Goal: Information Seeking & Learning: Learn about a topic

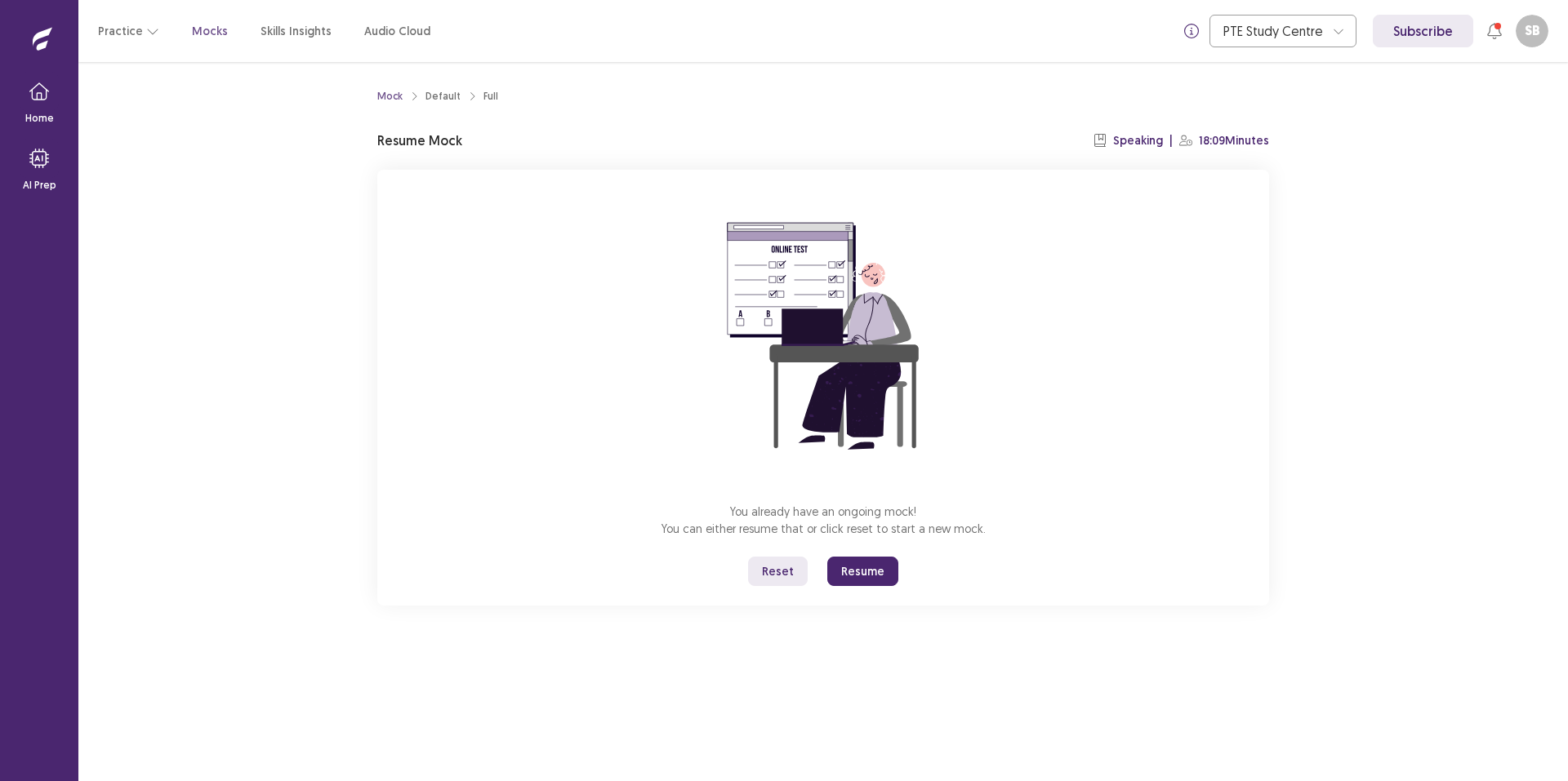
click at [751, 587] on button "Reset" at bounding box center [778, 572] width 60 height 30
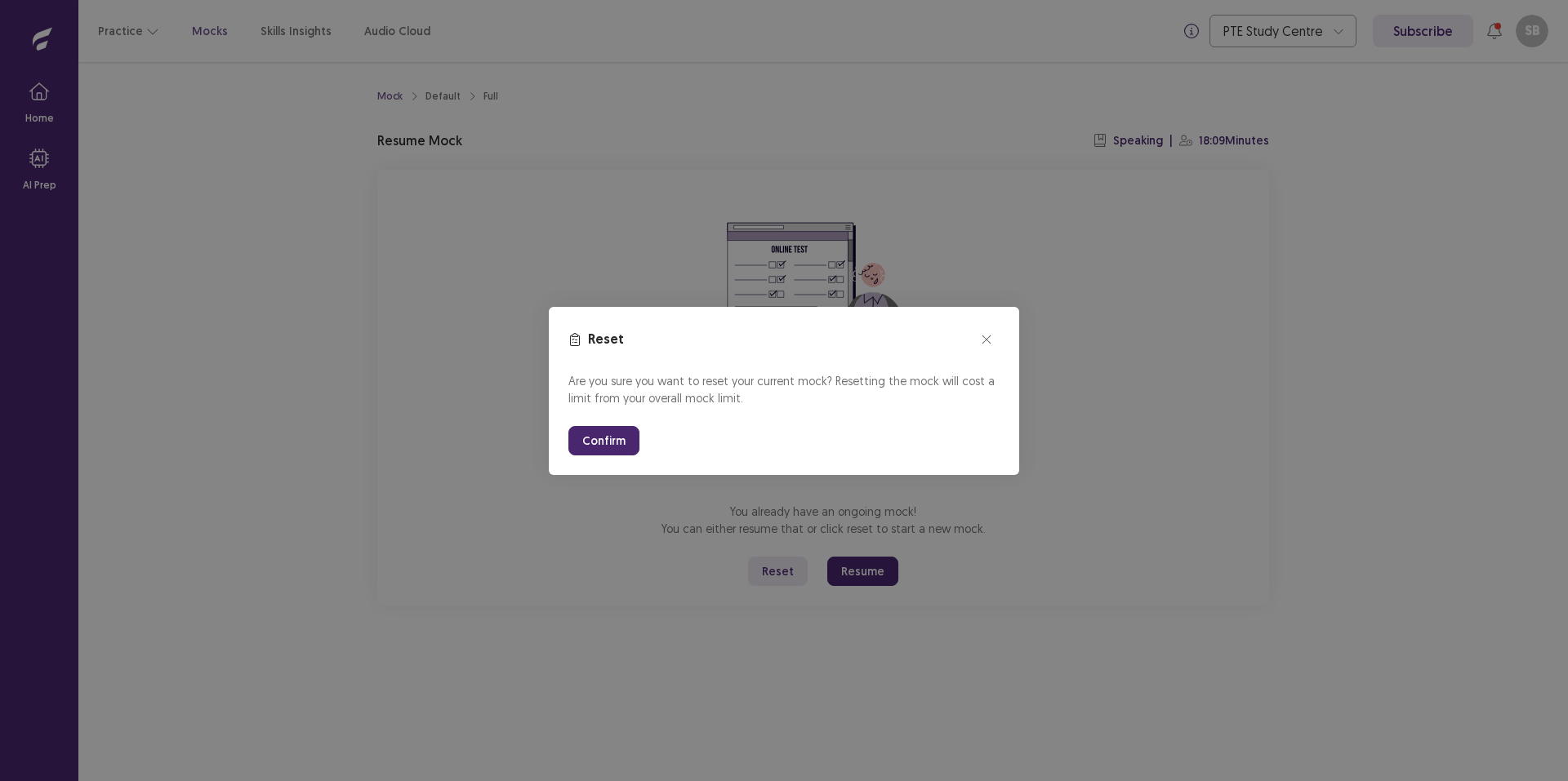
click at [577, 448] on button "Confirm" at bounding box center [604, 441] width 71 height 30
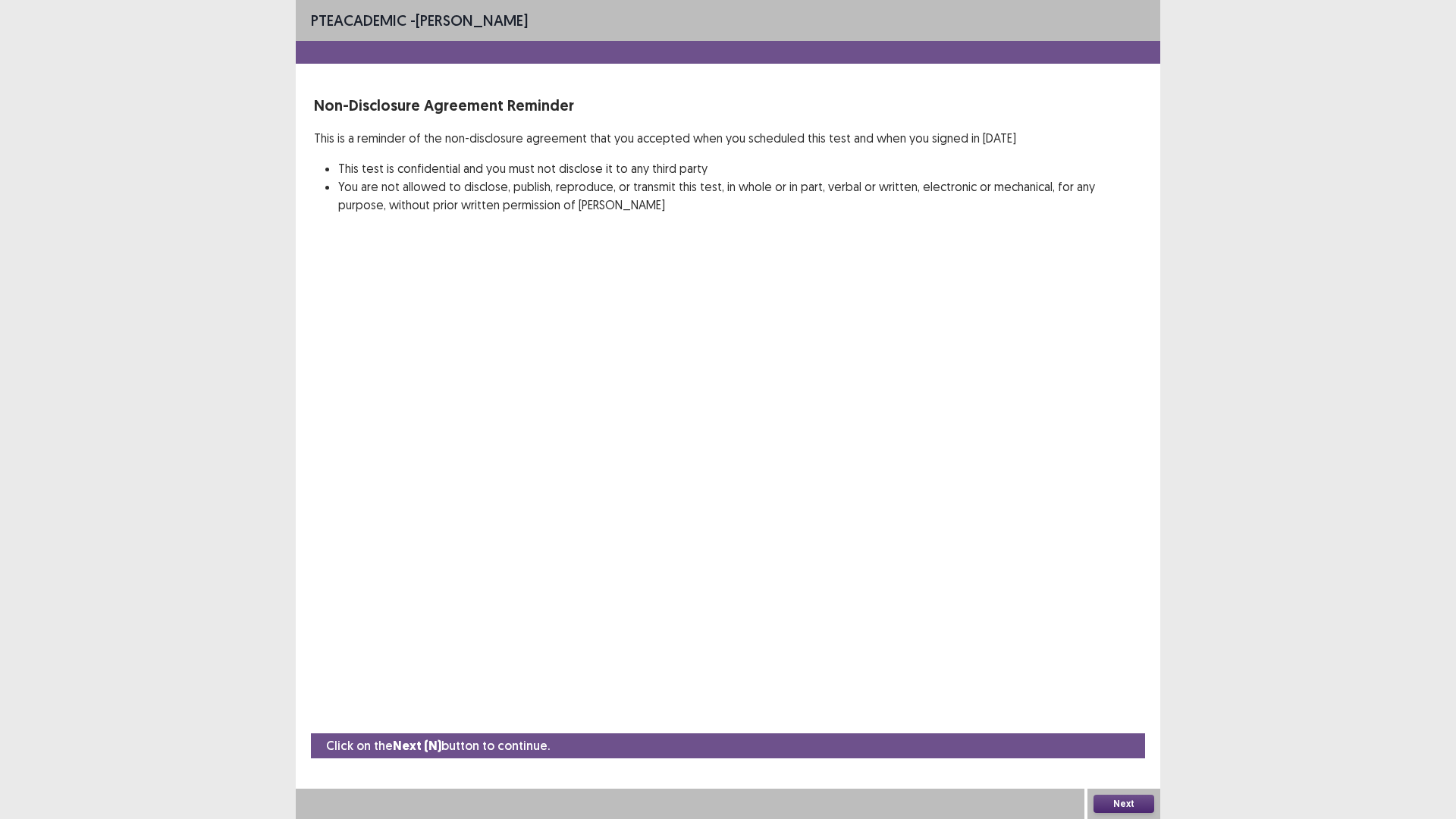
click at [1126, 724] on button "Next" at bounding box center [1123, 804] width 61 height 18
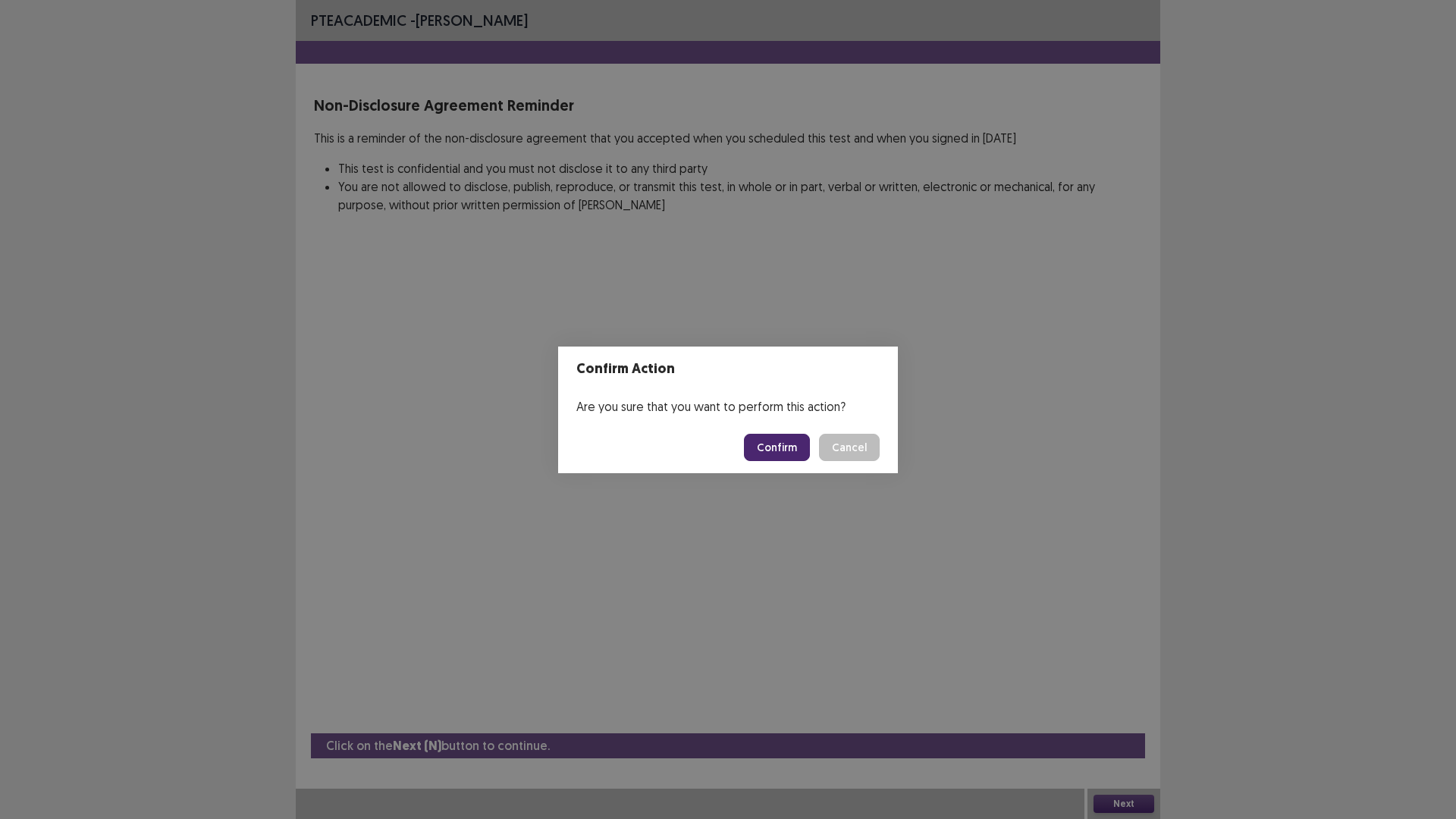
click at [781, 457] on button "Confirm" at bounding box center [777, 447] width 66 height 28
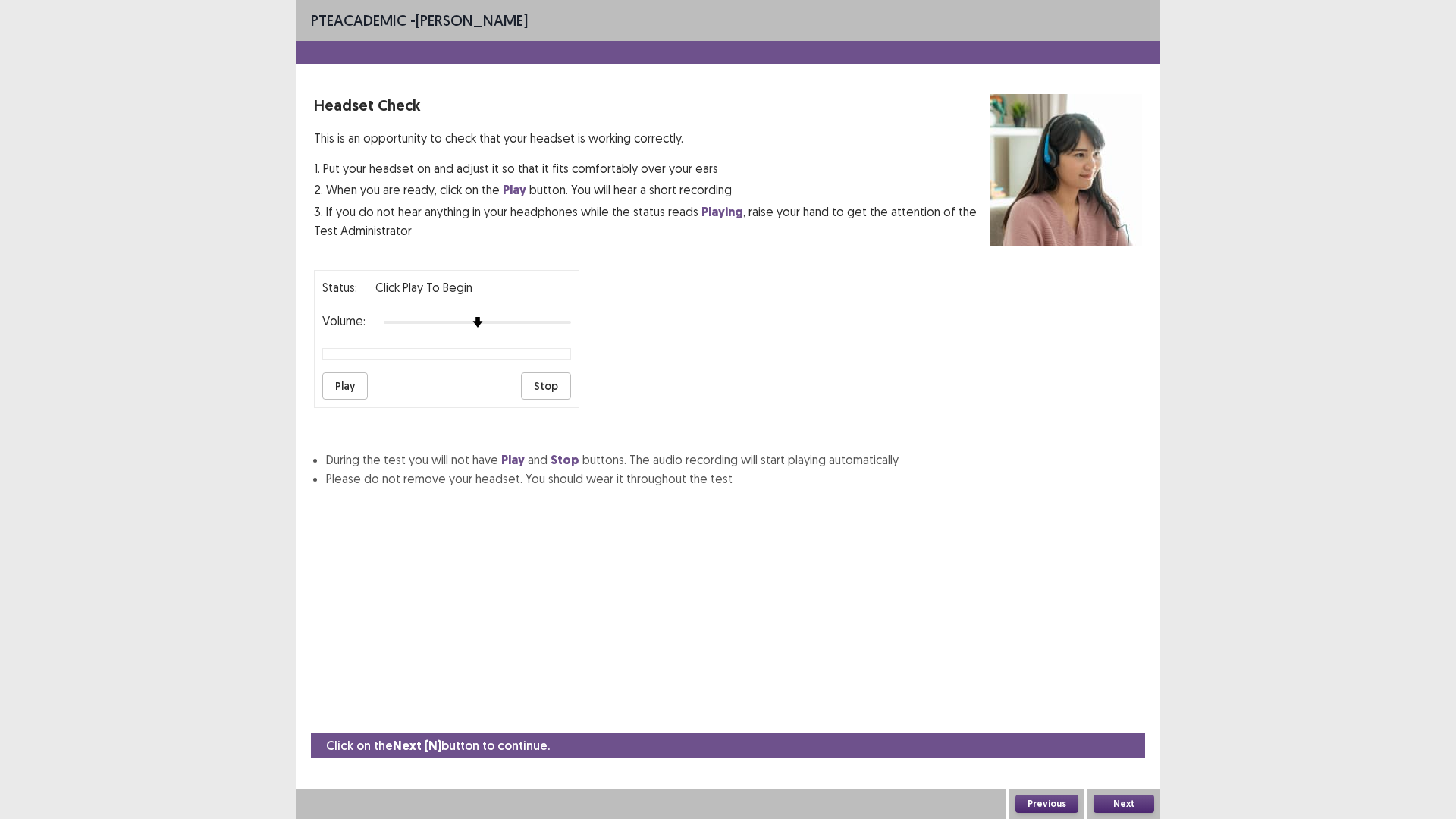
click at [340, 400] on button "Play" at bounding box center [344, 386] width 45 height 28
click at [1132, 724] on button "Next" at bounding box center [1123, 804] width 61 height 18
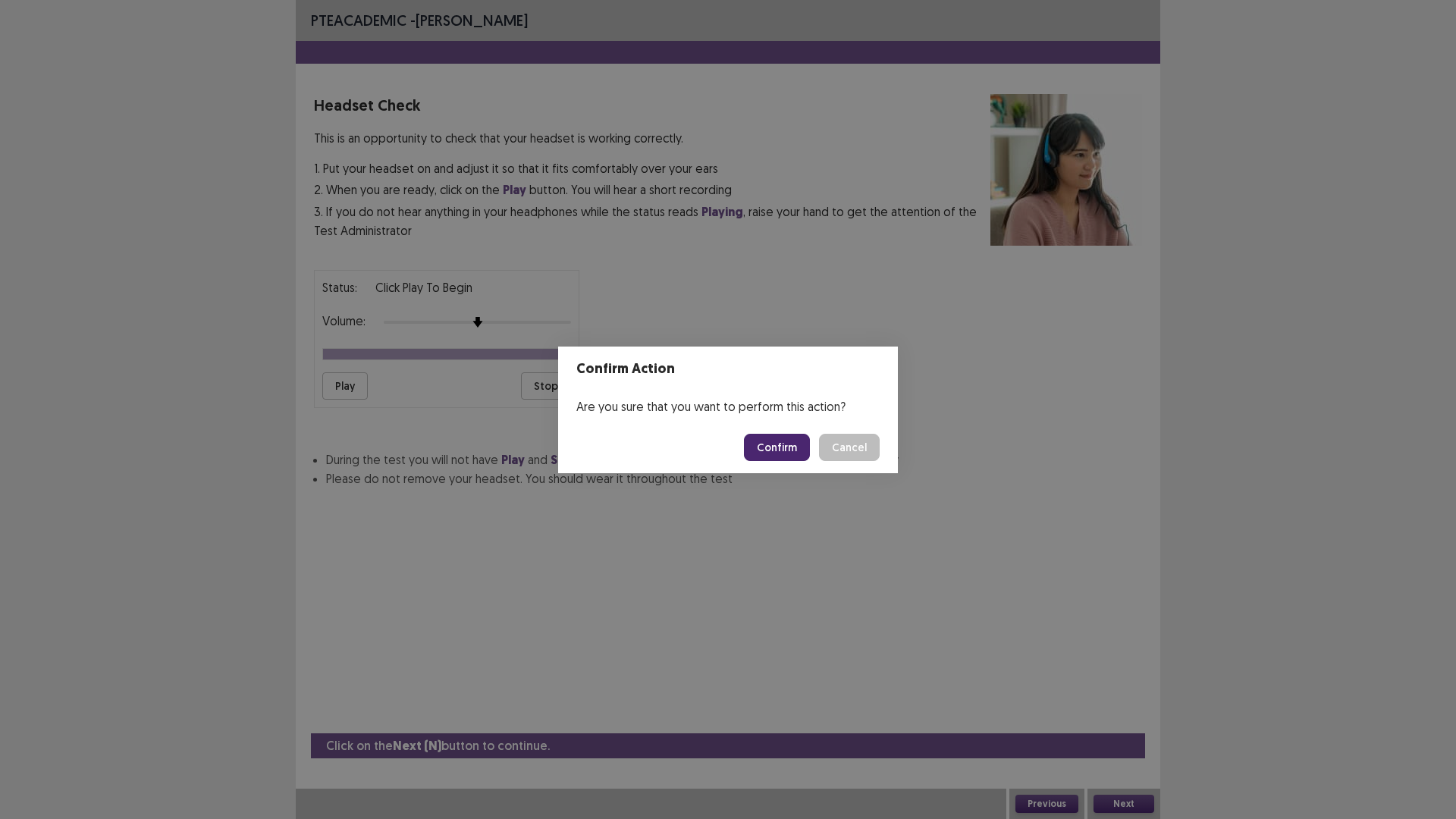
click at [801, 446] on button "Confirm" at bounding box center [777, 447] width 66 height 28
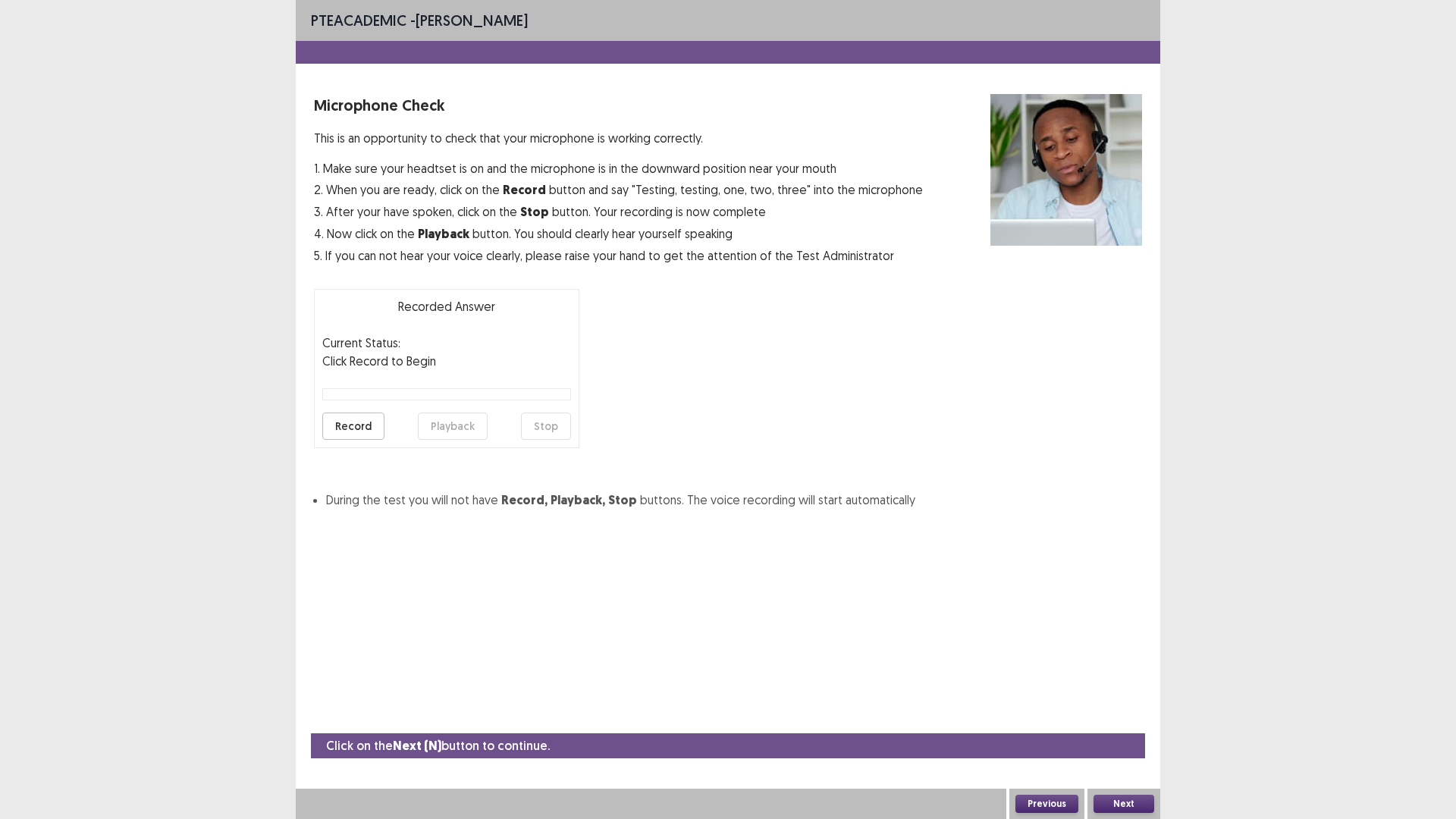
click at [374, 439] on button "Record" at bounding box center [353, 426] width 62 height 28
click at [550, 439] on button "Stop" at bounding box center [546, 426] width 50 height 28
click at [480, 439] on button "Playback" at bounding box center [453, 426] width 70 height 28
click at [1133, 724] on button "Next" at bounding box center [1123, 804] width 61 height 18
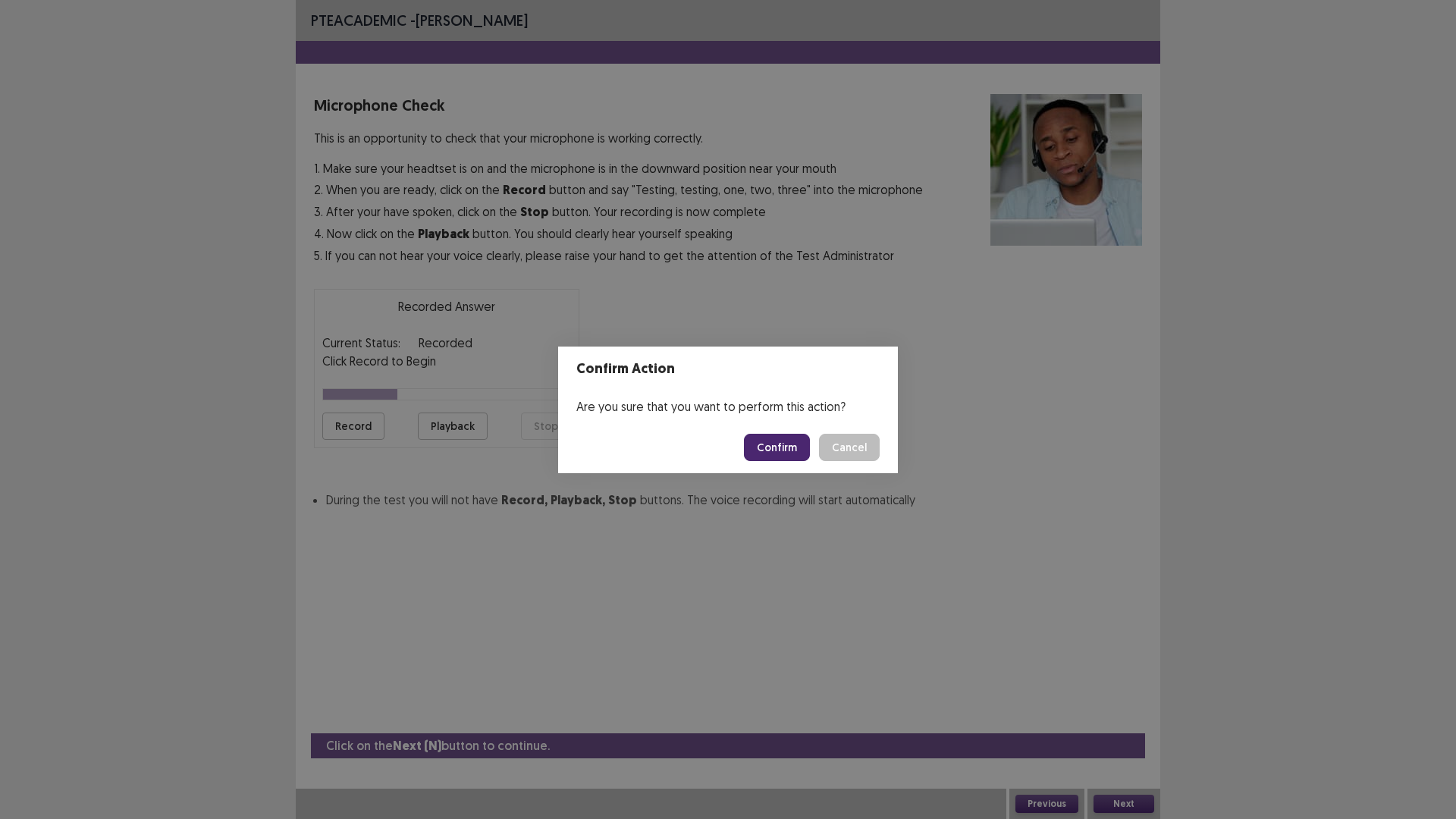
click at [810, 453] on button "Confirm" at bounding box center [777, 447] width 66 height 28
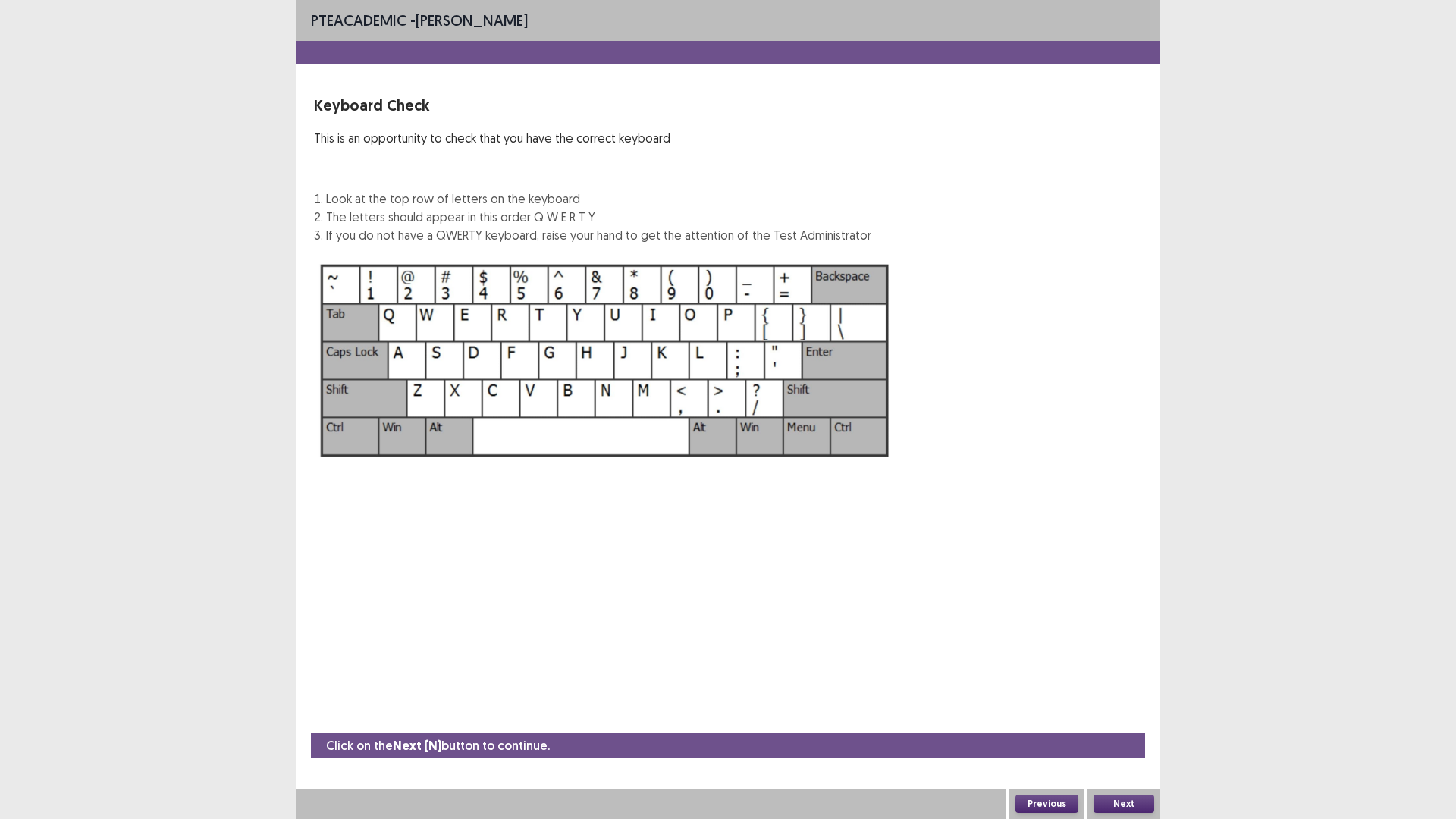
click at [1140, 724] on button "Next" at bounding box center [1123, 804] width 61 height 18
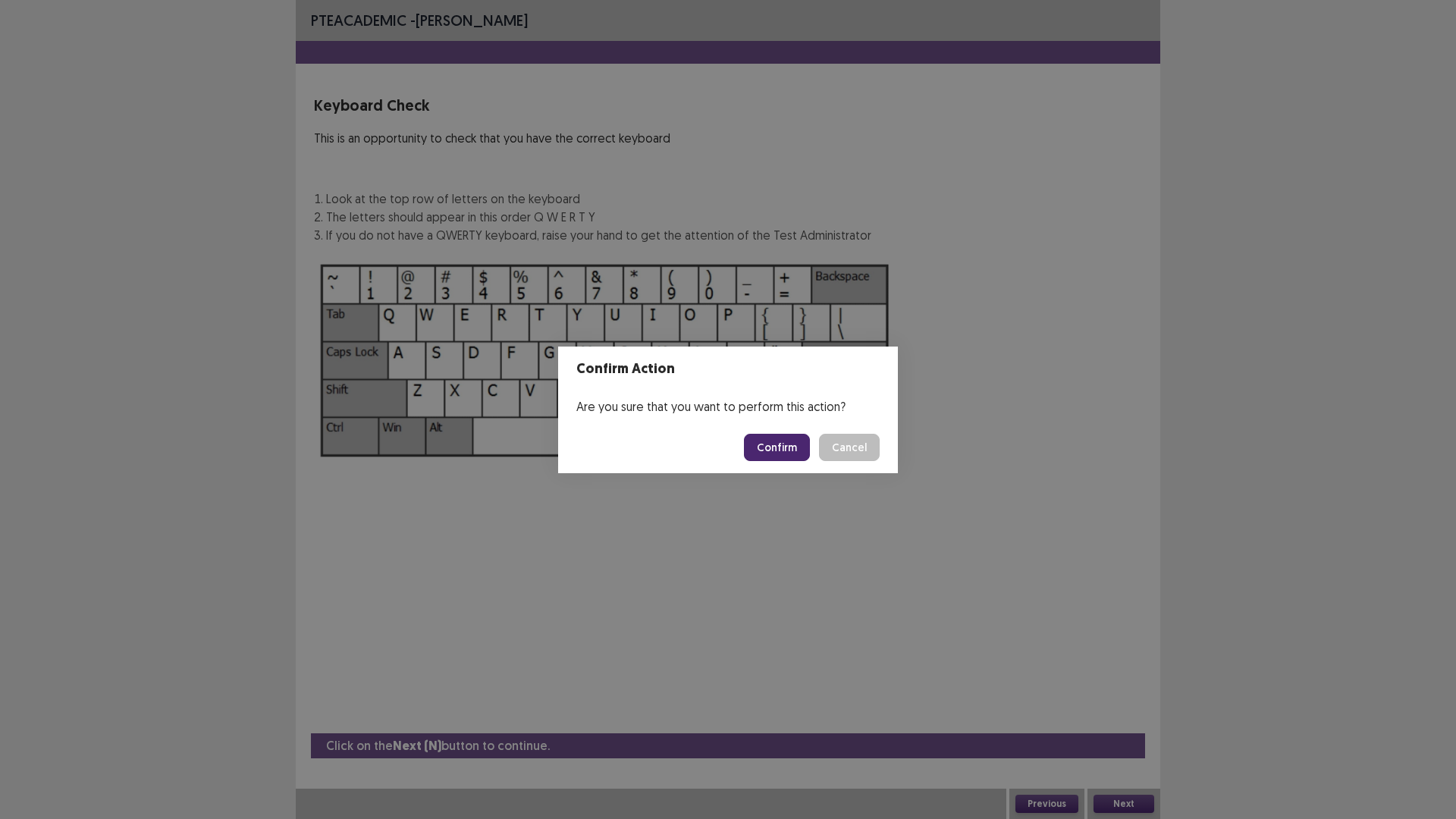
click at [784, 450] on button "Confirm" at bounding box center [777, 447] width 66 height 28
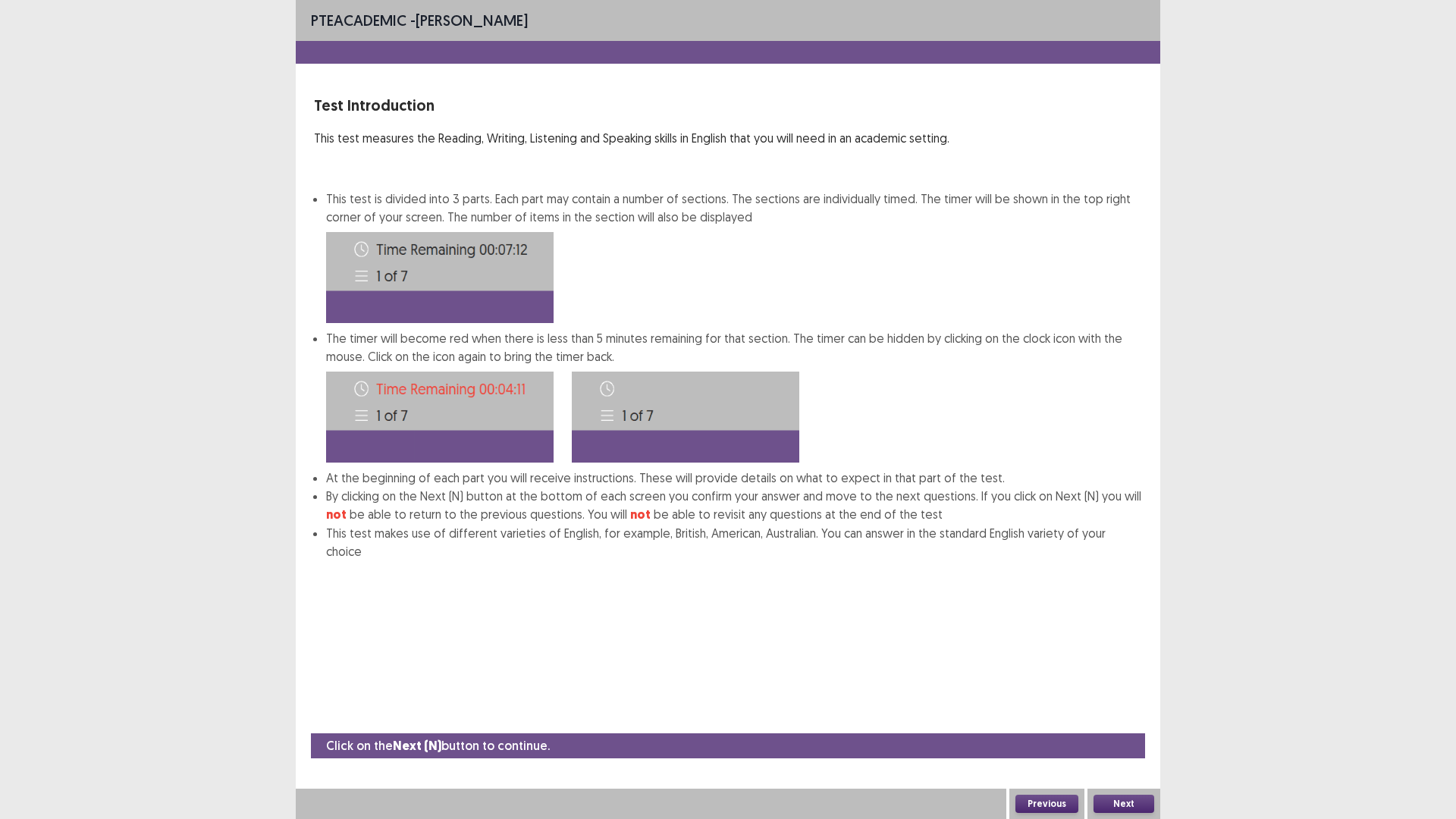
scroll to position [5, 0]
drag, startPoint x: 1131, startPoint y: 797, endPoint x: 1133, endPoint y: 811, distance: 14.1
click at [1132, 724] on div "Next" at bounding box center [1123, 803] width 73 height 30
click at [1133, 724] on button "Next" at bounding box center [1123, 804] width 61 height 18
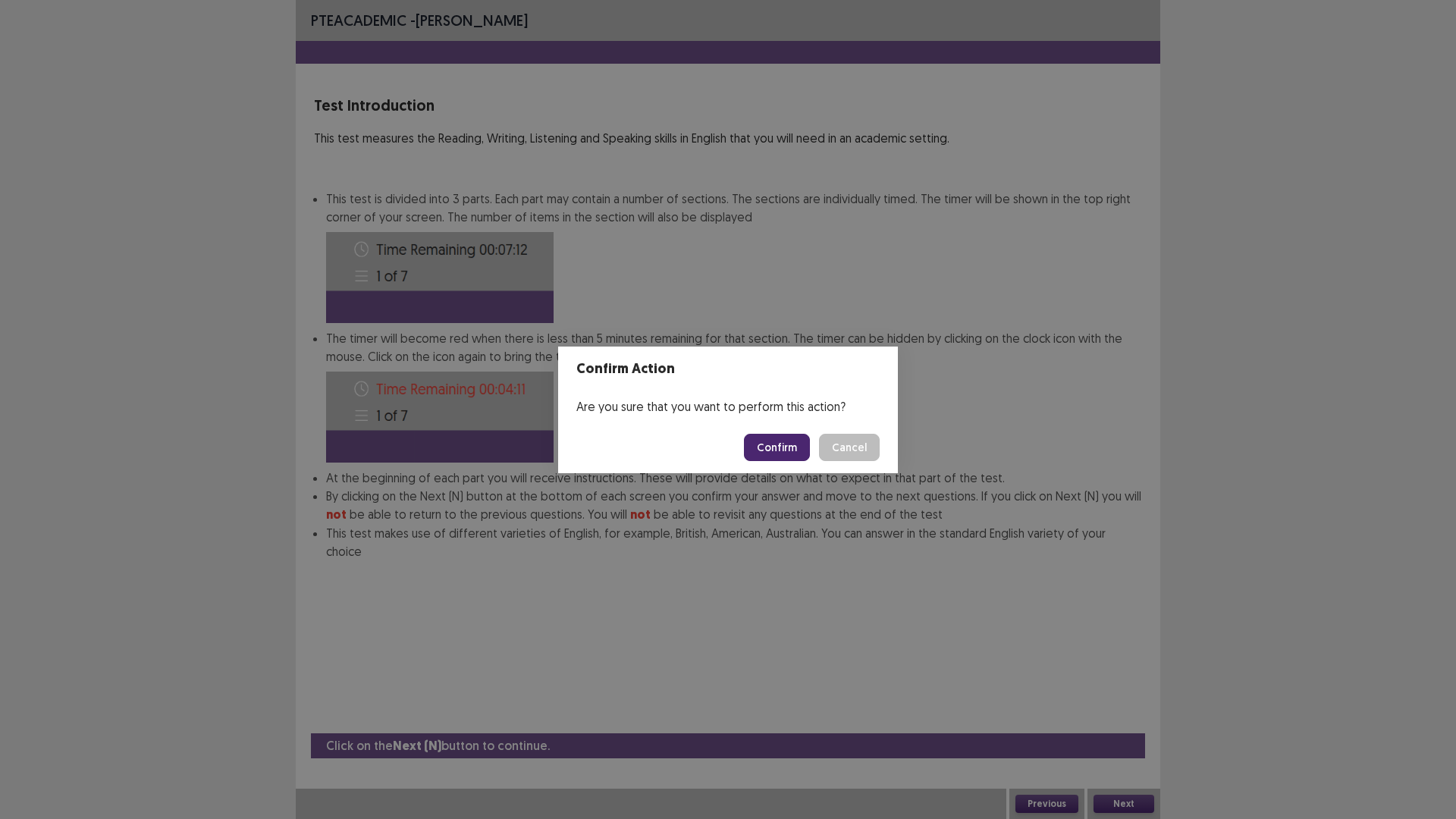
click at [801, 456] on button "Confirm" at bounding box center [777, 447] width 66 height 28
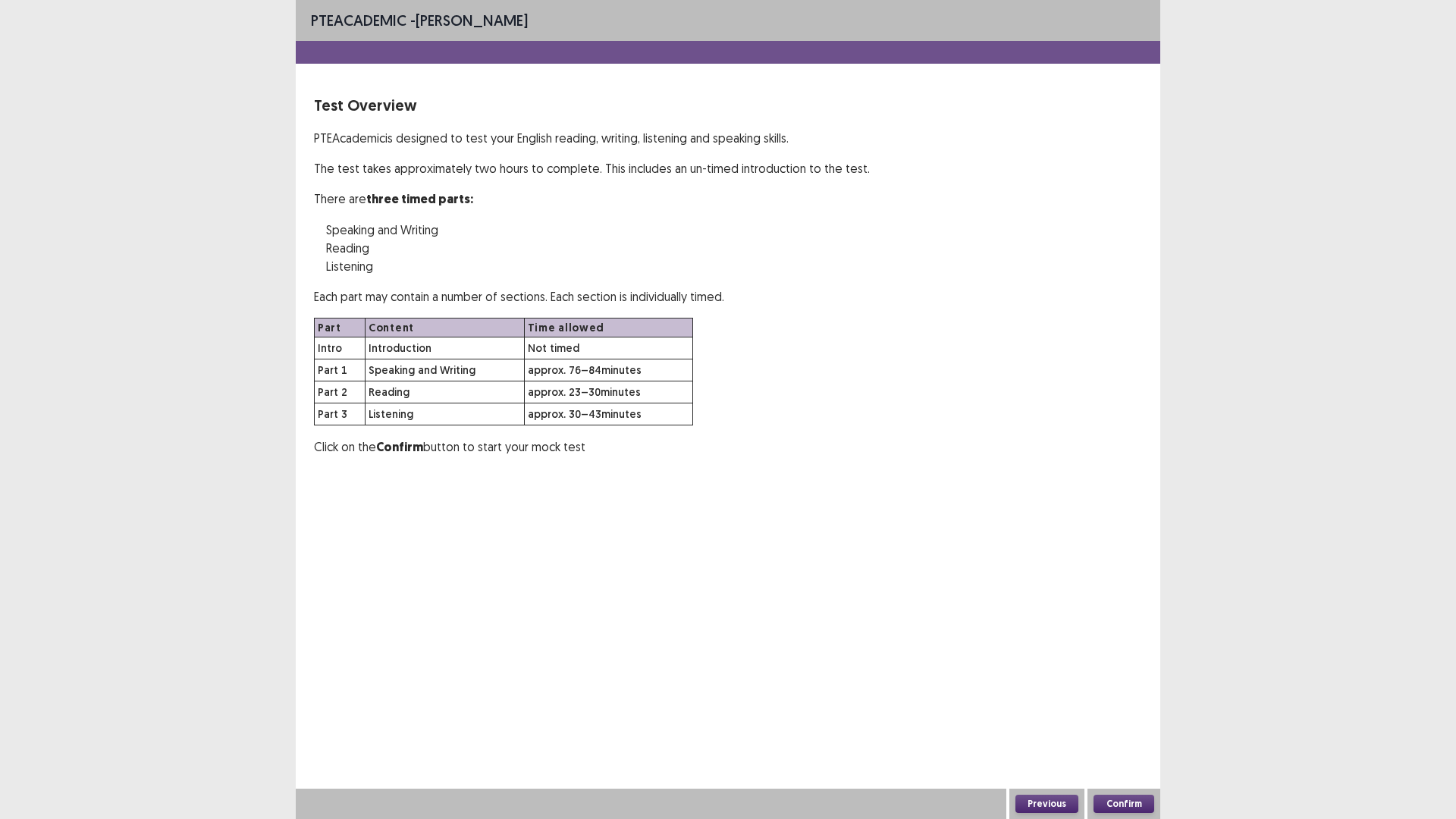
scroll to position [0, 0]
click at [1116, 724] on button "Confirm" at bounding box center [1123, 804] width 61 height 18
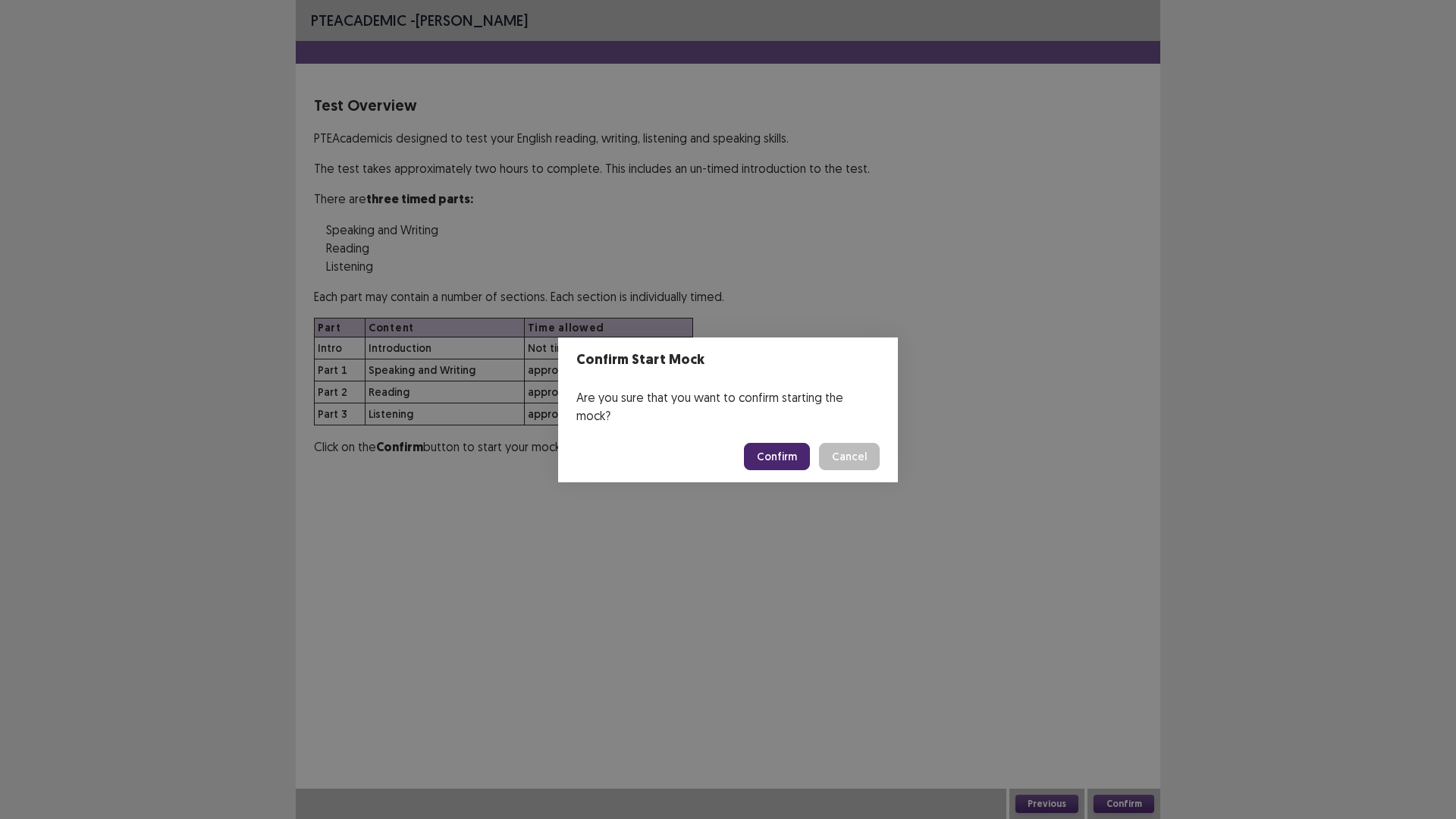
click at [1119, 724] on div "Confirm Start Mock Are you sure that you want to confirm starting the mock? Con…" at bounding box center [728, 410] width 1456 height 819
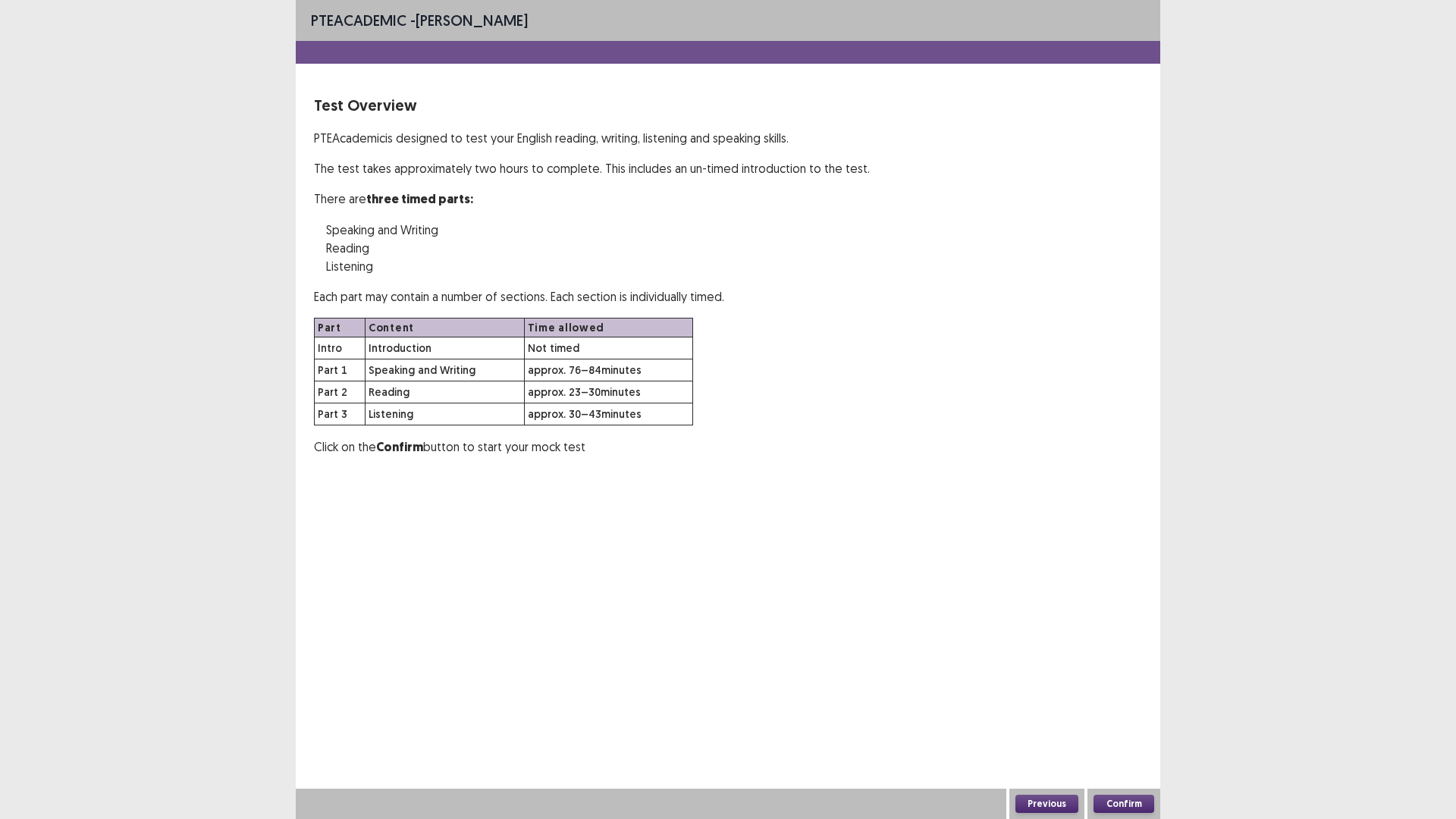
click at [1119, 724] on button "Confirm" at bounding box center [1123, 804] width 61 height 18
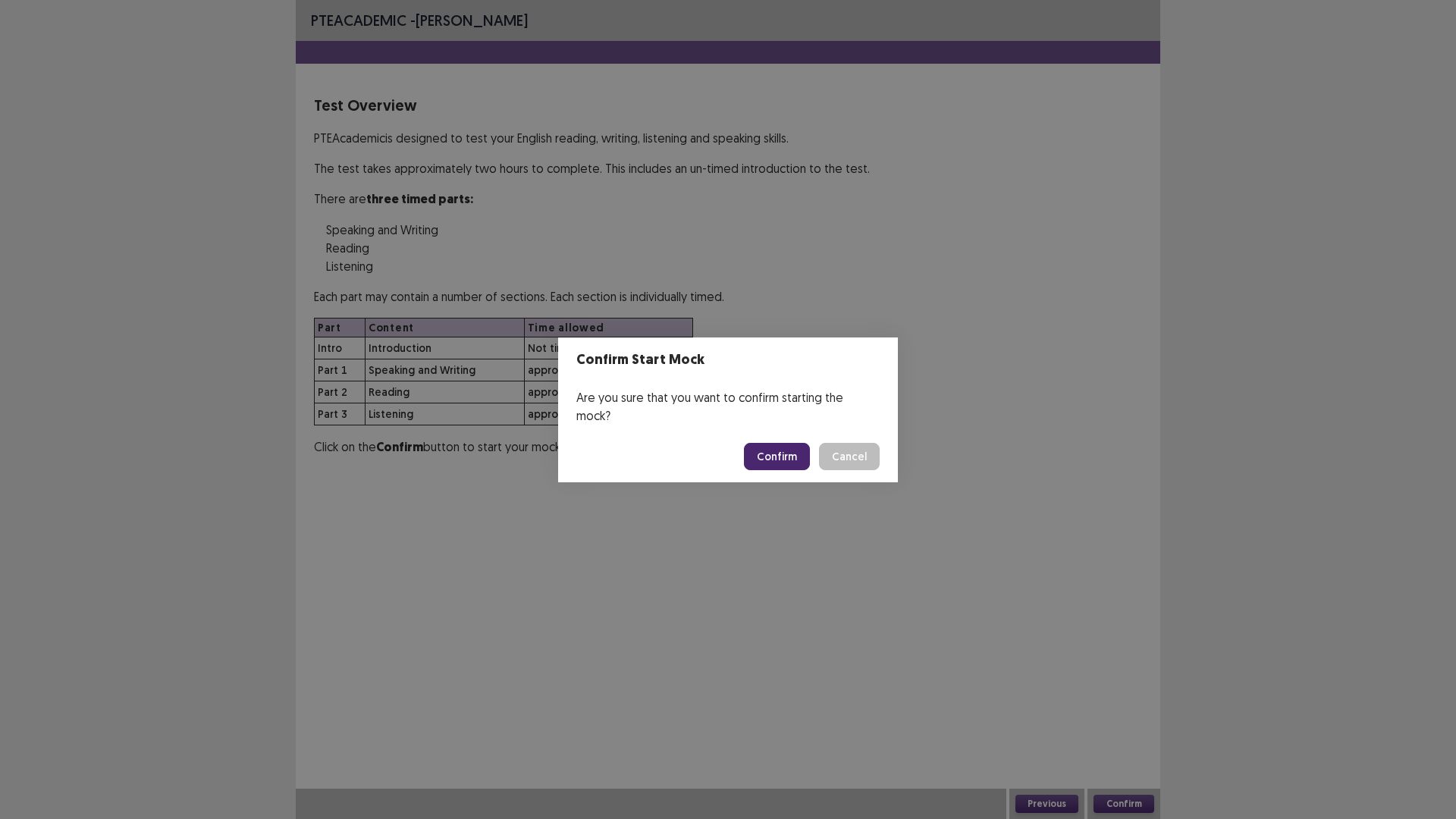
click at [797, 451] on button "Confirm" at bounding box center [777, 456] width 66 height 28
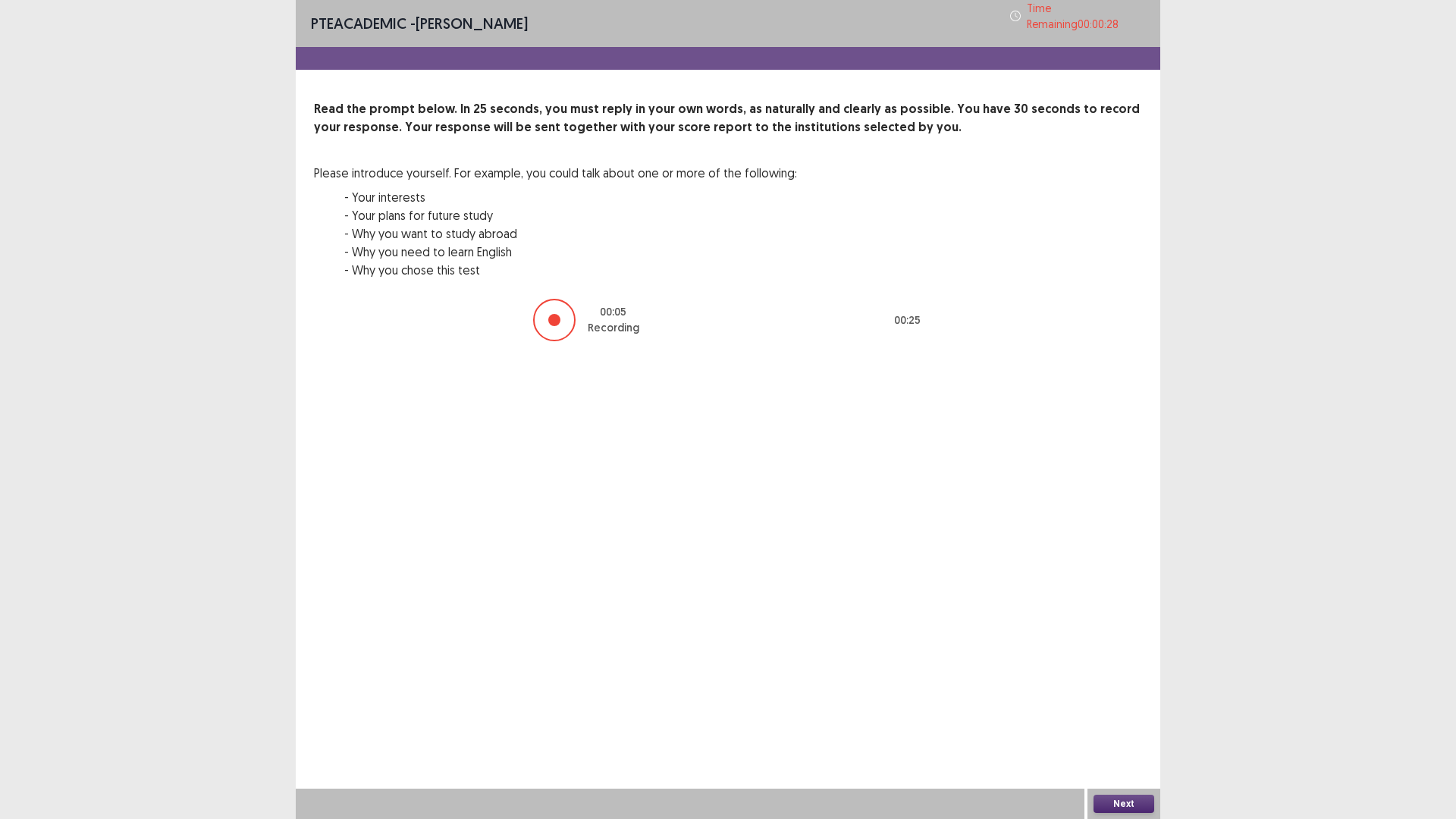
click at [1117, 724] on button "Next" at bounding box center [1123, 804] width 61 height 18
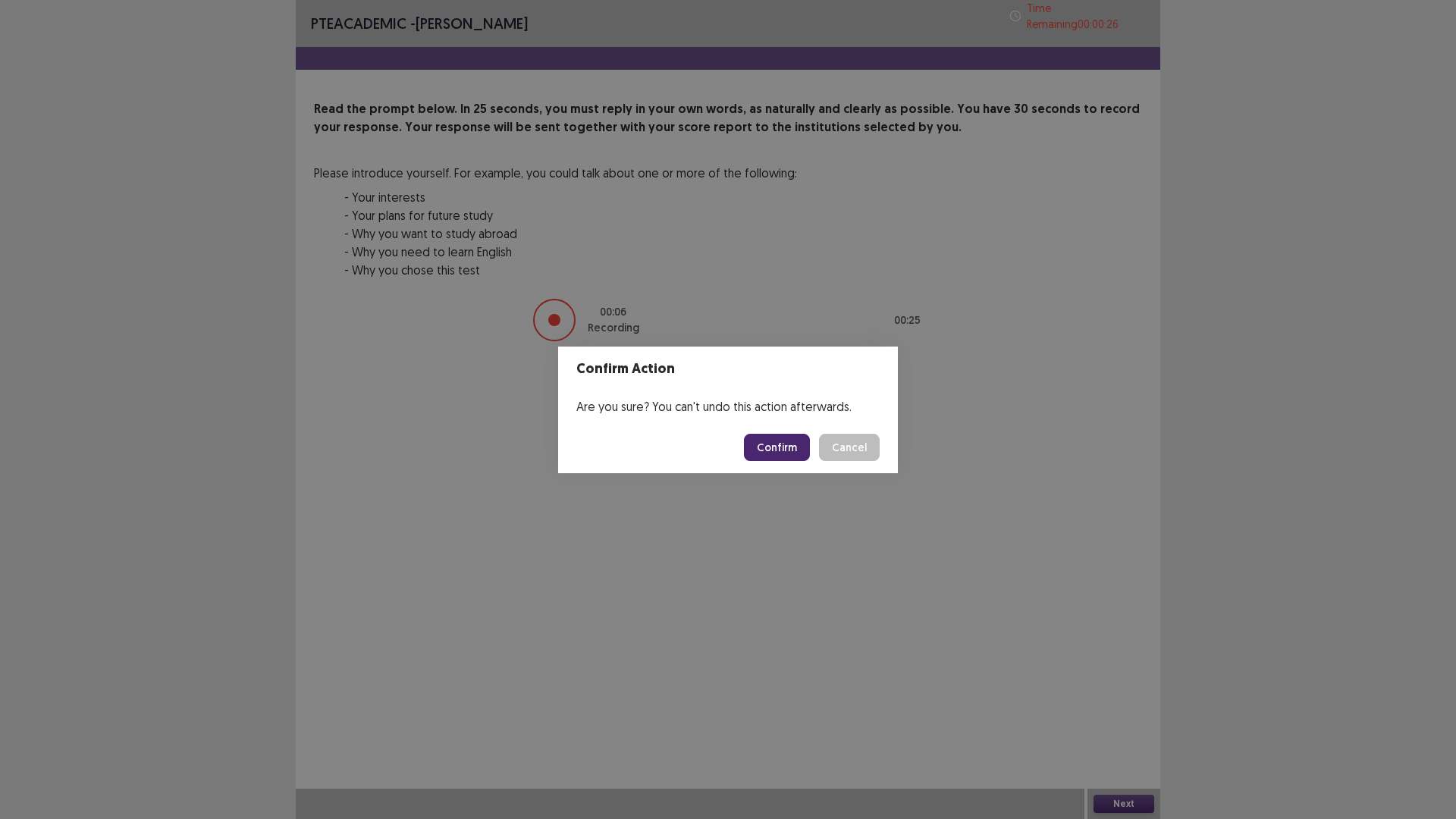
click at [810, 461] on button "Confirm" at bounding box center [777, 447] width 66 height 28
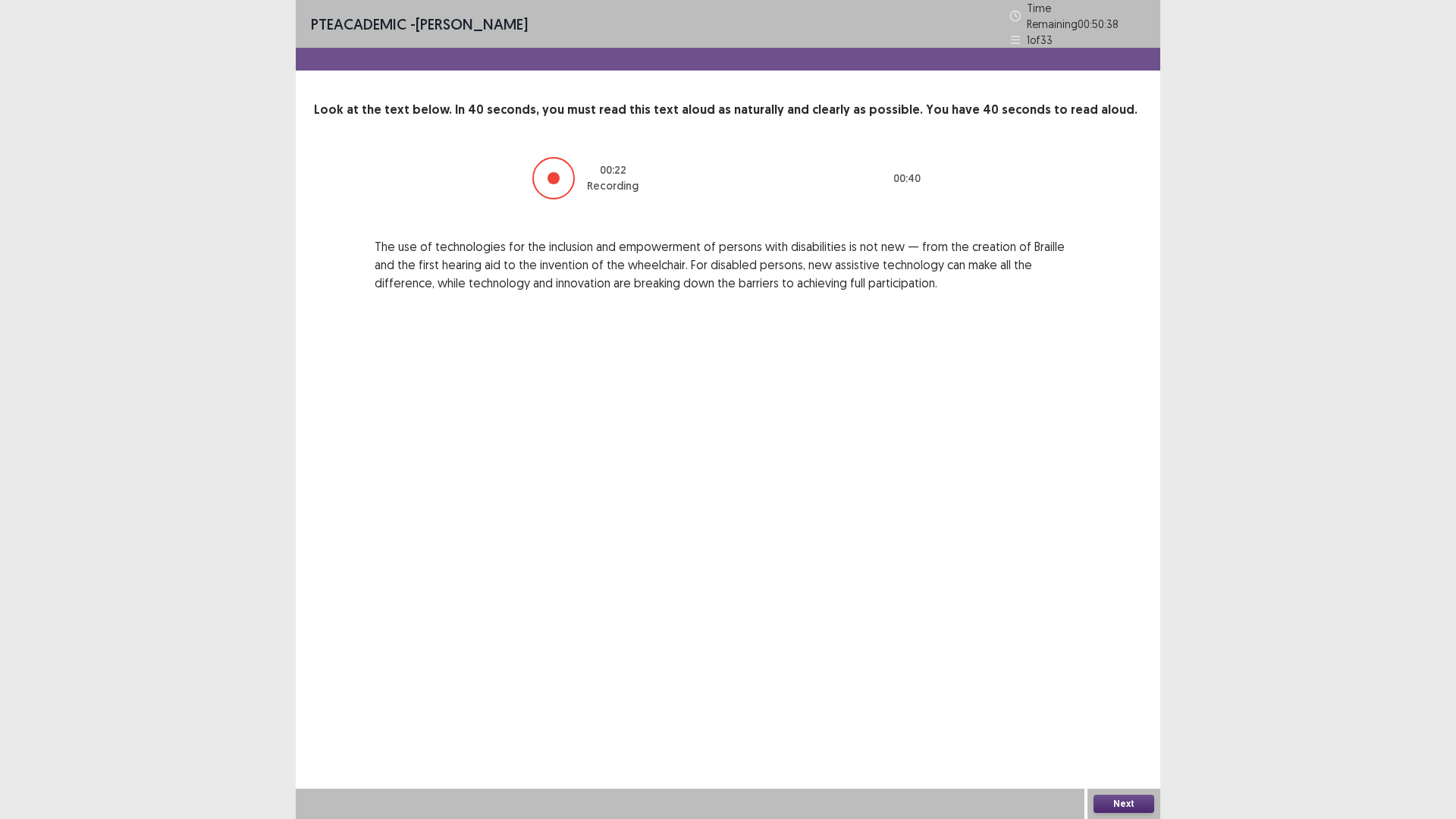
click at [1136, 724] on button "Next" at bounding box center [1123, 804] width 61 height 18
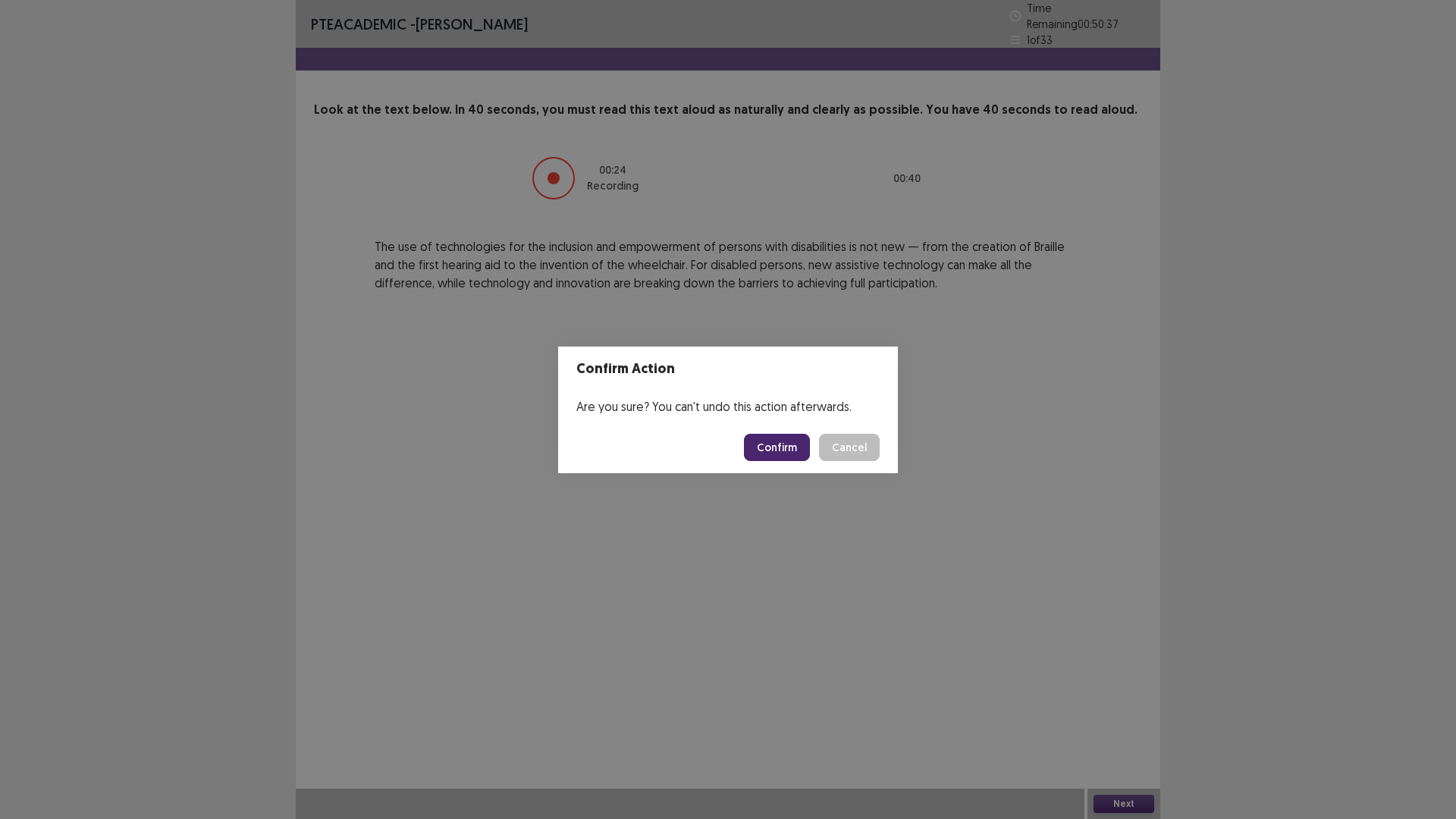
click at [810, 461] on button "Confirm" at bounding box center [777, 447] width 66 height 28
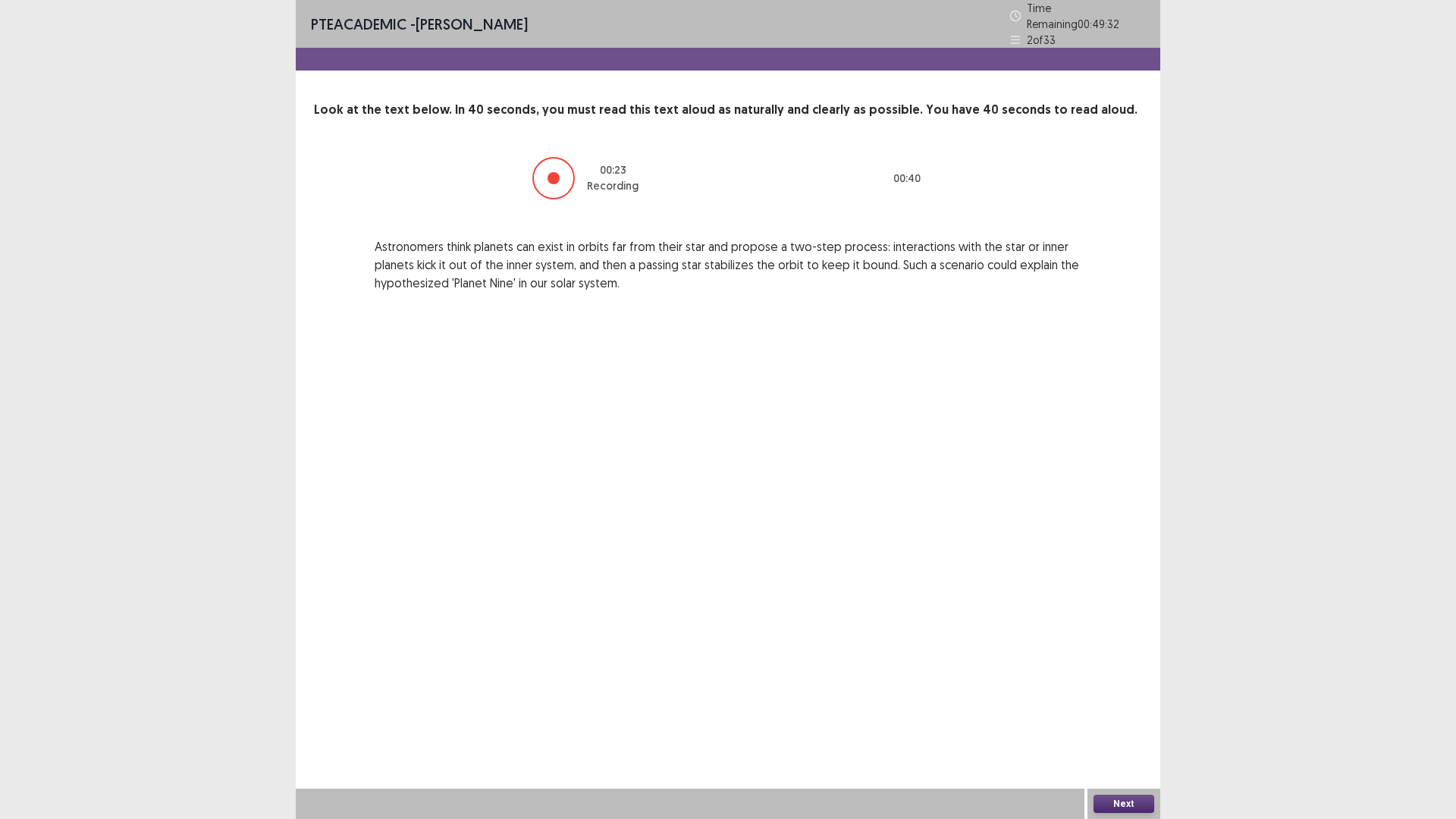
click at [1127, 724] on button "Next" at bounding box center [1123, 804] width 61 height 18
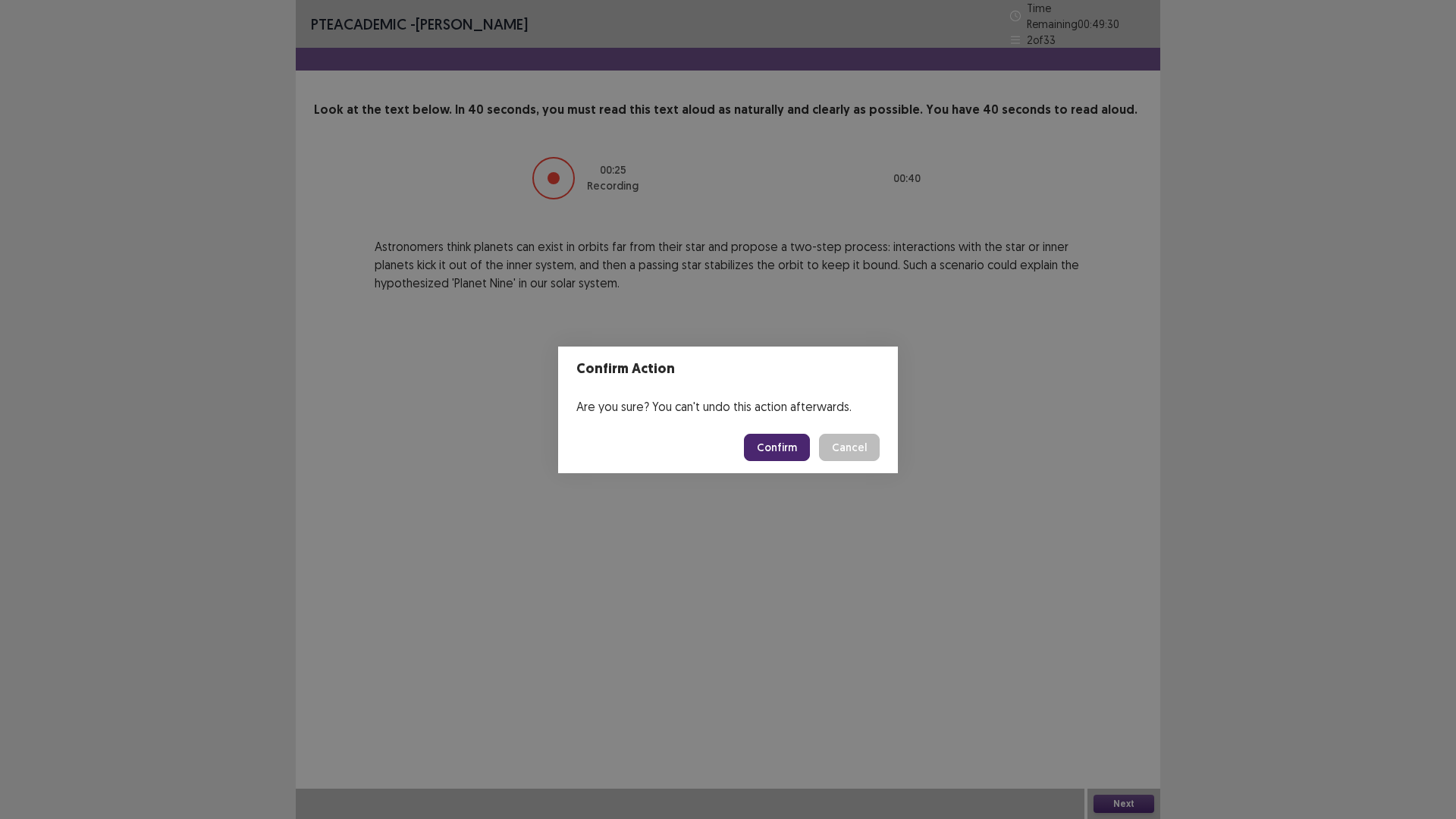
click at [786, 459] on button "Confirm" at bounding box center [777, 447] width 66 height 28
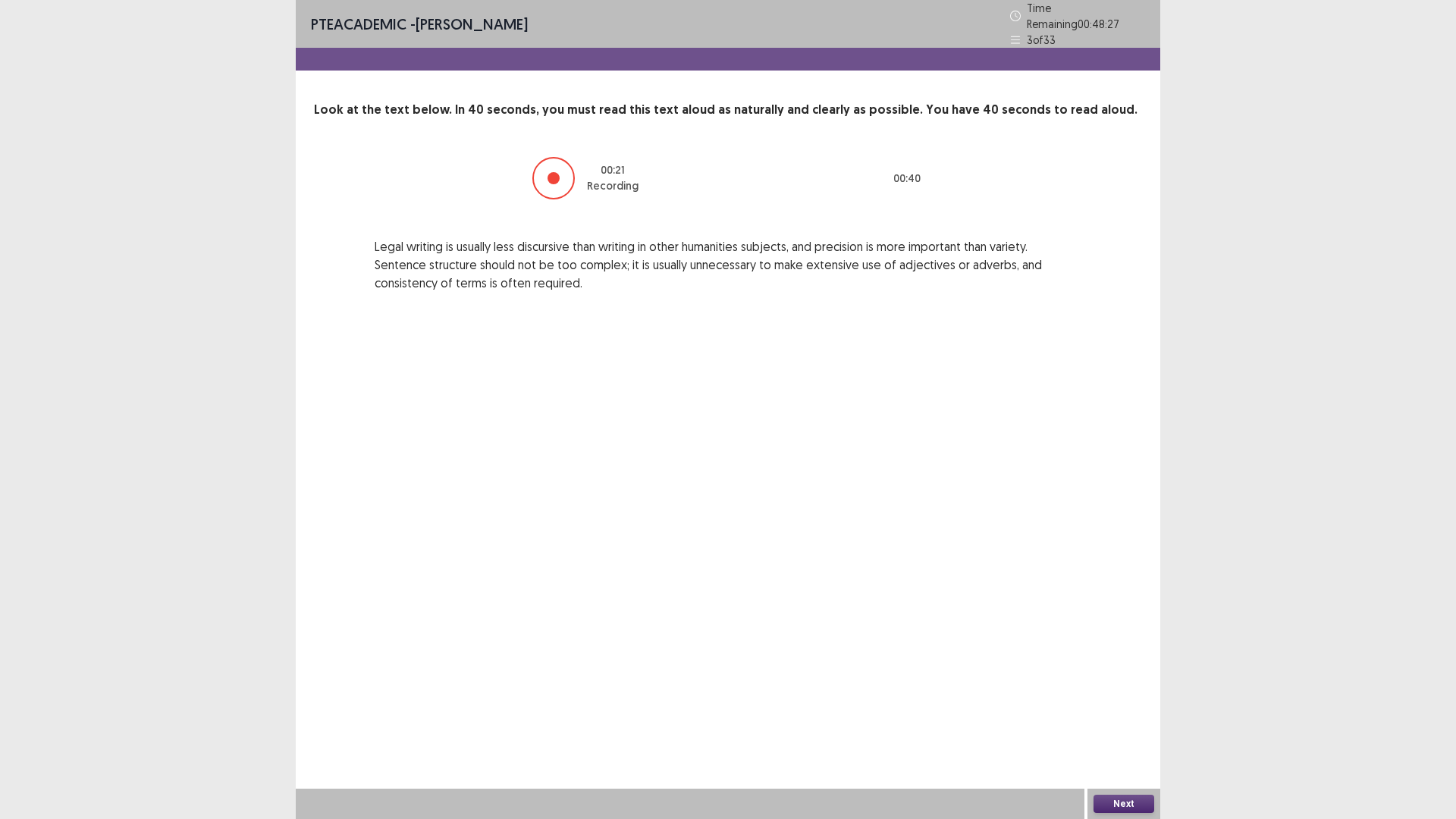
click at [1143, 724] on div "Next" at bounding box center [1123, 803] width 73 height 30
click at [1135, 724] on button "Next" at bounding box center [1123, 804] width 61 height 18
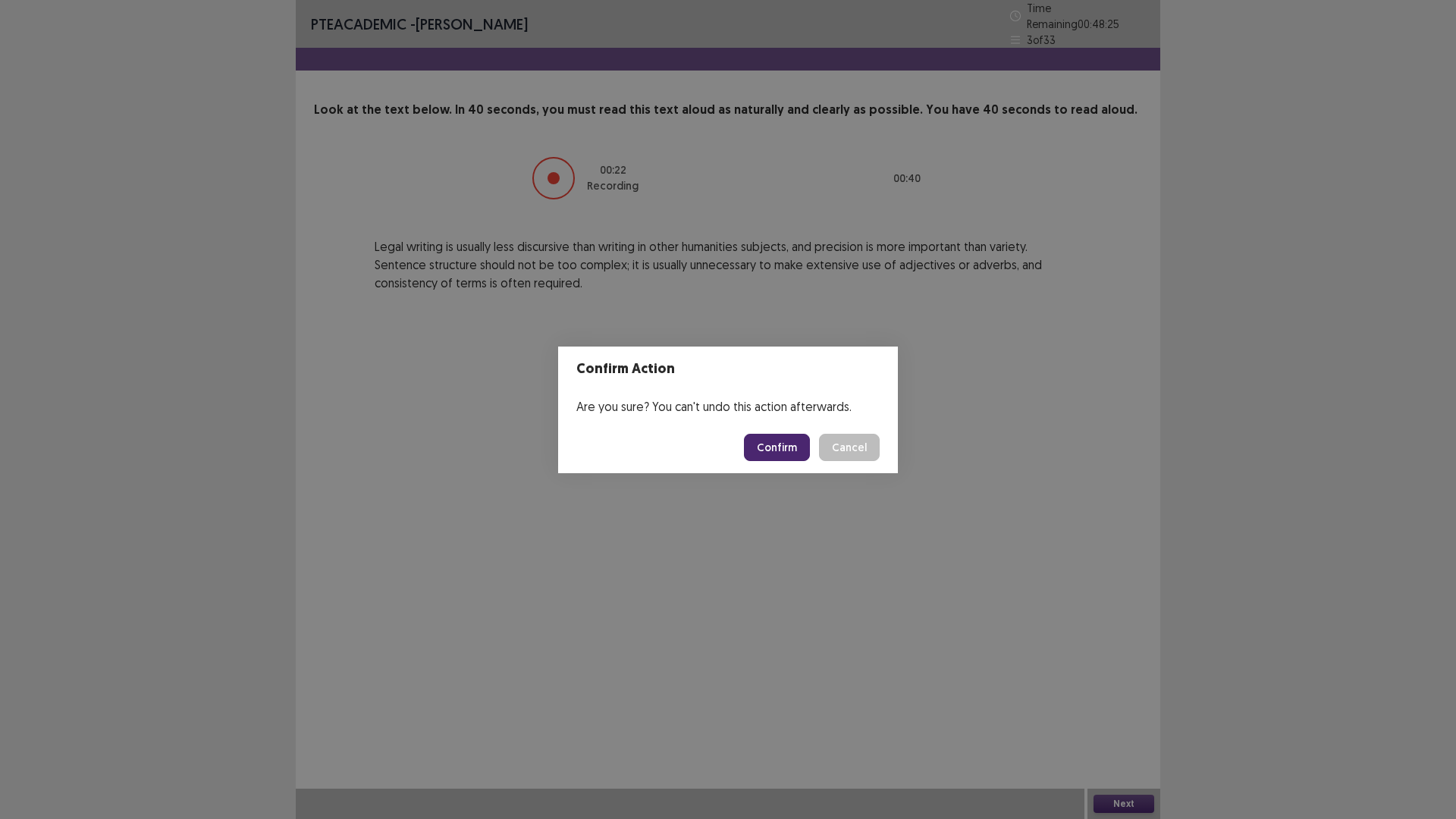
click at [798, 461] on button "Confirm" at bounding box center [777, 447] width 66 height 28
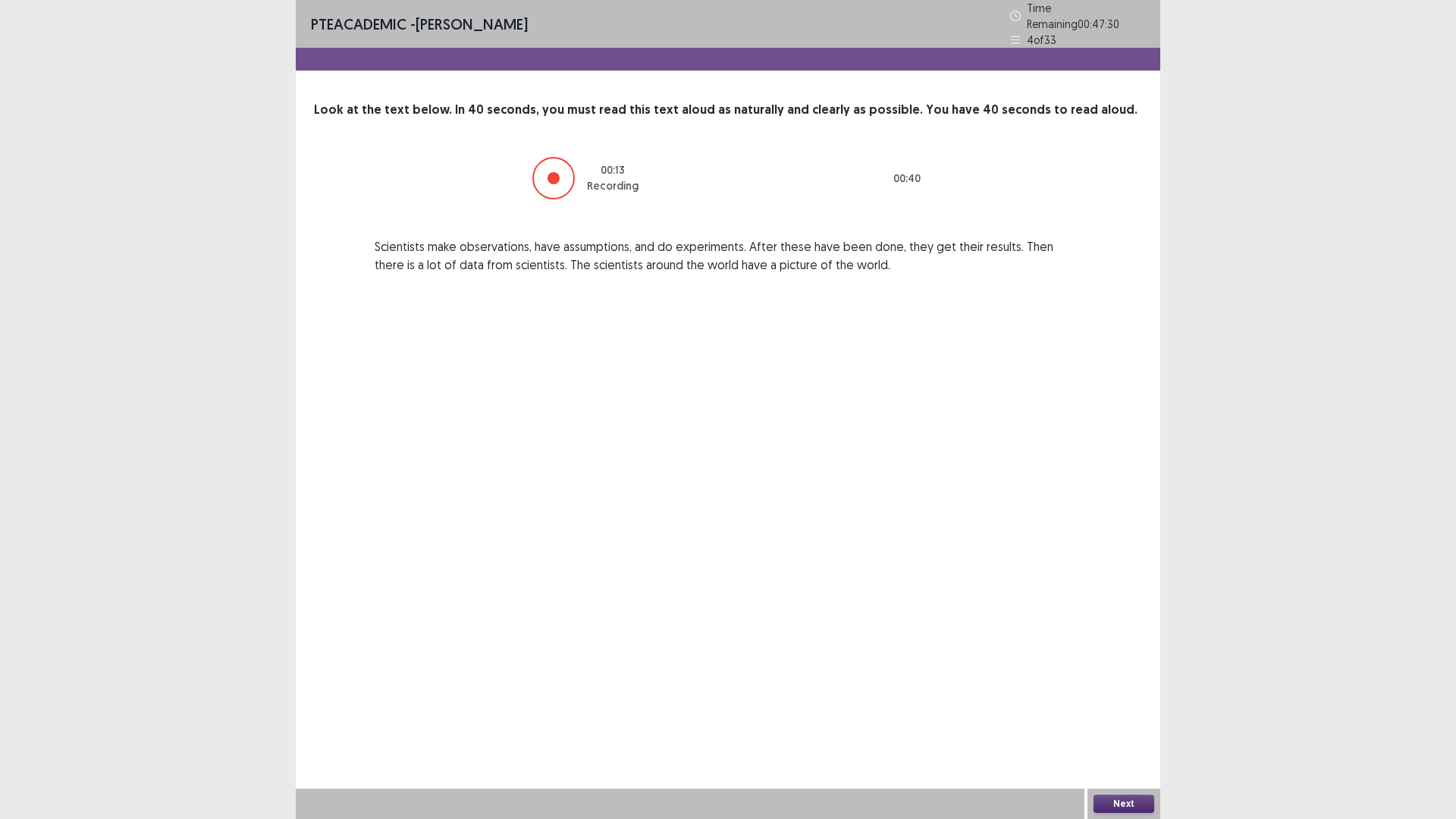
click at [1114, 724] on button "Next" at bounding box center [1123, 804] width 61 height 18
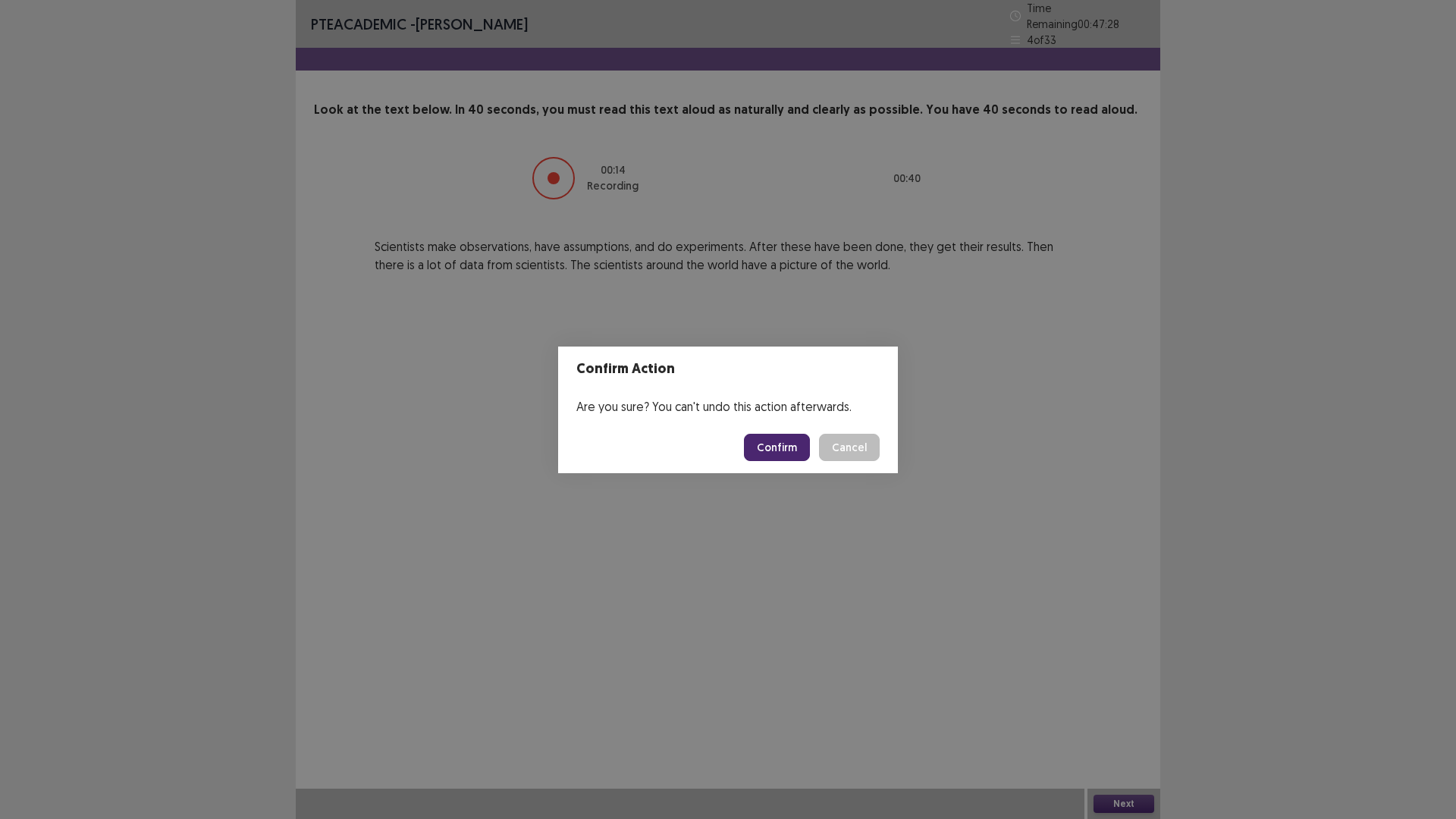
click at [810, 450] on button "Confirm" at bounding box center [777, 447] width 66 height 28
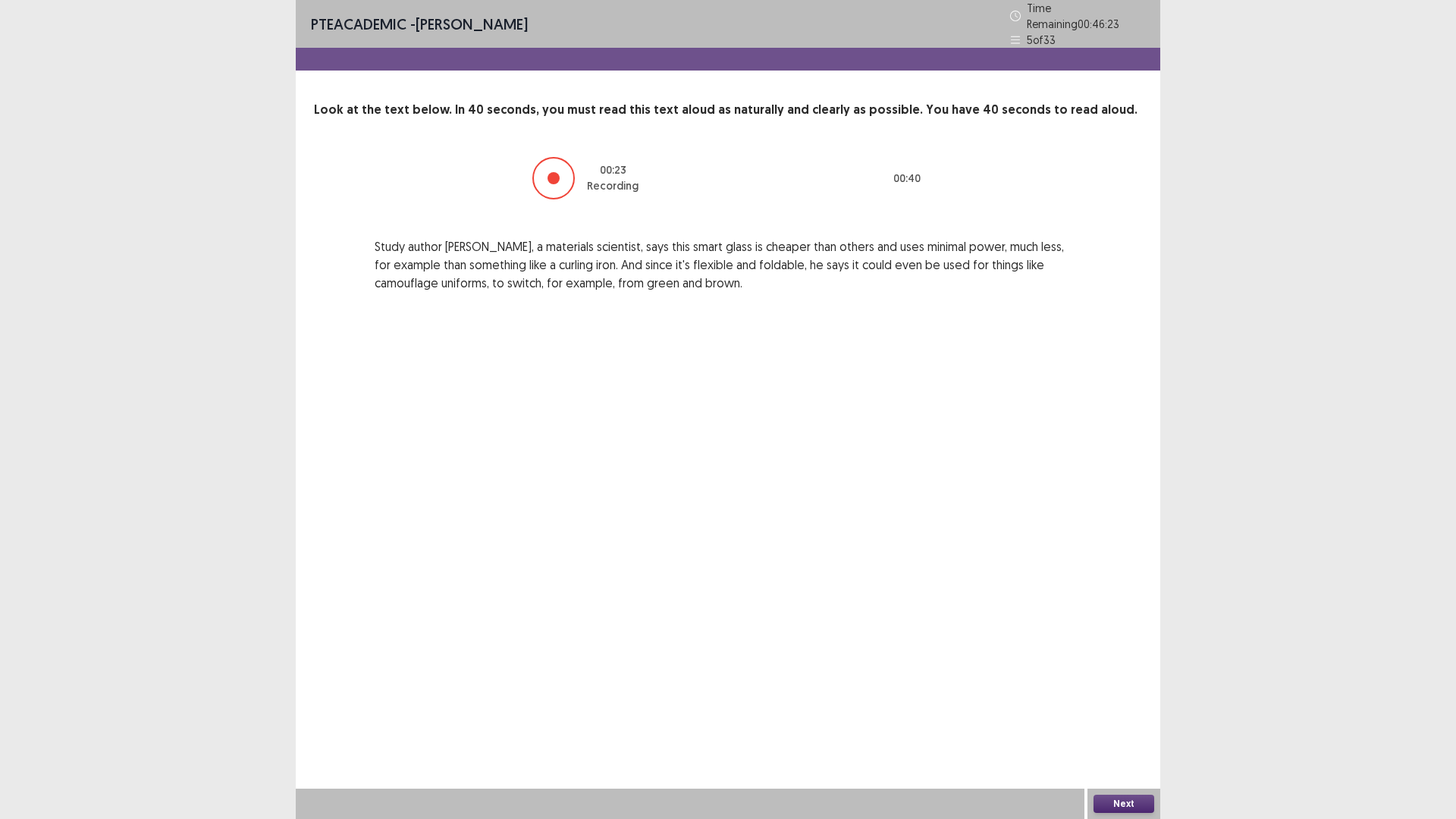
click at [1129, 724] on div "Next" at bounding box center [1123, 803] width 73 height 30
click at [1147, 724] on button "Next" at bounding box center [1123, 804] width 61 height 18
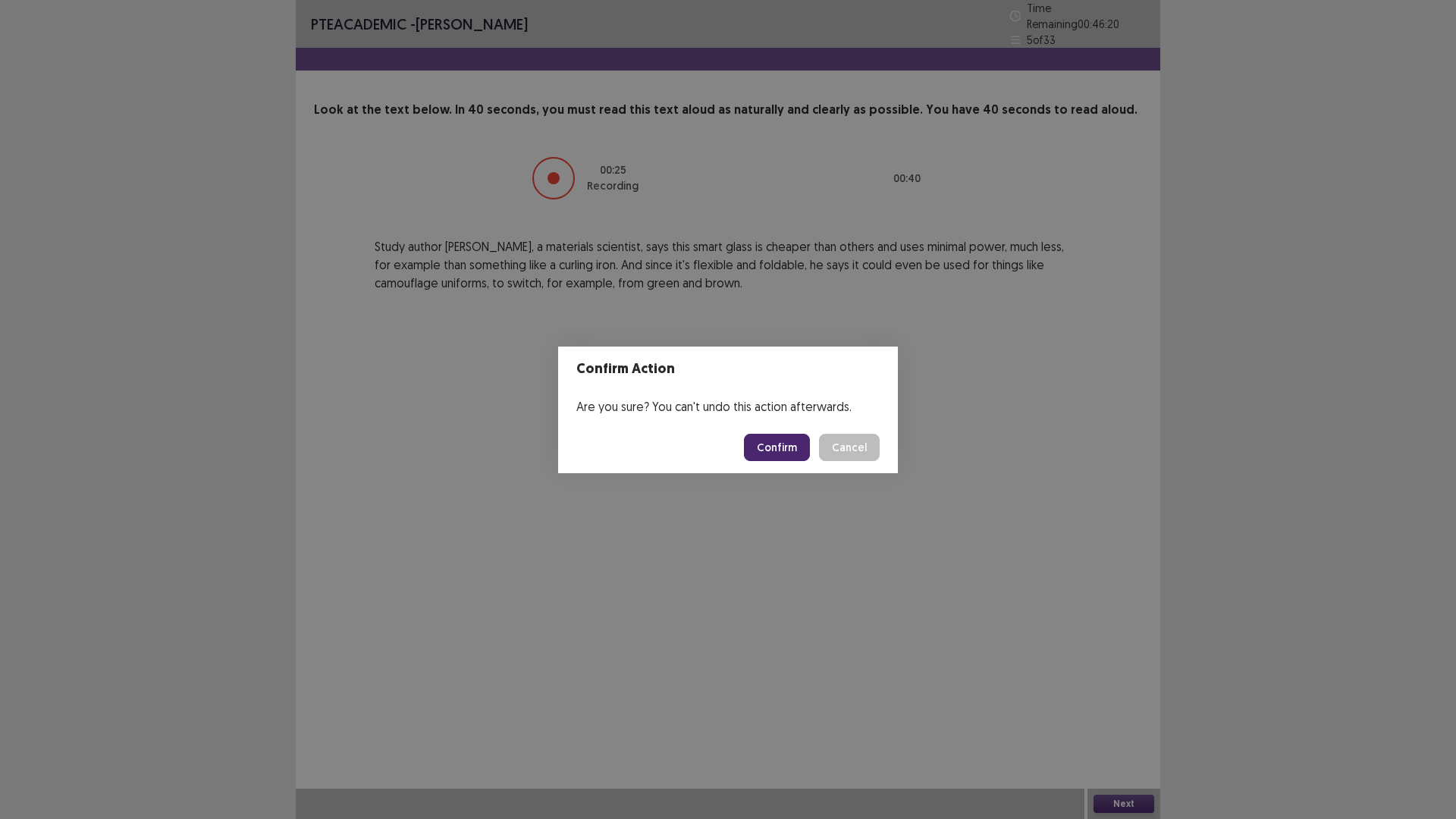
click at [810, 461] on button "Confirm" at bounding box center [777, 447] width 66 height 28
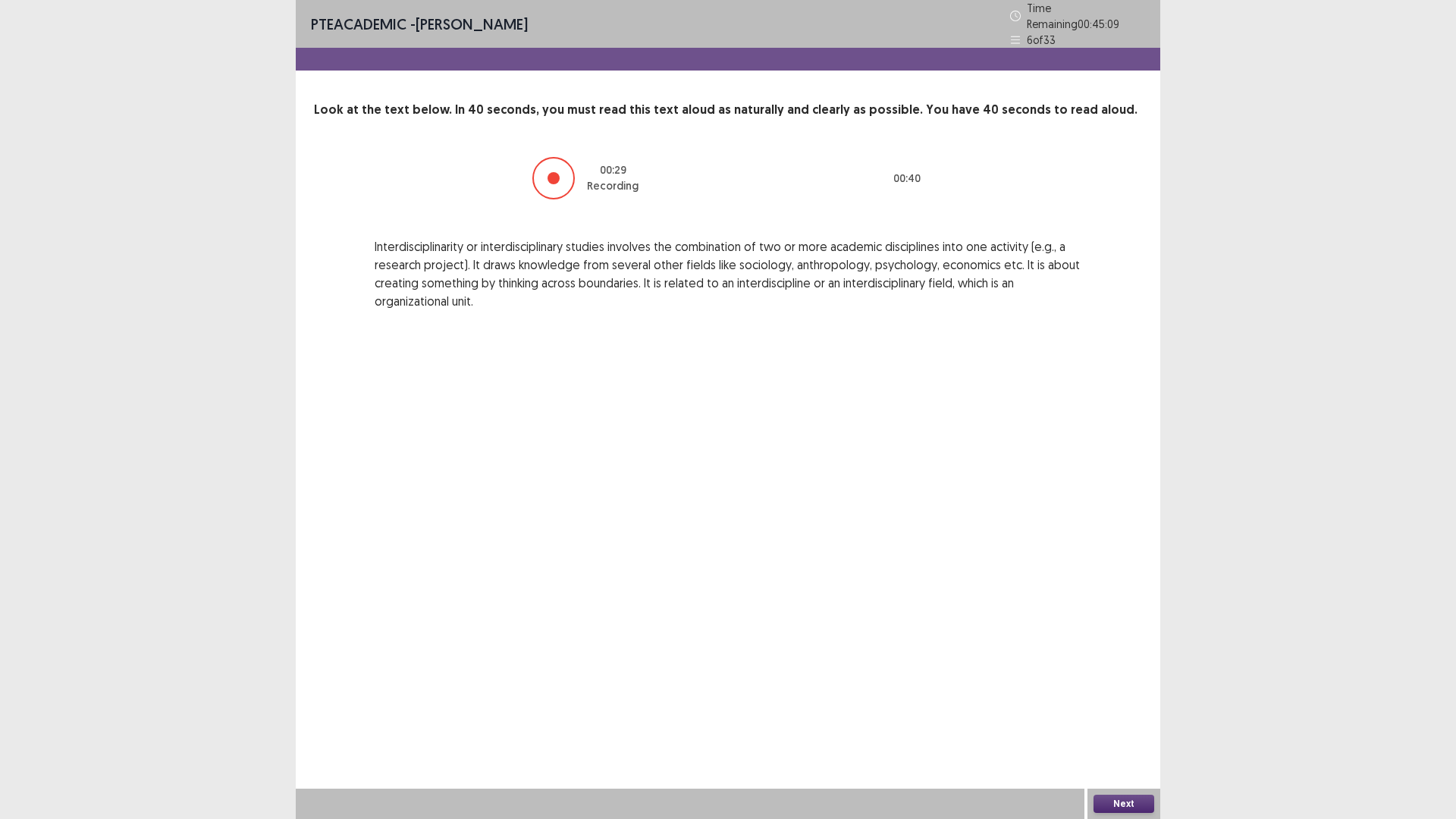
click at [1137, 724] on button "Next" at bounding box center [1123, 804] width 61 height 18
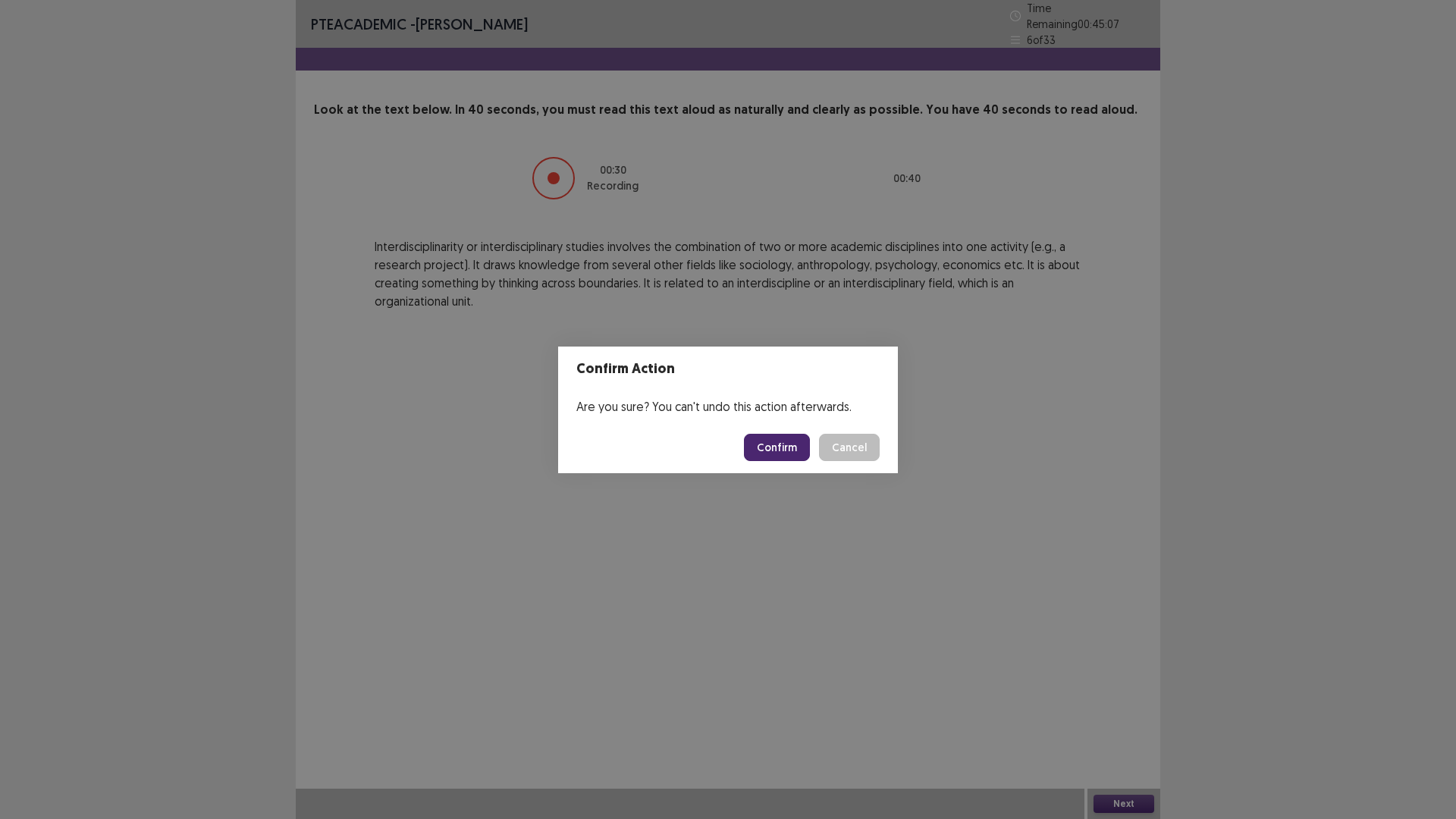
click at [802, 449] on button "Confirm" at bounding box center [777, 447] width 66 height 28
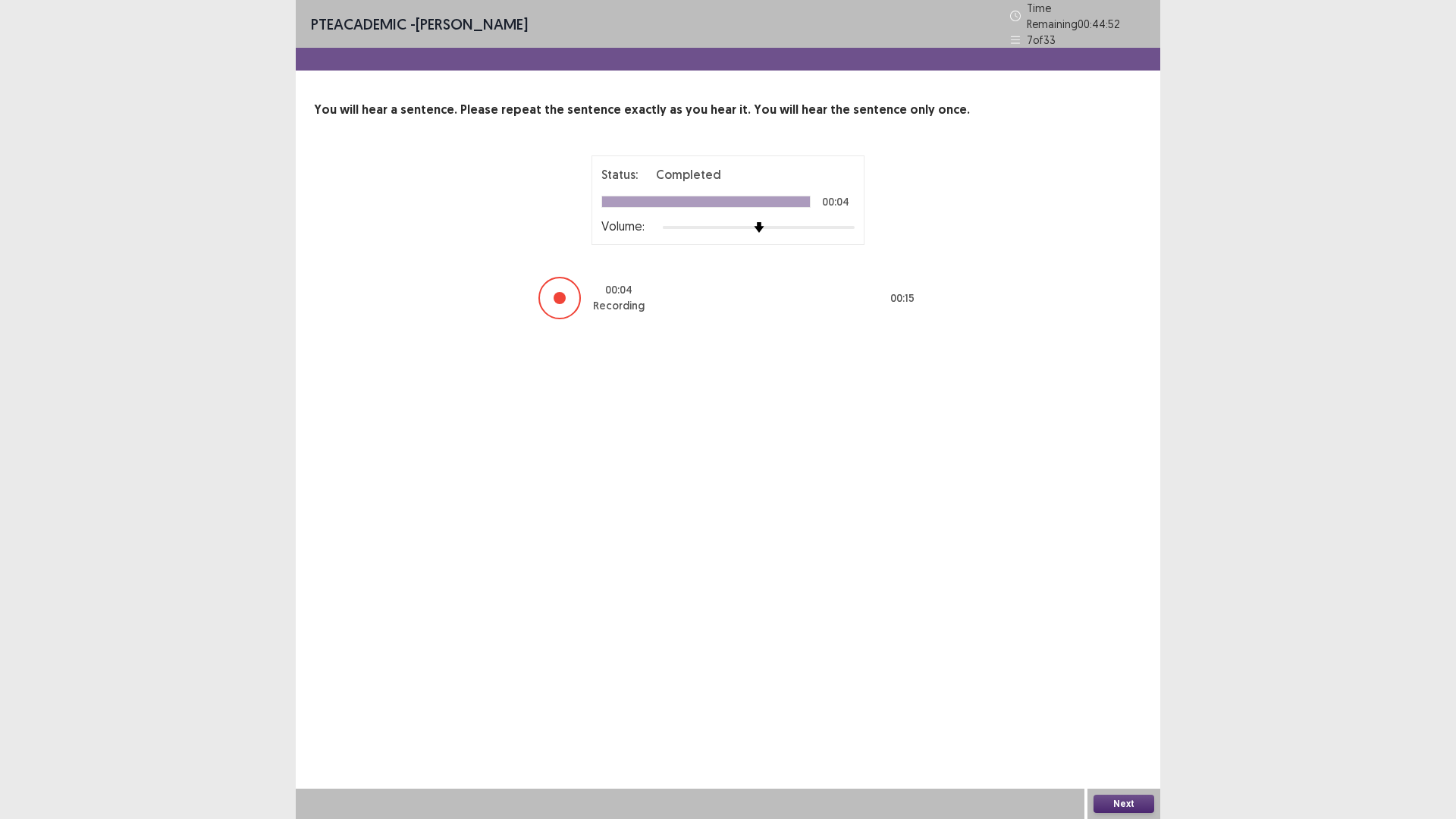
click at [1145, 724] on button "Next" at bounding box center [1123, 804] width 61 height 18
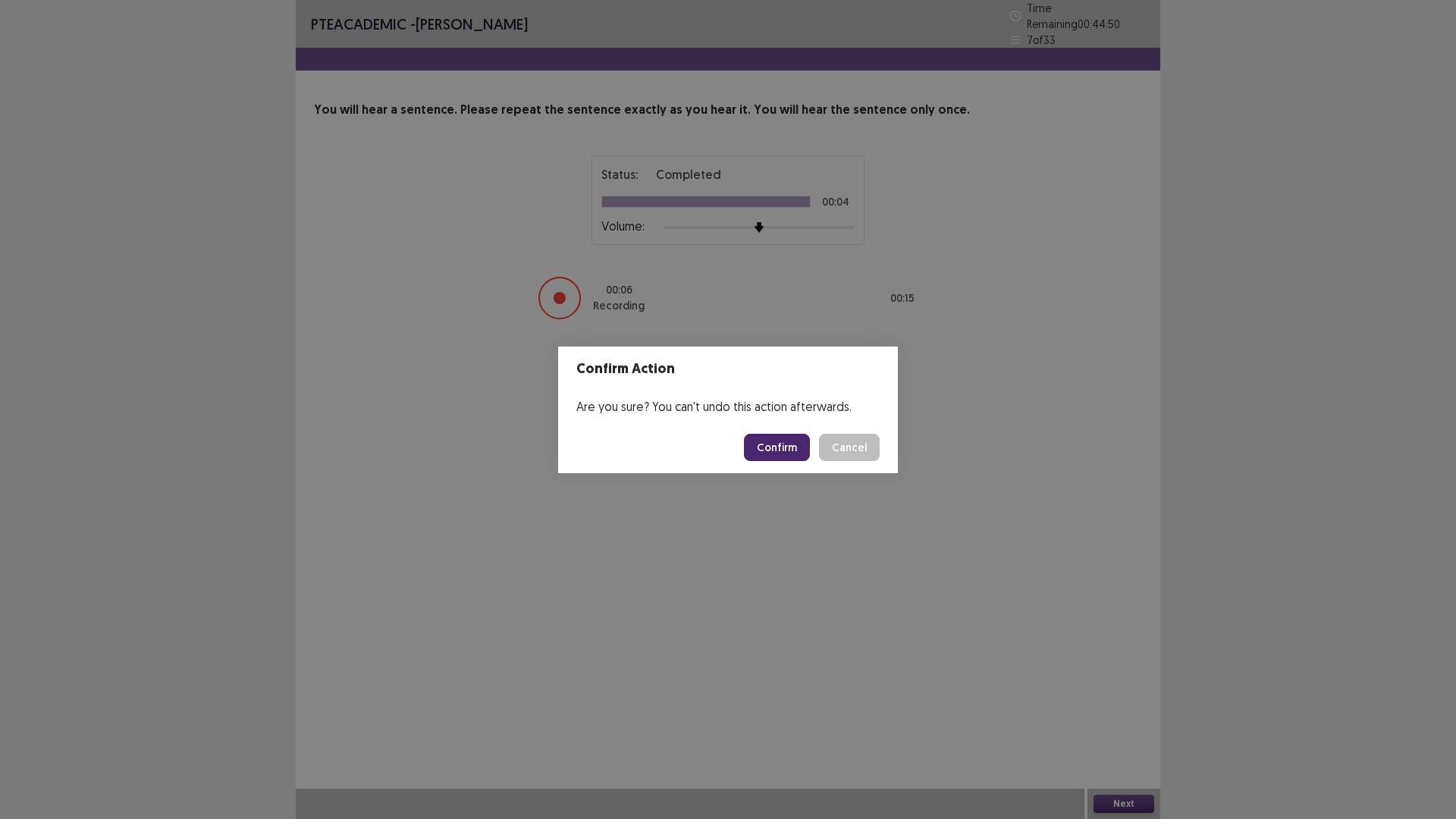
click at [810, 450] on button "Confirm" at bounding box center [777, 447] width 66 height 28
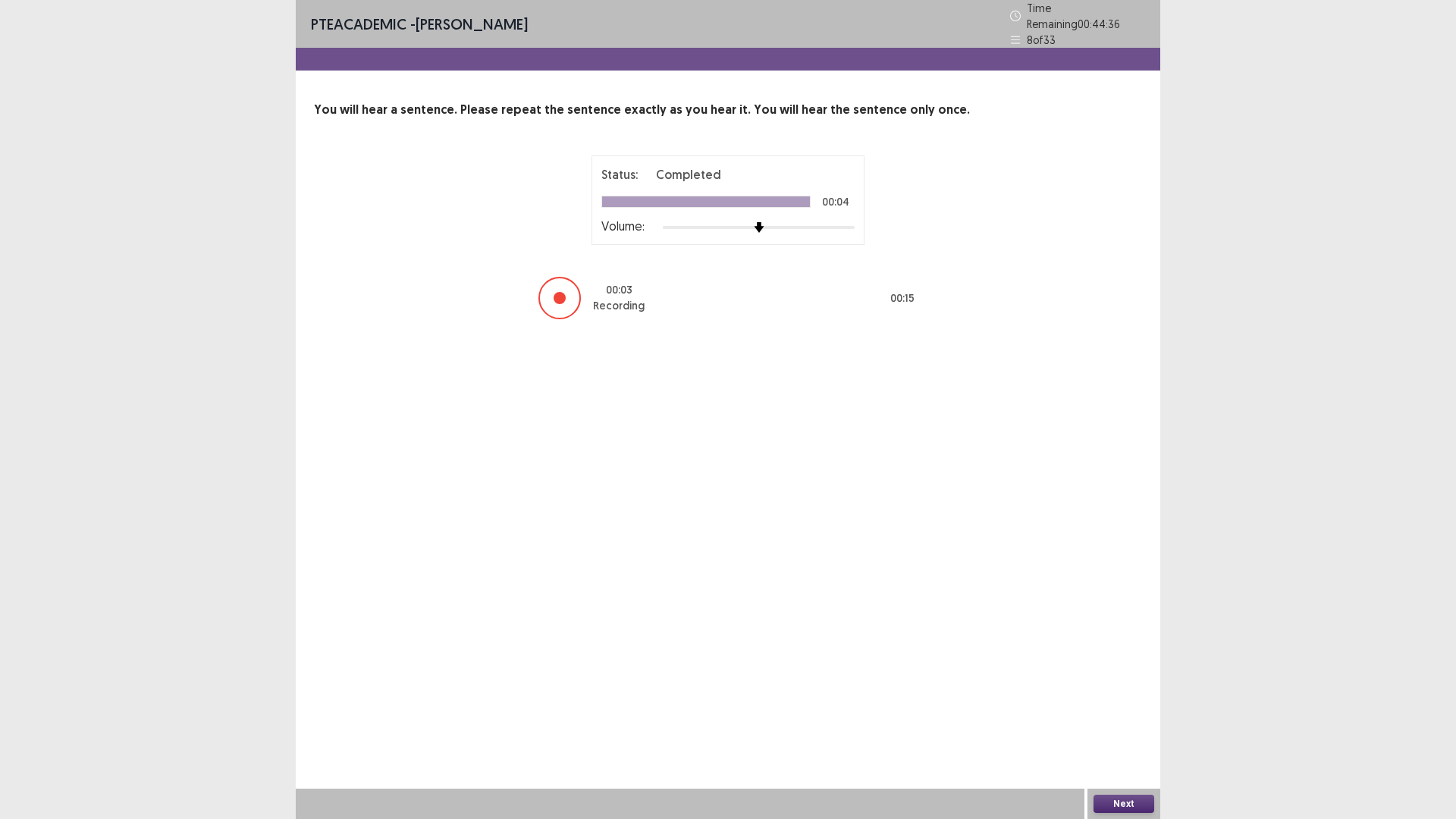
click at [1129, 724] on button "Next" at bounding box center [1123, 804] width 61 height 18
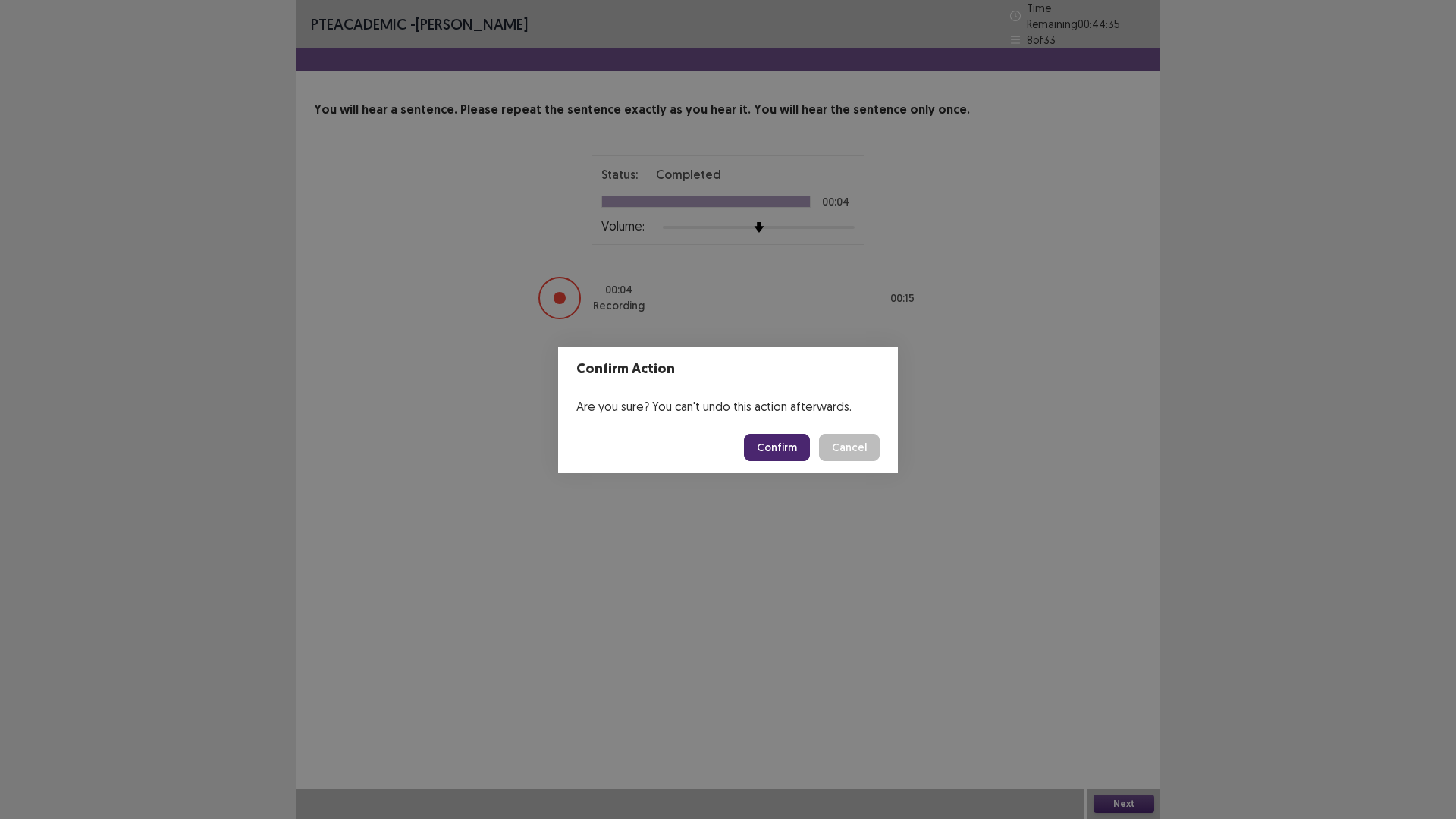
drag, startPoint x: 799, startPoint y: 436, endPoint x: 799, endPoint y: 458, distance: 22.0
click at [799, 458] on footer "Confirm Cancel" at bounding box center [728, 447] width 340 height 51
click at [803, 456] on button "Confirm" at bounding box center [777, 447] width 66 height 28
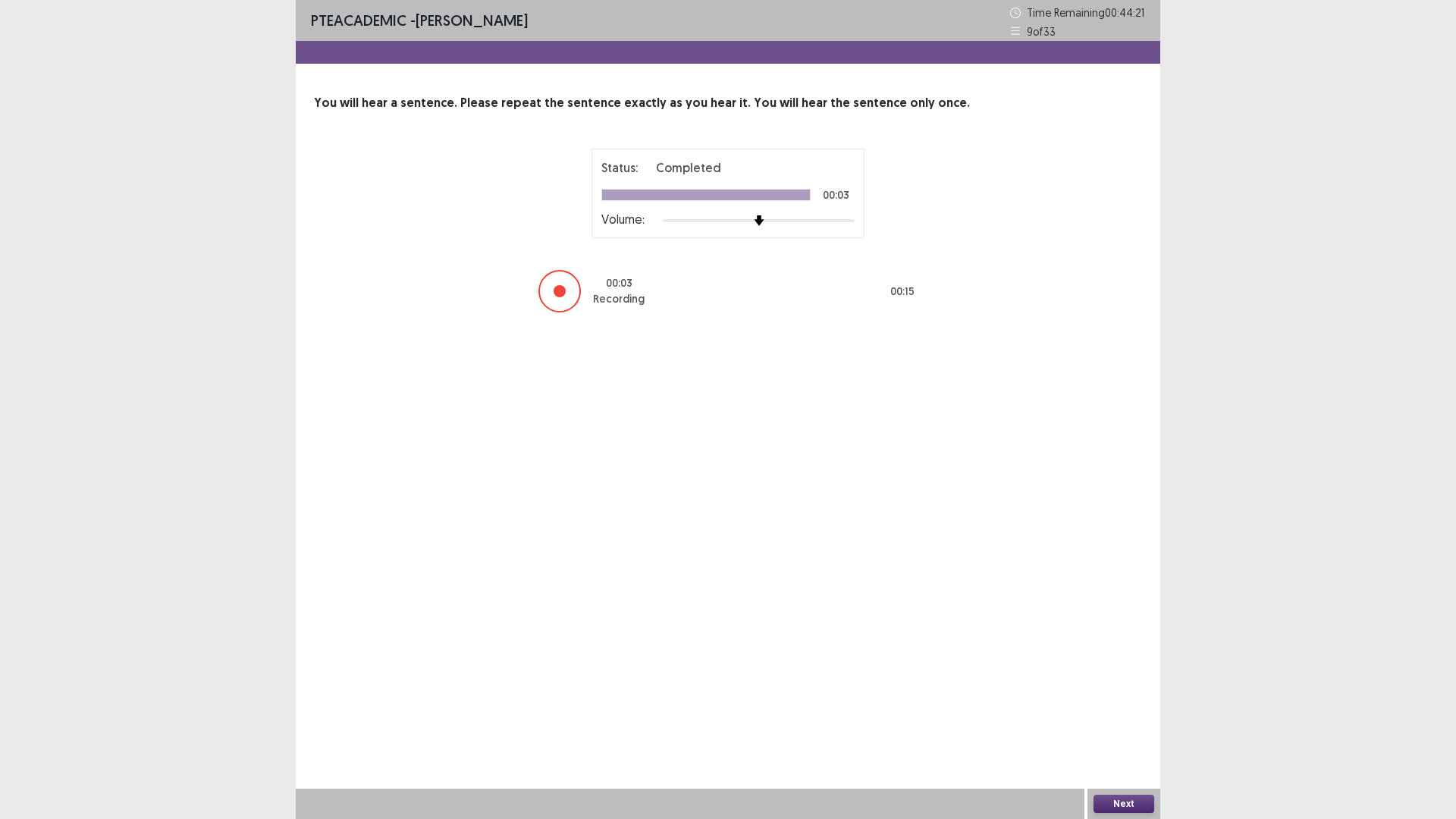
click at [1112, 724] on button "Next" at bounding box center [1123, 804] width 61 height 18
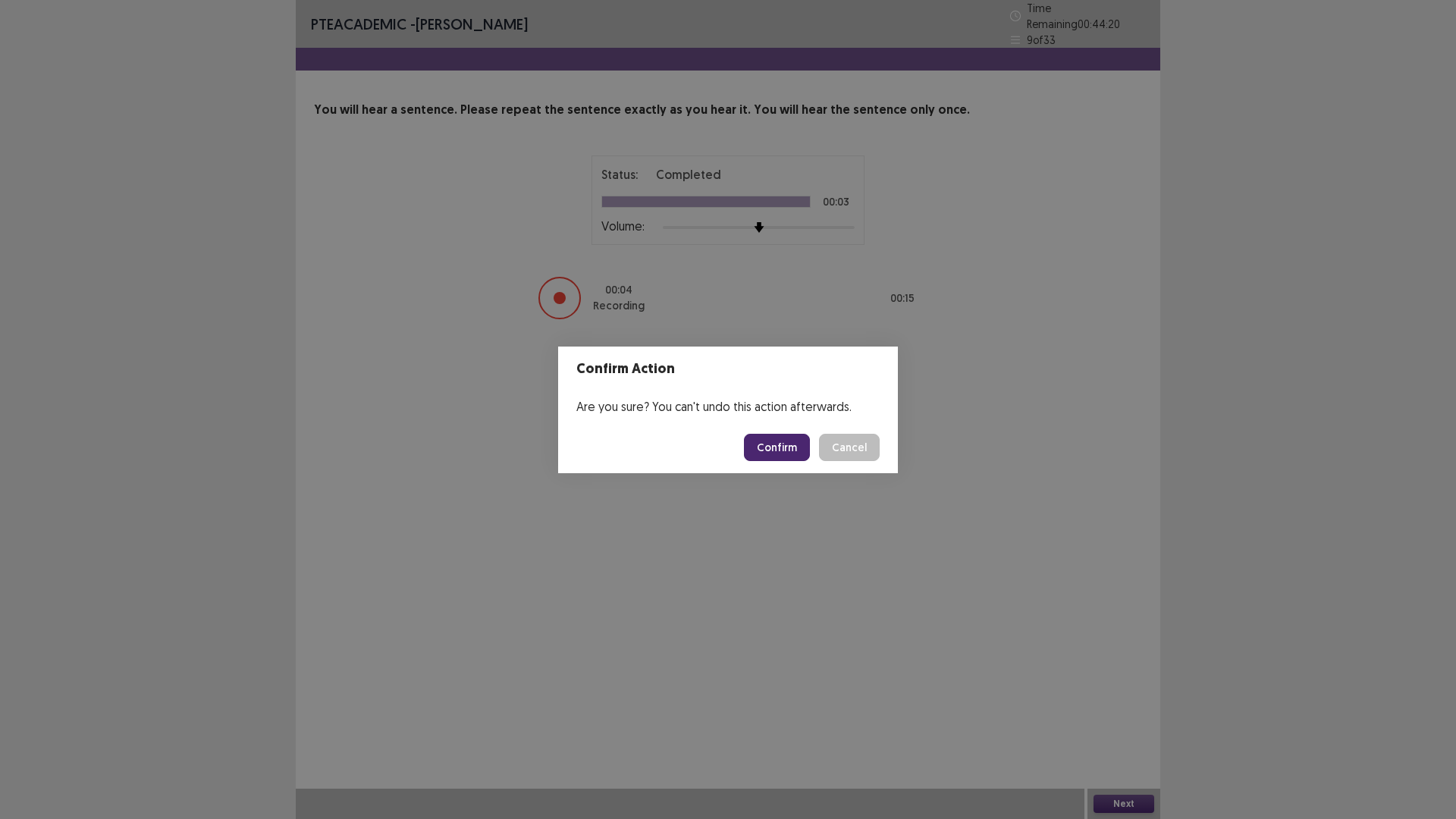
click at [810, 451] on button "Confirm" at bounding box center [777, 447] width 66 height 28
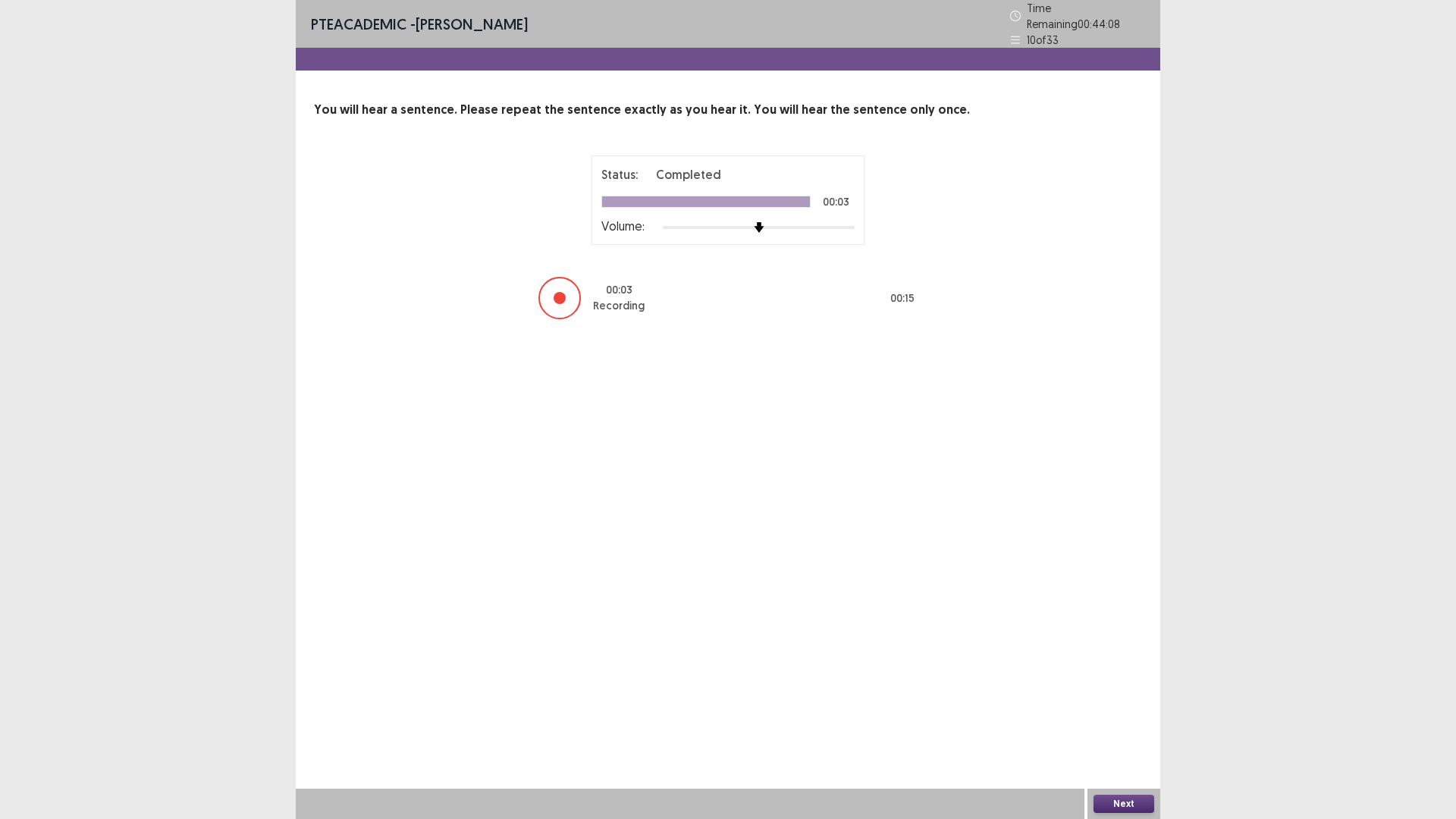
click at [1106, 724] on button "Next" at bounding box center [1123, 804] width 61 height 18
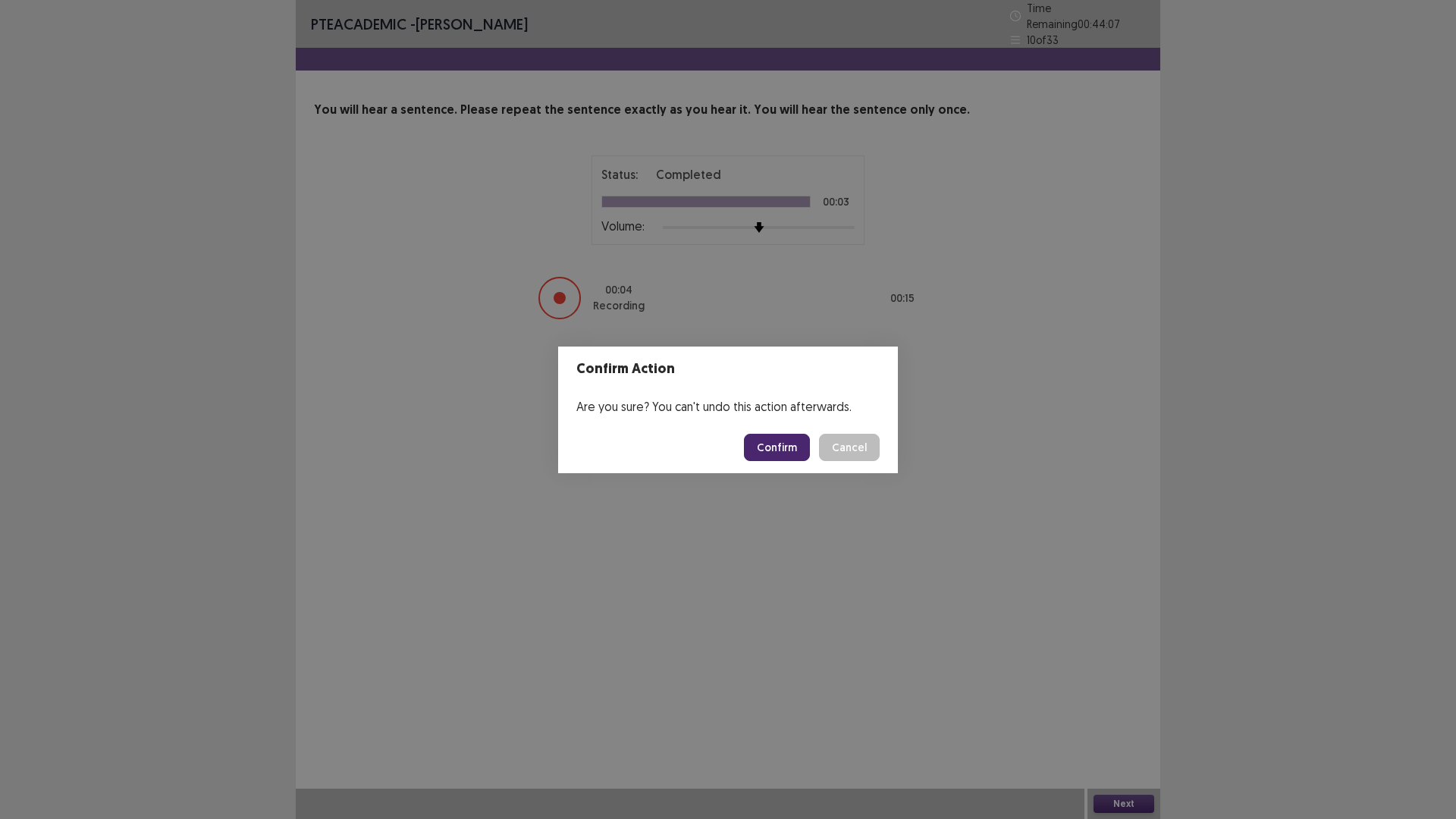
click at [775, 460] on button "Confirm" at bounding box center [777, 447] width 66 height 28
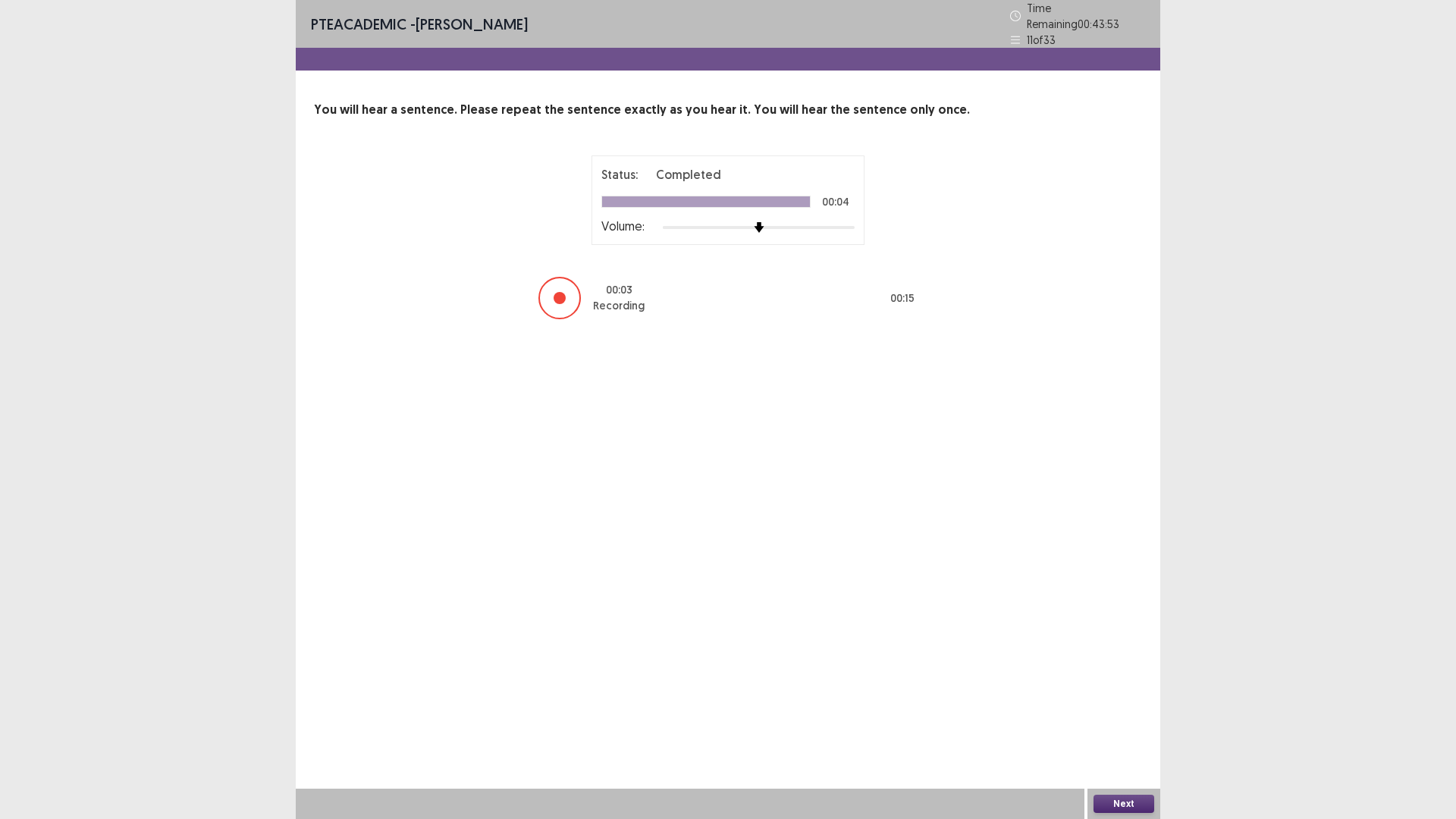
click at [1126, 724] on button "Next" at bounding box center [1123, 804] width 61 height 18
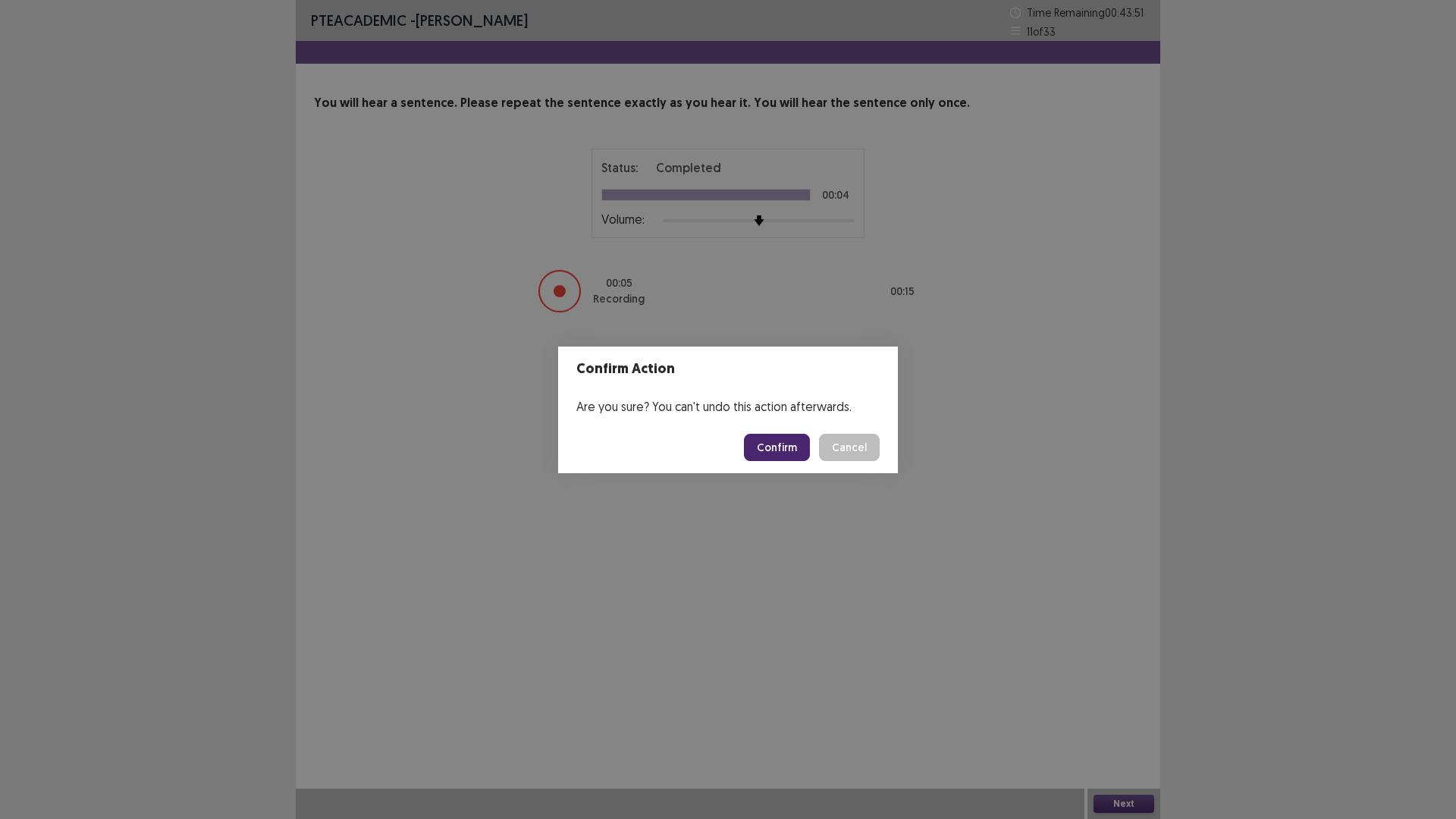
click at [795, 458] on button "Confirm" at bounding box center [777, 447] width 66 height 28
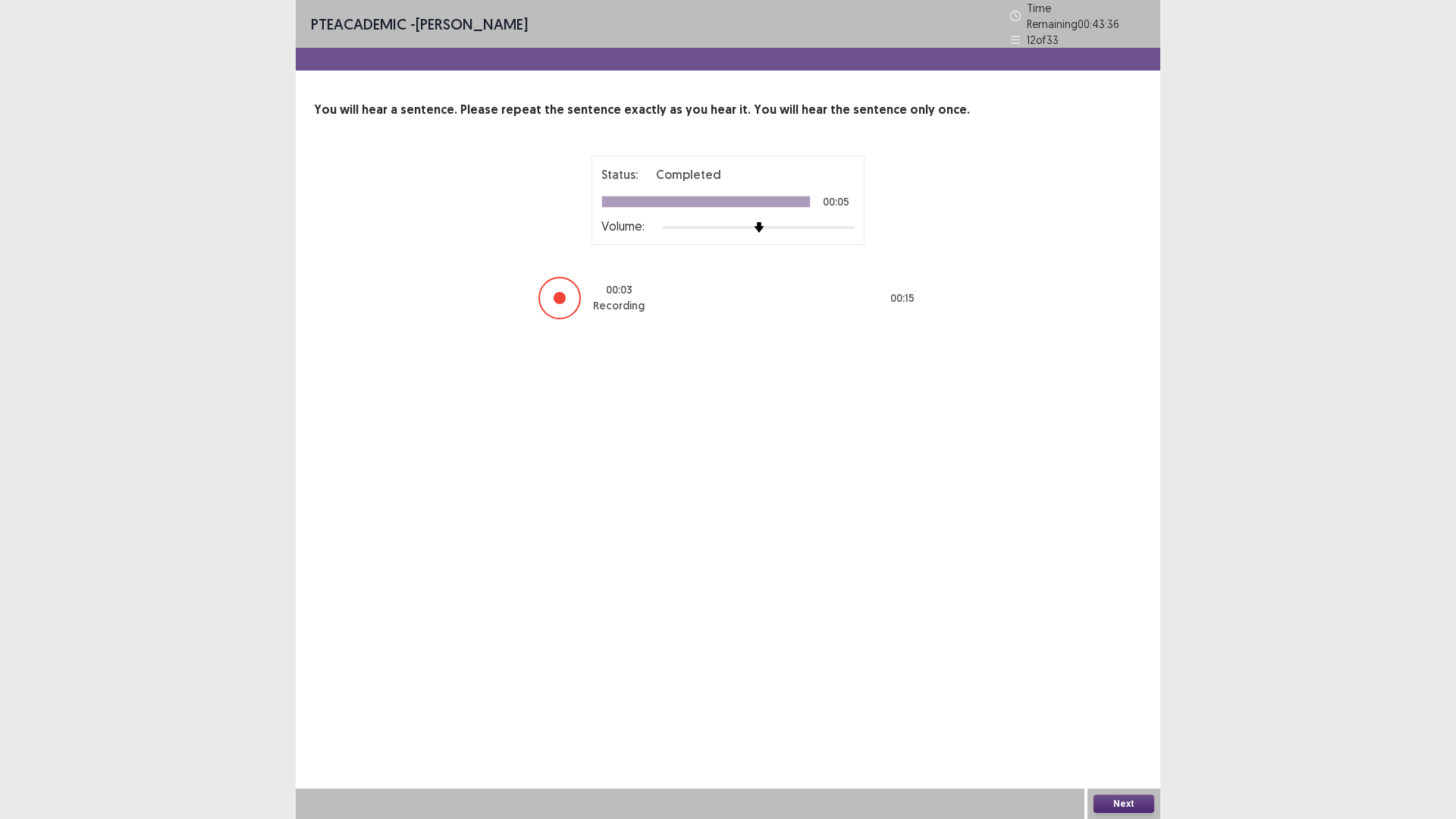
click at [1116, 724] on button "Next" at bounding box center [1123, 804] width 61 height 18
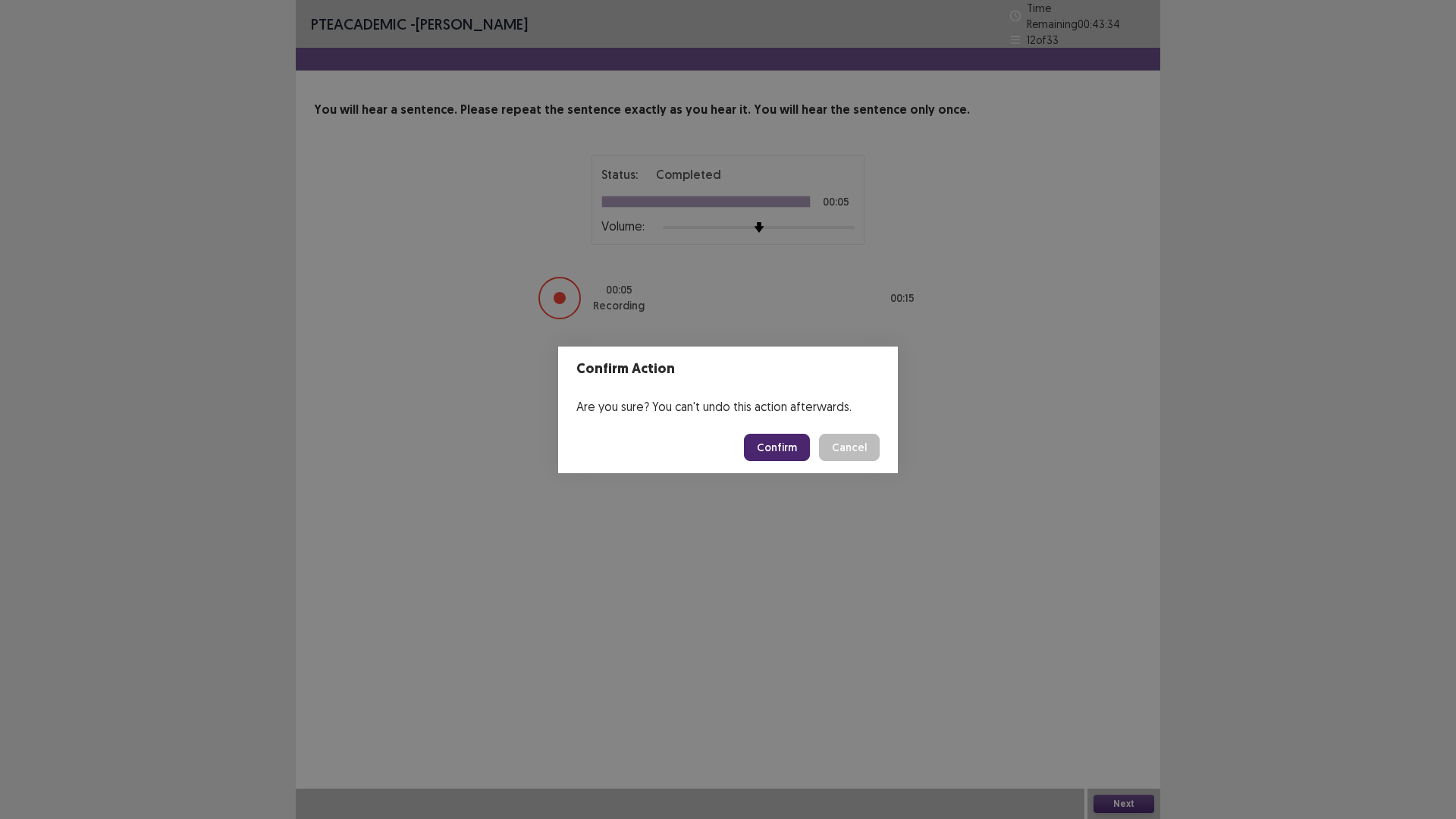
click at [791, 461] on button "Confirm" at bounding box center [777, 447] width 66 height 28
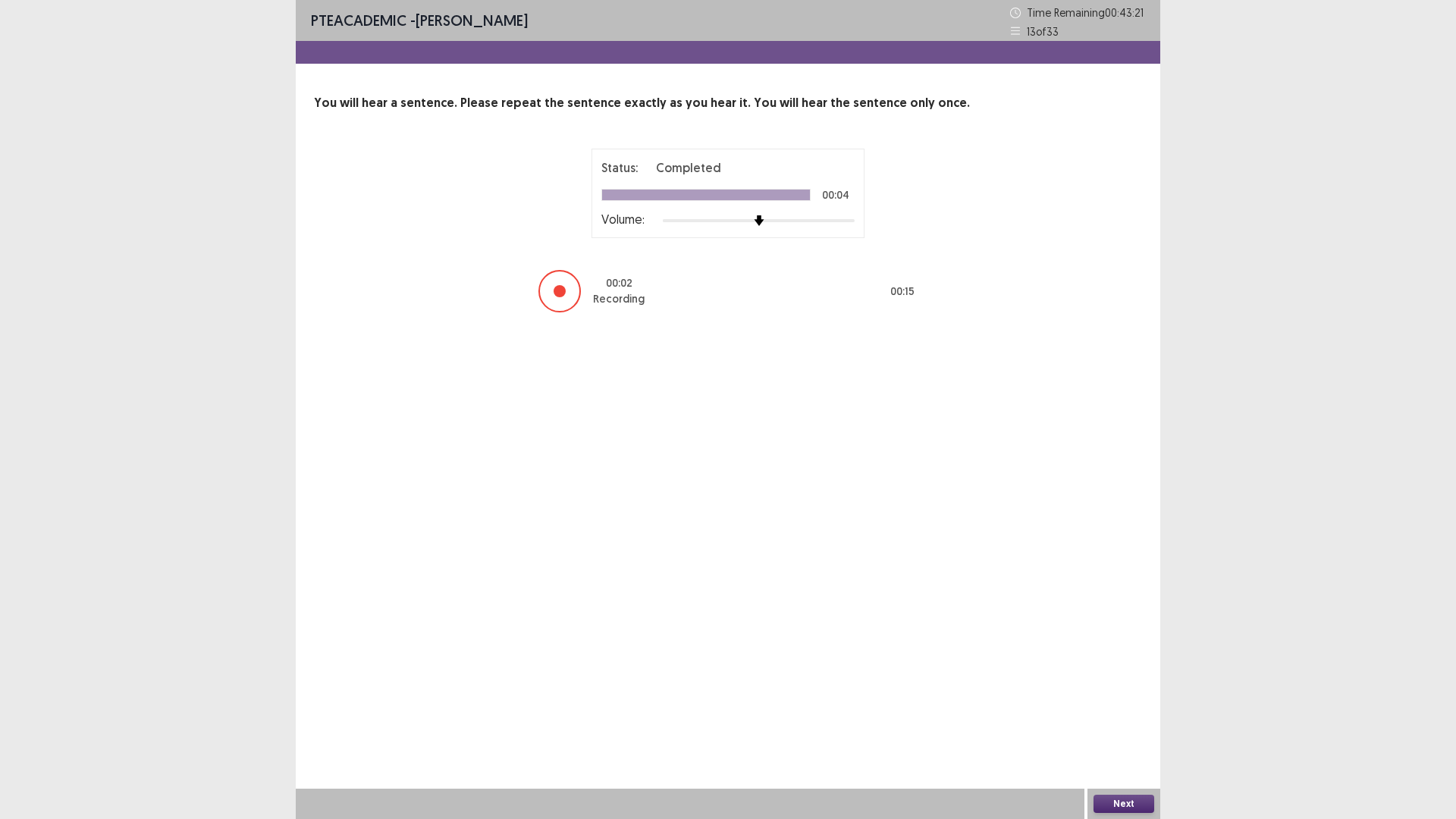
click at [1119, 724] on button "Next" at bounding box center [1123, 804] width 61 height 18
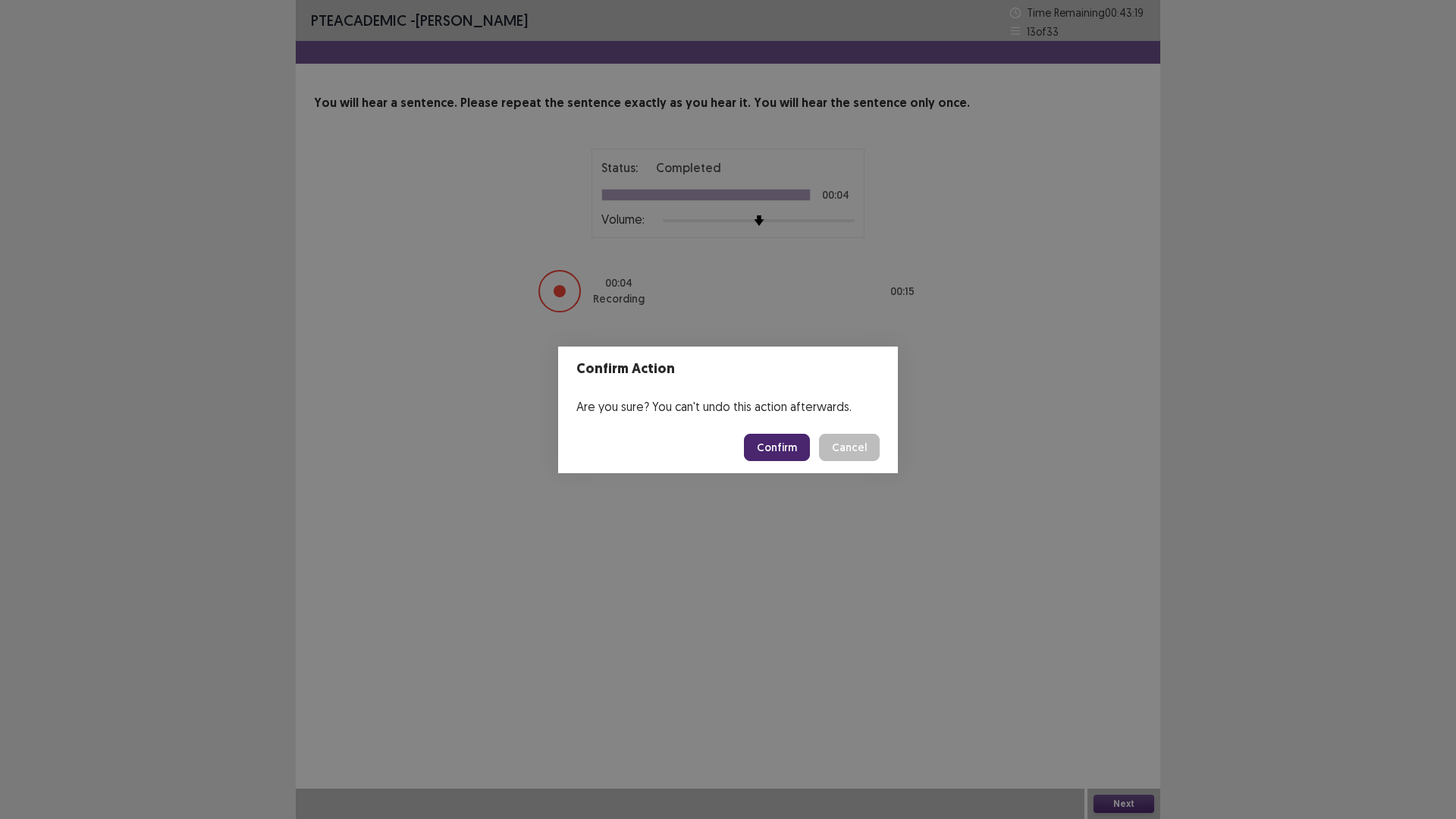
click at [810, 454] on button "Confirm" at bounding box center [777, 447] width 66 height 28
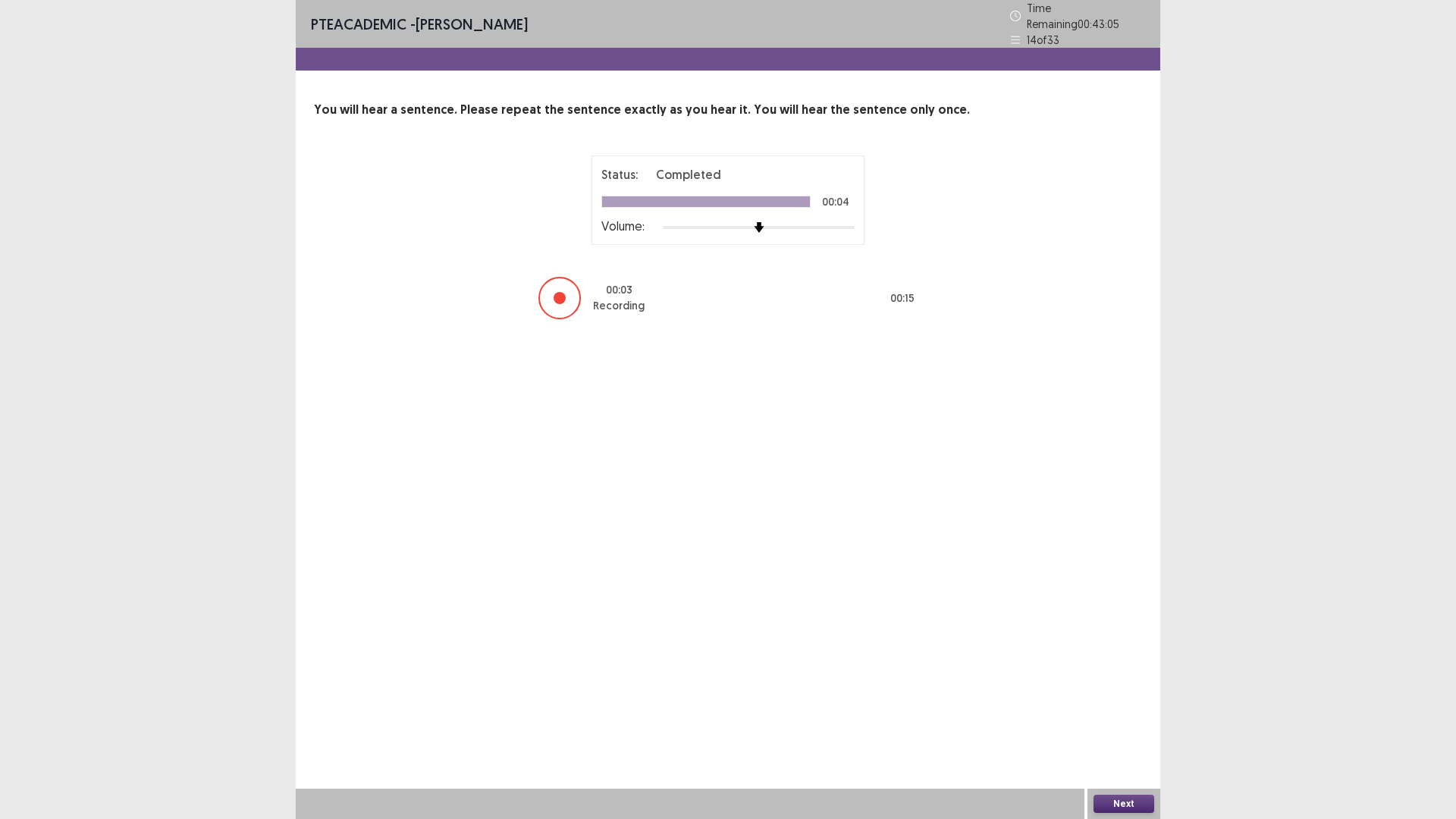
click at [1127, 724] on button "Next" at bounding box center [1123, 804] width 61 height 18
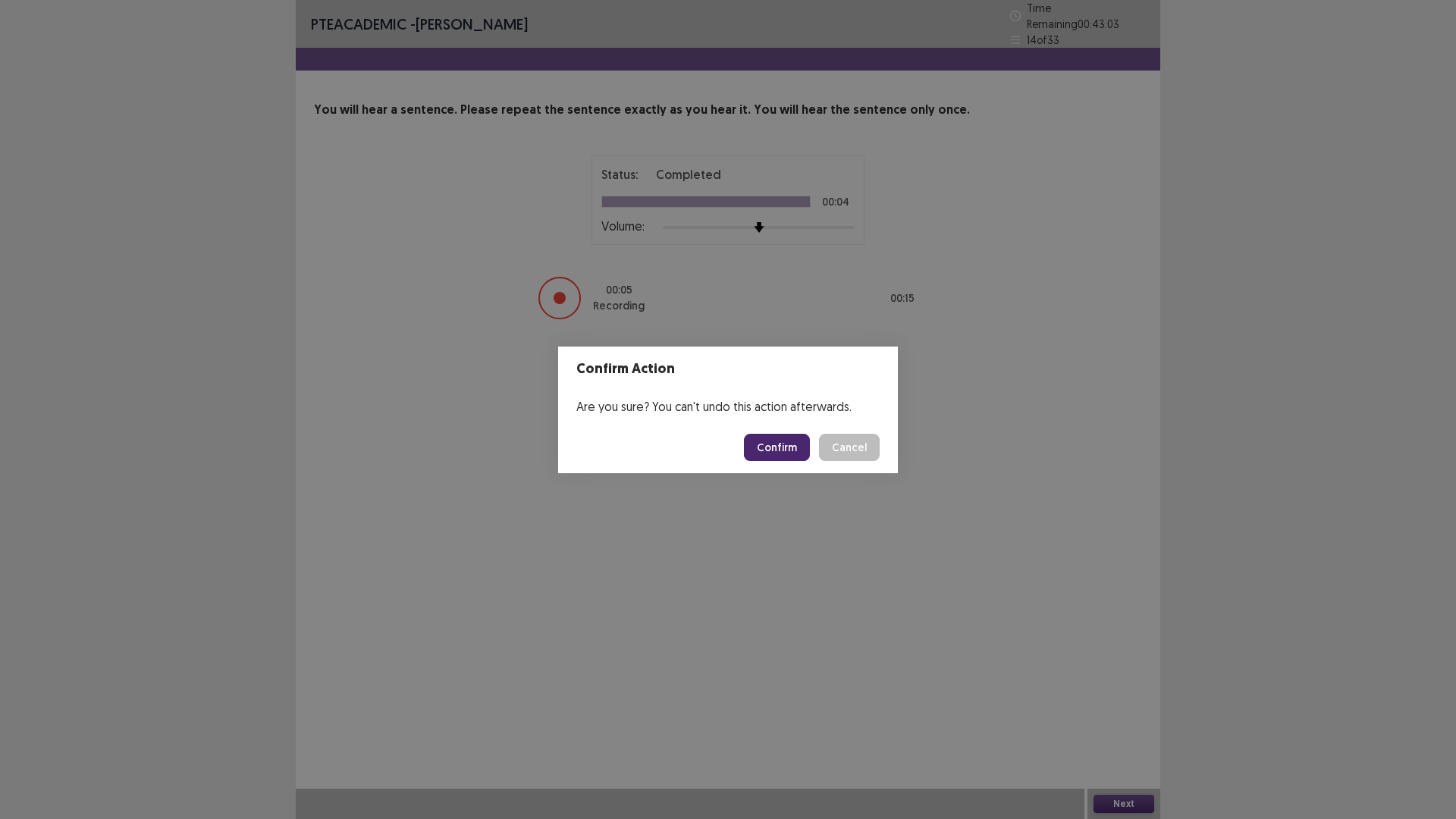
click at [778, 448] on button "Confirm" at bounding box center [777, 447] width 66 height 28
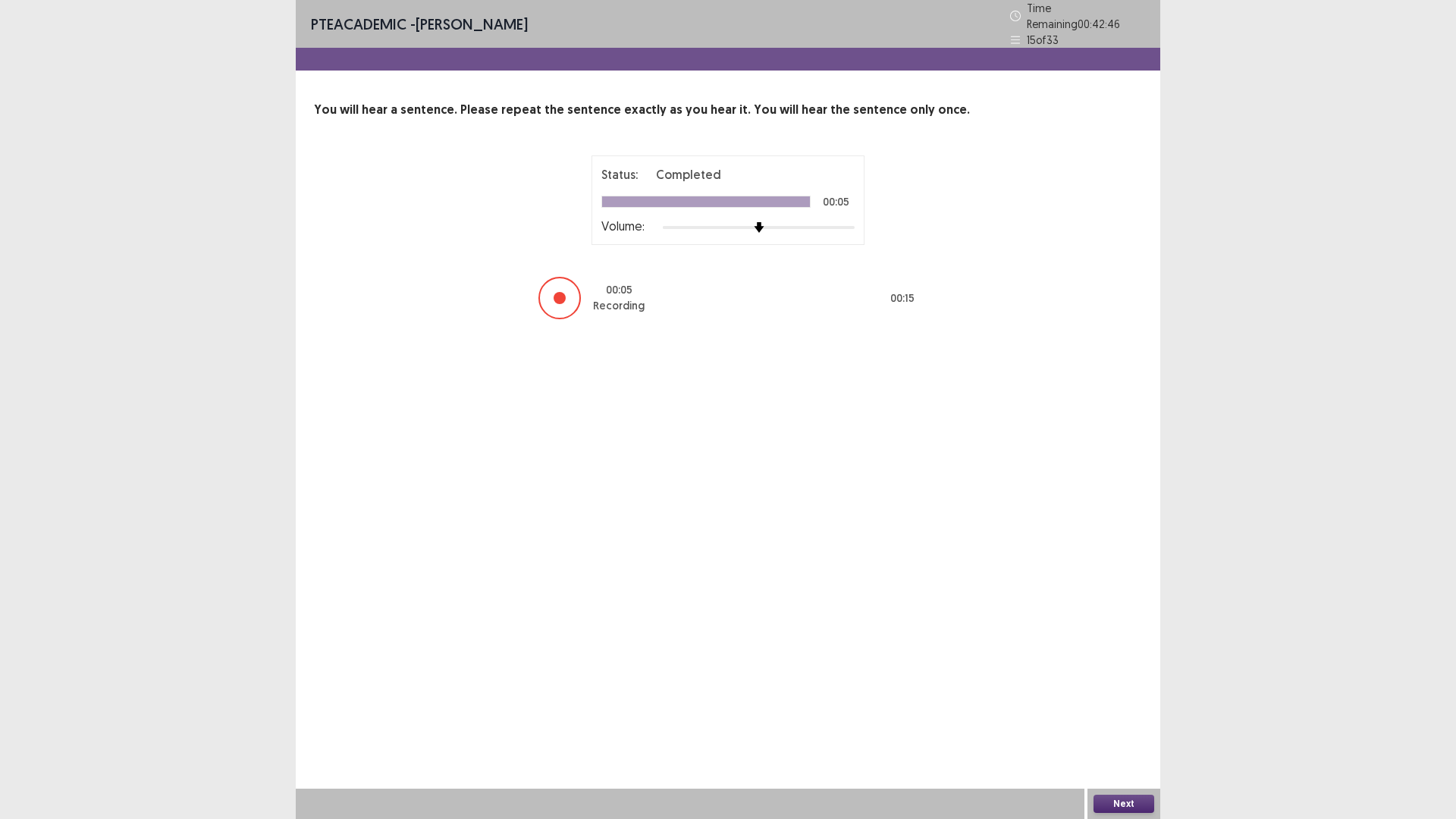
click at [1124, 724] on button "Next" at bounding box center [1123, 804] width 61 height 18
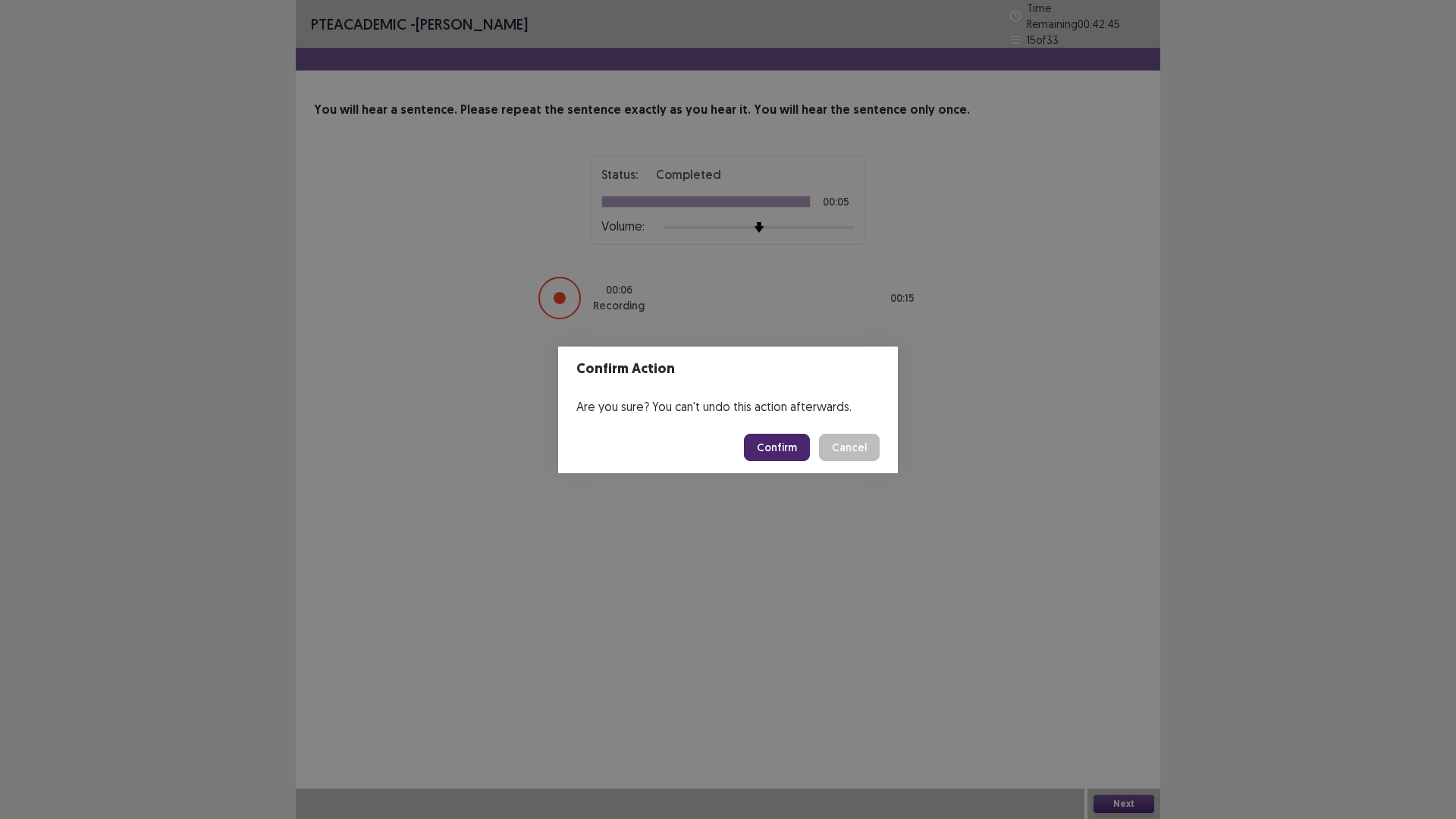
click at [788, 456] on button "Confirm" at bounding box center [777, 447] width 66 height 28
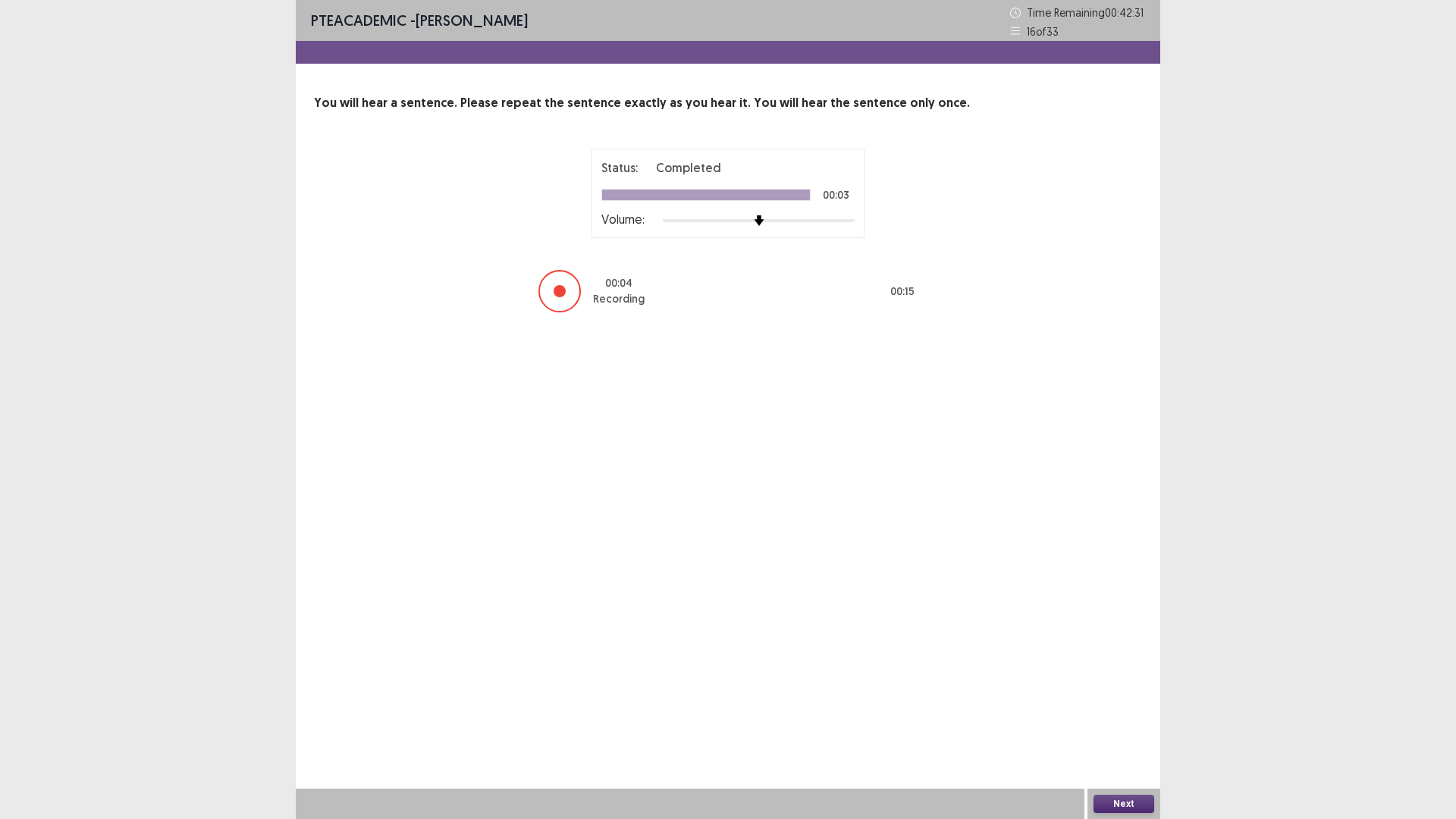
click at [1117, 724] on button "Next" at bounding box center [1123, 804] width 61 height 18
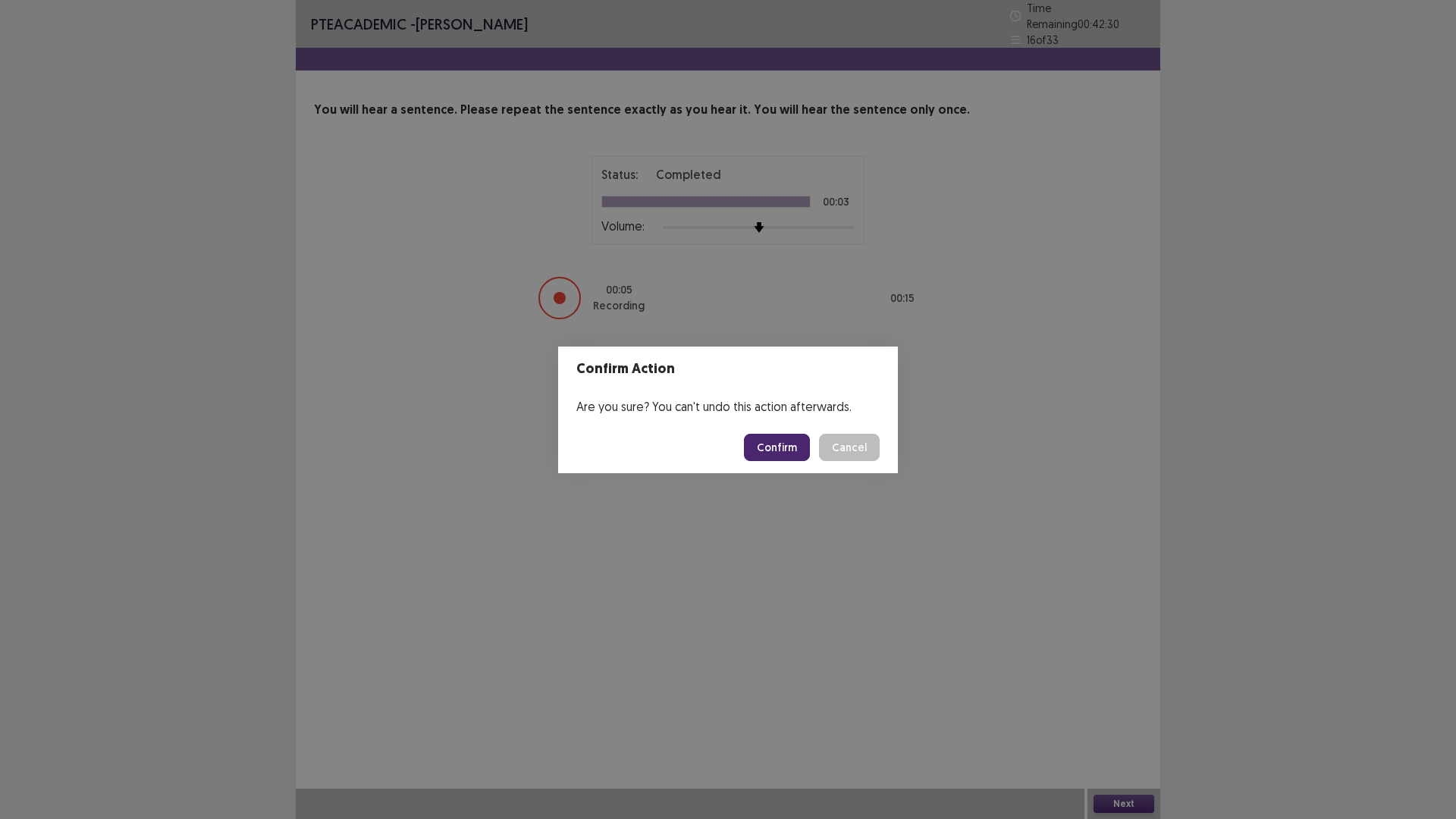
click at [810, 449] on button "Confirm" at bounding box center [777, 447] width 66 height 28
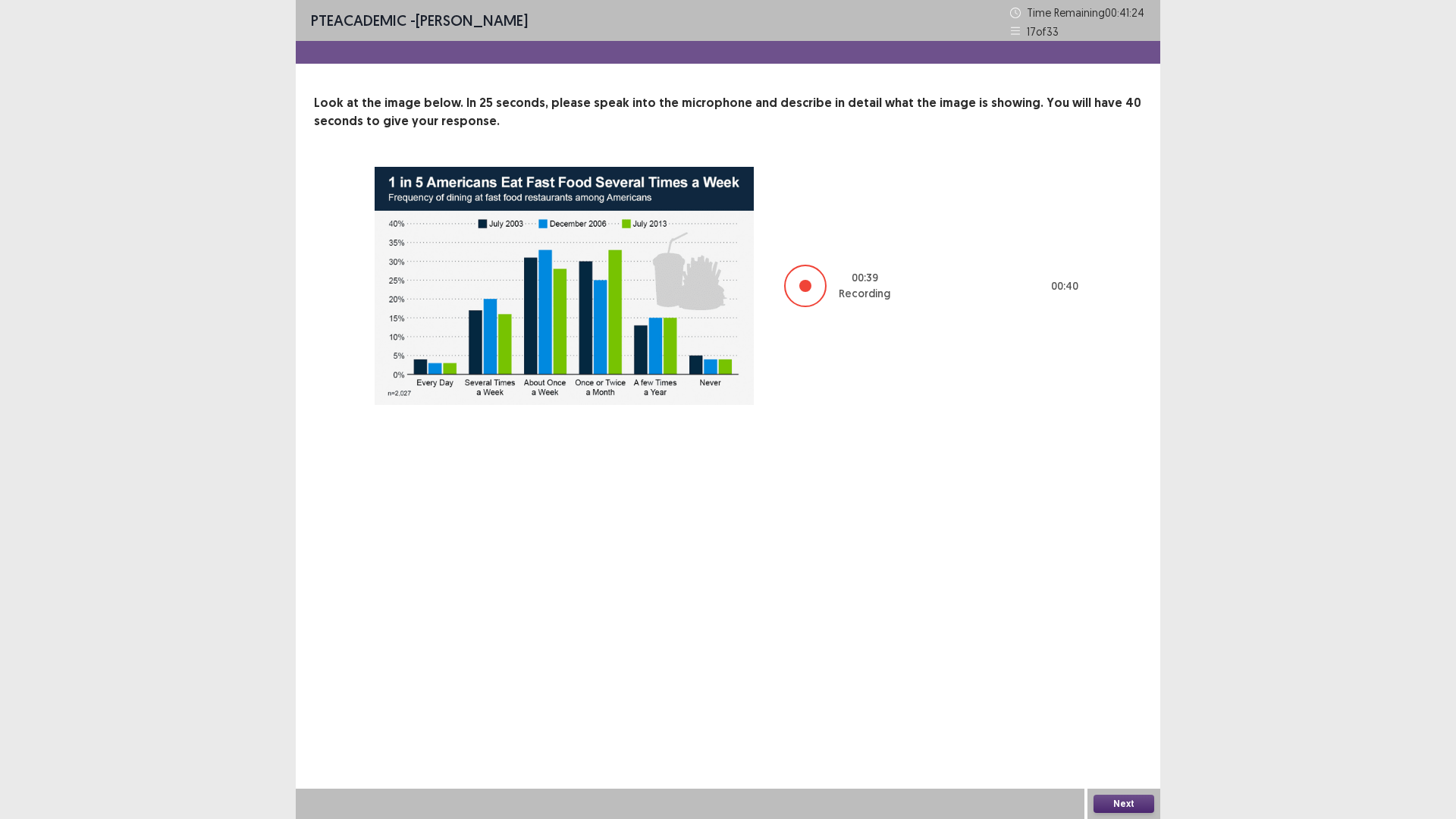
drag, startPoint x: 1133, startPoint y: 800, endPoint x: 1123, endPoint y: 796, distance: 10.8
click at [1123, 724] on button "Next" at bounding box center [1123, 804] width 61 height 18
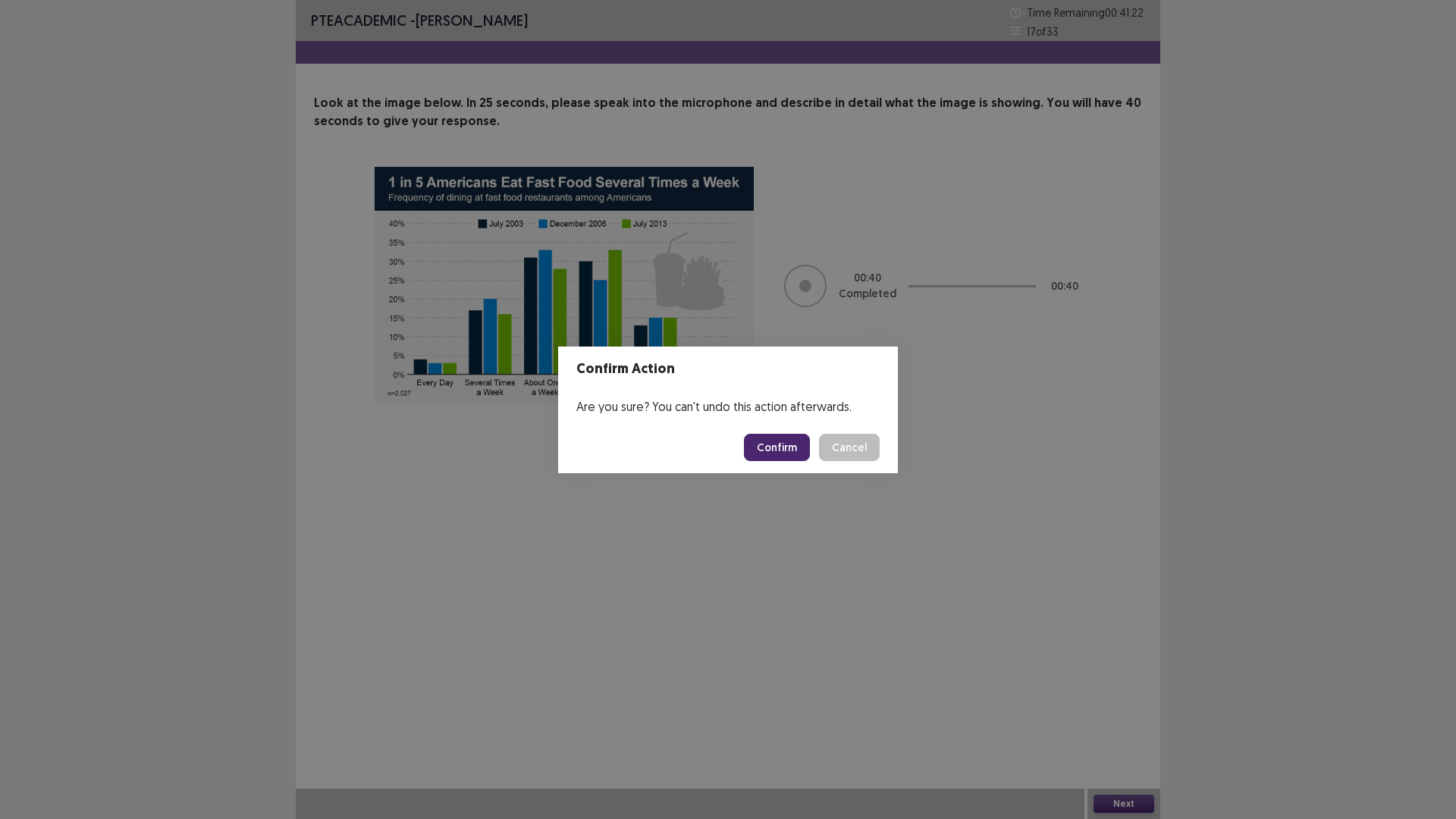
click at [810, 461] on button "Confirm" at bounding box center [777, 447] width 66 height 28
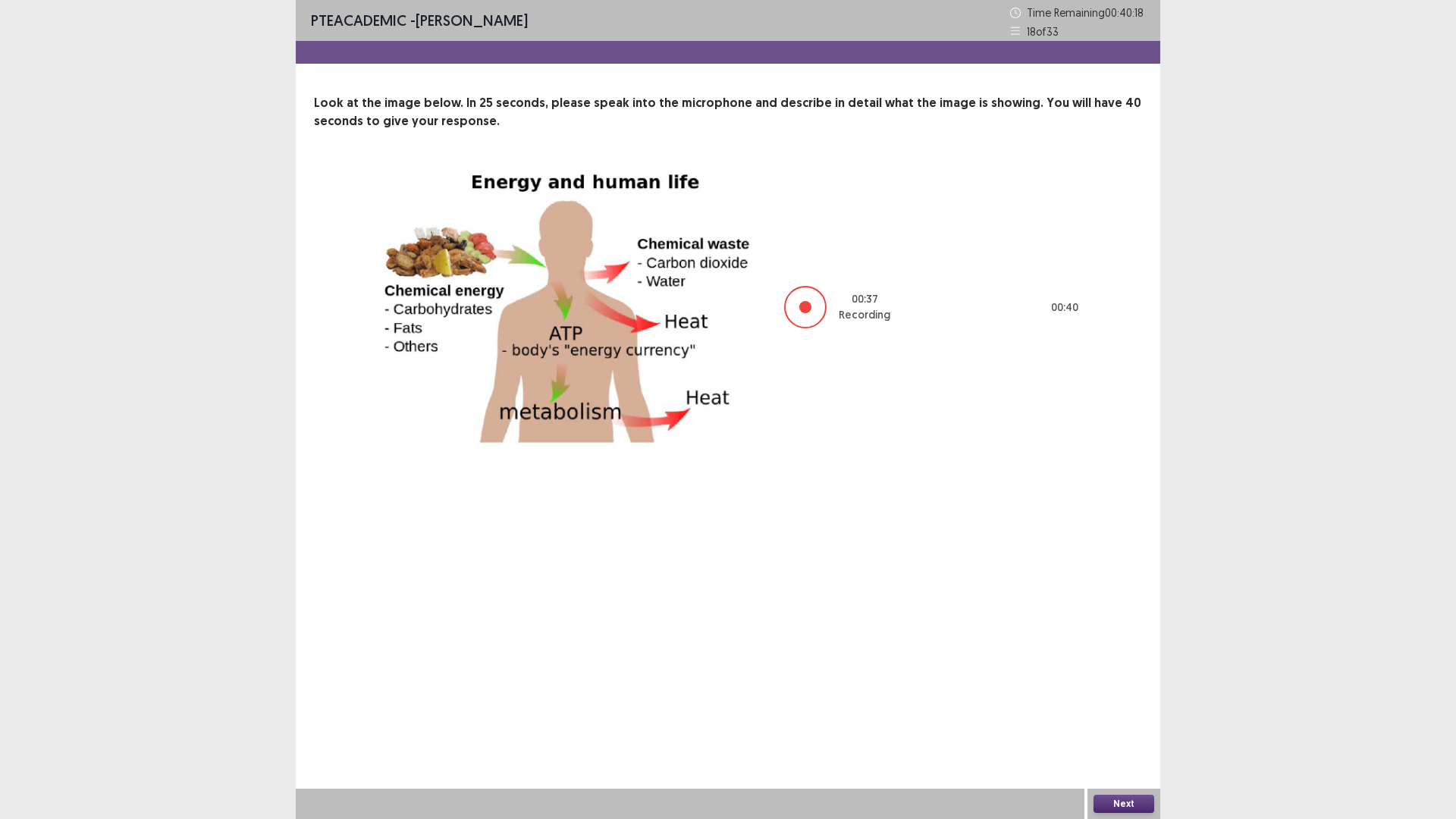
click at [1128, 724] on button "Next" at bounding box center [1123, 804] width 61 height 18
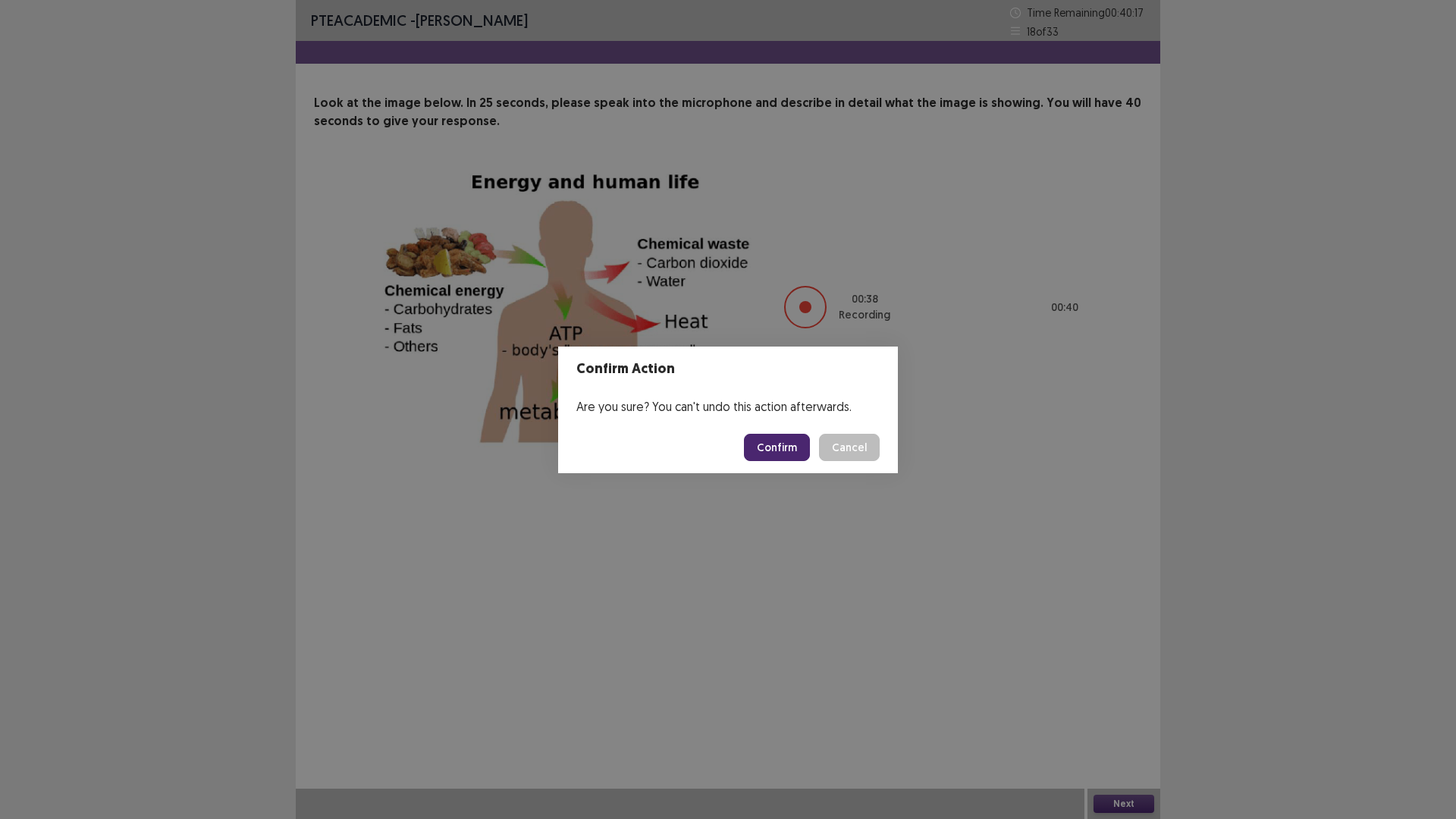
click at [810, 452] on button "Confirm" at bounding box center [777, 447] width 66 height 28
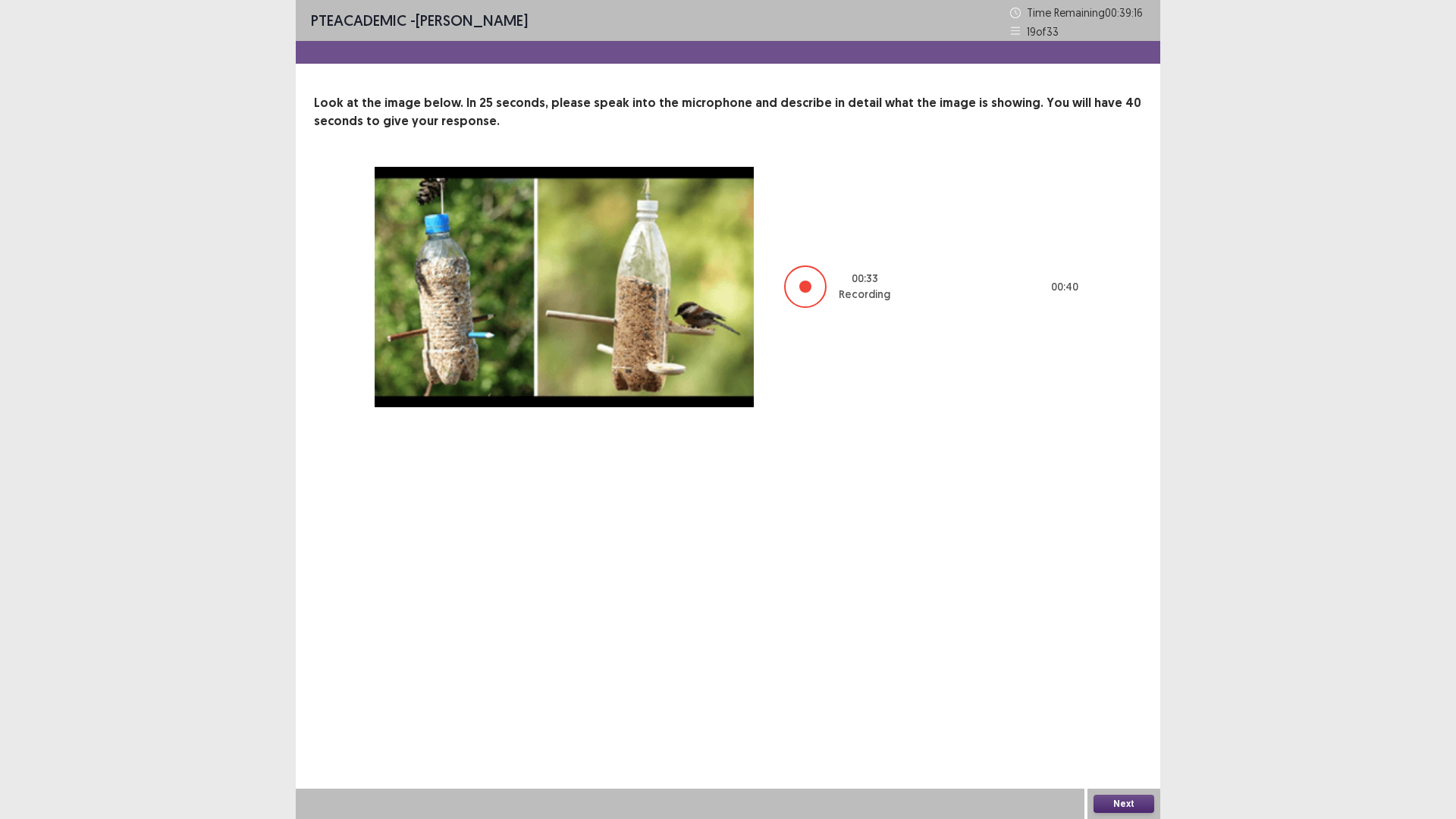
click at [1133, 724] on button "Next" at bounding box center [1123, 804] width 61 height 18
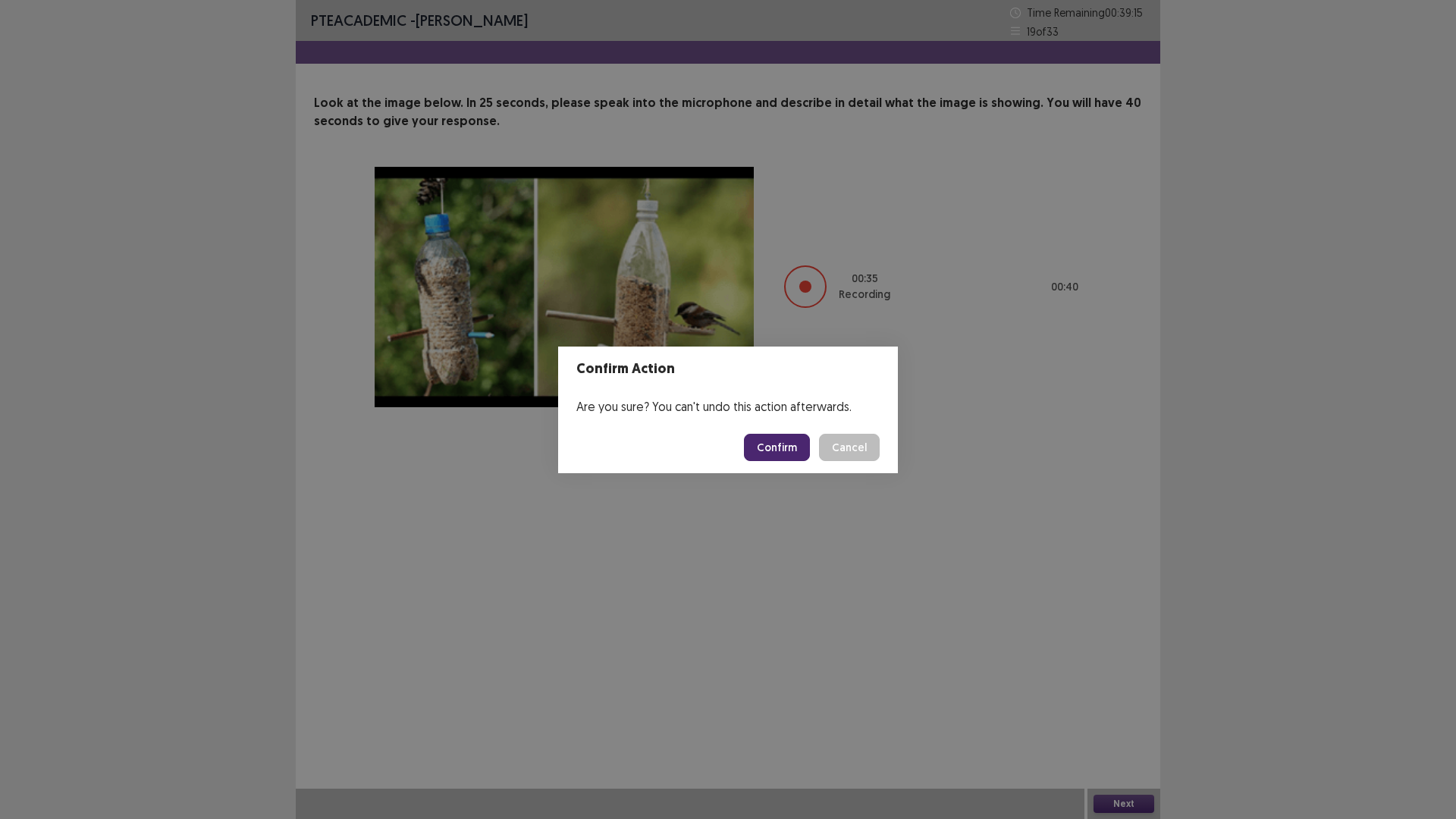
click at [794, 456] on button "Confirm" at bounding box center [777, 447] width 66 height 28
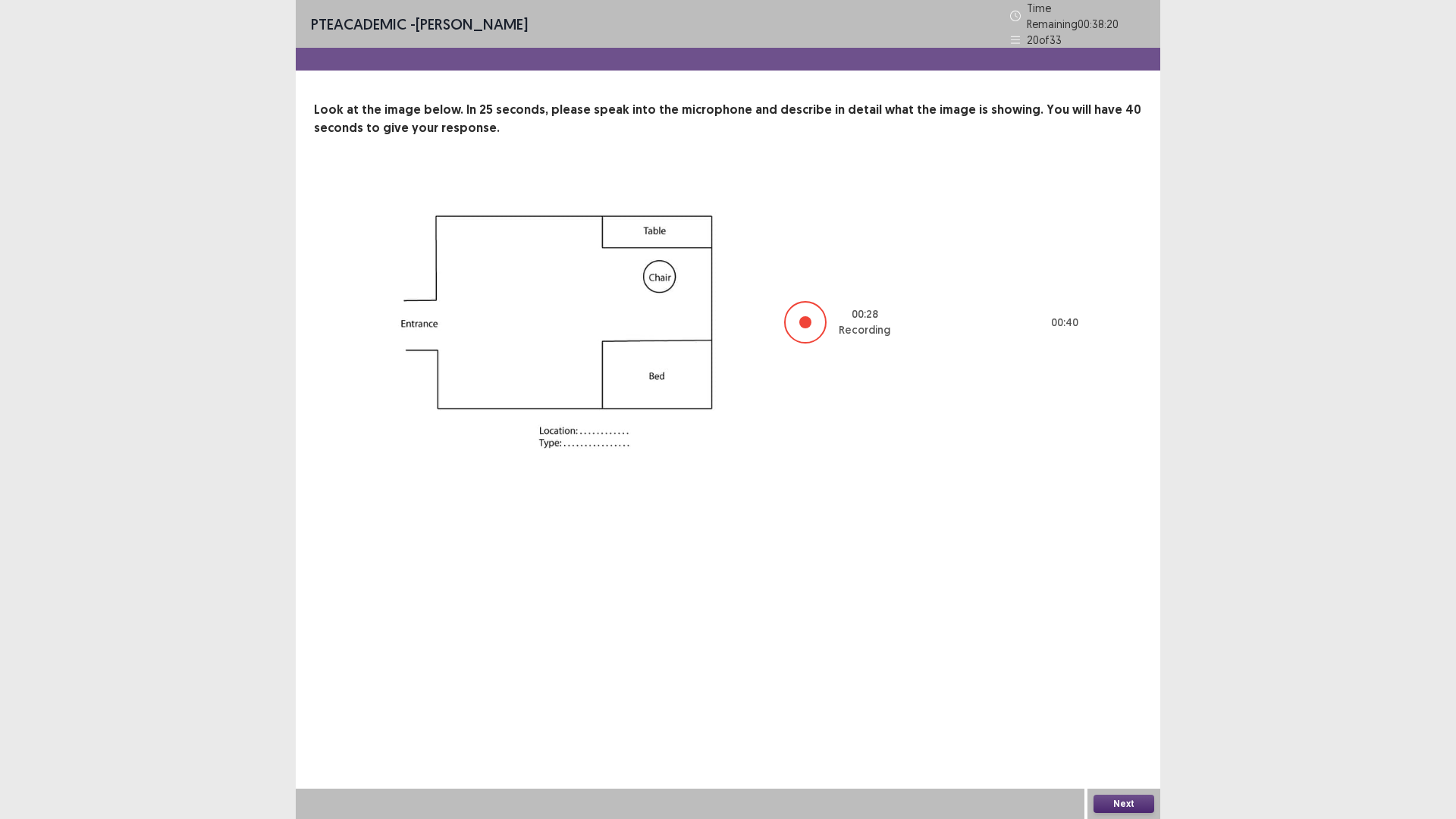
click at [1129, 724] on button "Next" at bounding box center [1123, 804] width 61 height 18
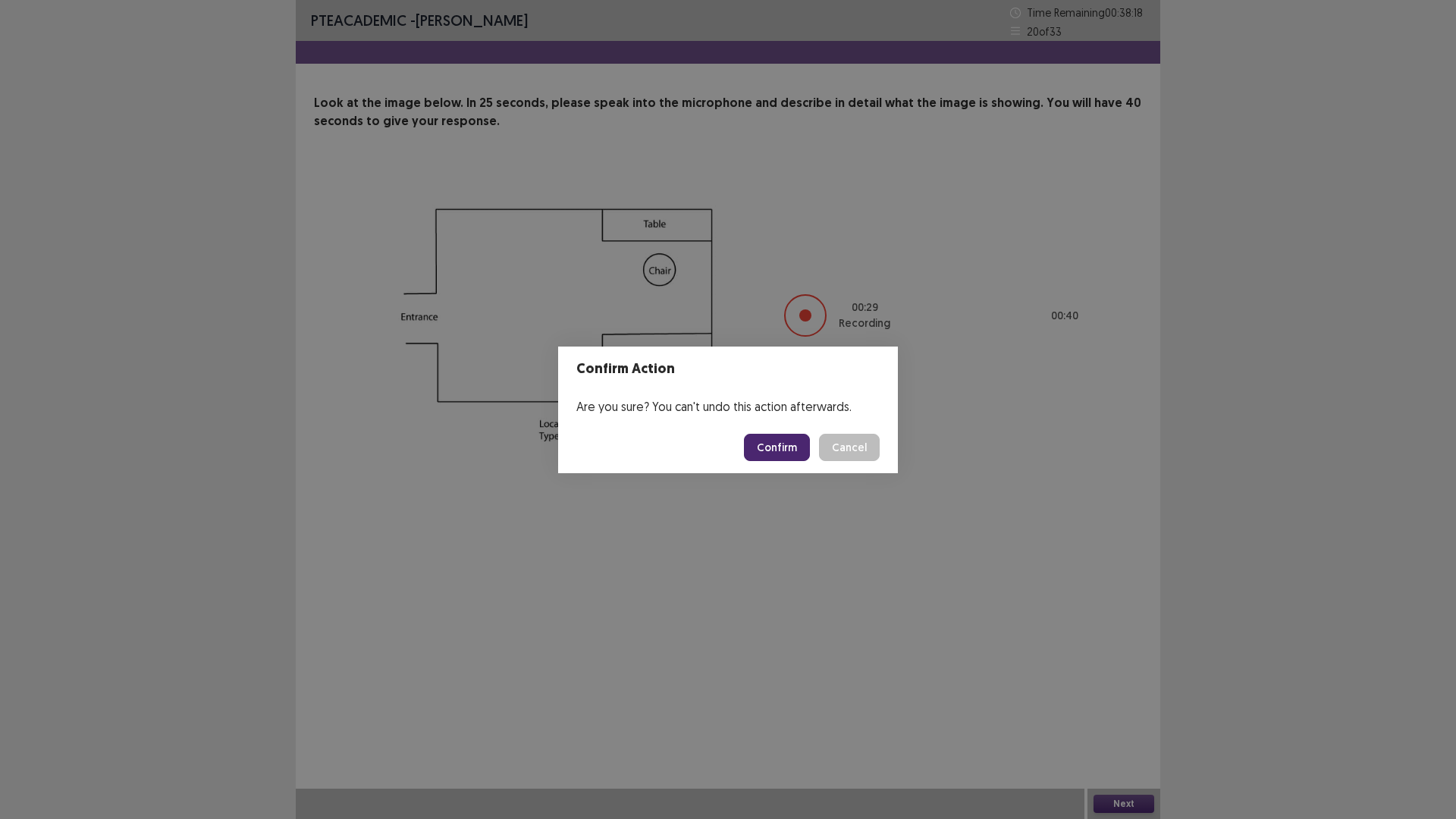
click at [794, 444] on button "Confirm" at bounding box center [777, 447] width 66 height 28
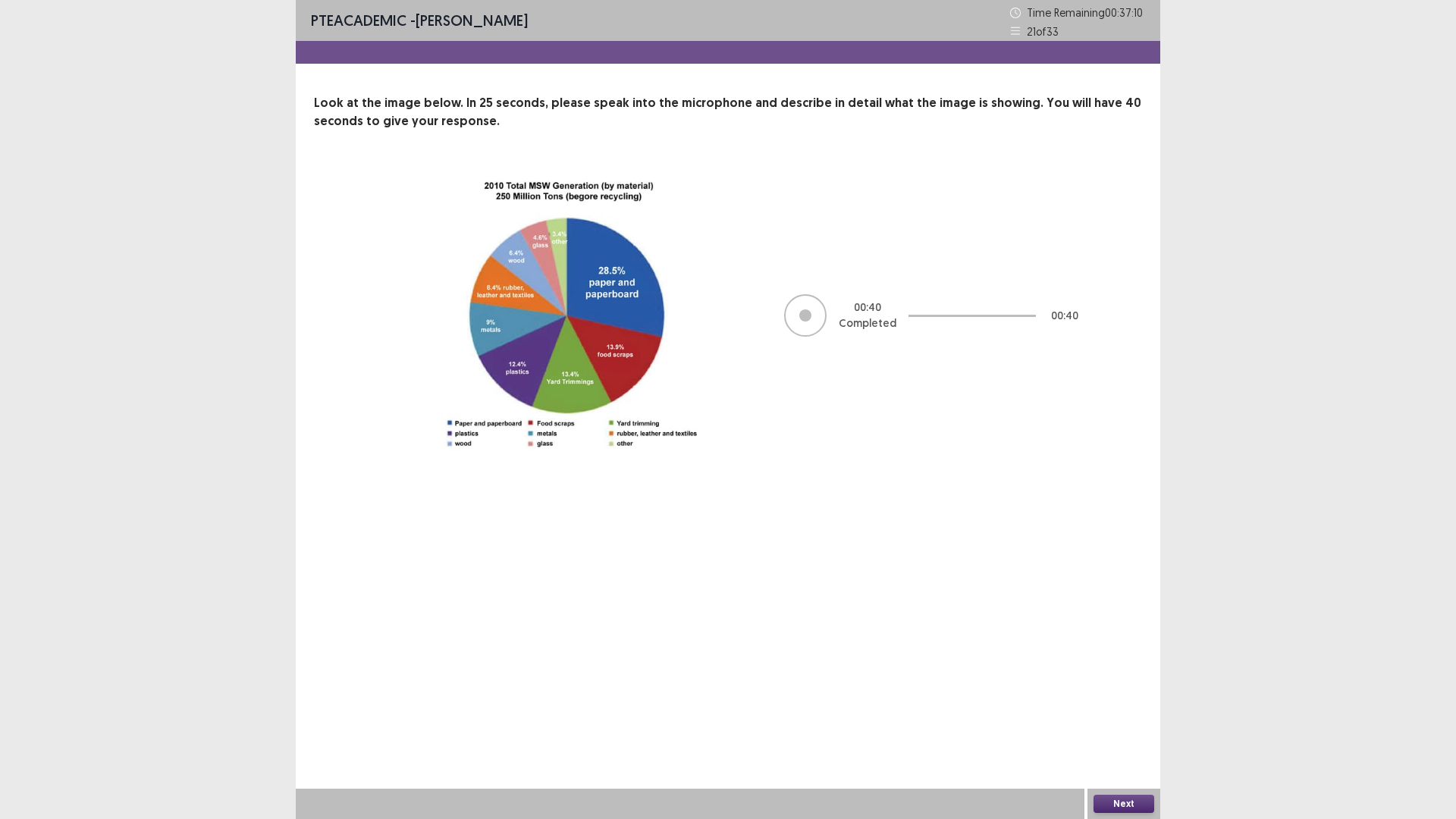
click at [1119, 724] on button "Next" at bounding box center [1123, 804] width 61 height 18
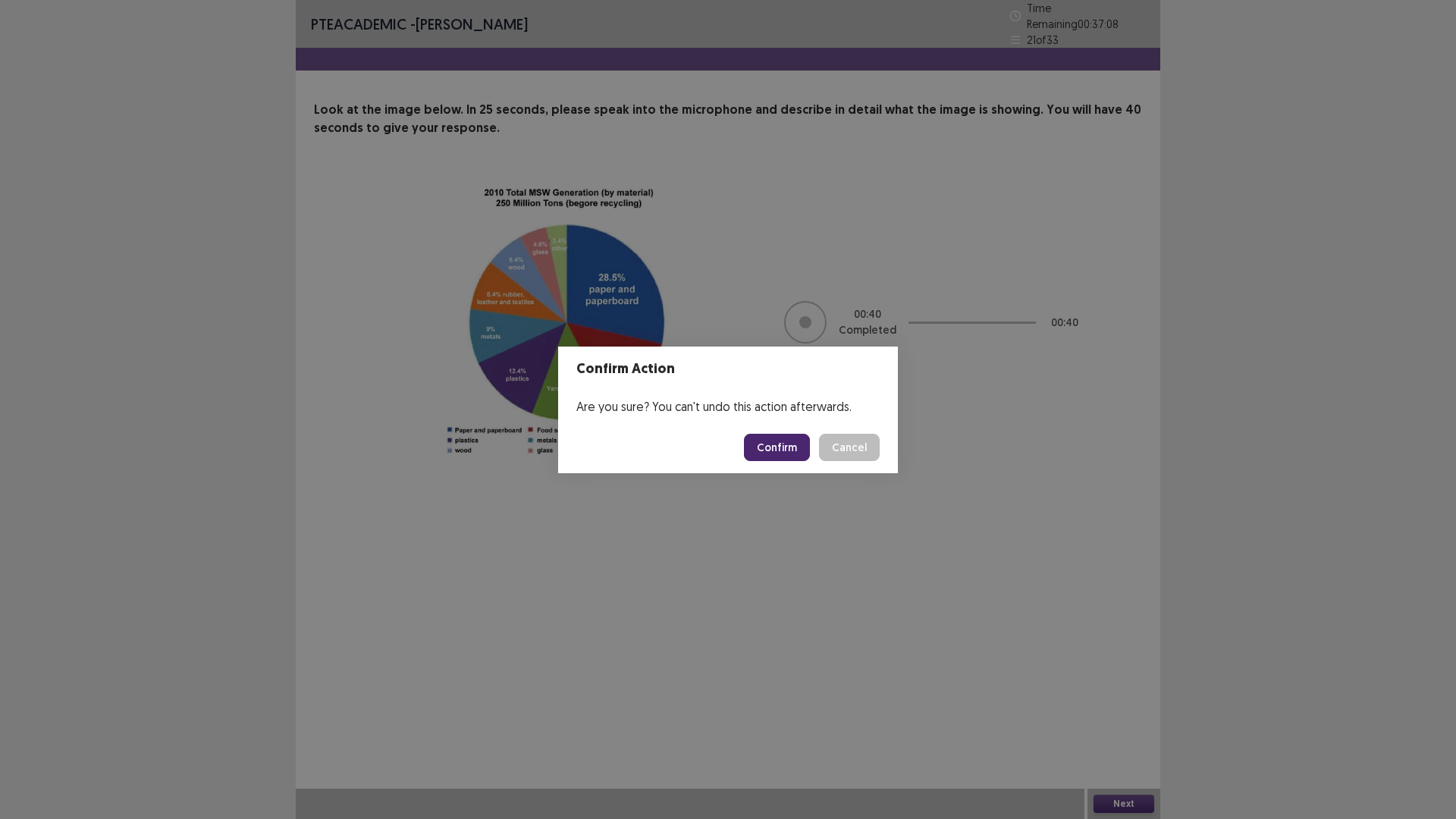
click at [781, 456] on button "Confirm" at bounding box center [777, 447] width 66 height 28
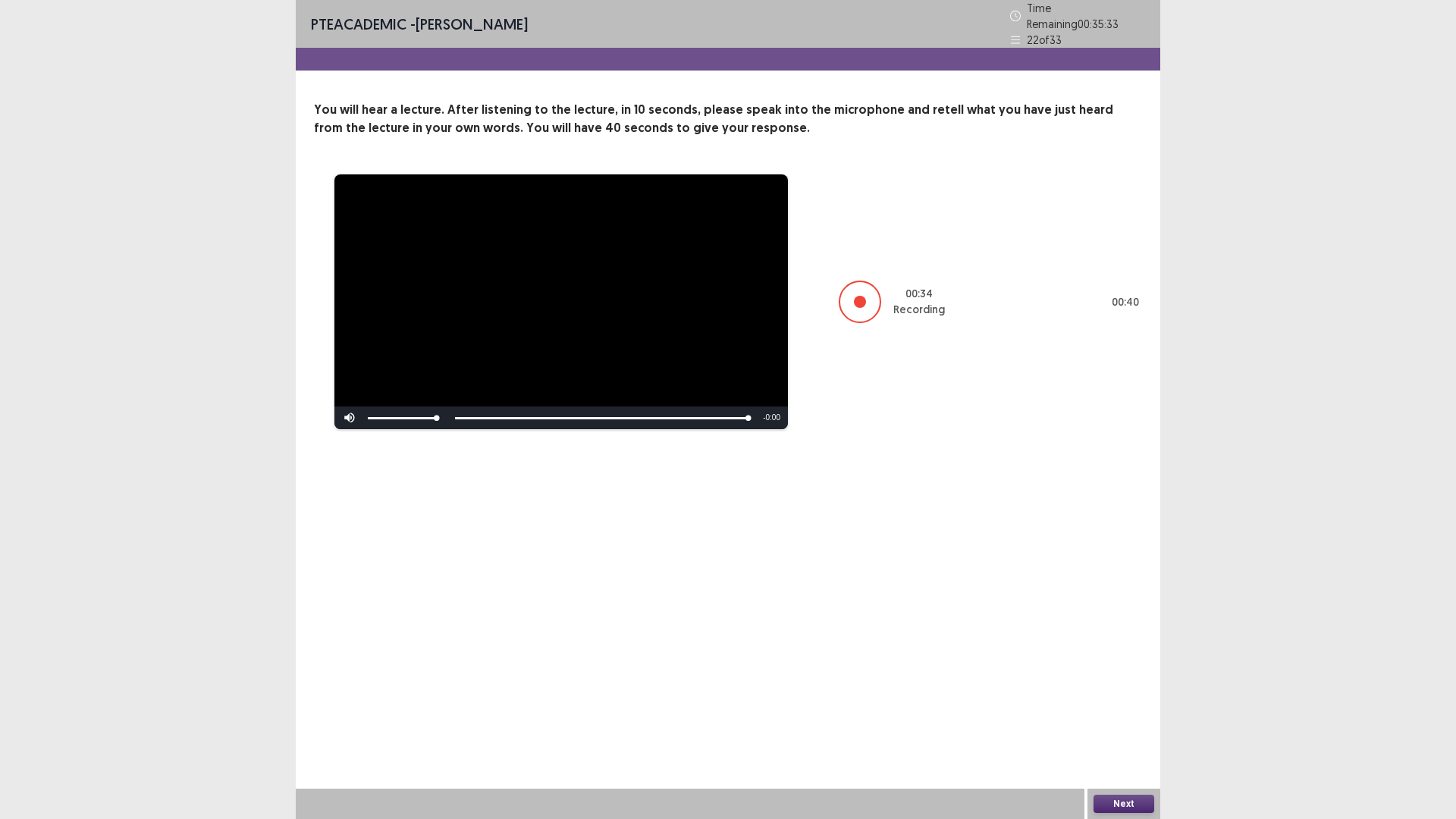
click at [1124, 724] on button "Next" at bounding box center [1123, 804] width 61 height 18
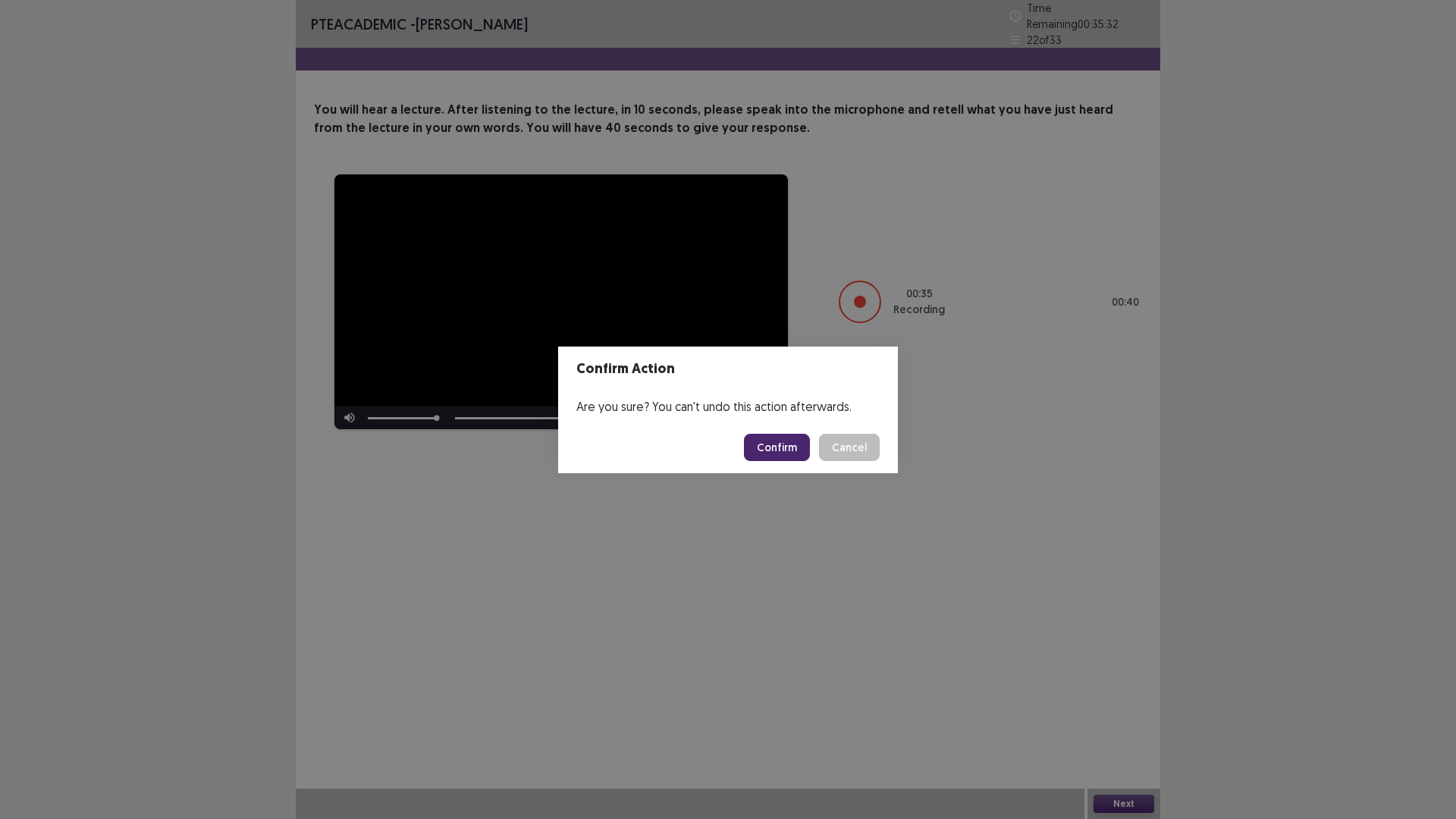
click at [781, 469] on footer "Confirm Cancel" at bounding box center [728, 447] width 340 height 51
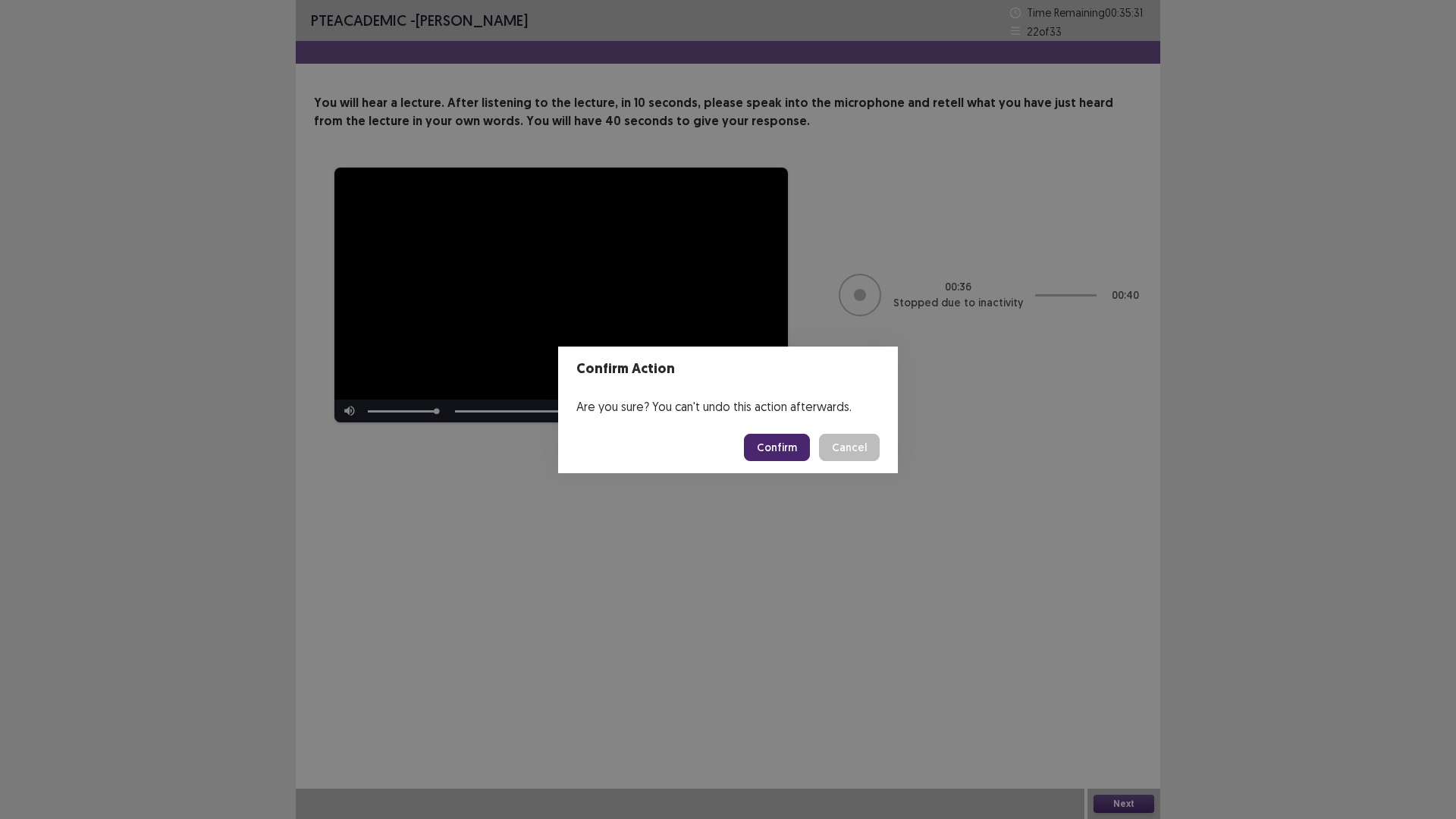
click at [782, 461] on button "Confirm" at bounding box center [777, 447] width 66 height 28
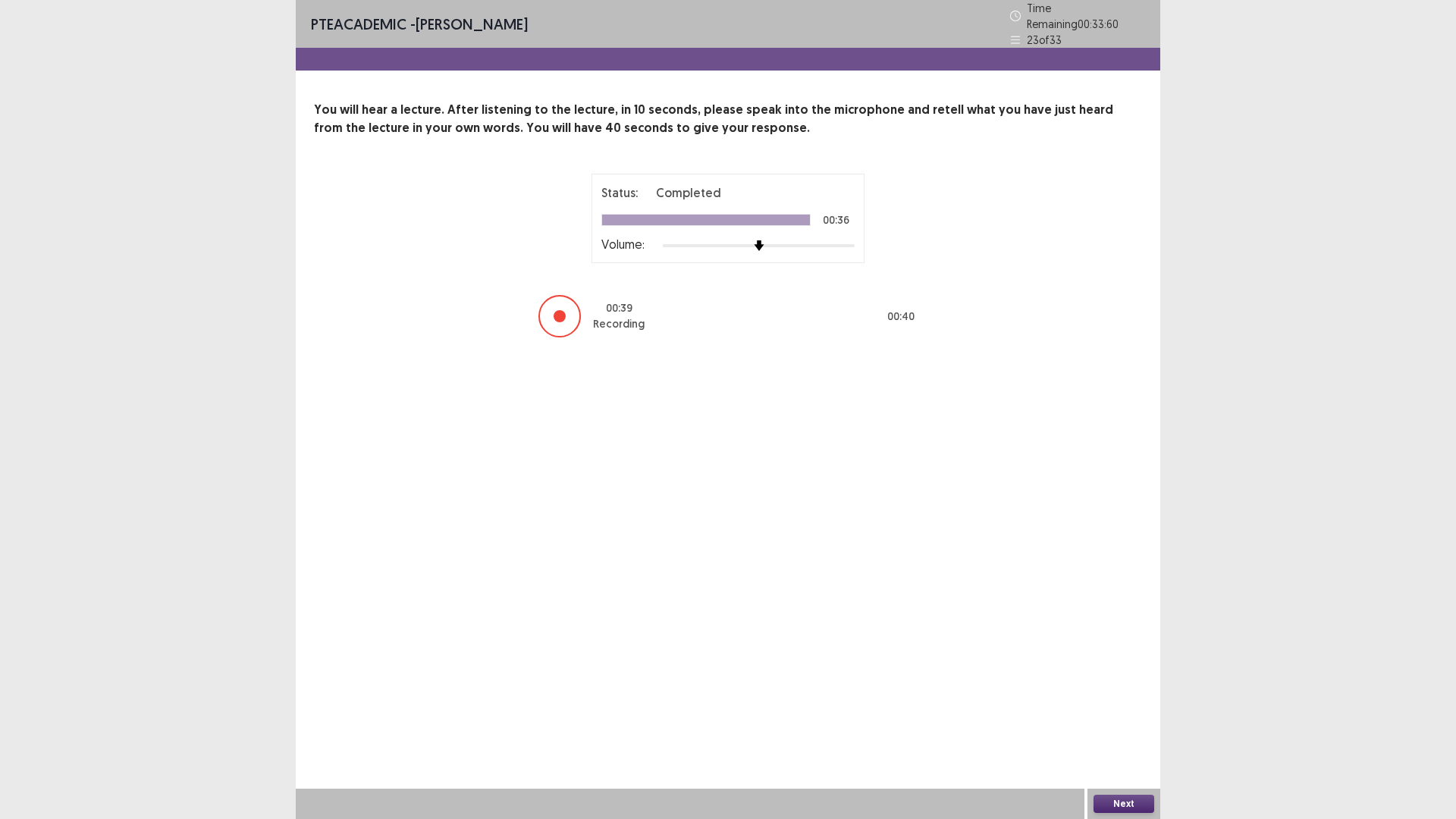
drag, startPoint x: 748, startPoint y: 314, endPoint x: 989, endPoint y: 678, distance: 436.6
click at [814, 572] on div "PTE academic - [PERSON_NAME] Time Remaining 00 : 33 : 60 23 of 33 You will hear…" at bounding box center [728, 410] width 864 height 819
click at [1125, 724] on button "Next" at bounding box center [1123, 804] width 61 height 18
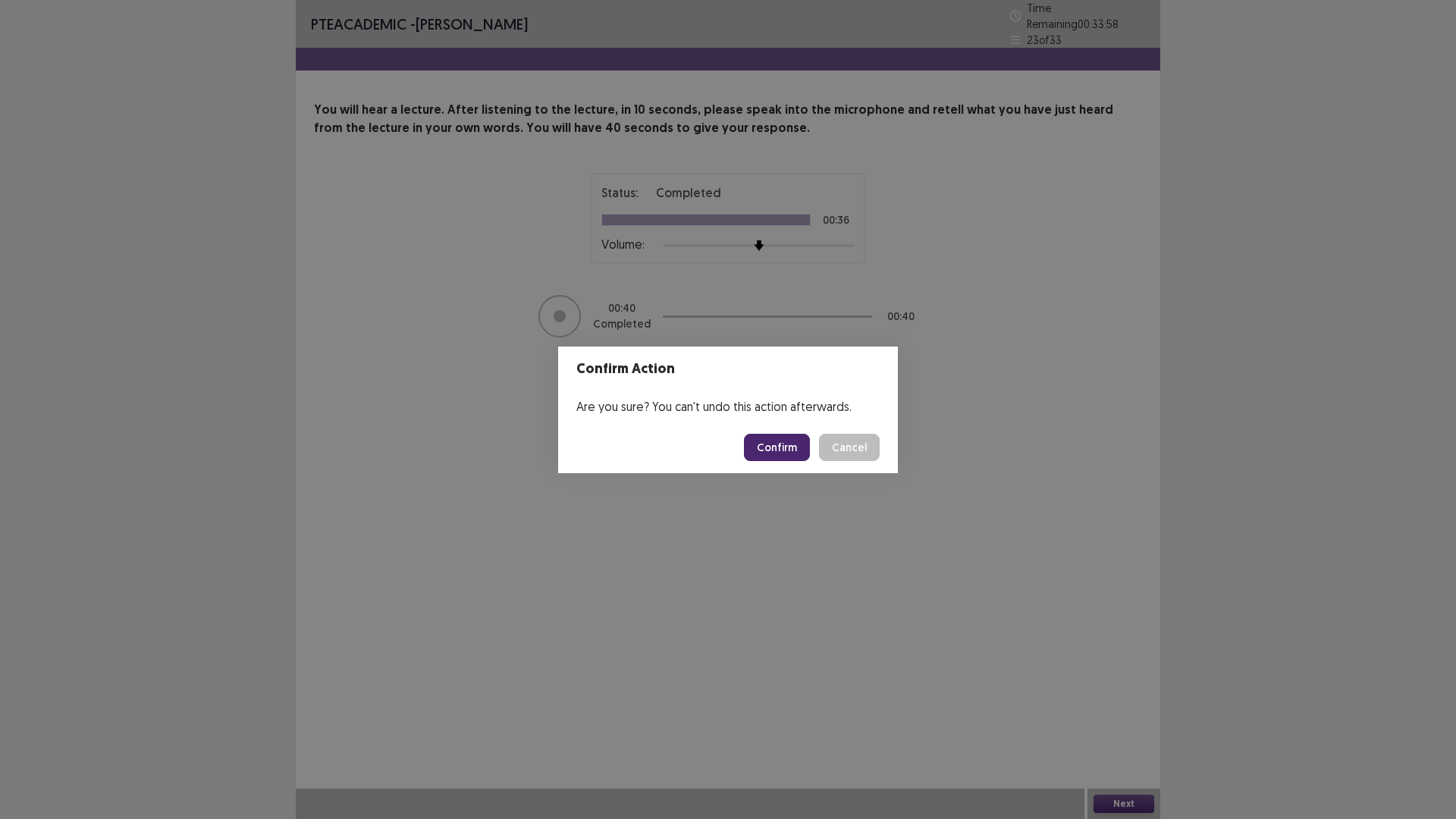
click at [802, 454] on button "Confirm" at bounding box center [777, 447] width 66 height 28
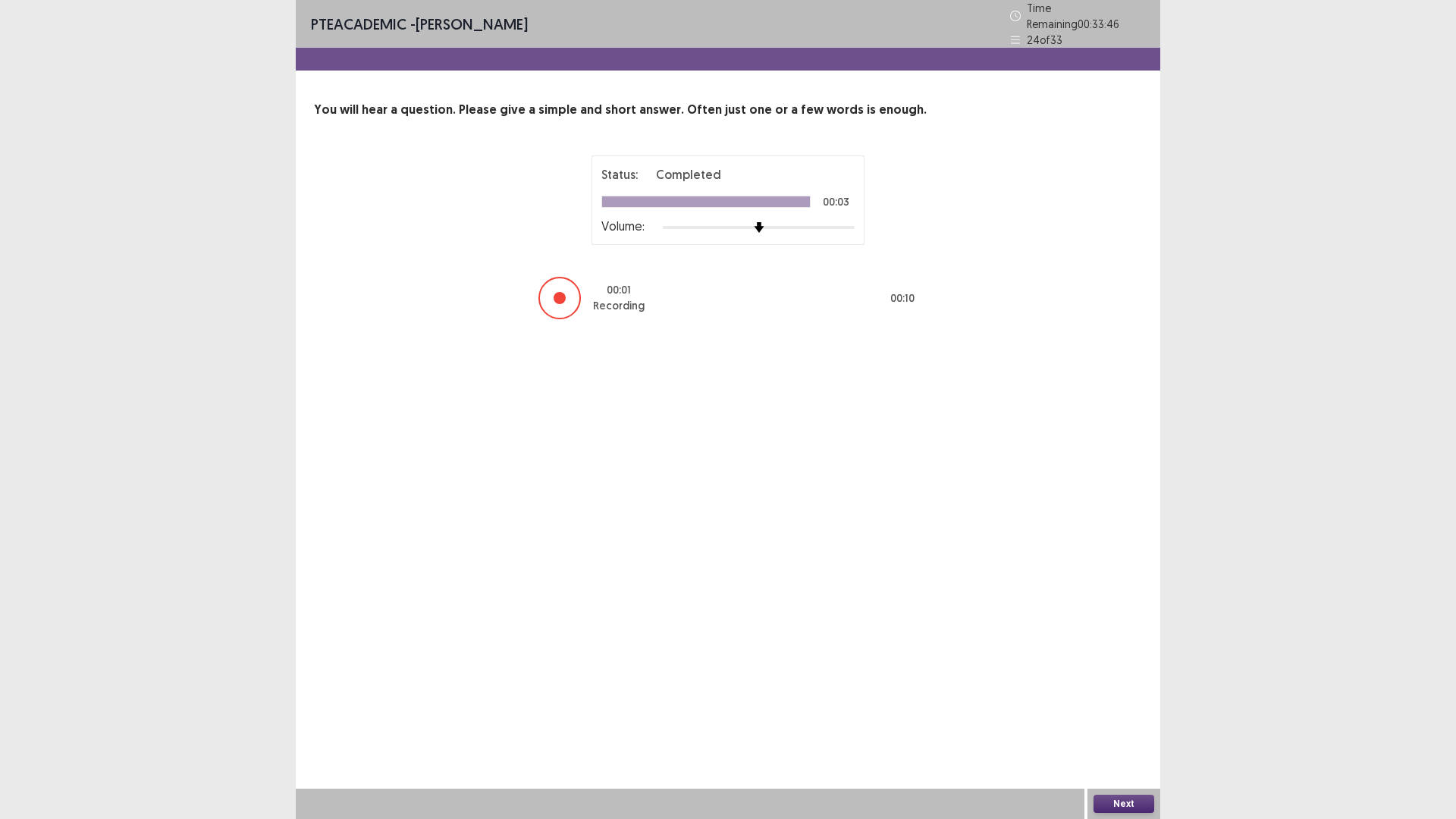
click at [1111, 724] on button "Next" at bounding box center [1123, 804] width 61 height 18
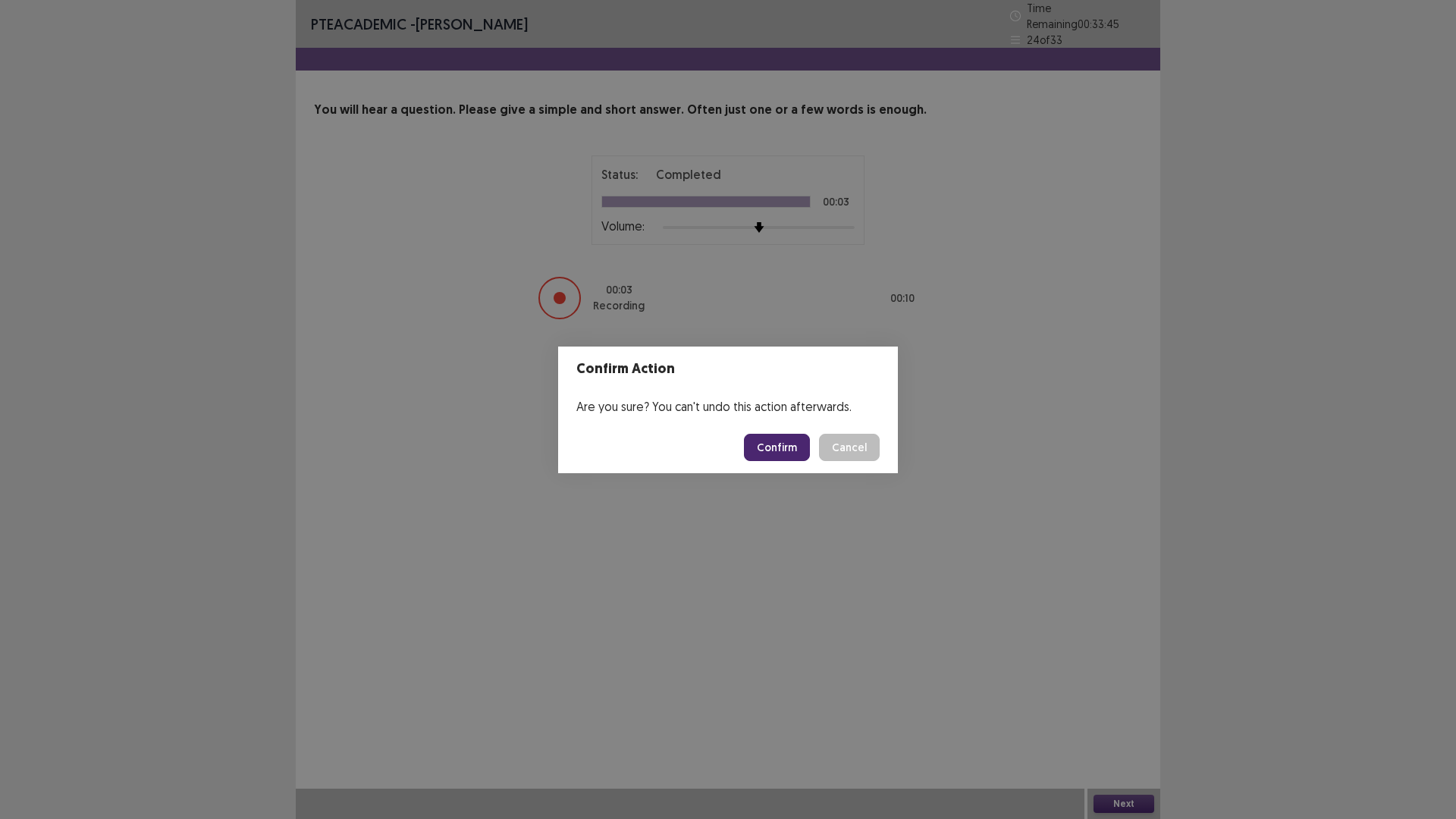
click at [818, 440] on footer "Confirm Cancel" at bounding box center [728, 447] width 340 height 51
click at [810, 443] on button "Confirm" at bounding box center [777, 447] width 66 height 28
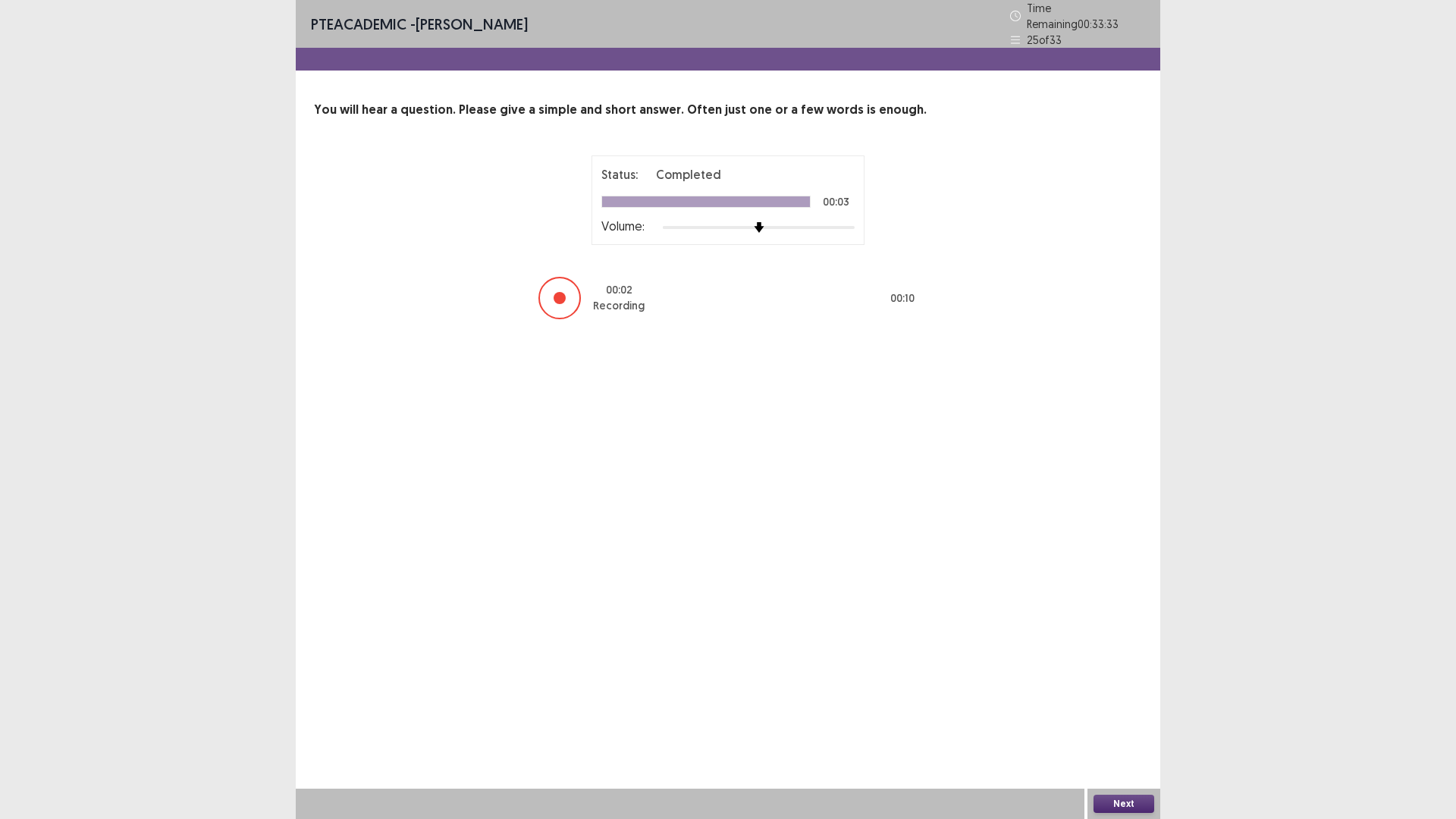
click at [1112, 724] on button "Next" at bounding box center [1123, 804] width 61 height 18
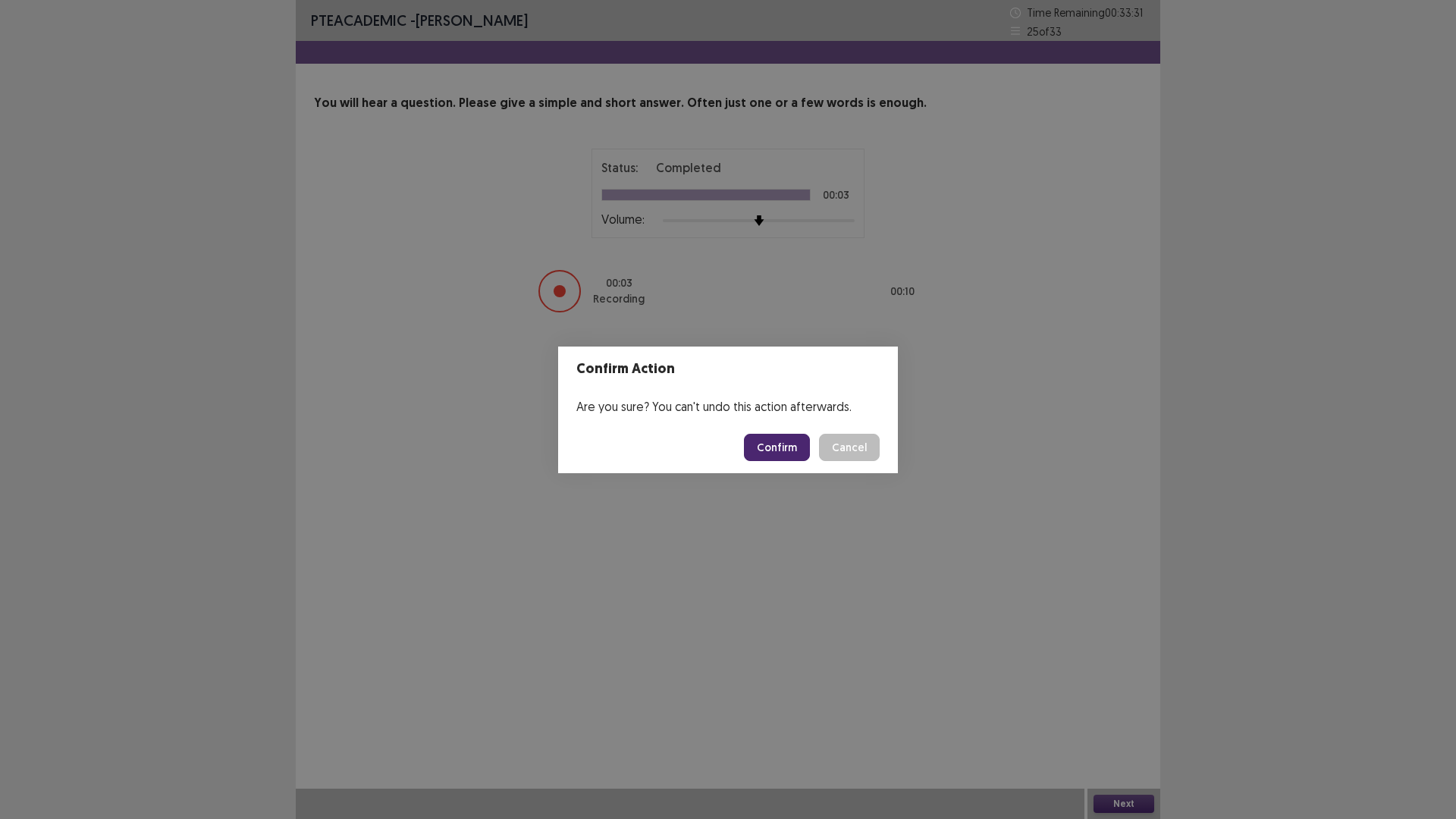
click at [799, 458] on button "Confirm" at bounding box center [777, 447] width 66 height 28
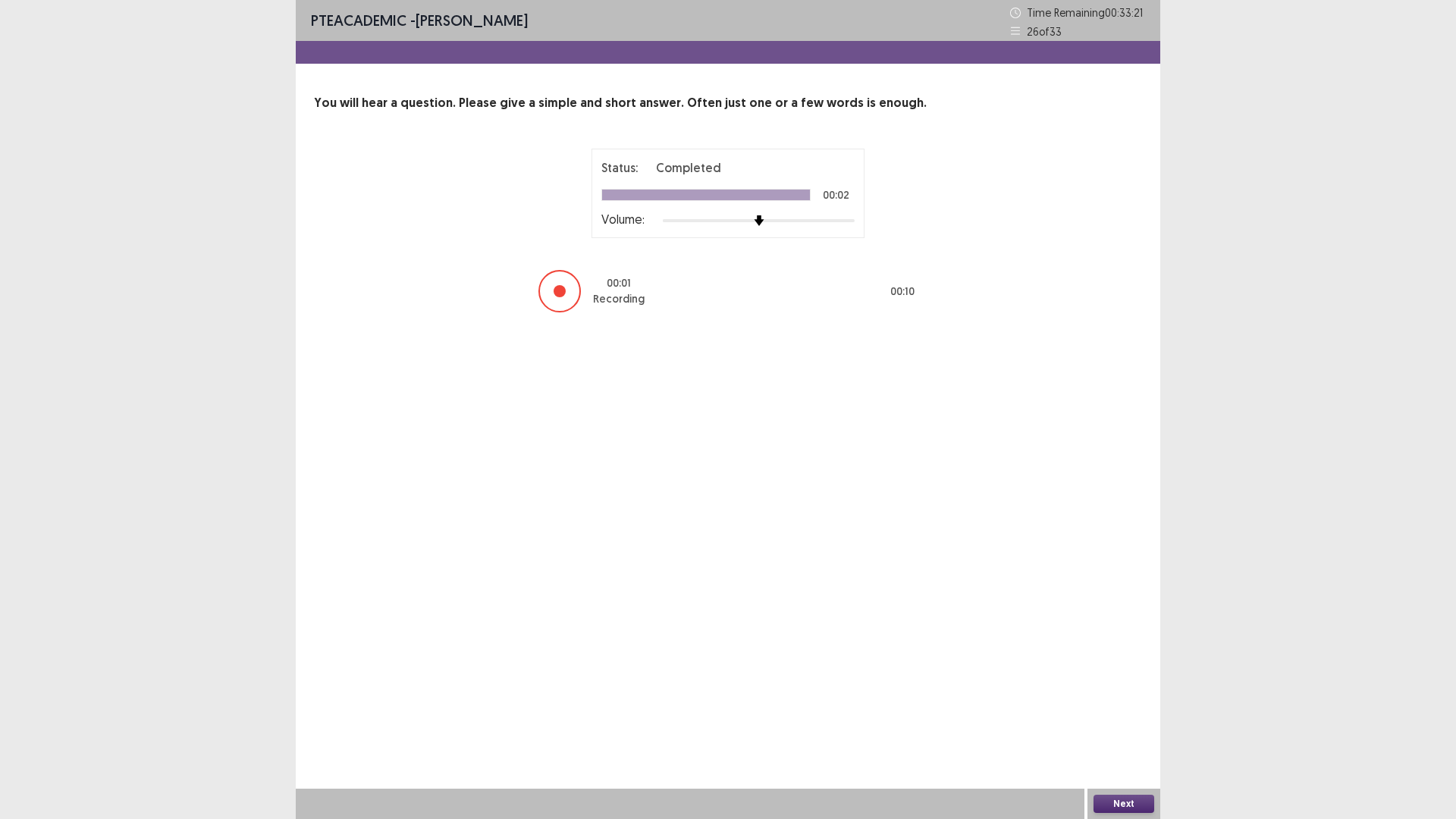
click at [1112, 724] on button "Next" at bounding box center [1123, 804] width 61 height 18
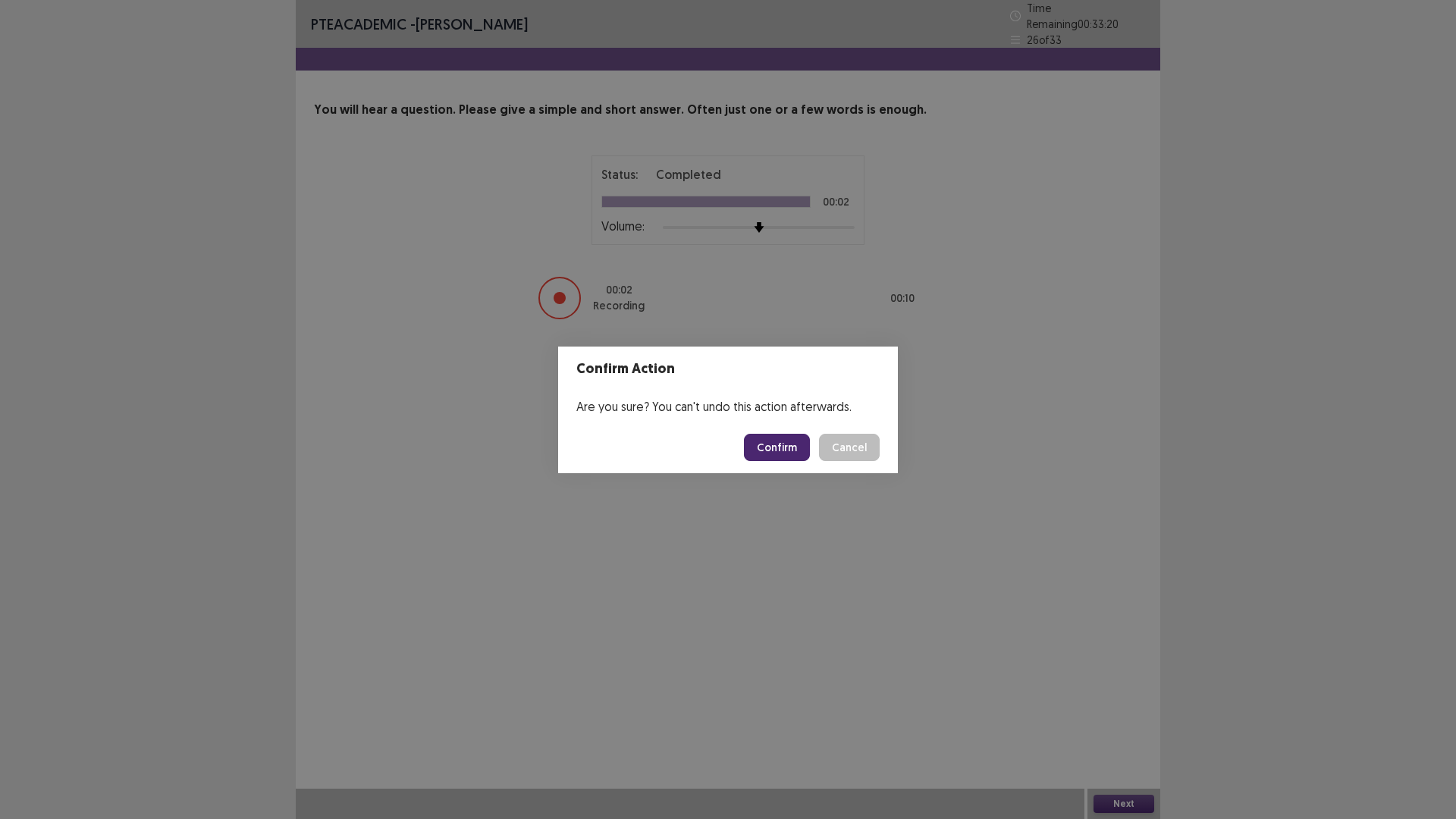
click at [808, 449] on button "Confirm" at bounding box center [777, 447] width 66 height 28
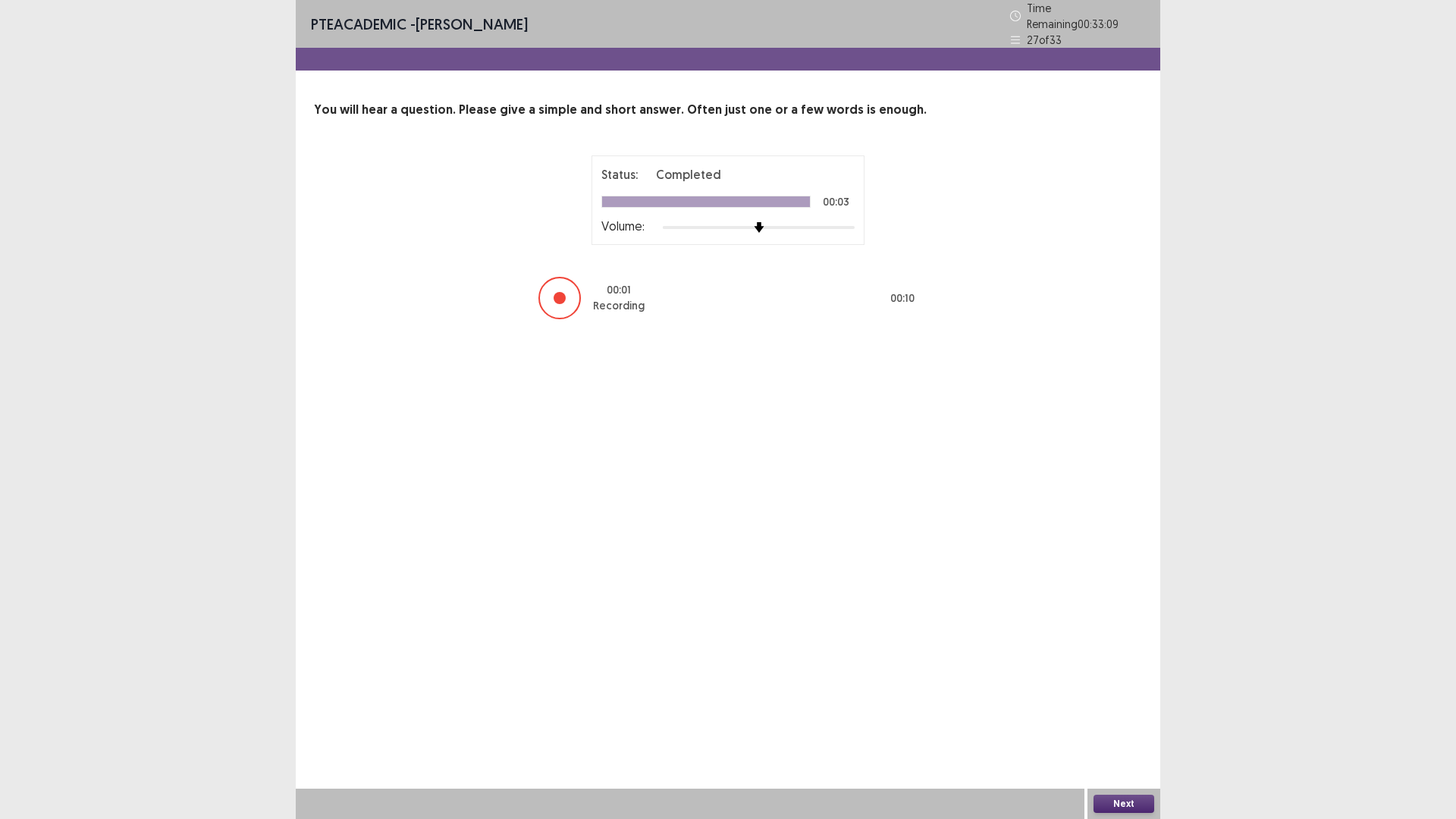
click at [1113, 724] on button "Next" at bounding box center [1123, 804] width 61 height 18
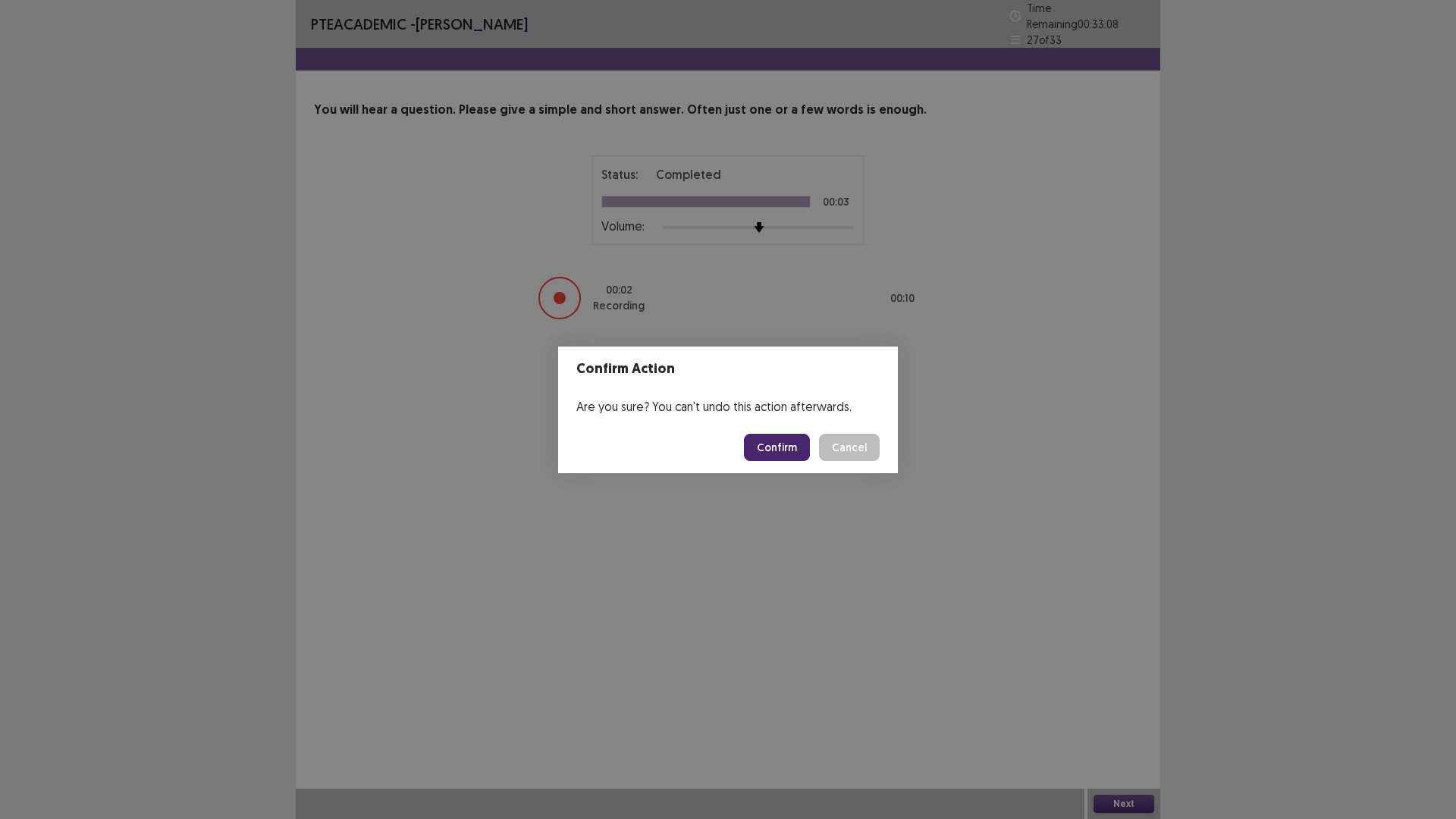
click at [798, 461] on button "Confirm" at bounding box center [777, 447] width 66 height 28
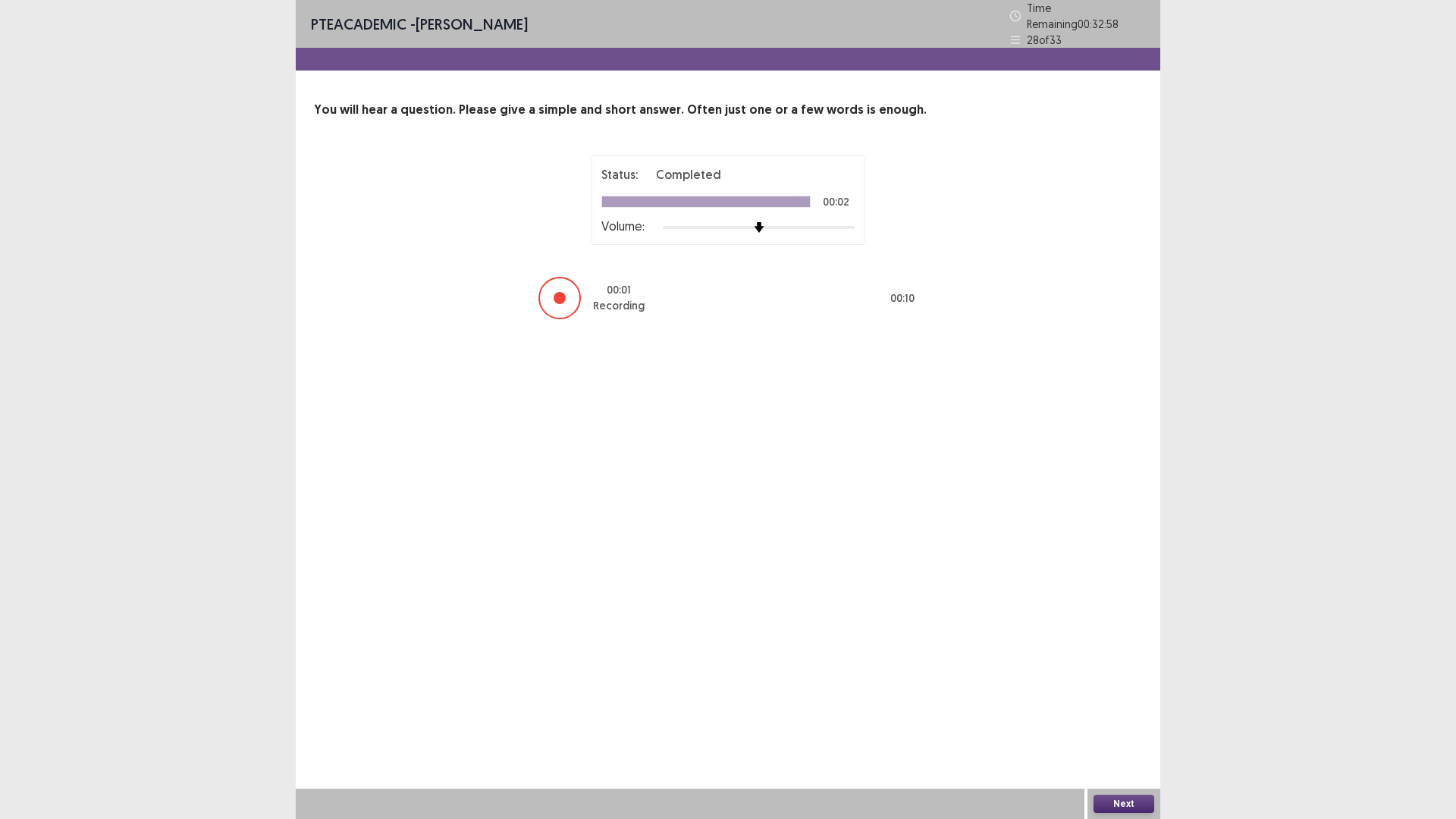
click at [1135, 724] on button "Next" at bounding box center [1123, 804] width 61 height 18
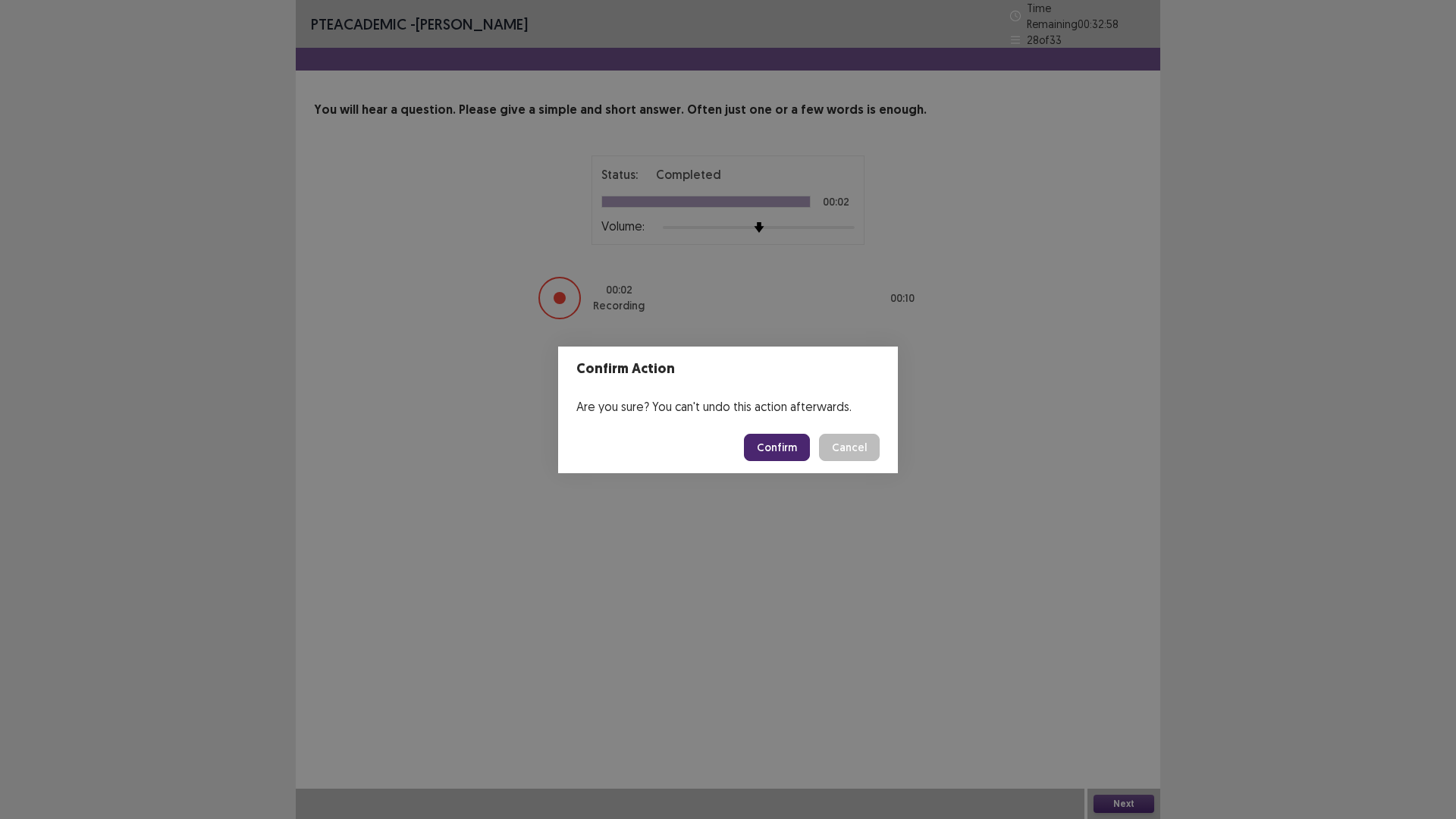
click at [808, 452] on button "Confirm" at bounding box center [777, 447] width 66 height 28
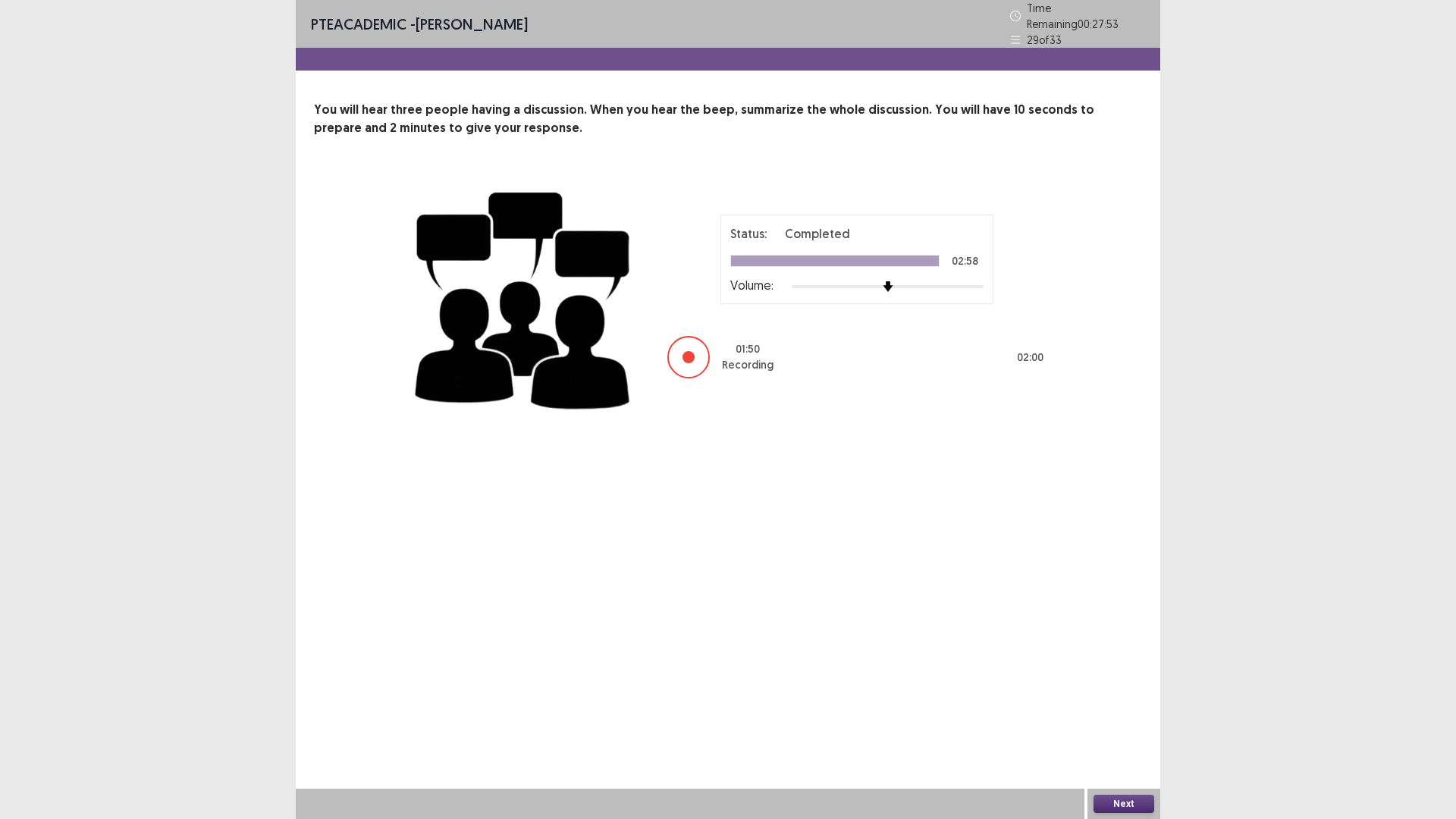
click at [1110, 724] on button "Next" at bounding box center [1123, 804] width 61 height 18
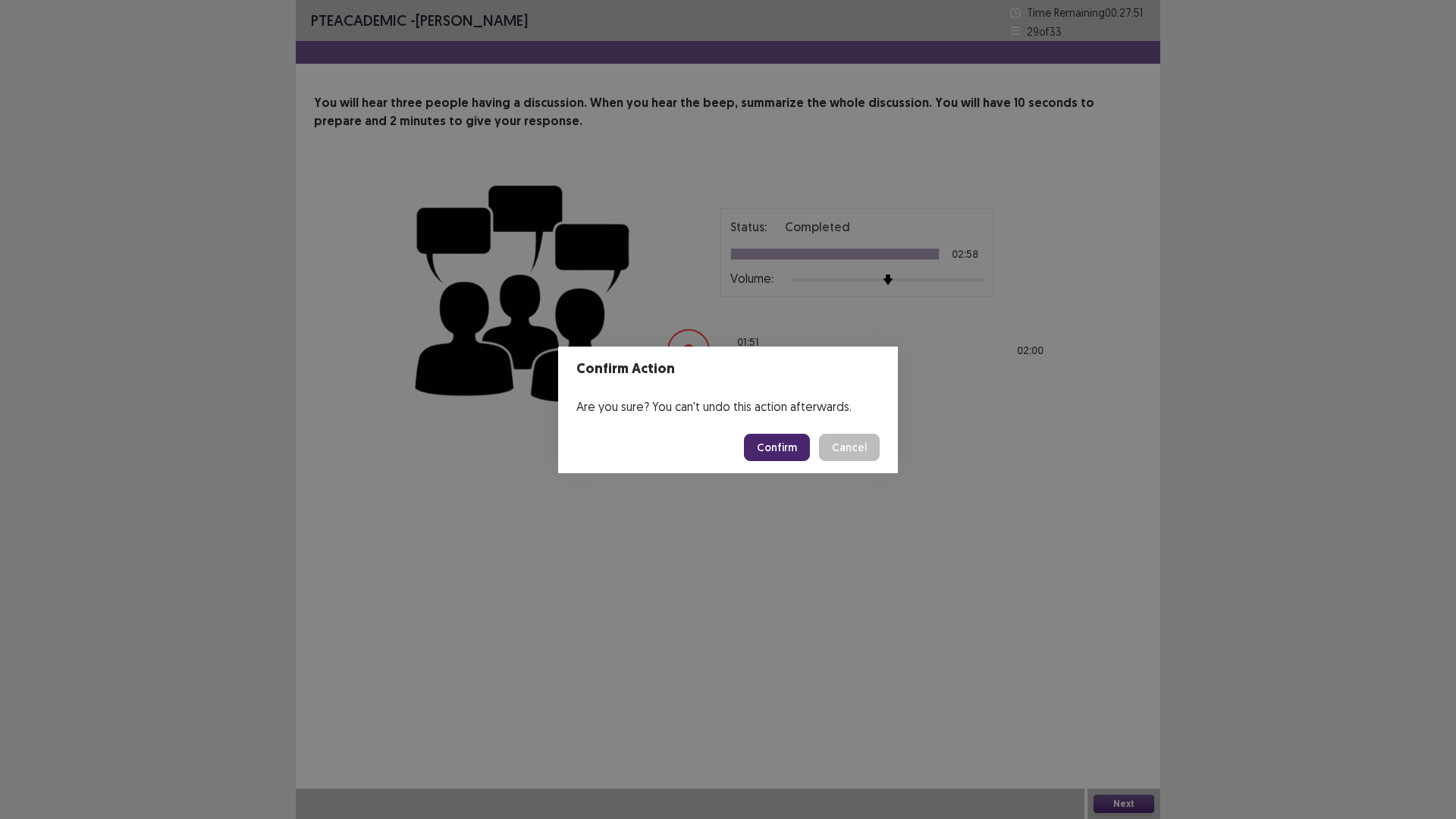
drag, startPoint x: 818, startPoint y: 445, endPoint x: 814, endPoint y: 453, distance: 8.9
click at [810, 453] on button "Confirm" at bounding box center [777, 447] width 66 height 28
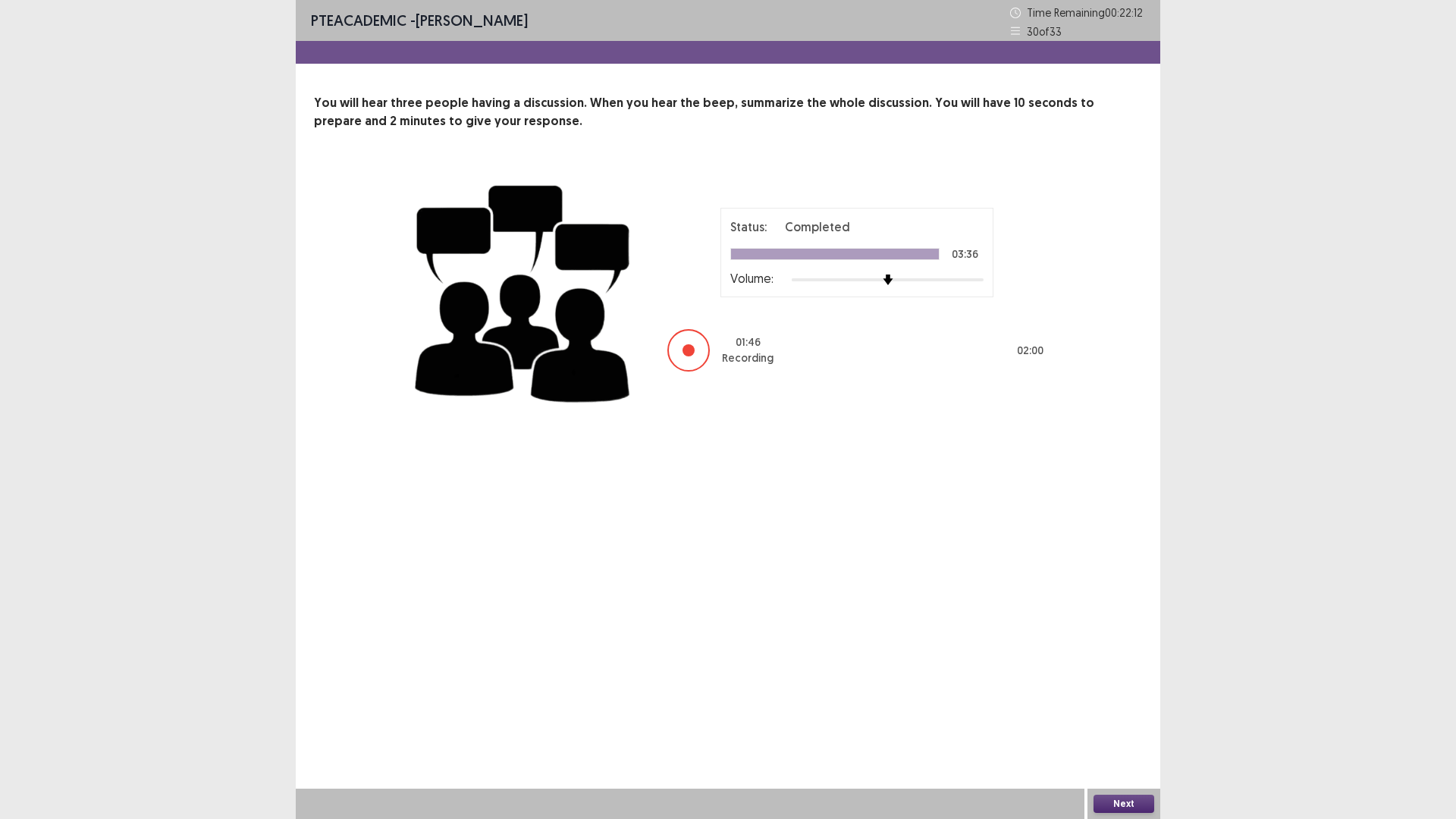
click at [1123, 724] on button "Next" at bounding box center [1123, 804] width 61 height 18
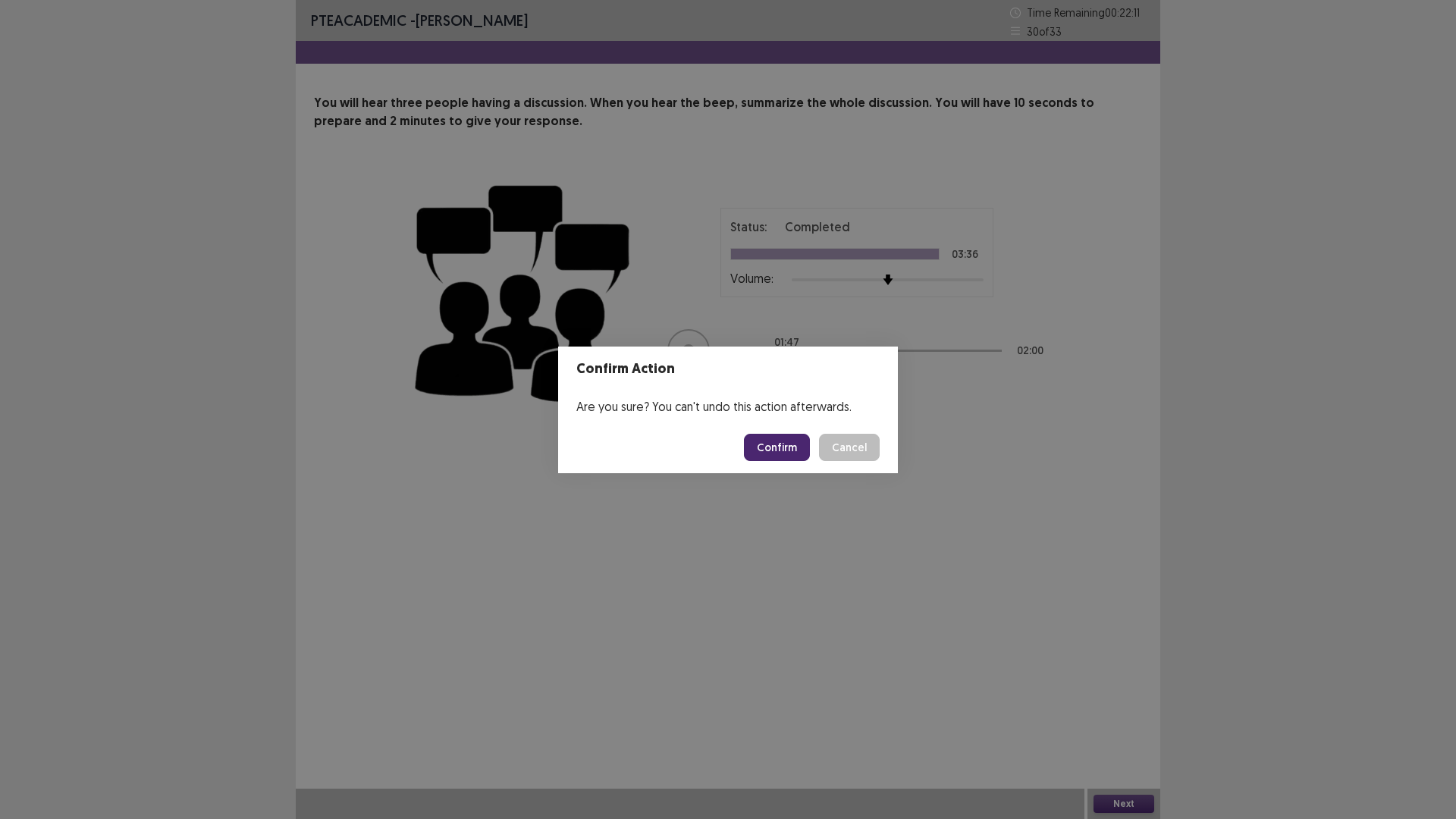
click at [810, 446] on button "Confirm" at bounding box center [777, 447] width 66 height 28
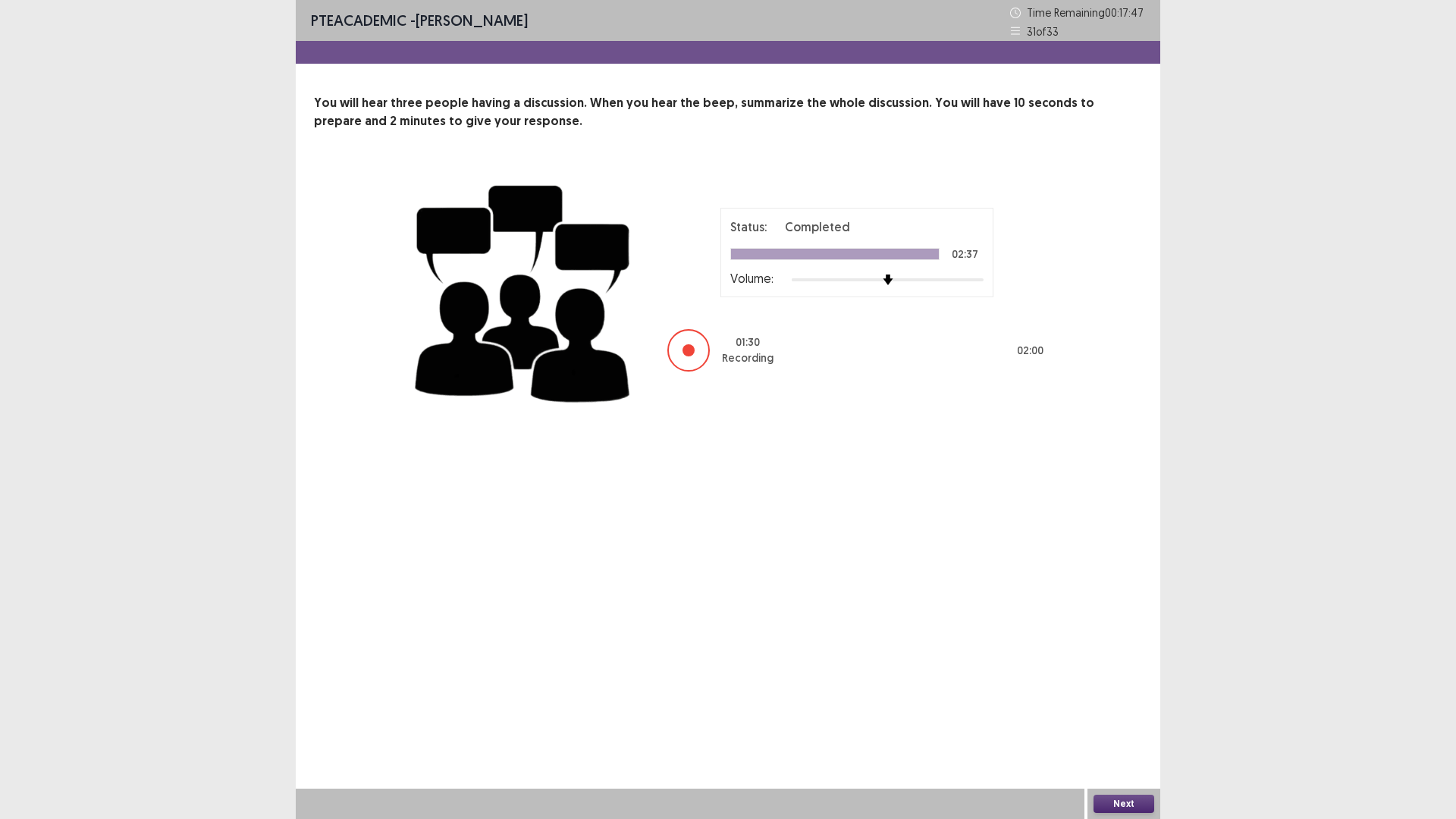
click at [1116, 724] on button "Next" at bounding box center [1123, 804] width 61 height 18
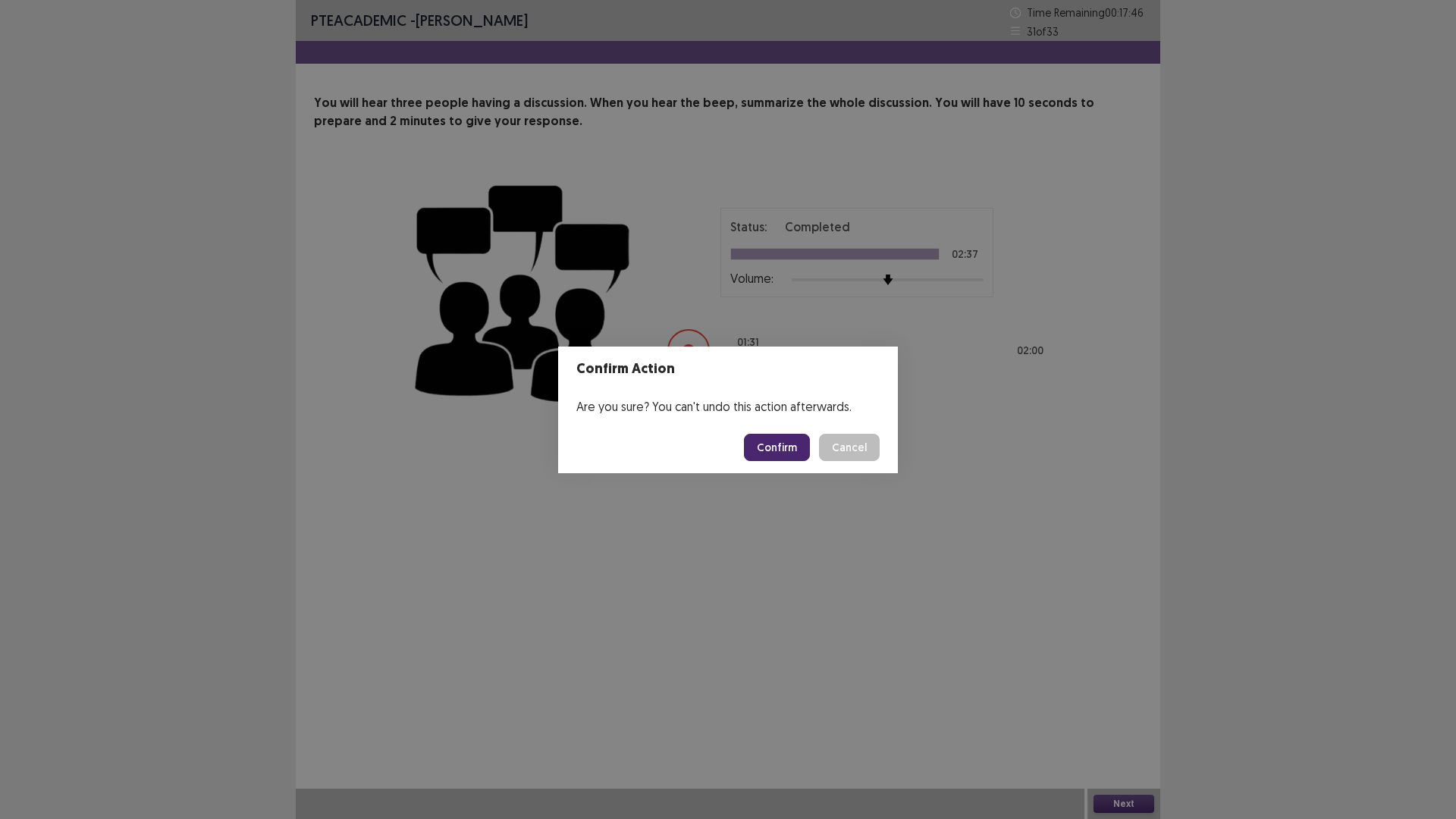
drag, startPoint x: 779, startPoint y: 443, endPoint x: 778, endPoint y: 451, distance: 8.1
click at [778, 451] on button "Confirm" at bounding box center [777, 447] width 66 height 28
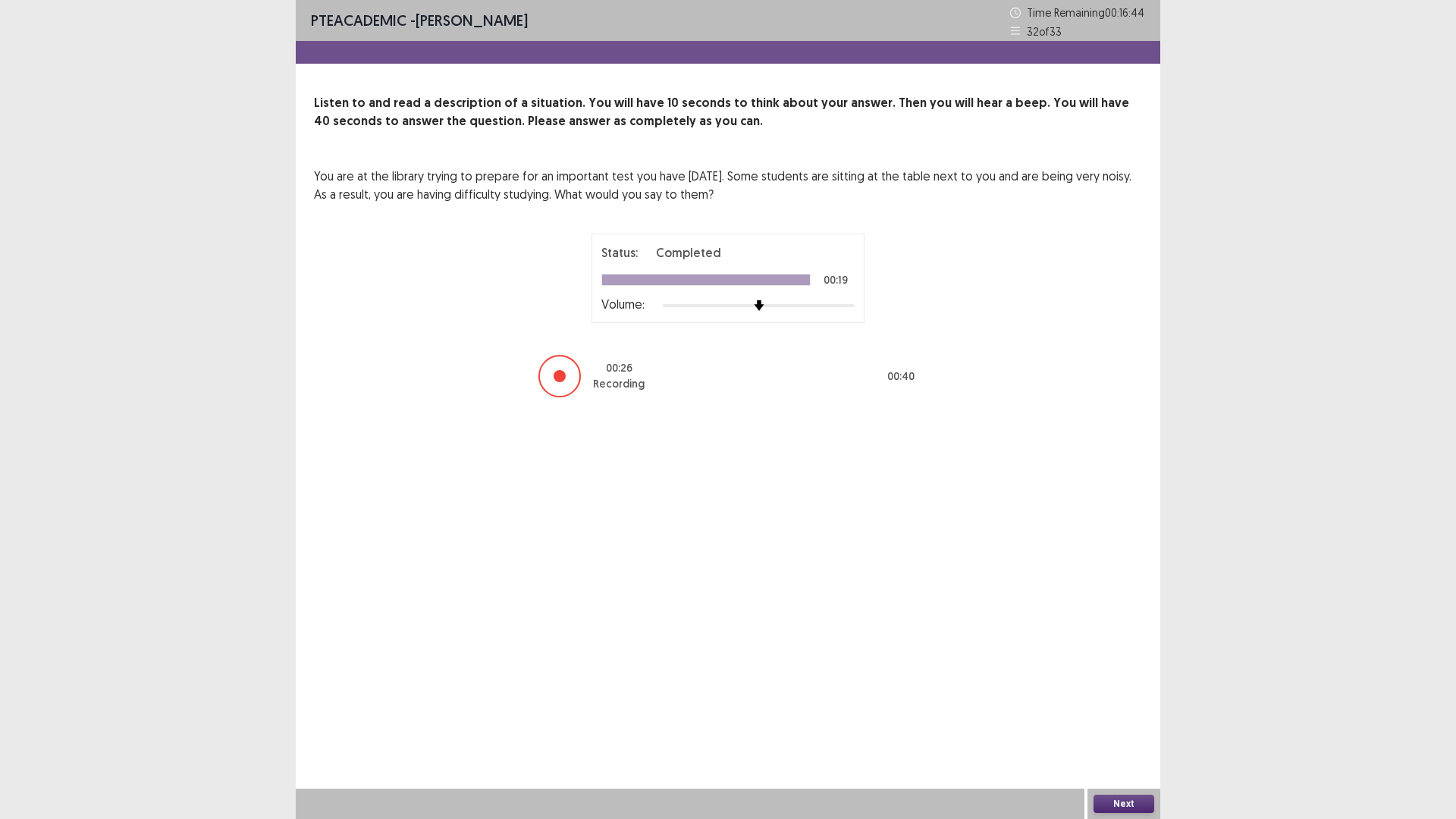
click at [1128, 724] on button "Next" at bounding box center [1123, 804] width 61 height 18
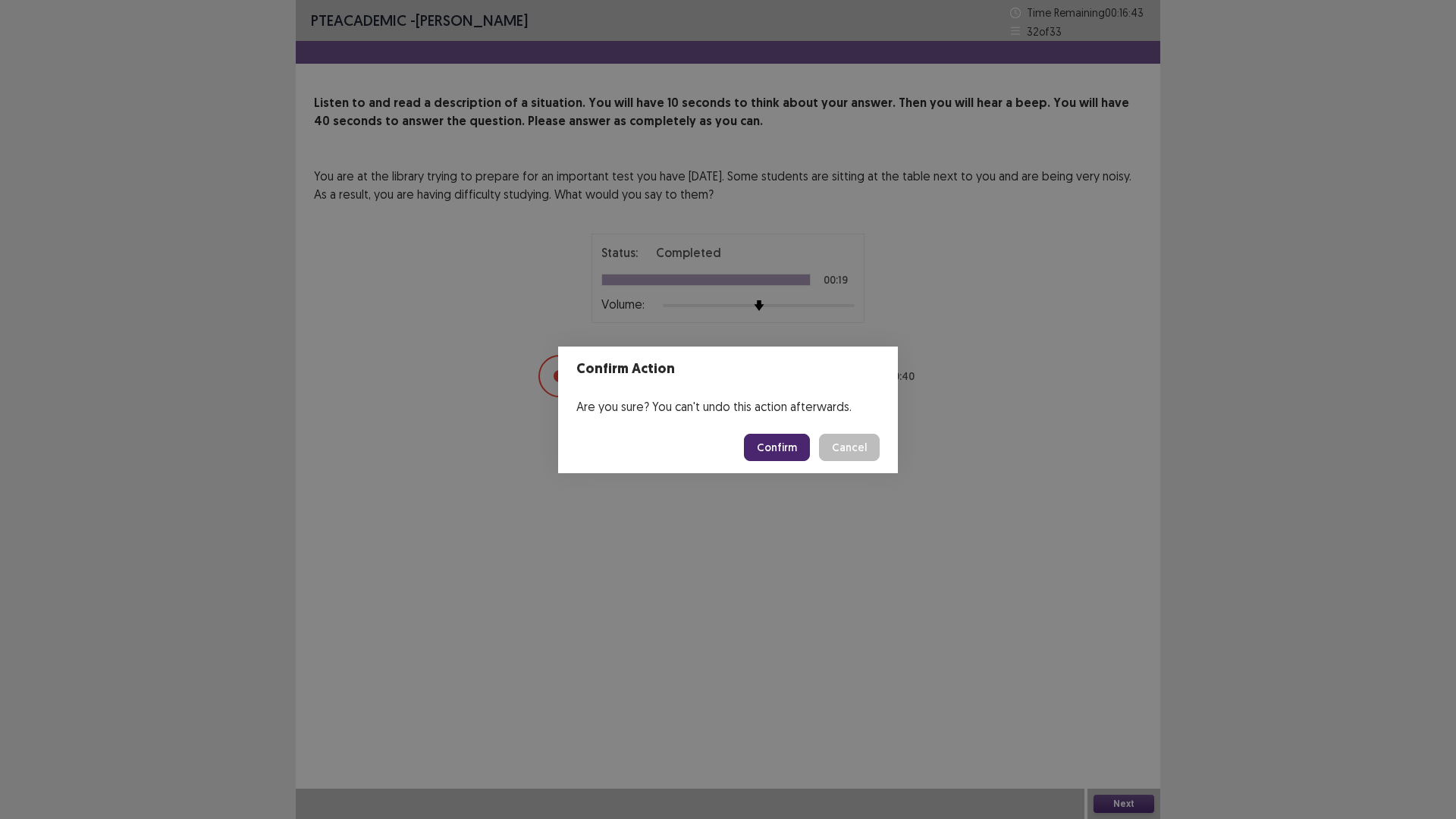
click at [767, 450] on button "Confirm" at bounding box center [777, 447] width 66 height 28
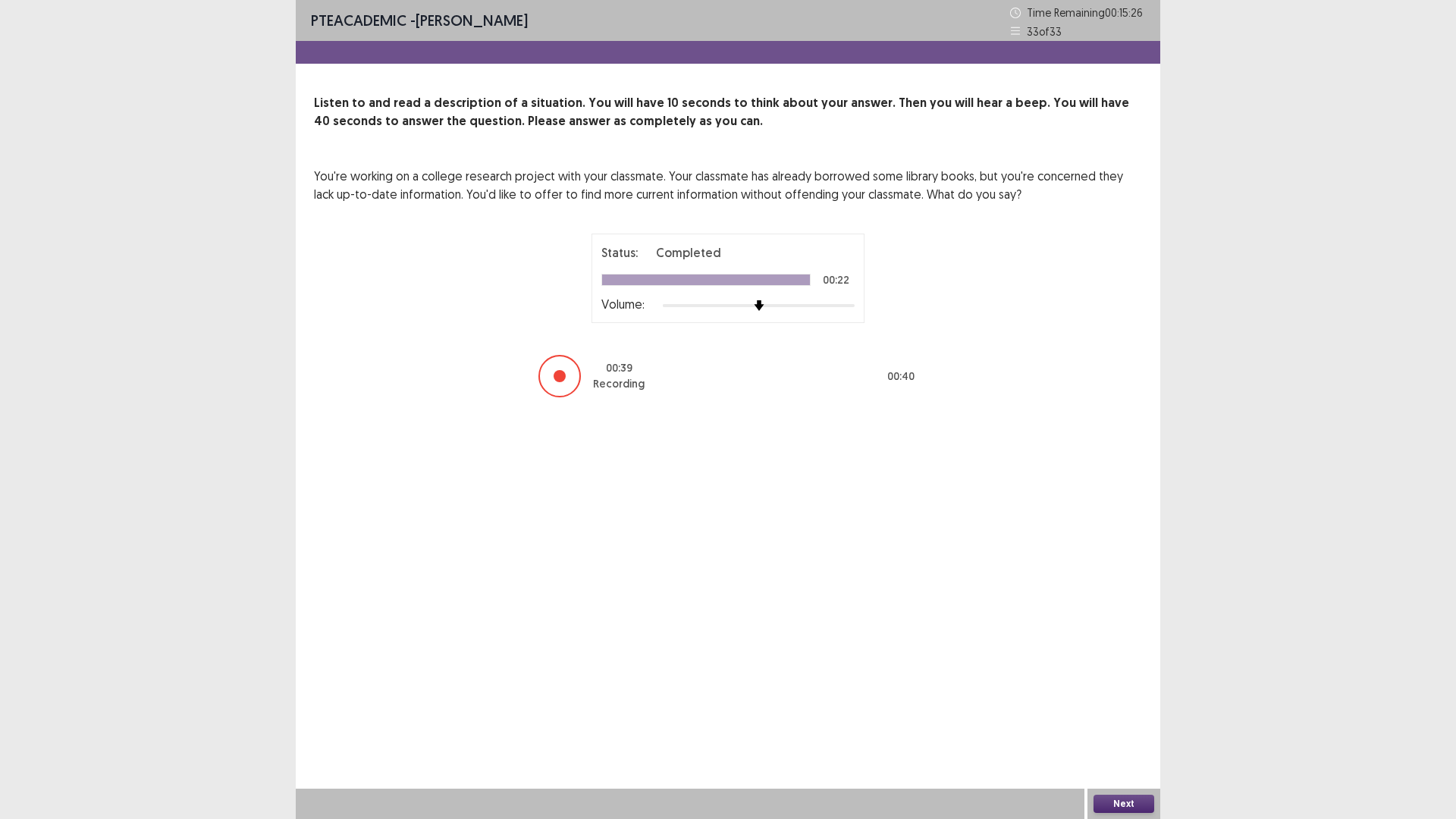
click at [1121, 724] on button "Next" at bounding box center [1123, 804] width 61 height 18
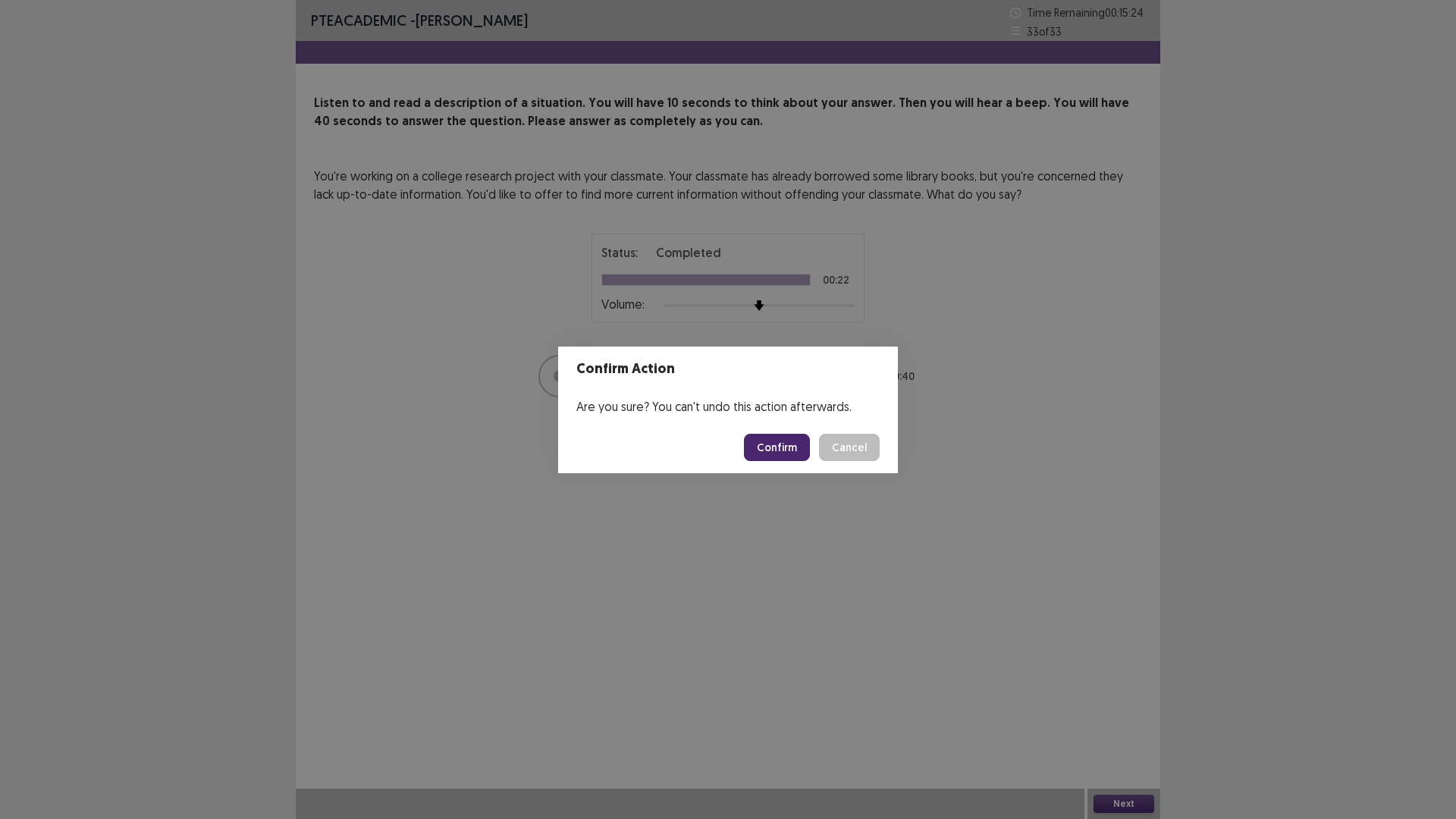
click at [761, 443] on button "Confirm" at bounding box center [777, 447] width 66 height 28
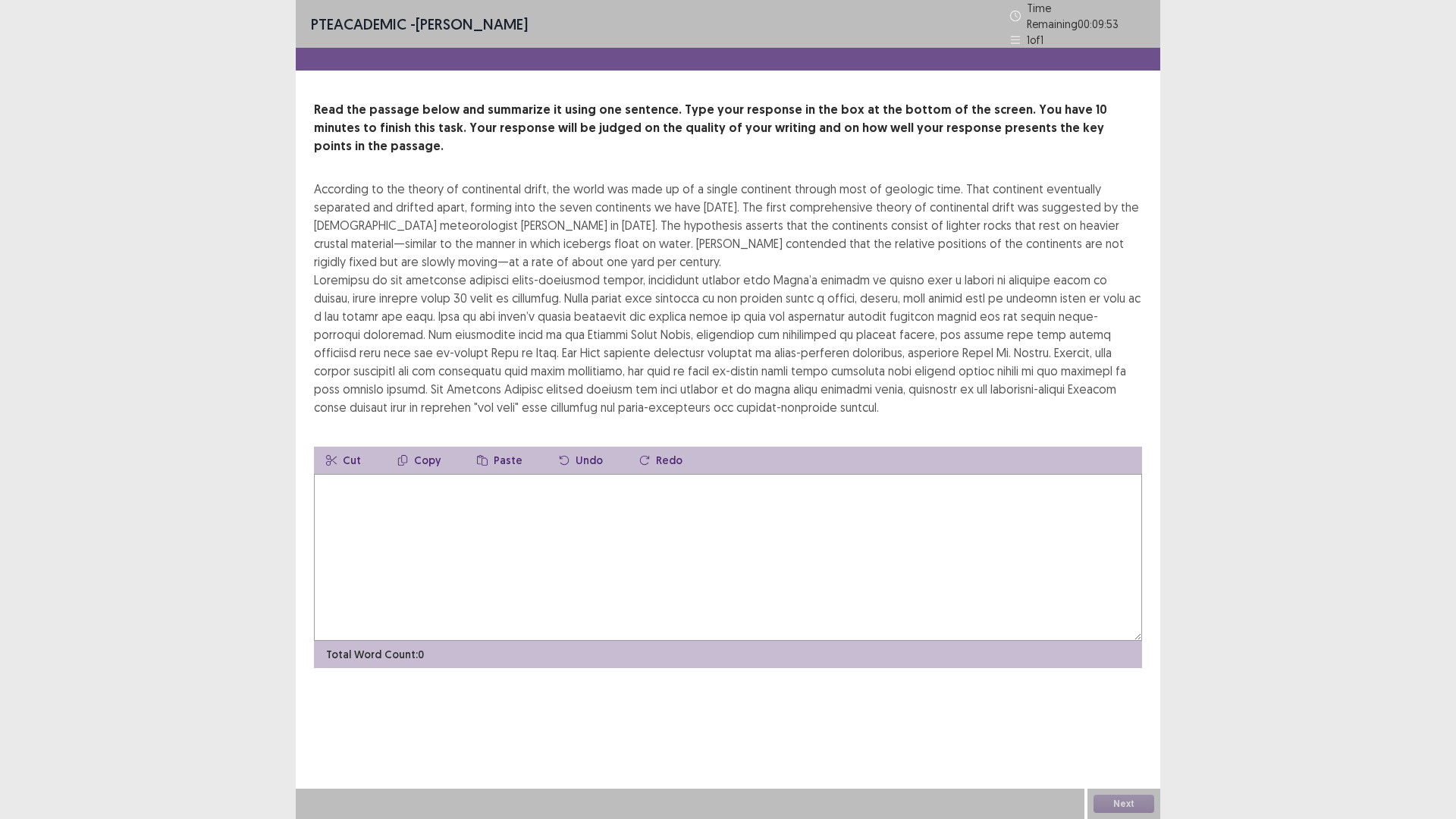
scroll to position [102, 0]
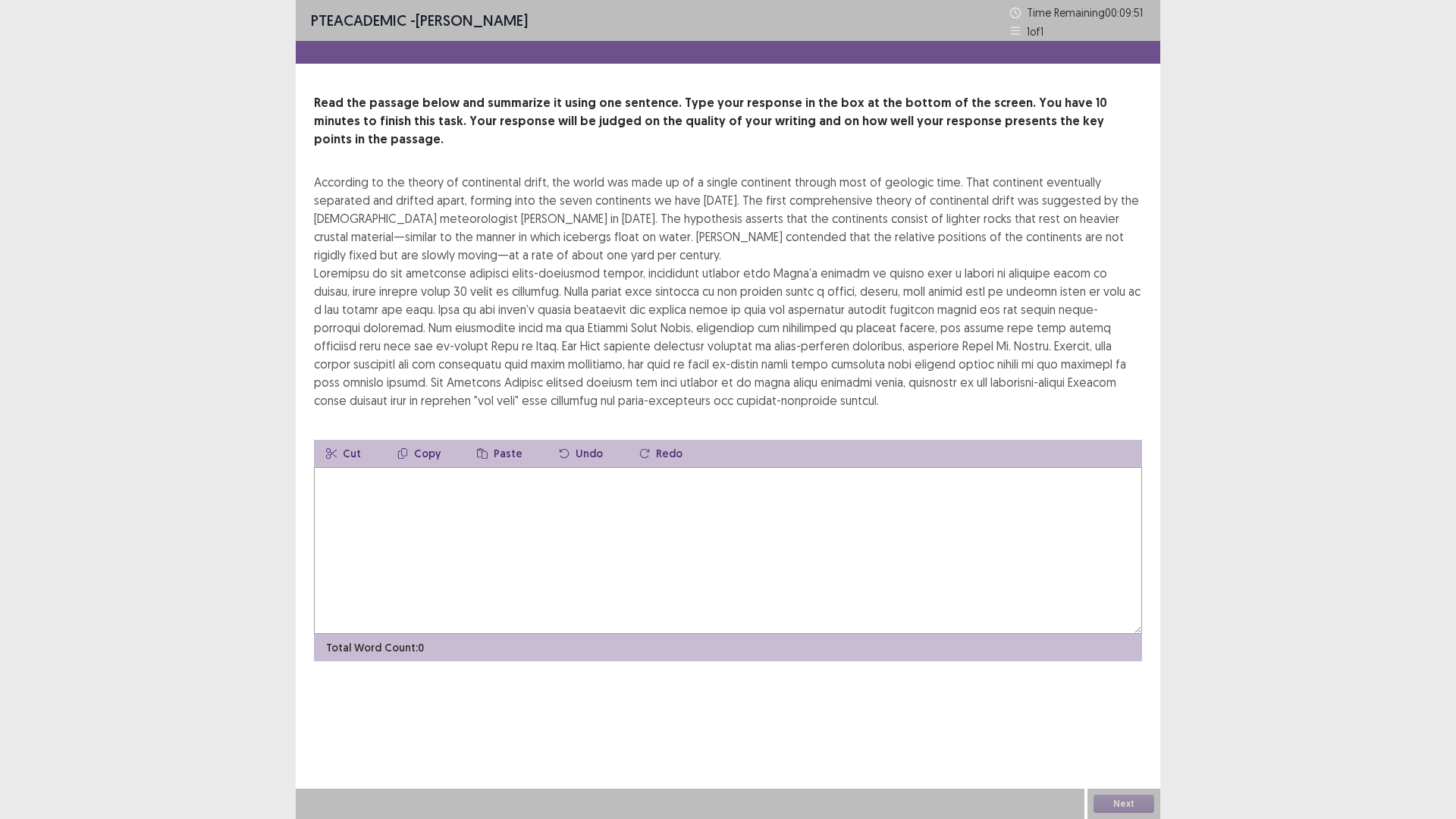
click at [504, 634] on textarea at bounding box center [728, 550] width 828 height 167
type textarea "*"
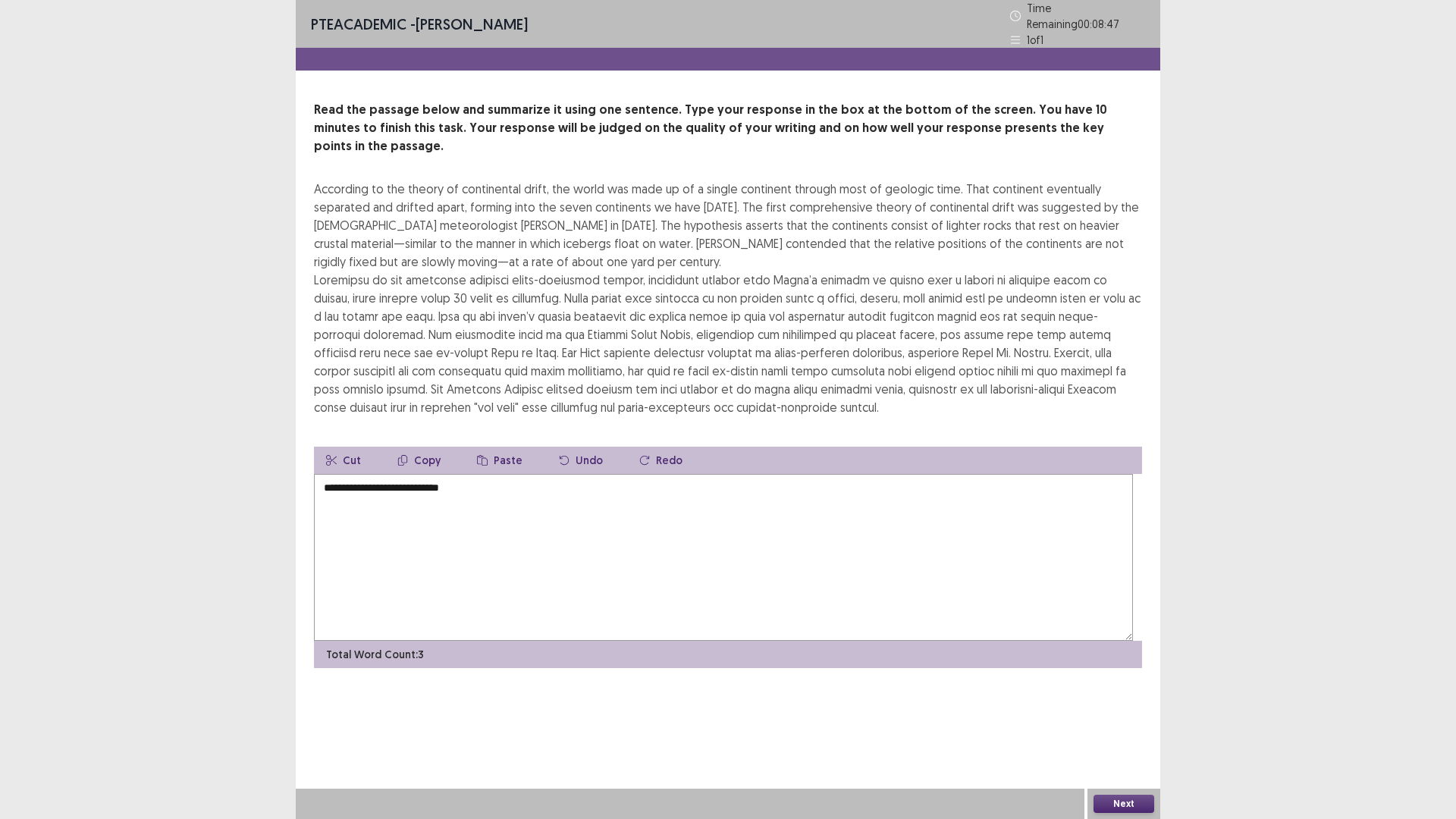
click at [470, 561] on textarea "**********" at bounding box center [724, 557] width 819 height 167
click at [606, 605] on textarea "**********" at bounding box center [724, 557] width 819 height 167
click at [914, 570] on textarea "**********" at bounding box center [724, 557] width 819 height 167
click at [989, 570] on textarea "**********" at bounding box center [724, 557] width 819 height 167
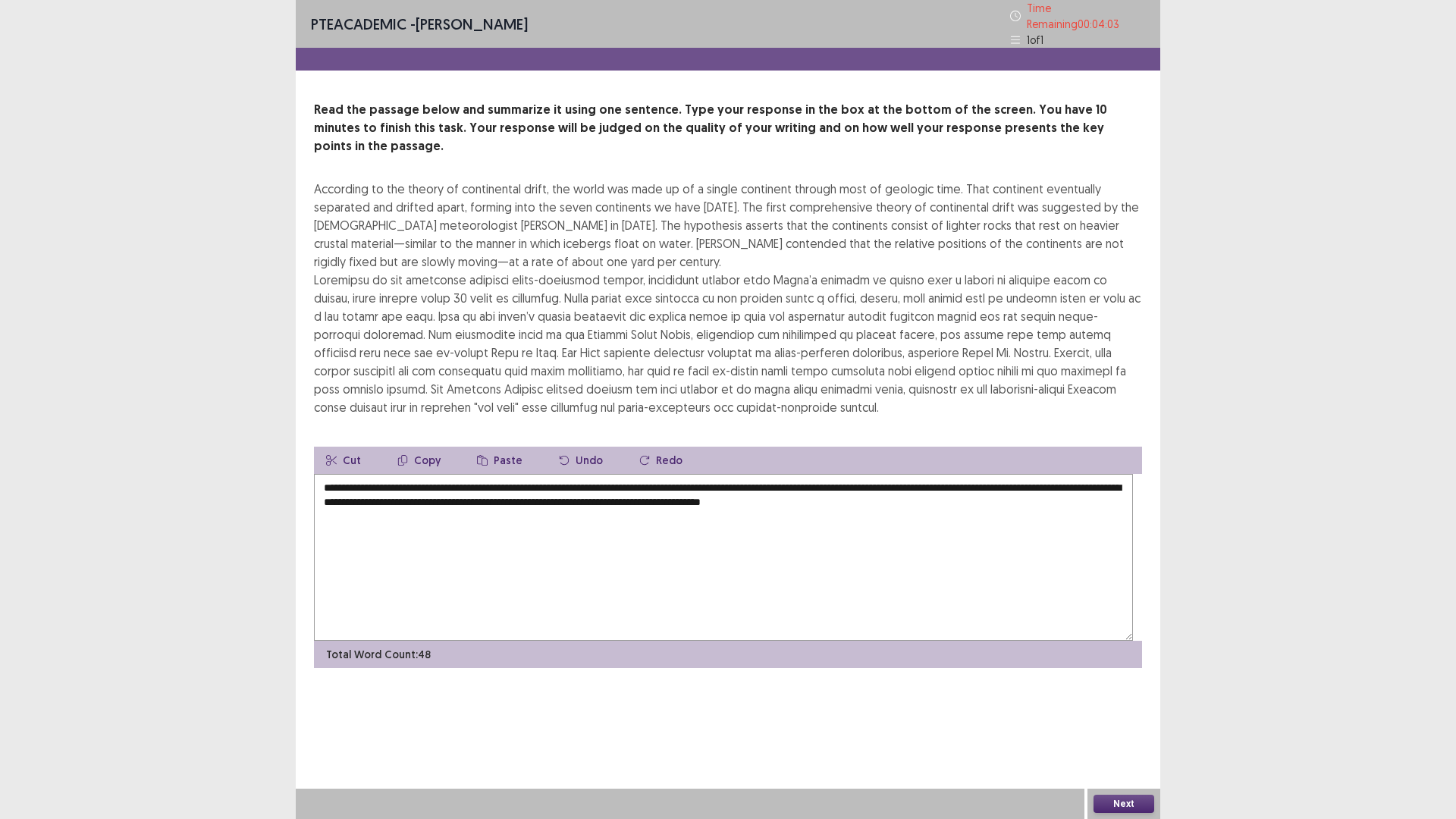
drag, startPoint x: 711, startPoint y: 564, endPoint x: 652, endPoint y: 566, distance: 59.0
click at [652, 566] on textarea "**********" at bounding box center [724, 557] width 819 height 167
drag, startPoint x: 887, startPoint y: 582, endPoint x: 858, endPoint y: 585, distance: 29.2
click at [858, 585] on textarea "**********" at bounding box center [724, 557] width 819 height 167
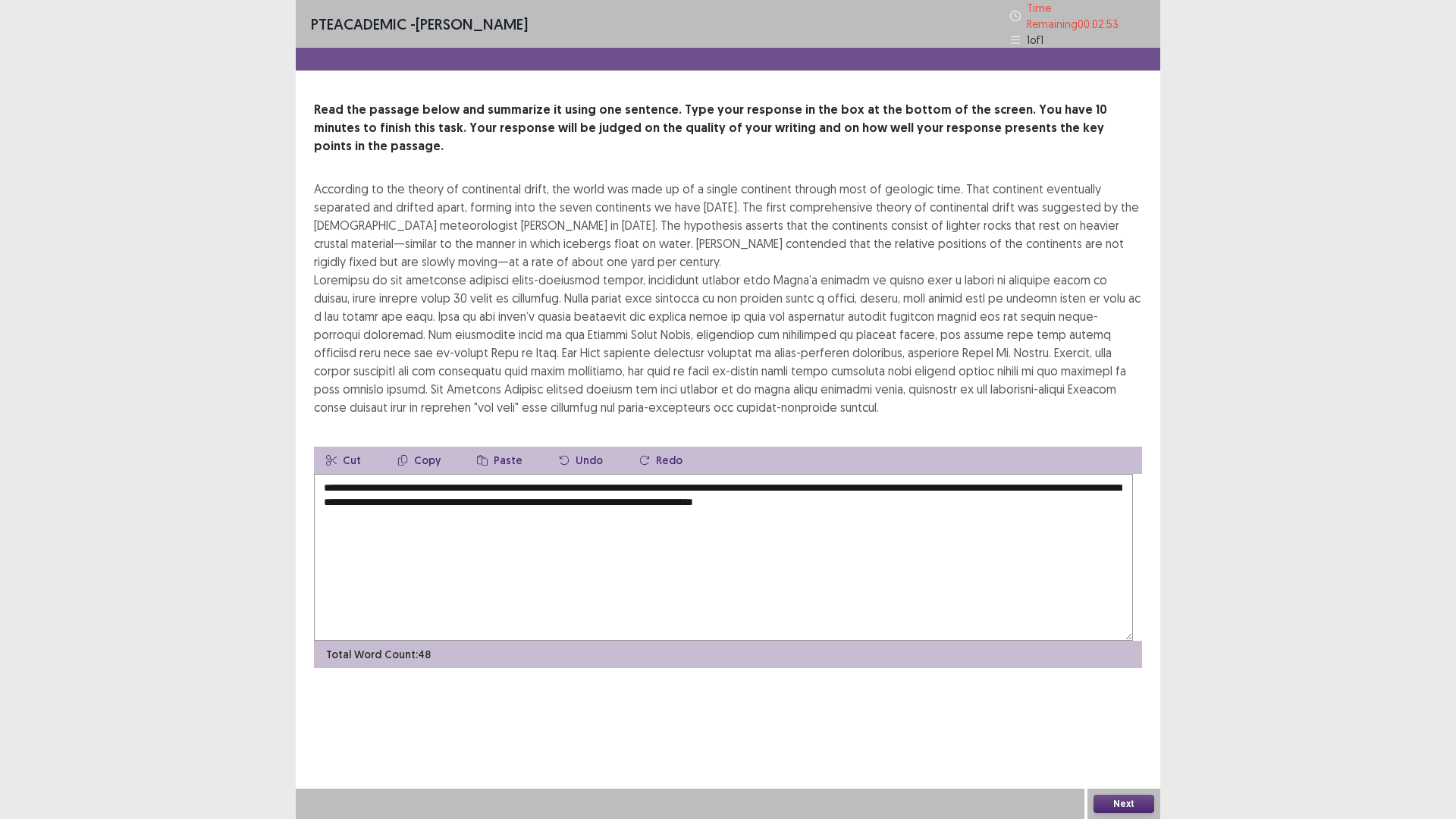
click at [828, 618] on textarea "**********" at bounding box center [724, 557] width 819 height 167
click at [827, 605] on textarea "**********" at bounding box center [724, 557] width 819 height 167
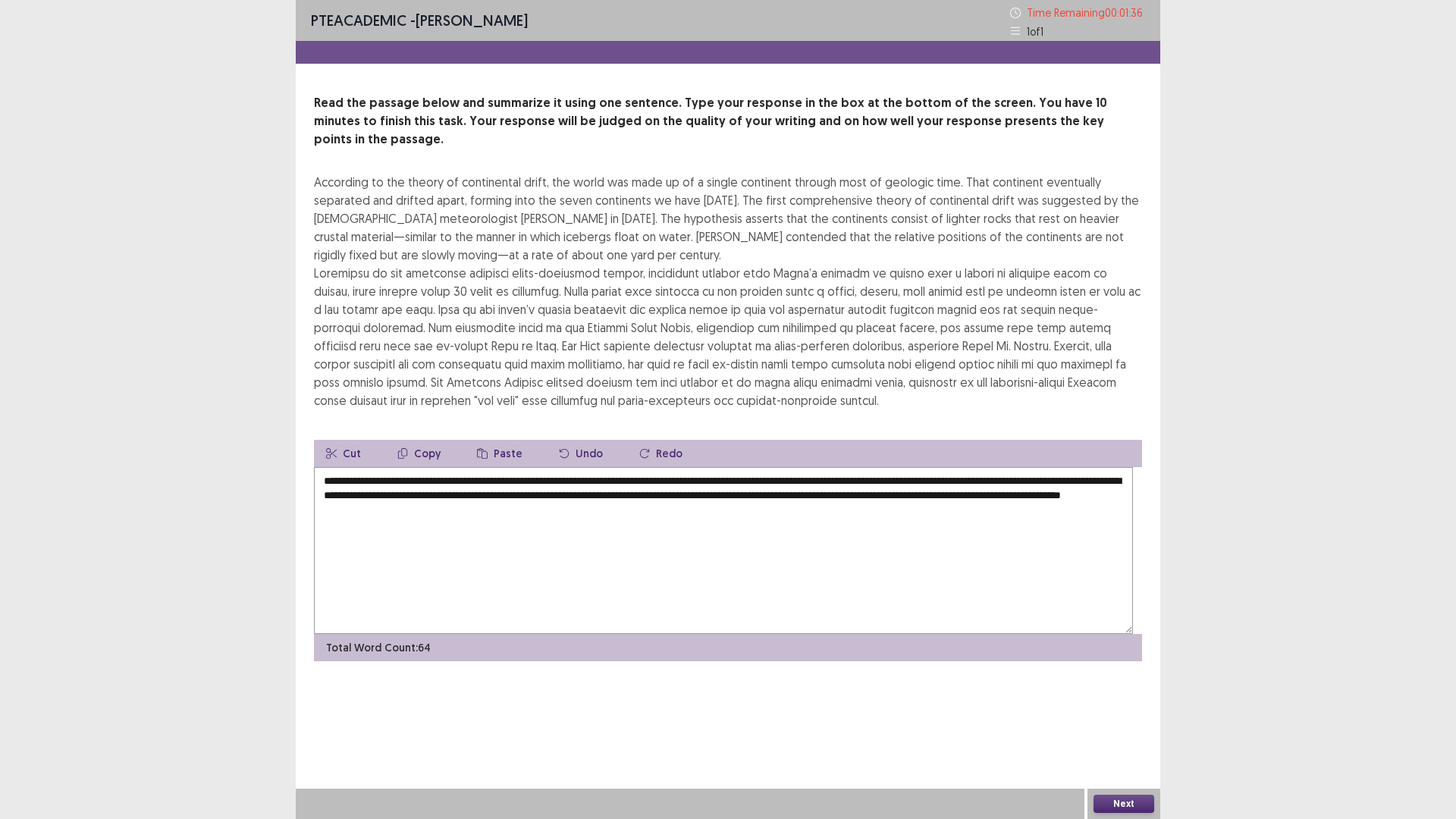
scroll to position [102, 0]
click at [341, 604] on textarea "**********" at bounding box center [724, 550] width 819 height 167
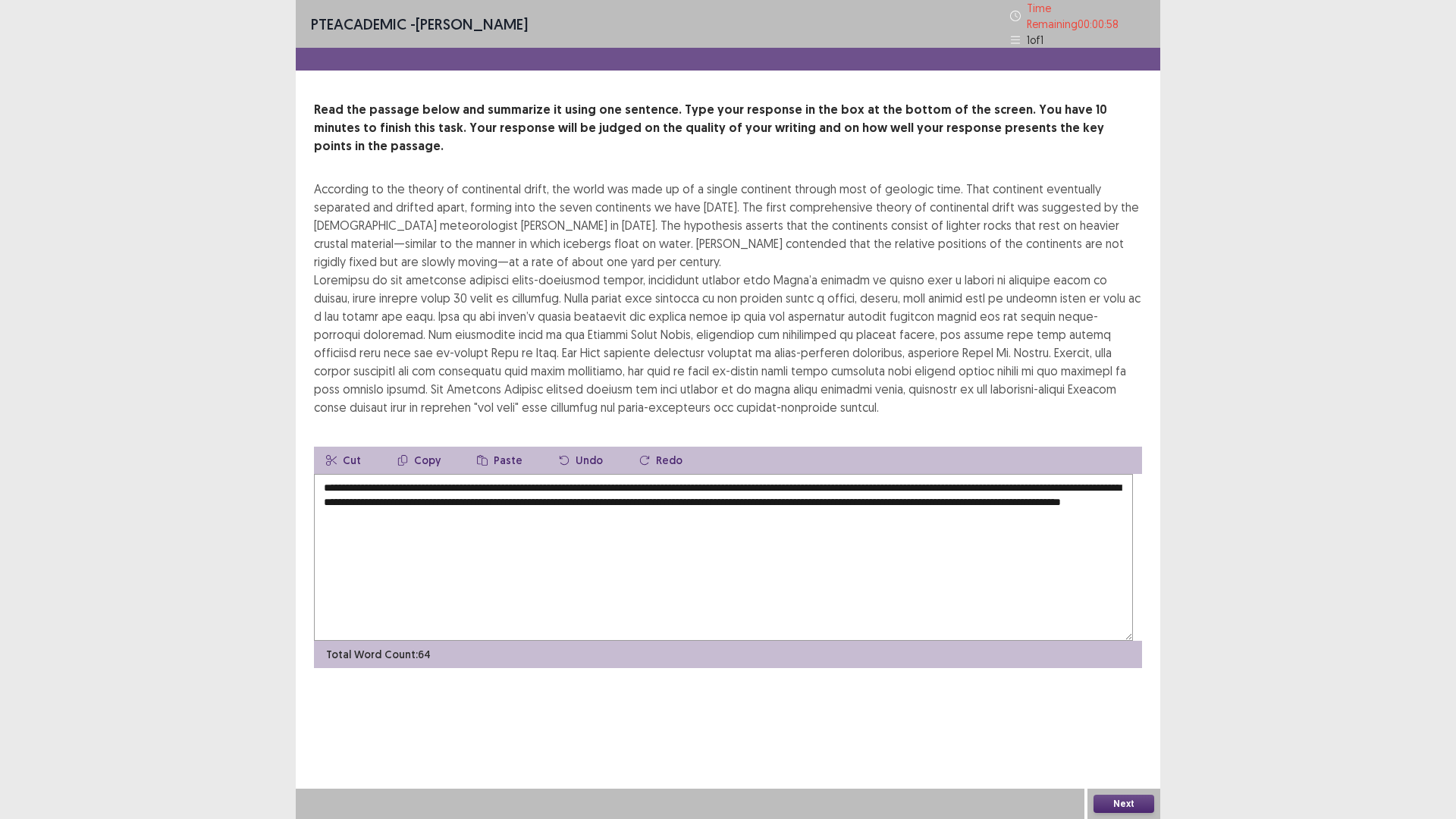
click at [952, 641] on textarea "**********" at bounding box center [724, 557] width 819 height 167
click at [430, 641] on textarea "**********" at bounding box center [724, 557] width 819 height 167
click at [548, 641] on textarea "**********" at bounding box center [724, 557] width 819 height 167
click at [549, 641] on textarea "**********" at bounding box center [724, 557] width 819 height 167
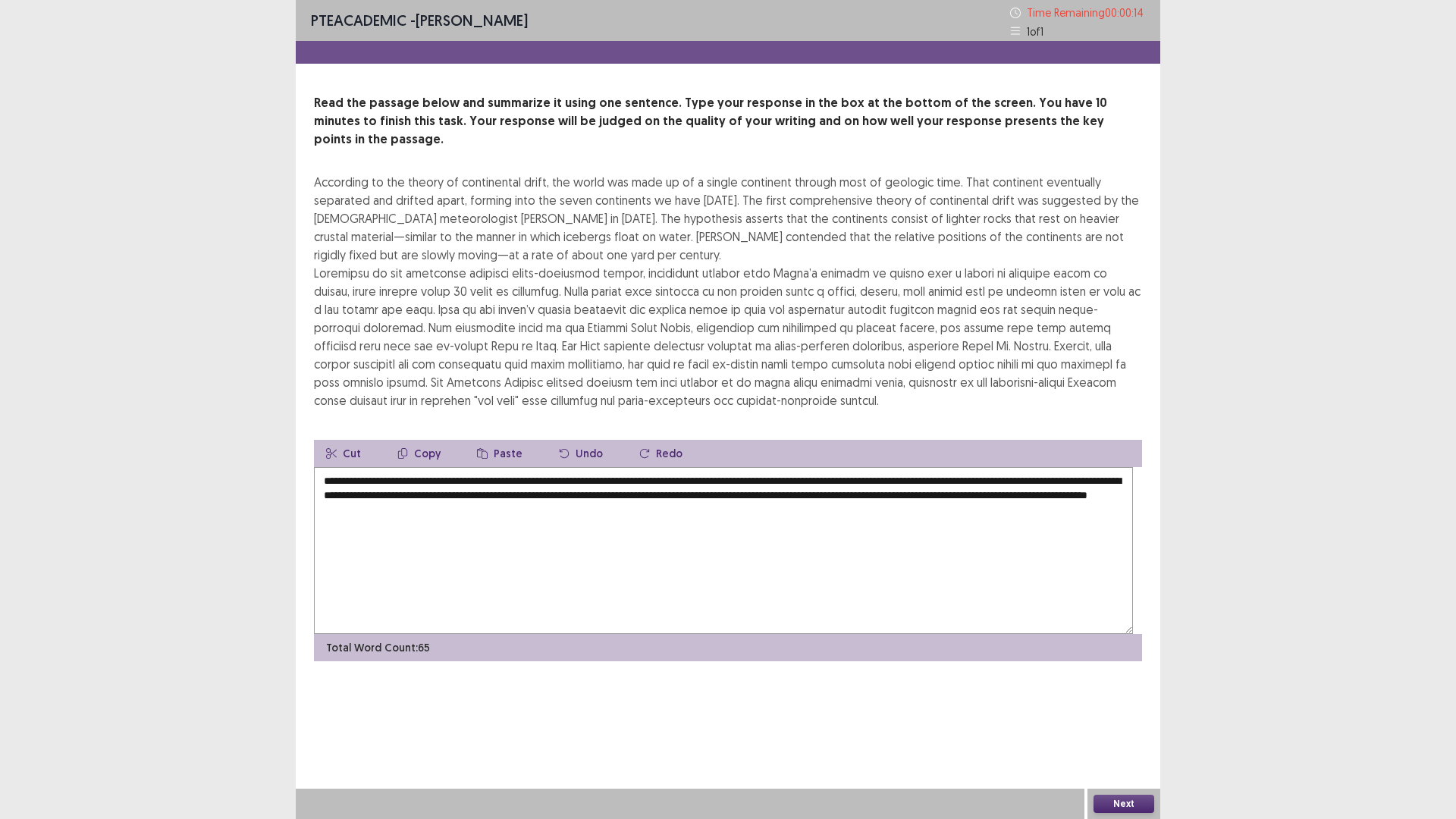
click at [632, 634] on textarea "**********" at bounding box center [724, 550] width 819 height 167
click at [632, 634] on textarea "**********" at bounding box center [724, 550] width 819 height 167
type textarea "**********"
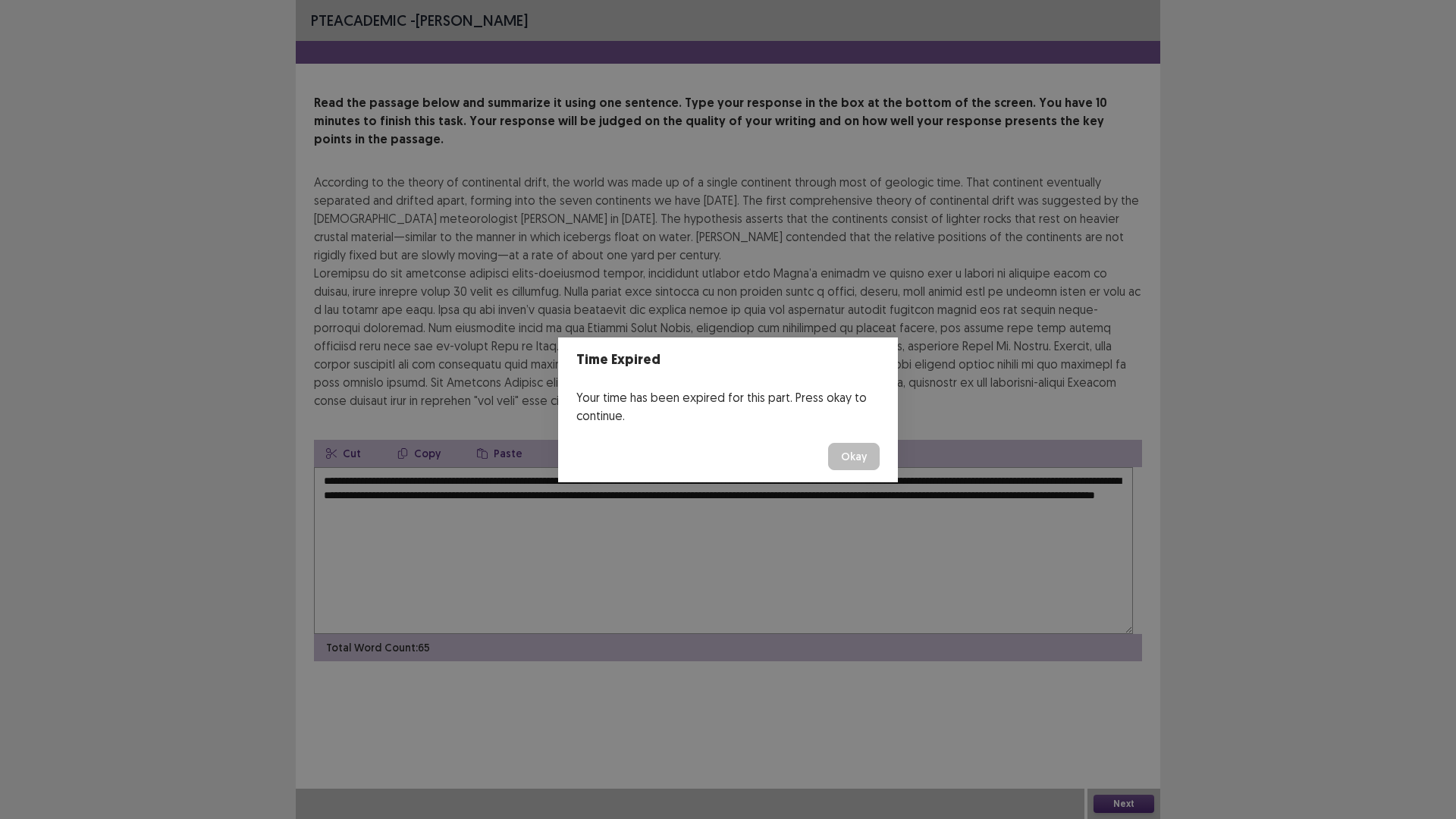
click at [877, 470] on button "Okay" at bounding box center [854, 456] width 51 height 28
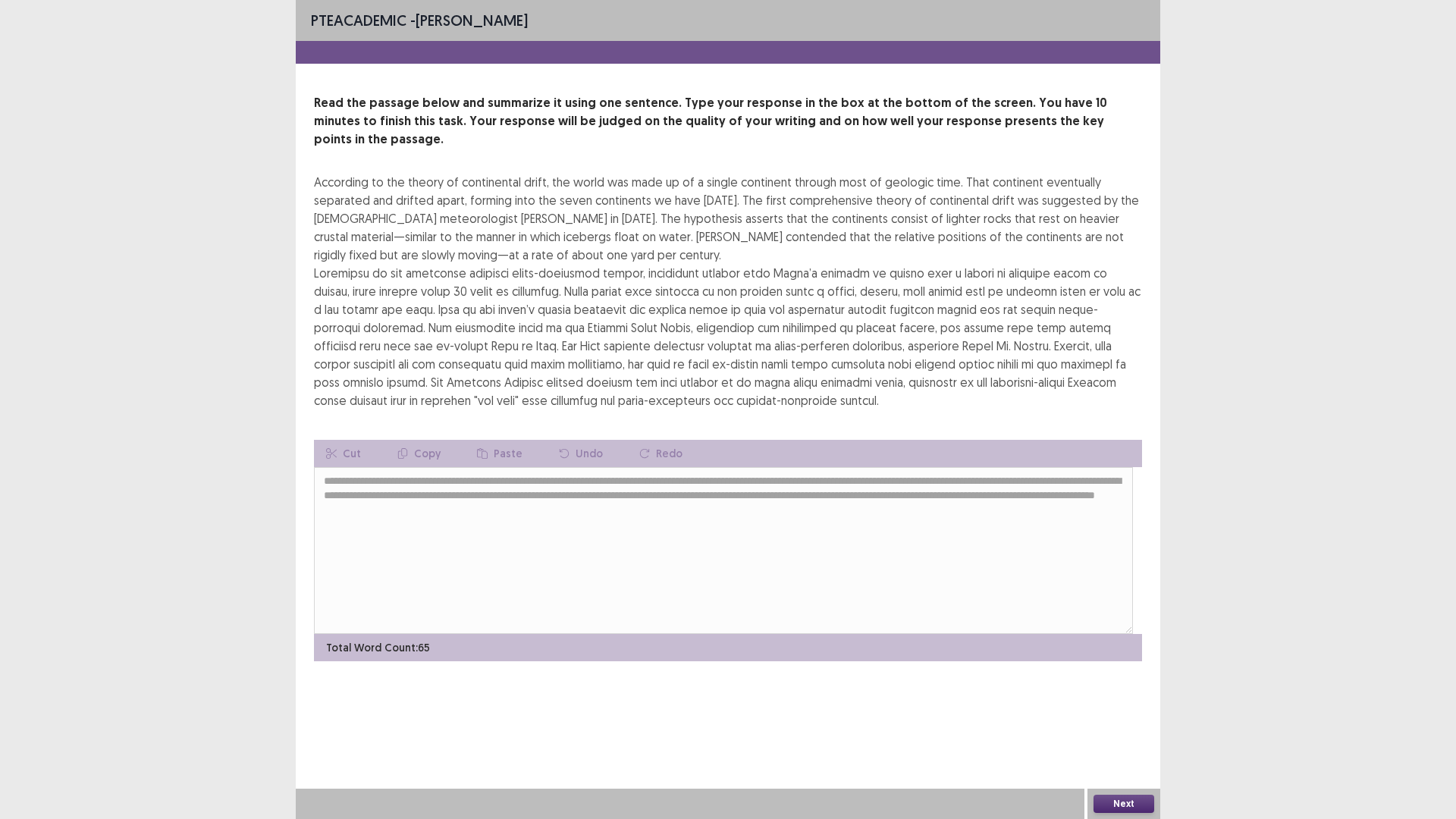
scroll to position [84, 0]
click at [1112, 724] on button "Next" at bounding box center [1123, 804] width 61 height 18
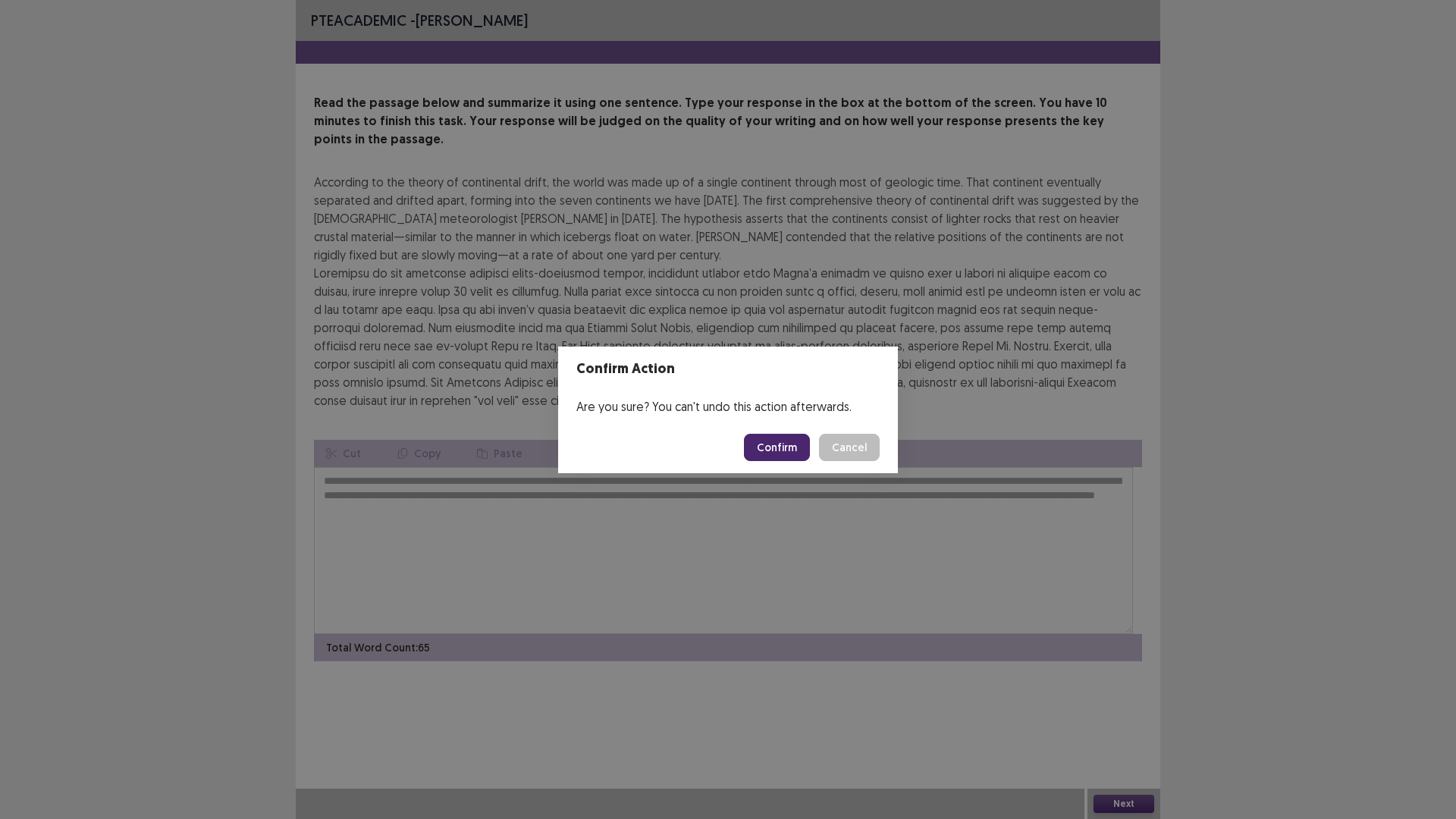
click at [788, 453] on button "Confirm" at bounding box center [777, 447] width 66 height 28
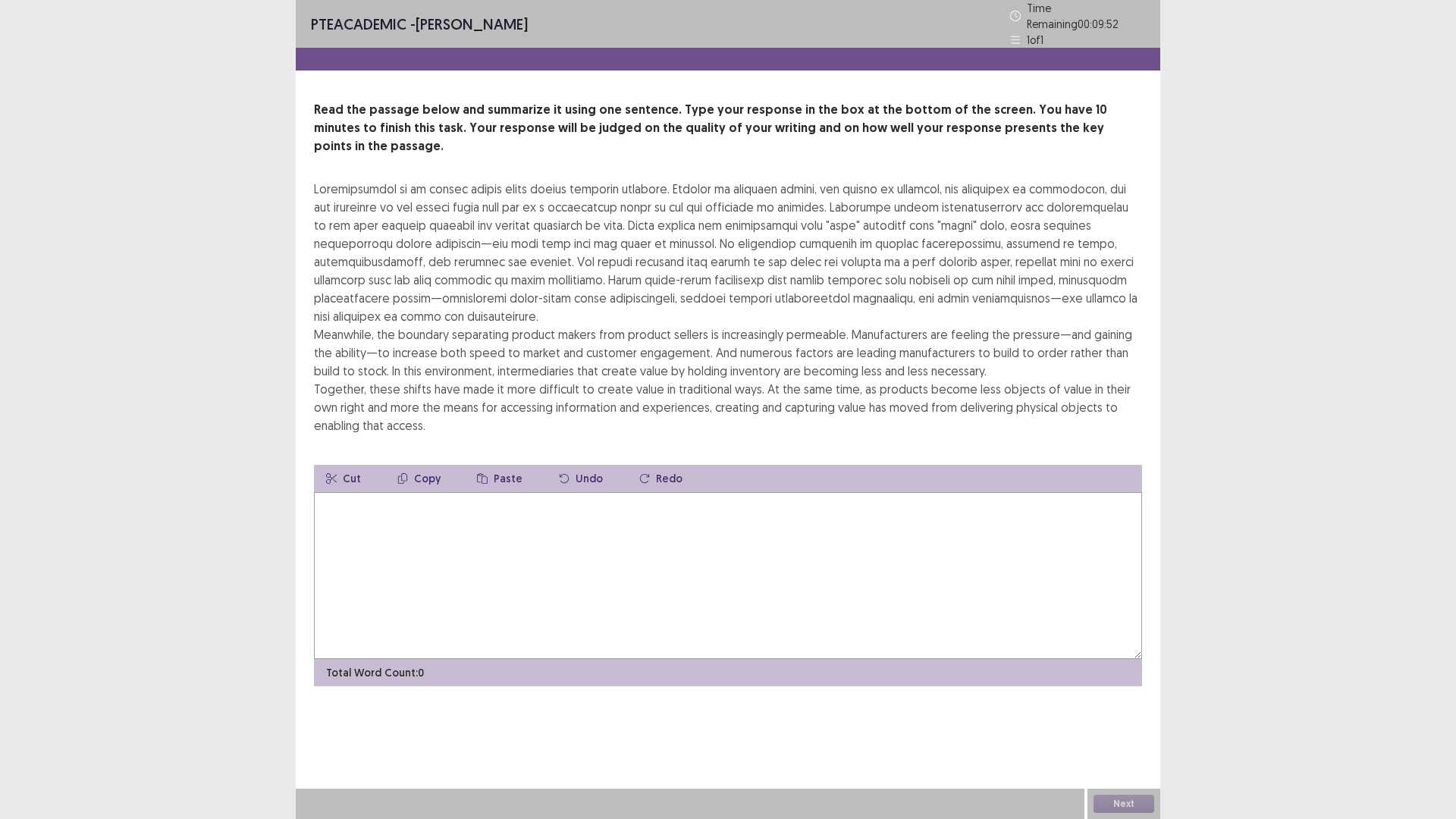
scroll to position [76, 0]
drag, startPoint x: 824, startPoint y: 670, endPoint x: 824, endPoint y: 662, distance: 8.0
click at [824, 659] on textarea at bounding box center [728, 575] width 828 height 167
drag, startPoint x: 784, startPoint y: 741, endPoint x: 779, endPoint y: 711, distance: 30.4
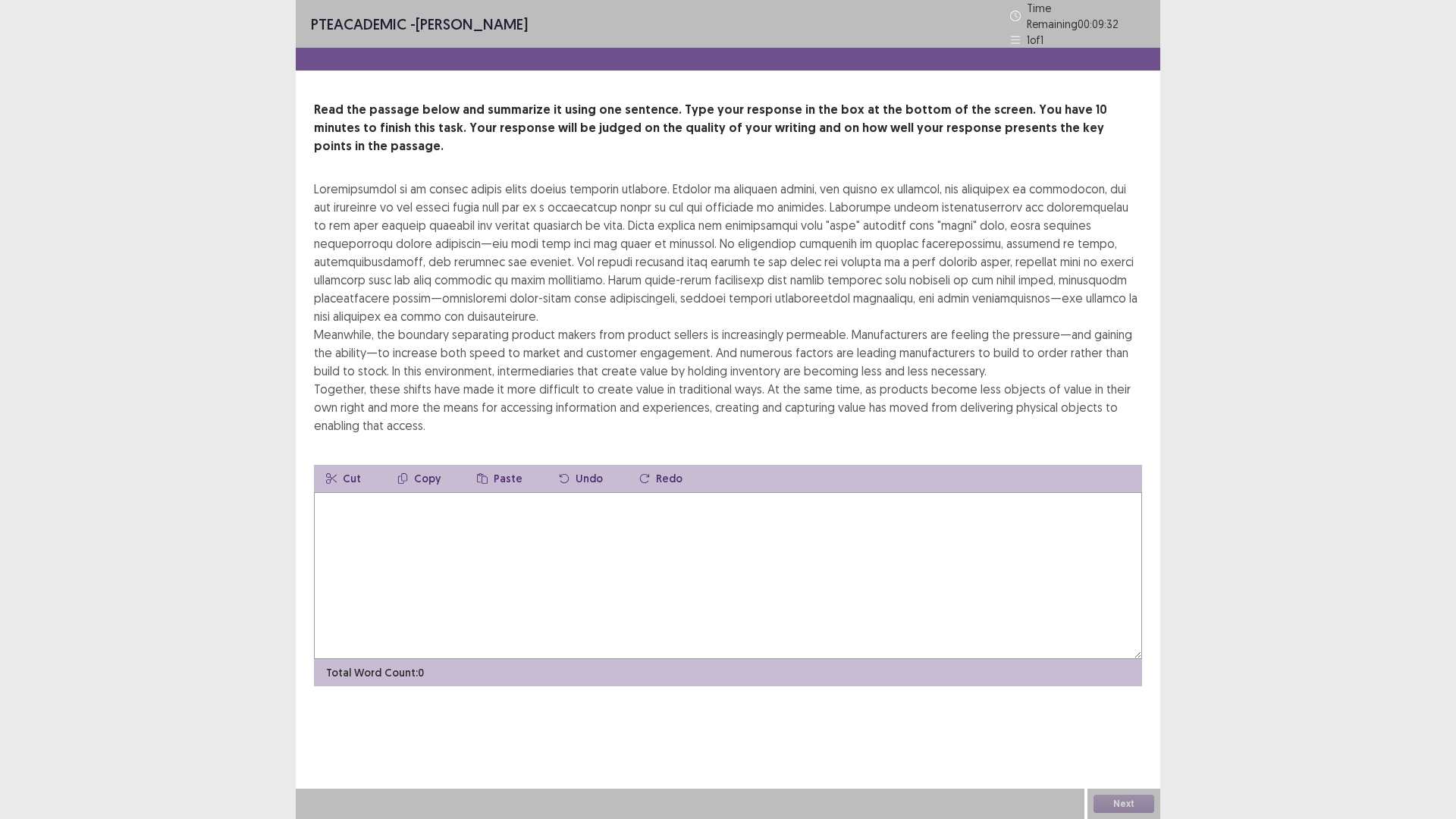
click at [779, 659] on textarea at bounding box center [728, 575] width 828 height 167
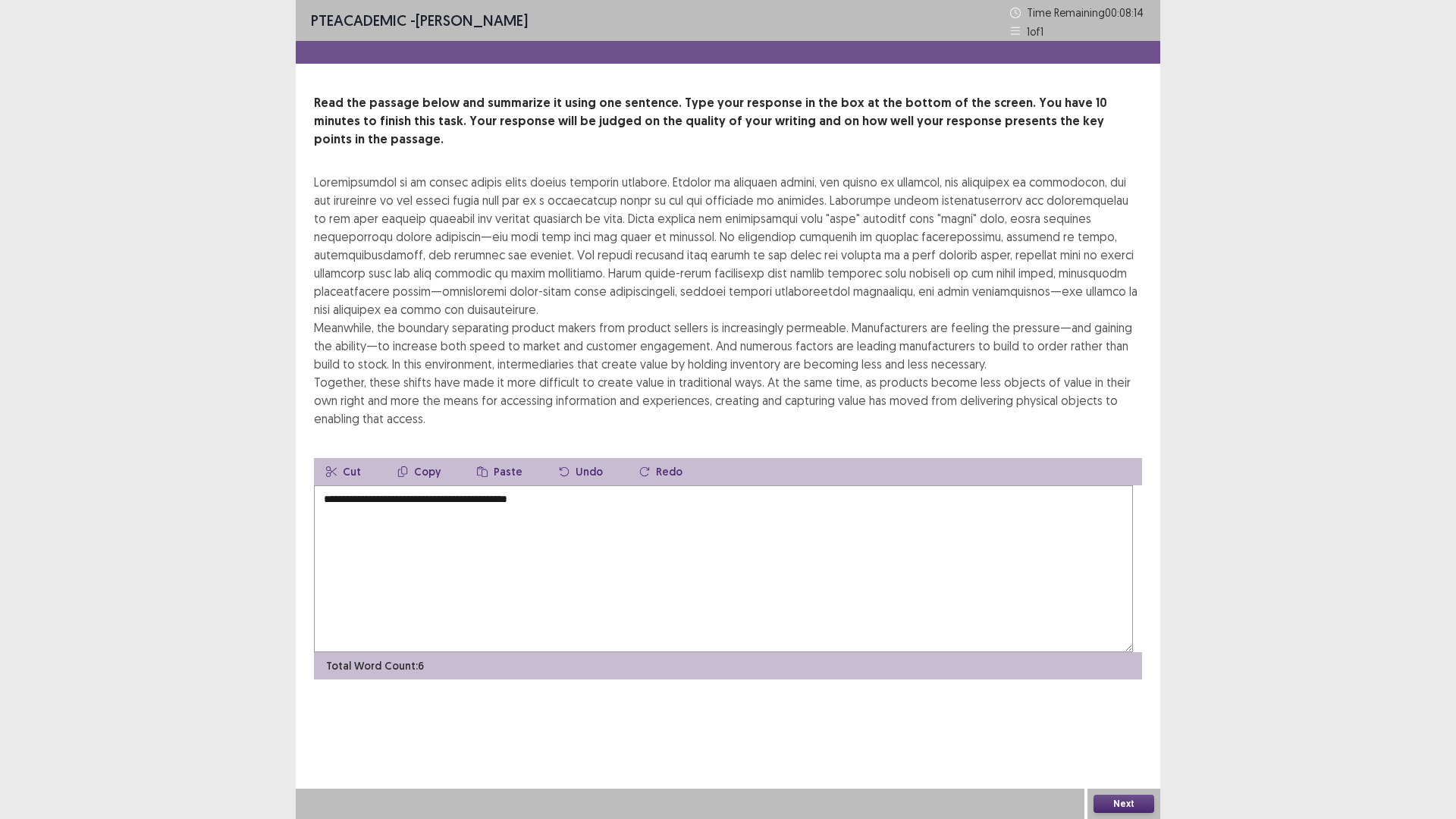
click at [608, 635] on textarea "**********" at bounding box center [724, 569] width 819 height 167
click at [619, 647] on textarea "**********" at bounding box center [724, 569] width 819 height 167
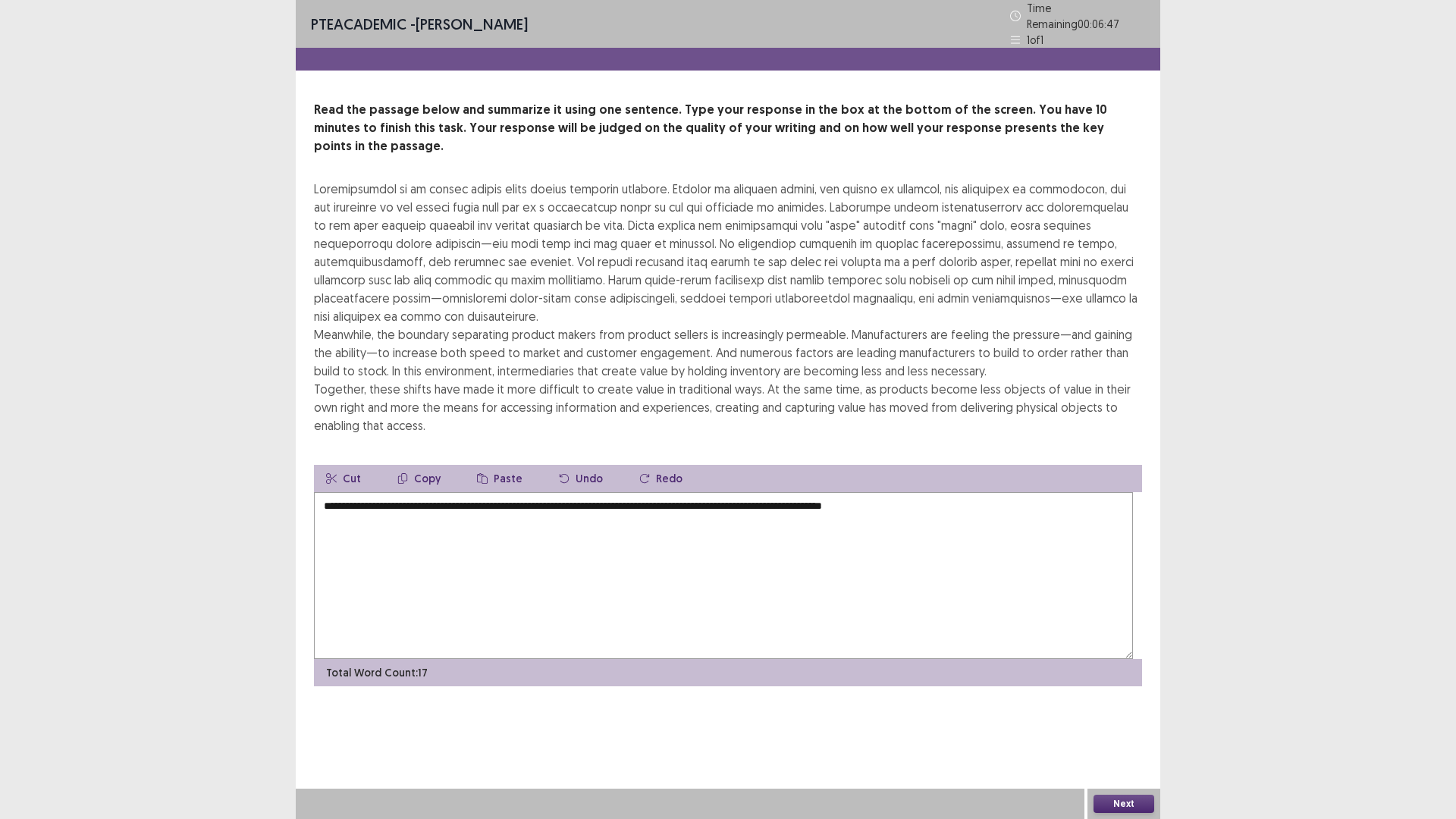
click at [1058, 644] on textarea "**********" at bounding box center [724, 575] width 819 height 167
click at [1105, 659] on textarea "**********" at bounding box center [724, 575] width 819 height 167
click at [794, 659] on textarea "**********" at bounding box center [724, 575] width 819 height 167
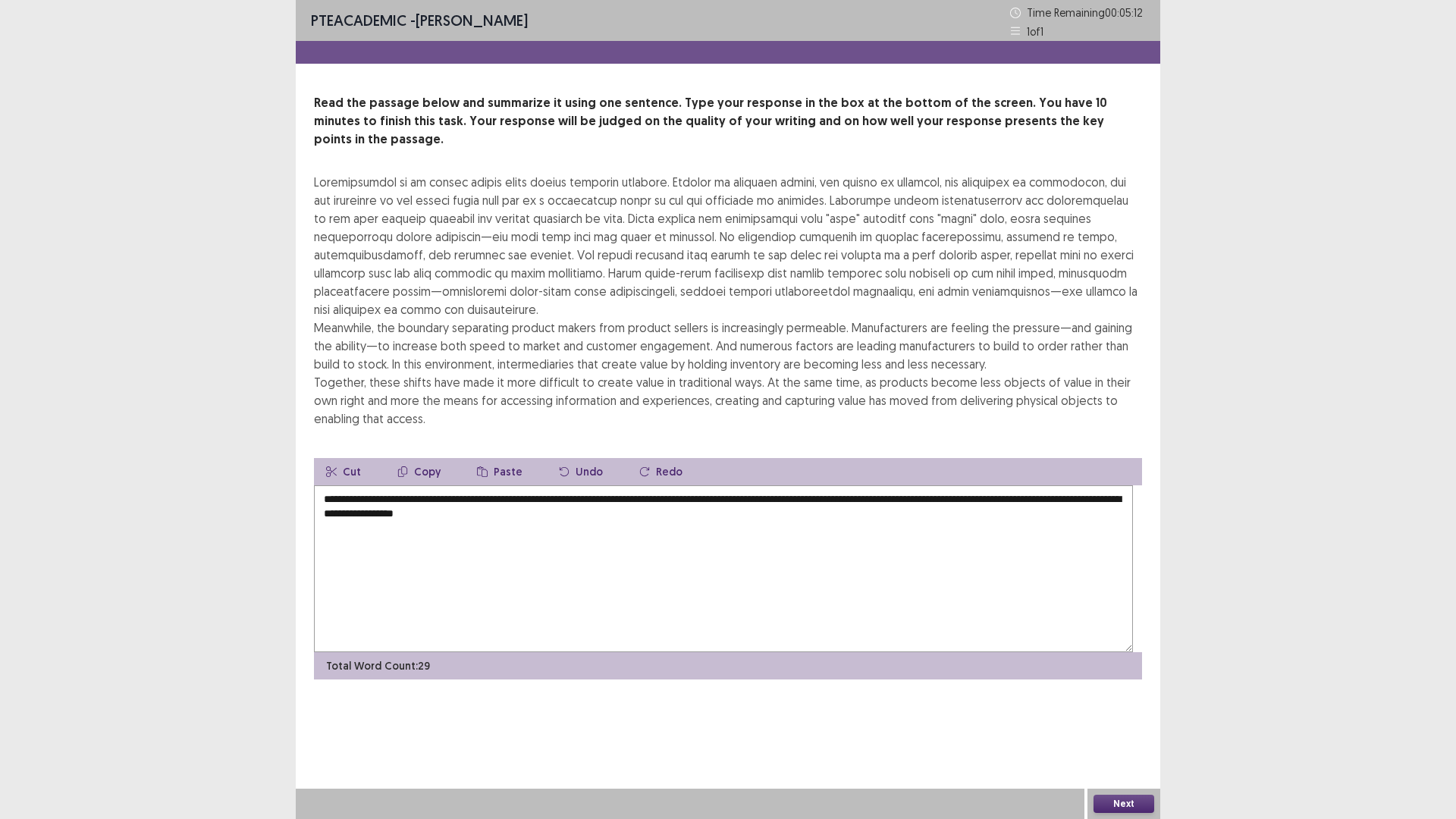
click at [940, 652] on textarea "**********" at bounding box center [724, 569] width 819 height 167
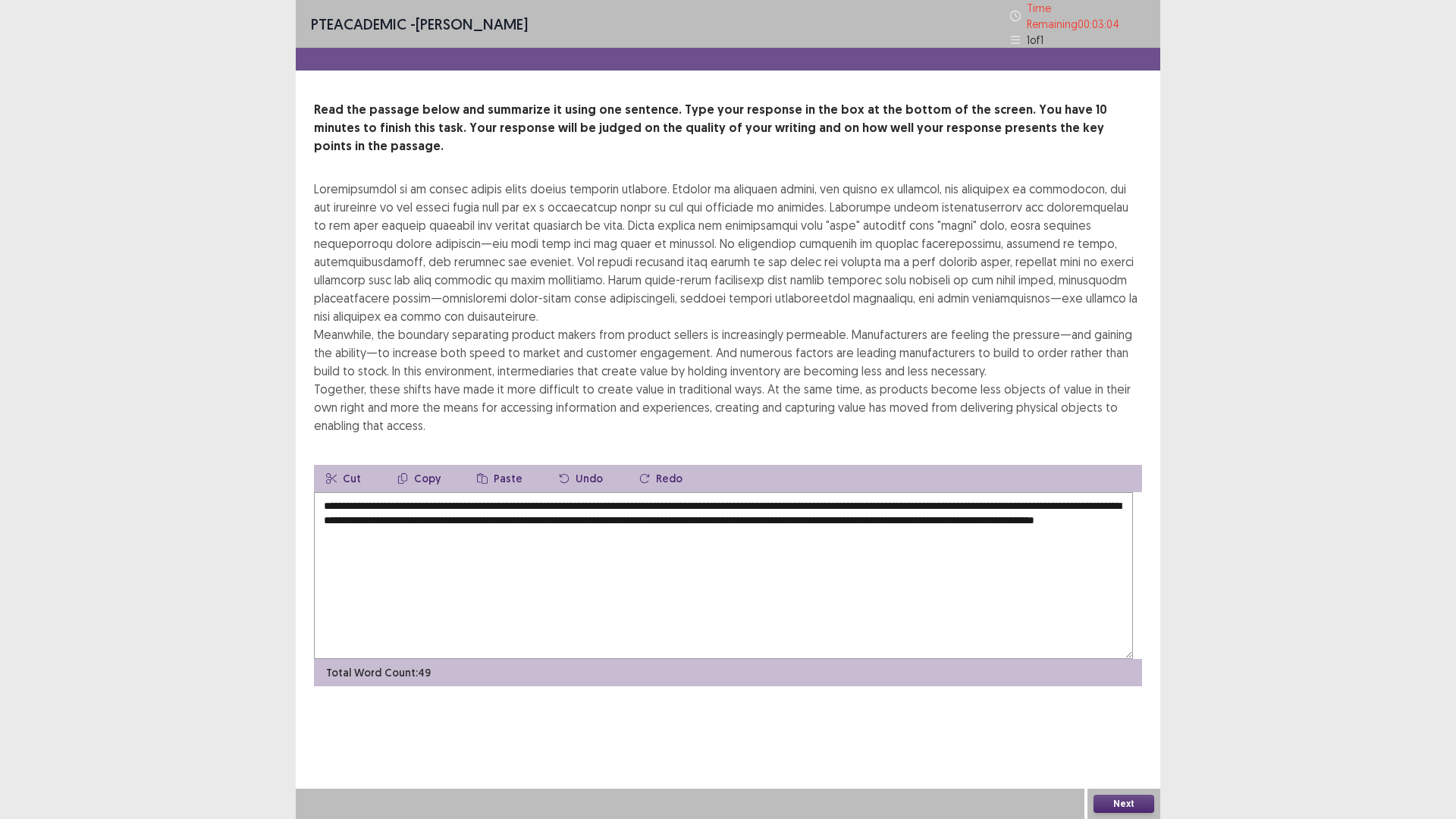
scroll to position [125, 0]
click at [876, 602] on textarea "**********" at bounding box center [724, 575] width 819 height 167
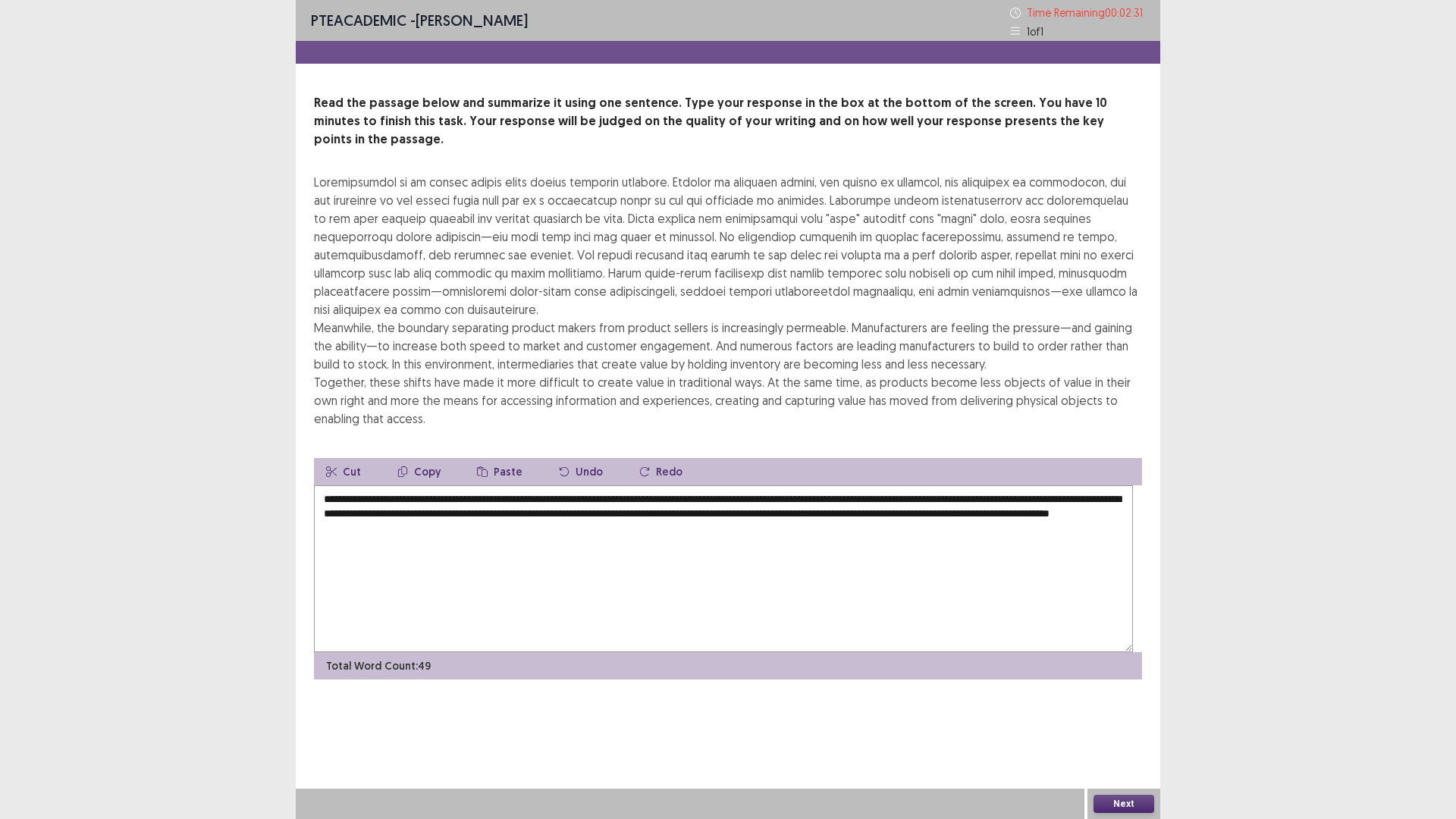
click at [1010, 599] on textarea "**********" at bounding box center [724, 569] width 819 height 167
click at [408, 615] on textarea "**********" at bounding box center [724, 569] width 819 height 167
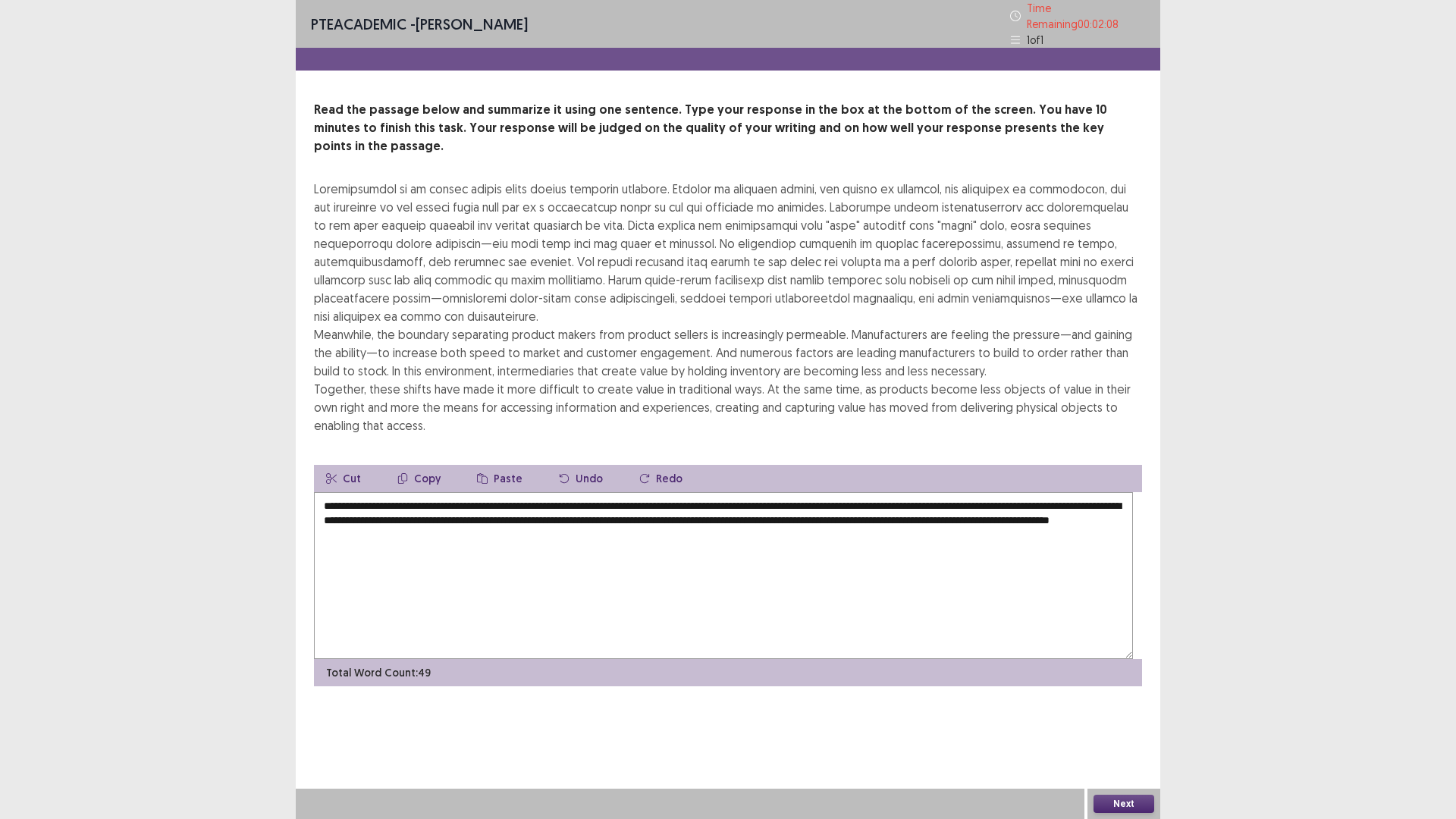
click at [393, 580] on textarea "**********" at bounding box center [724, 575] width 819 height 167
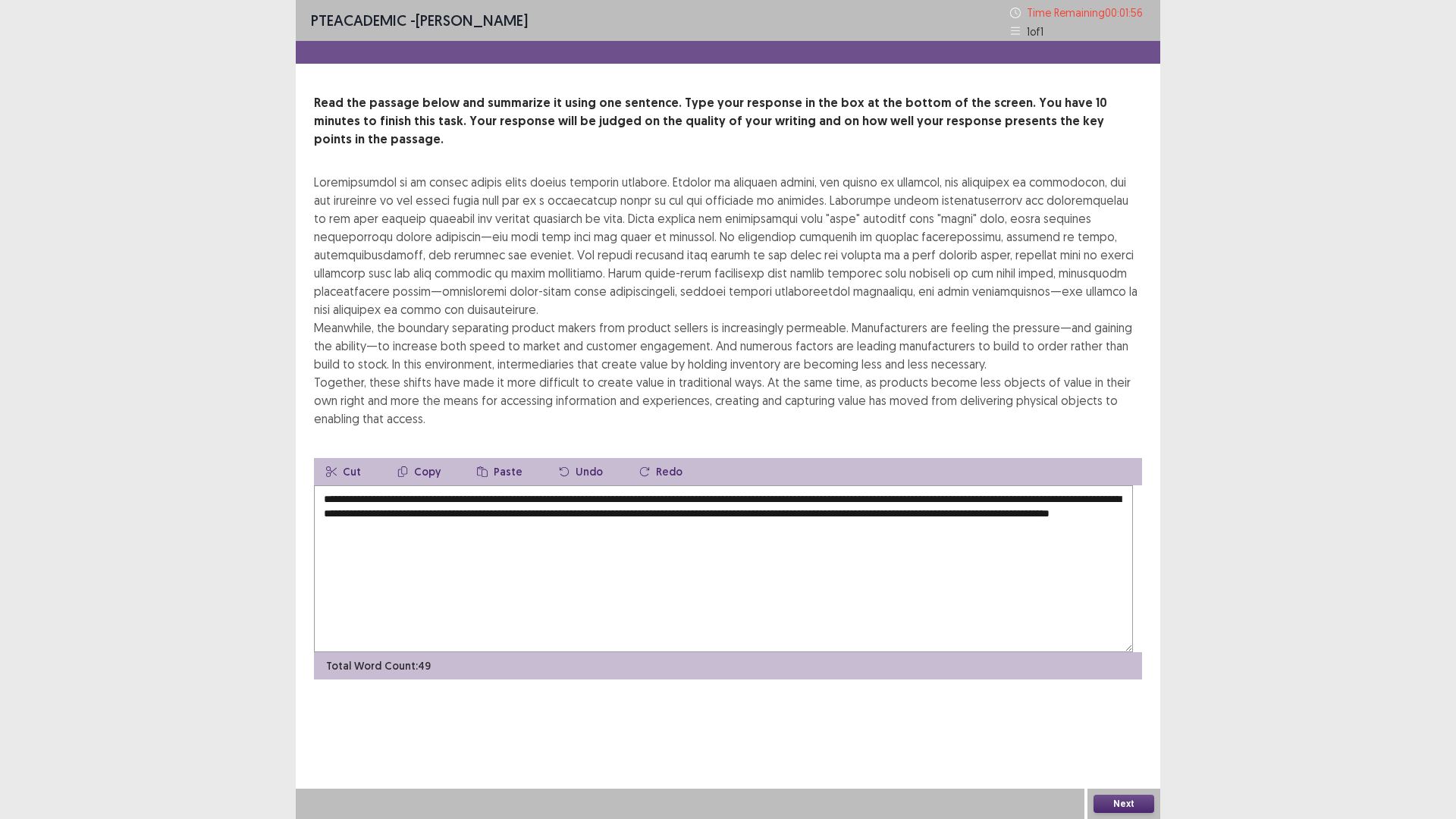
drag, startPoint x: 599, startPoint y: 602, endPoint x: 523, endPoint y: 605, distance: 76.1
click at [523, 605] on textarea "**********" at bounding box center [724, 569] width 819 height 167
click at [408, 623] on textarea "**********" at bounding box center [724, 569] width 819 height 167
type textarea "**********"
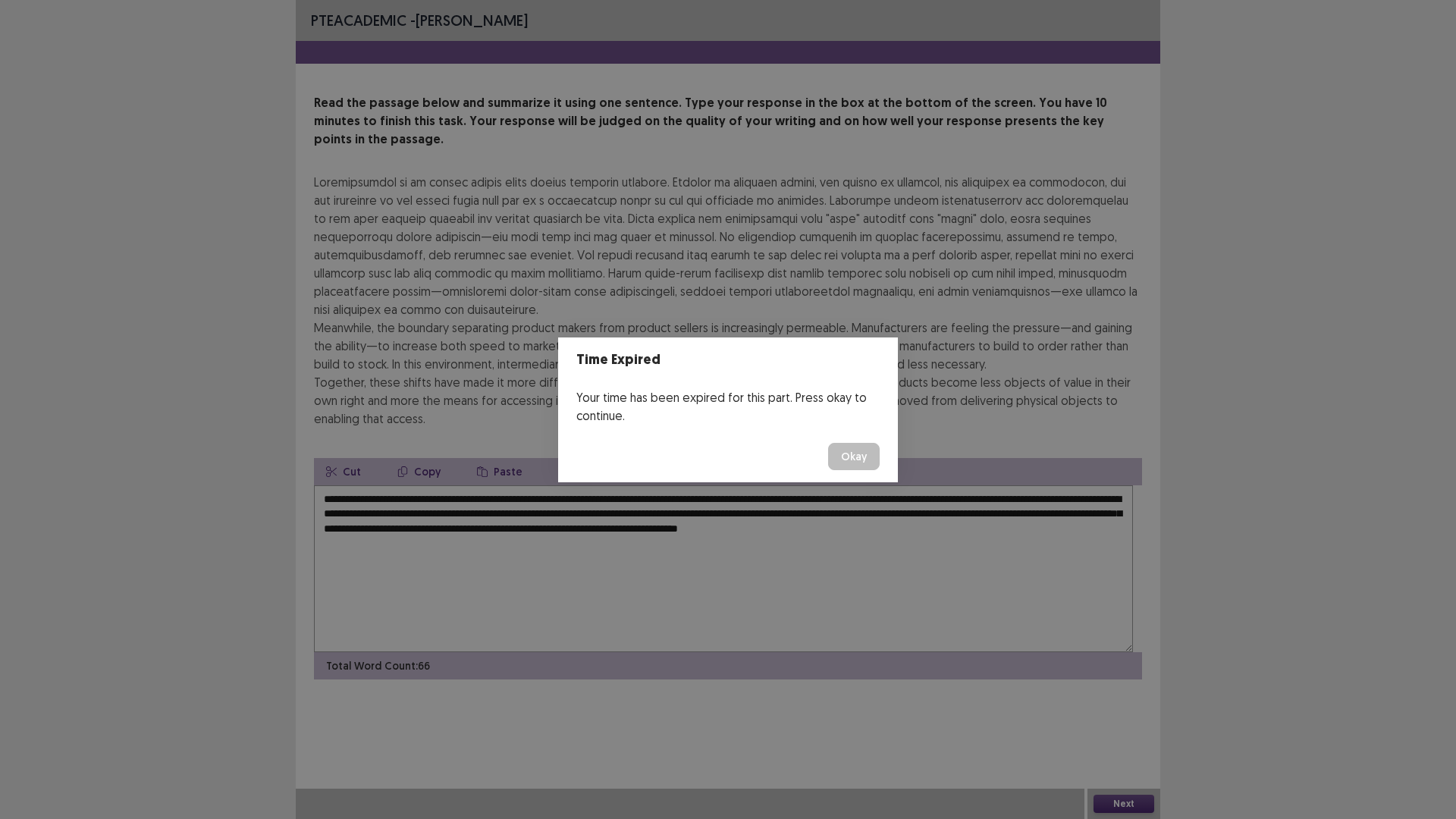
click at [880, 459] on button "Okay" at bounding box center [854, 456] width 51 height 28
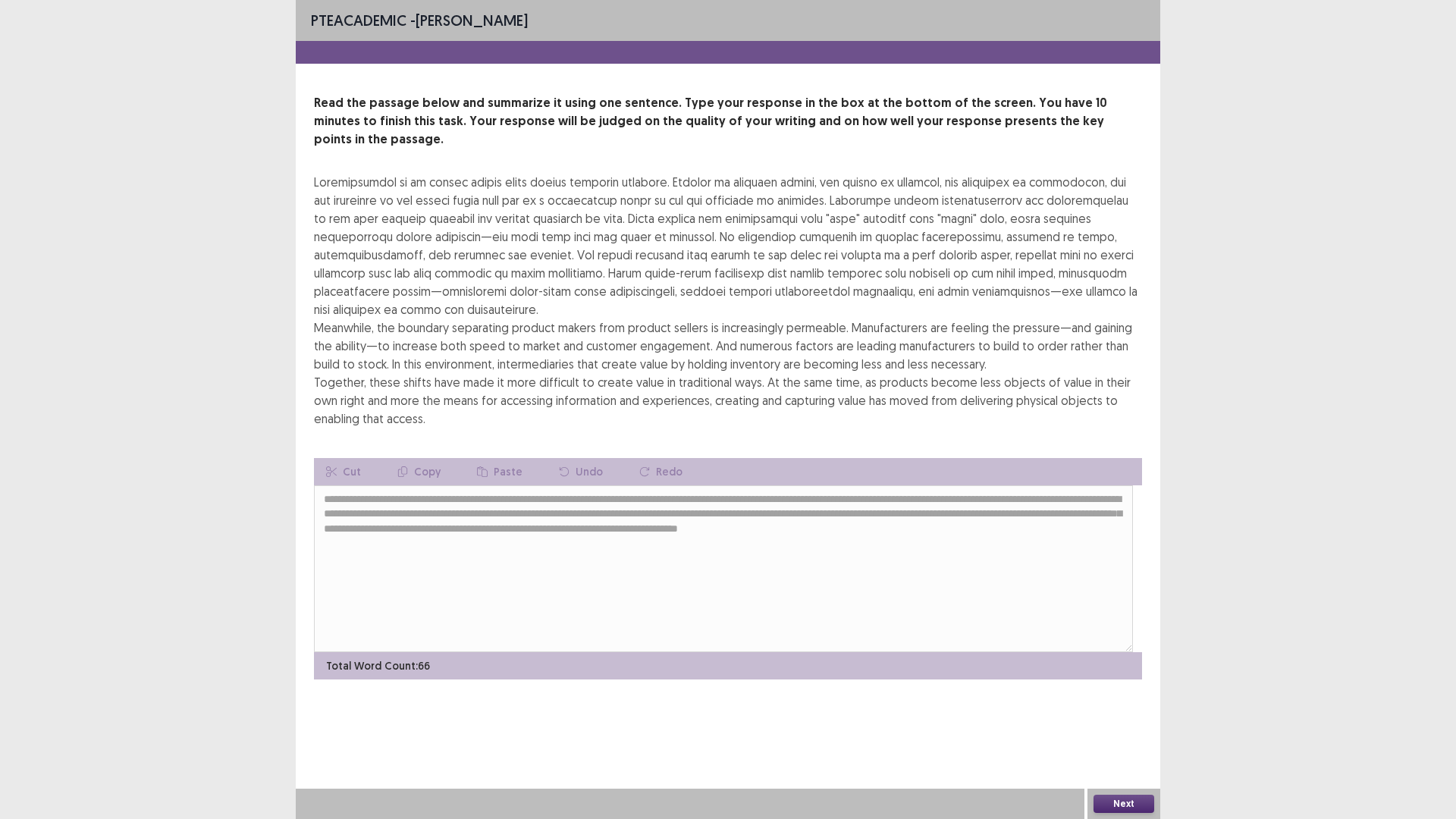
click at [1130, 724] on button "Next" at bounding box center [1123, 804] width 61 height 18
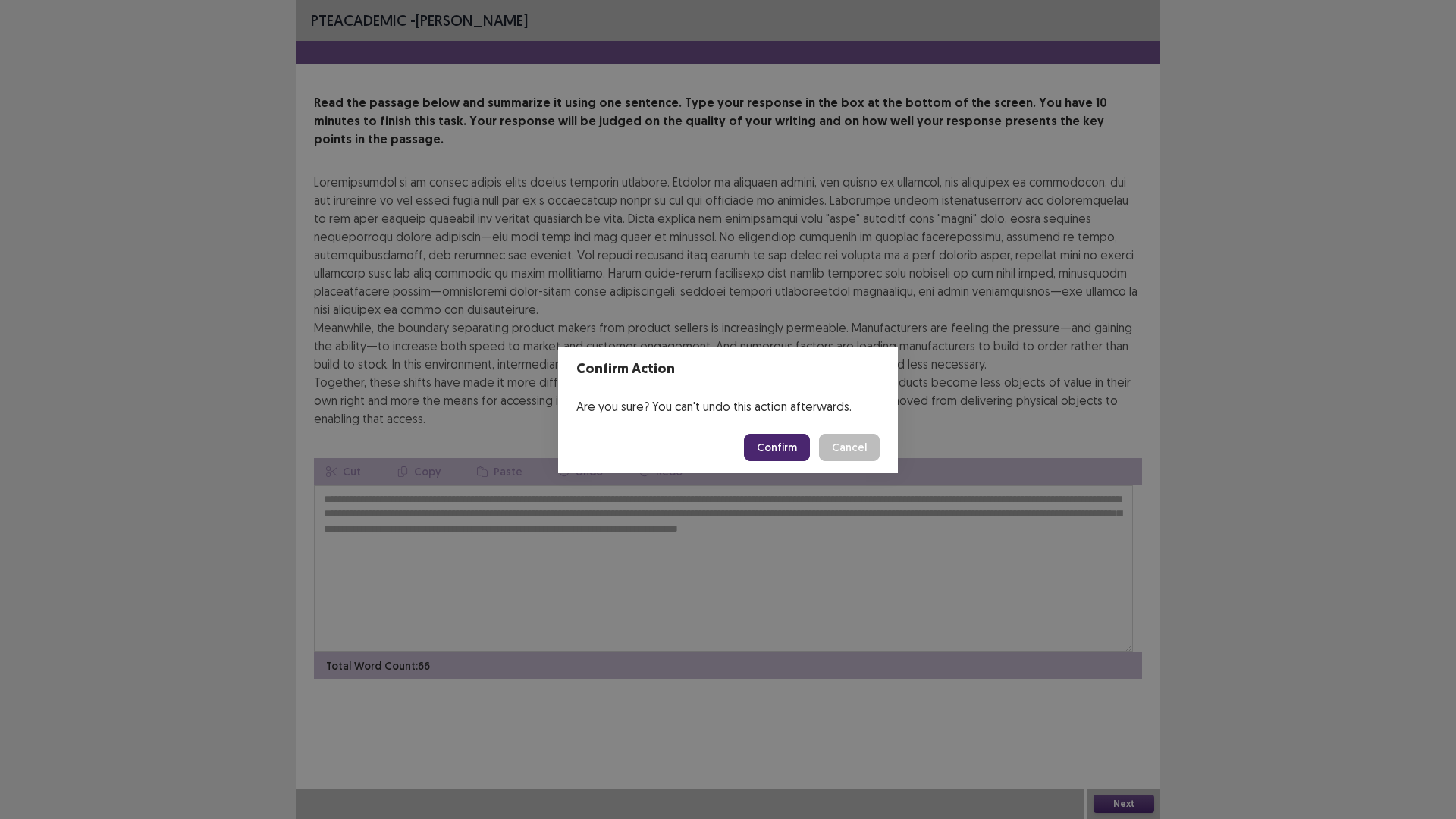
click at [785, 455] on button "Confirm" at bounding box center [777, 447] width 66 height 28
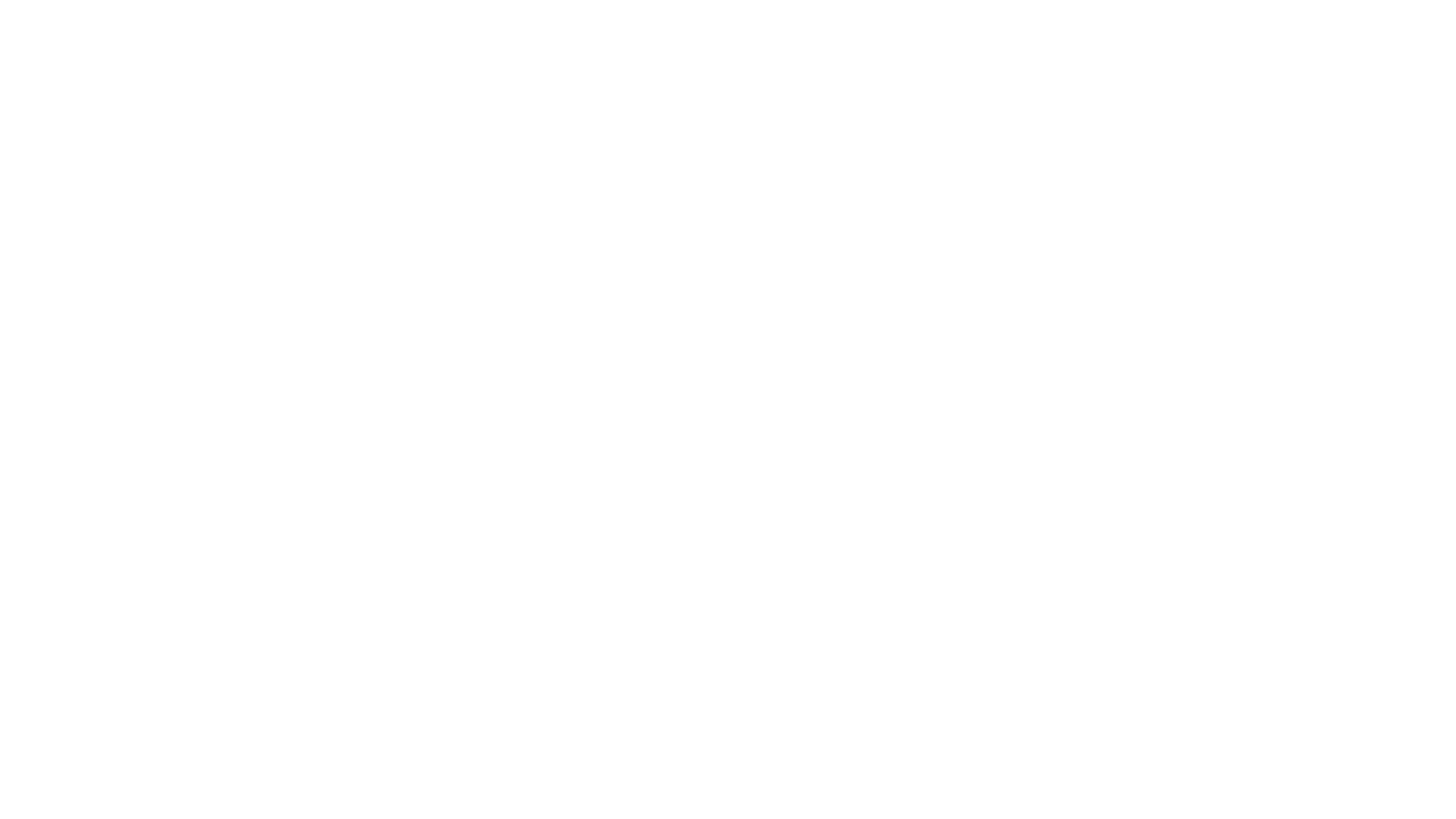
scroll to position [0, 0]
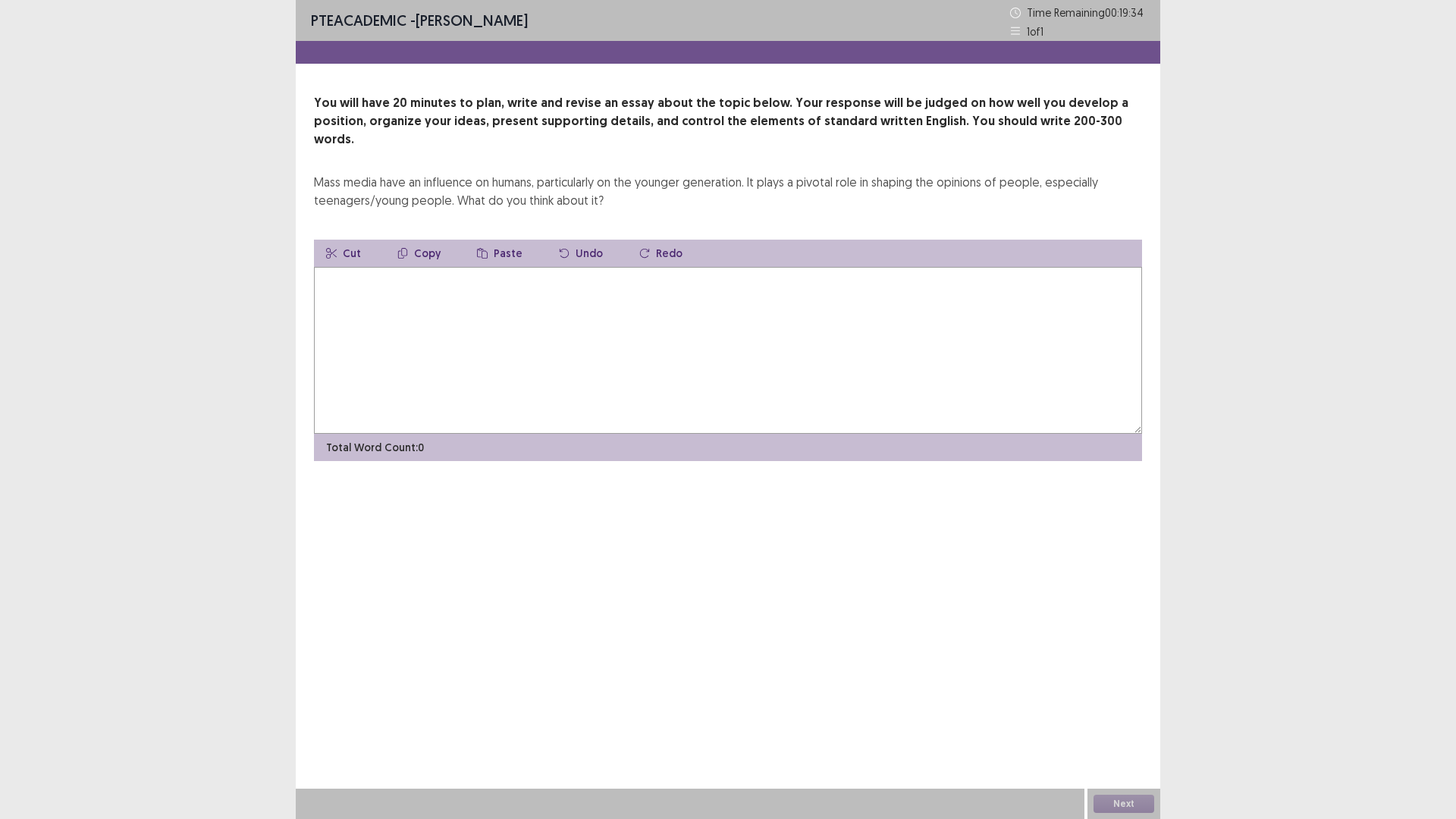
click at [599, 433] on textarea at bounding box center [728, 350] width 828 height 167
click at [574, 398] on textarea at bounding box center [728, 350] width 828 height 167
type textarea "*"
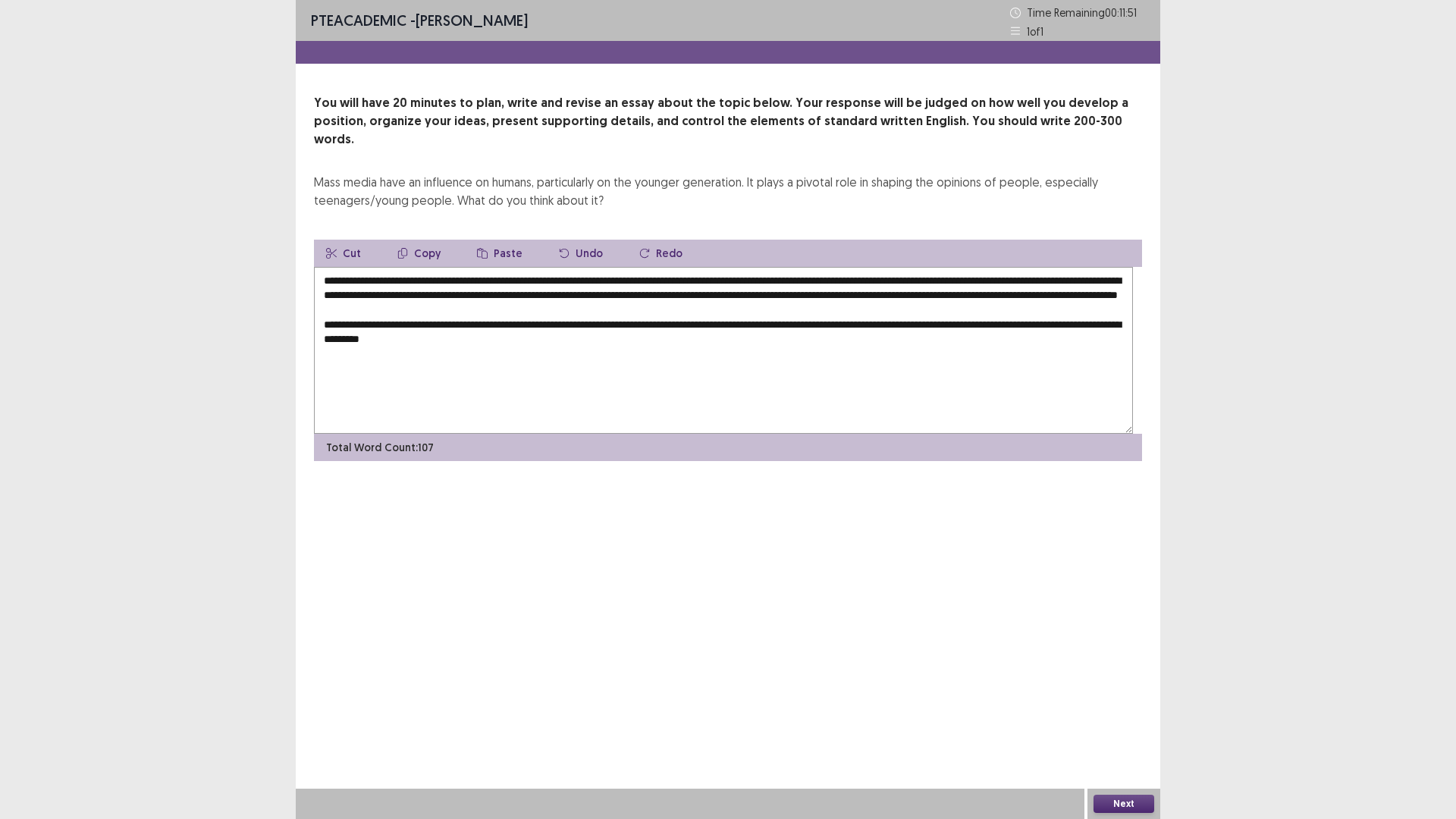
scroll to position [5, 0]
click at [340, 433] on textarea "**********" at bounding box center [724, 350] width 819 height 167
click at [662, 433] on textarea "**********" at bounding box center [724, 350] width 819 height 167
click at [533, 433] on textarea "**********" at bounding box center [724, 350] width 819 height 167
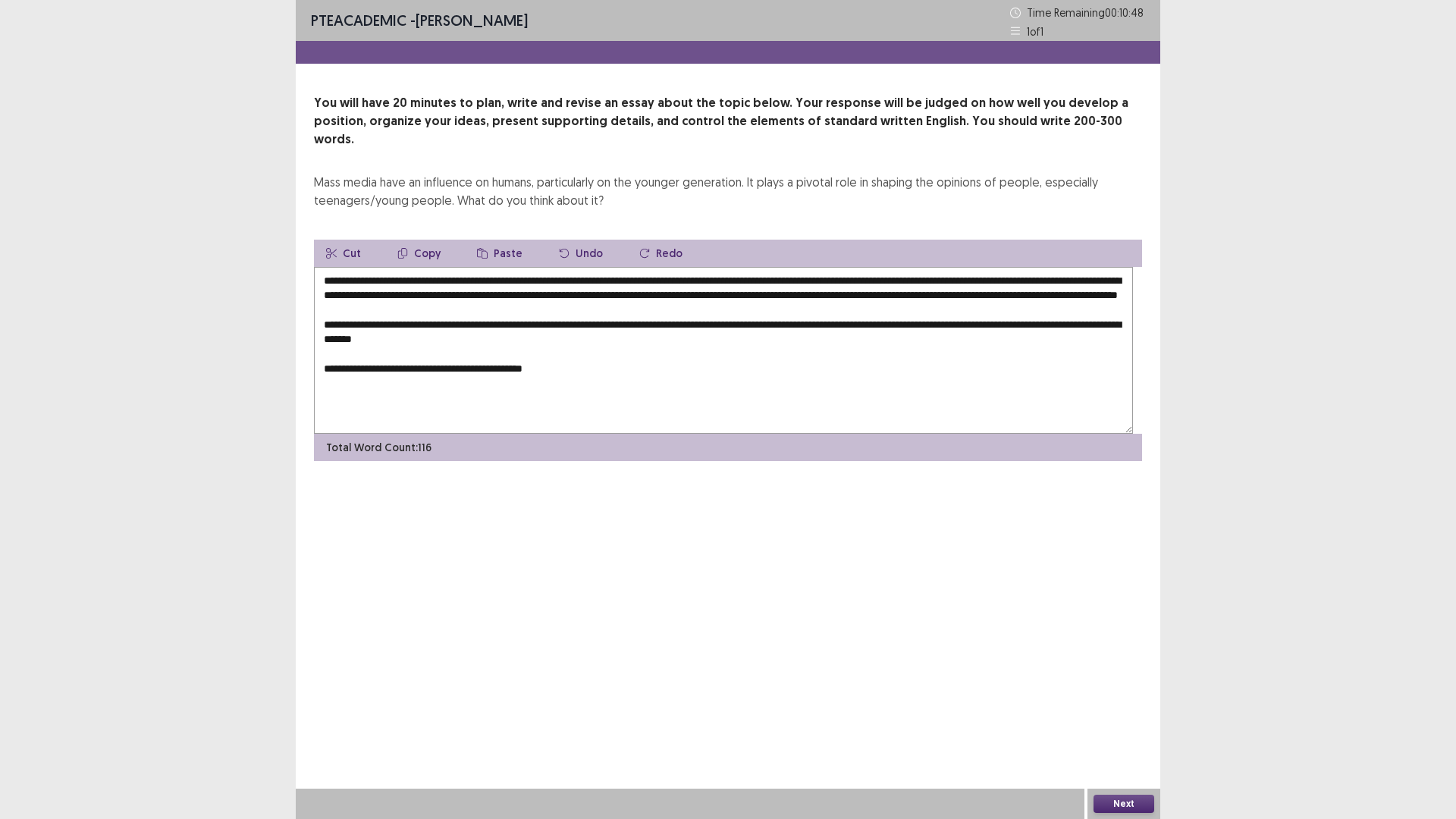
click at [534, 433] on textarea "**********" at bounding box center [724, 350] width 819 height 167
click at [761, 433] on textarea "**********" at bounding box center [724, 350] width 819 height 167
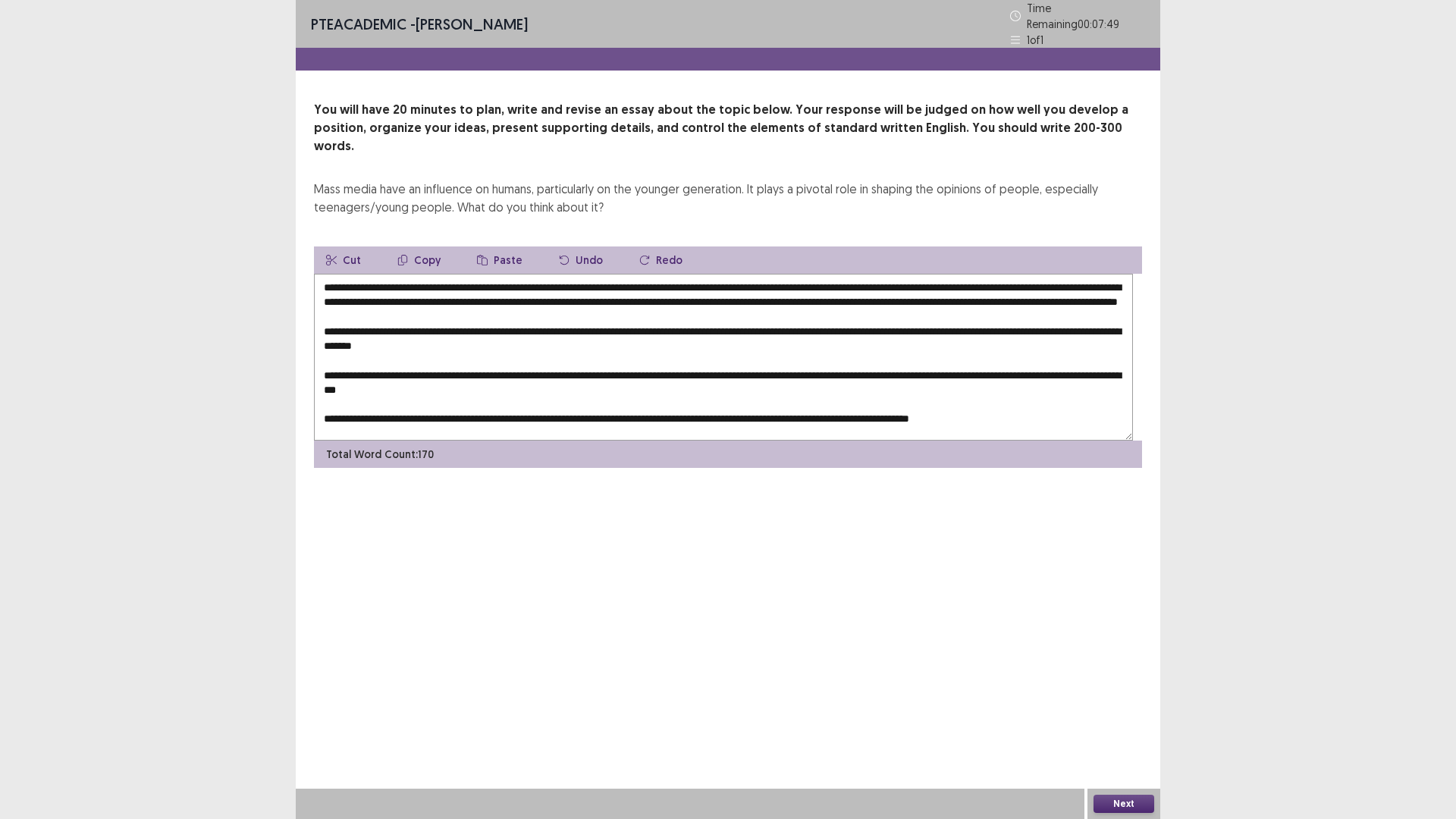
scroll to position [0, 0]
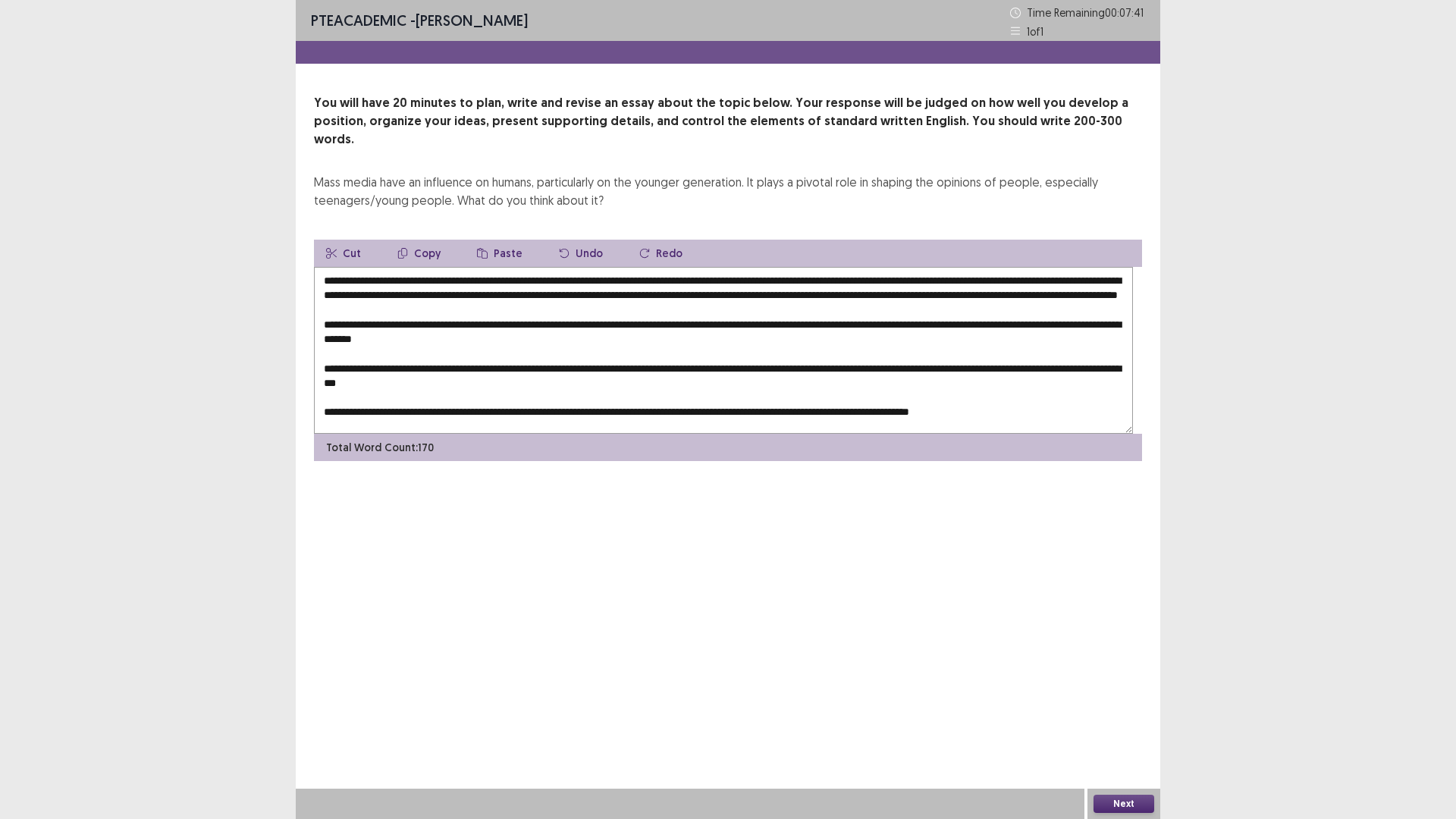
drag, startPoint x: 396, startPoint y: 387, endPoint x: 971, endPoint y: 383, distance: 575.0
click at [971, 383] on textarea "**********" at bounding box center [724, 350] width 819 height 167
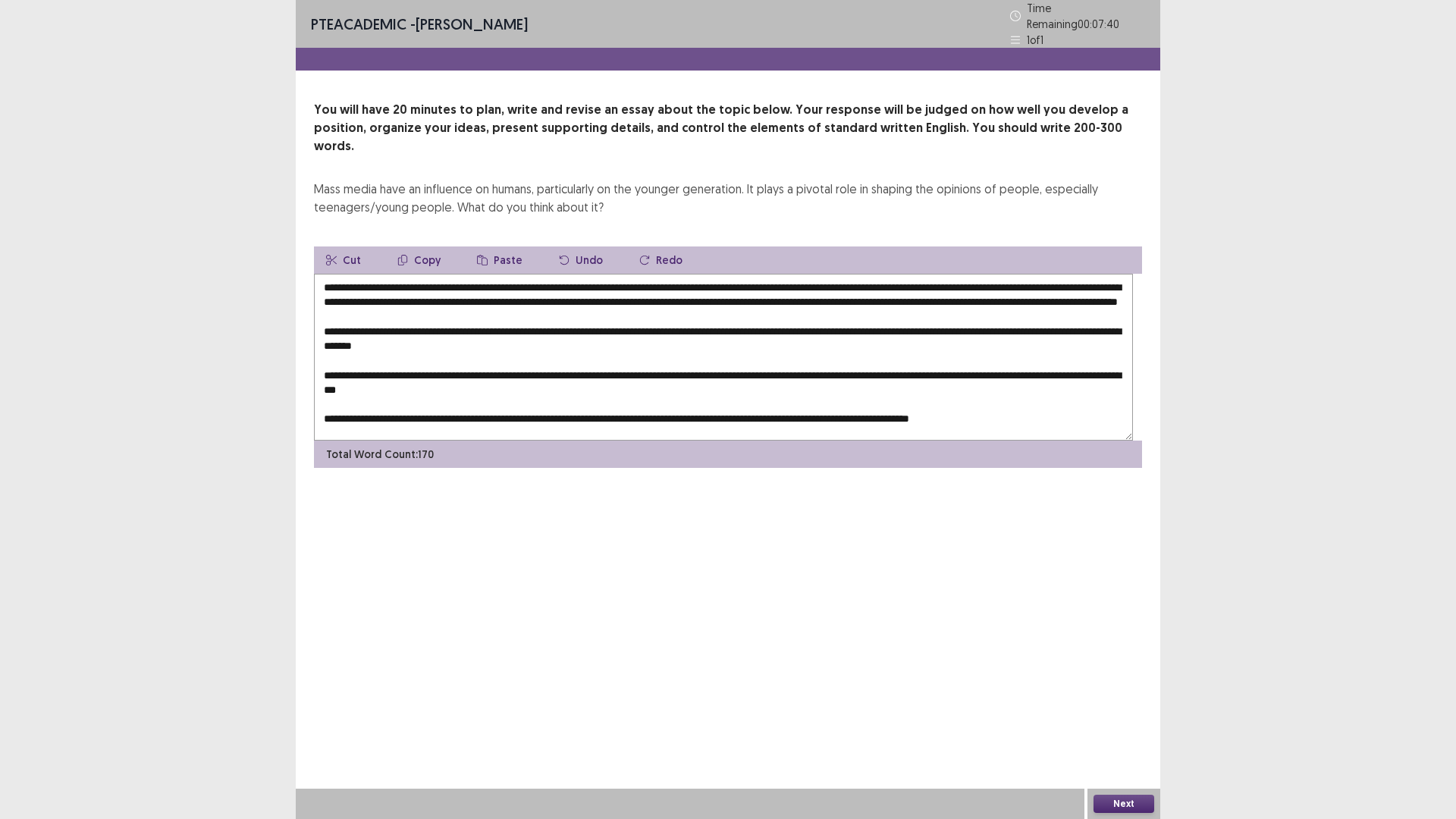
click at [453, 274] on button "Copy" at bounding box center [419, 260] width 68 height 28
click at [476, 440] on textarea "**********" at bounding box center [724, 356] width 819 height 167
click at [535, 274] on button "Paste" at bounding box center [499, 260] width 70 height 28
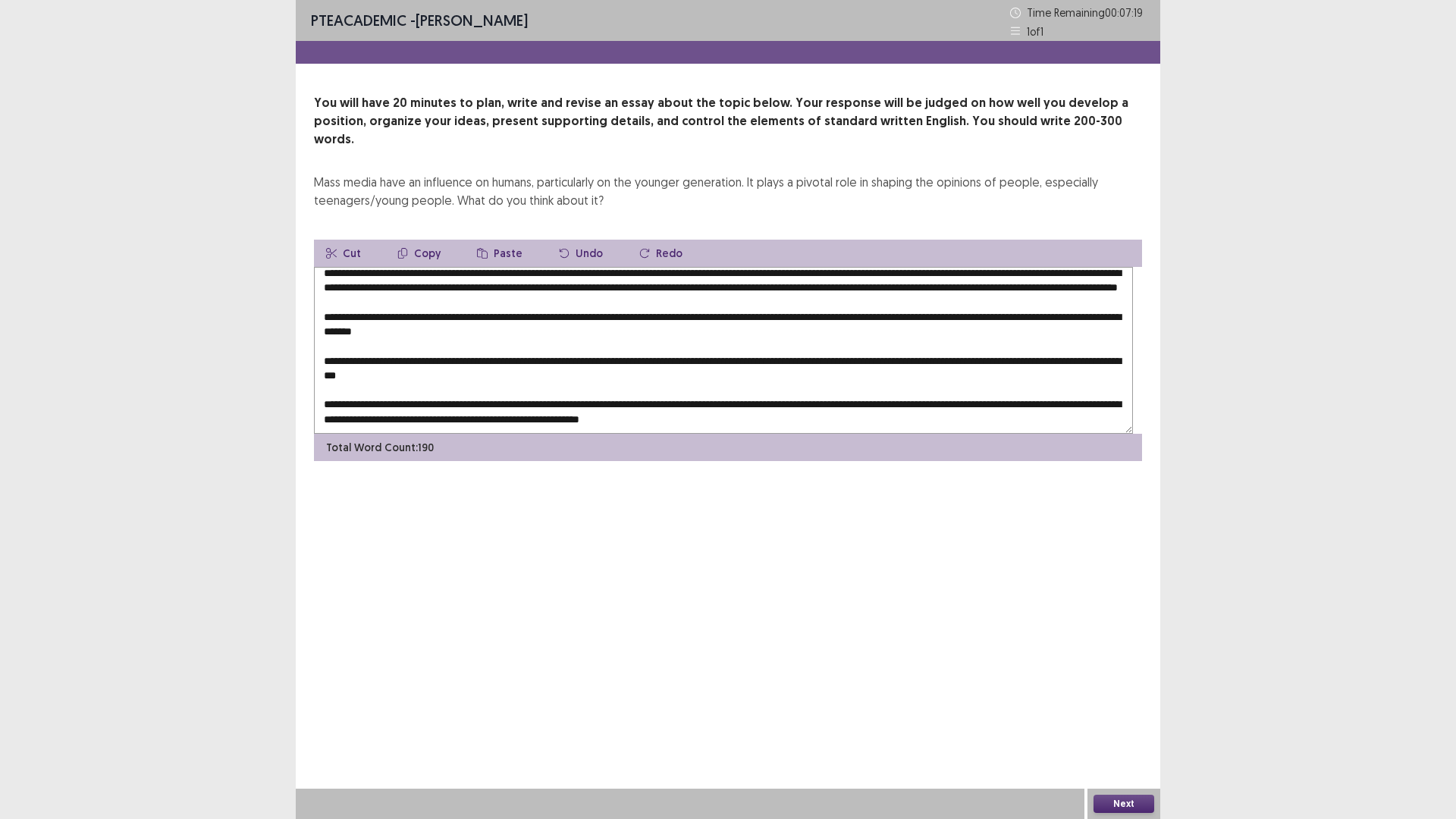
scroll to position [96, 0]
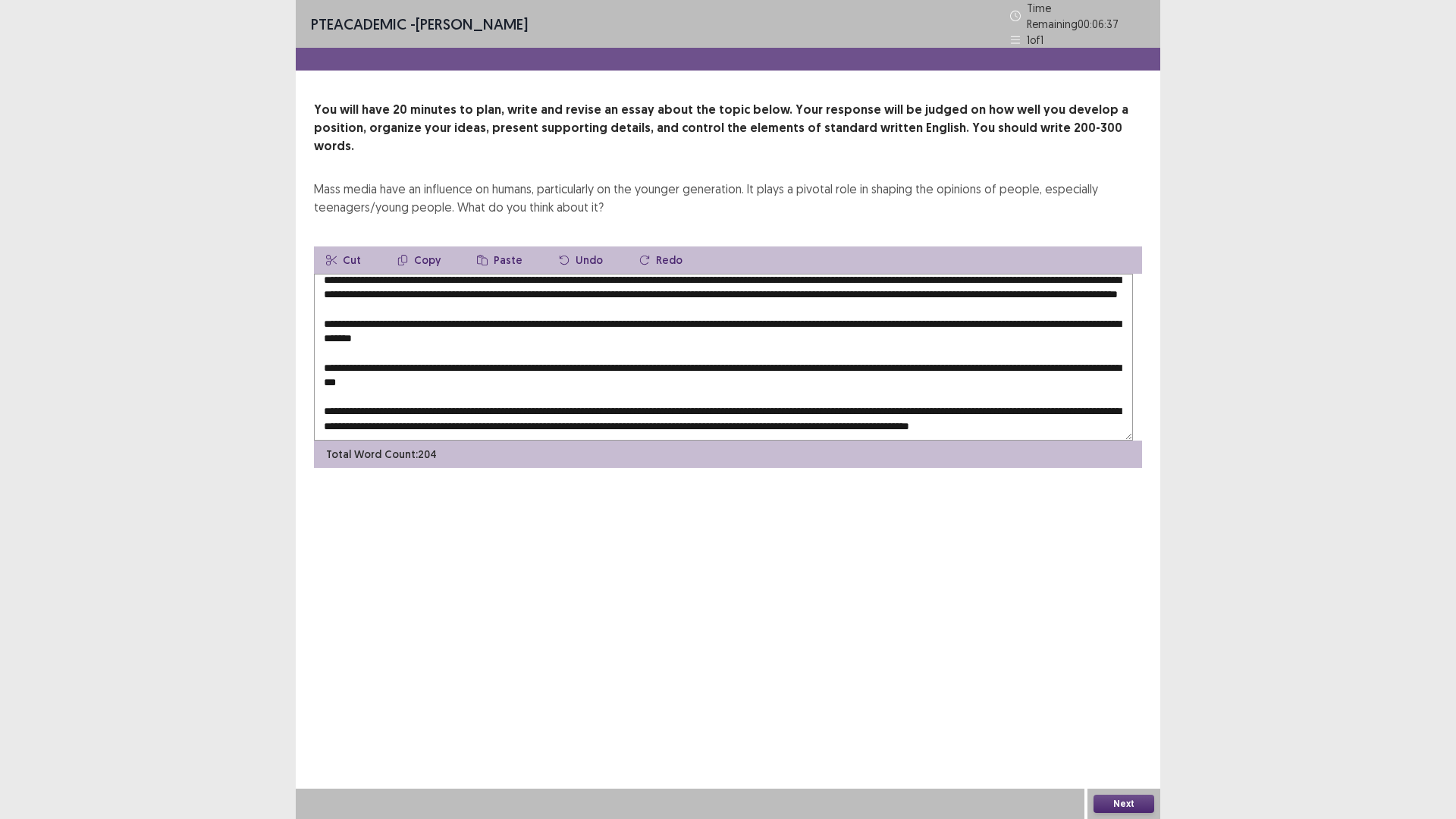
drag, startPoint x: 665, startPoint y: 438, endPoint x: 668, endPoint y: 419, distance: 19.2
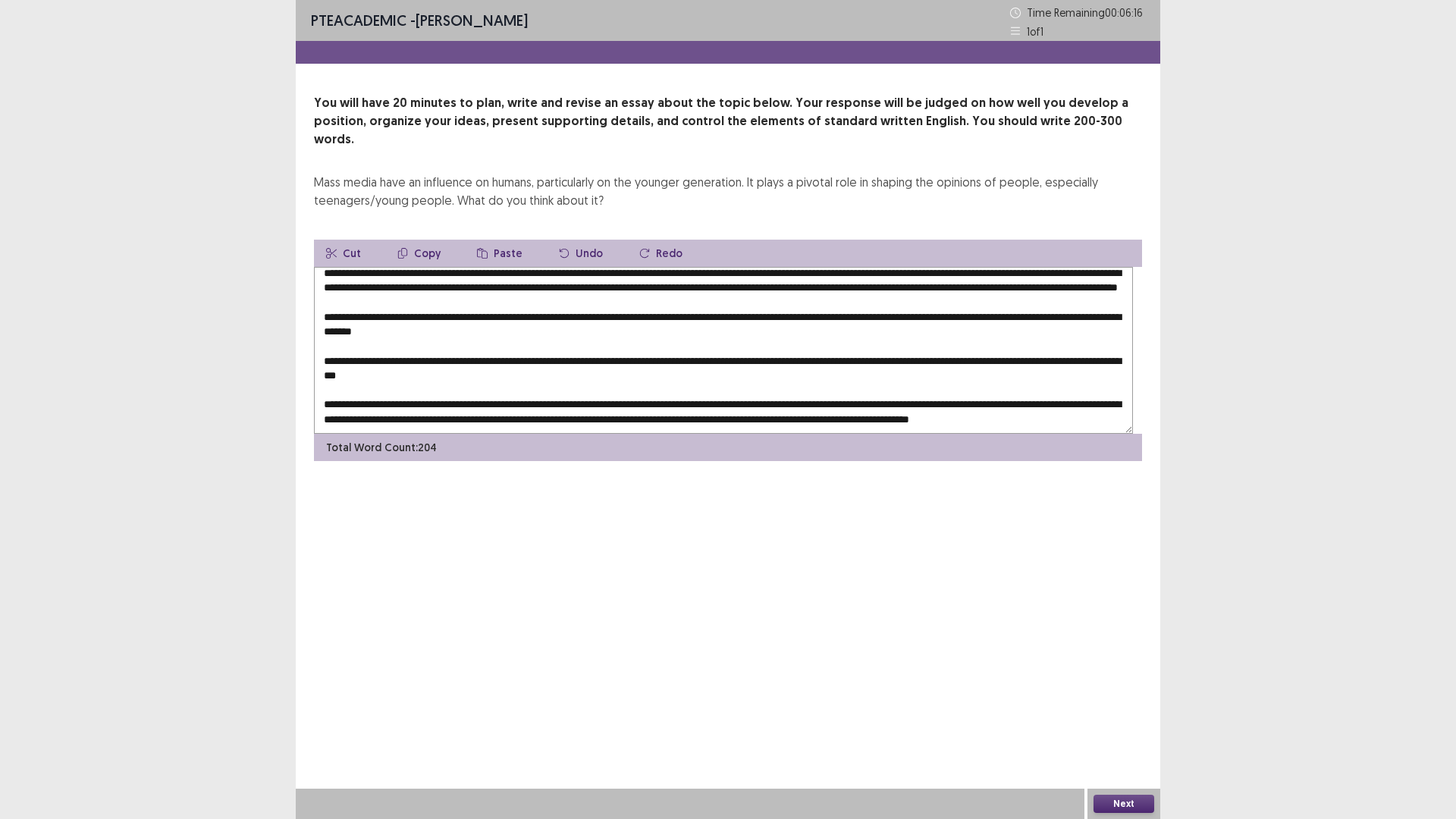
scroll to position [76, 0]
click at [517, 373] on textarea at bounding box center [724, 350] width 819 height 167
click at [516, 363] on textarea at bounding box center [724, 350] width 819 height 167
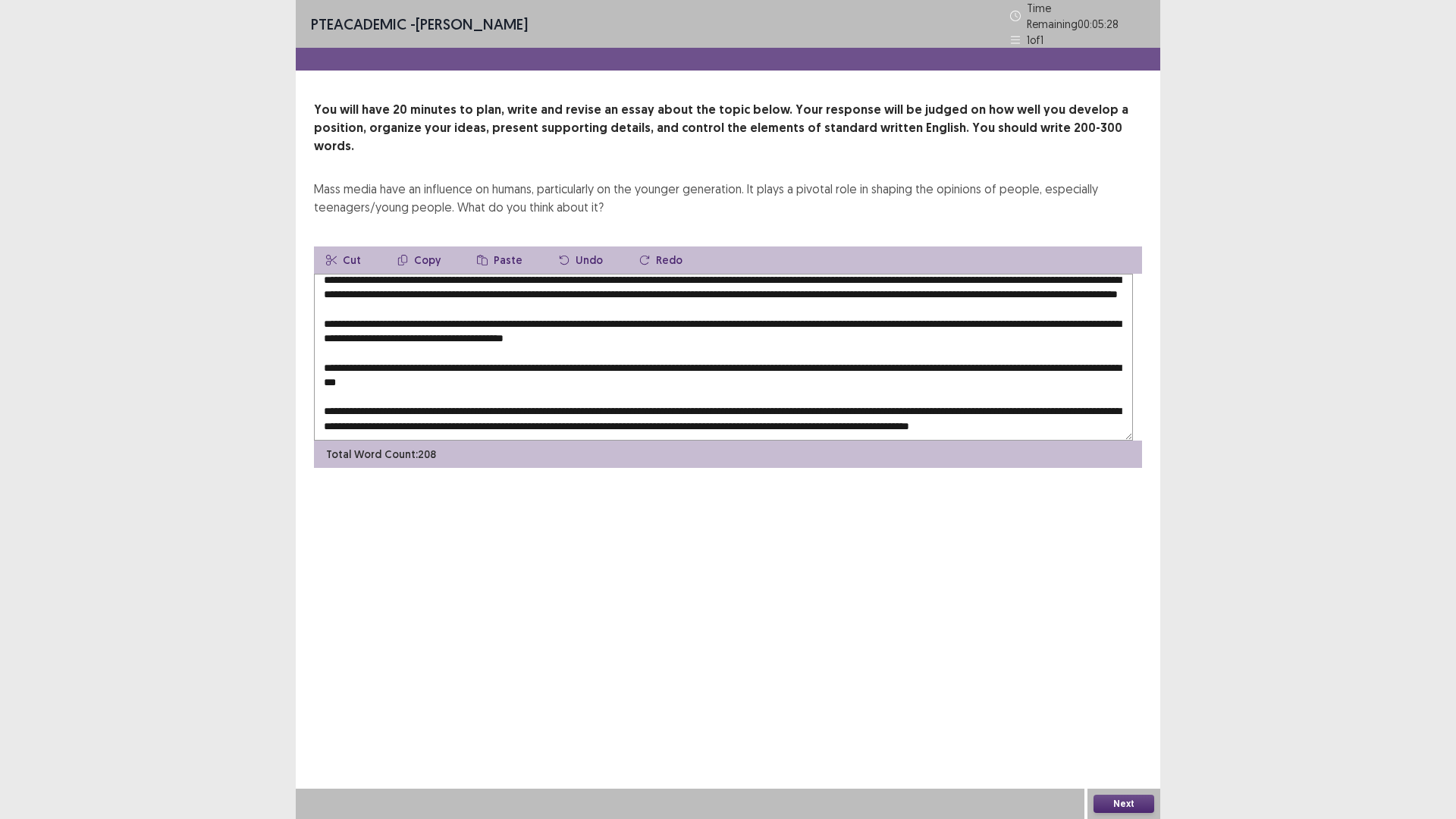
click at [726, 366] on textarea at bounding box center [724, 356] width 819 height 167
click at [718, 366] on textarea at bounding box center [724, 356] width 819 height 167
click at [721, 366] on textarea at bounding box center [724, 356] width 819 height 167
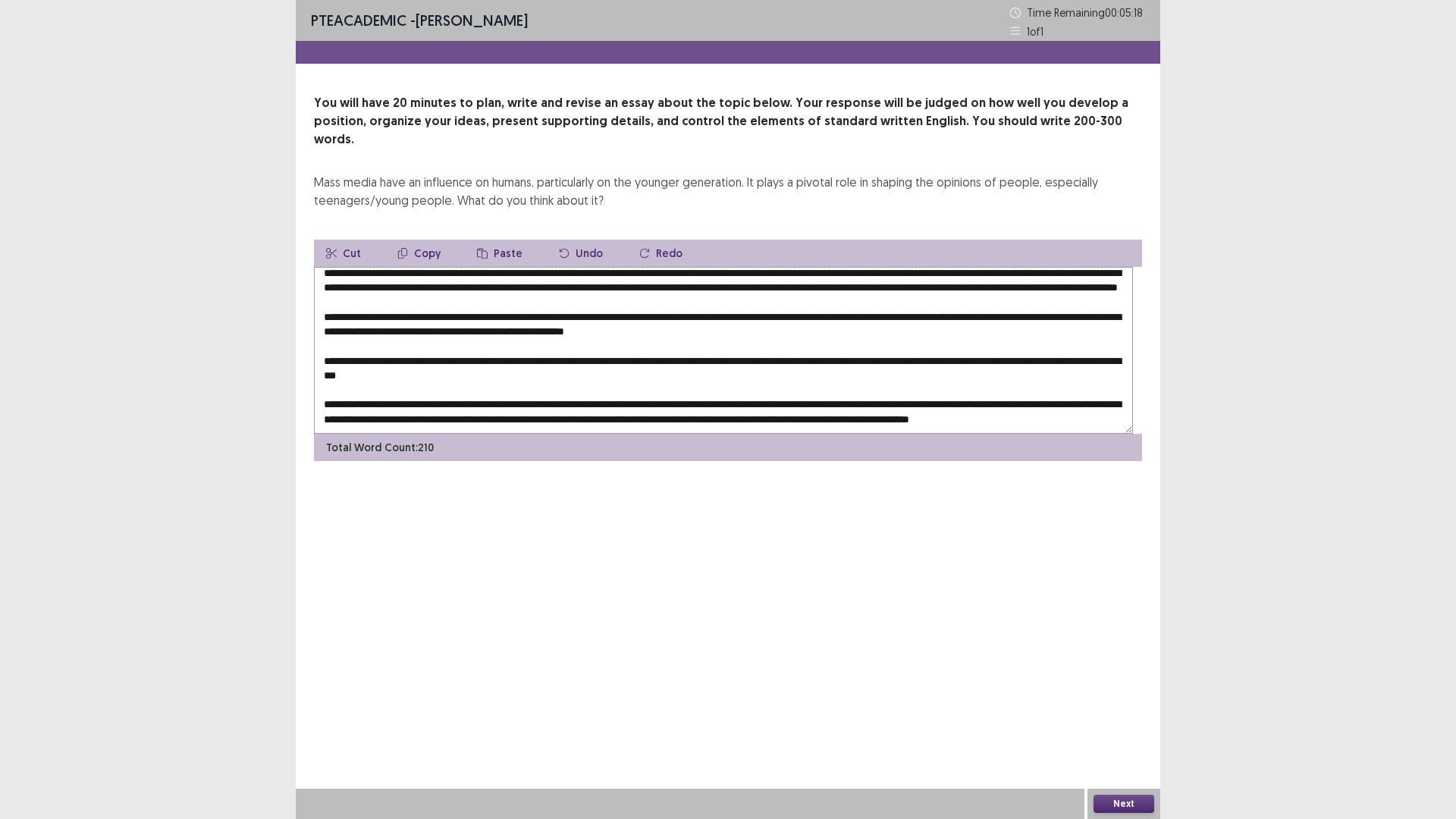
click at [845, 362] on textarea at bounding box center [724, 350] width 819 height 167
click at [778, 369] on textarea at bounding box center [724, 350] width 819 height 167
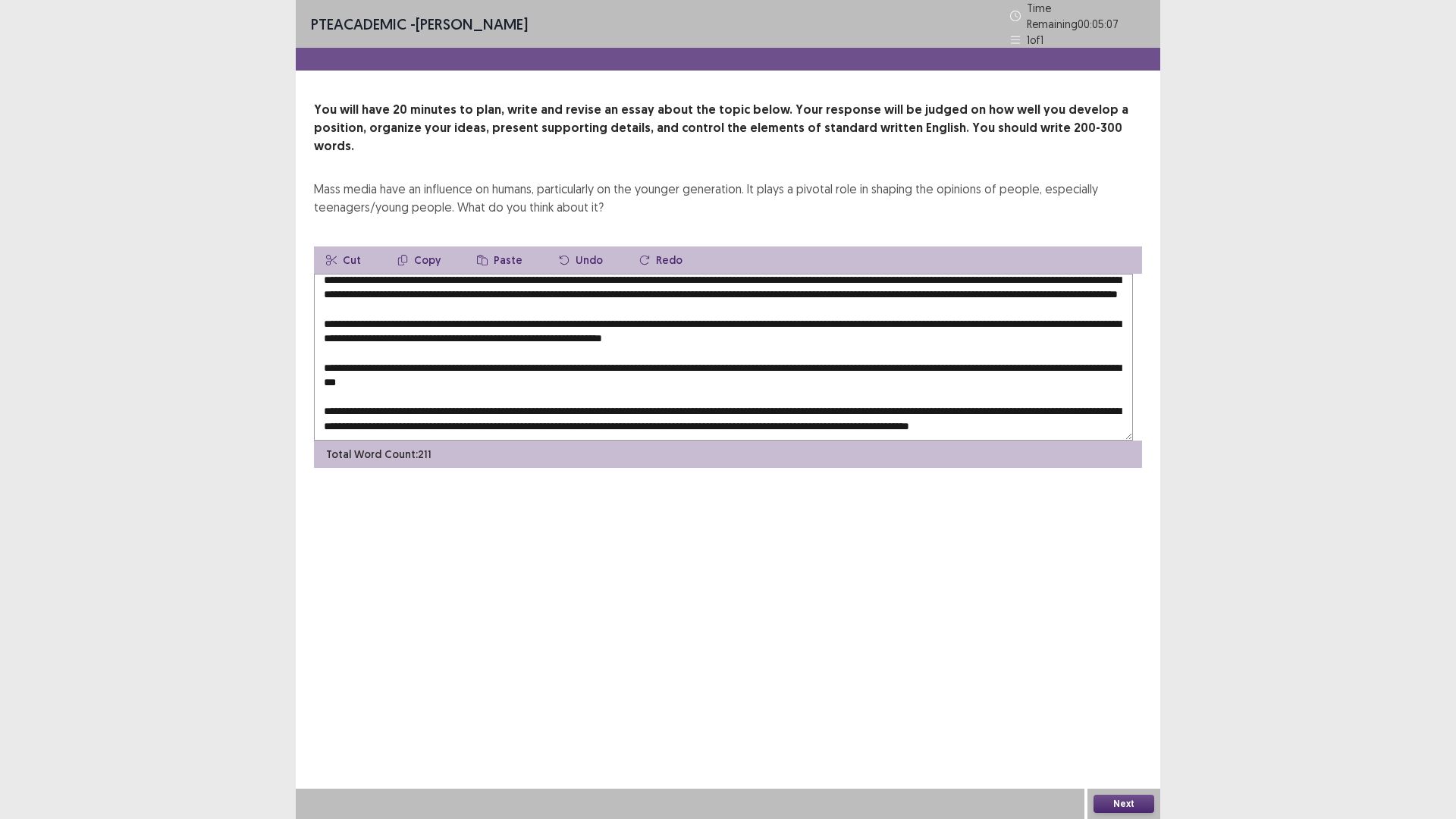
click at [852, 370] on textarea at bounding box center [724, 356] width 819 height 167
click at [1004, 370] on textarea at bounding box center [724, 356] width 819 height 167
click at [699, 386] on textarea at bounding box center [724, 356] width 819 height 167
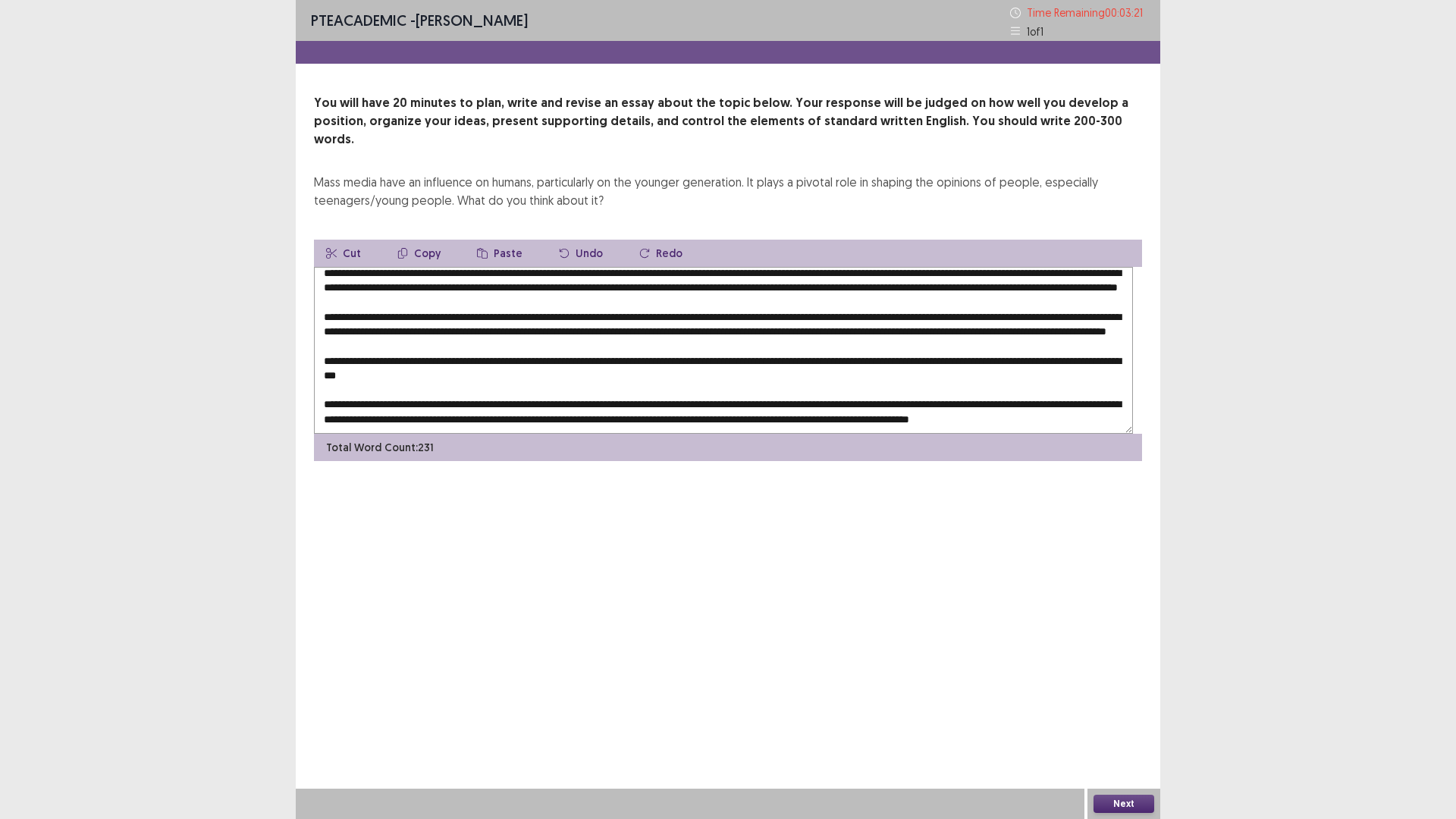
scroll to position [142, 0]
click at [926, 387] on textarea at bounding box center [724, 350] width 819 height 167
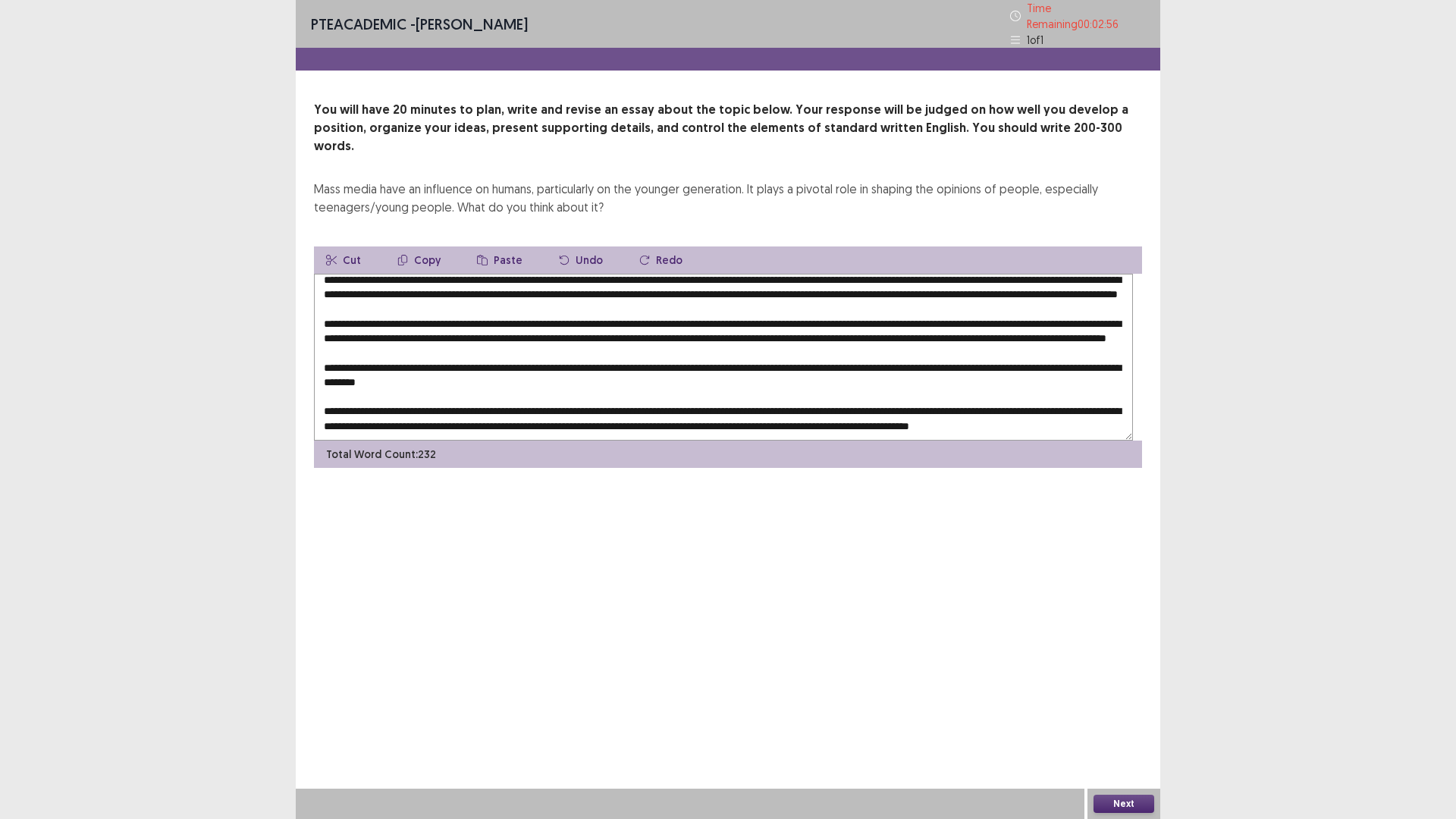
click at [1098, 393] on textarea at bounding box center [724, 356] width 819 height 167
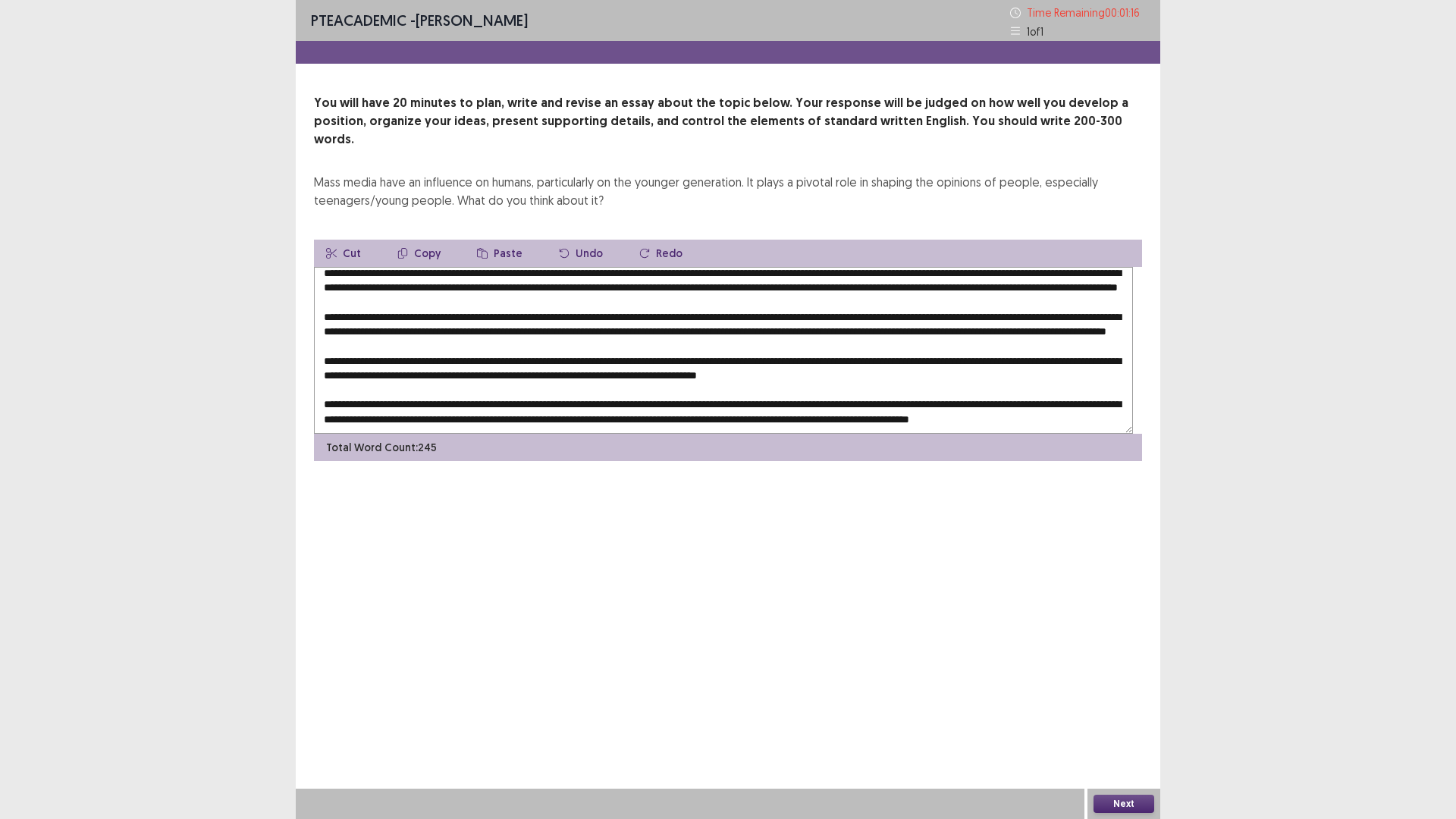
scroll to position [160, 0]
click at [499, 410] on textarea at bounding box center [724, 350] width 819 height 167
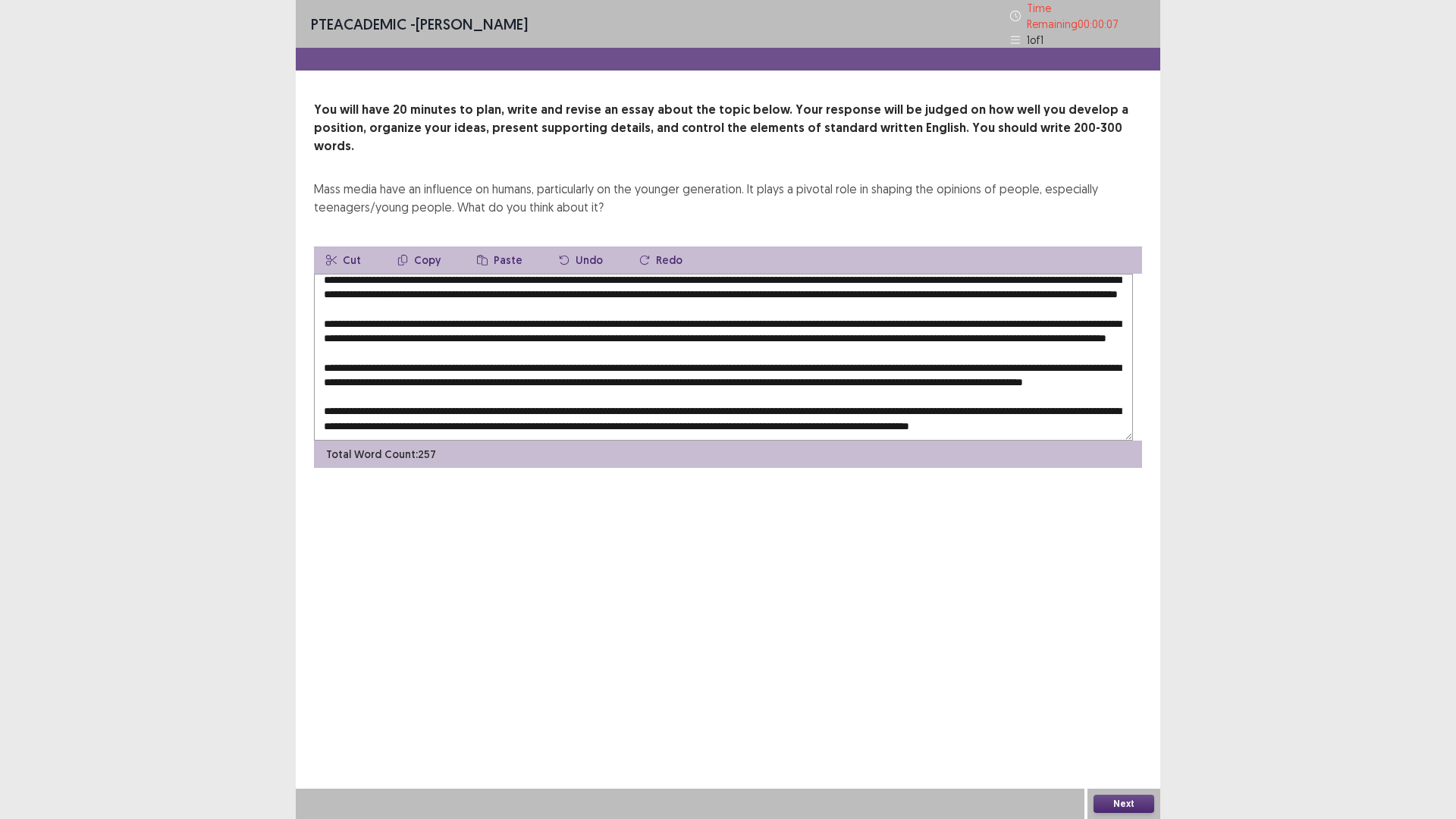
click at [545, 412] on textarea at bounding box center [724, 356] width 819 height 167
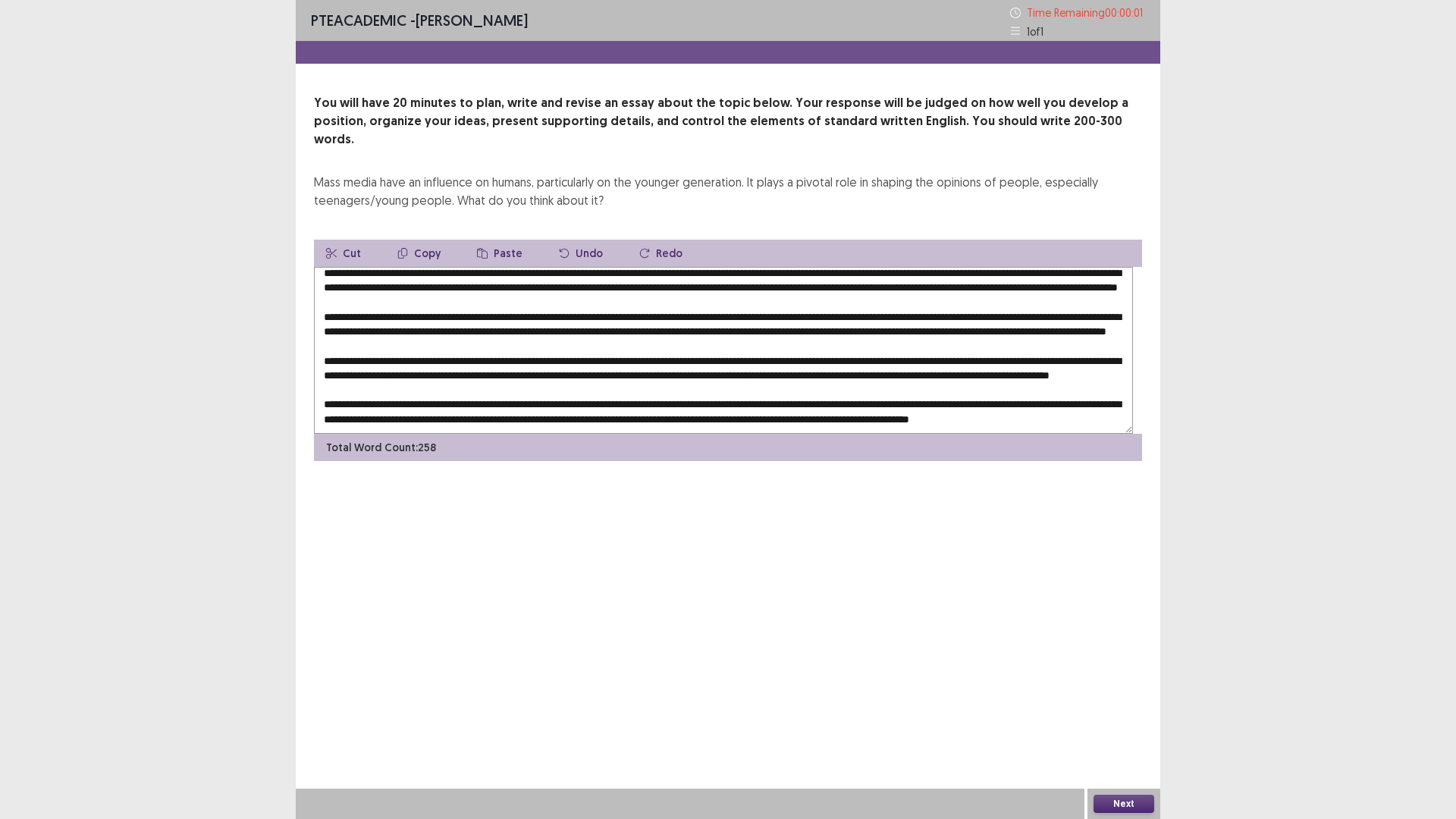
type textarea "**********"
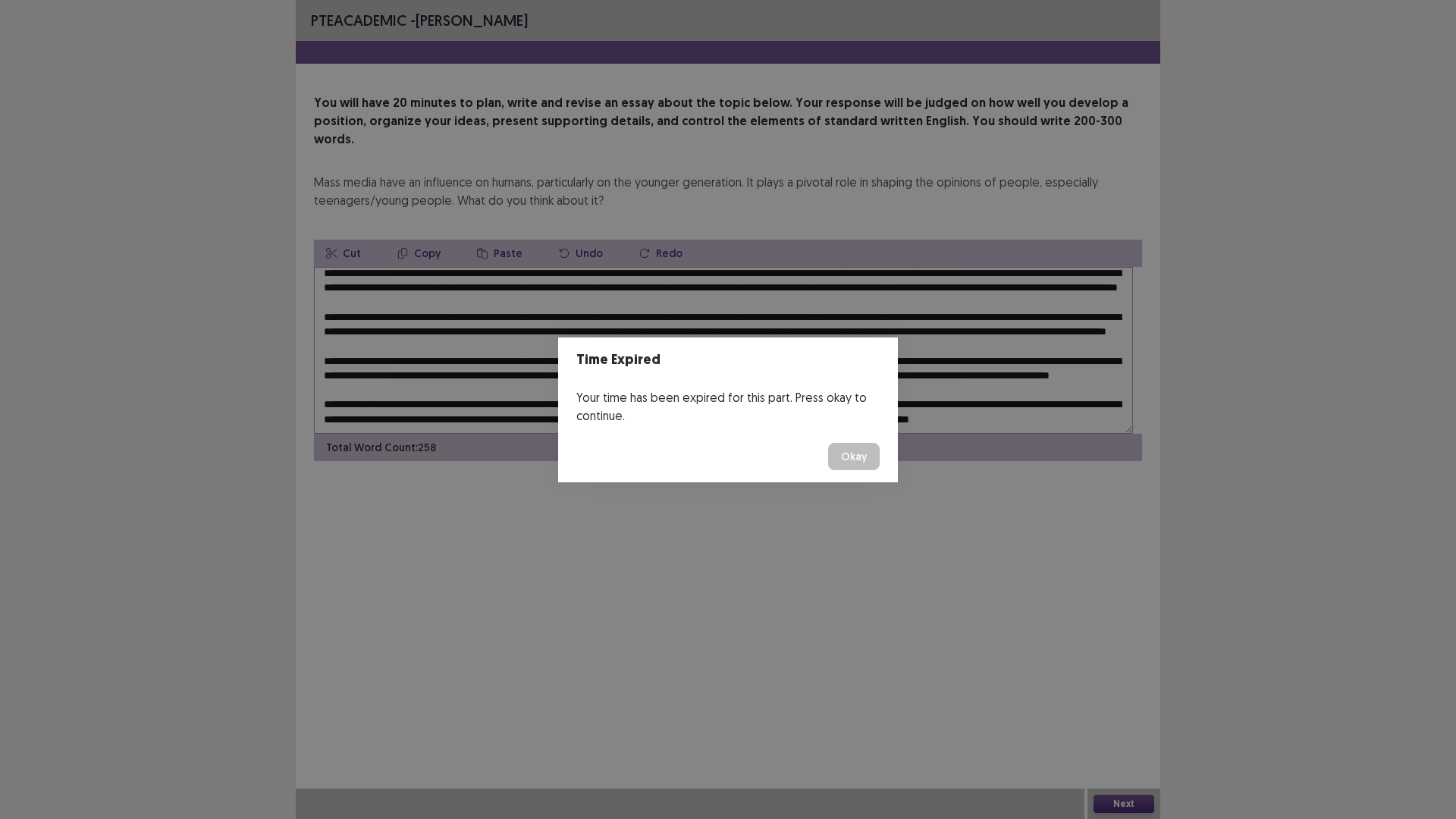
click at [880, 470] on button "Okay" at bounding box center [854, 456] width 51 height 28
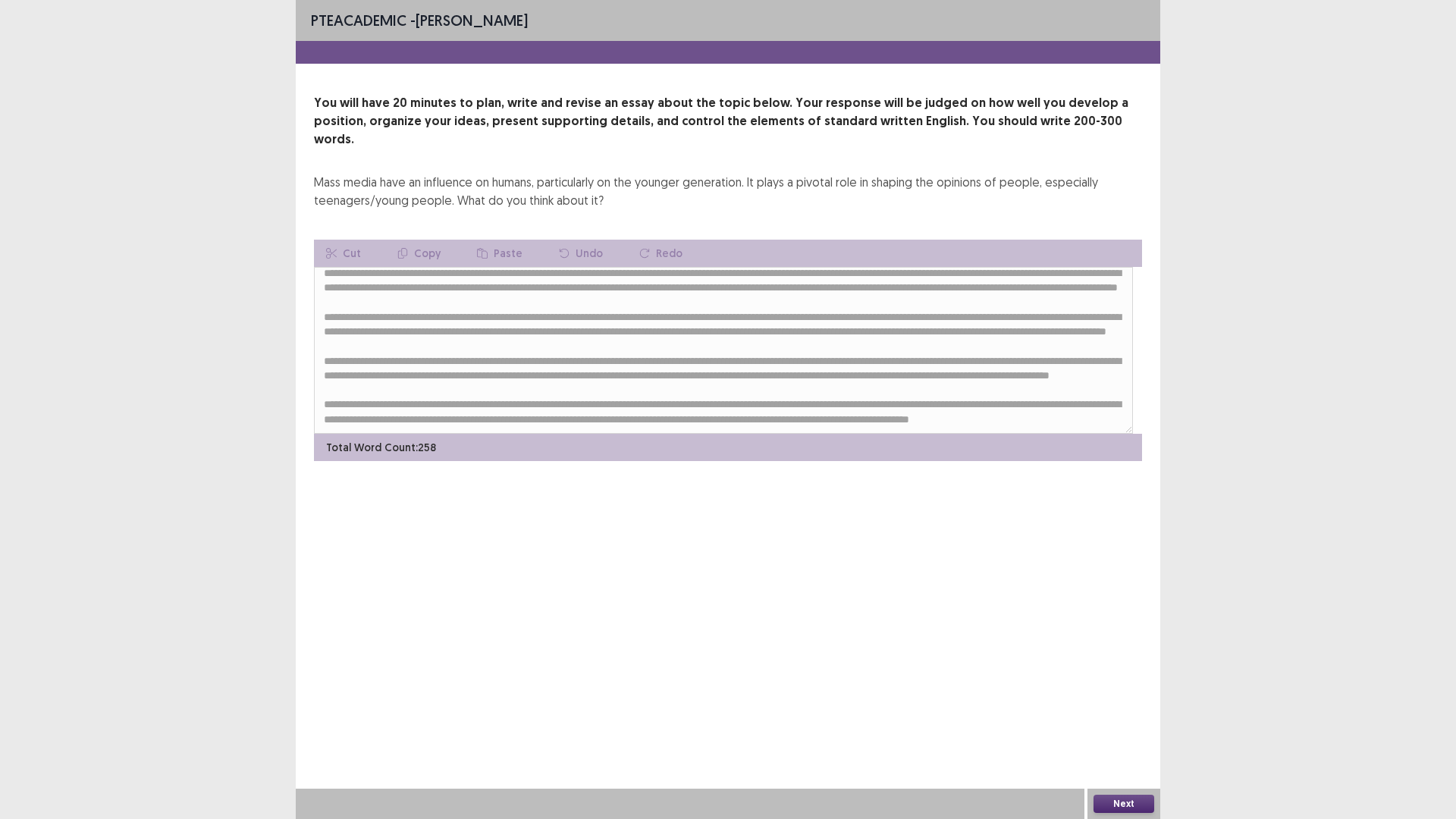
click at [1125, 724] on button "Next" at bounding box center [1123, 804] width 61 height 18
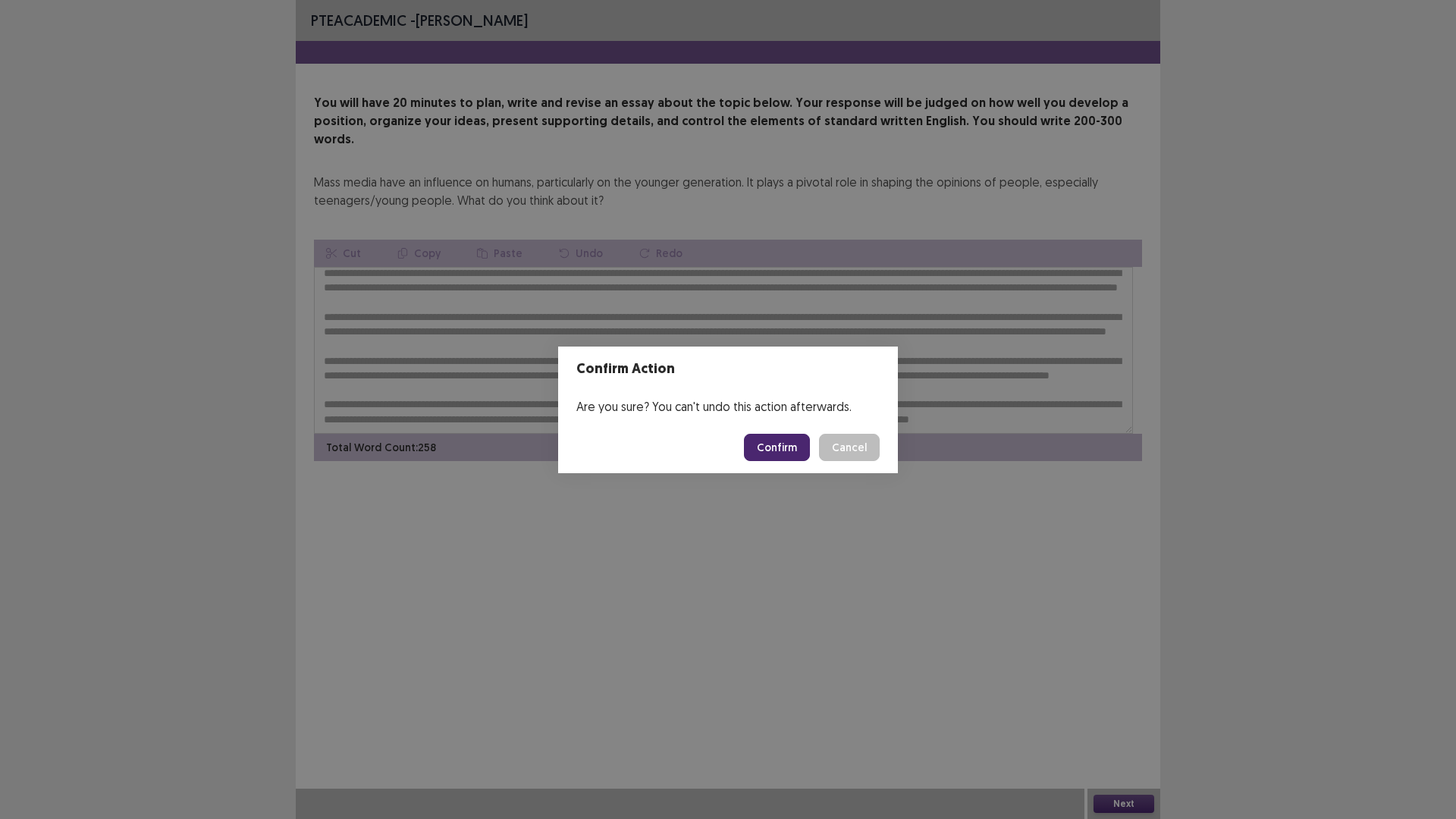
click at [800, 444] on button "Confirm" at bounding box center [777, 447] width 66 height 28
drag, startPoint x: 1410, startPoint y: 799, endPoint x: 1404, endPoint y: 818, distance: 19.9
click at [1454, 724] on div "Confirm Action Are you sure? You can't undo this action afterwards. Loading... …" at bounding box center [728, 410] width 1456 height 819
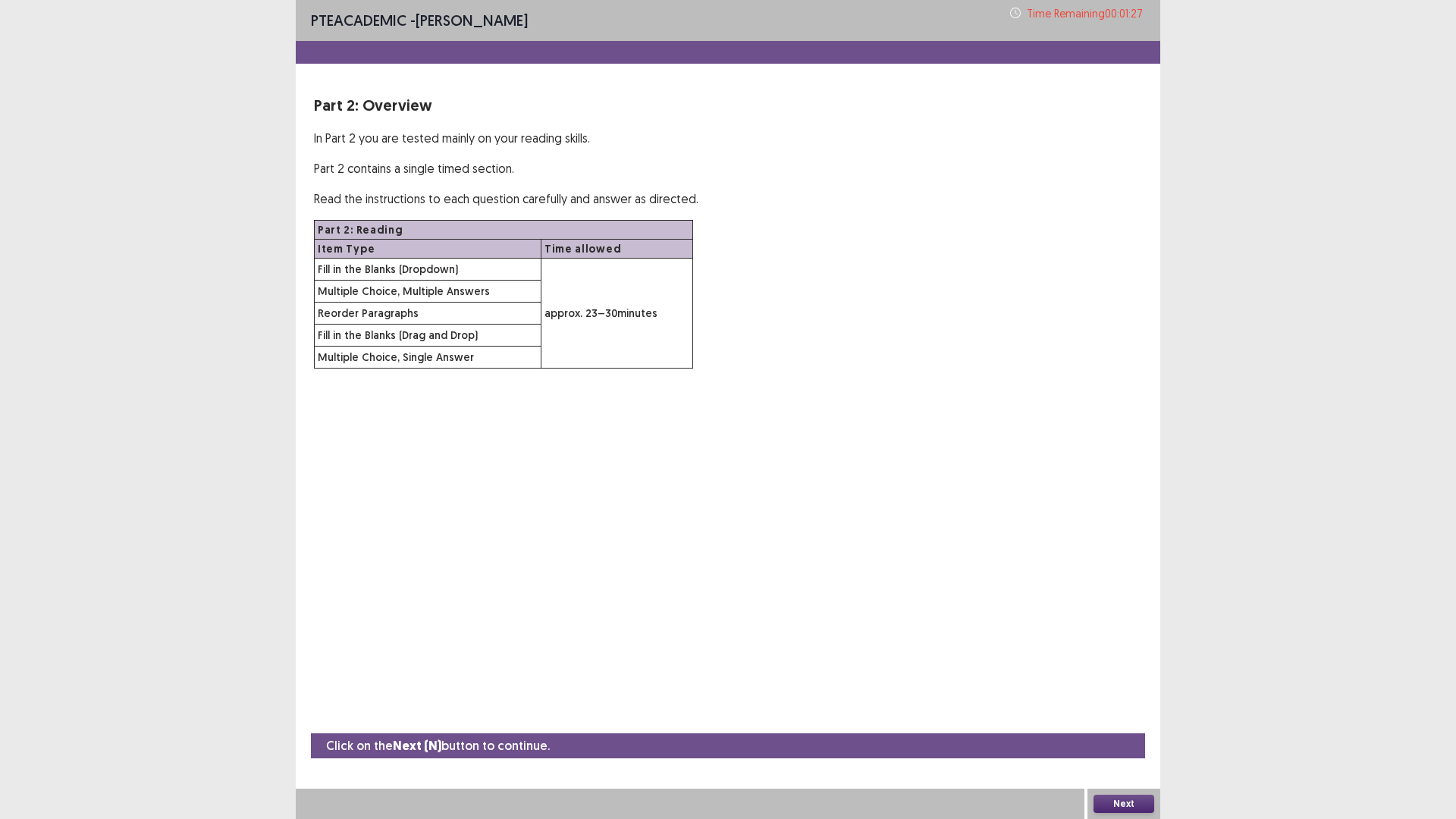
click at [1120, 724] on button "Next" at bounding box center [1123, 804] width 61 height 18
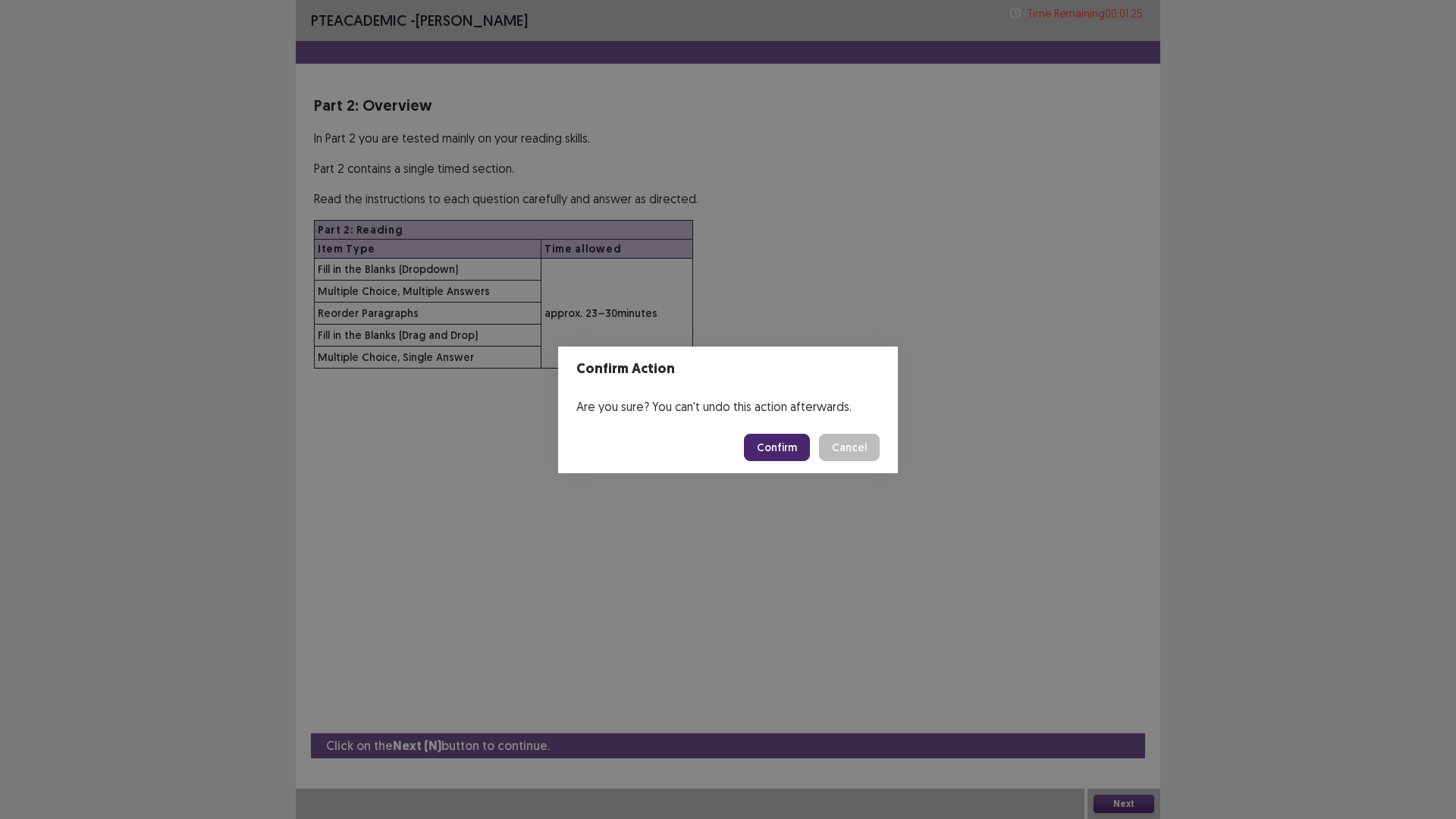
click at [810, 452] on button "Confirm" at bounding box center [777, 447] width 66 height 28
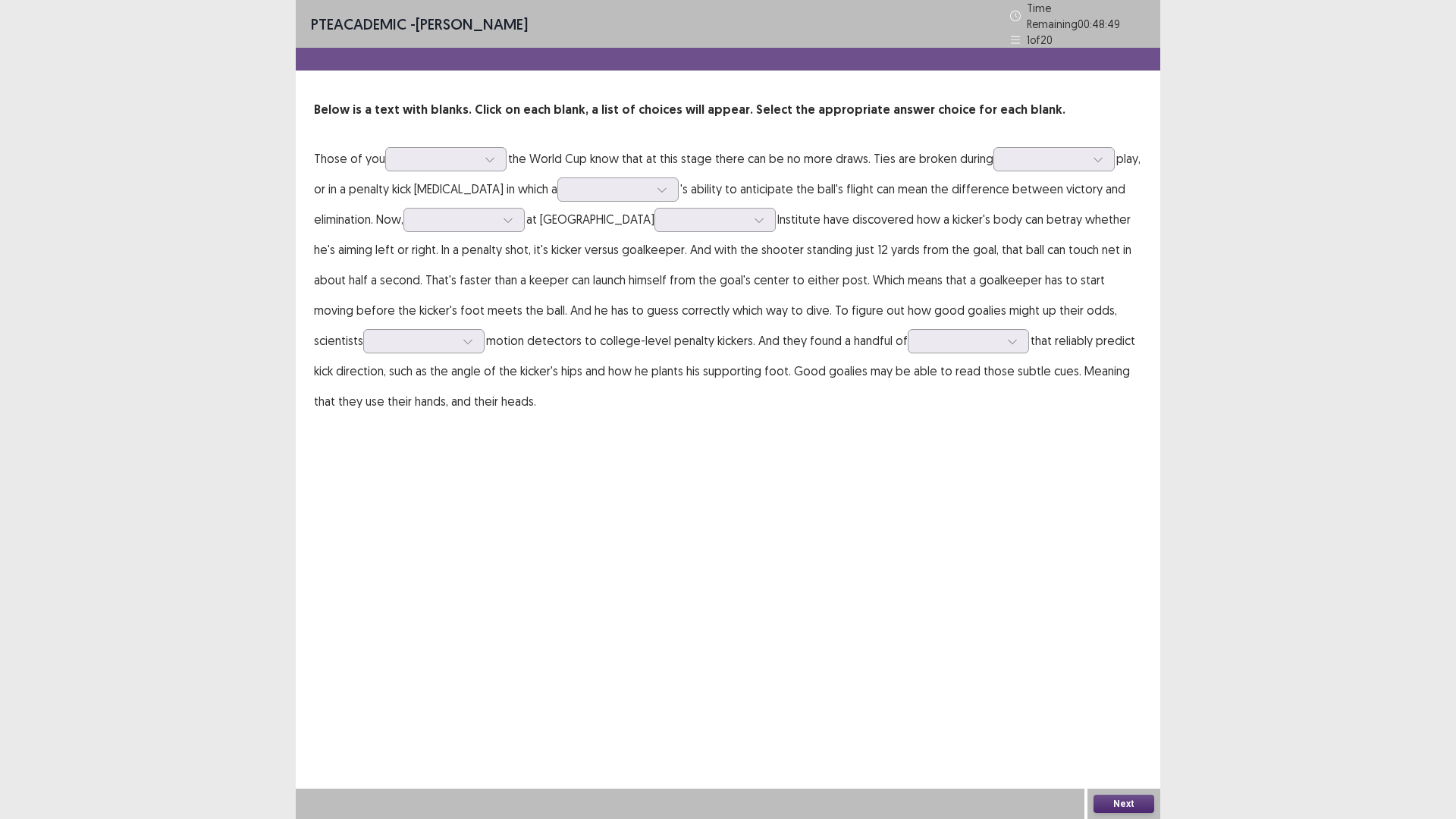
click at [491, 233] on p "Those of you the World Cup know that at this stage there can be no more draws. …" at bounding box center [728, 280] width 828 height 273
click at [479, 167] on div at bounding box center [437, 158] width 82 height 18
click at [480, 223] on div "following" at bounding box center [446, 201] width 121 height 42
click at [1086, 171] on div at bounding box center [1098, 159] width 23 height 23
click at [993, 265] on div "halftime" at bounding box center [1054, 244] width 121 height 42
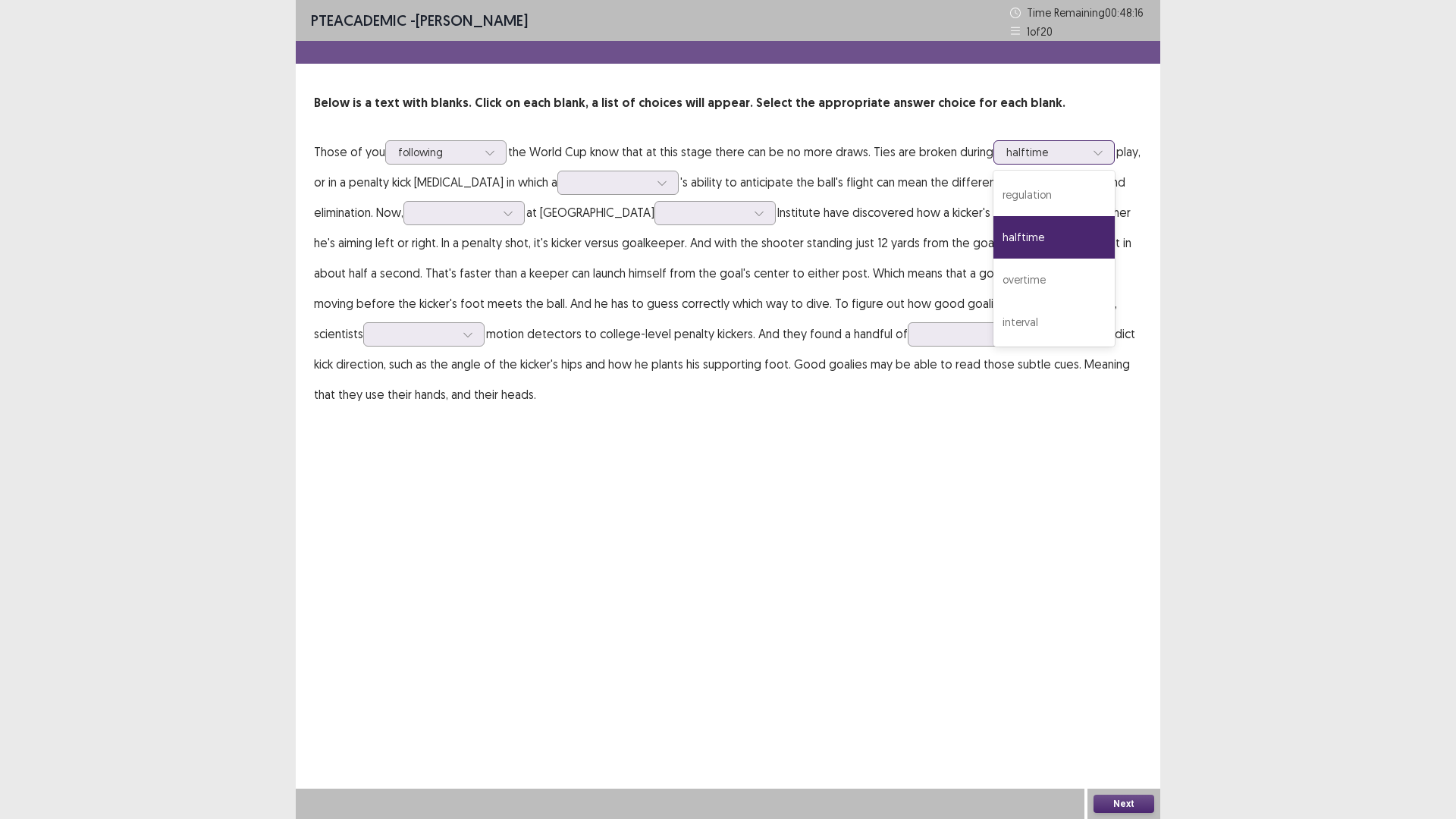
click at [1007, 159] on div at bounding box center [1046, 151] width 79 height 15
click at [993, 343] on div "interval" at bounding box center [1054, 322] width 121 height 42
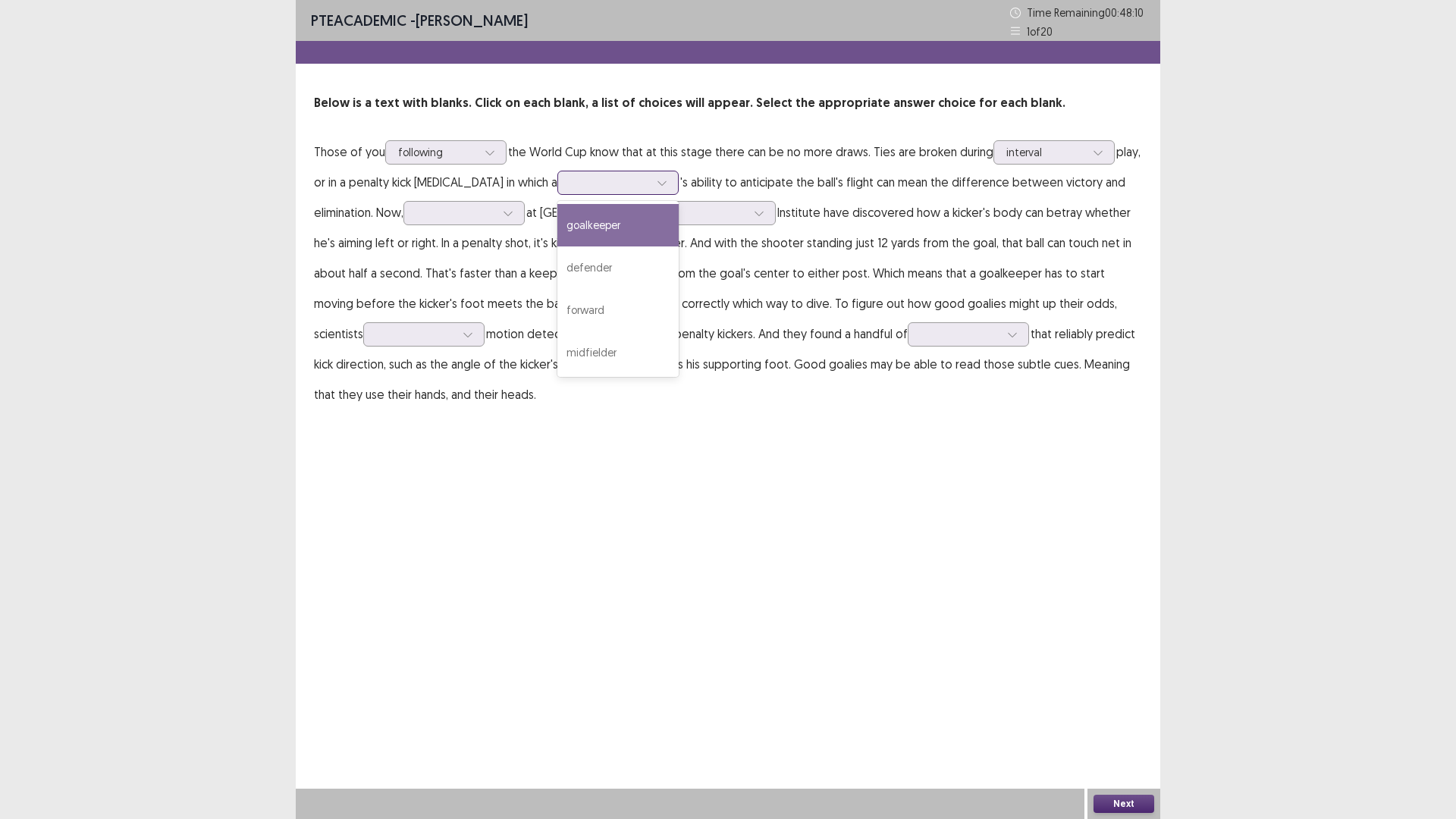
click at [667, 188] on icon at bounding box center [662, 183] width 11 height 11
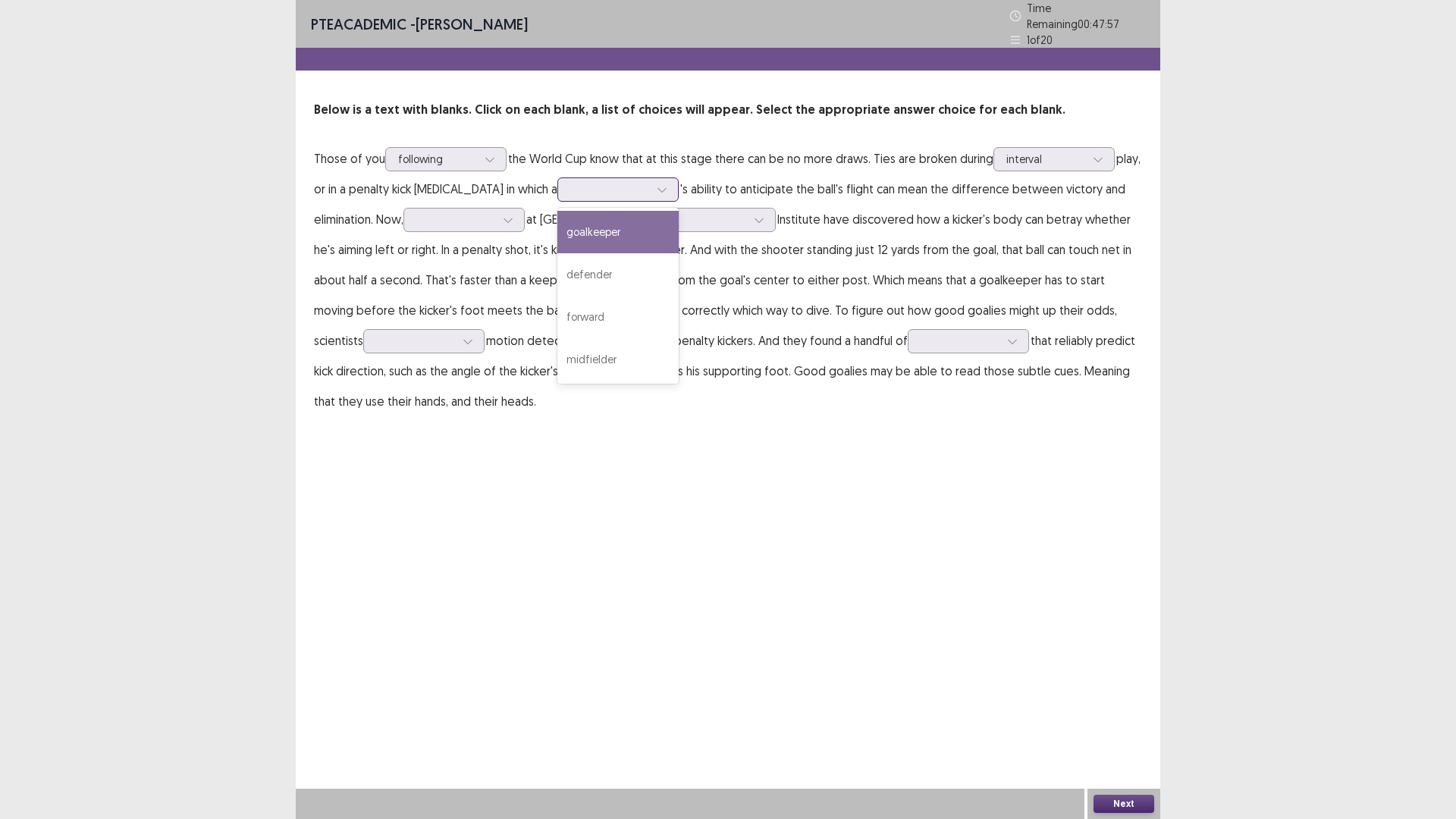
click at [678, 254] on div "goalkeeper" at bounding box center [618, 231] width 121 height 42
click at [649, 197] on div at bounding box center [609, 189] width 79 height 15
click at [678, 296] on div "defender" at bounding box center [618, 274] width 121 height 42
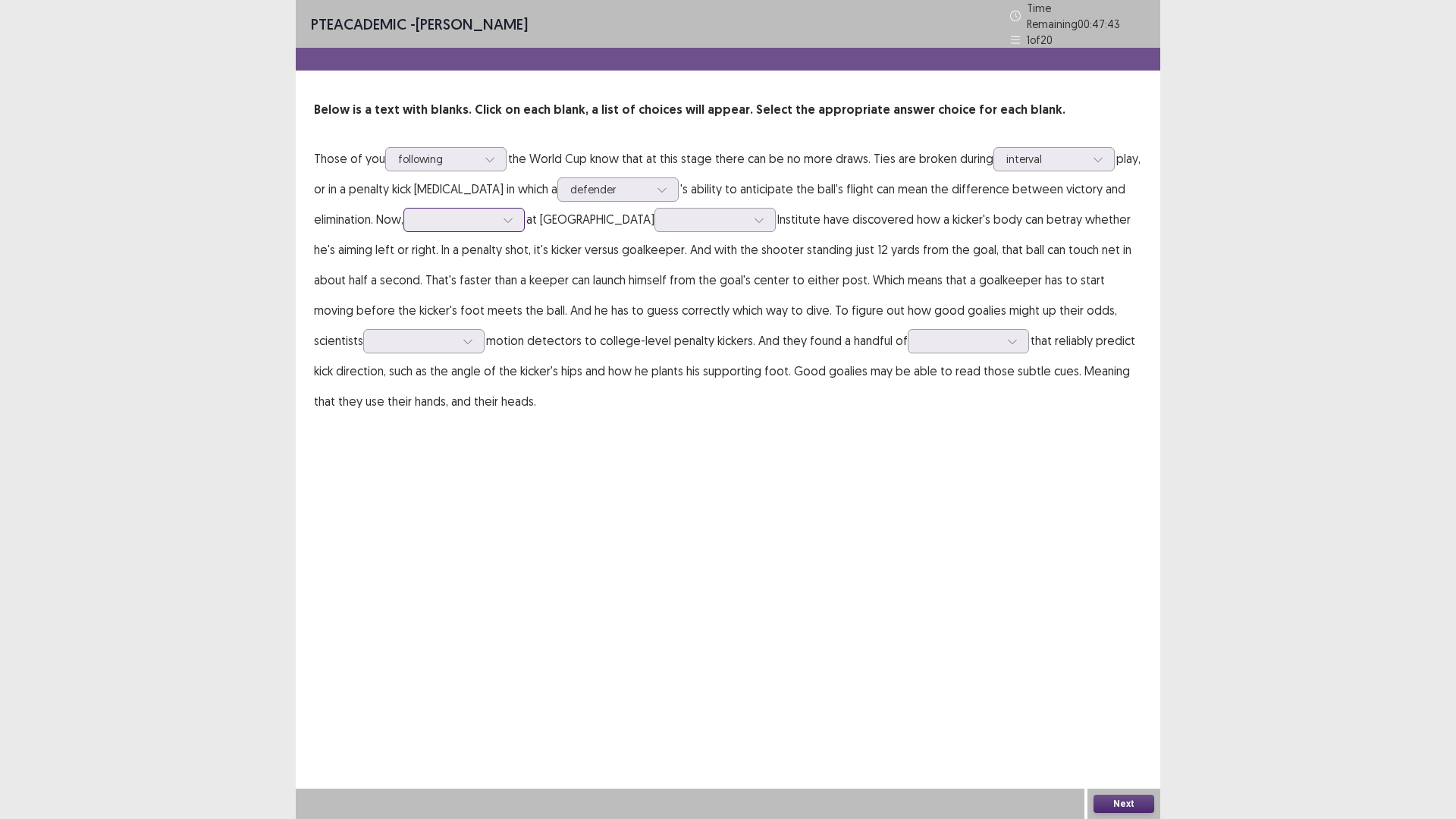
click at [513, 225] on icon at bounding box center [508, 220] width 11 height 11
click at [525, 326] on div "coaches" at bounding box center [464, 304] width 121 height 42
click at [748, 228] on div at bounding box center [706, 219] width 82 height 18
click at [776, 284] on div "Polytechnic" at bounding box center [715, 262] width 121 height 42
click at [455, 348] on div at bounding box center [415, 340] width 79 height 15
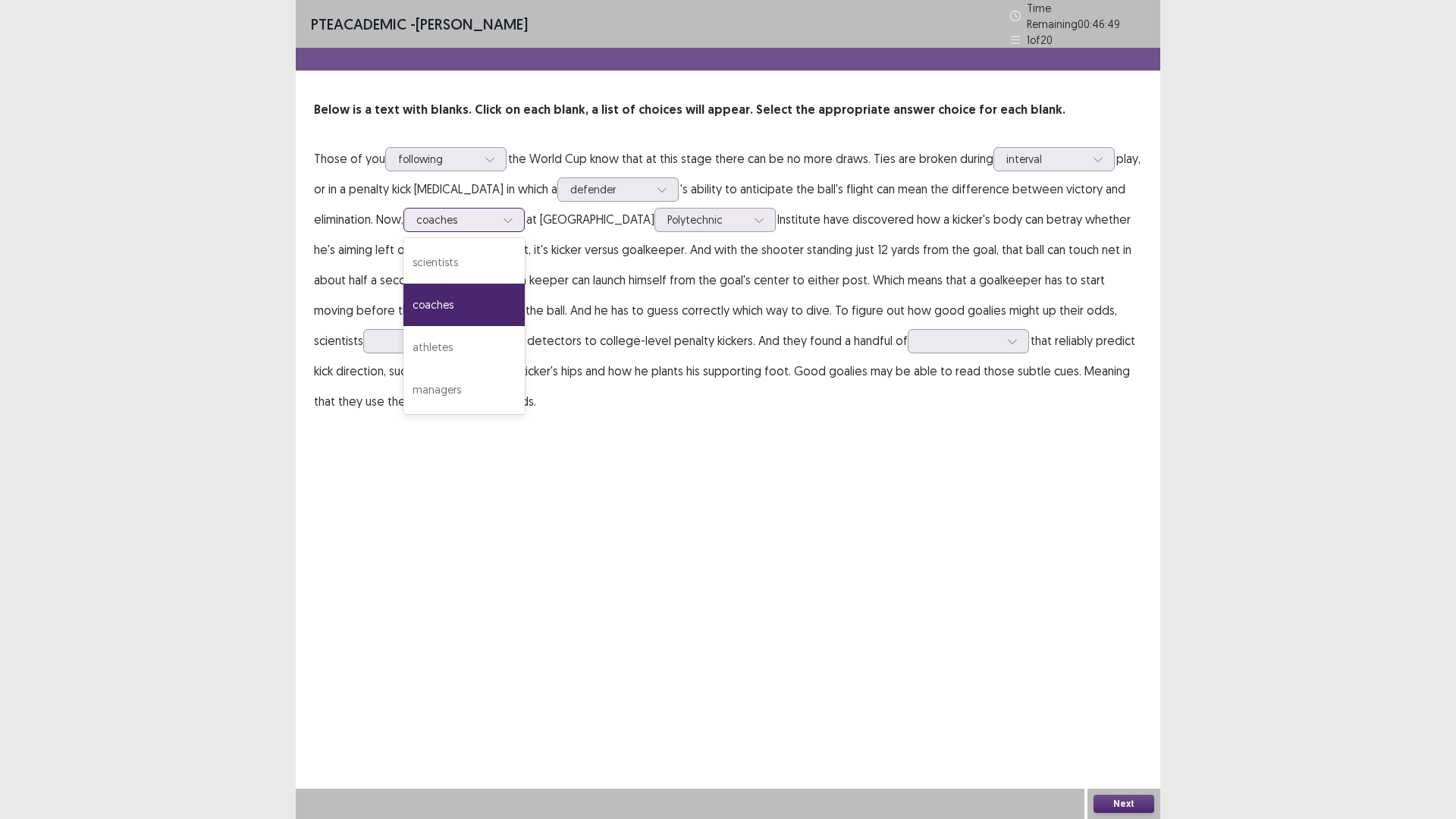
click at [519, 231] on div at bounding box center [508, 220] width 23 height 23
click at [525, 284] on div "scientists" at bounding box center [464, 262] width 121 height 42
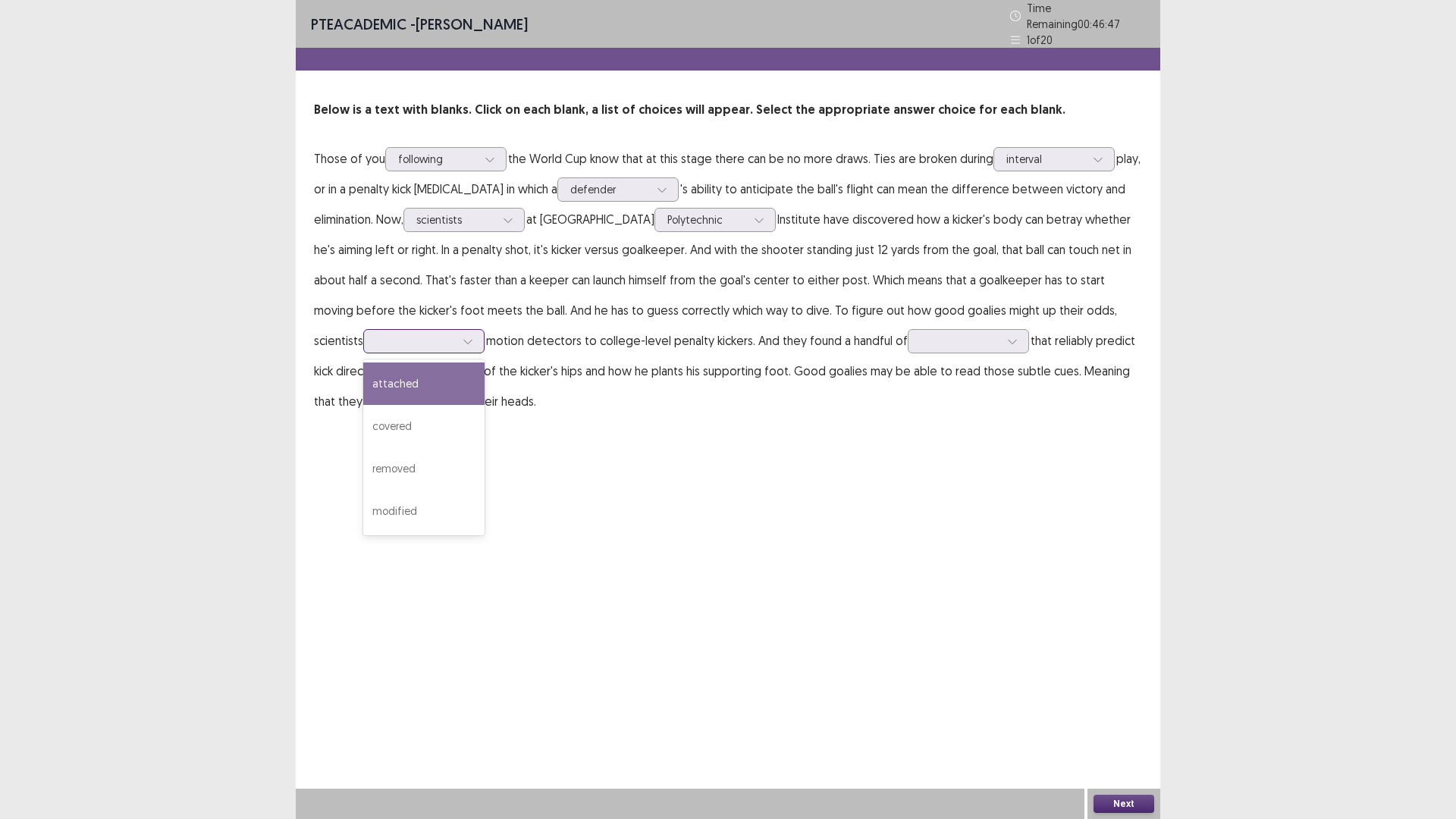
click at [479, 353] on div at bounding box center [468, 341] width 23 height 23
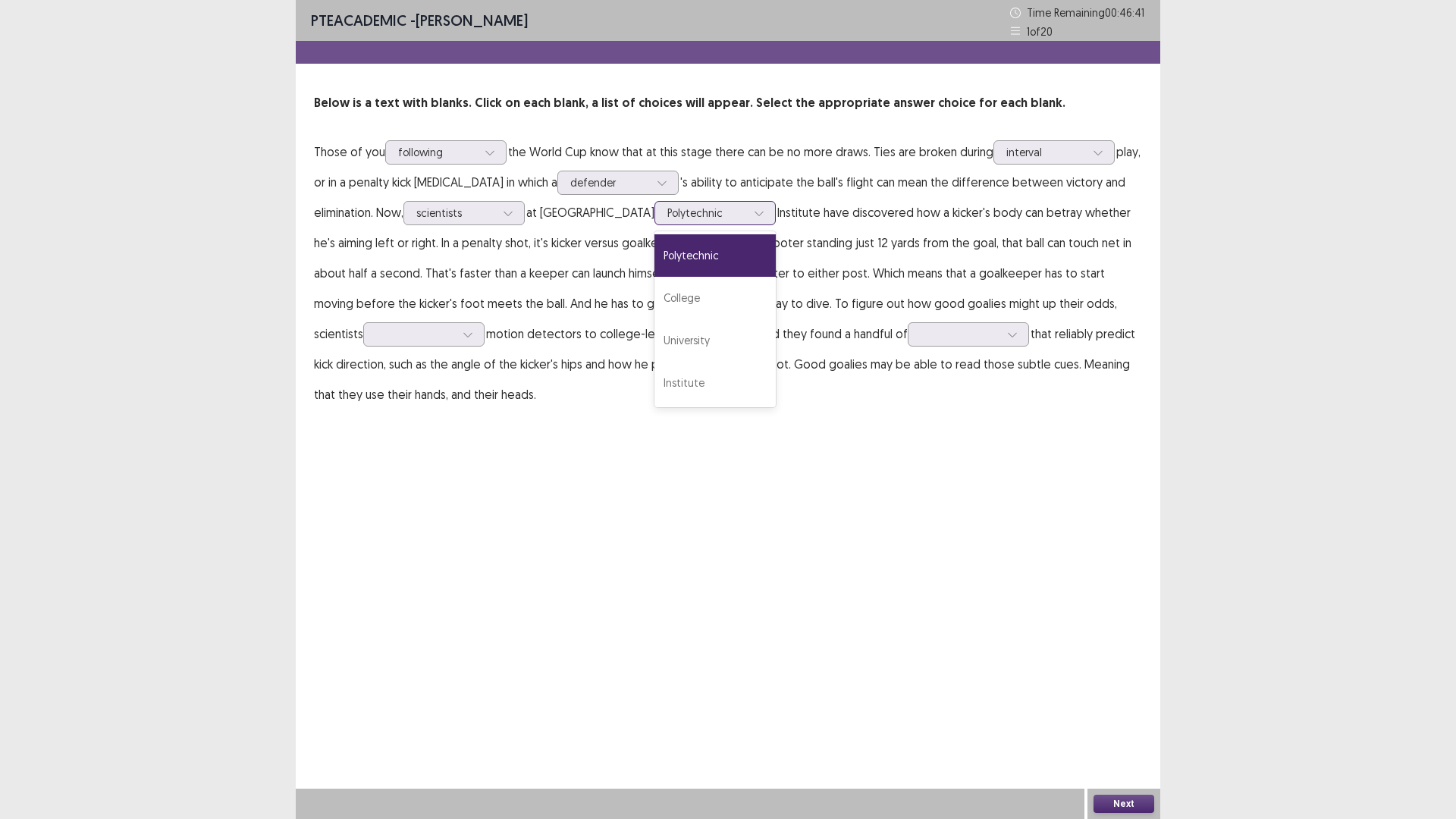
click at [776, 225] on div "Polytechnic" at bounding box center [715, 214] width 121 height 25
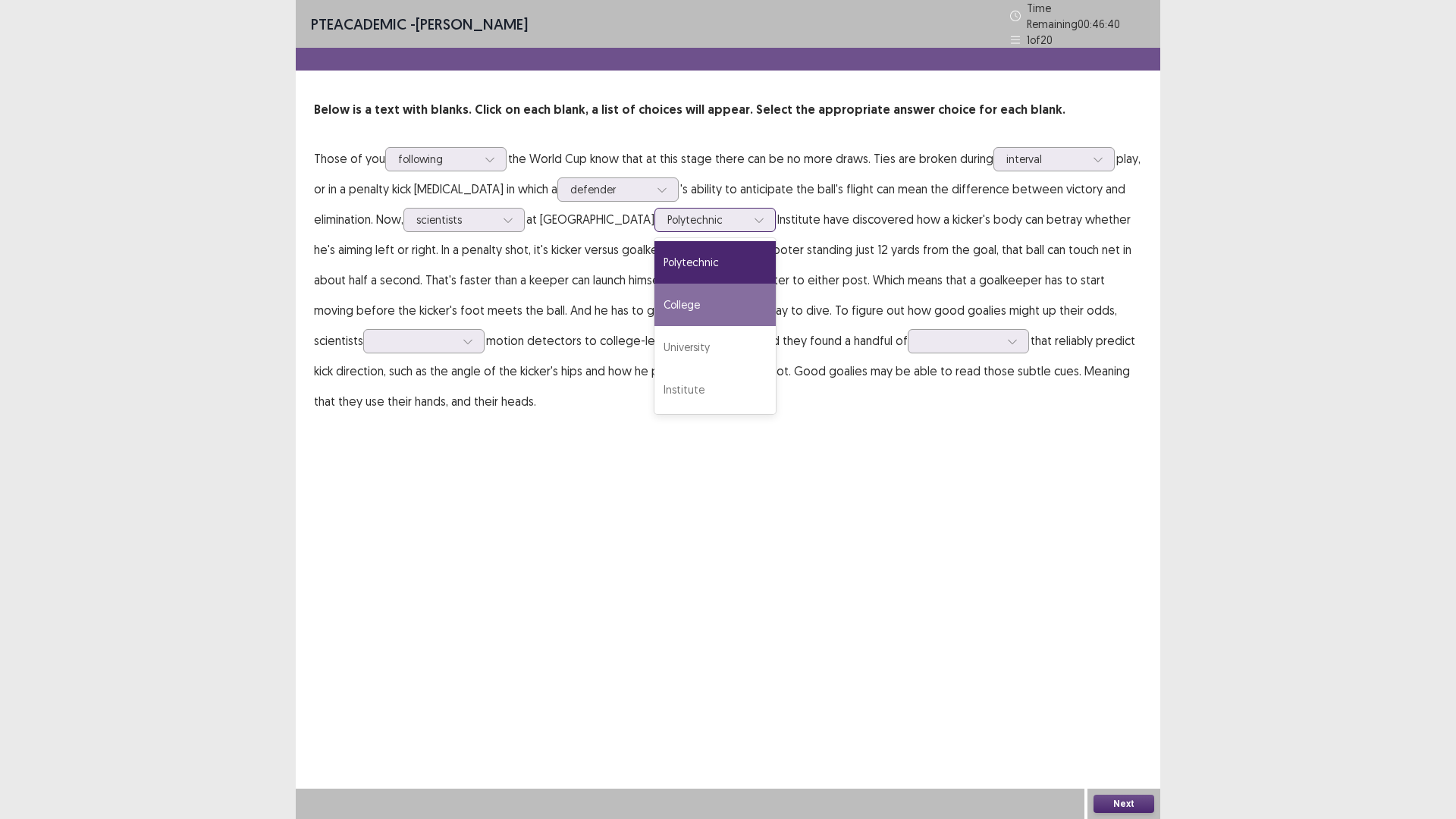
click at [776, 326] on div "College" at bounding box center [715, 304] width 121 height 42
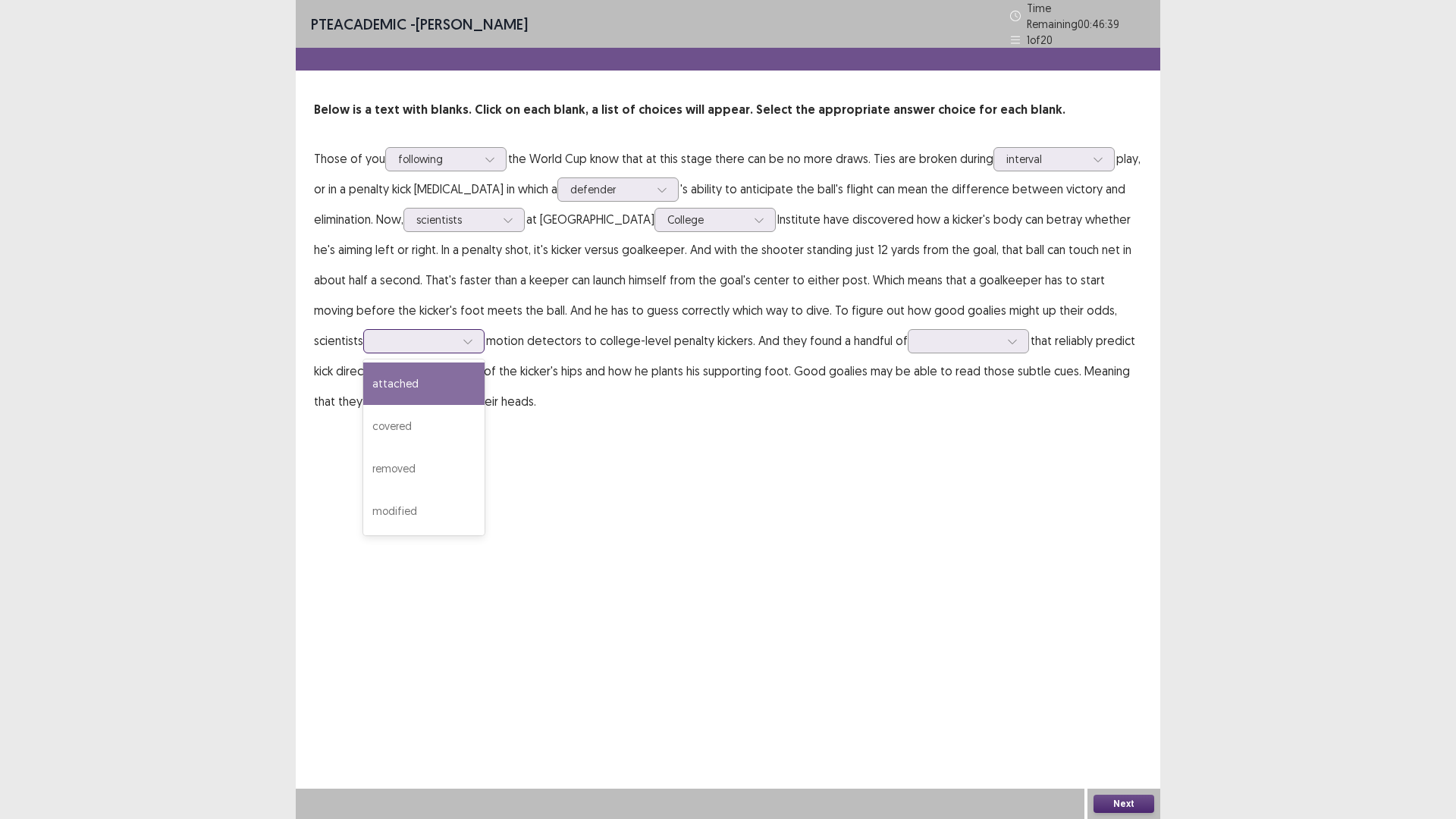
click at [456, 350] on div at bounding box center [416, 340] width 82 height 18
click at [485, 532] on div "modified" at bounding box center [424, 511] width 121 height 42
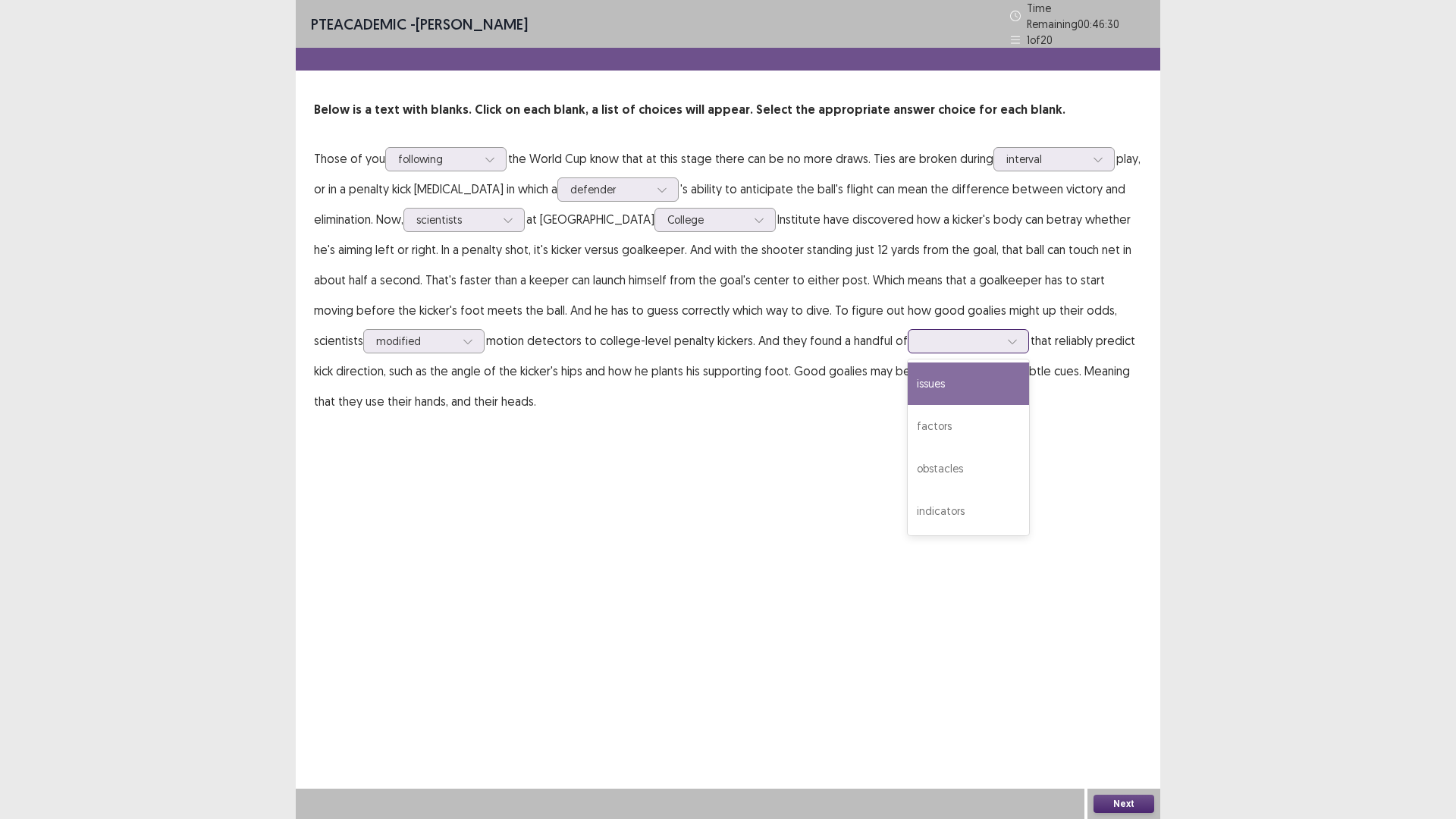
click at [920, 348] on div at bounding box center [960, 340] width 79 height 15
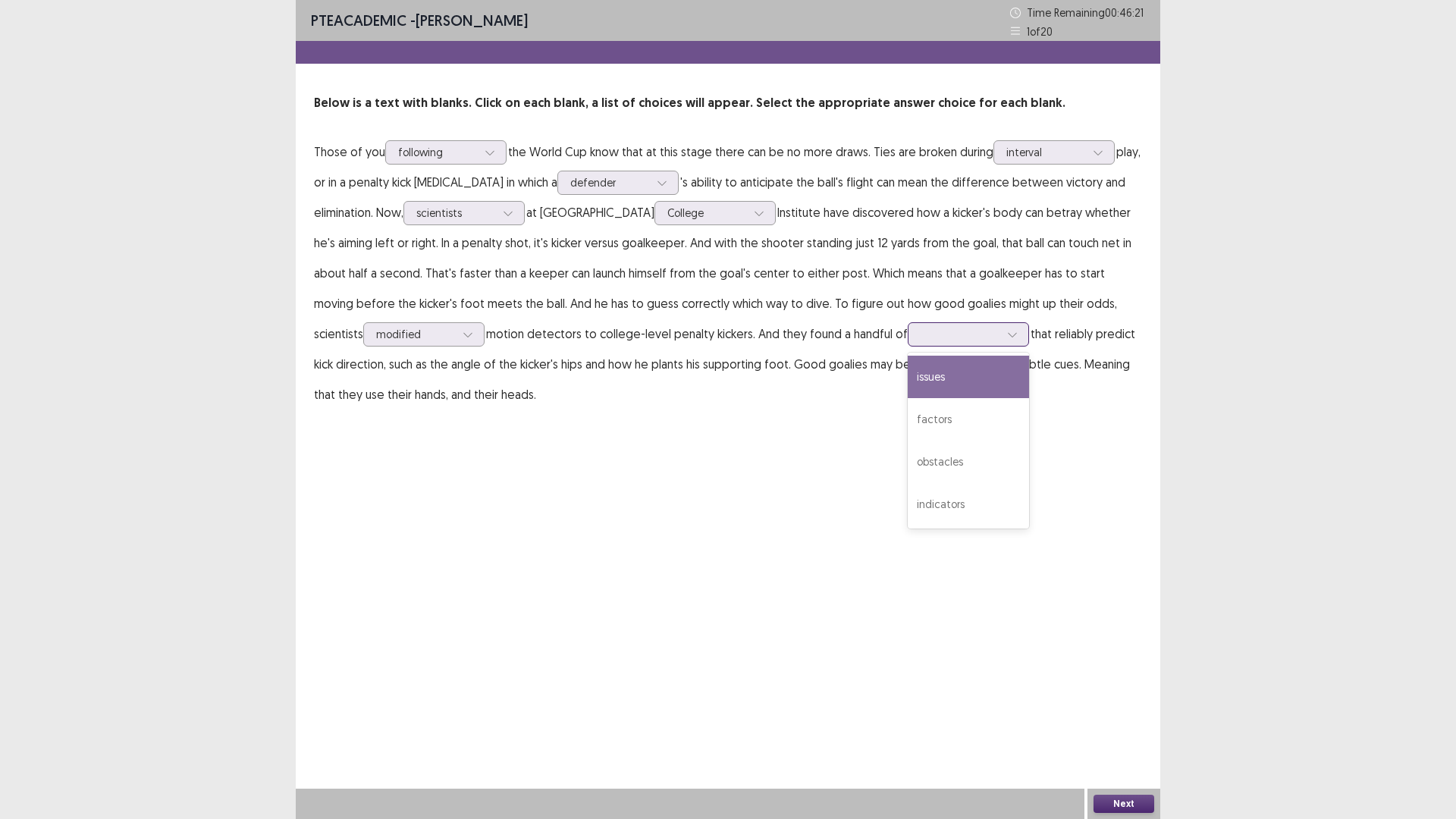
click at [907, 398] on div "issues" at bounding box center [968, 376] width 121 height 42
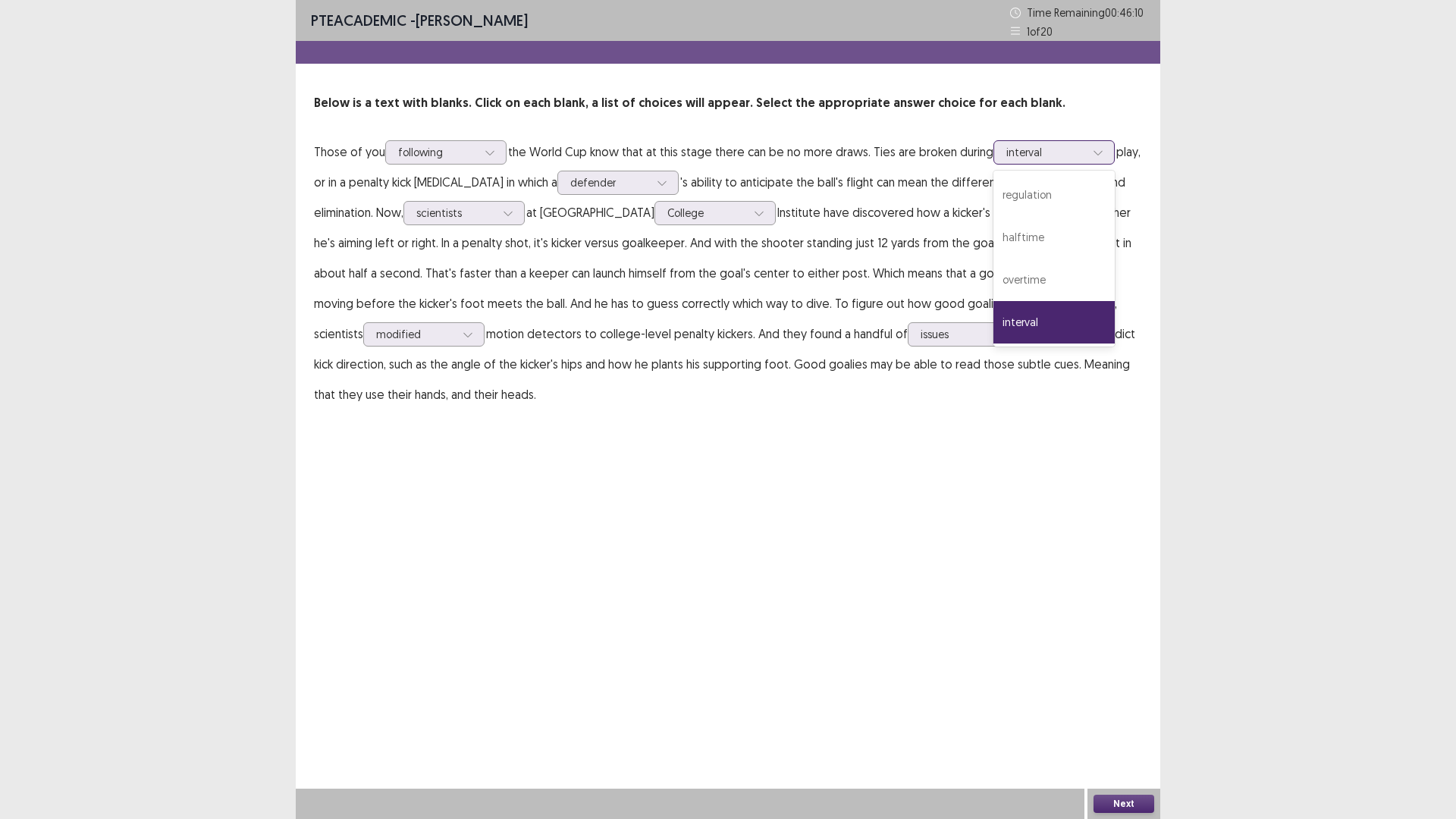
click at [1086, 164] on div at bounding box center [1098, 153] width 23 height 23
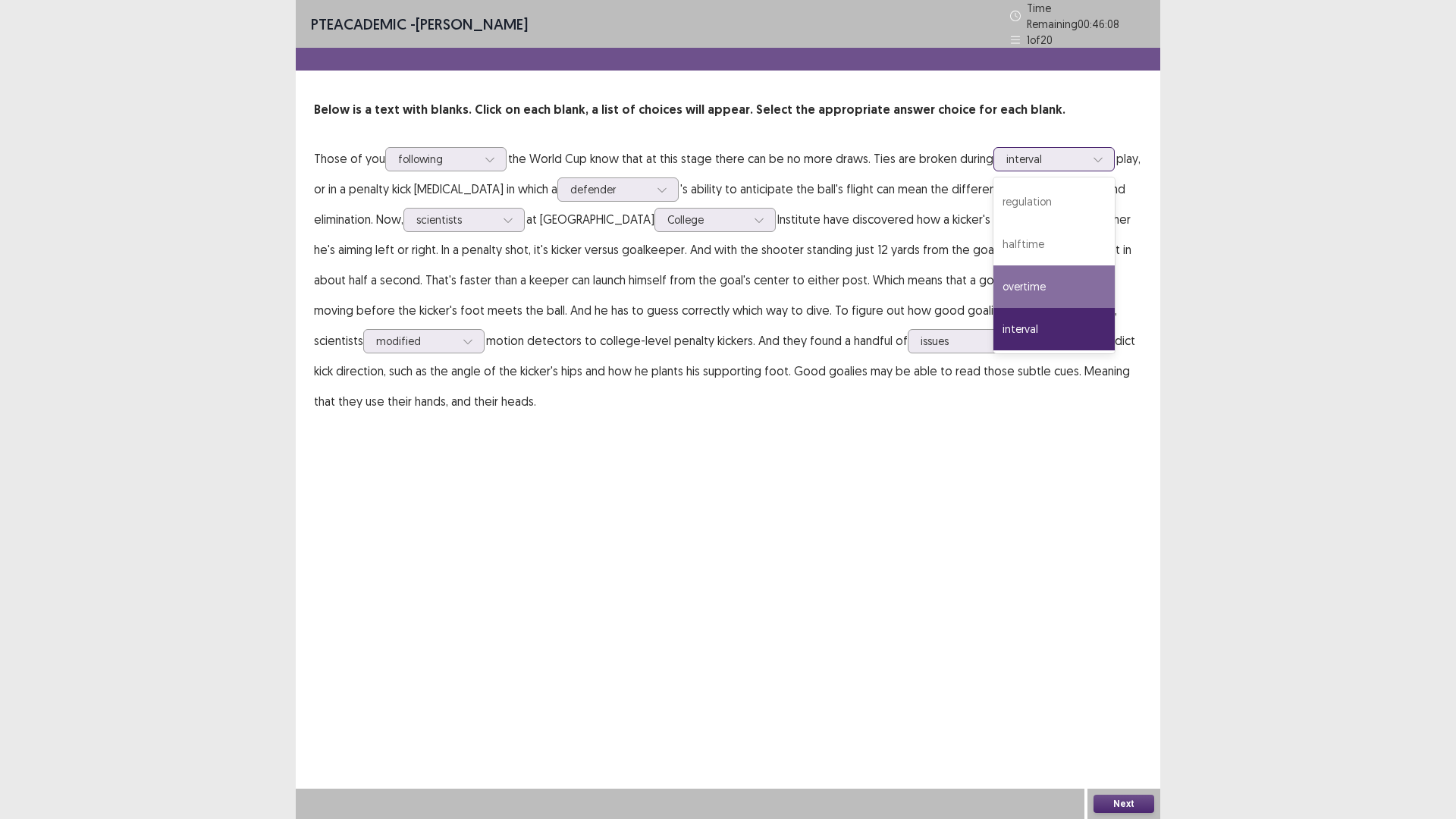
click at [993, 308] on div "overtime" at bounding box center [1054, 286] width 121 height 42
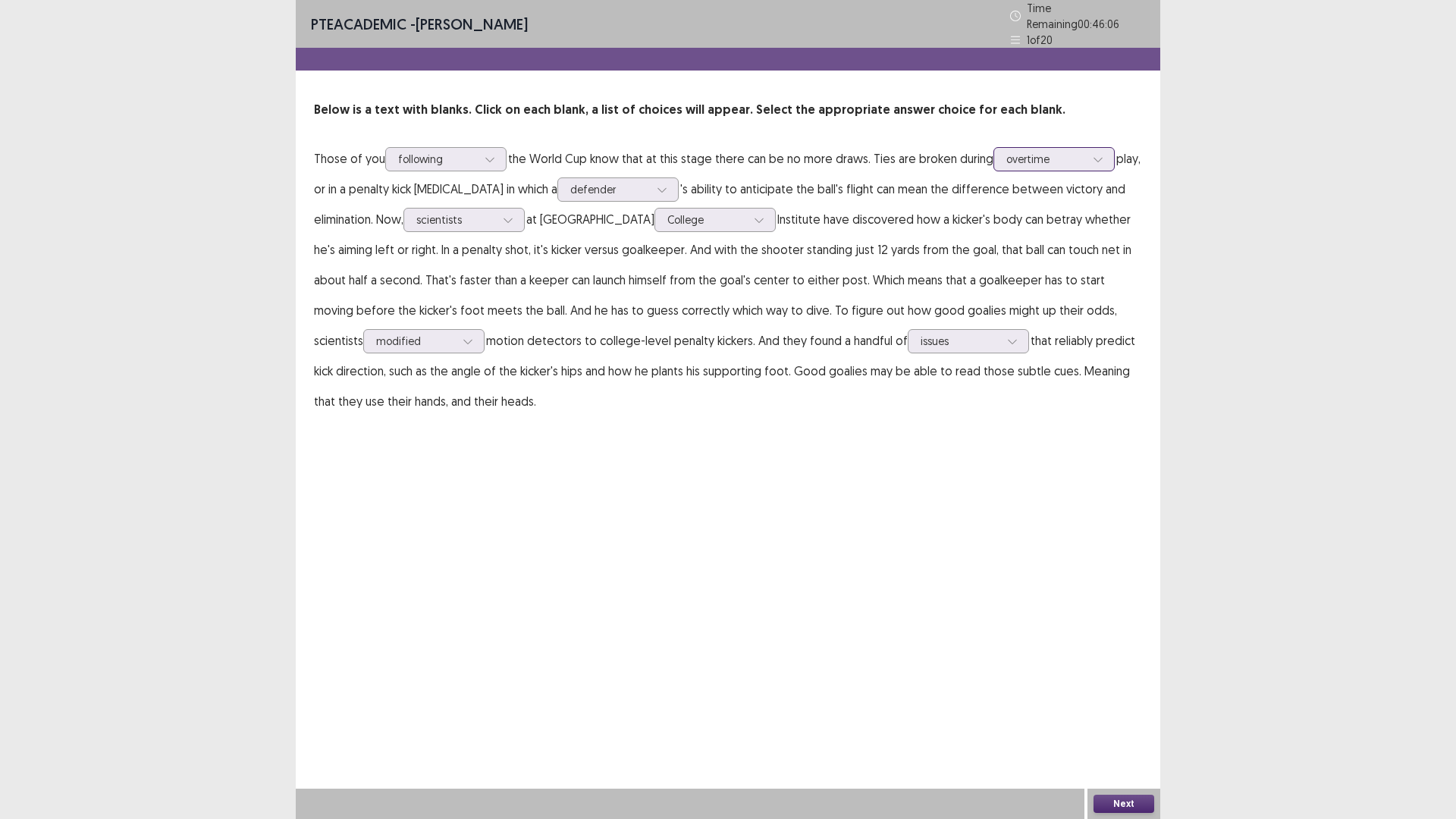
click at [1007, 166] on div at bounding box center [1046, 158] width 79 height 15
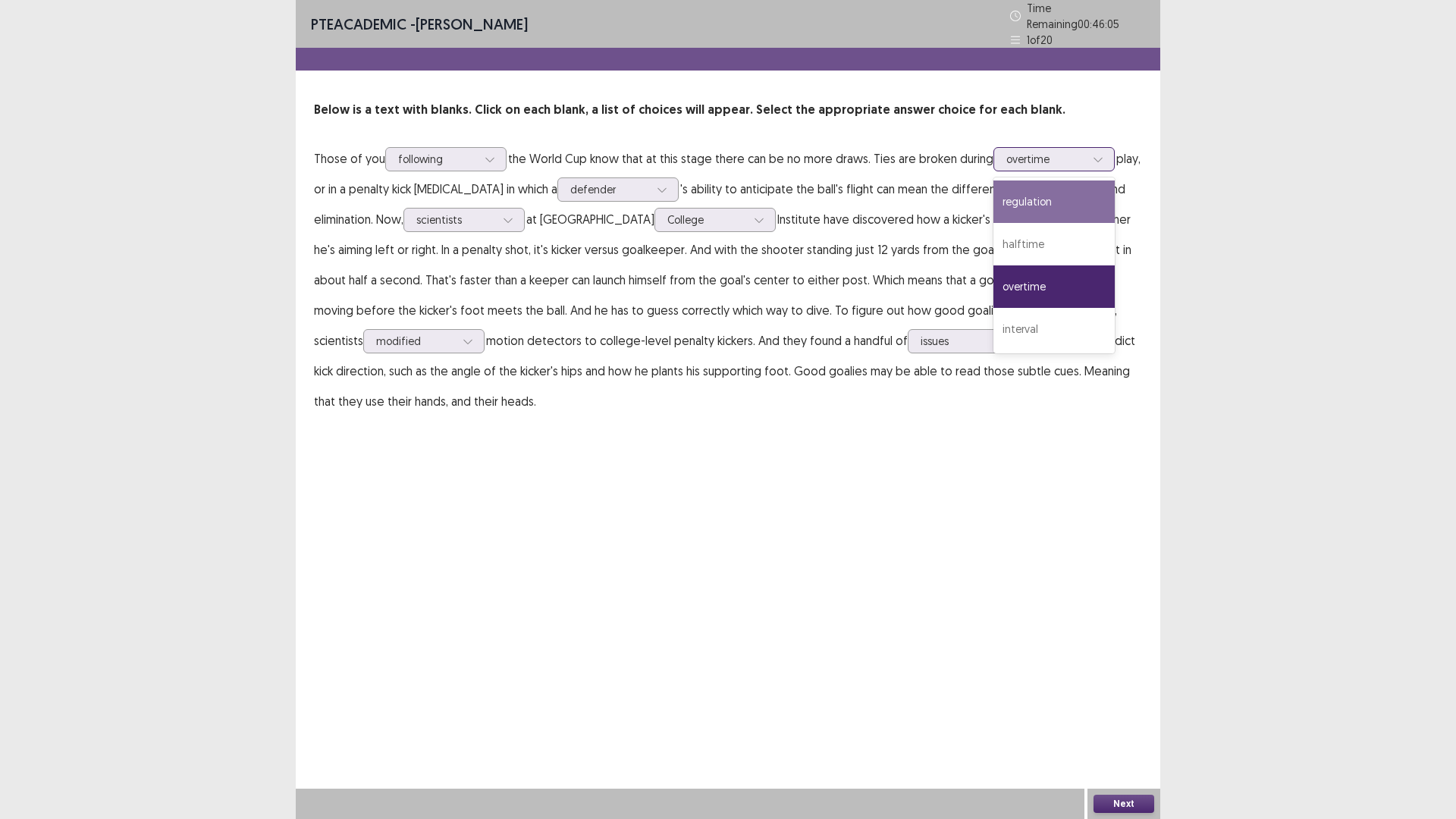
click at [993, 223] on div "regulation" at bounding box center [1054, 201] width 121 height 42
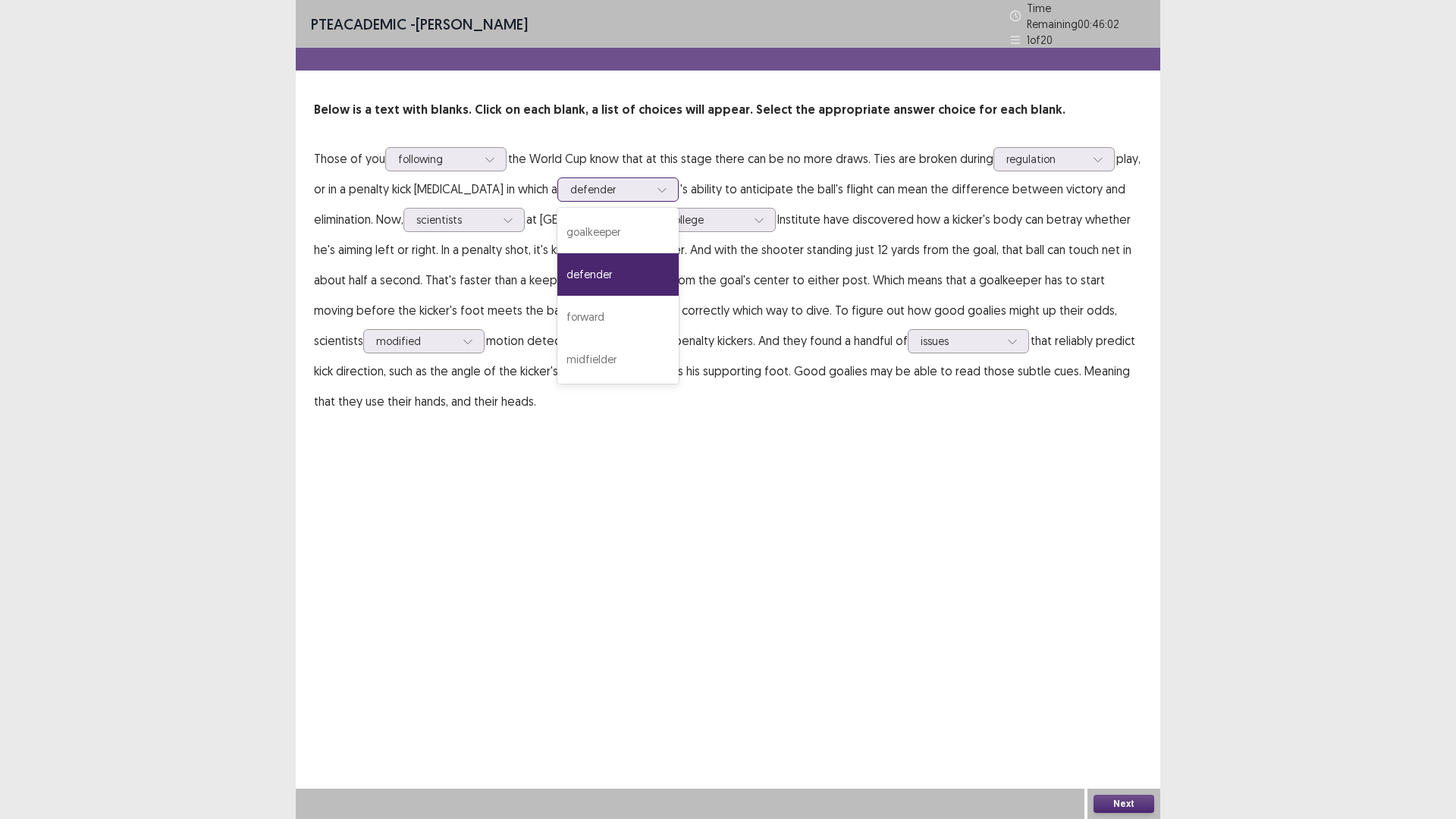
click at [649, 197] on div at bounding box center [609, 189] width 79 height 15
click at [678, 380] on div "midfielder" at bounding box center [618, 359] width 121 height 42
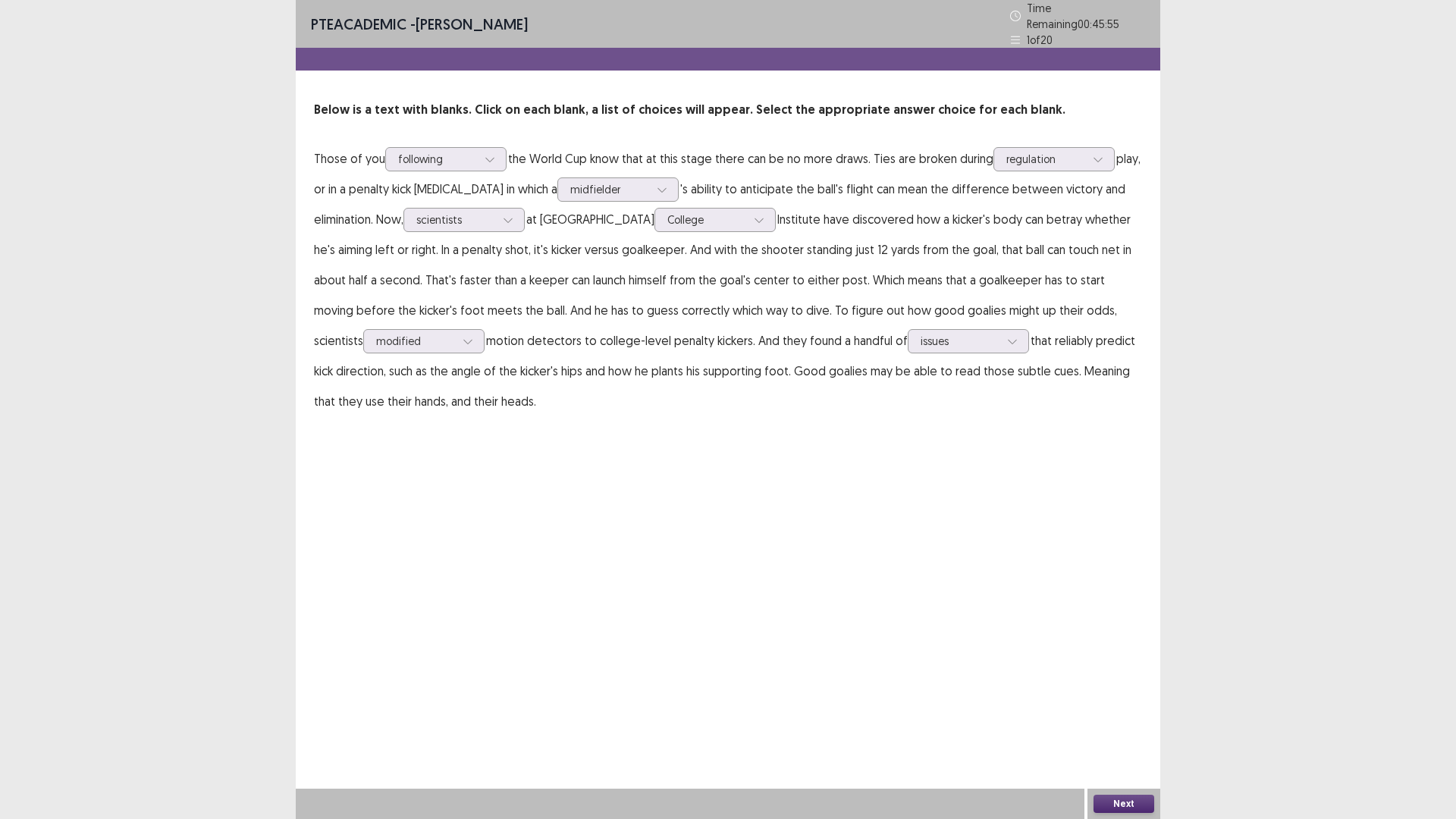
click at [1136, 724] on button "Next" at bounding box center [1123, 804] width 61 height 18
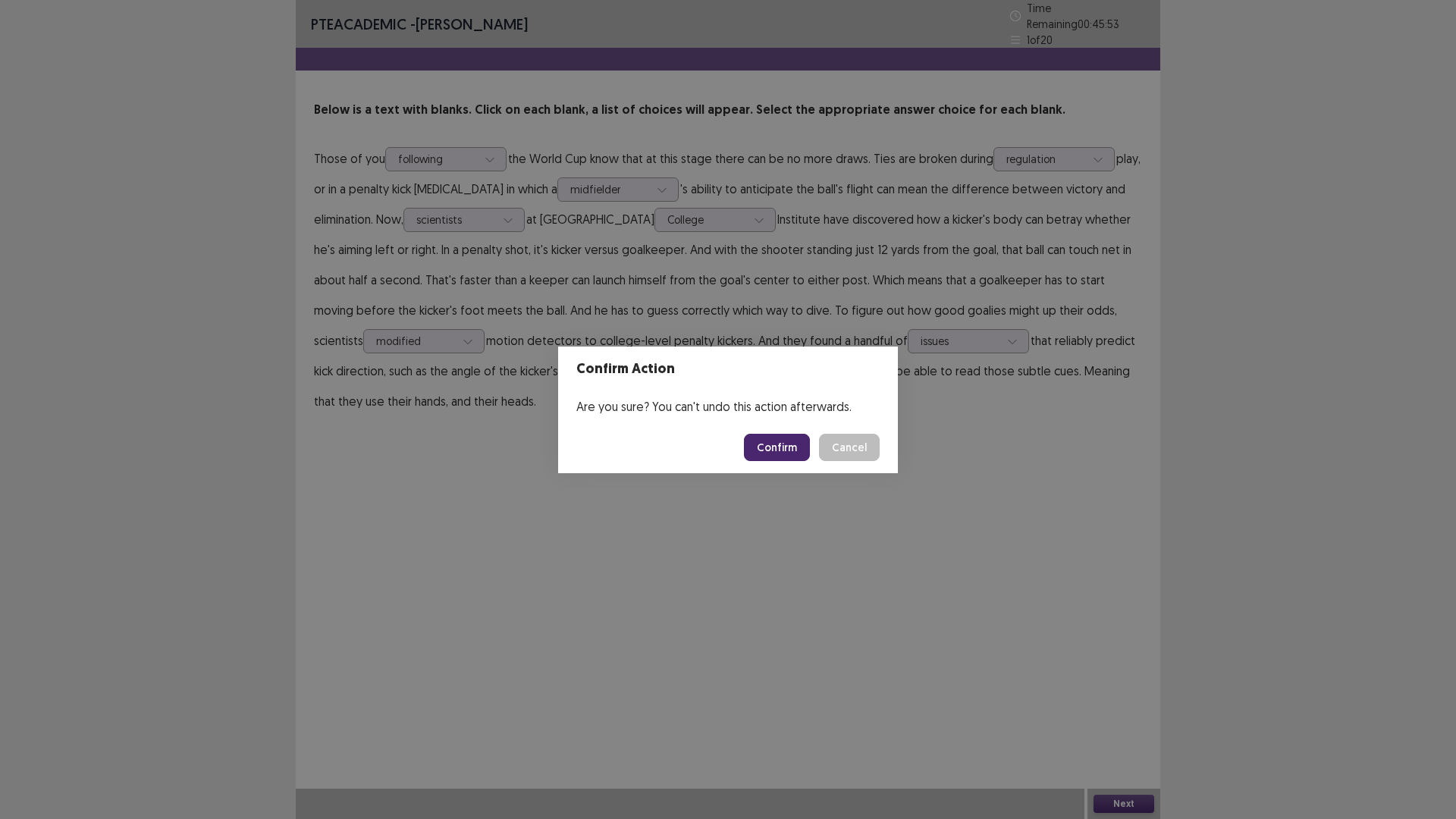
click at [798, 453] on button "Confirm" at bounding box center [777, 447] width 66 height 28
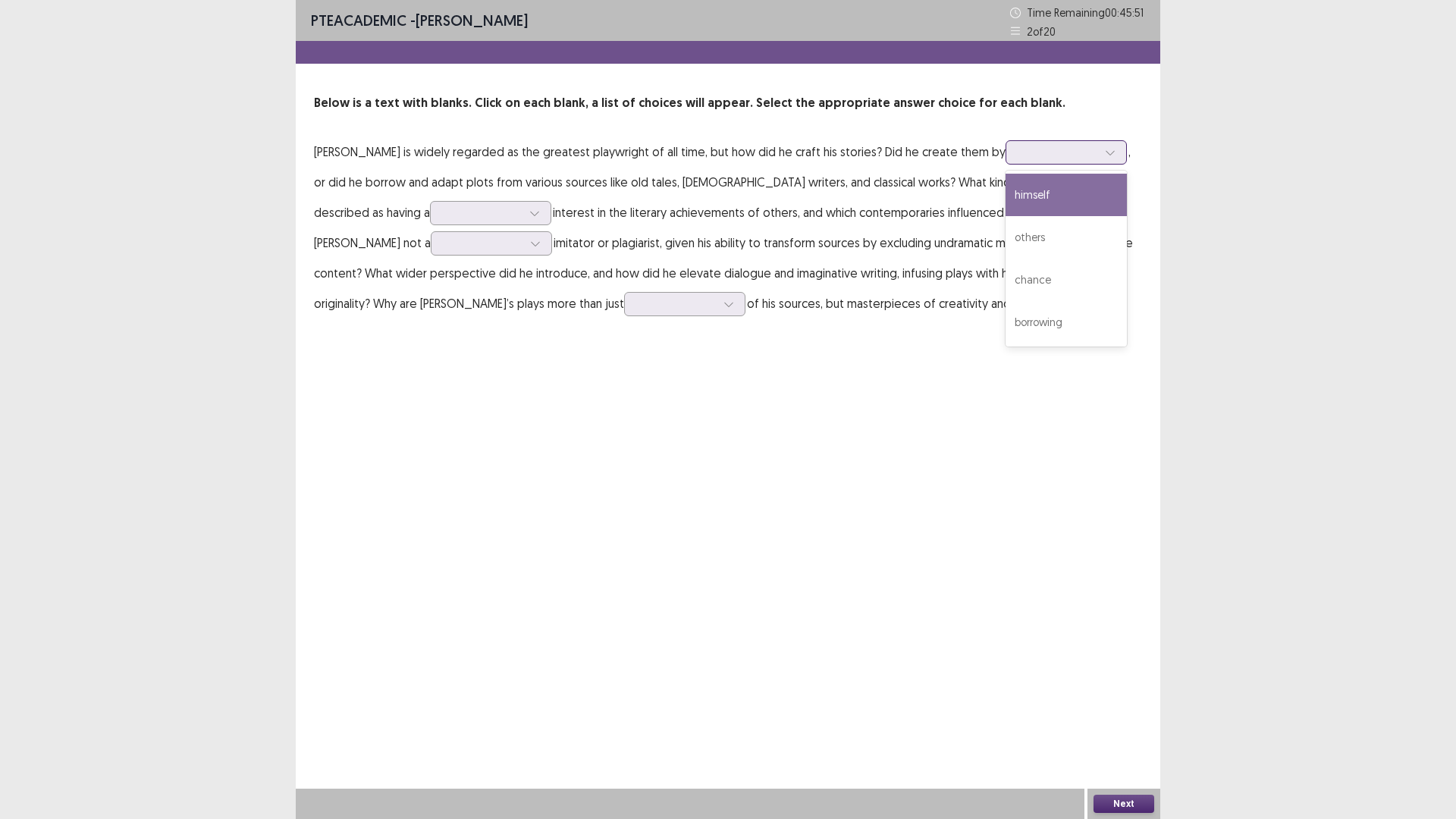
click at [1018, 159] on div at bounding box center [1057, 151] width 79 height 15
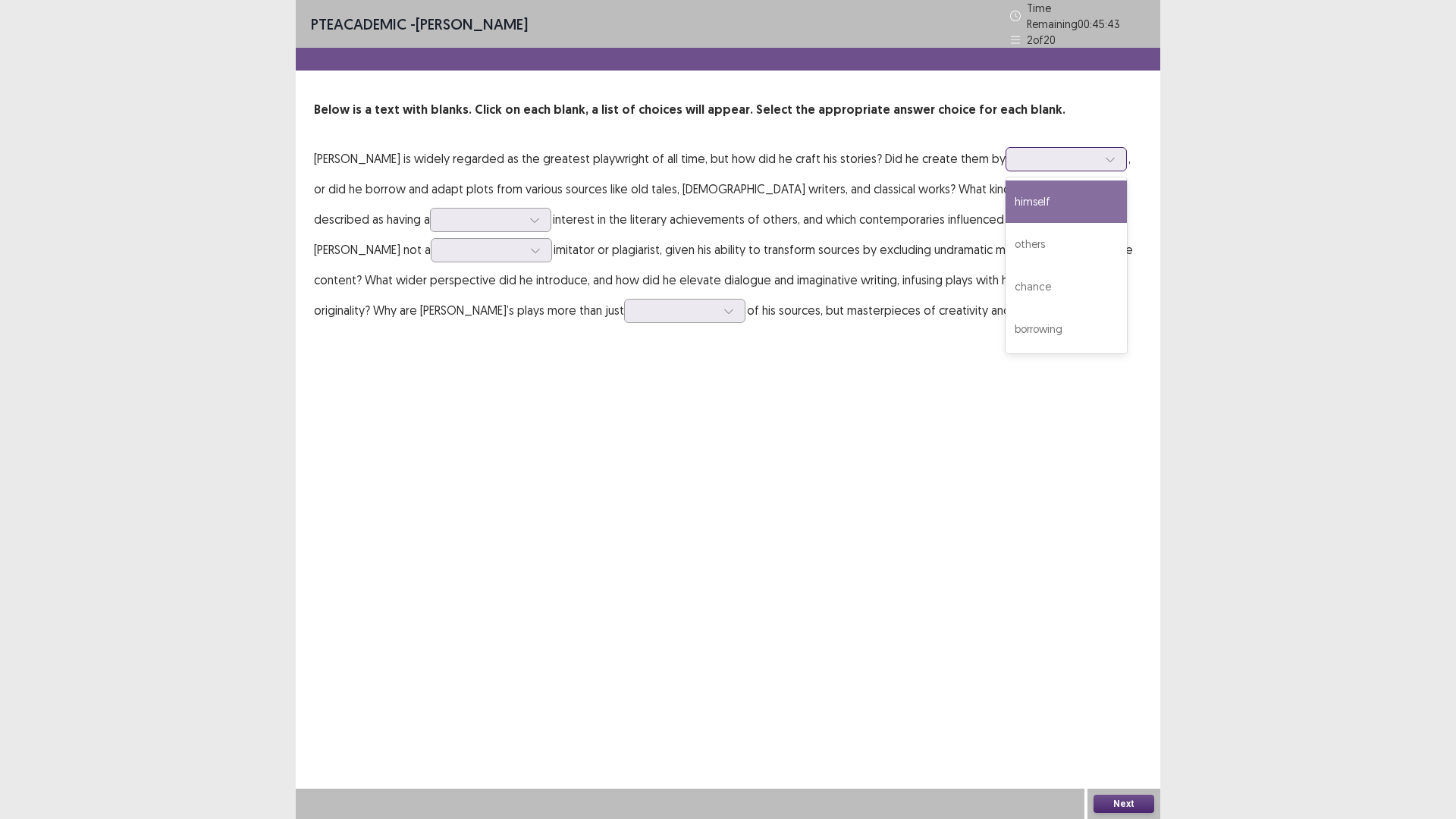
click at [1006, 223] on div "himself" at bounding box center [1066, 201] width 121 height 42
click at [522, 227] on div at bounding box center [482, 219] width 79 height 15
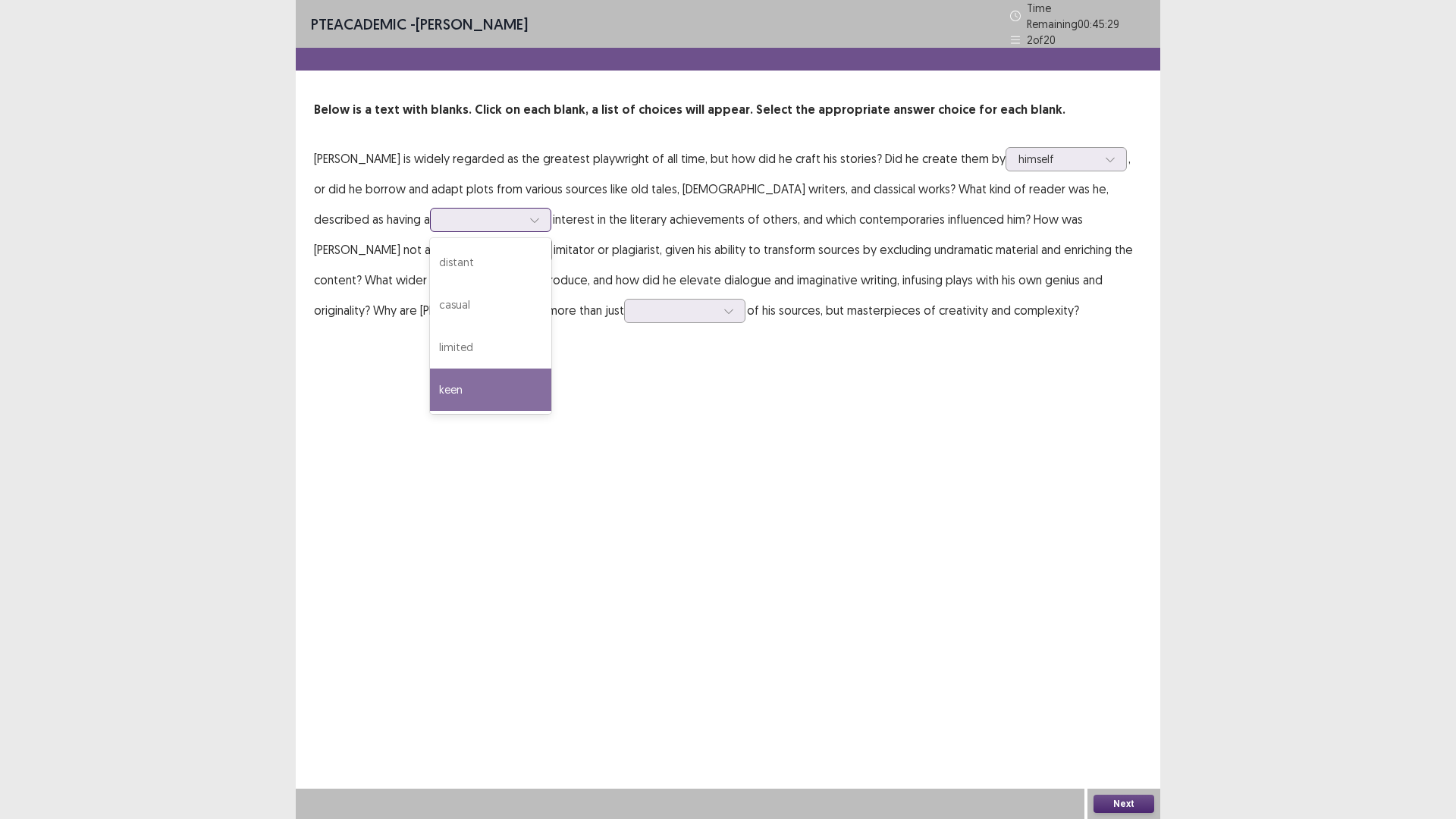
click at [551, 411] on div "keen" at bounding box center [491, 390] width 121 height 42
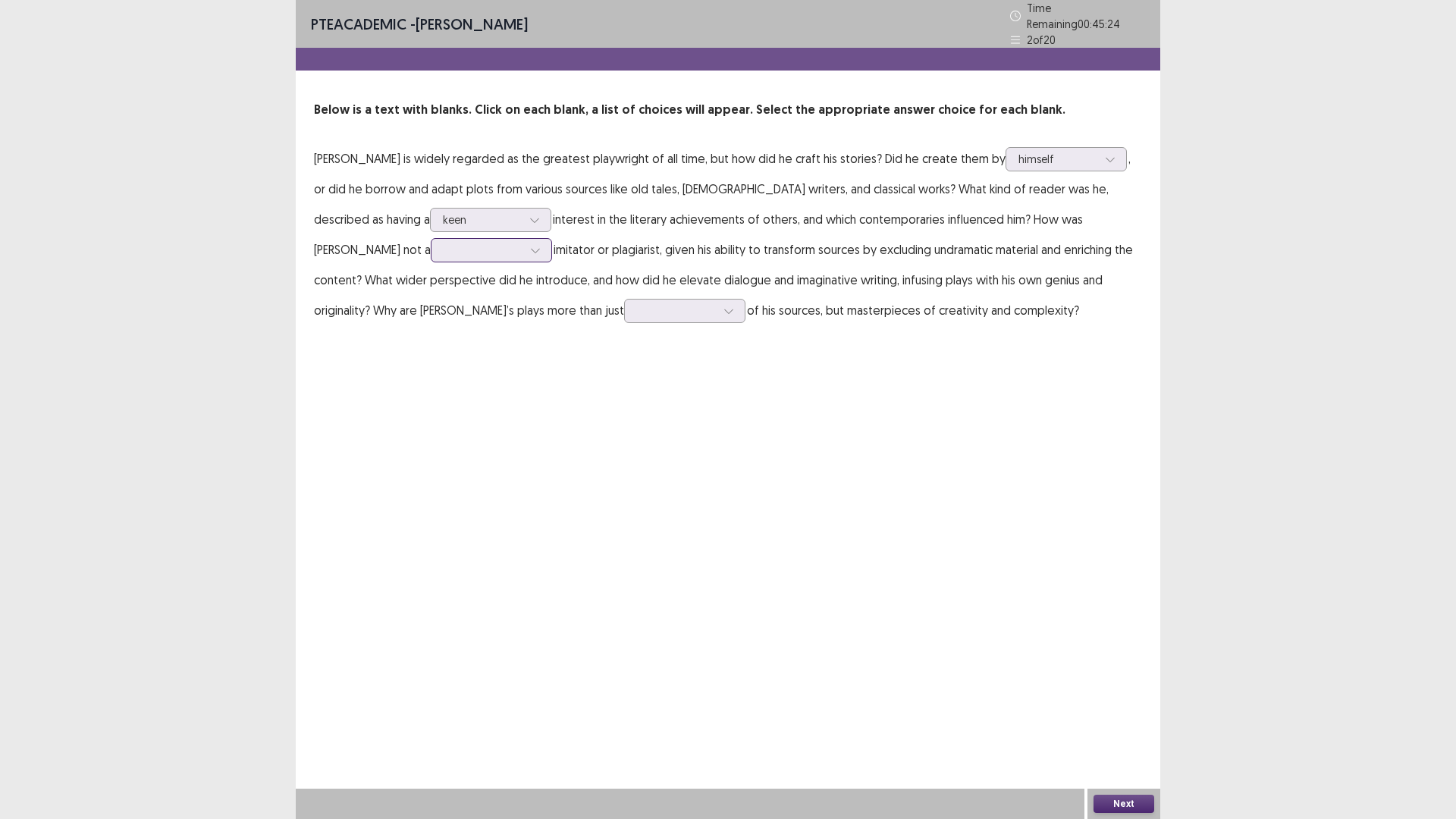
click at [522, 257] on div at bounding box center [483, 250] width 79 height 15
click at [552, 399] on div "mere" at bounding box center [492, 377] width 121 height 42
click at [691, 317] on div at bounding box center [676, 310] width 79 height 15
click at [650, 502] on div "copies" at bounding box center [685, 480] width 121 height 42
click at [684, 317] on div at bounding box center [676, 310] width 79 height 15
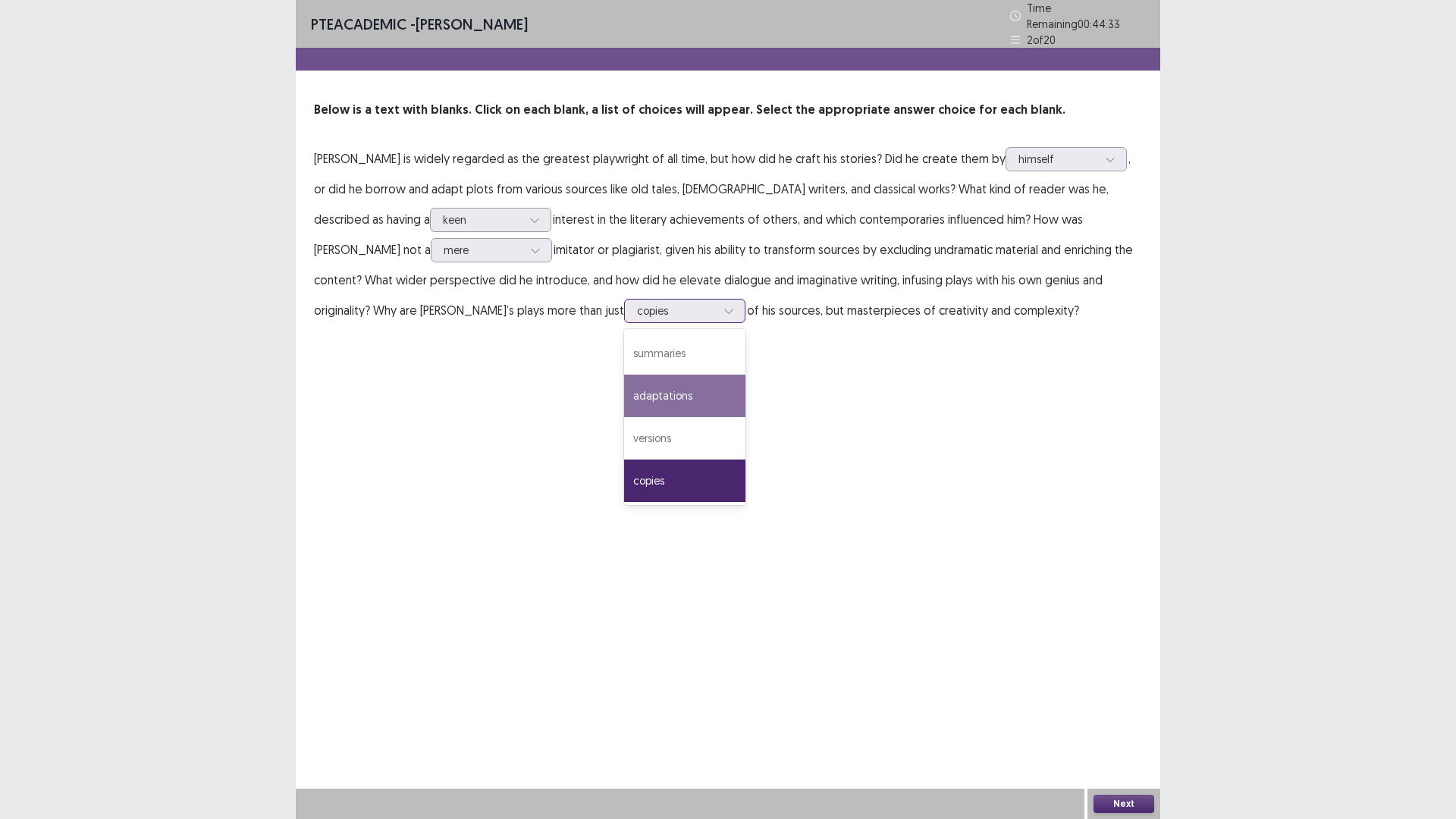
click at [674, 417] on div "adaptations" at bounding box center [685, 396] width 121 height 42
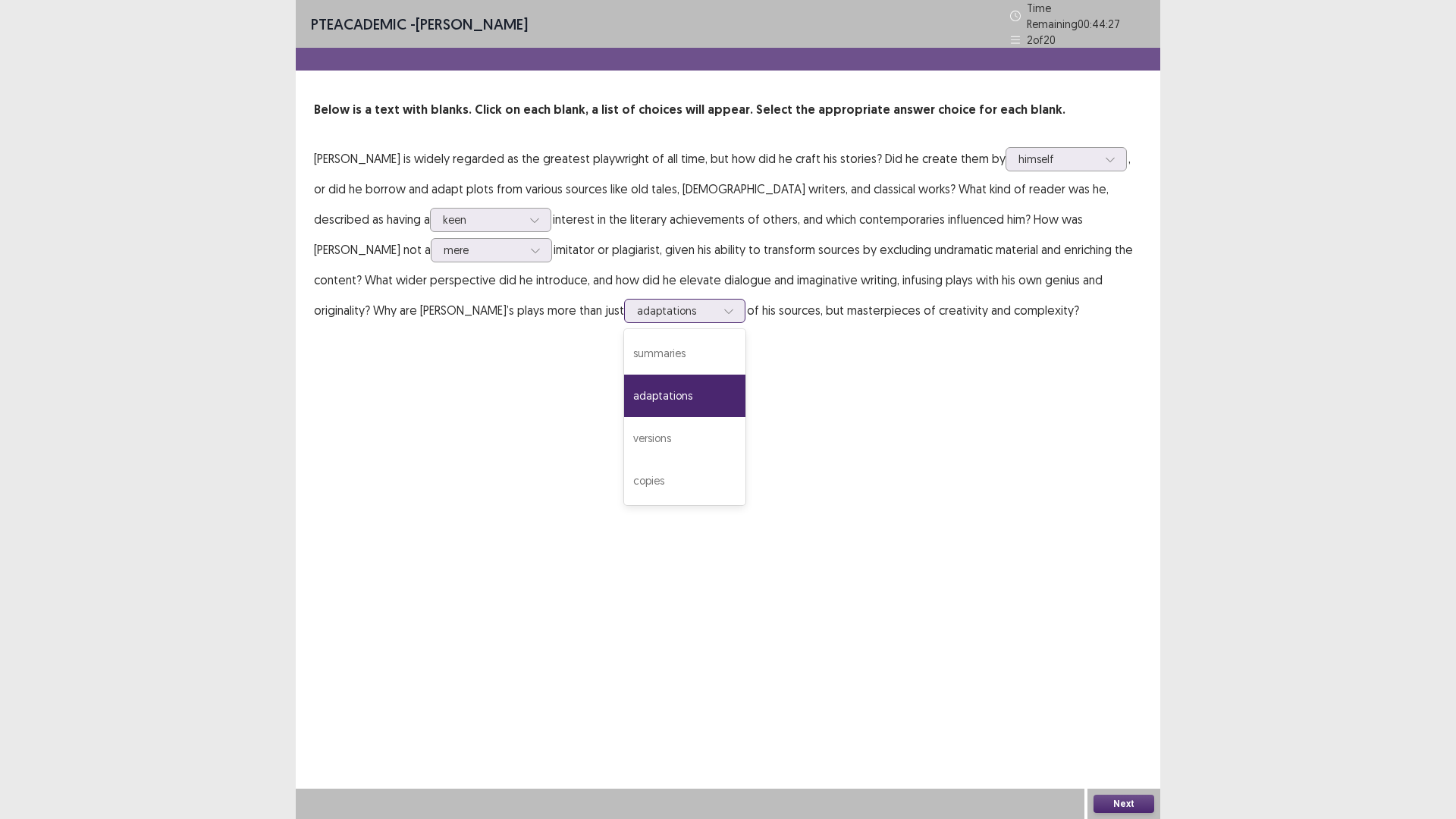
click at [638, 317] on div at bounding box center [676, 310] width 79 height 15
click at [639, 375] on div "summaries" at bounding box center [685, 353] width 121 height 42
drag, startPoint x: 1130, startPoint y: 808, endPoint x: 1113, endPoint y: 797, distance: 20.2
click at [1113, 724] on button "Next" at bounding box center [1123, 804] width 61 height 18
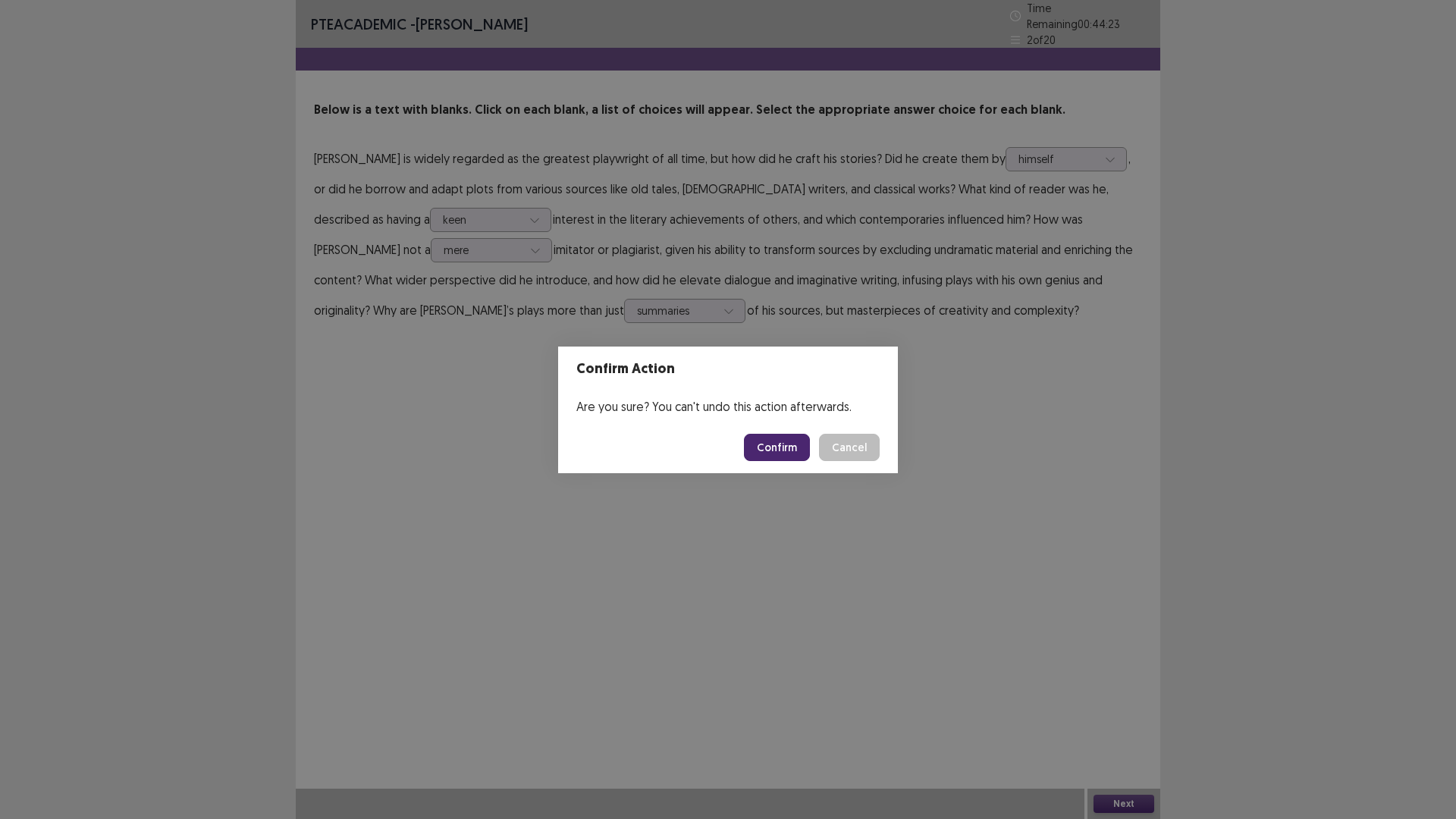
click at [810, 455] on button "Confirm" at bounding box center [777, 447] width 66 height 28
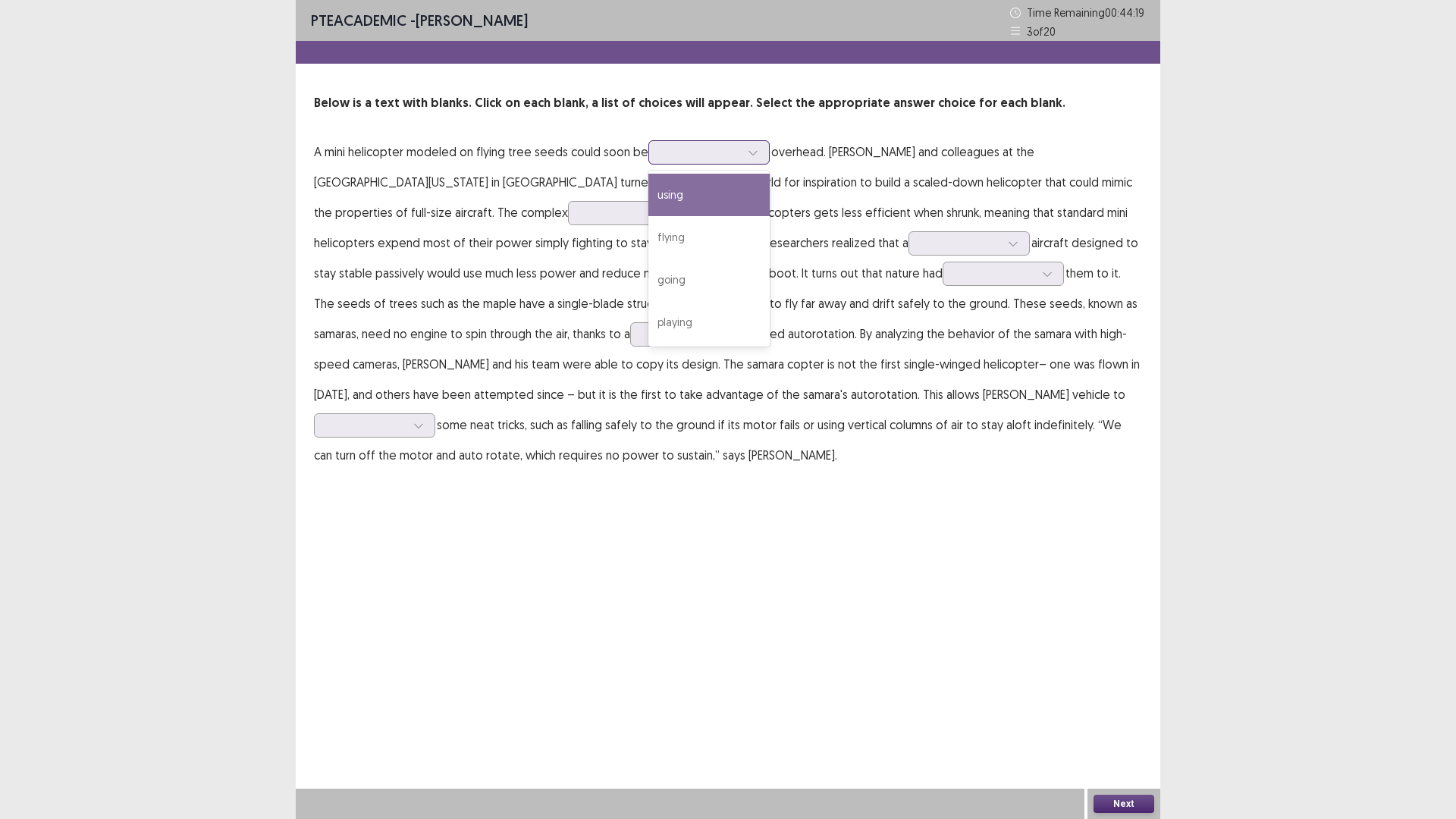
click at [741, 161] on div at bounding box center [701, 152] width 82 height 18
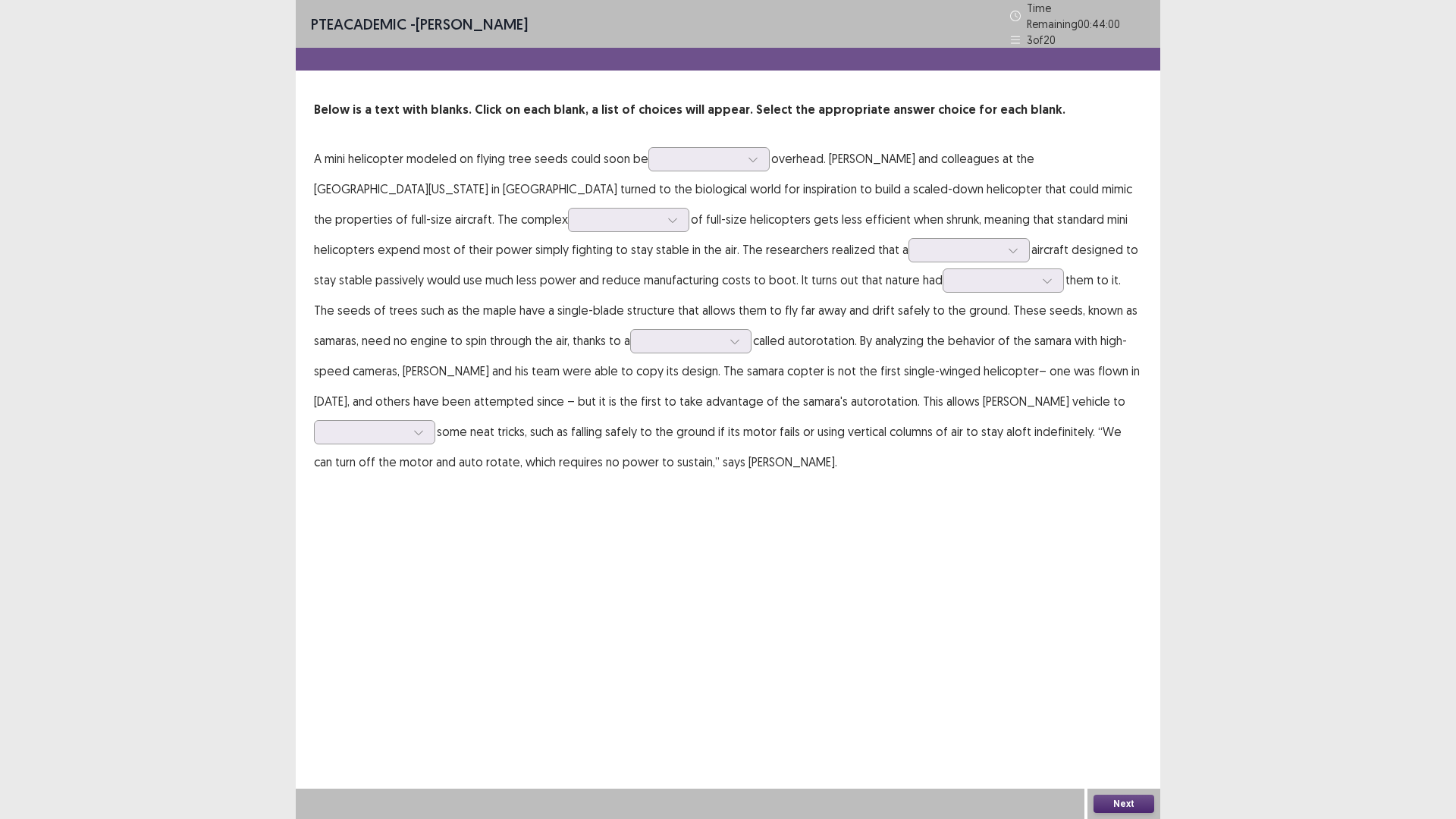
click at [303, 364] on div "Below is a text with blanks. Click on each blank, a list of choices will appear…" at bounding box center [728, 288] width 864 height 376
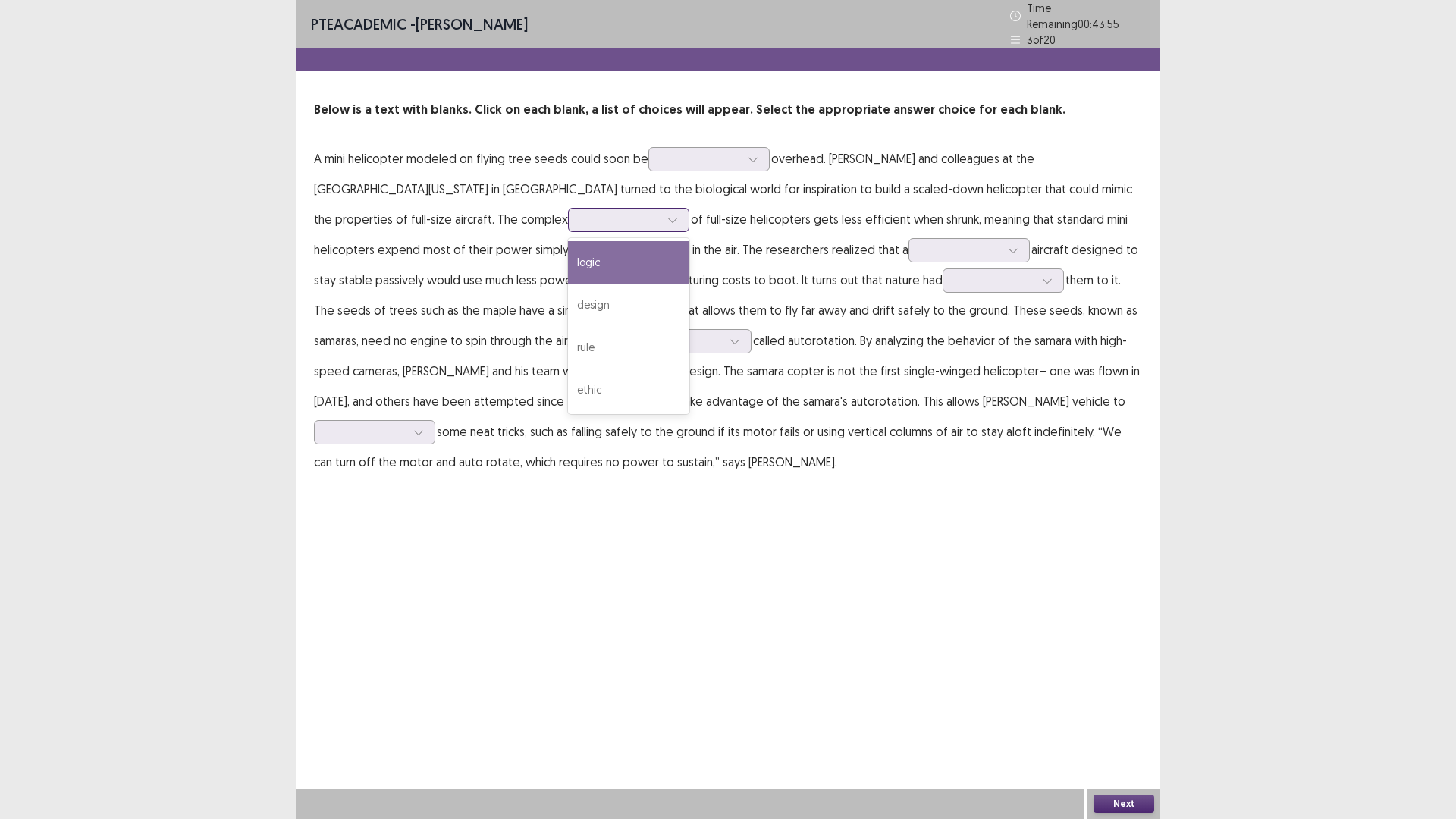
click at [660, 227] on div at bounding box center [620, 219] width 79 height 15
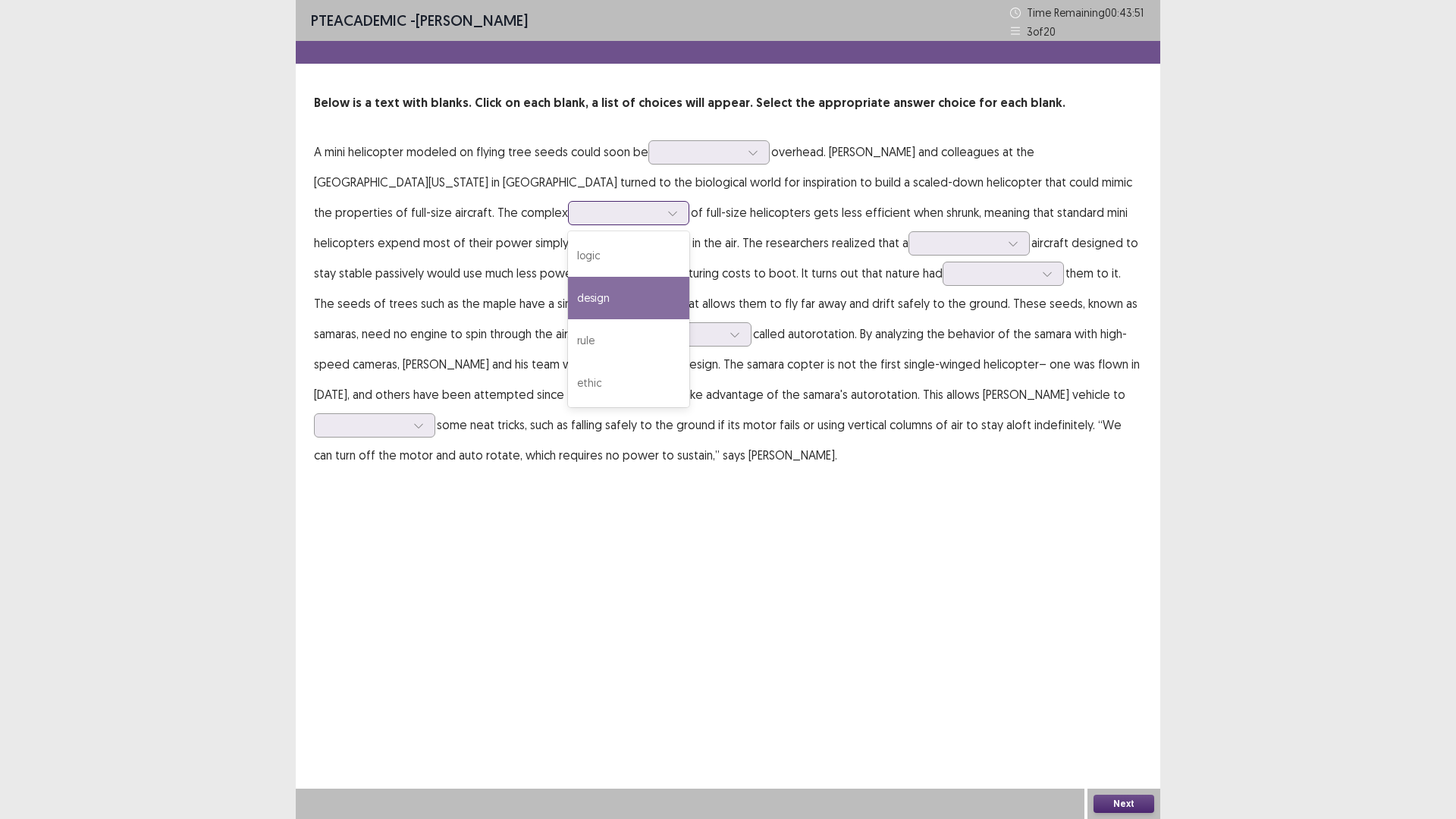
drag, startPoint x: 794, startPoint y: 390, endPoint x: 844, endPoint y: 315, distance: 90.1
click at [689, 319] on div "design" at bounding box center [629, 297] width 121 height 42
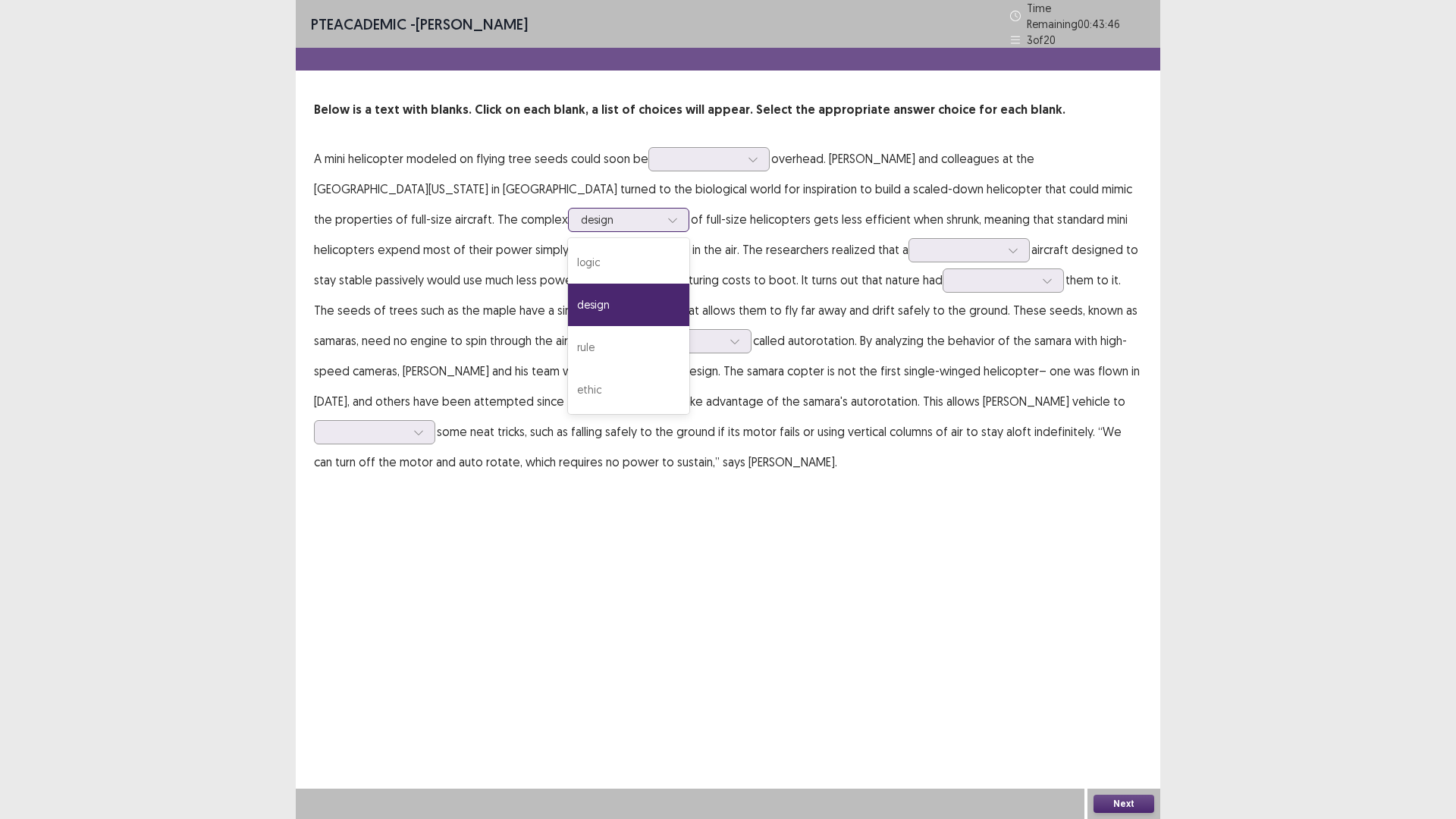
drag, startPoint x: 821, startPoint y: 303, endPoint x: 812, endPoint y: 292, distance: 14.2
click at [662, 231] on div "design" at bounding box center [620, 220] width 82 height 23
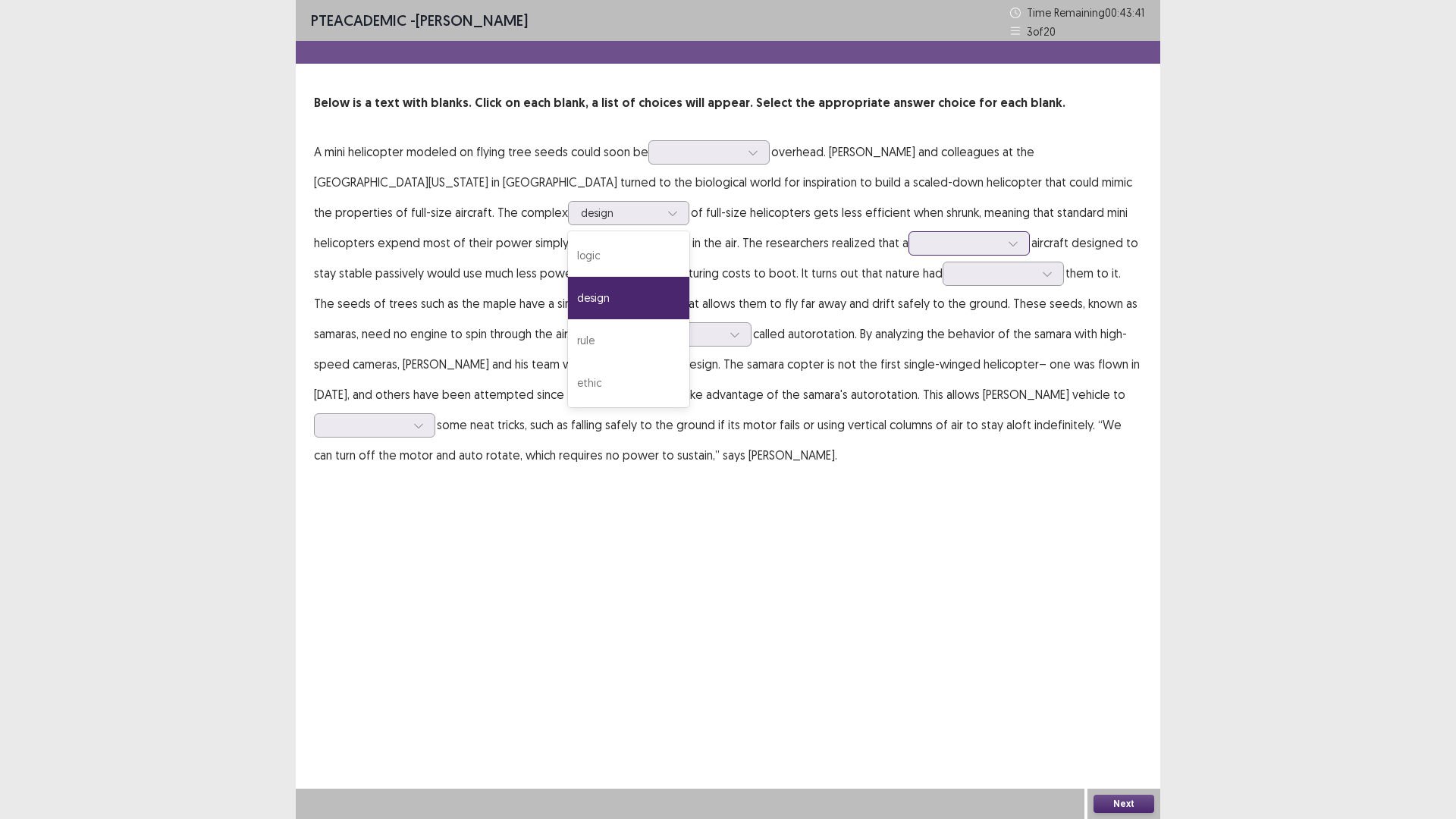
click at [921, 250] on div at bounding box center [960, 243] width 79 height 15
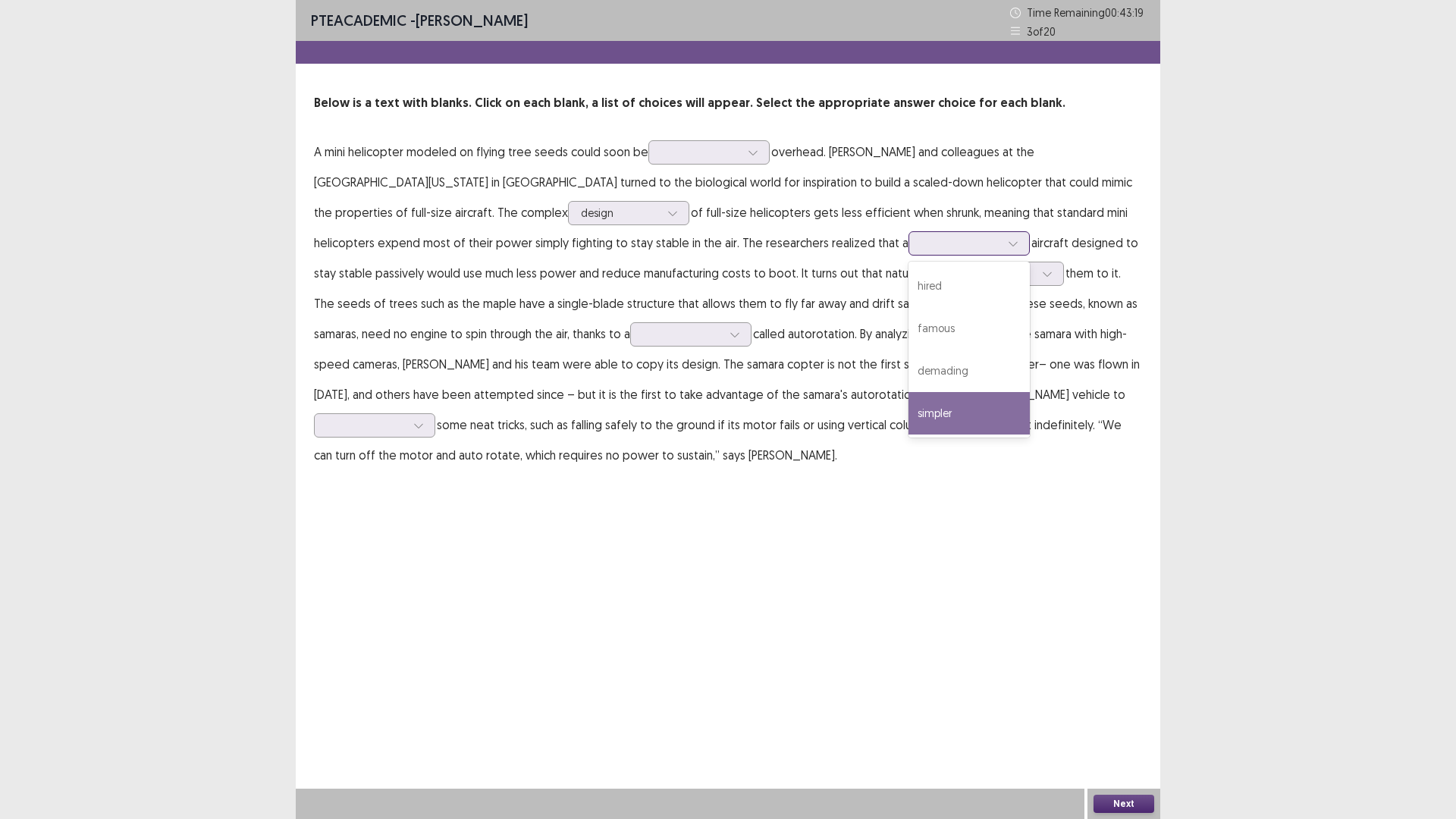
click at [908, 434] on div "simpler" at bounding box center [969, 413] width 121 height 42
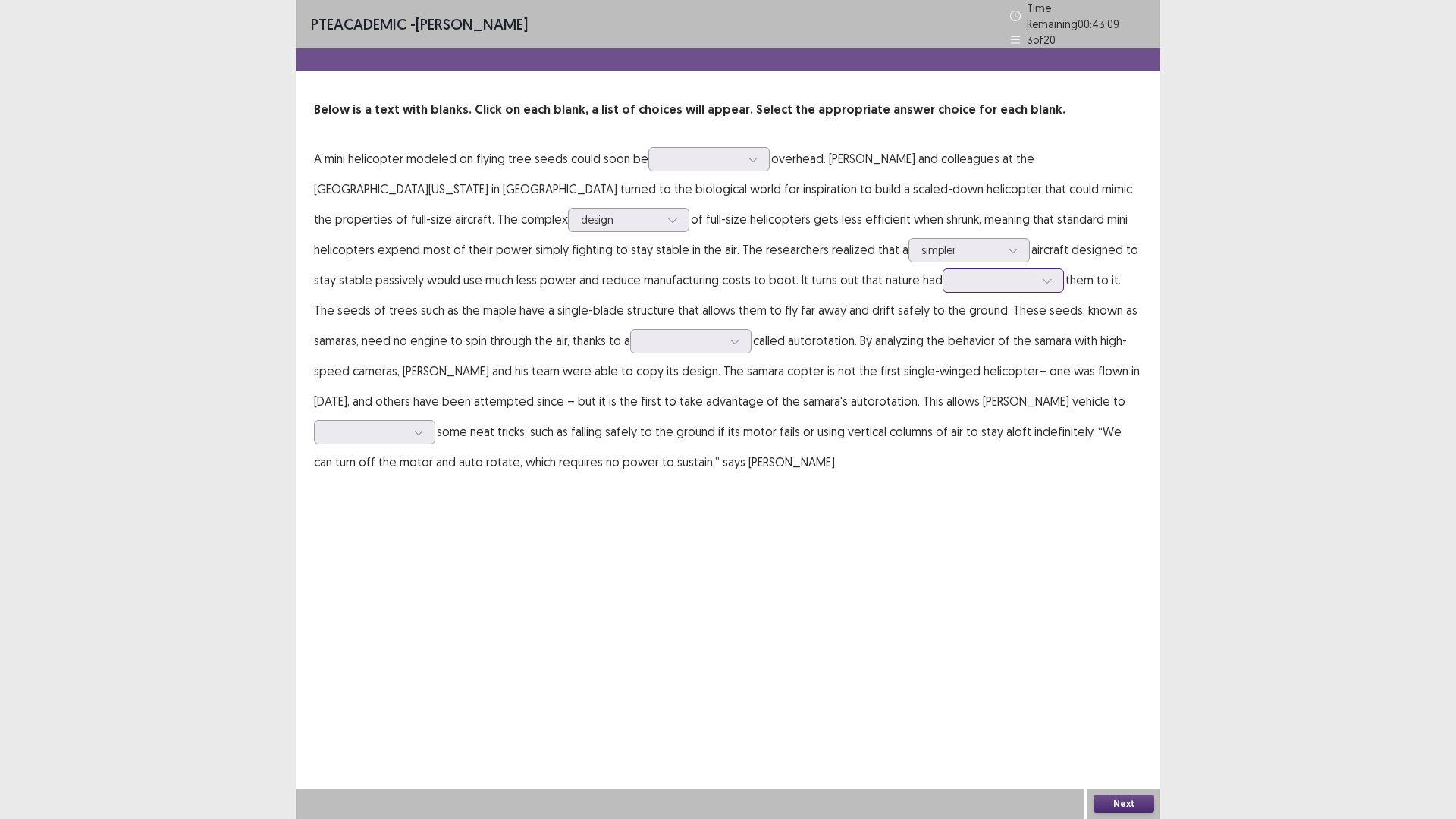
click at [955, 287] on div at bounding box center [994, 280] width 79 height 15
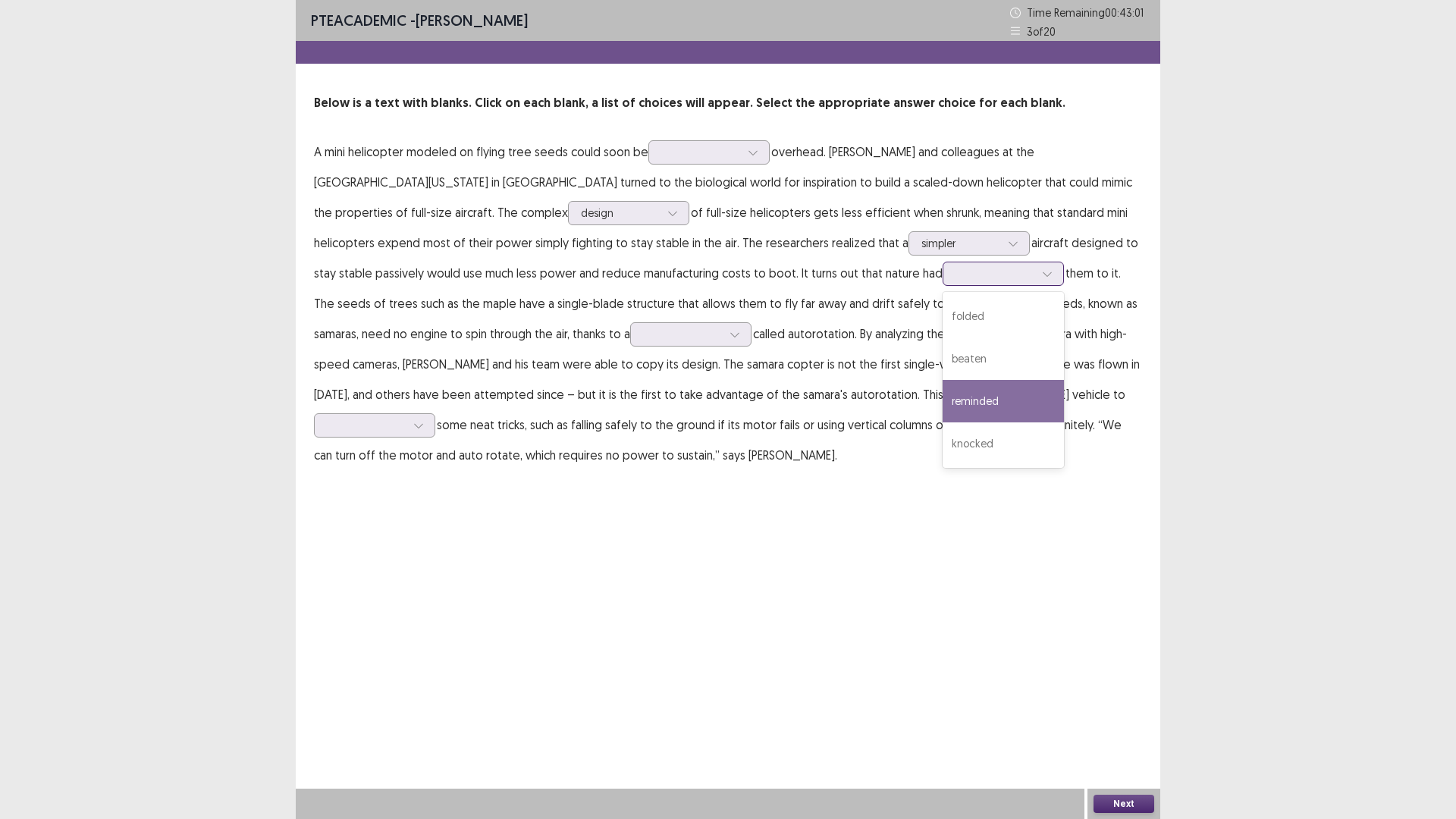
click at [943, 423] on div "reminded" at bounding box center [1003, 400] width 121 height 42
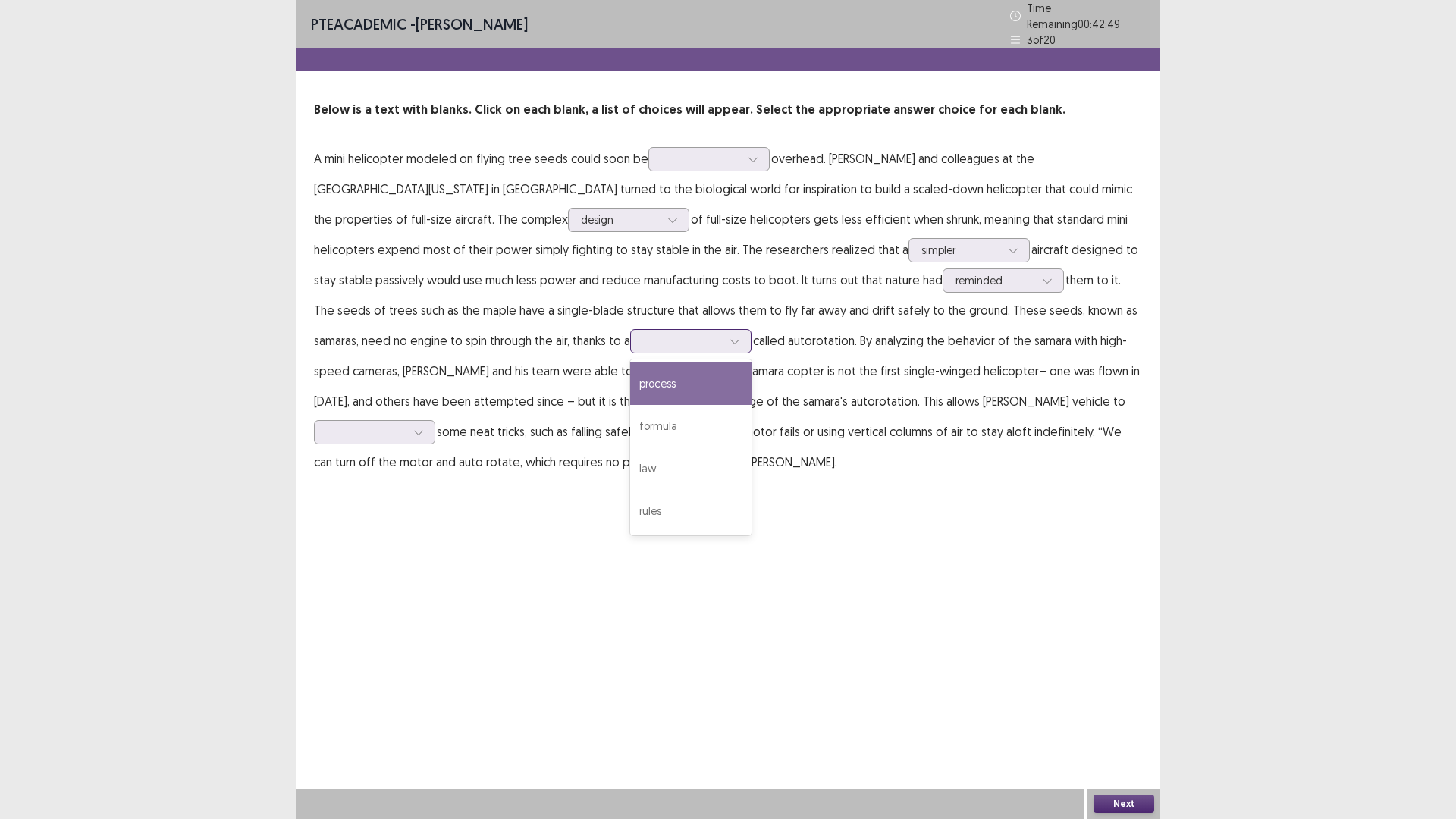
click at [721, 348] on div at bounding box center [682, 340] width 79 height 15
click at [751, 447] on div "formula" at bounding box center [691, 426] width 121 height 42
click at [740, 346] on icon at bounding box center [735, 341] width 11 height 11
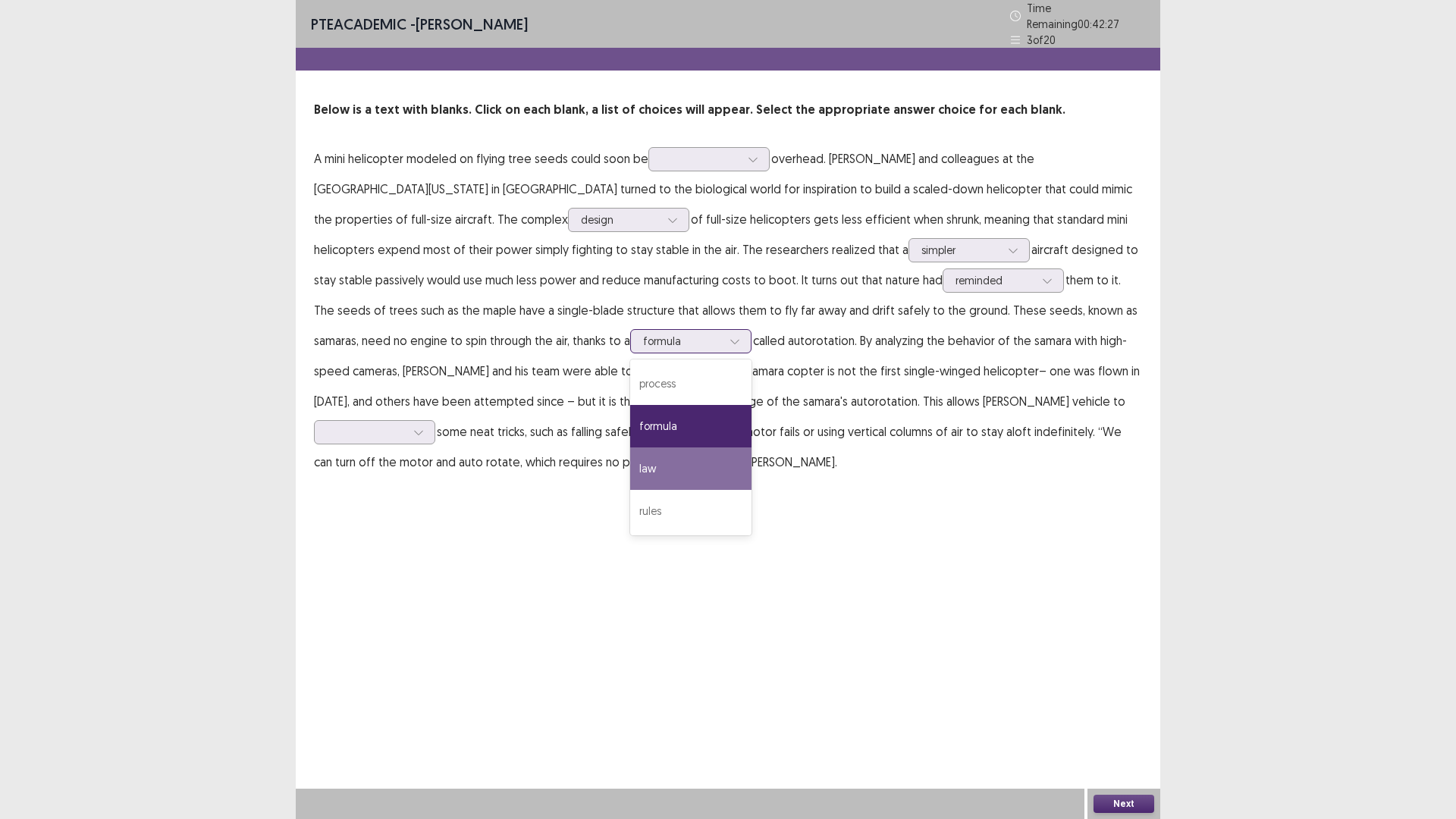
click at [751, 490] on div "law" at bounding box center [691, 468] width 121 height 42
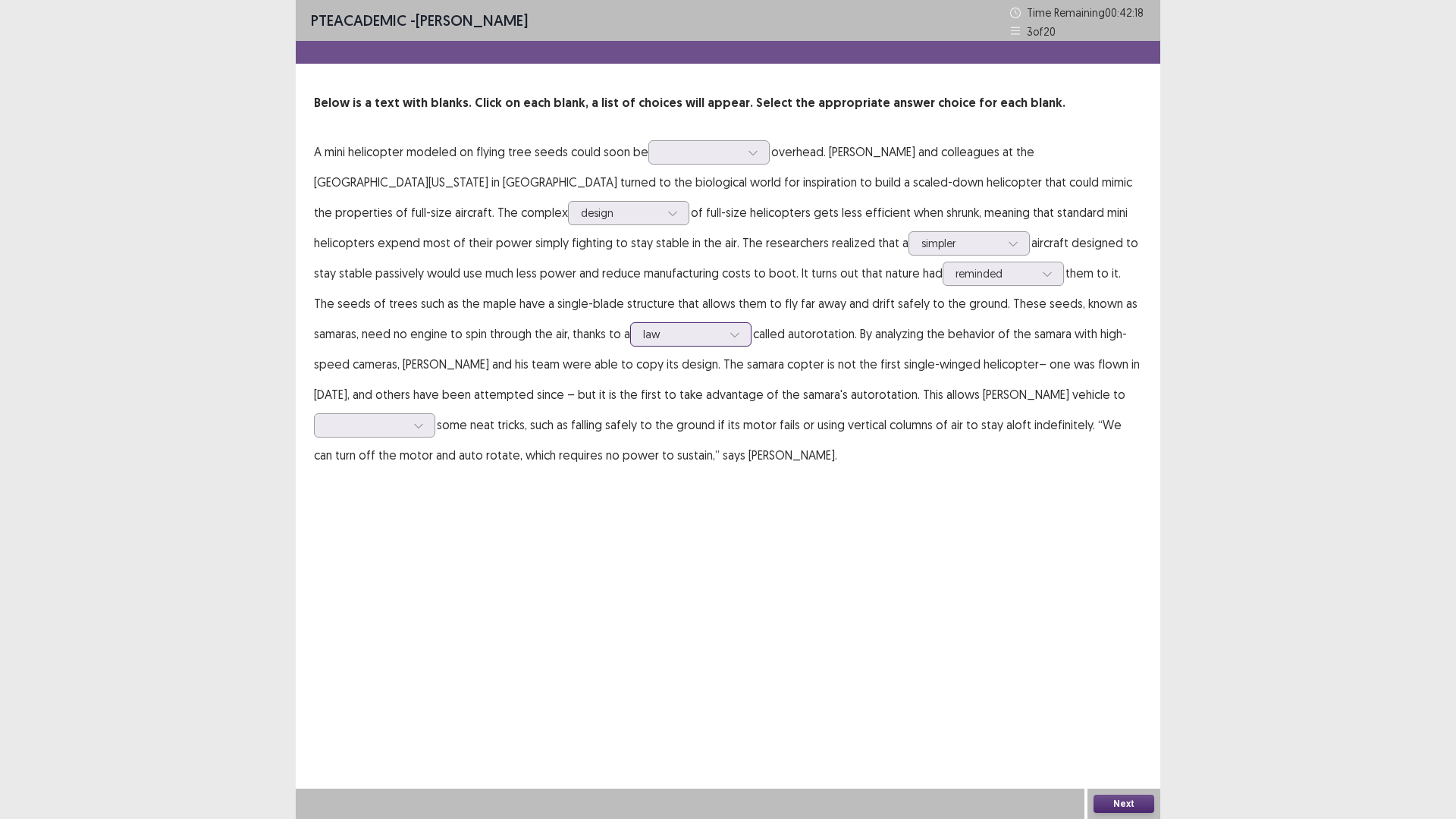
click at [751, 346] on div "law" at bounding box center [691, 334] width 121 height 25
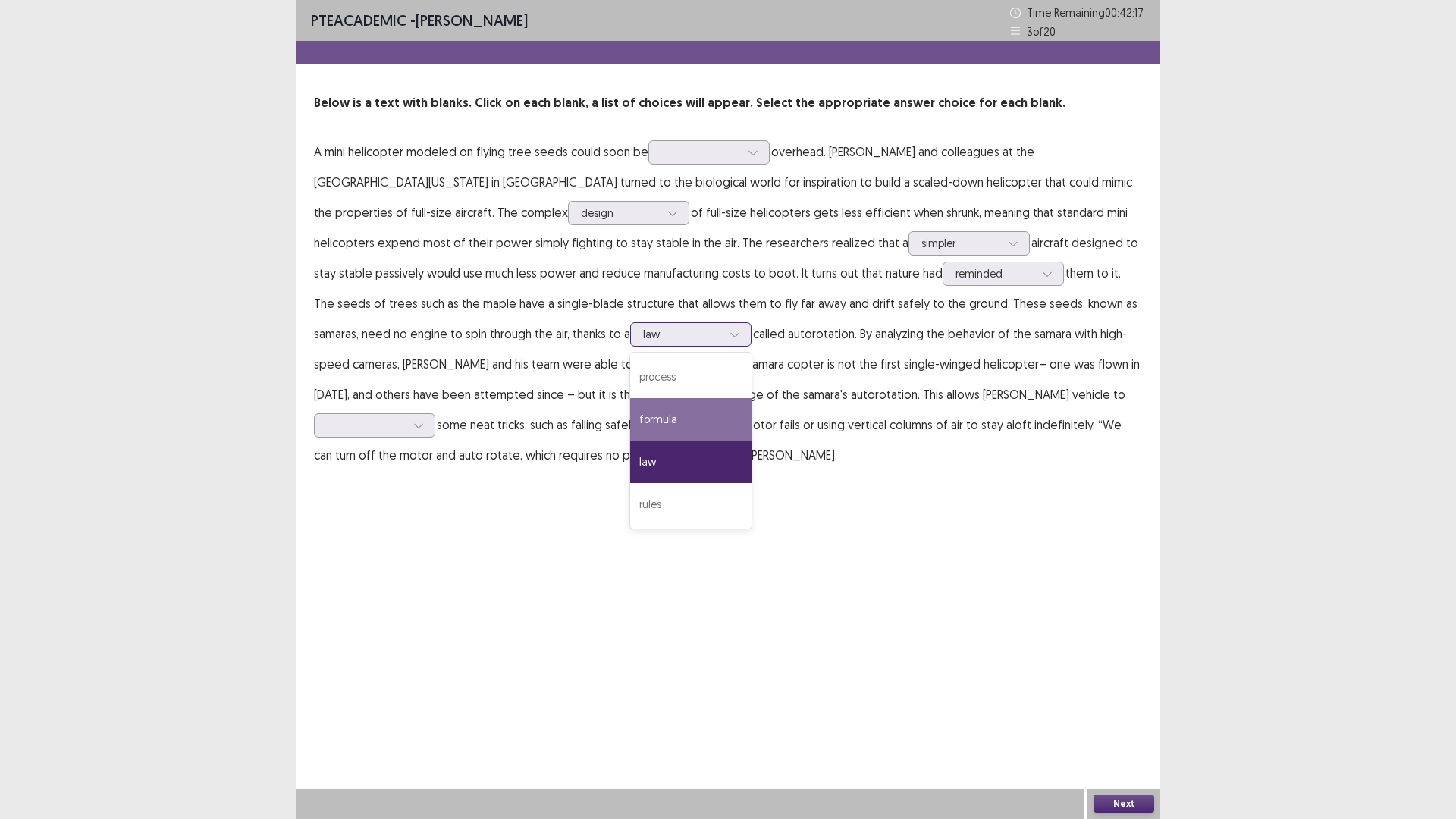
click at [751, 440] on div "formula" at bounding box center [691, 419] width 121 height 42
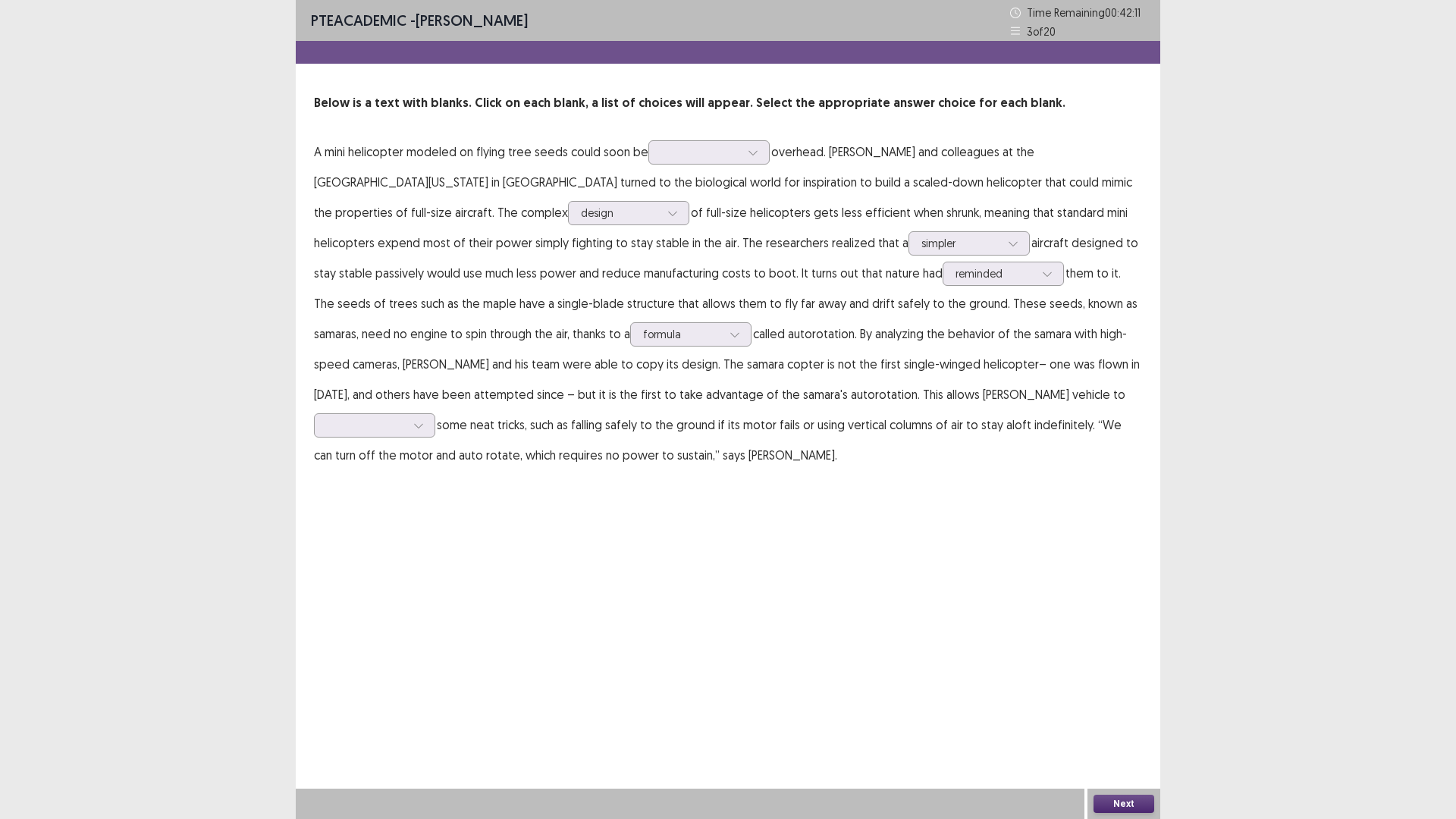
click at [879, 464] on p "A mini helicopter modeled on flying tree seeds could soon be overhead. [PERSON_…" at bounding box center [728, 303] width 828 height 333
click at [740, 340] on icon at bounding box center [735, 334] width 11 height 11
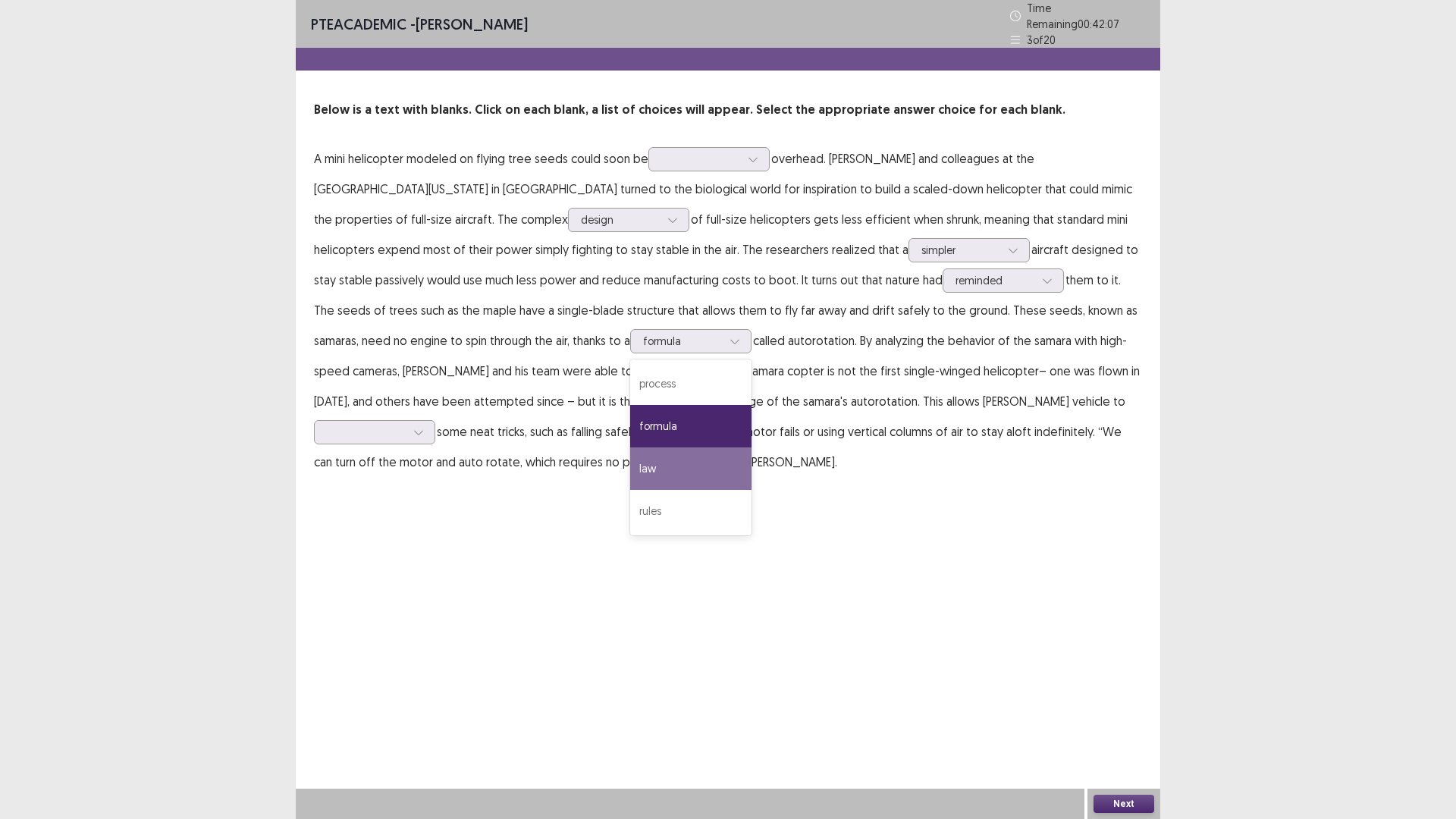
click at [947, 477] on p "A mini helicopter modeled on flying tree seeds could soon be overhead. [PERSON_…" at bounding box center [728, 310] width 828 height 333
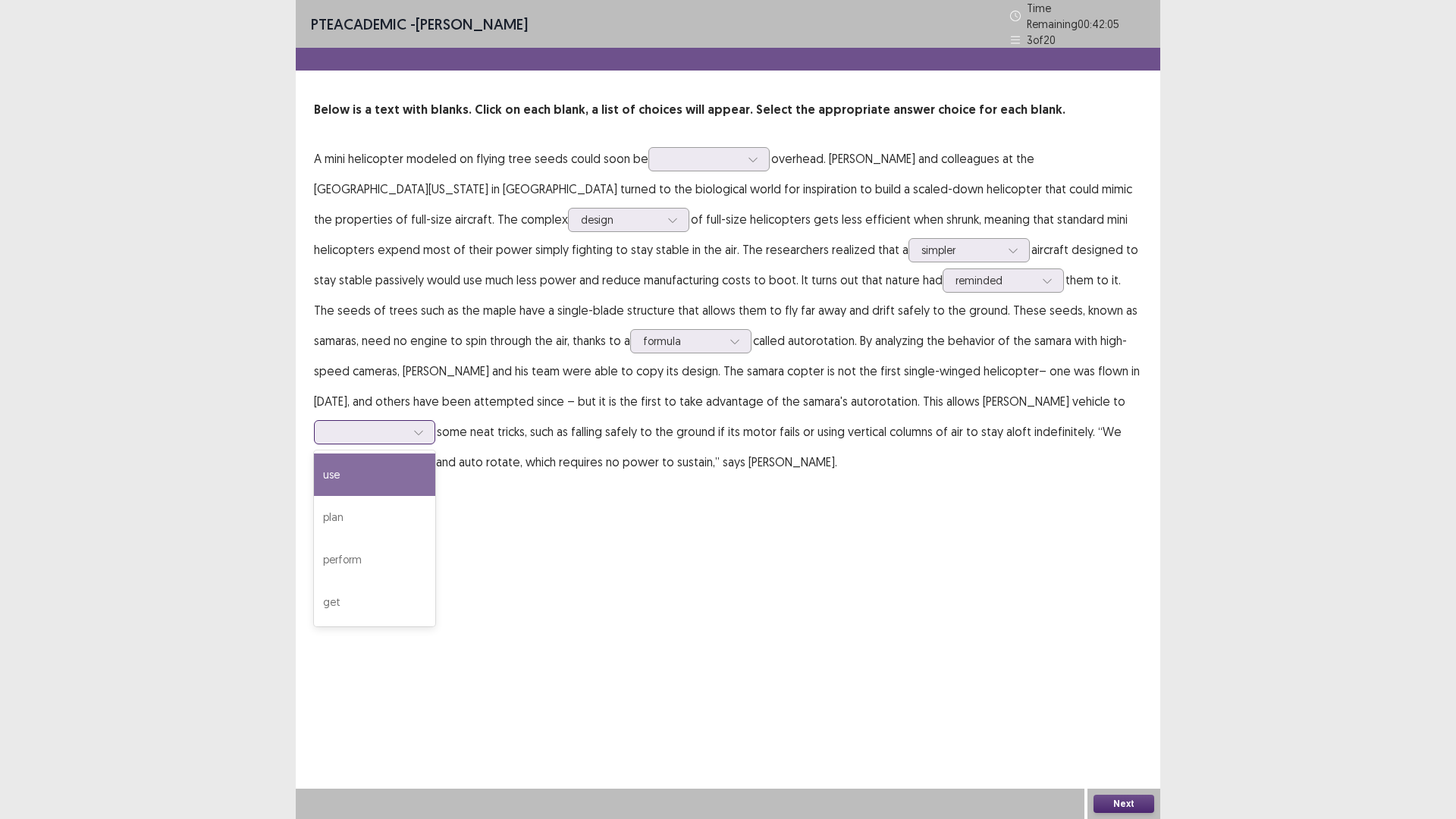
click at [435, 444] on div at bounding box center [375, 433] width 121 height 25
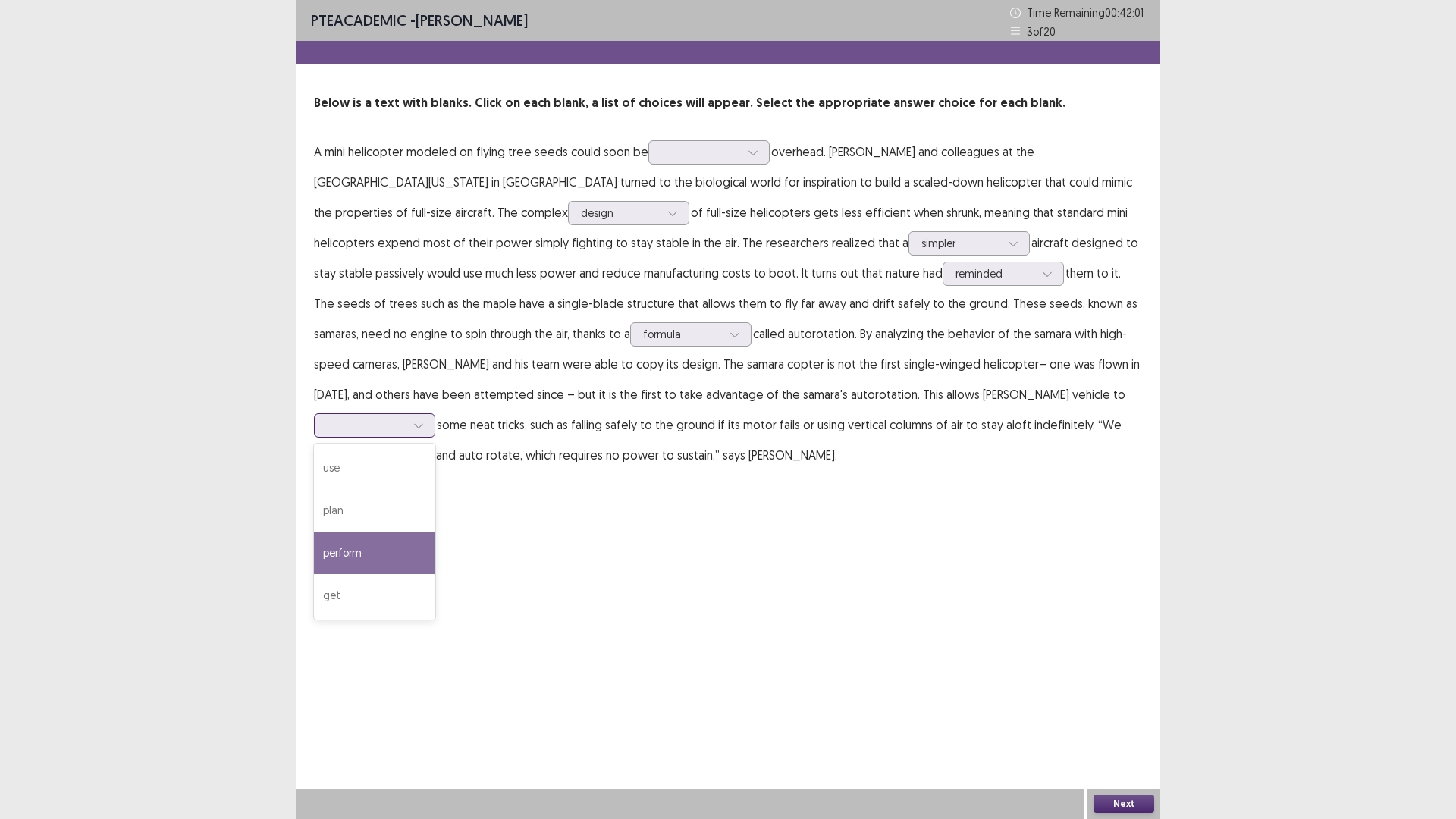
click at [435, 574] on div "perform" at bounding box center [375, 552] width 121 height 42
click at [406, 433] on div at bounding box center [366, 425] width 79 height 15
drag, startPoint x: 820, startPoint y: 230, endPoint x: 808, endPoint y: 208, distance: 25.1
click at [808, 208] on p "A mini helicopter modeled on flying tree seeds could soon be overhead. [PERSON_…" at bounding box center [728, 303] width 828 height 333
click at [740, 159] on div at bounding box center [701, 151] width 79 height 15
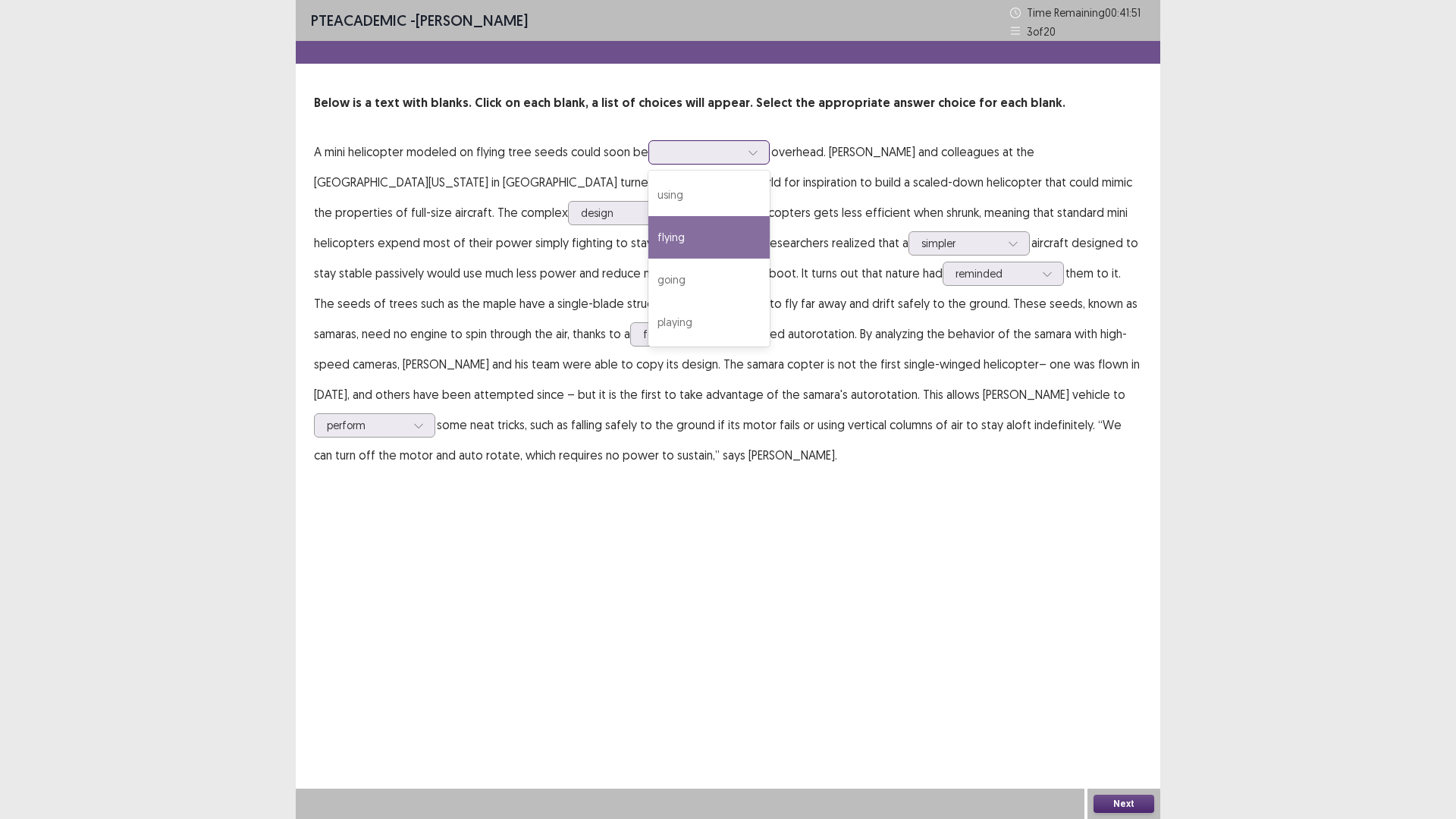
click at [770, 259] on div "flying" at bounding box center [709, 237] width 121 height 42
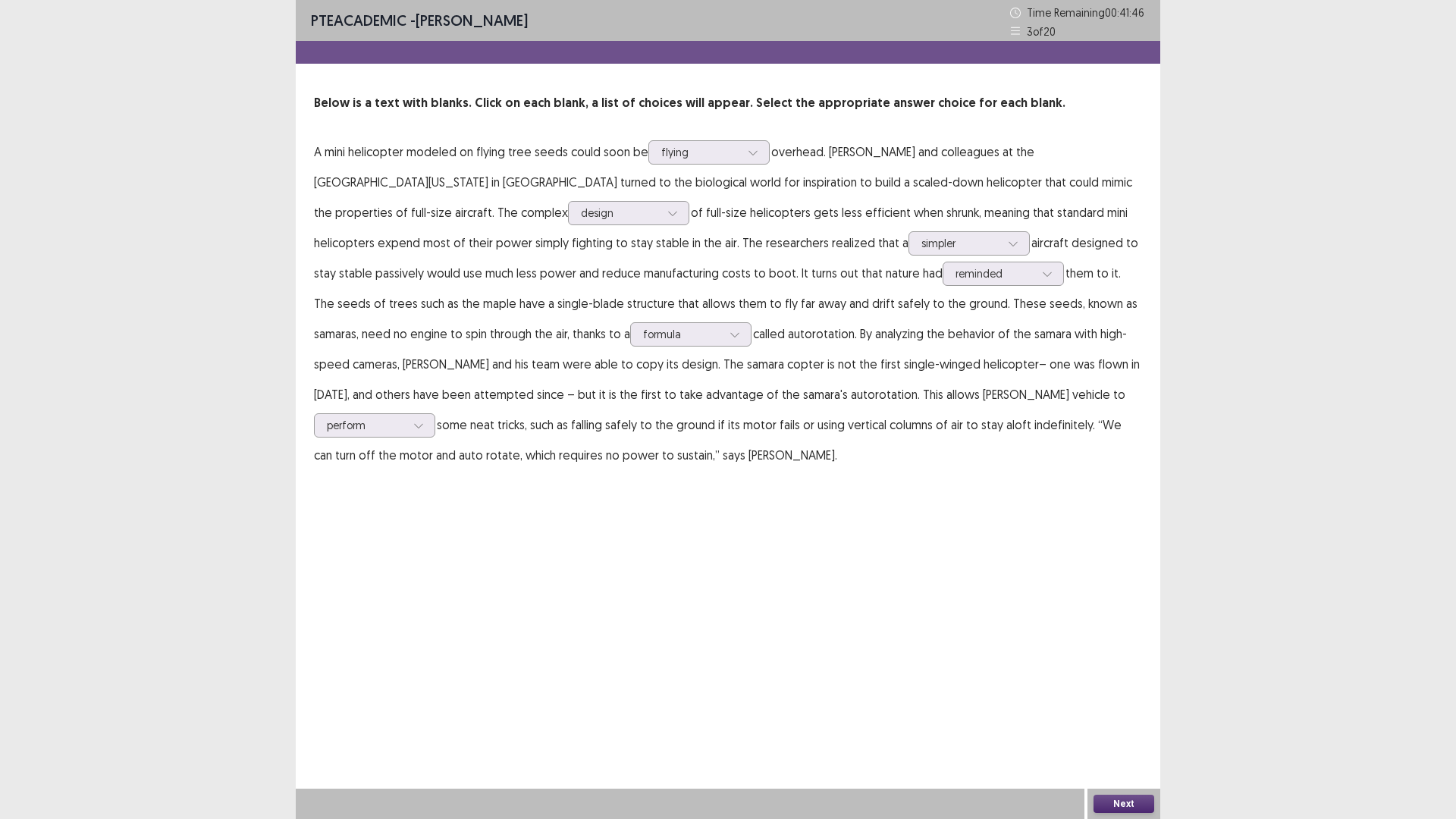
click at [1129, 724] on div "Next" at bounding box center [1123, 803] width 73 height 30
click at [1133, 724] on button "Next" at bounding box center [1123, 804] width 61 height 18
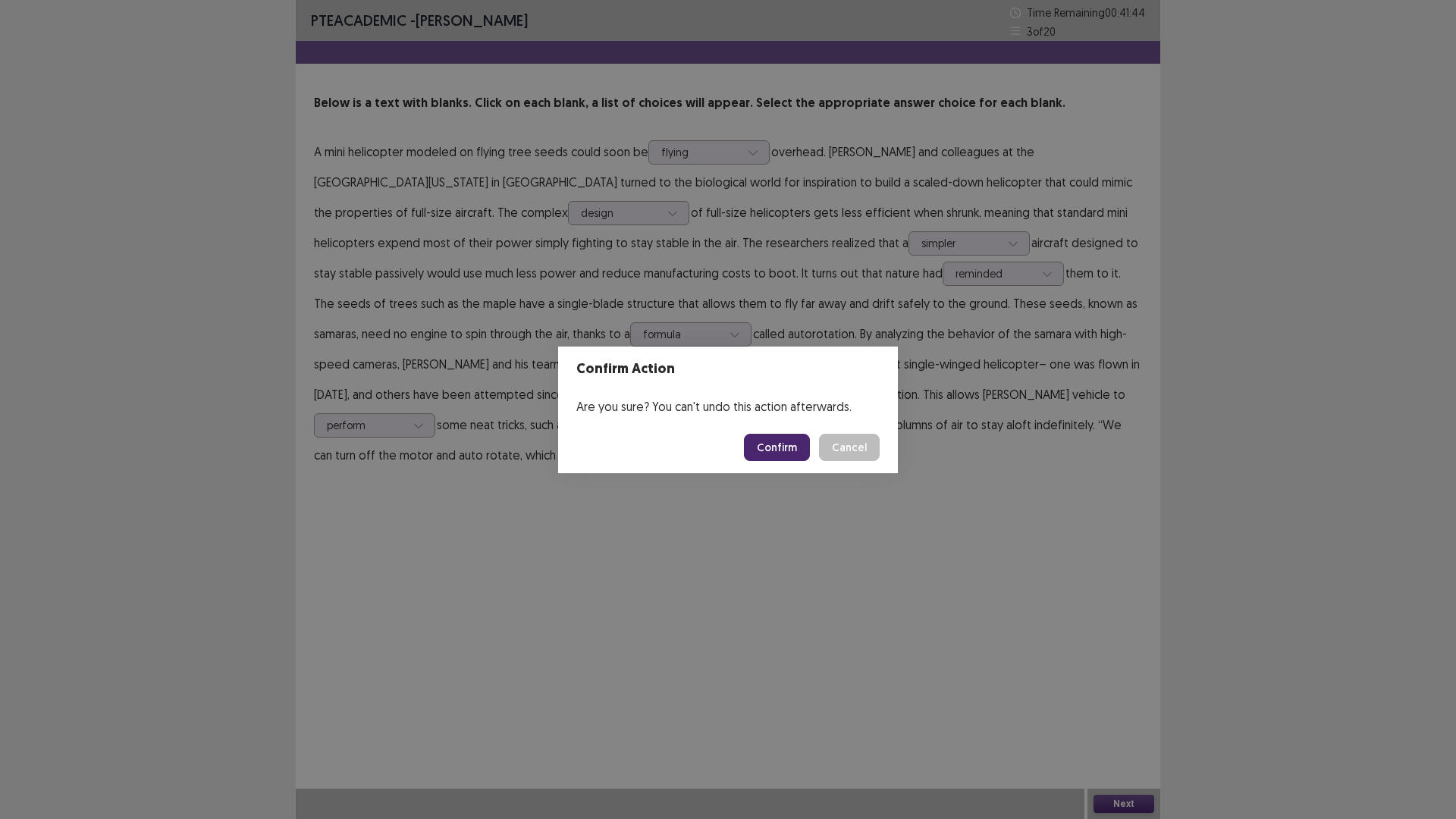
click at [810, 453] on button "Confirm" at bounding box center [777, 447] width 66 height 28
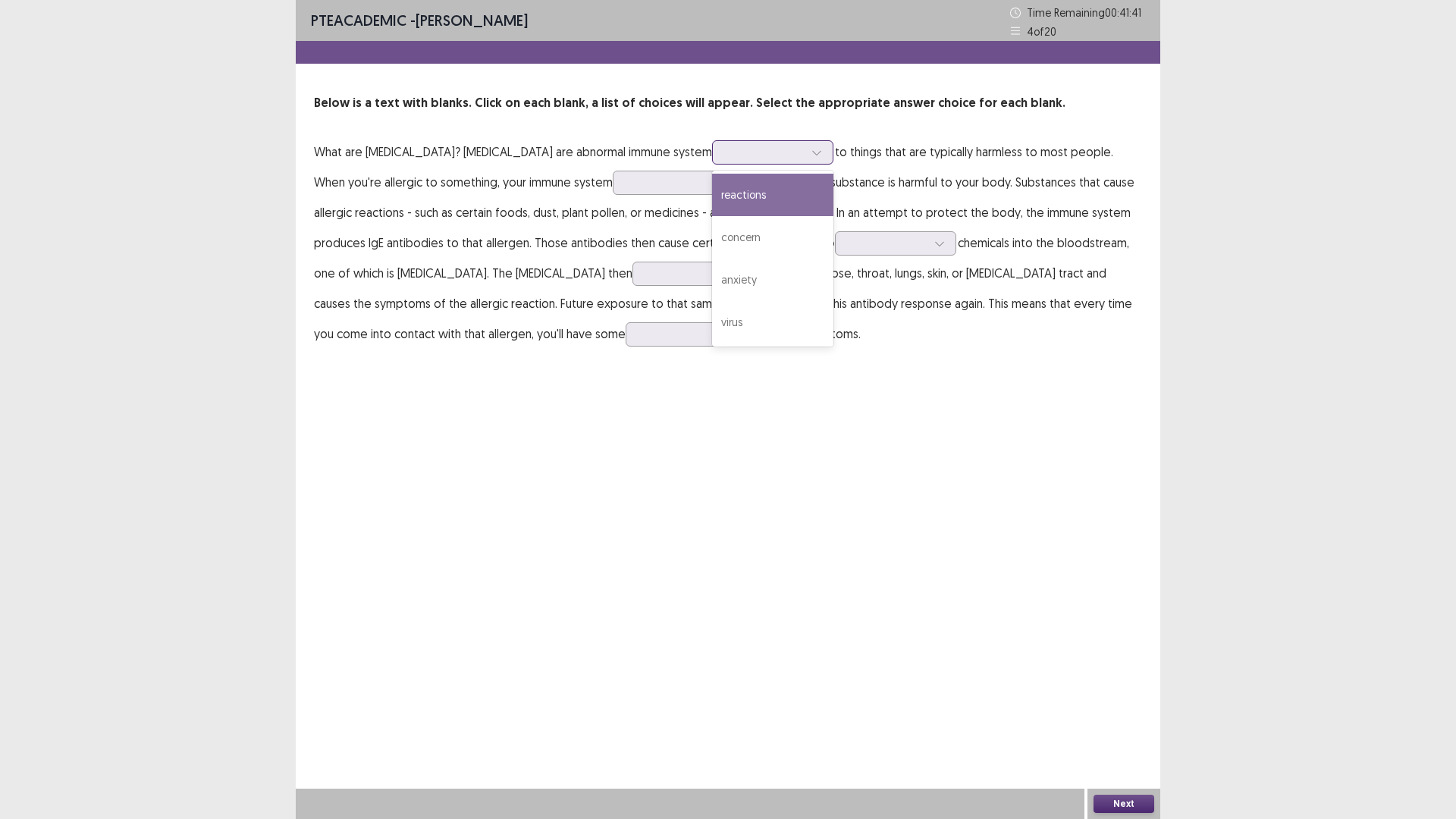
click at [812, 164] on div at bounding box center [773, 153] width 121 height 25
click at [770, 216] on div "reactions" at bounding box center [773, 194] width 121 height 42
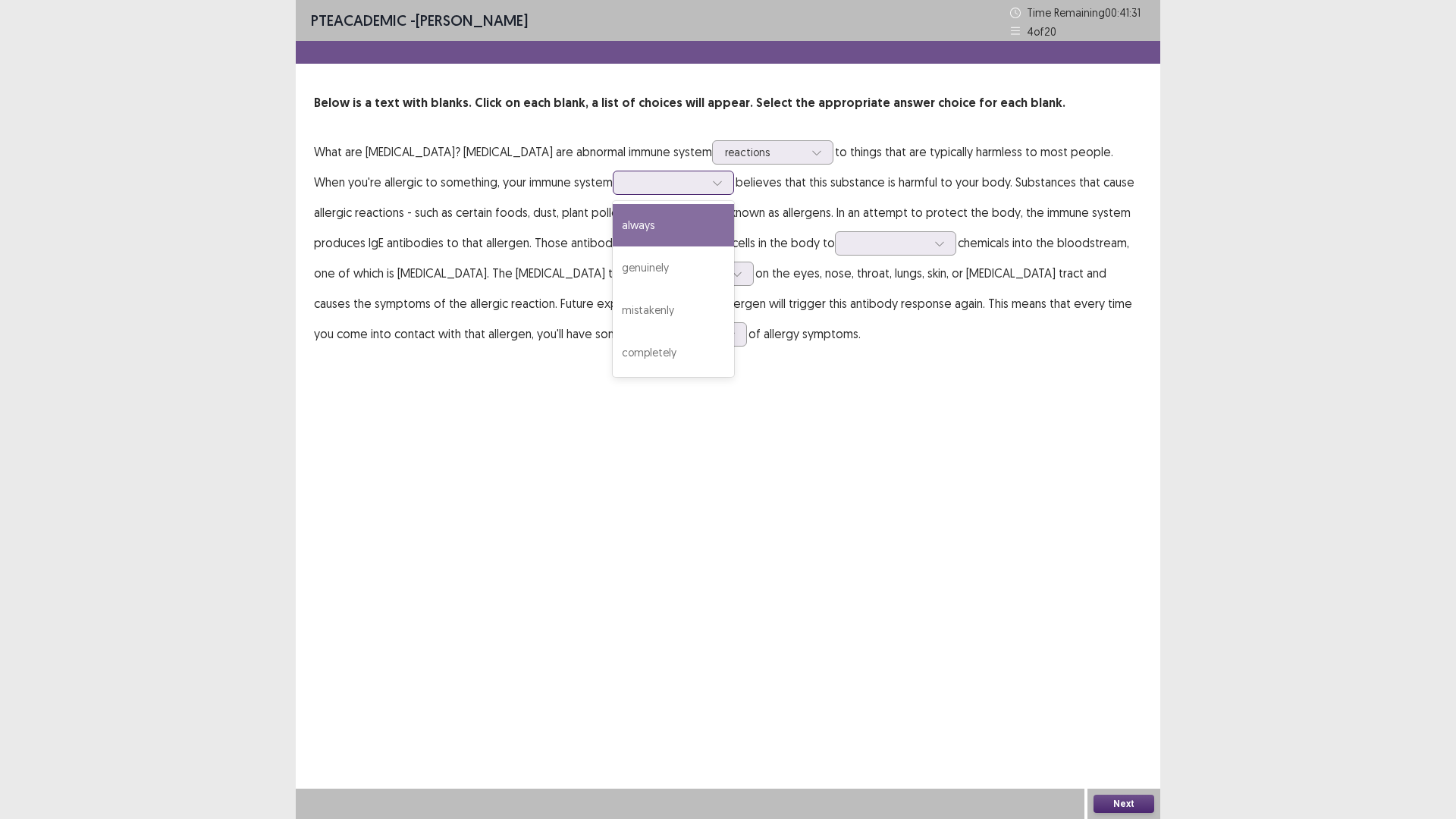
click at [705, 190] on div at bounding box center [665, 182] width 79 height 15
click at [734, 247] on div "always" at bounding box center [673, 224] width 121 height 42
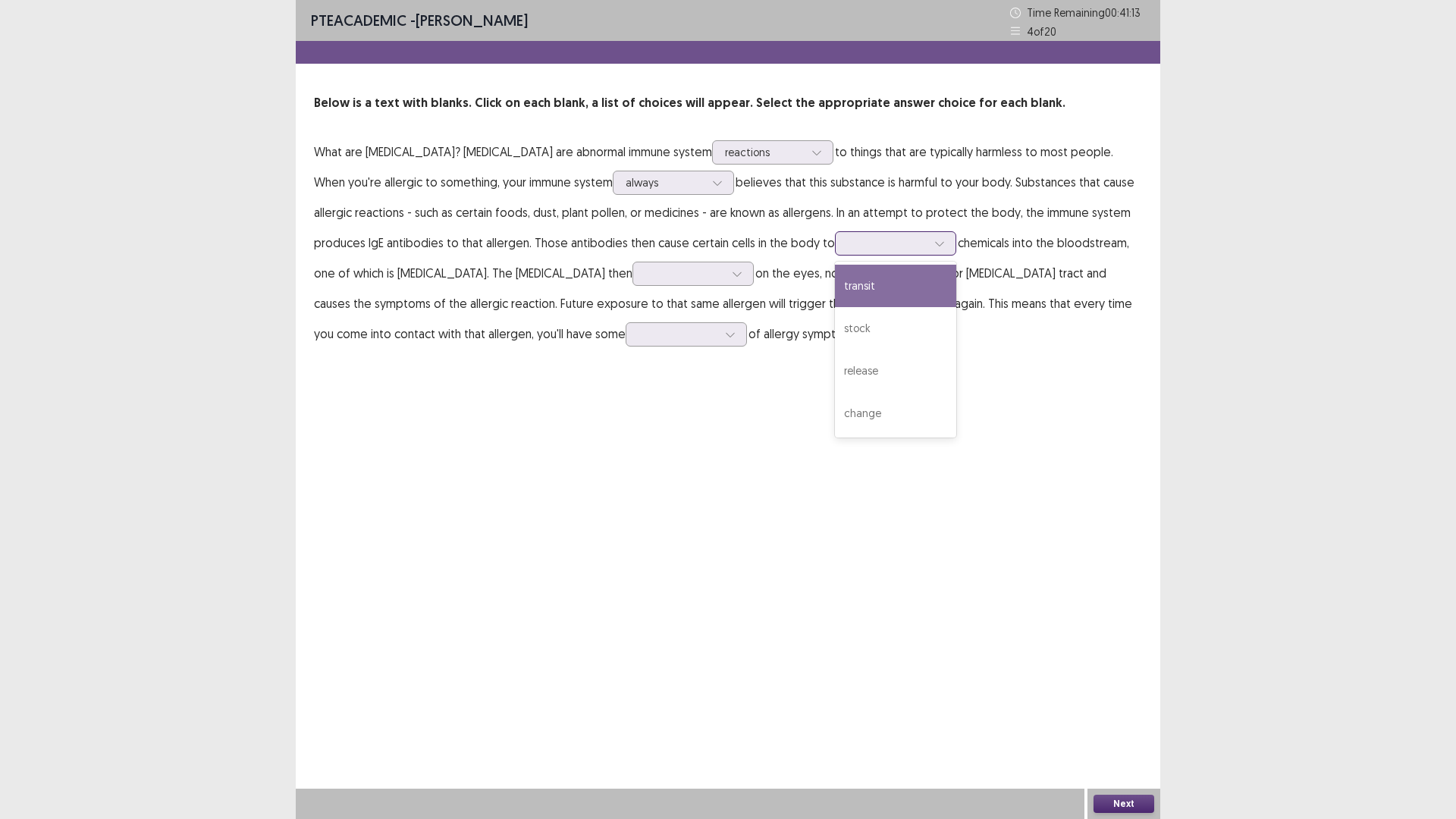
click at [847, 250] on div at bounding box center [887, 243] width 79 height 15
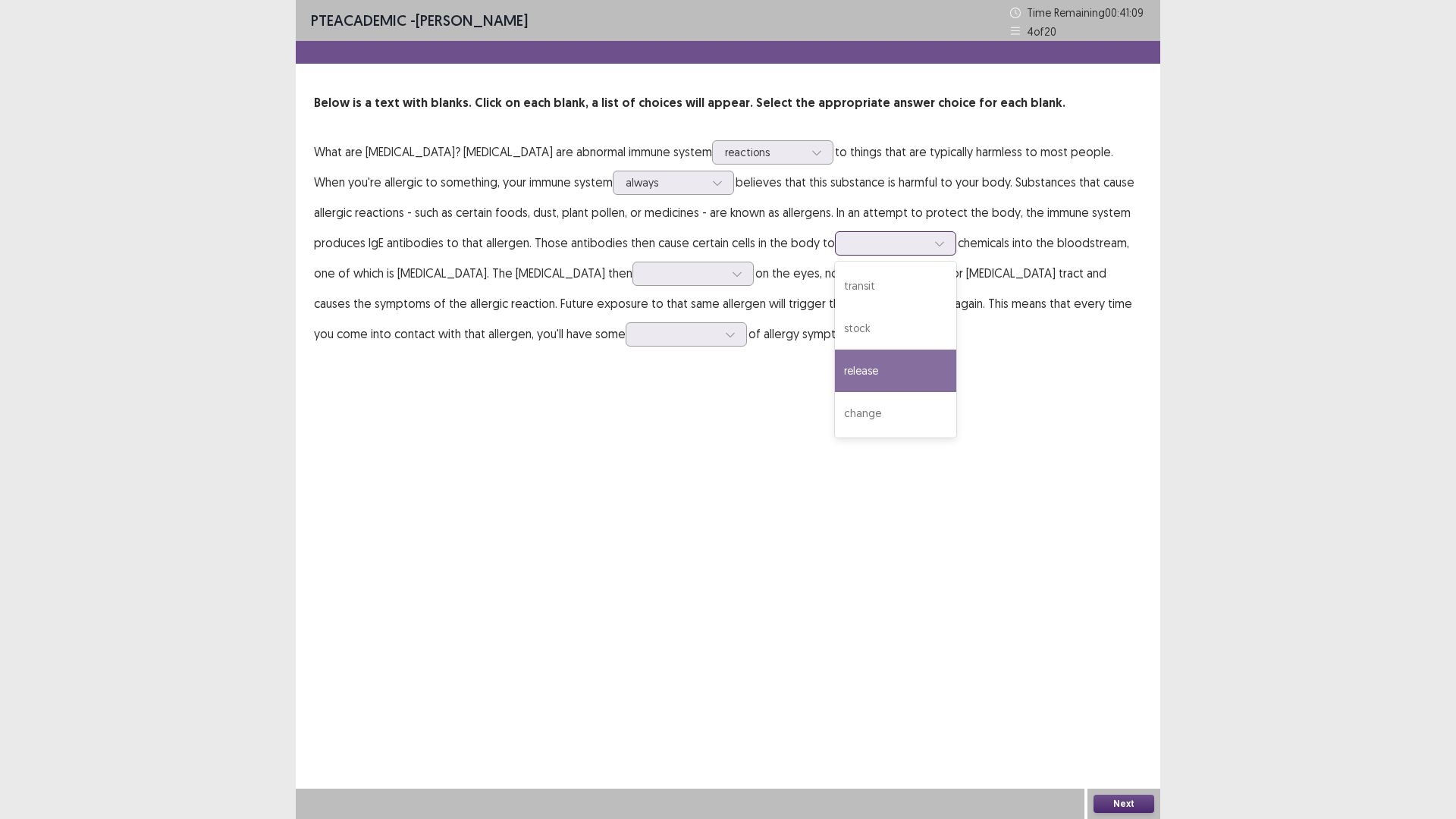
click at [835, 392] on div "release" at bounding box center [896, 370] width 121 height 42
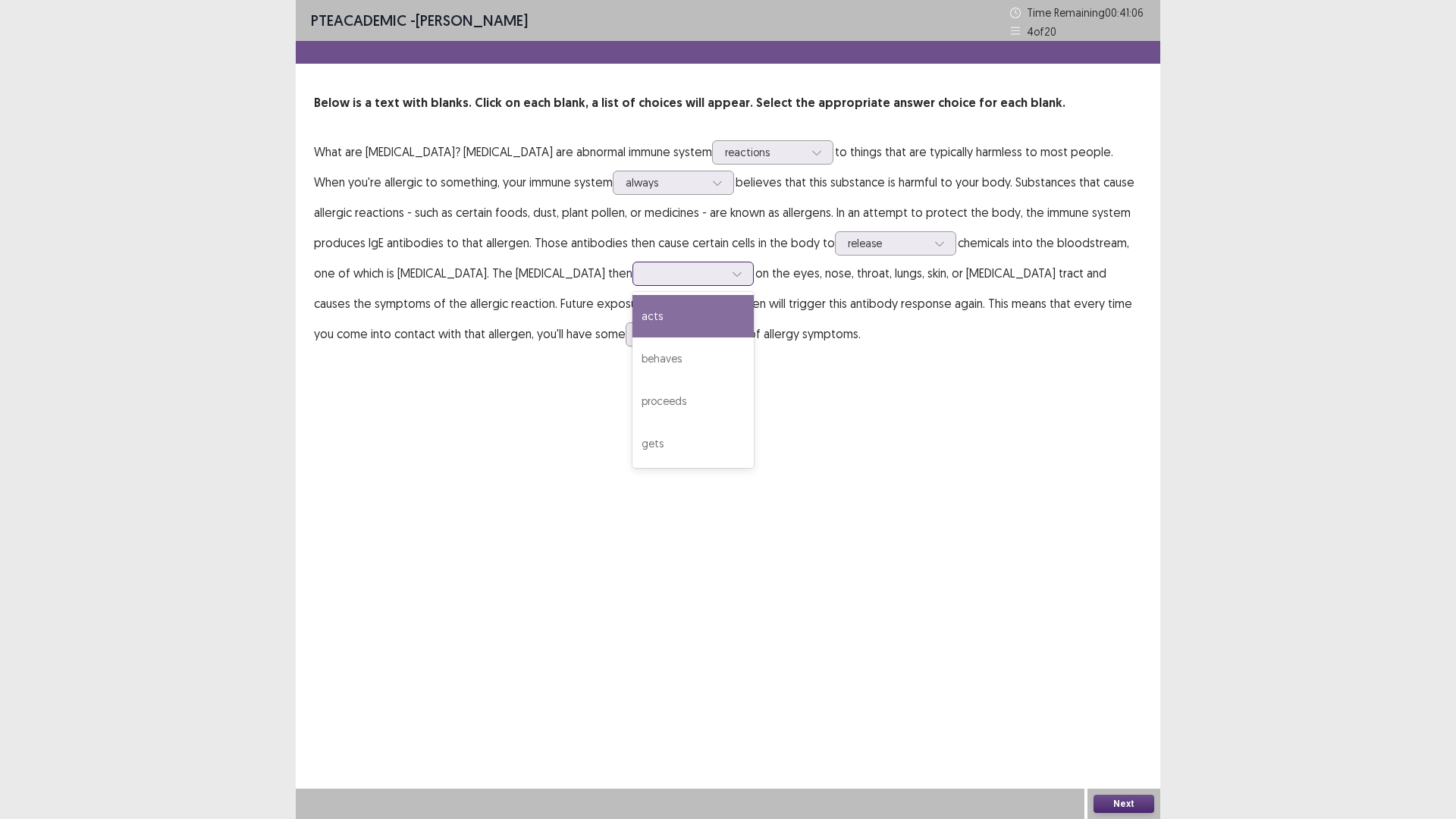
click at [645, 280] on div at bounding box center [685, 273] width 79 height 15
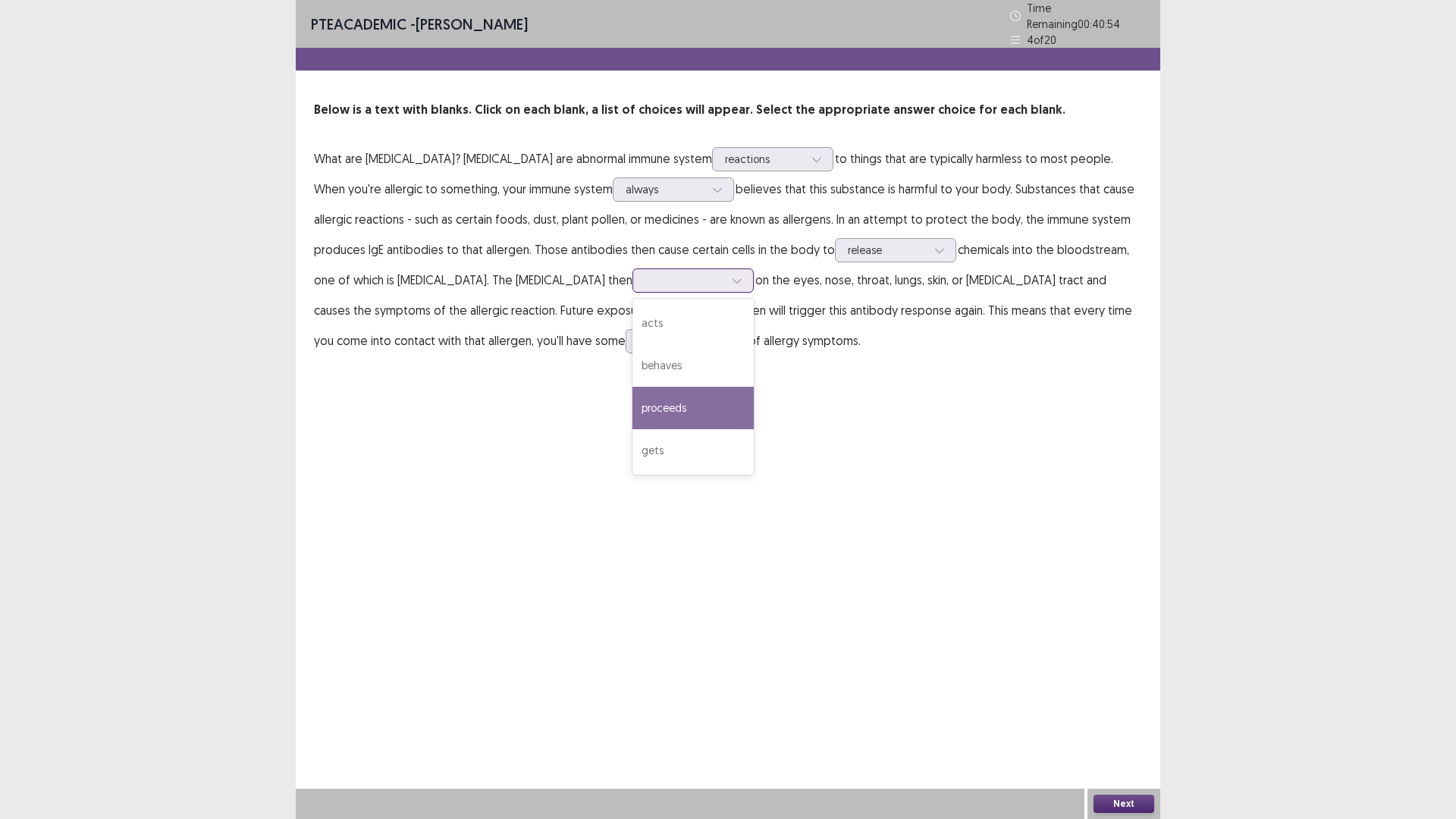
click at [632, 429] on div "proceeds" at bounding box center [693, 407] width 121 height 42
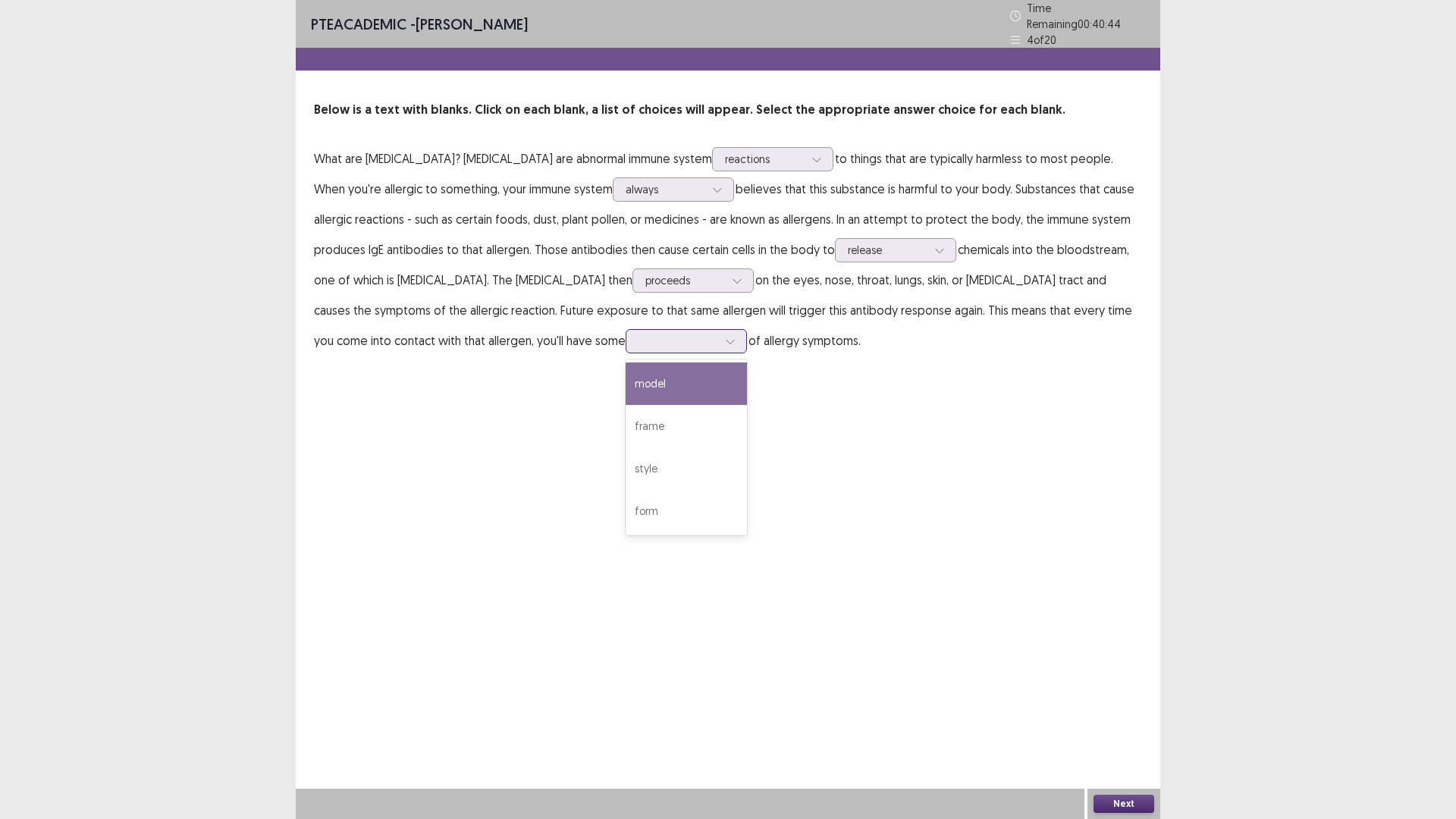
click at [718, 348] on div at bounding box center [678, 340] width 79 height 15
click at [747, 532] on div "form" at bounding box center [686, 511] width 121 height 42
click at [1118, 724] on button "Next" at bounding box center [1123, 804] width 61 height 18
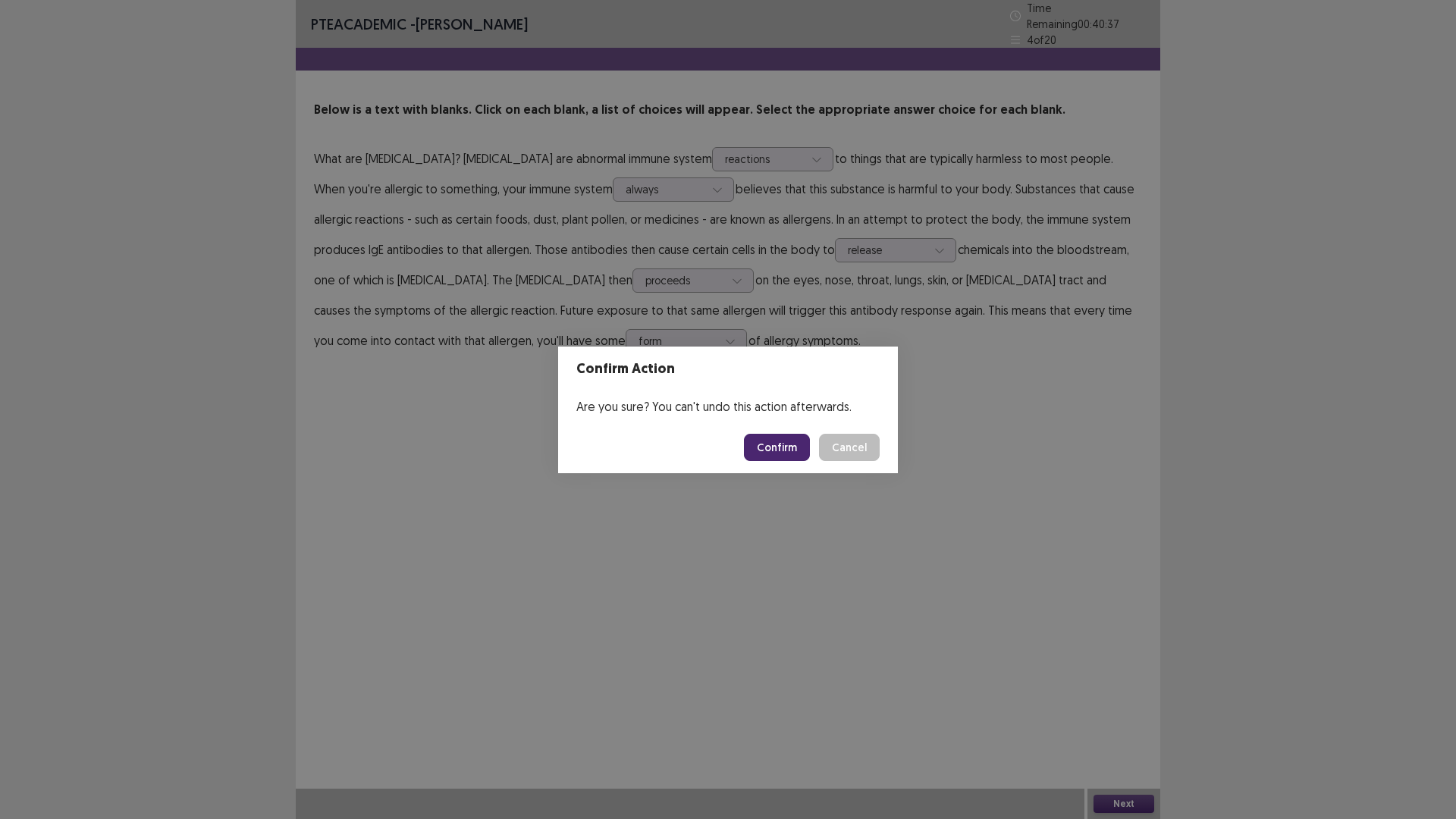
click at [901, 493] on div "Confirm Action Are you sure? You can't undo this action afterwards. Confirm Can…" at bounding box center [728, 410] width 1456 height 819
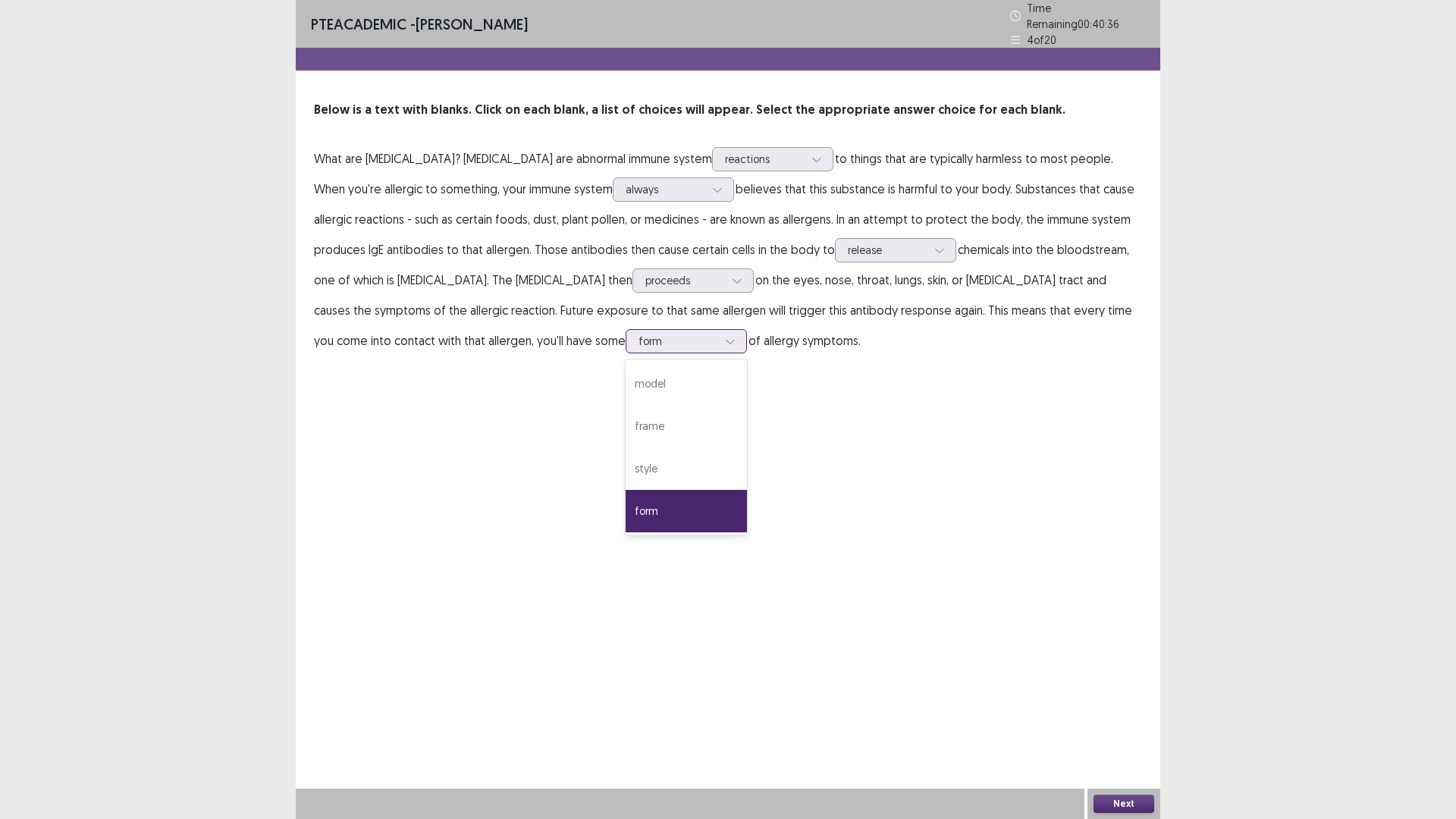
click at [718, 348] on div at bounding box center [678, 340] width 79 height 15
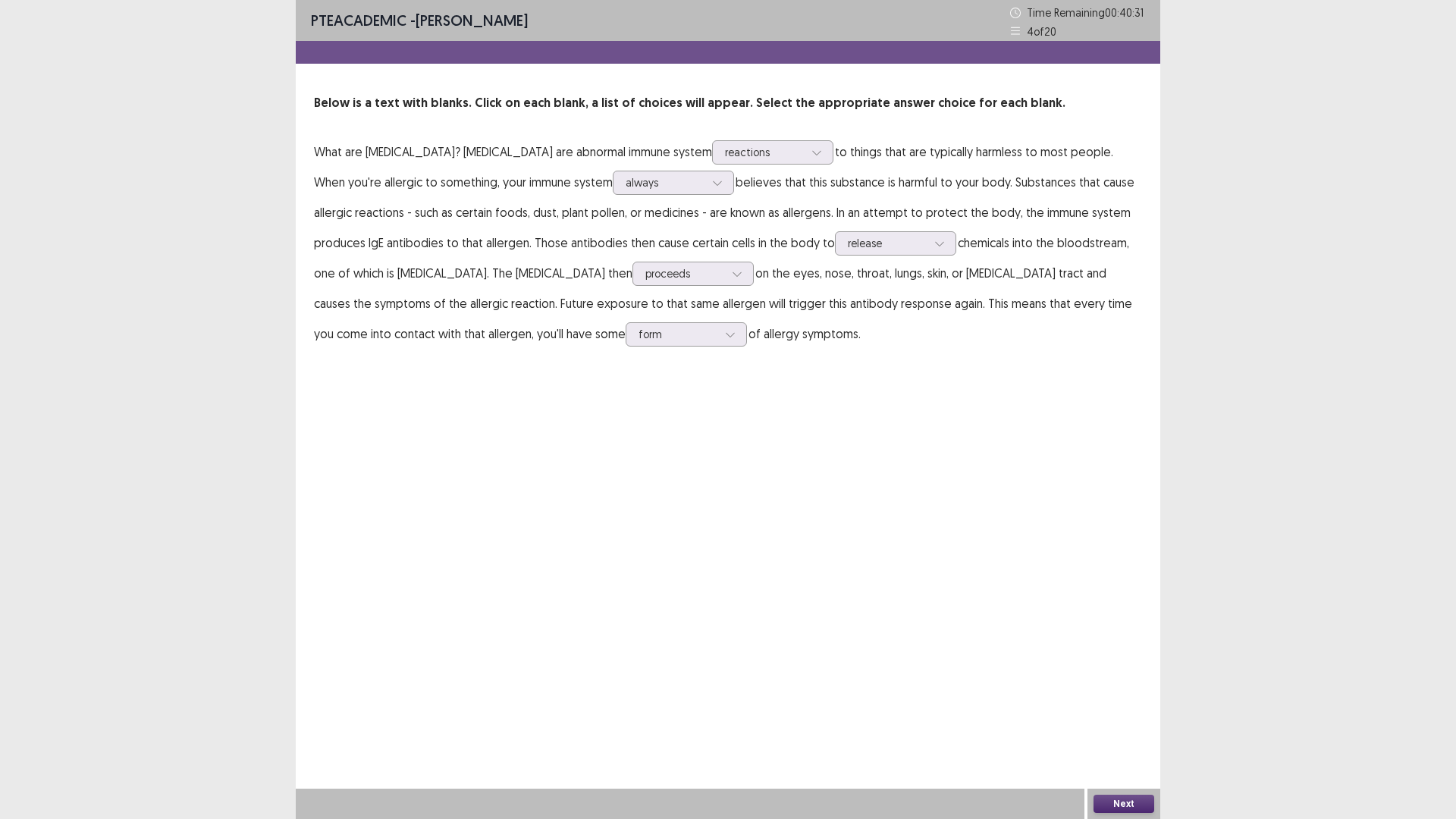
click at [1130, 724] on button "Next" at bounding box center [1123, 804] width 61 height 18
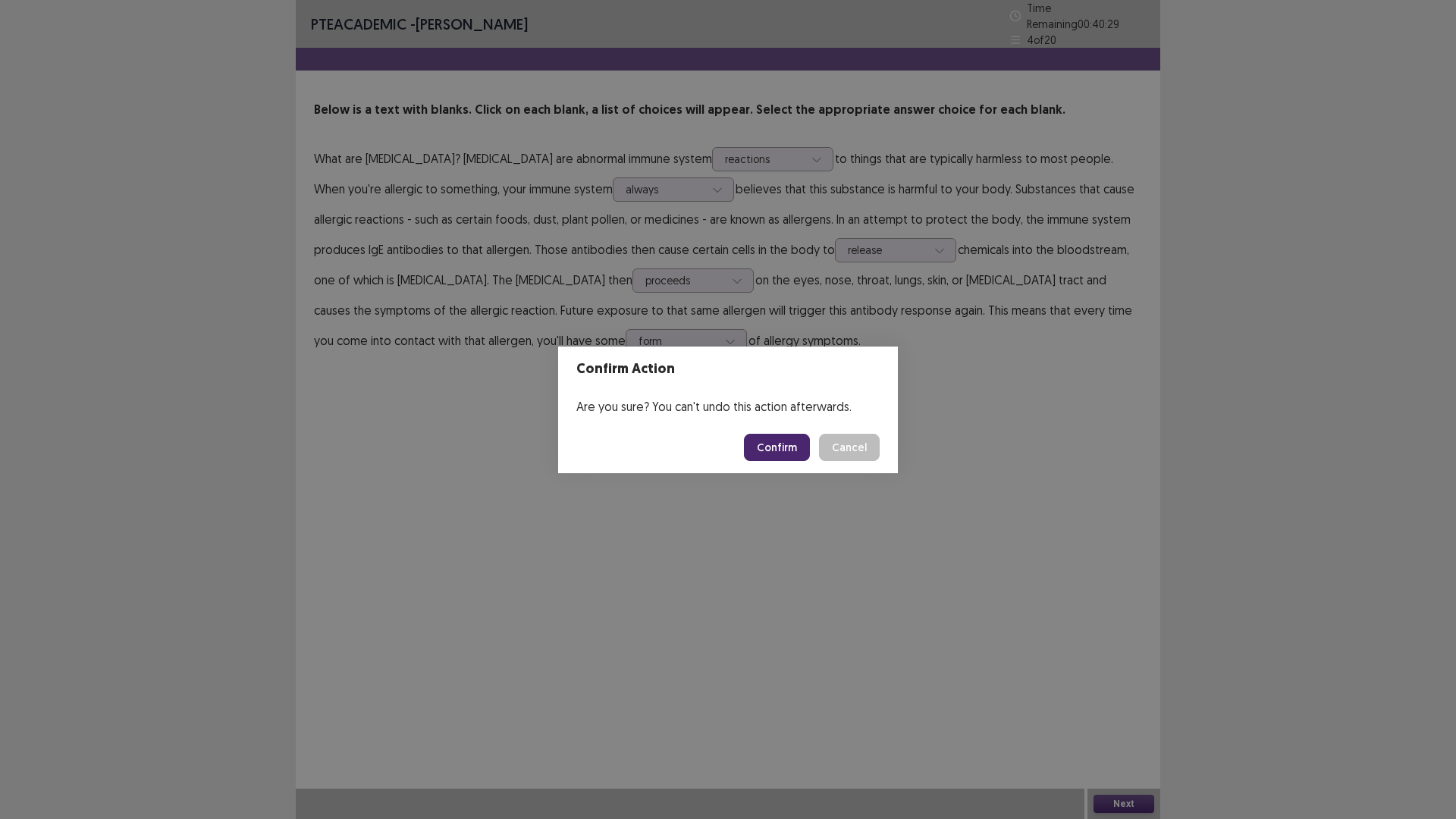
click at [770, 457] on button "Confirm" at bounding box center [777, 447] width 66 height 28
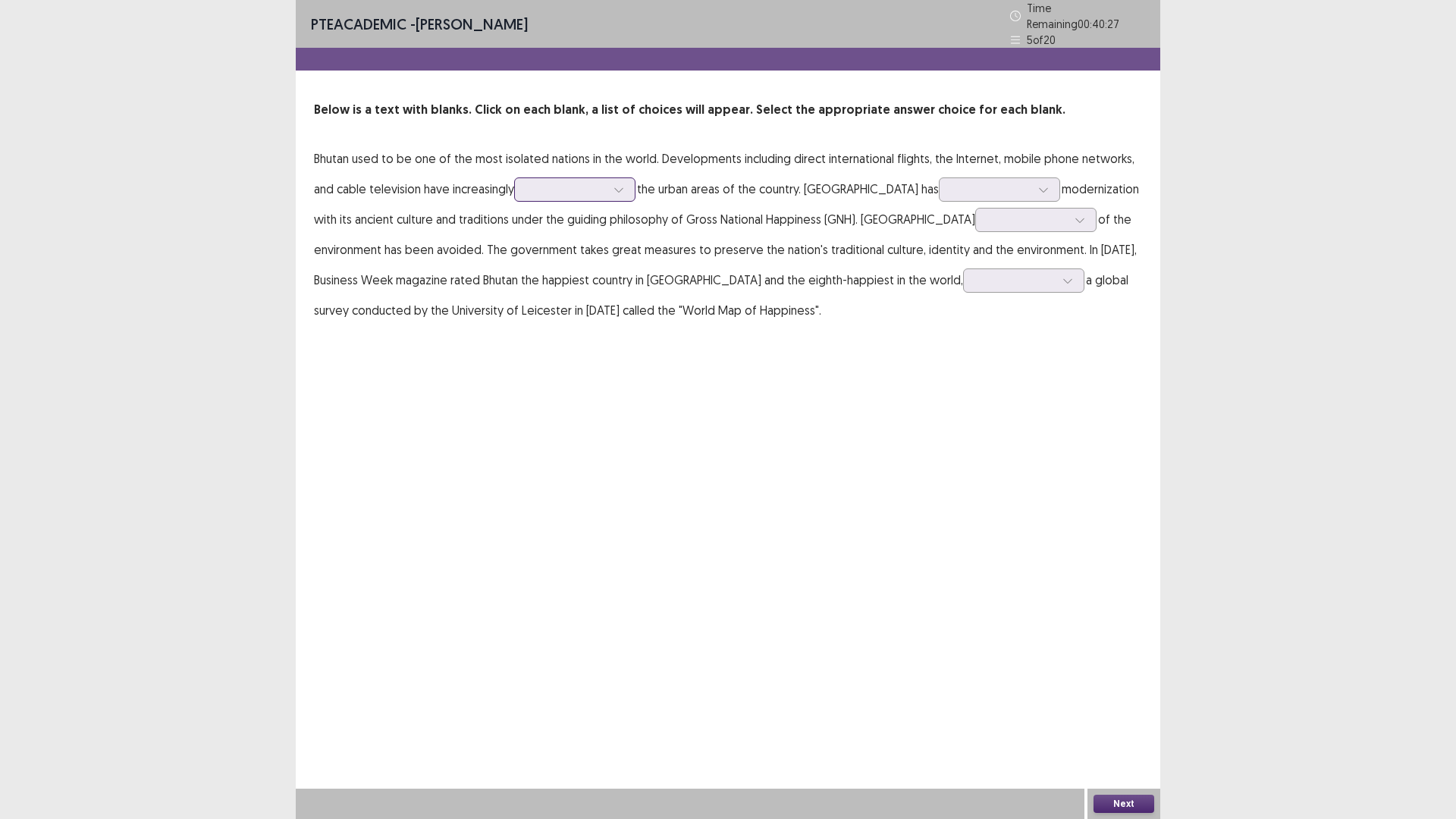
click at [606, 197] on div at bounding box center [566, 189] width 79 height 15
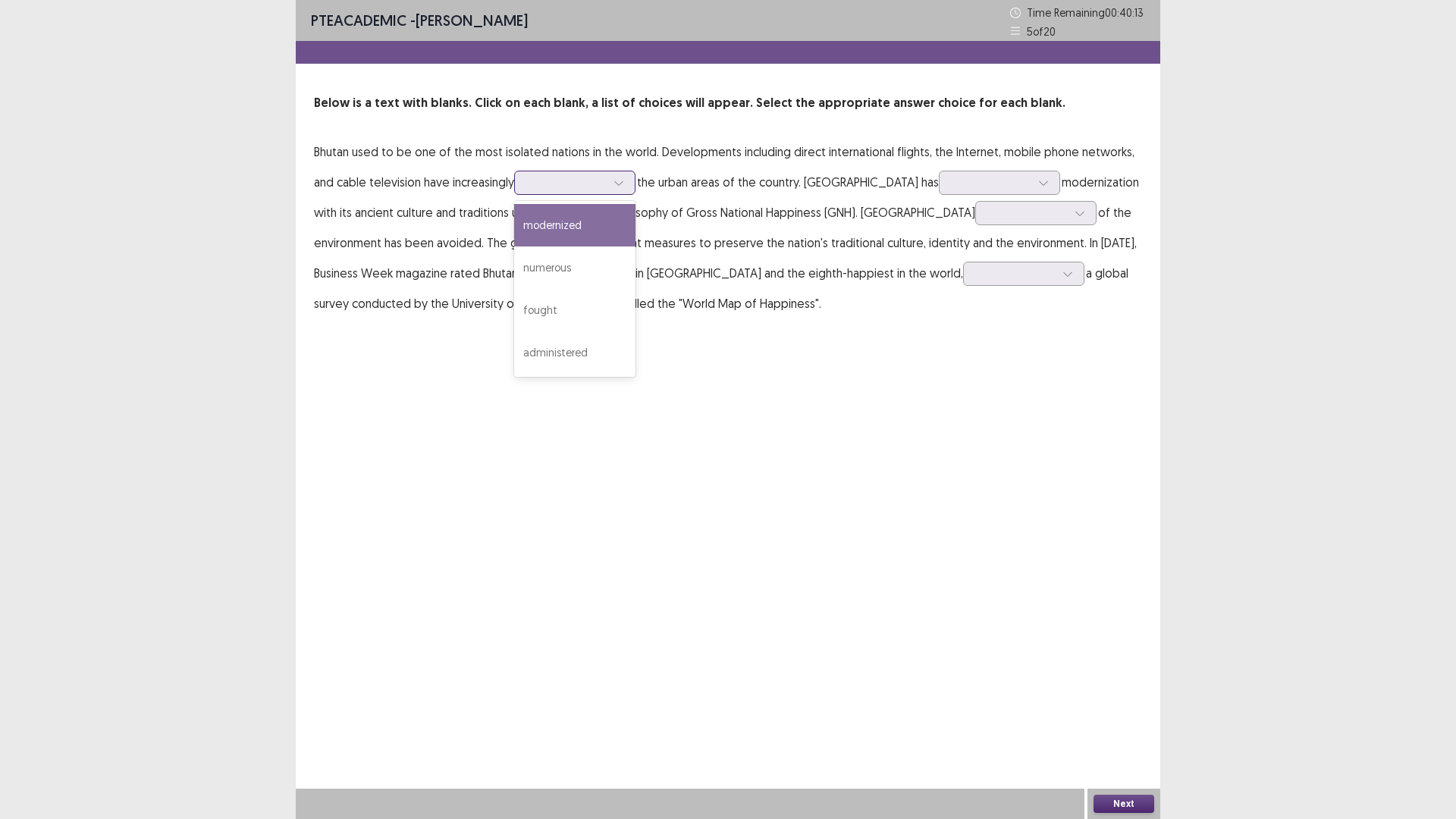
click at [635, 247] on div "modernized" at bounding box center [575, 224] width 121 height 42
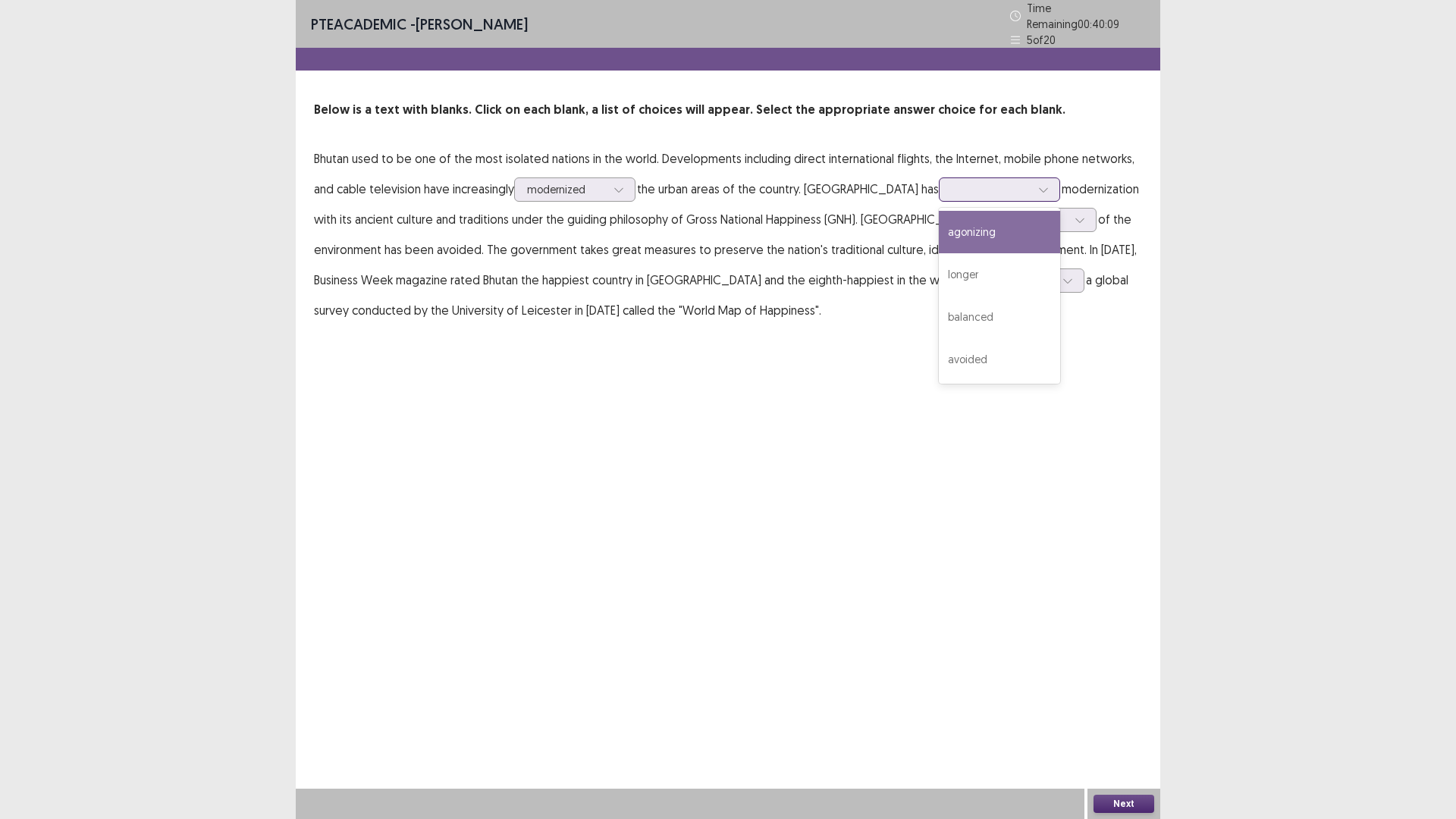
click at [1032, 201] on div at bounding box center [1043, 190] width 23 height 23
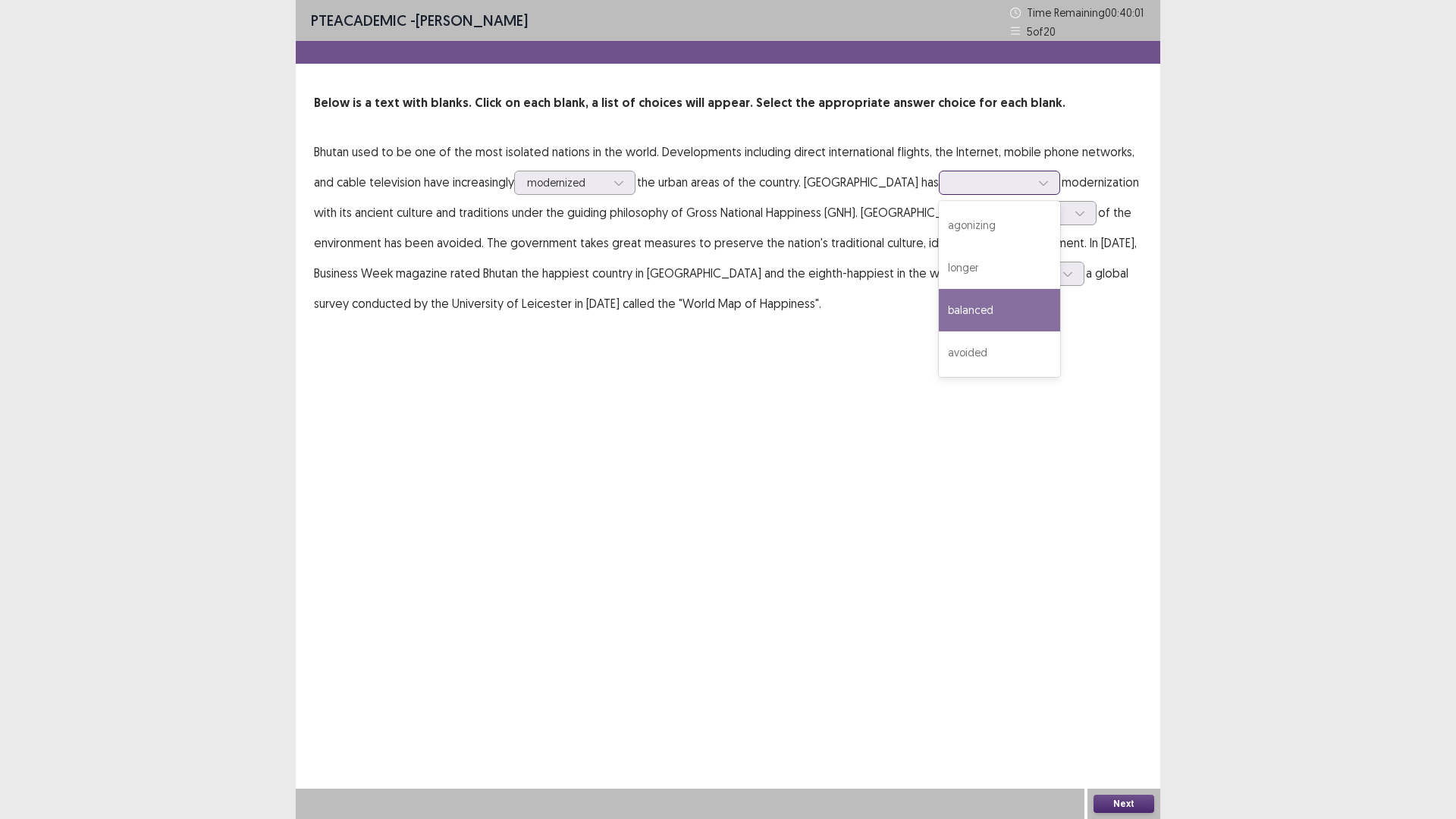
click at [939, 331] on div "balanced" at bounding box center [1000, 310] width 121 height 42
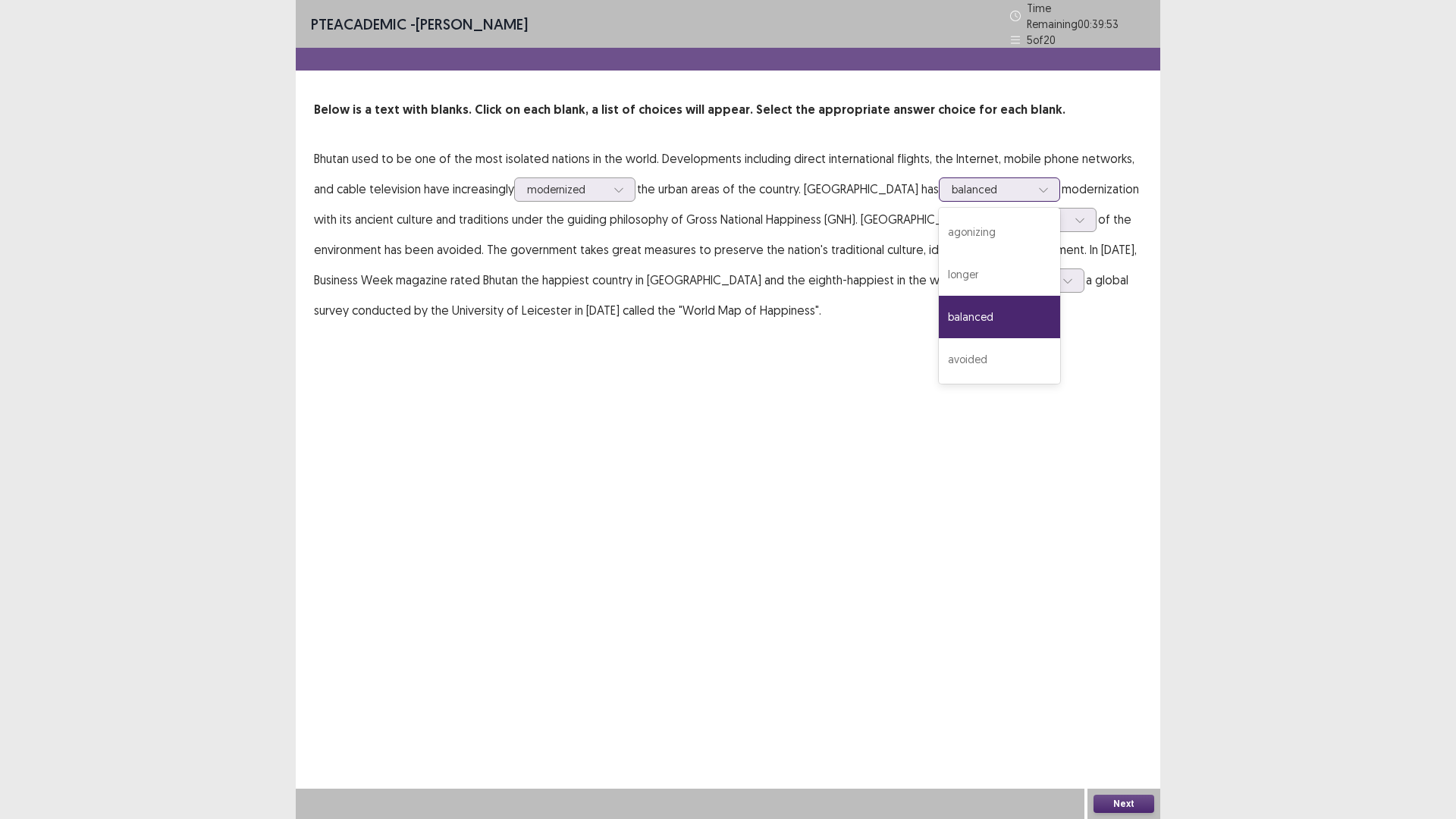
click at [952, 197] on div at bounding box center [991, 189] width 79 height 15
click at [939, 296] on div "longer" at bounding box center [1000, 274] width 121 height 42
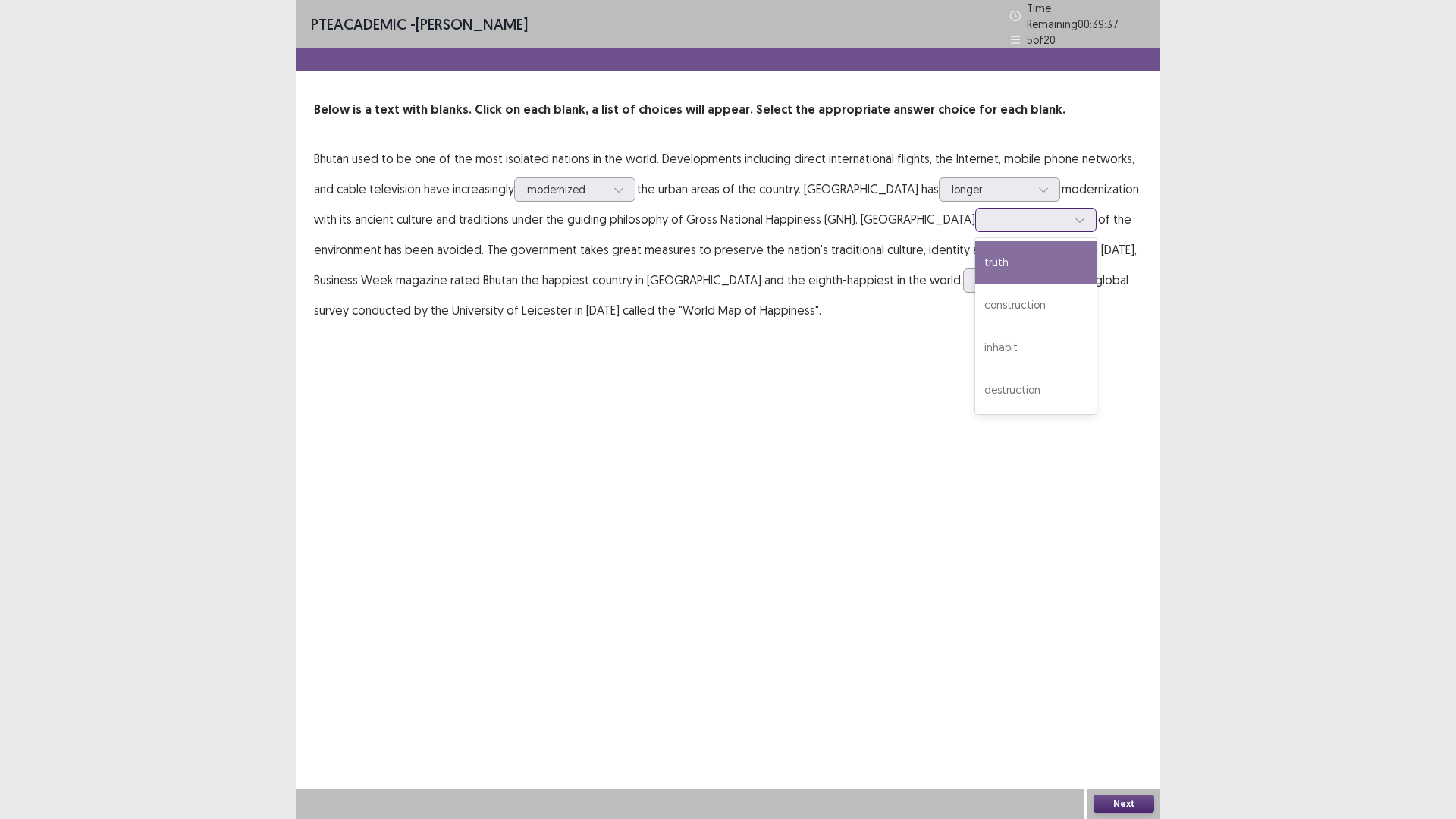
click at [988, 227] on div at bounding box center [1027, 219] width 79 height 15
click at [975, 369] on div "inhabit" at bounding box center [1036, 346] width 121 height 42
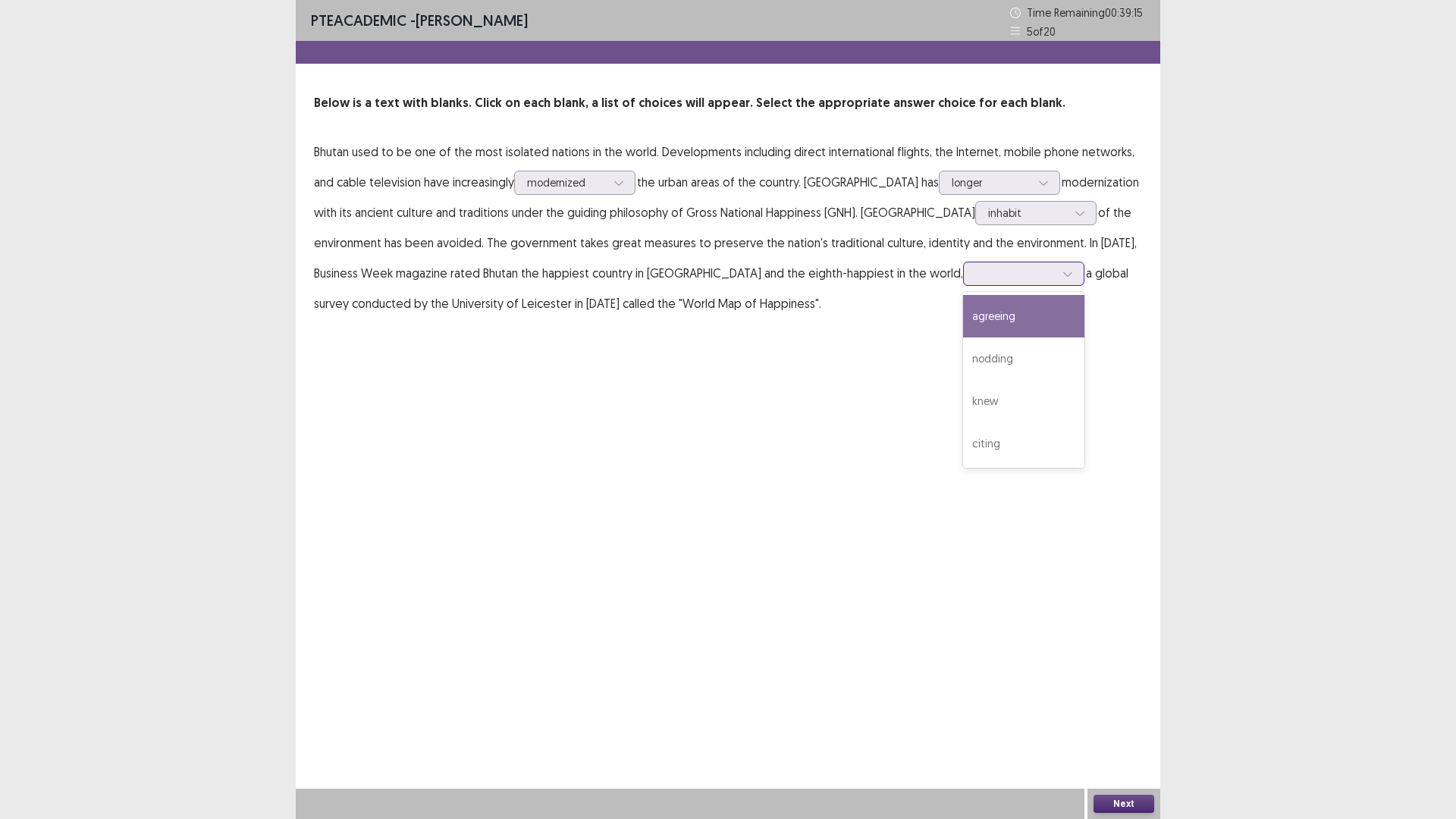
click at [976, 280] on div at bounding box center [1015, 273] width 79 height 15
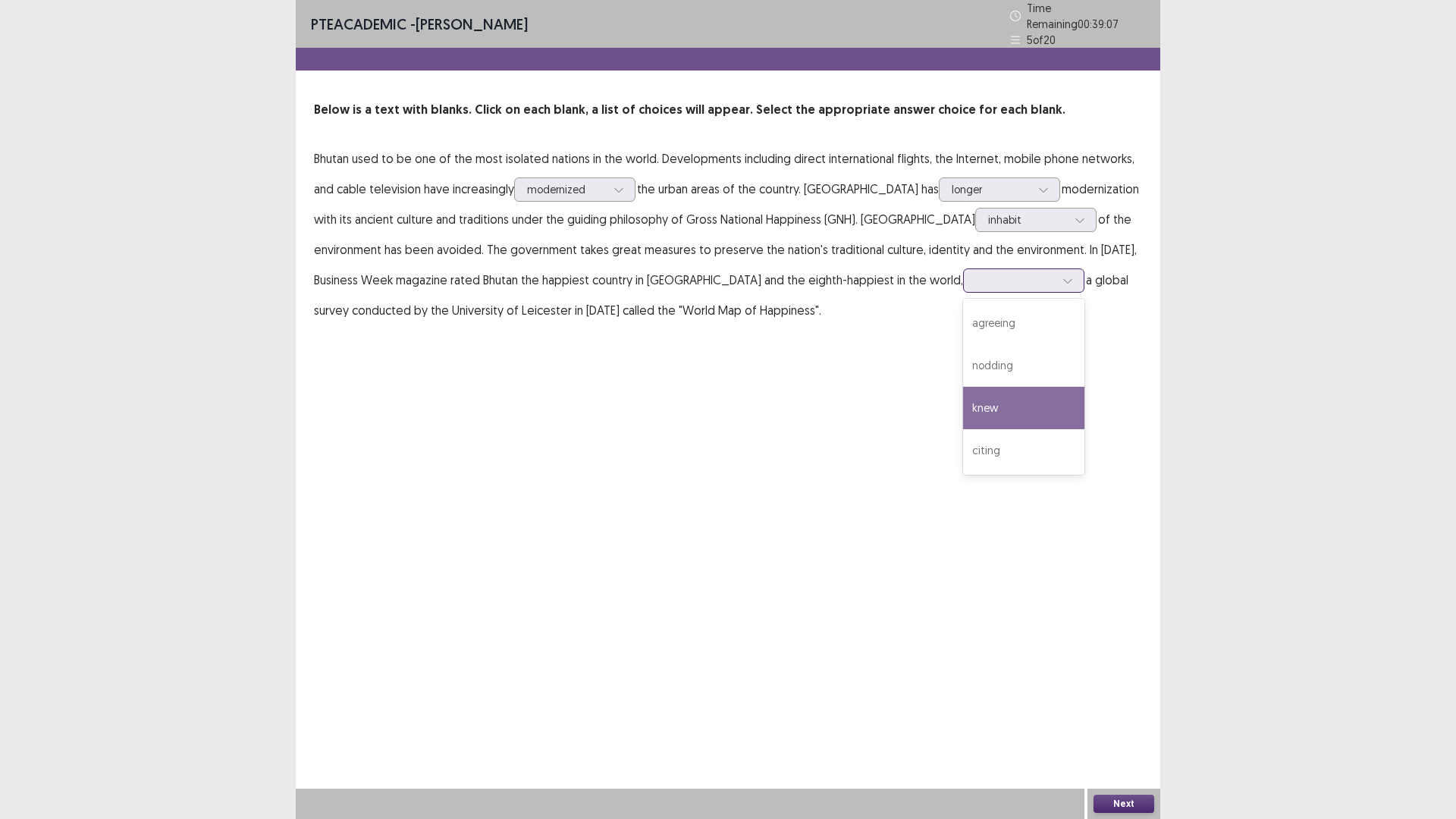
click at [963, 429] on div "knew" at bounding box center [1023, 407] width 121 height 42
click at [1121, 724] on button "Next" at bounding box center [1123, 804] width 61 height 18
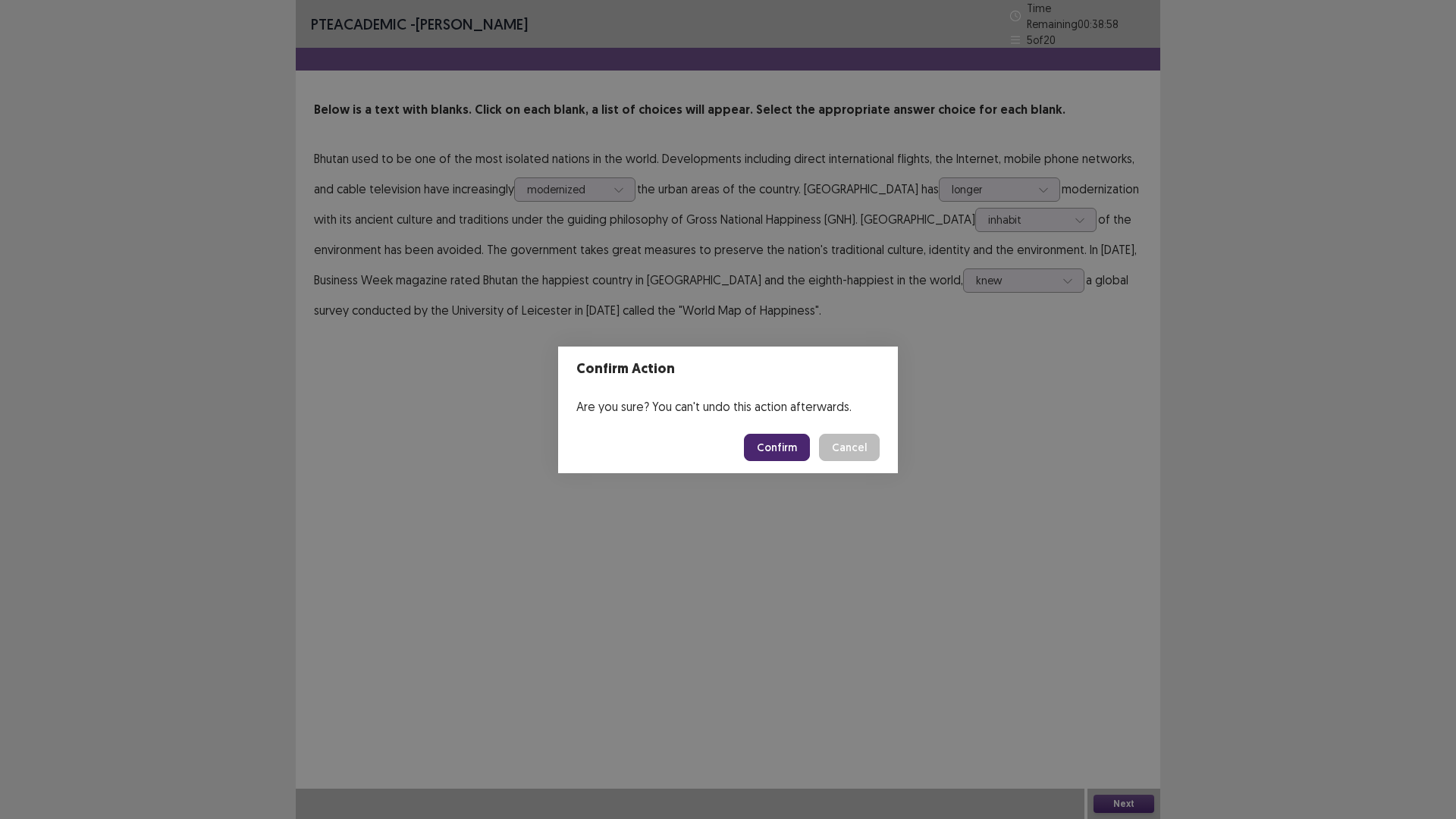
click at [800, 443] on button "Confirm" at bounding box center [777, 447] width 66 height 28
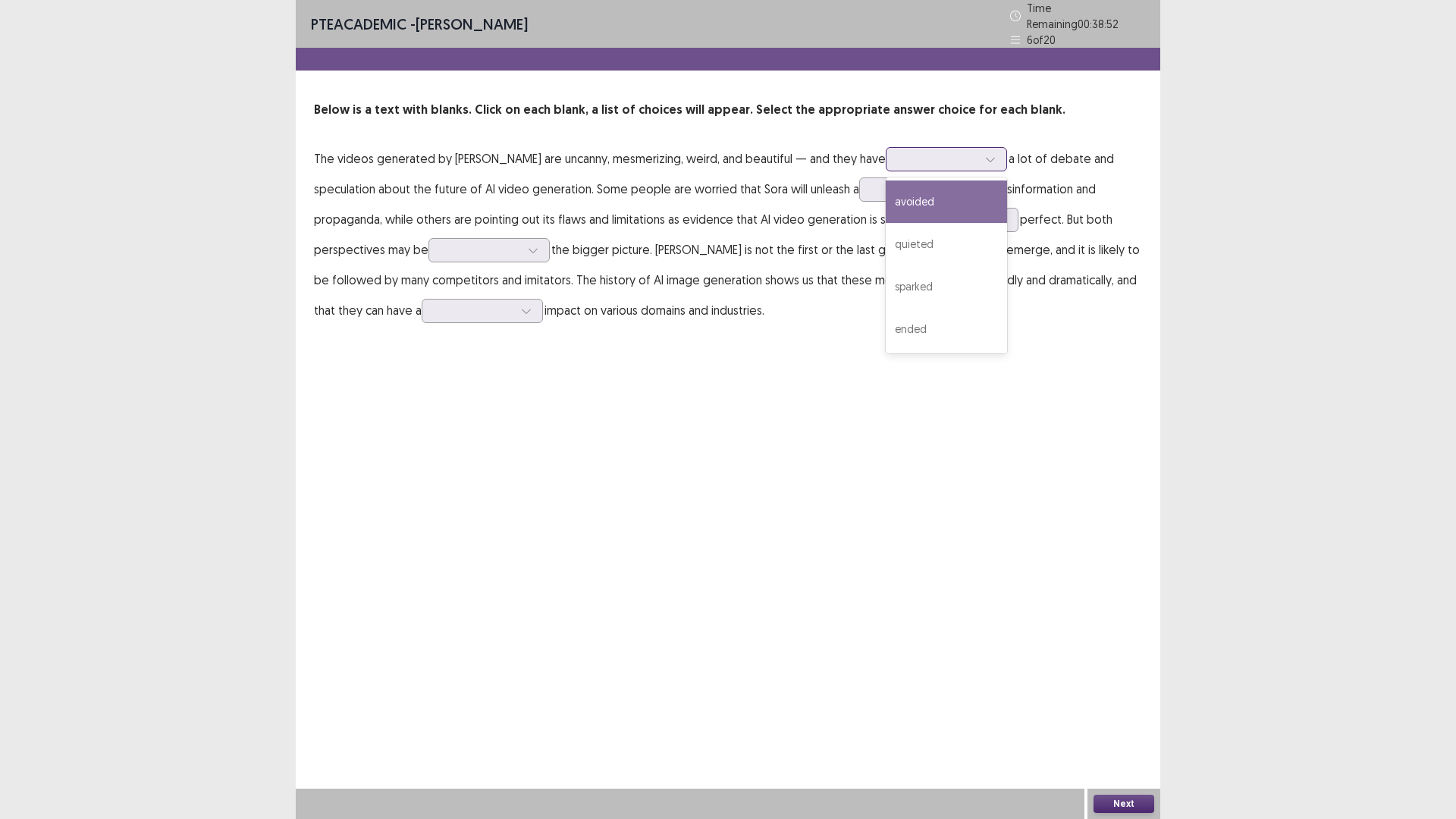
click at [977, 166] on div at bounding box center [937, 158] width 79 height 15
drag, startPoint x: 645, startPoint y: 731, endPoint x: 677, endPoint y: 634, distance: 102.1
click at [670, 664] on div "PTE academic - [PERSON_NAME] Time Remaining 00 : 38 : 32 6 of 20 Below is a tex…" at bounding box center [728, 410] width 864 height 819
click at [872, 197] on div at bounding box center [911, 189] width 79 height 15
drag, startPoint x: 375, startPoint y: 347, endPoint x: 376, endPoint y: 355, distance: 8.1
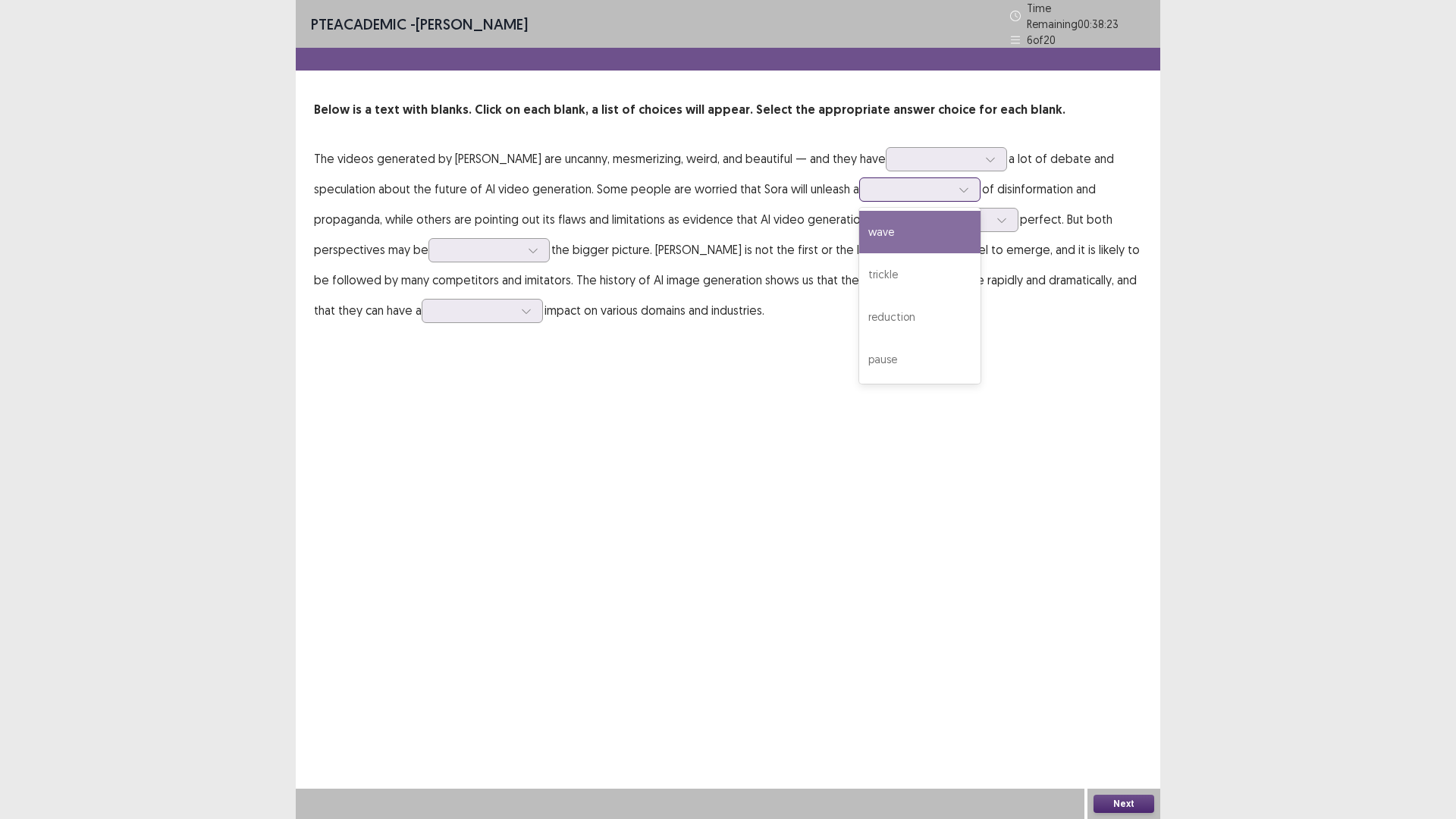
click at [859, 254] on div "wave" at bounding box center [920, 231] width 121 height 42
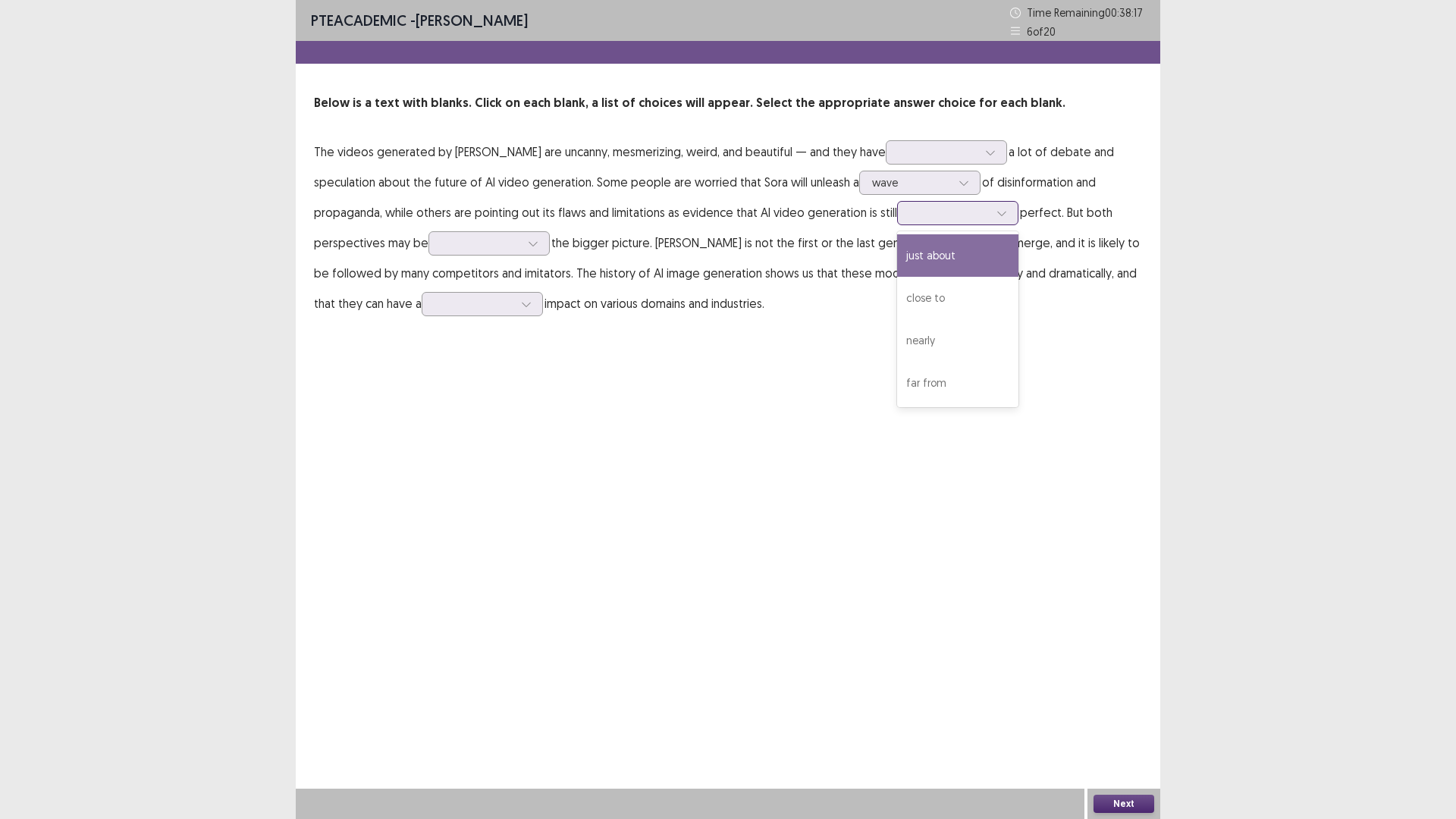
click at [908, 221] on div at bounding box center [949, 212] width 82 height 18
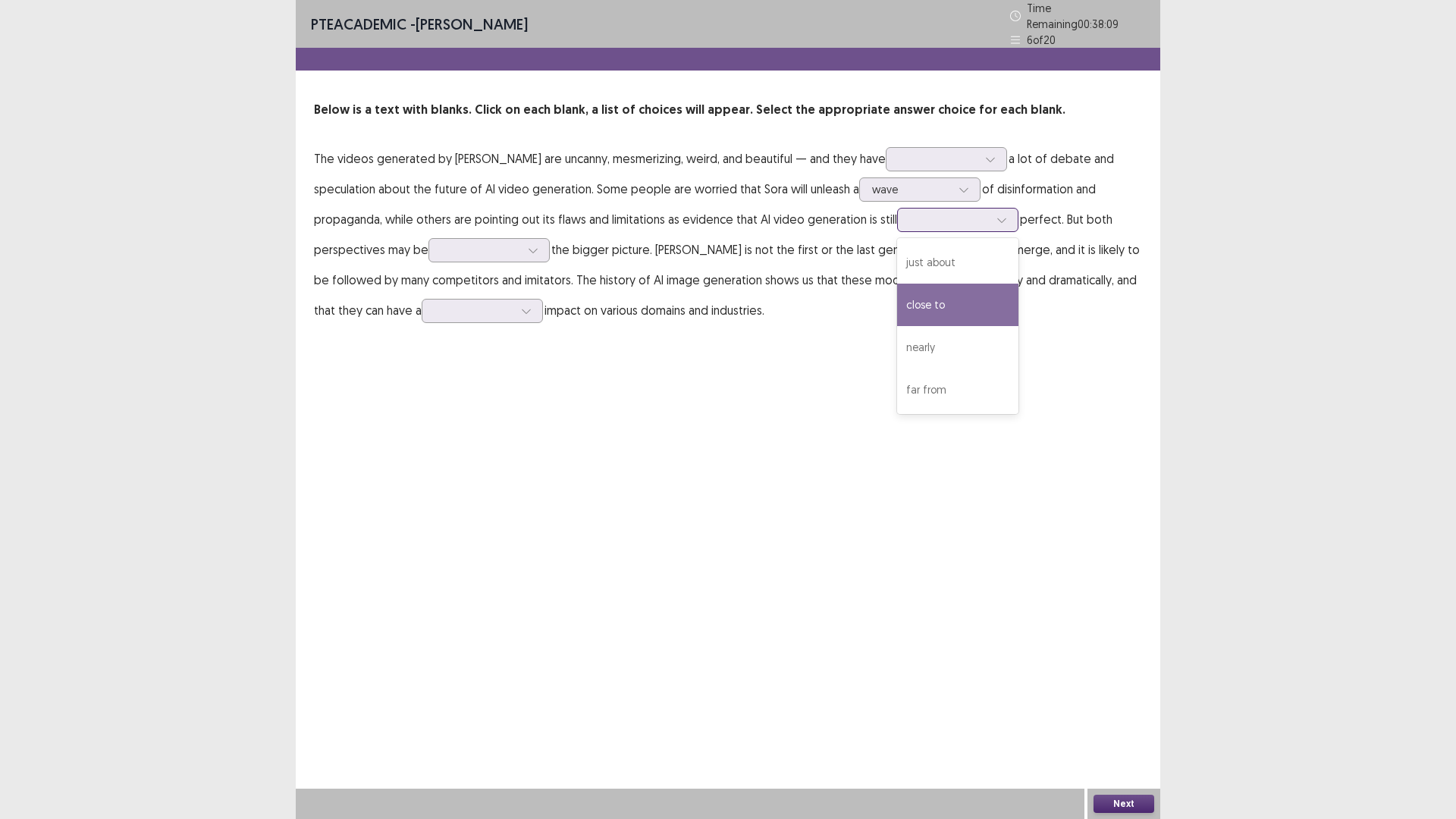
drag, startPoint x: 570, startPoint y: 421, endPoint x: 577, endPoint y: 401, distance: 21.2
click at [897, 326] on div "close to" at bounding box center [957, 304] width 121 height 42
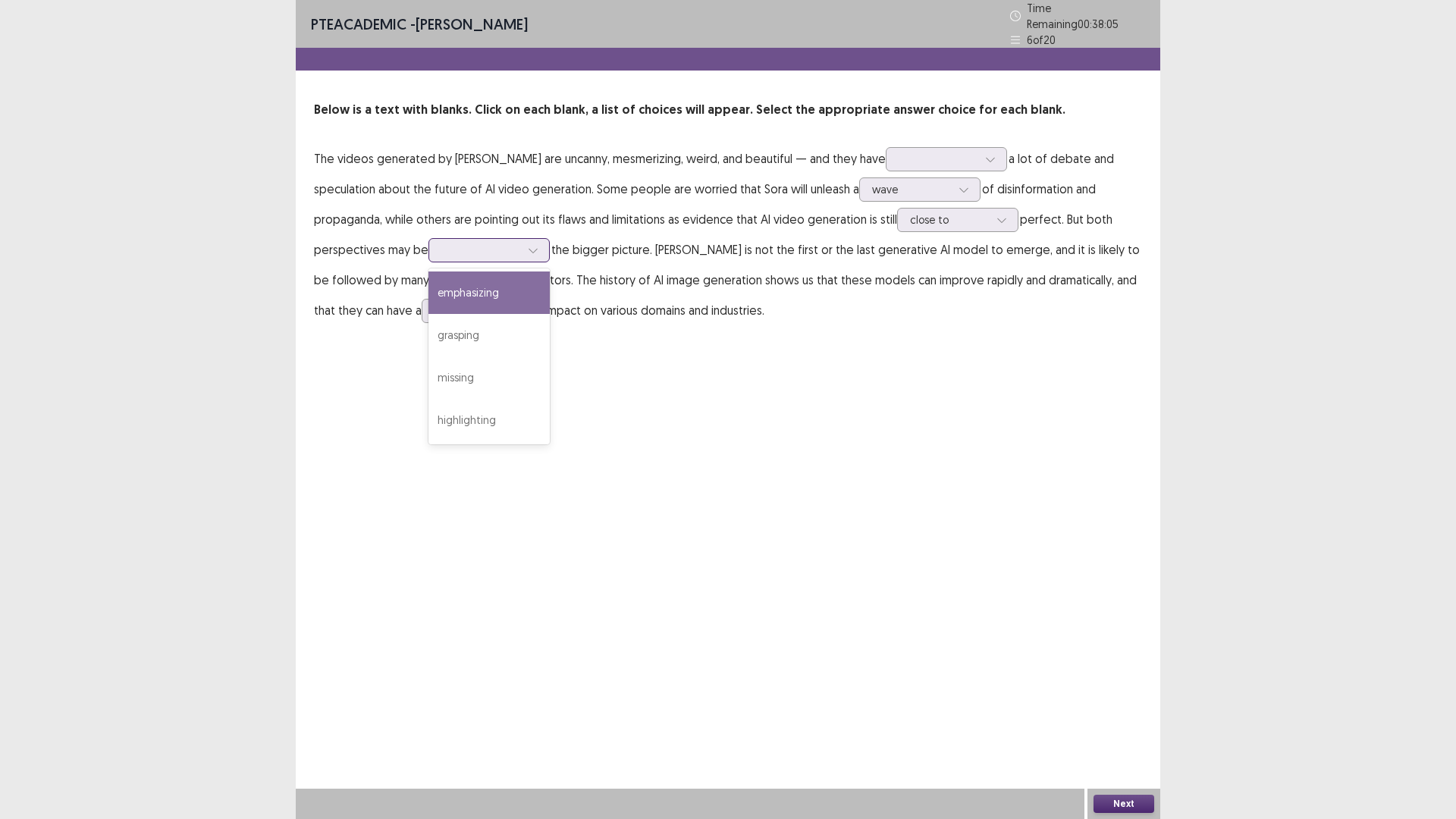
click at [520, 257] on div at bounding box center [480, 250] width 79 height 15
click at [549, 441] on div "highlighting" at bounding box center [489, 419] width 121 height 42
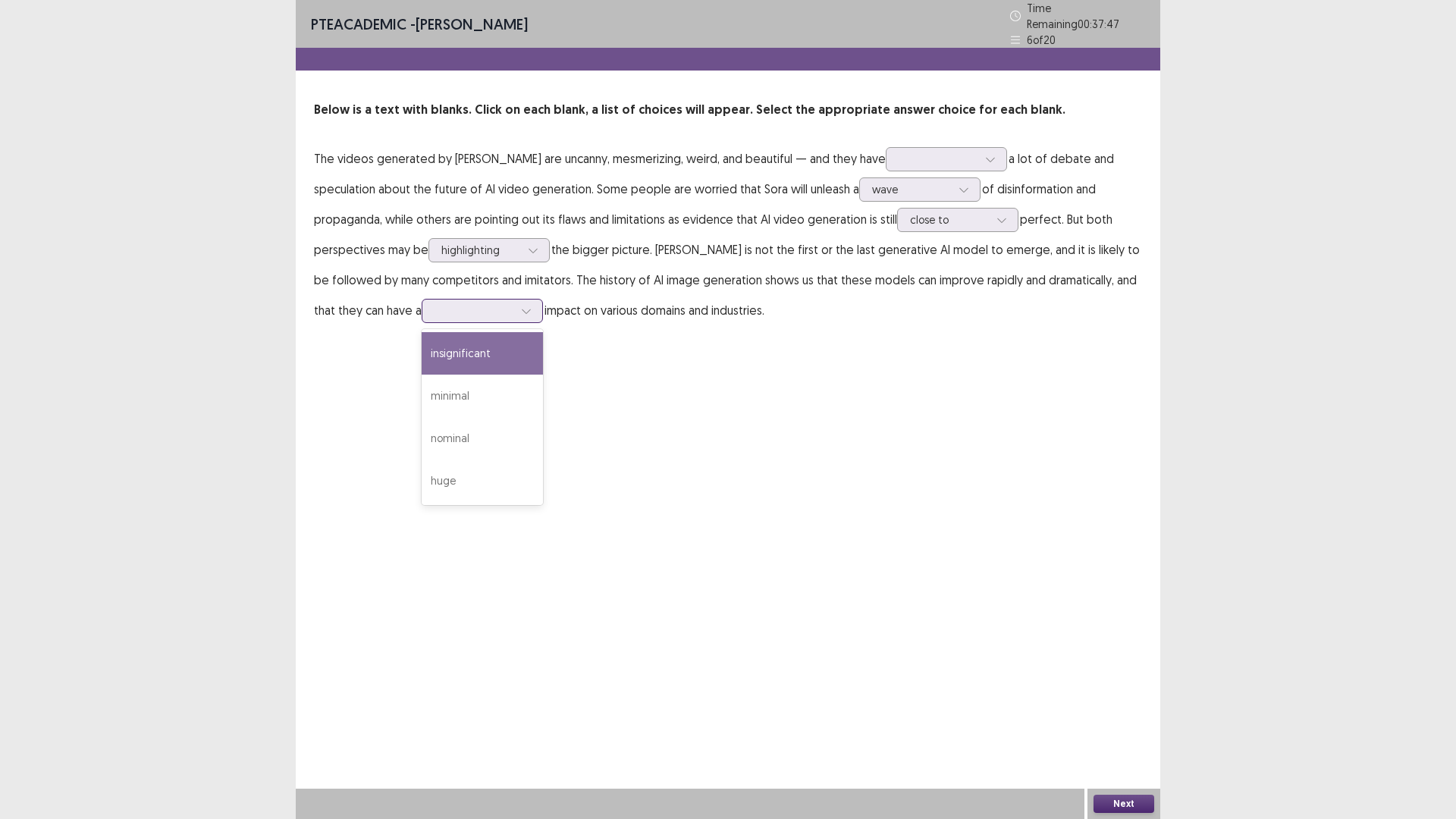
click at [511, 317] on div at bounding box center [473, 310] width 79 height 15
click at [498, 502] on div "huge" at bounding box center [483, 480] width 121 height 42
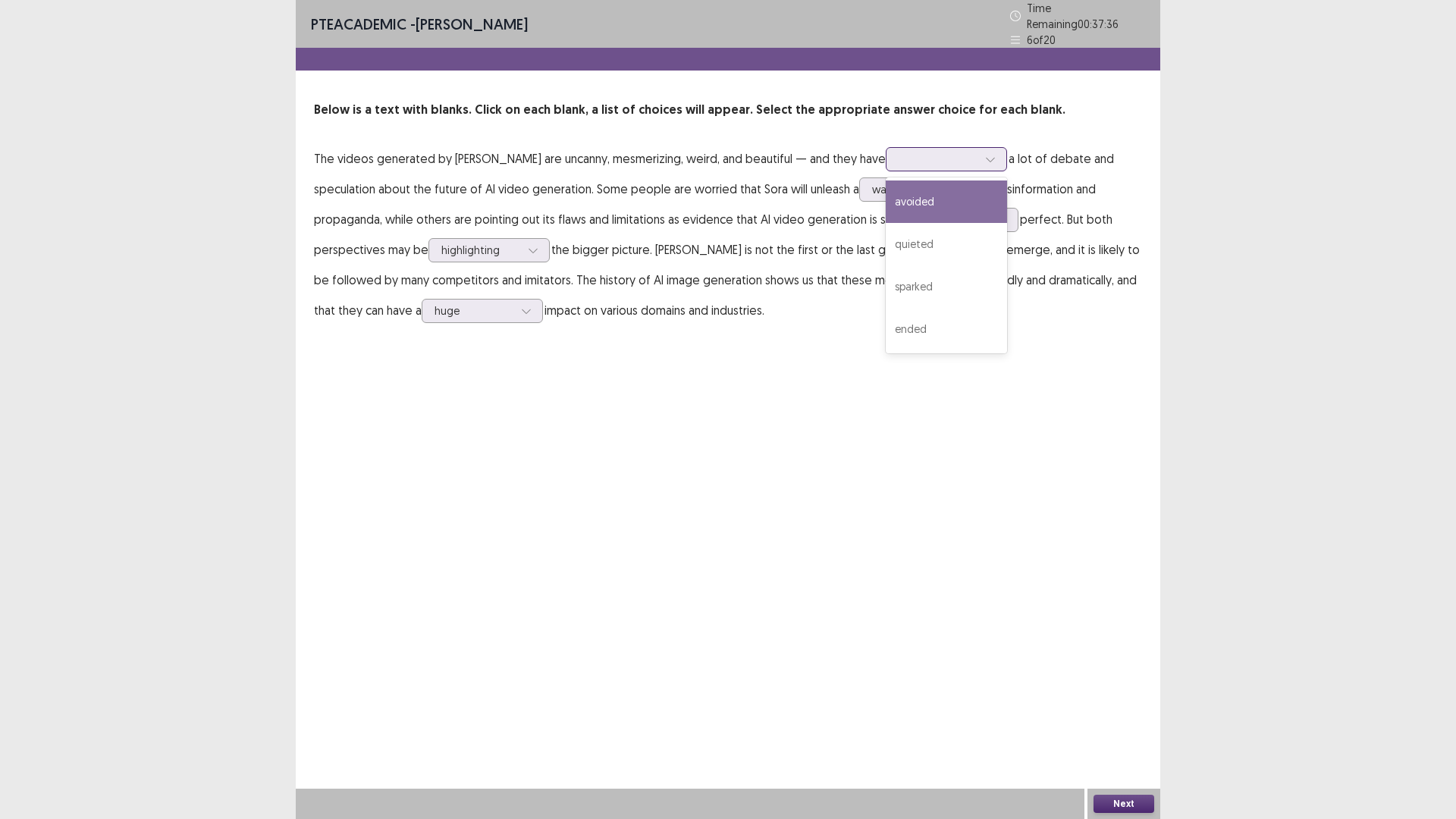
click at [977, 166] on div at bounding box center [937, 158] width 79 height 15
click at [992, 308] on div "sparked" at bounding box center [947, 286] width 121 height 42
click at [977, 166] on div at bounding box center [937, 158] width 79 height 15
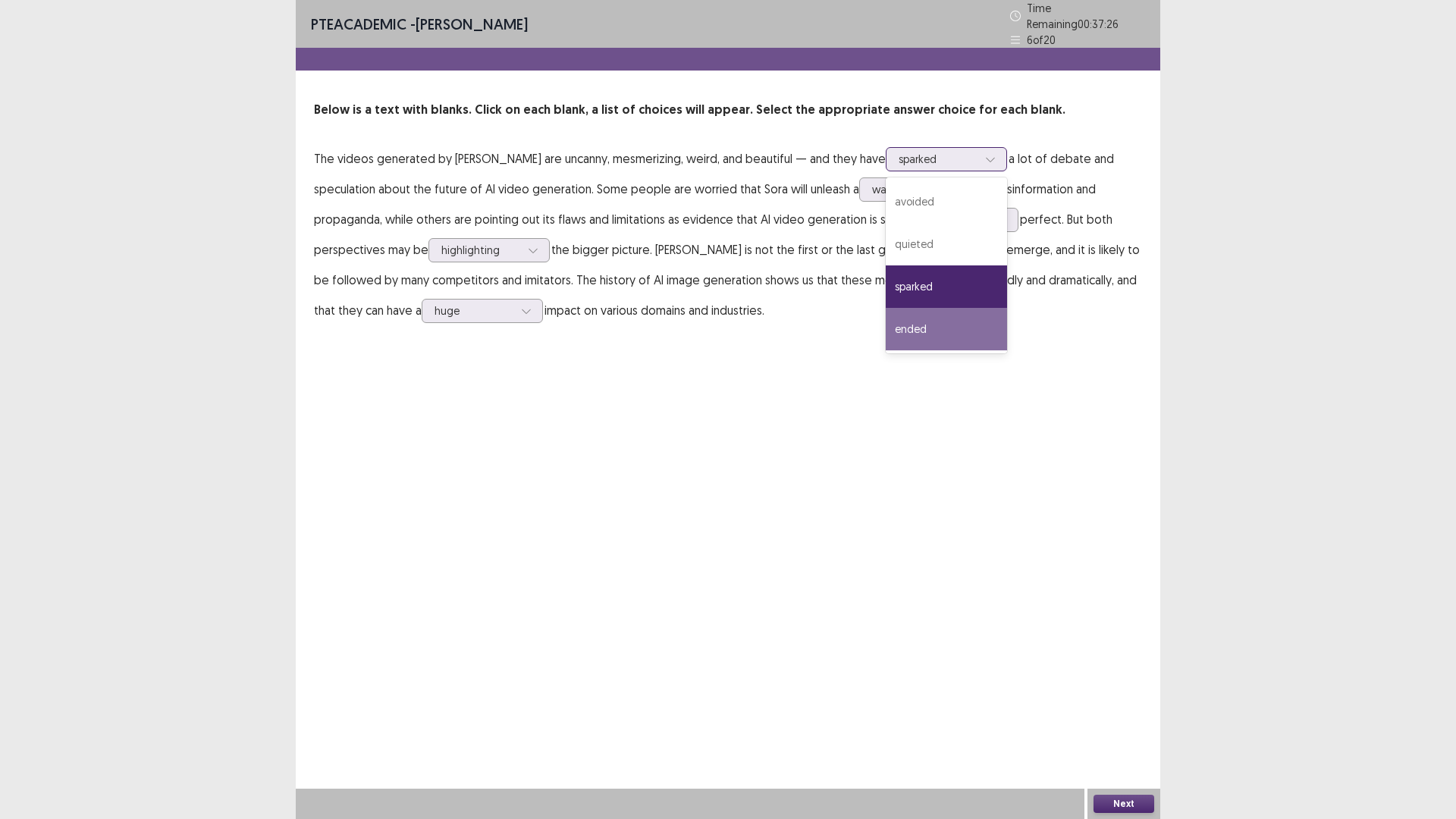
click at [1007, 350] on div "ended" at bounding box center [947, 329] width 121 height 42
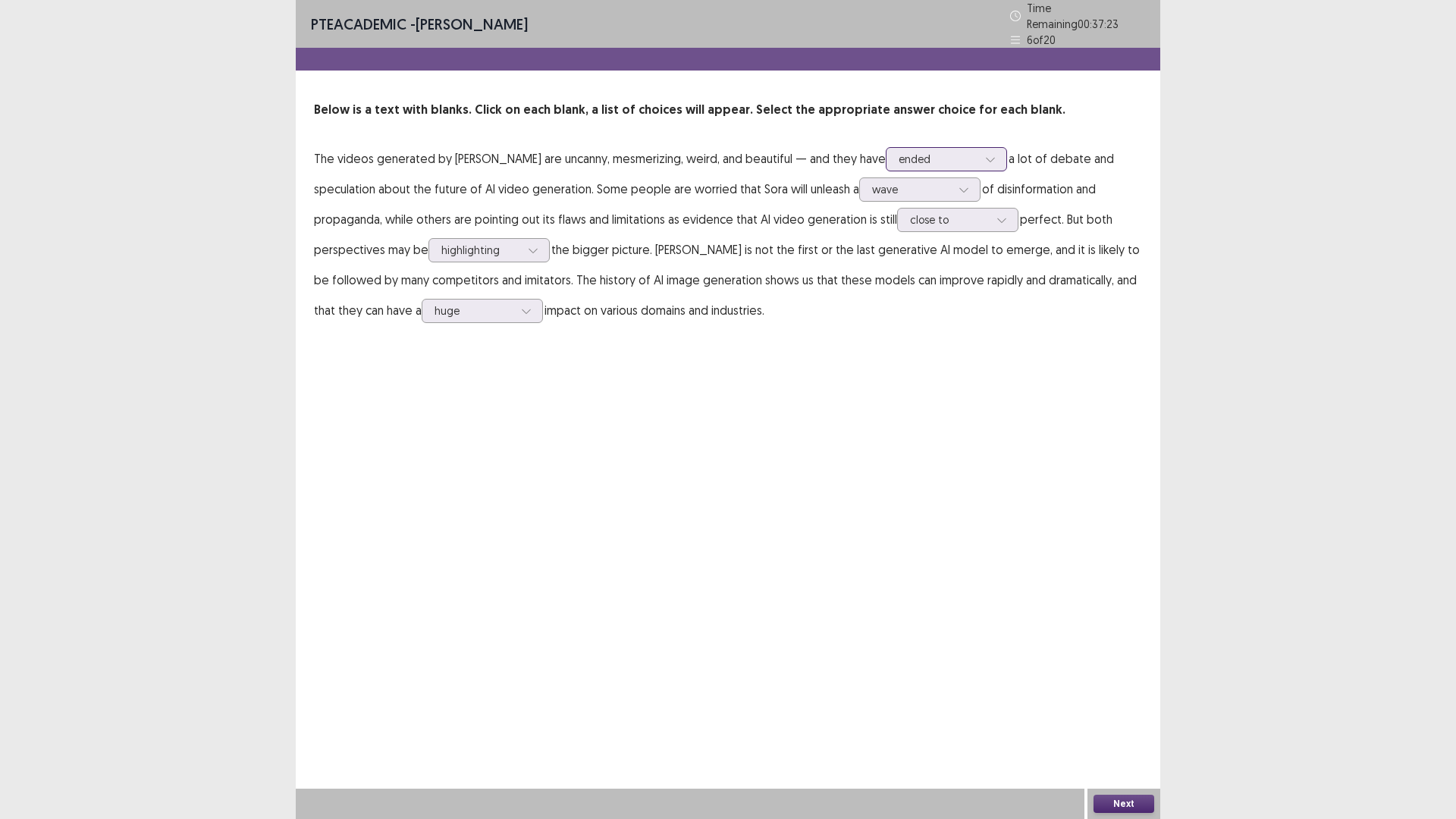
click at [1052, 204] on p "The videos generated by [PERSON_NAME] are uncanny, mesmerizing, weird, and beau…" at bounding box center [728, 234] width 828 height 182
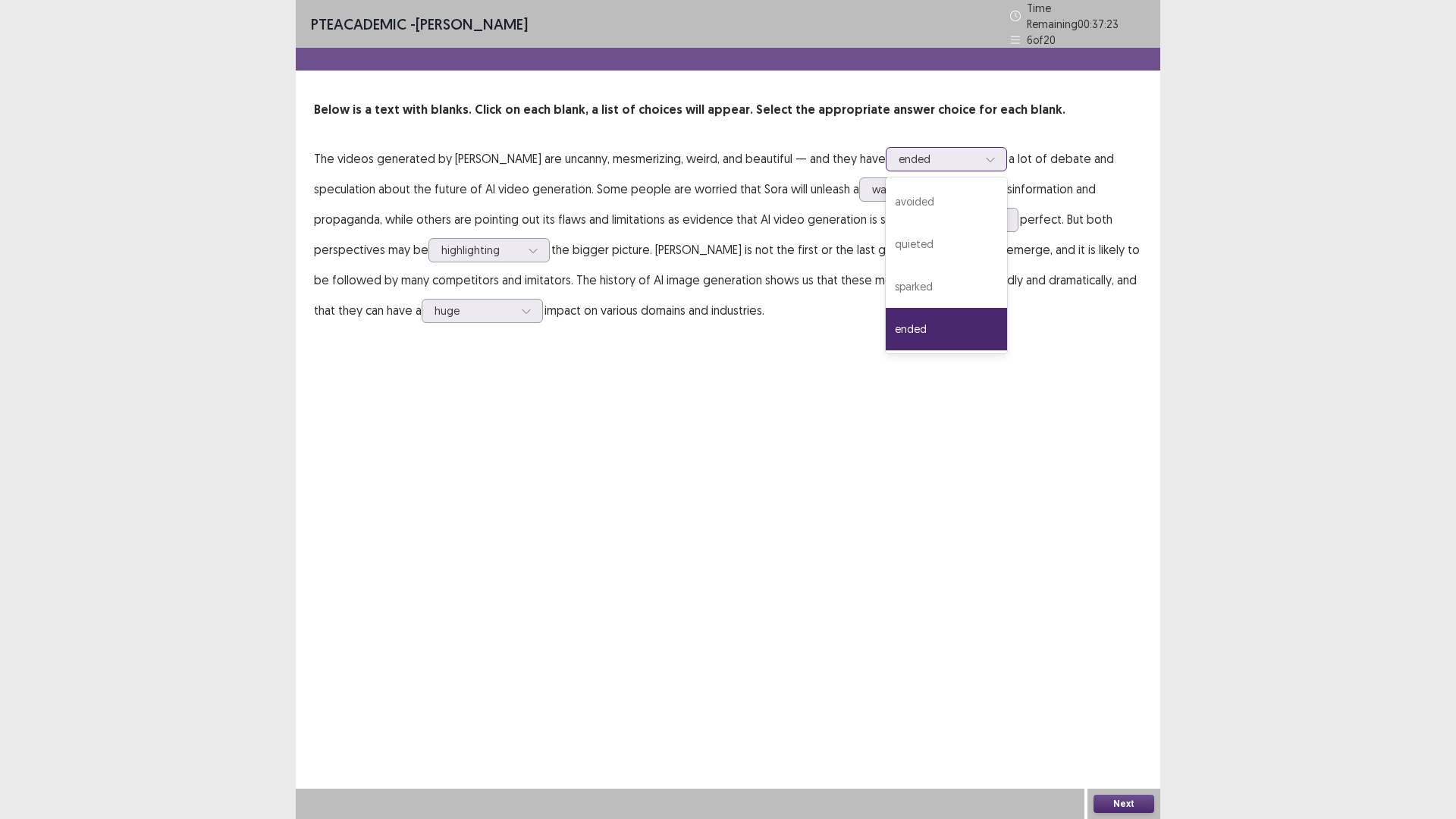
click at [996, 164] on icon at bounding box center [990, 159] width 11 height 11
drag, startPoint x: 983, startPoint y: 364, endPoint x: 994, endPoint y: 375, distance: 15.6
click at [990, 308] on div "sparked" at bounding box center [947, 286] width 121 height 42
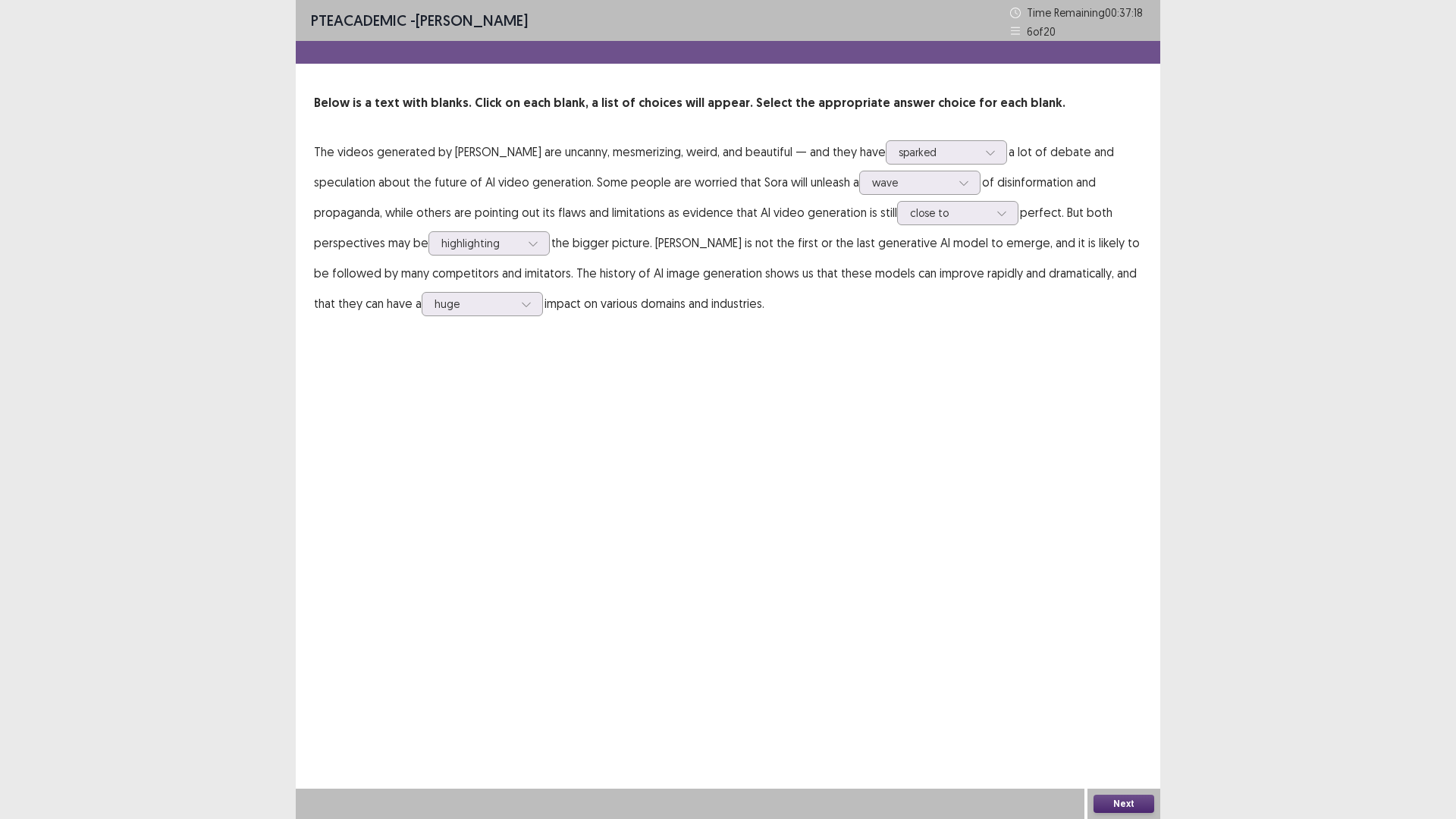
click at [1106, 724] on button "Next" at bounding box center [1123, 804] width 61 height 18
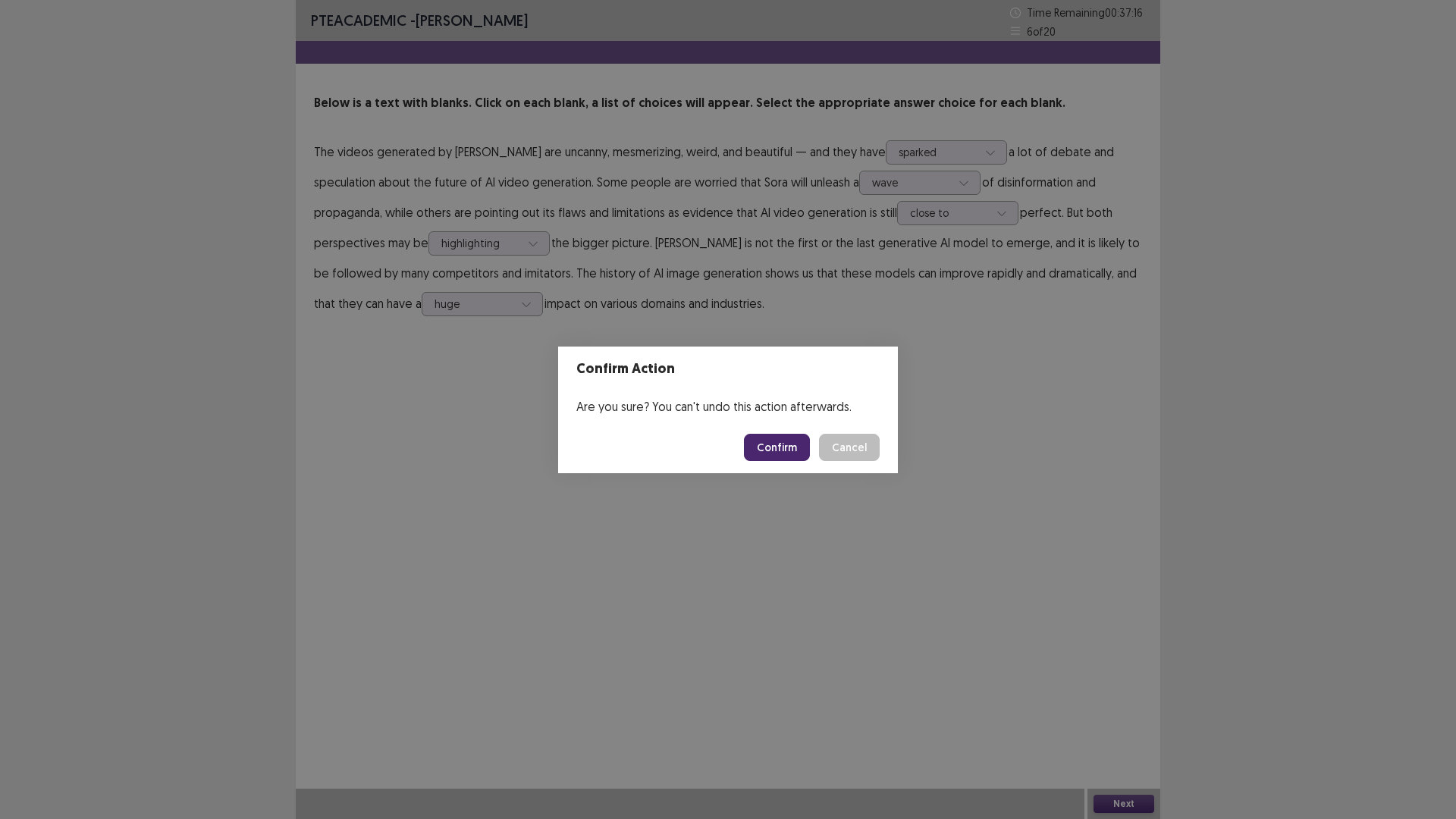
click at [795, 461] on button "Confirm" at bounding box center [777, 447] width 66 height 28
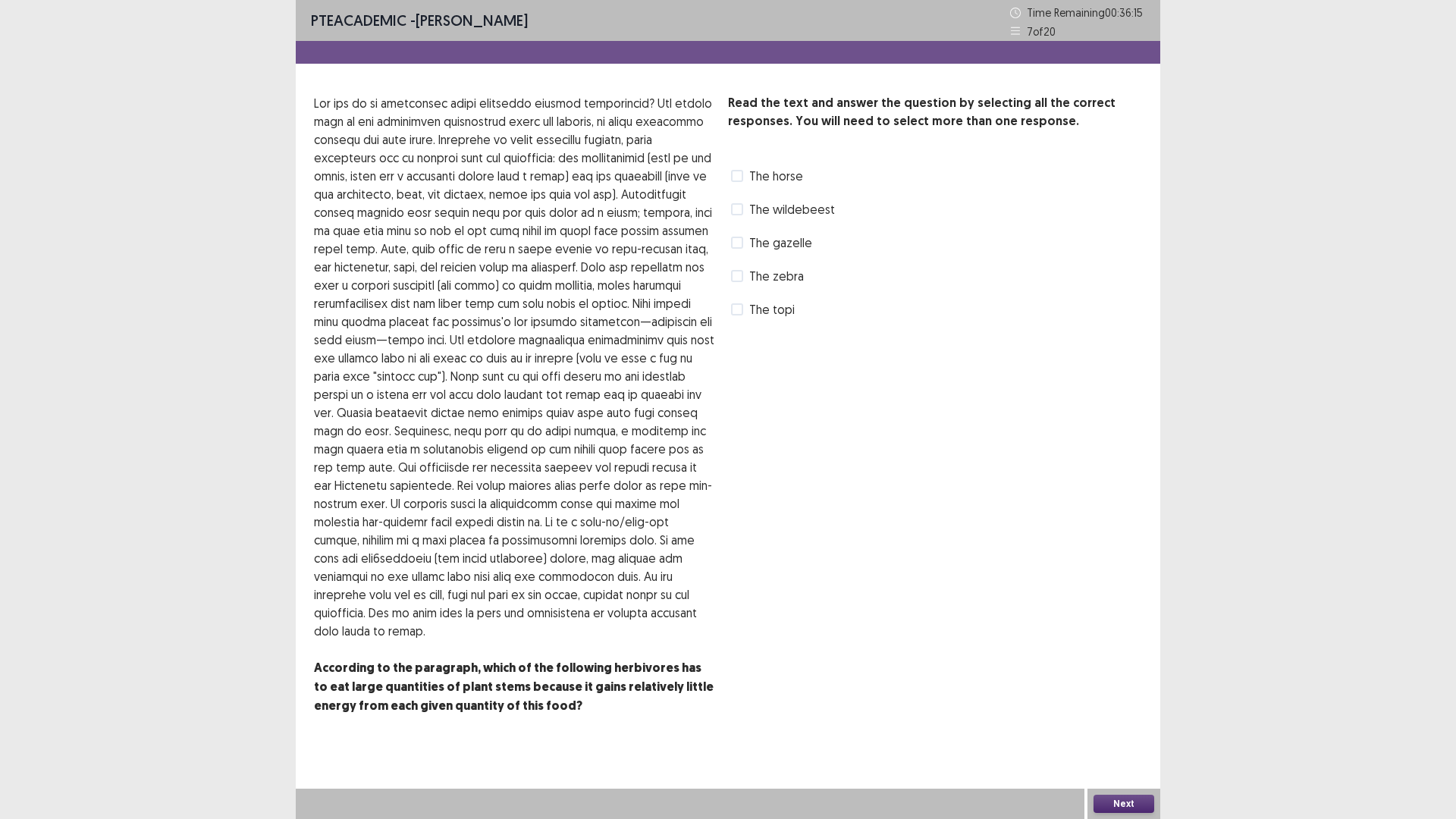
scroll to position [78, 0]
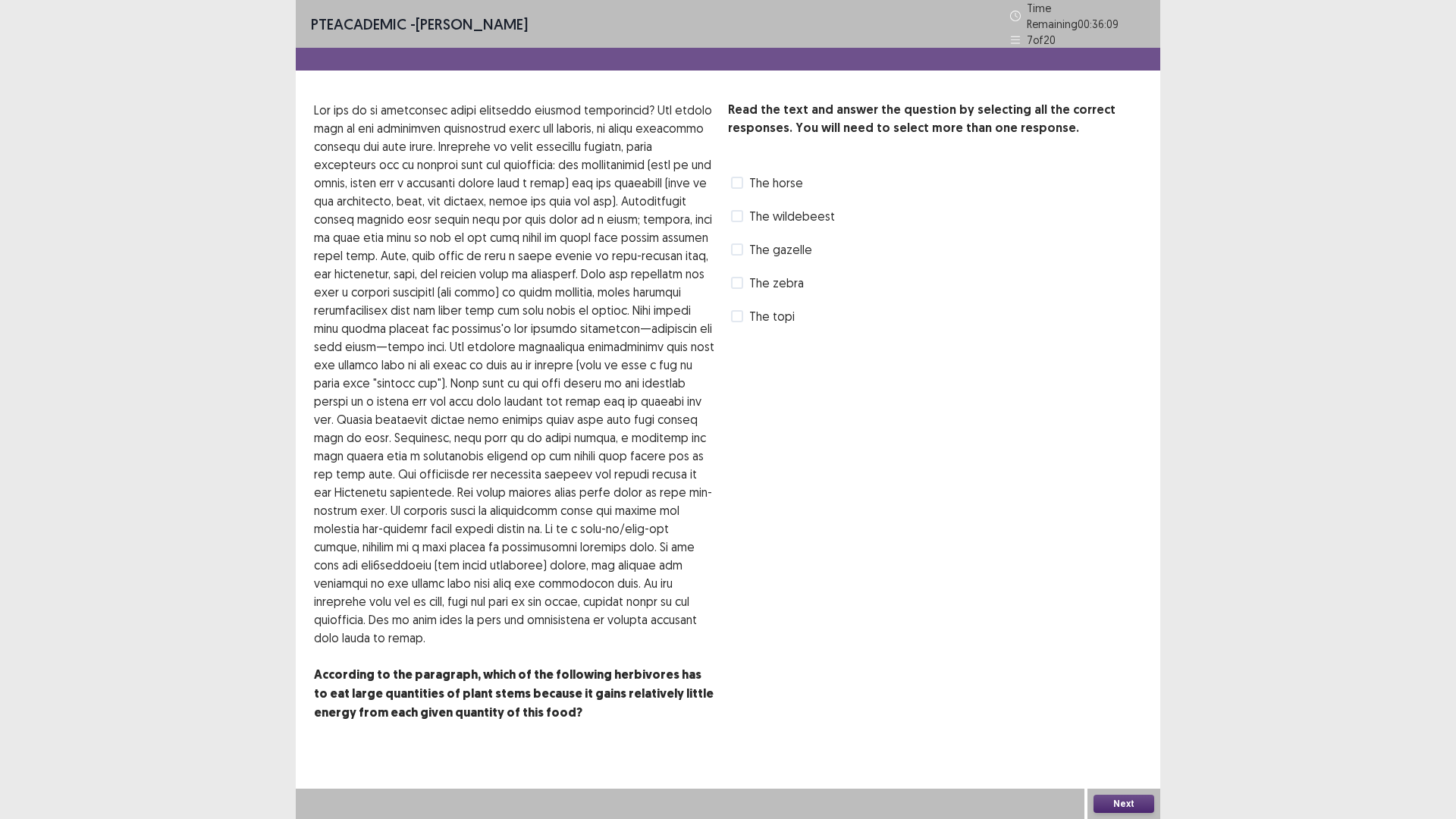
click at [738, 289] on span at bounding box center [737, 283] width 12 height 12
click at [1111, 724] on button "Next" at bounding box center [1123, 804] width 61 height 18
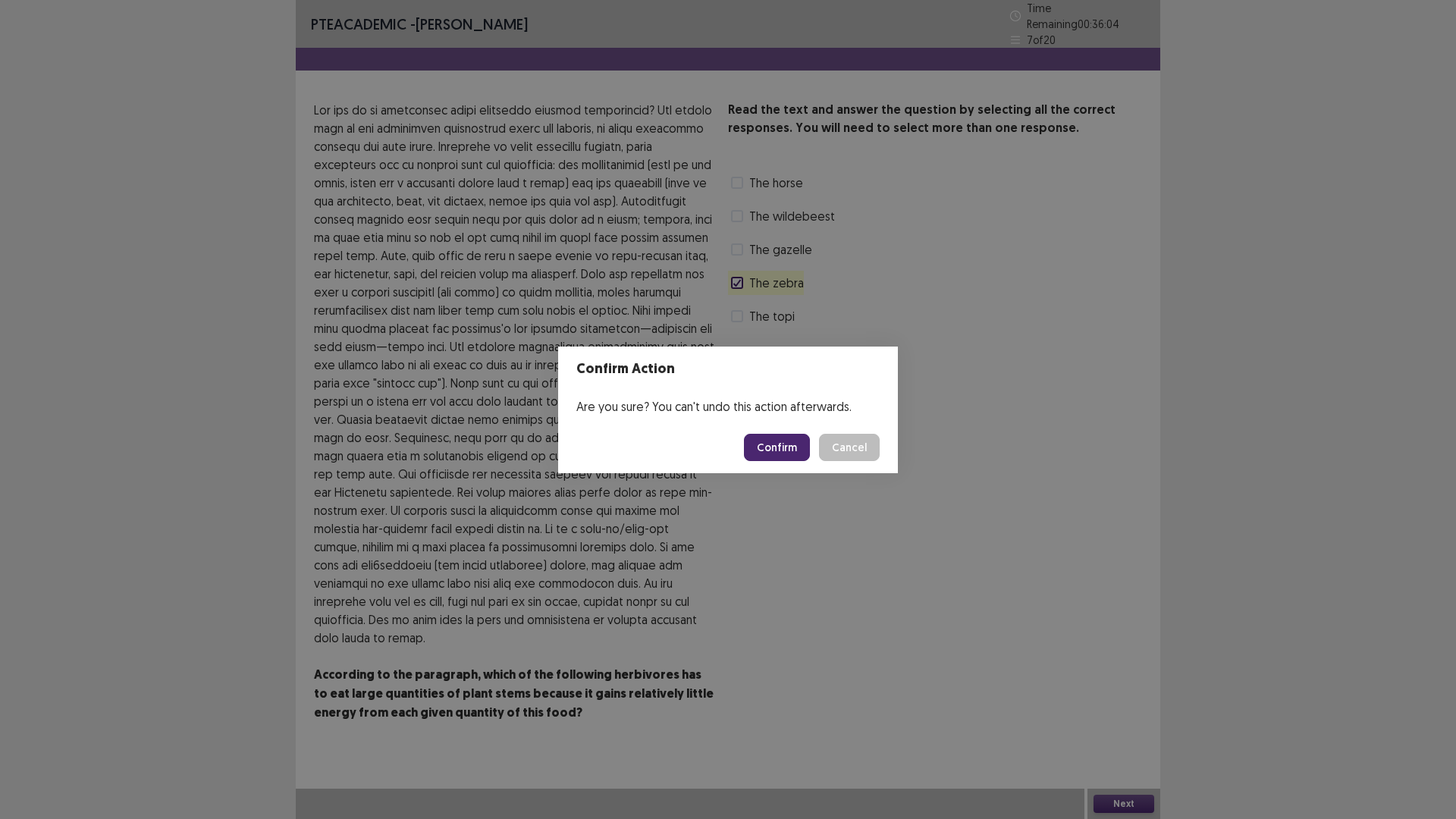
click at [810, 453] on button "Confirm" at bounding box center [777, 447] width 66 height 28
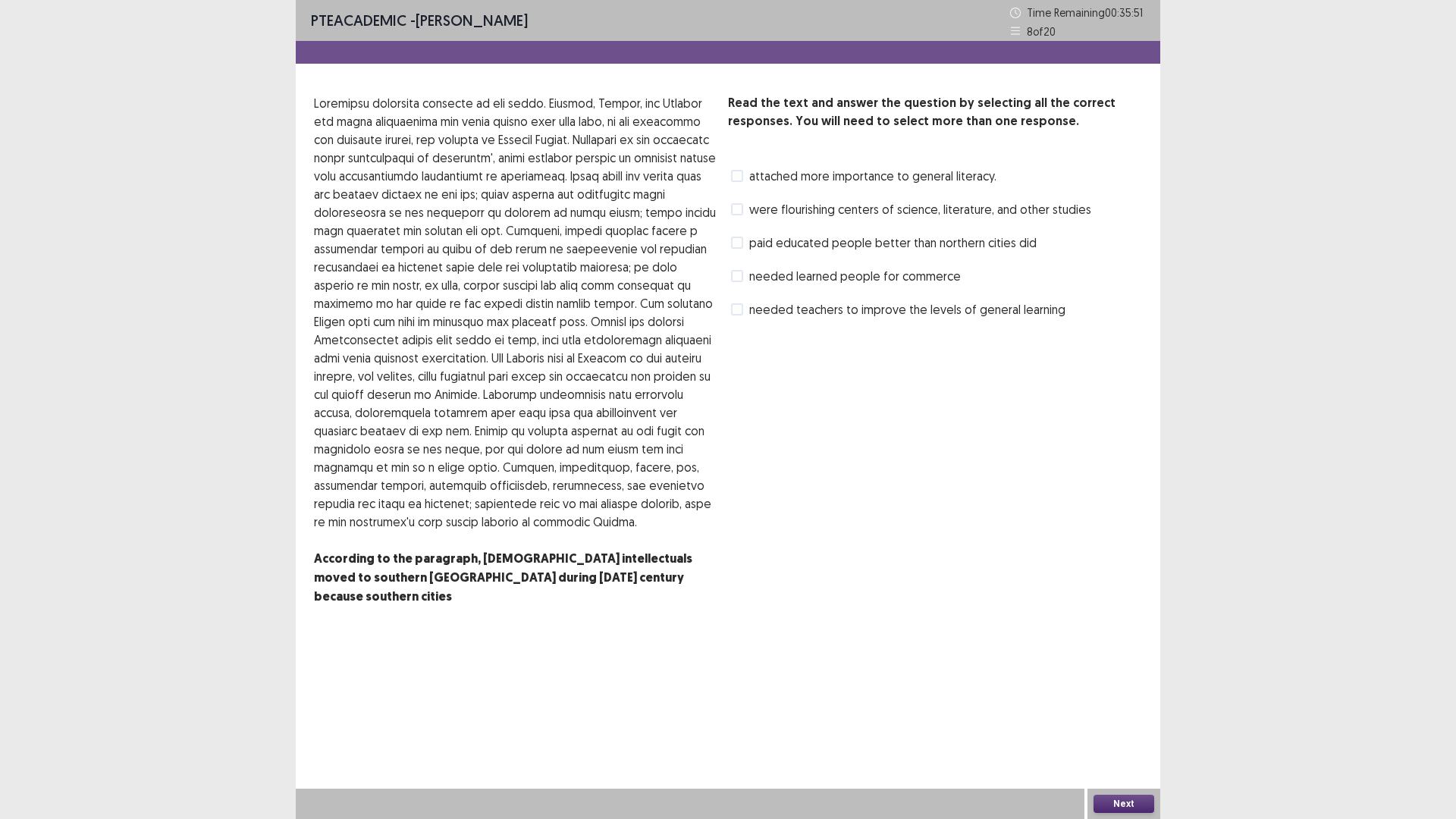
scroll to position [48, 0]
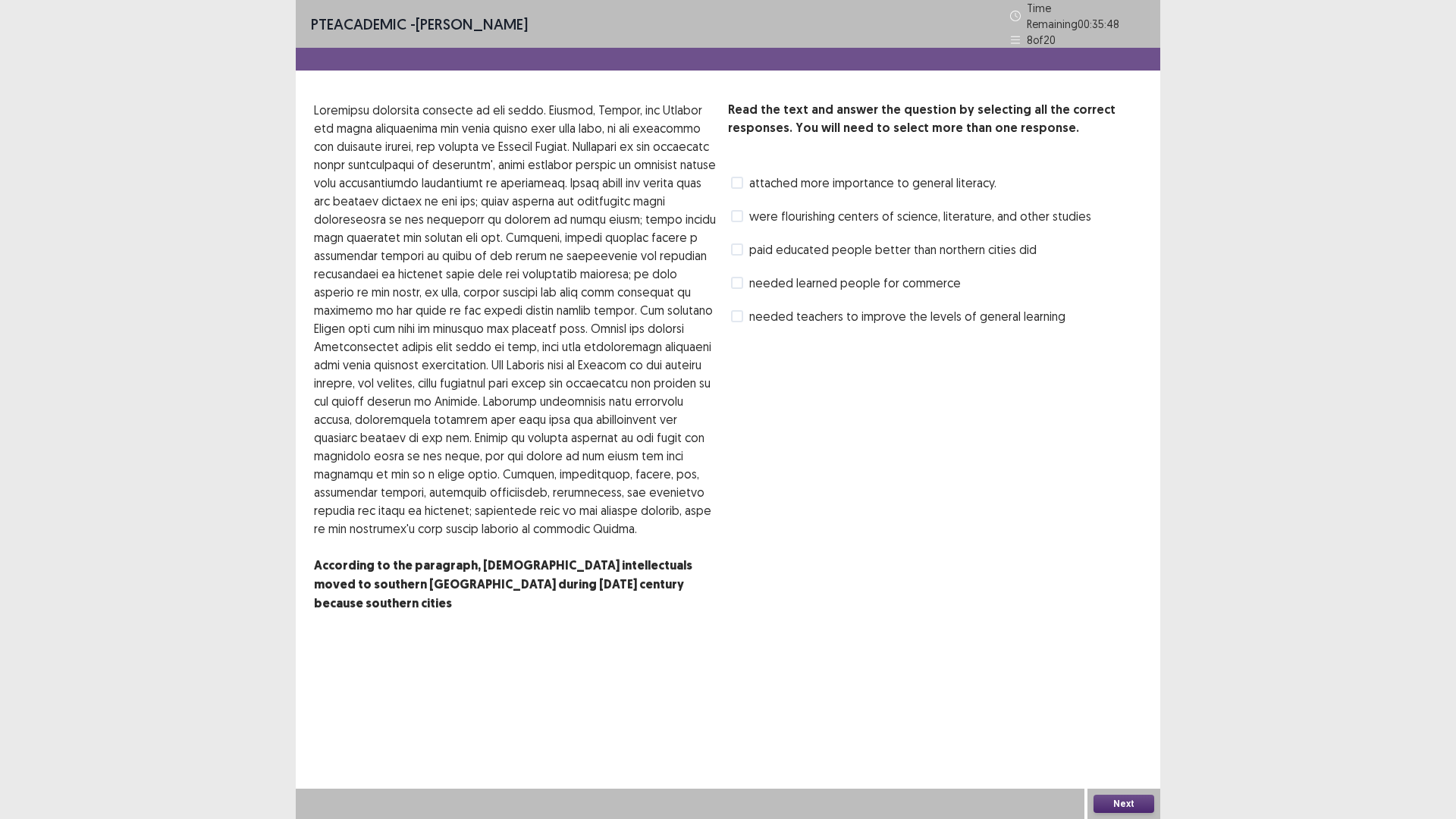
click at [756, 225] on span "were flourishing centers of science, literature, and other studies" at bounding box center [920, 216] width 342 height 18
click at [1110, 724] on button "Next" at bounding box center [1123, 804] width 61 height 18
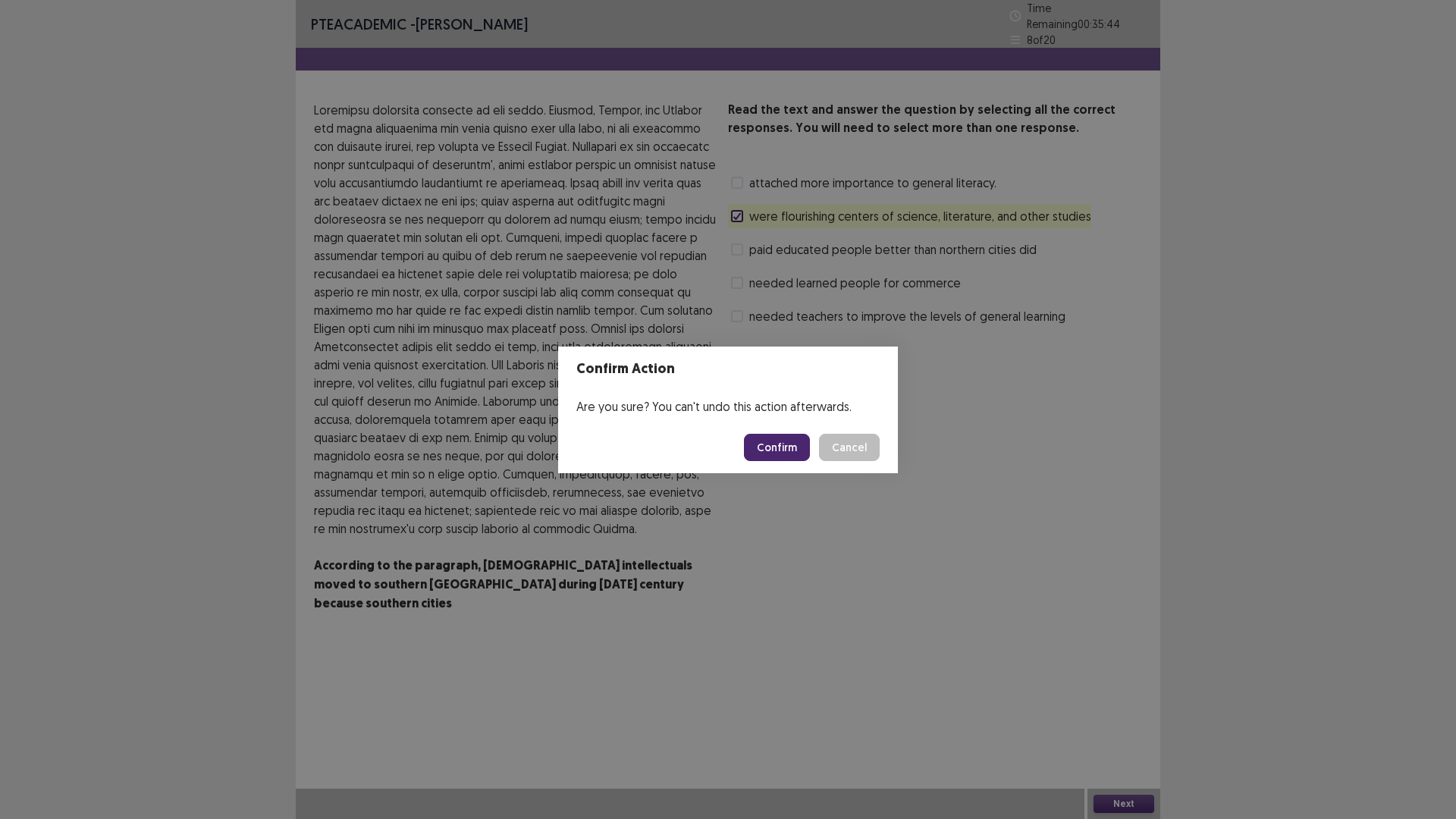
click at [806, 461] on button "Confirm" at bounding box center [777, 447] width 66 height 28
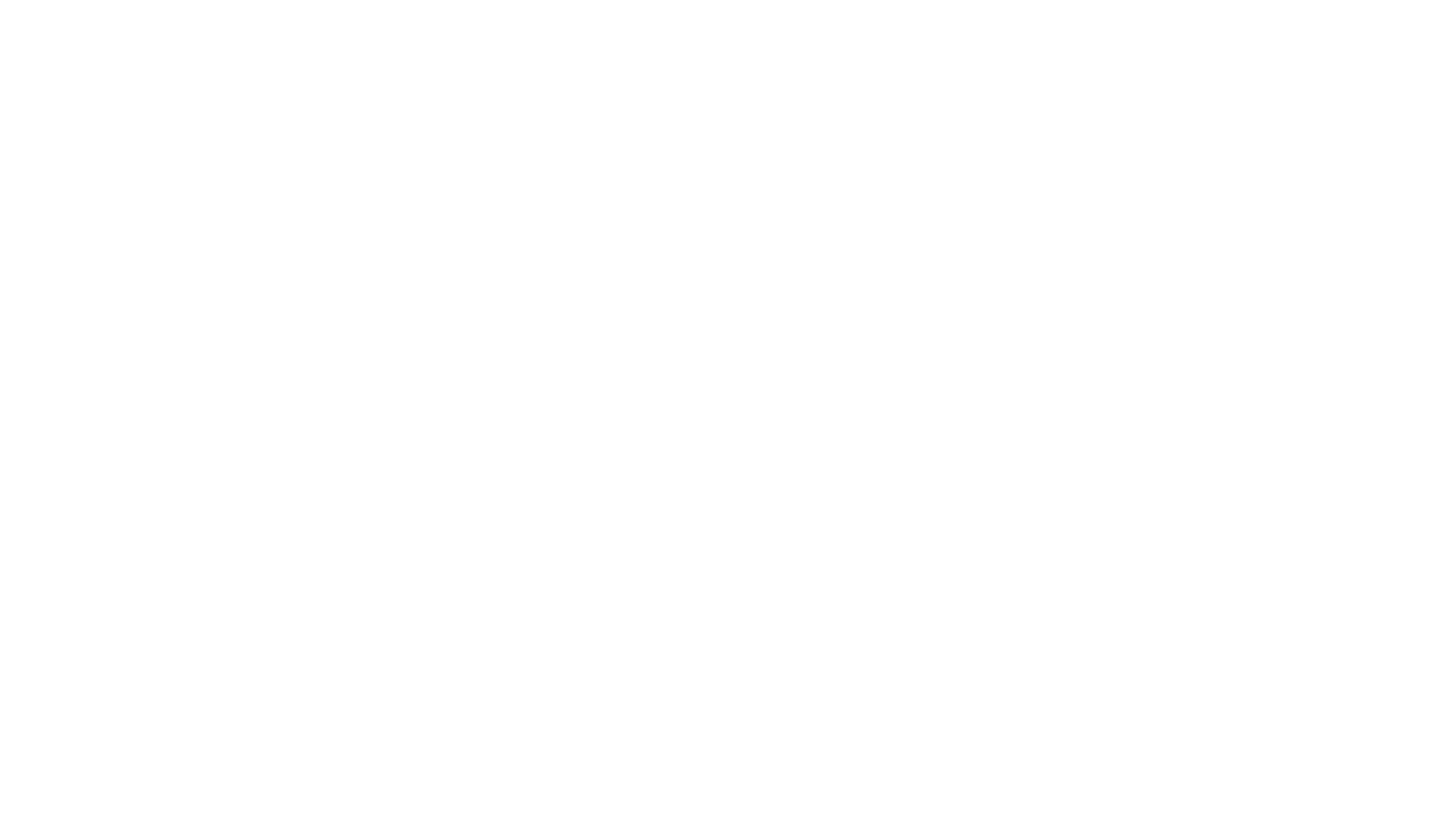
scroll to position [0, 0]
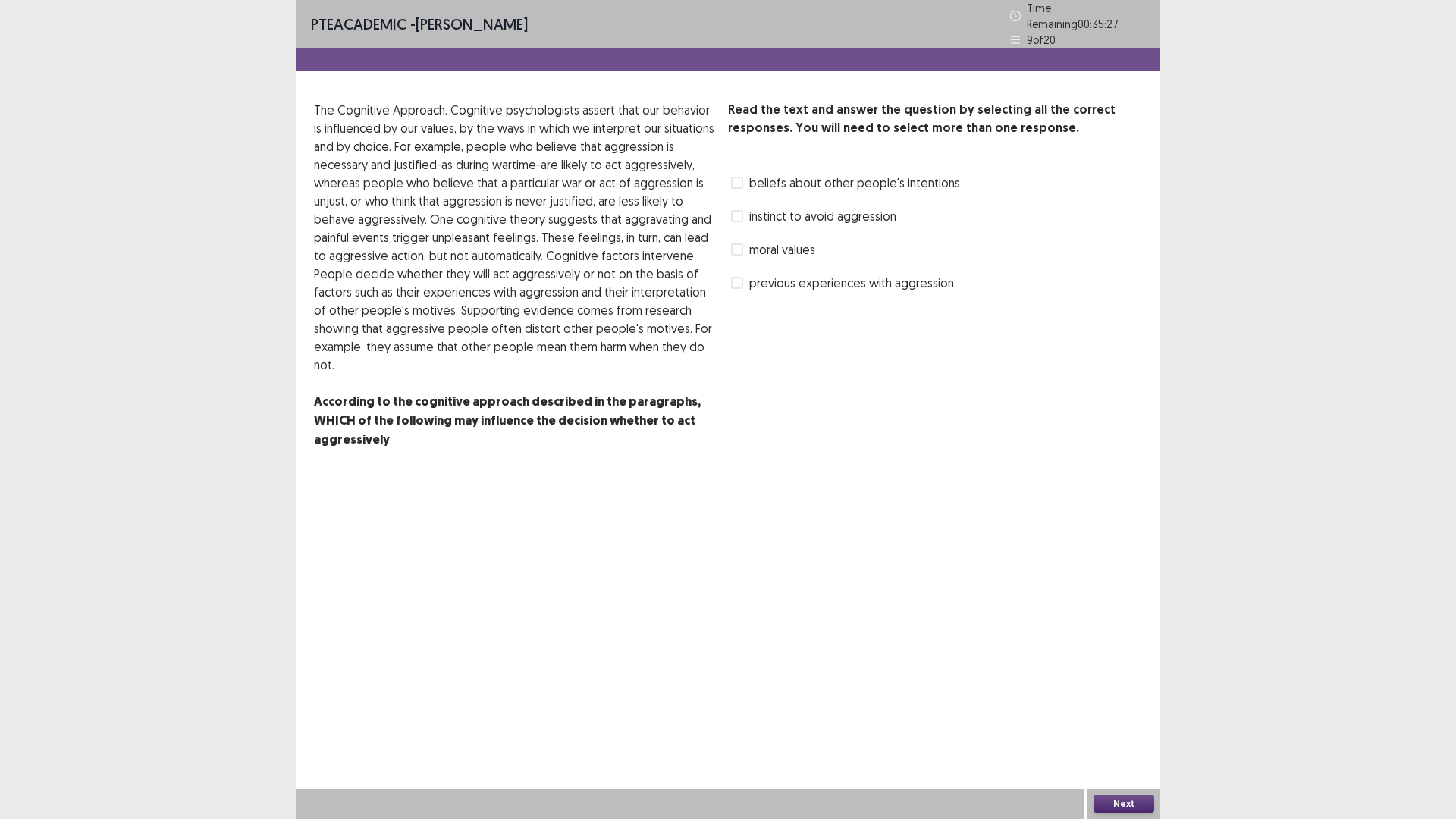
click at [741, 256] on span at bounding box center [737, 250] width 12 height 12
click at [1115, 724] on button "Next" at bounding box center [1123, 804] width 61 height 18
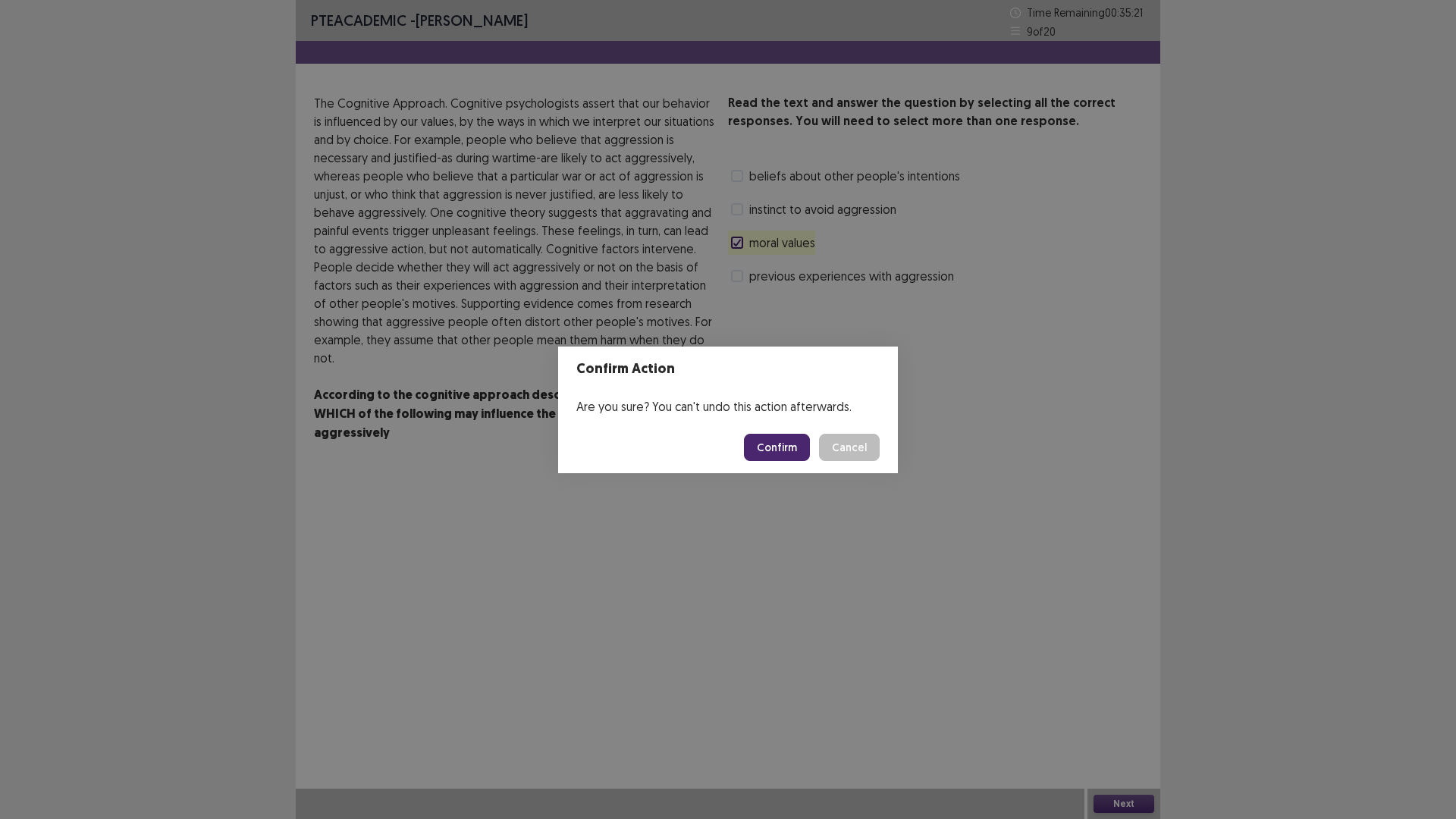
click at [801, 461] on button "Confirm" at bounding box center [777, 447] width 66 height 28
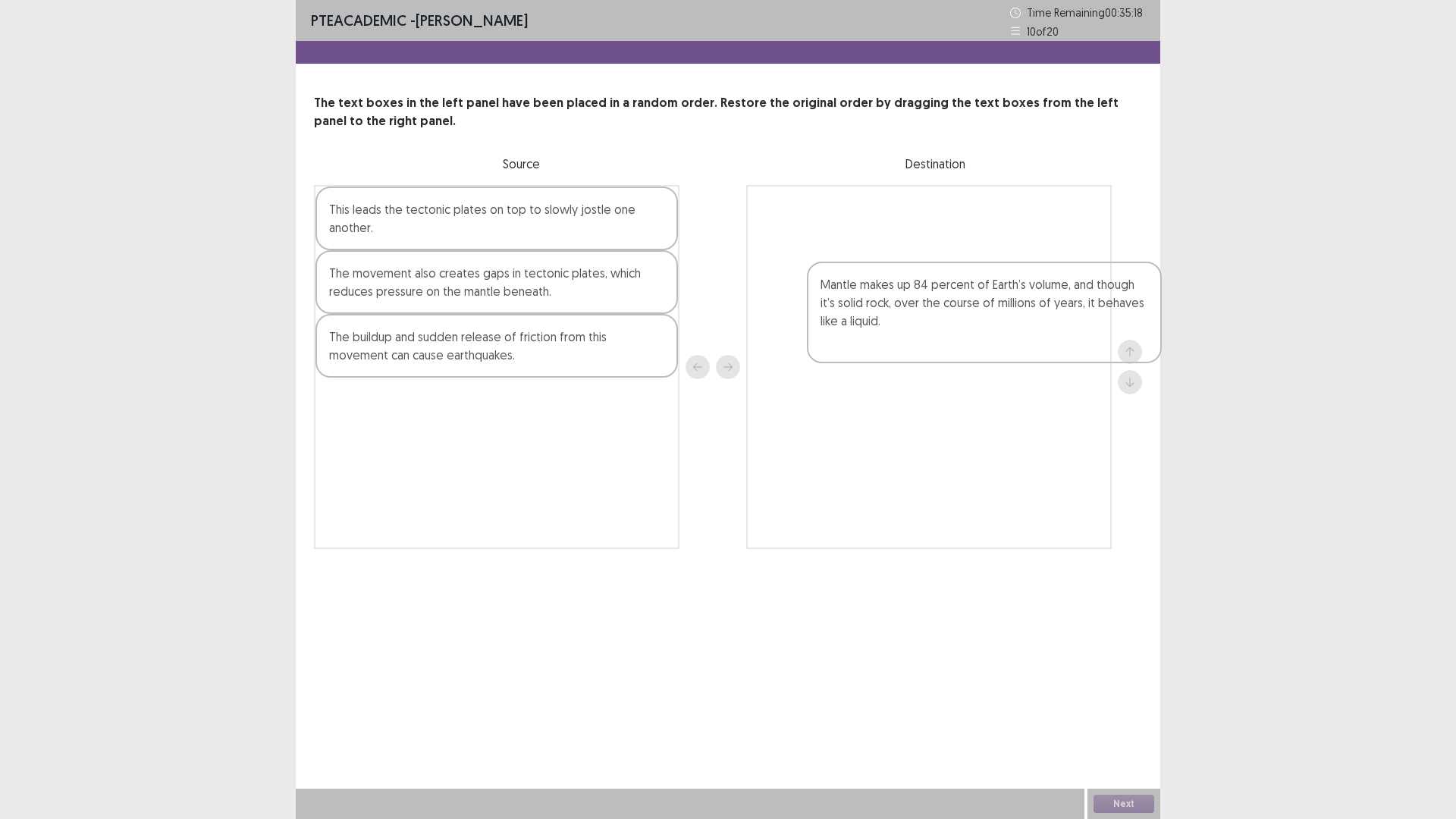
drag, startPoint x: 461, startPoint y: 275, endPoint x: 979, endPoint y: 288, distance: 518.2
click at [979, 288] on div "Mantle makes up 84 percent of Earth’s volume, and though it’s solid rock, over …" at bounding box center [728, 367] width 828 height 364
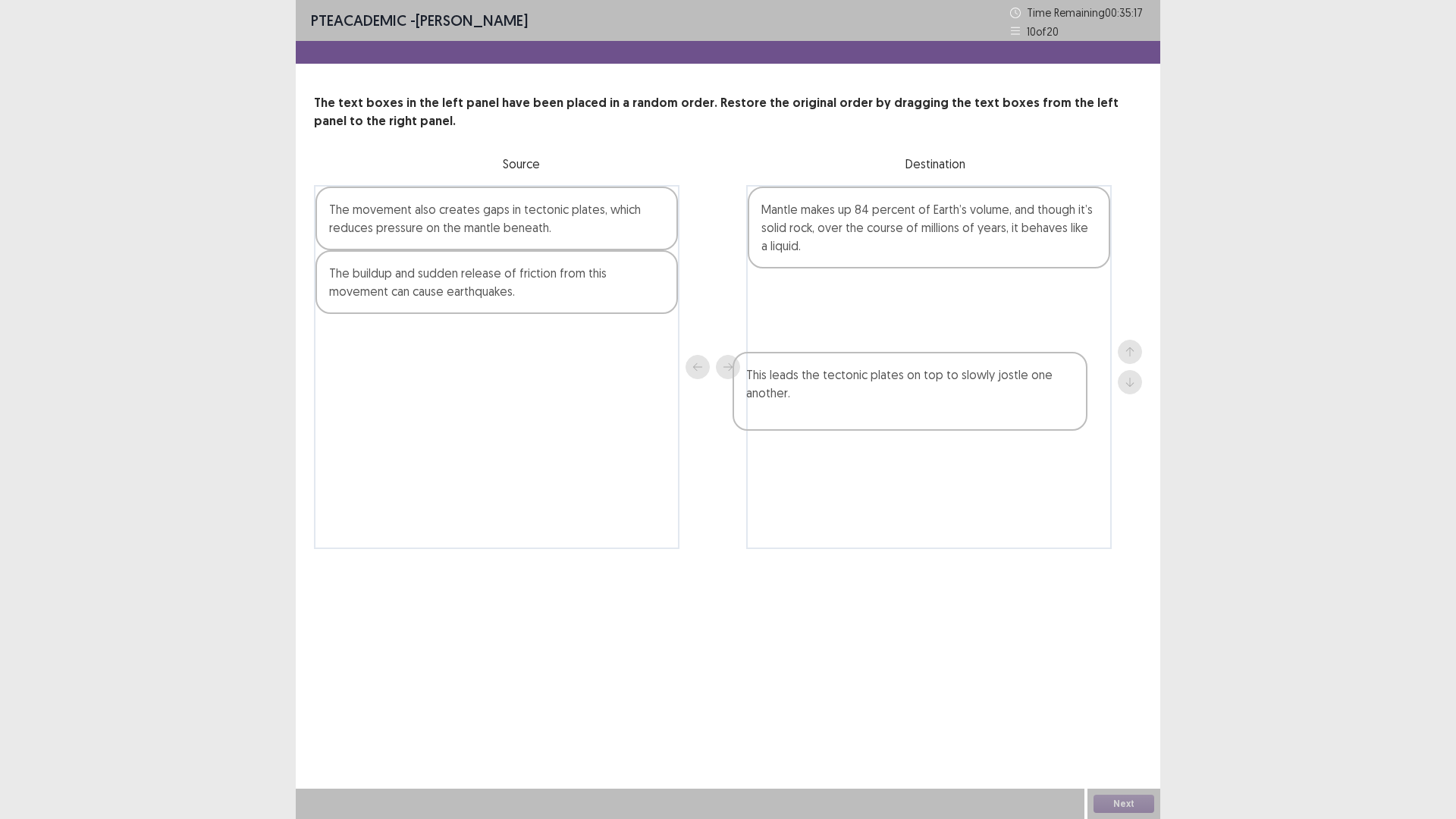
drag, startPoint x: 622, startPoint y: 290, endPoint x: 970, endPoint y: 403, distance: 365.9
click at [1035, 405] on div "This leads the tectonic plates on top to slowly jostle one another. The movemen…" at bounding box center [728, 367] width 828 height 364
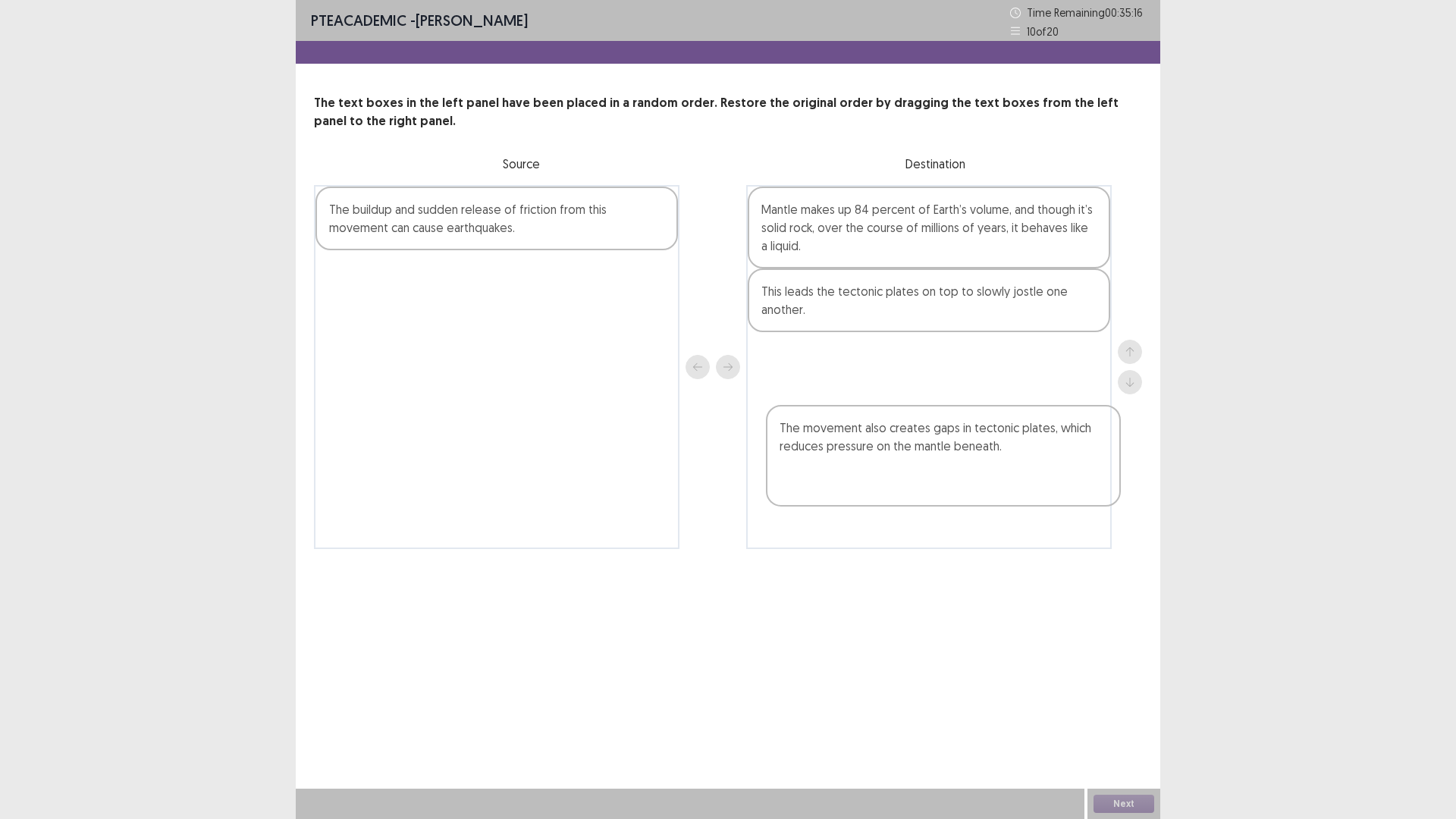
drag, startPoint x: 544, startPoint y: 310, endPoint x: 990, endPoint y: 466, distance: 472.5
click at [993, 469] on div "The movement also creates gaps in tectonic plates, which reduces pressure on th…" at bounding box center [728, 367] width 828 height 364
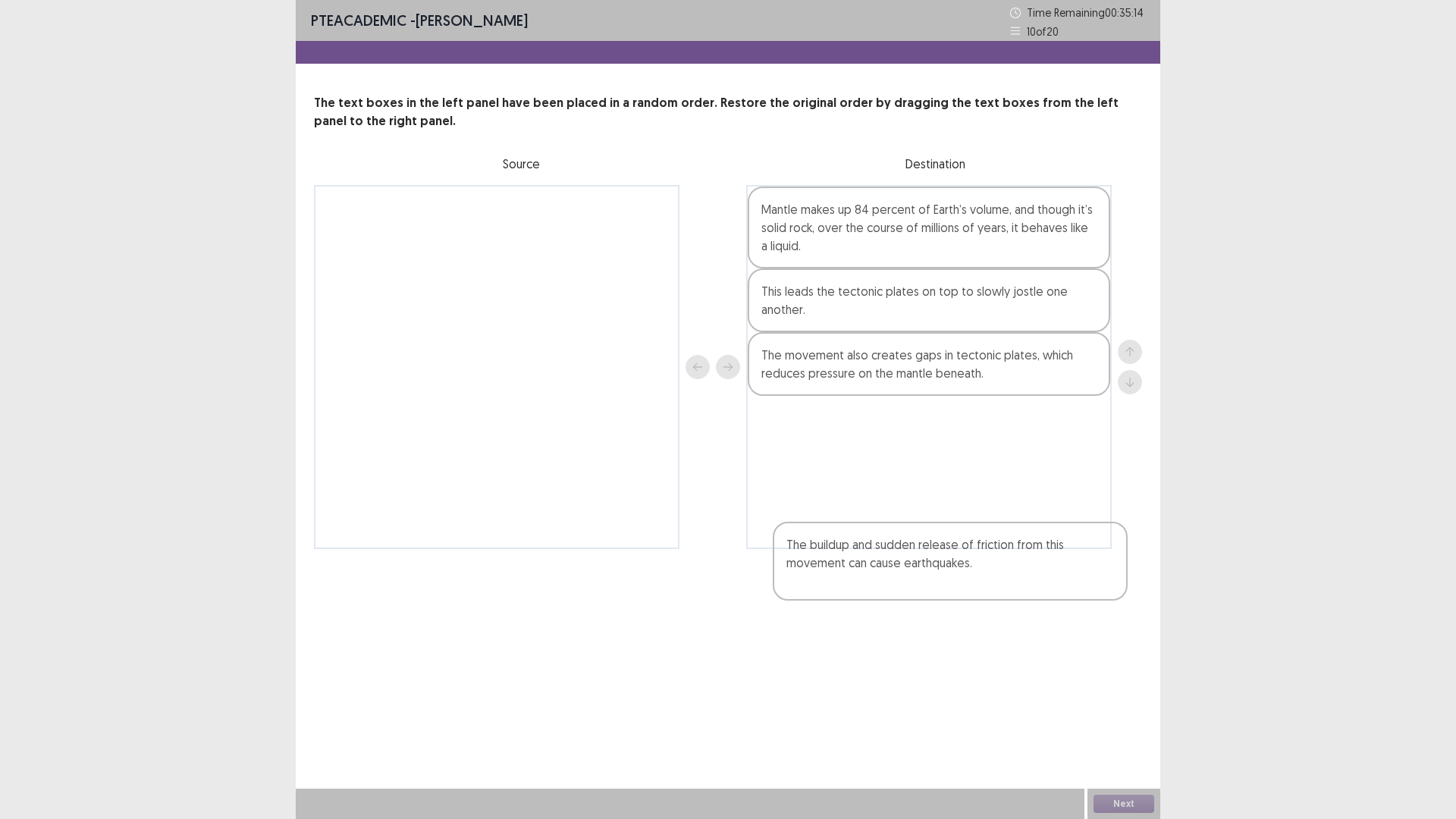
drag, startPoint x: 390, startPoint y: 283, endPoint x: 883, endPoint y: 582, distance: 576.6
click at [883, 549] on div "The buildup and sudden release of friction from this movement can cause earthqu…" at bounding box center [728, 367] width 828 height 364
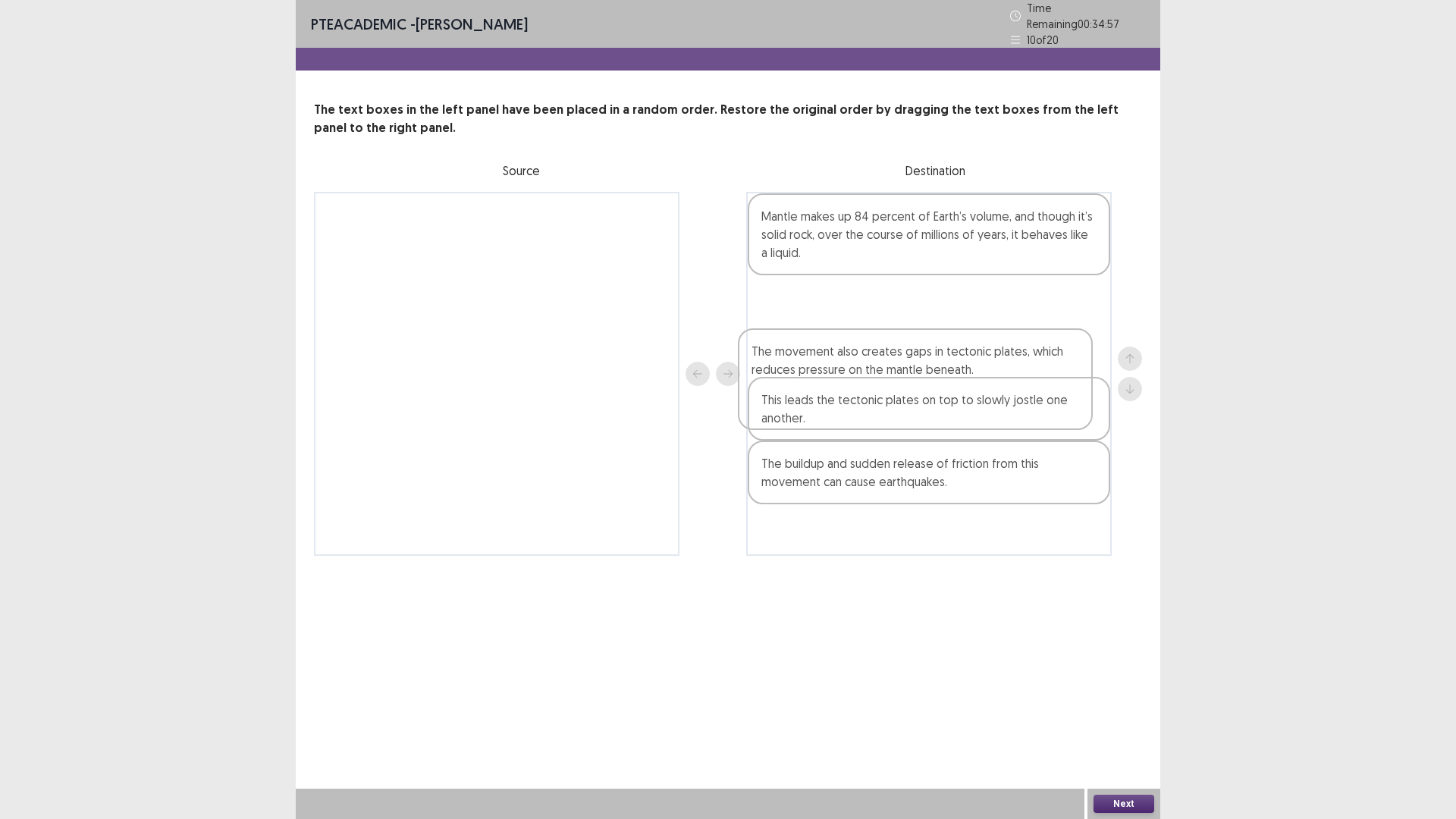
drag, startPoint x: 965, startPoint y: 475, endPoint x: 953, endPoint y: 379, distance: 96.7
click at [953, 379] on div "Mantle makes up 84 percent of Earth’s volume, and though it’s solid rock, over …" at bounding box center [929, 374] width 366 height 364
drag, startPoint x: 900, startPoint y: 583, endPoint x: 900, endPoint y: 386, distance: 197.0
click at [900, 386] on div "Mantle makes up 84 percent of Earth’s volume, and though it’s solid rock, over …" at bounding box center [929, 374] width 366 height 364
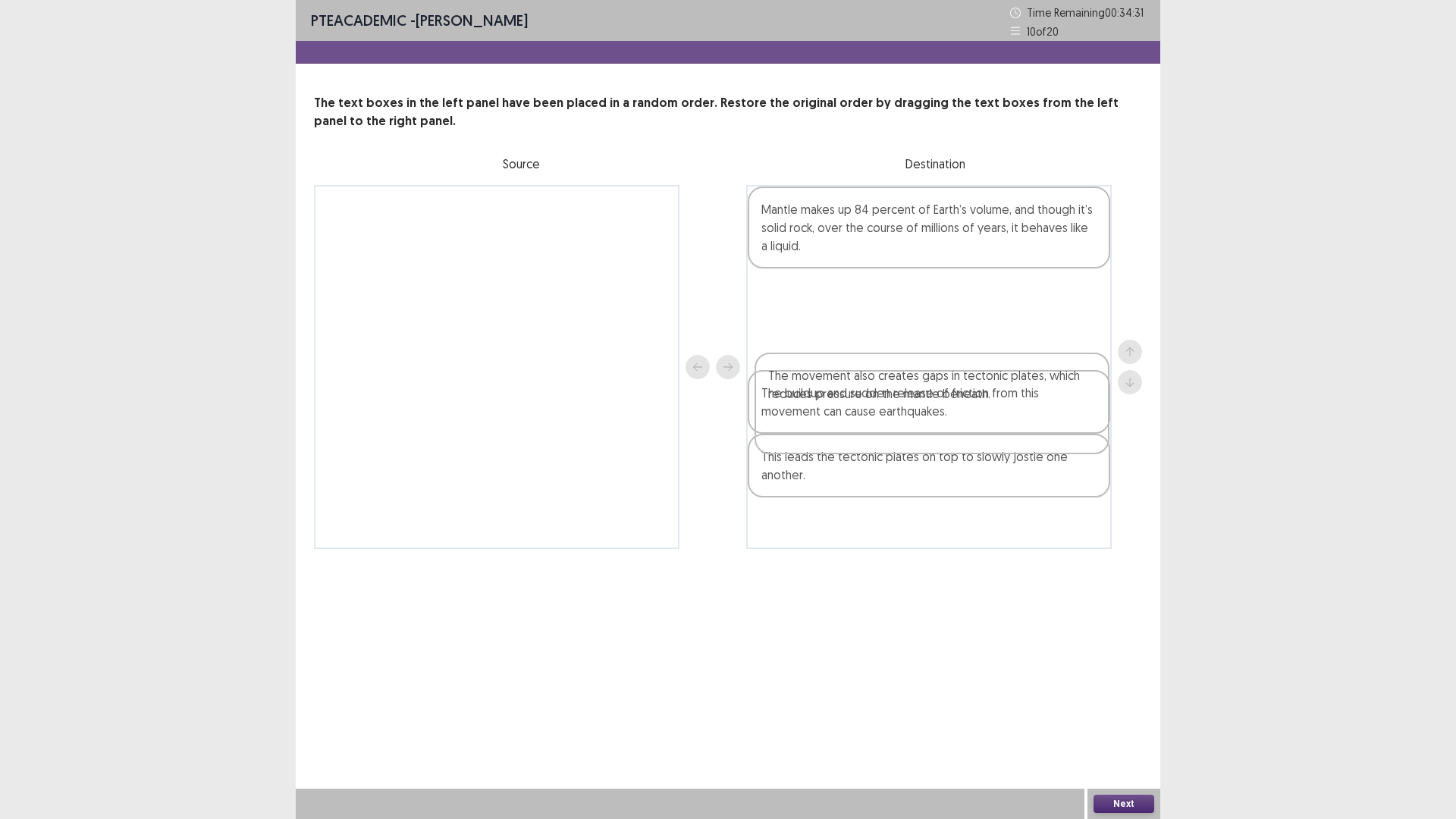
drag, startPoint x: 914, startPoint y: 482, endPoint x: 920, endPoint y: 408, distance: 74.2
click at [920, 408] on div "Mantle makes up 84 percent of Earth’s volume, and though it’s solid rock, over …" at bounding box center [929, 367] width 366 height 364
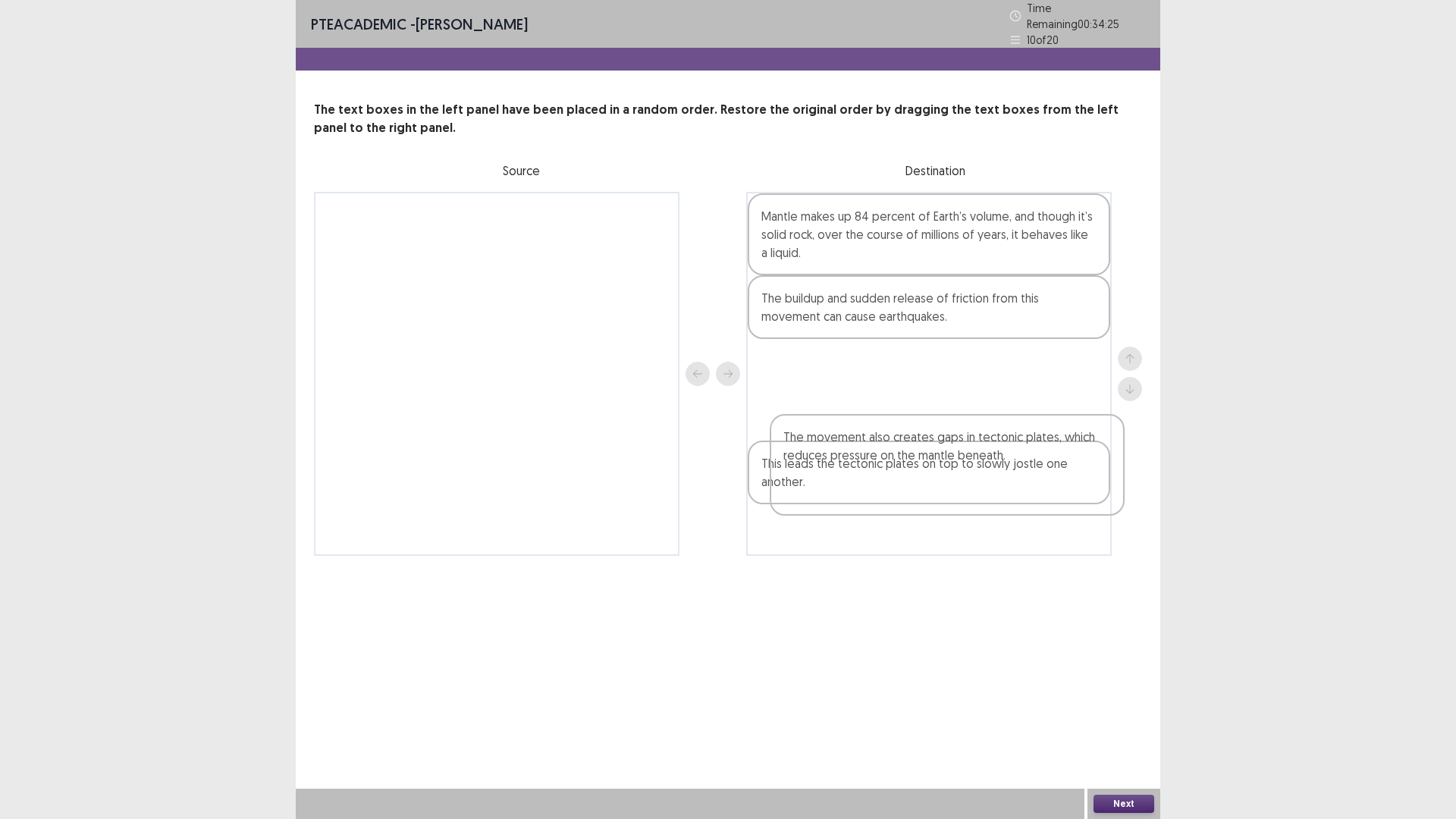
drag, startPoint x: 910, startPoint y: 421, endPoint x: 930, endPoint y: 497, distance: 78.6
click at [930, 499] on div "Mantle makes up 84 percent of Earth’s volume, and though it’s solid rock, over …" at bounding box center [929, 374] width 366 height 364
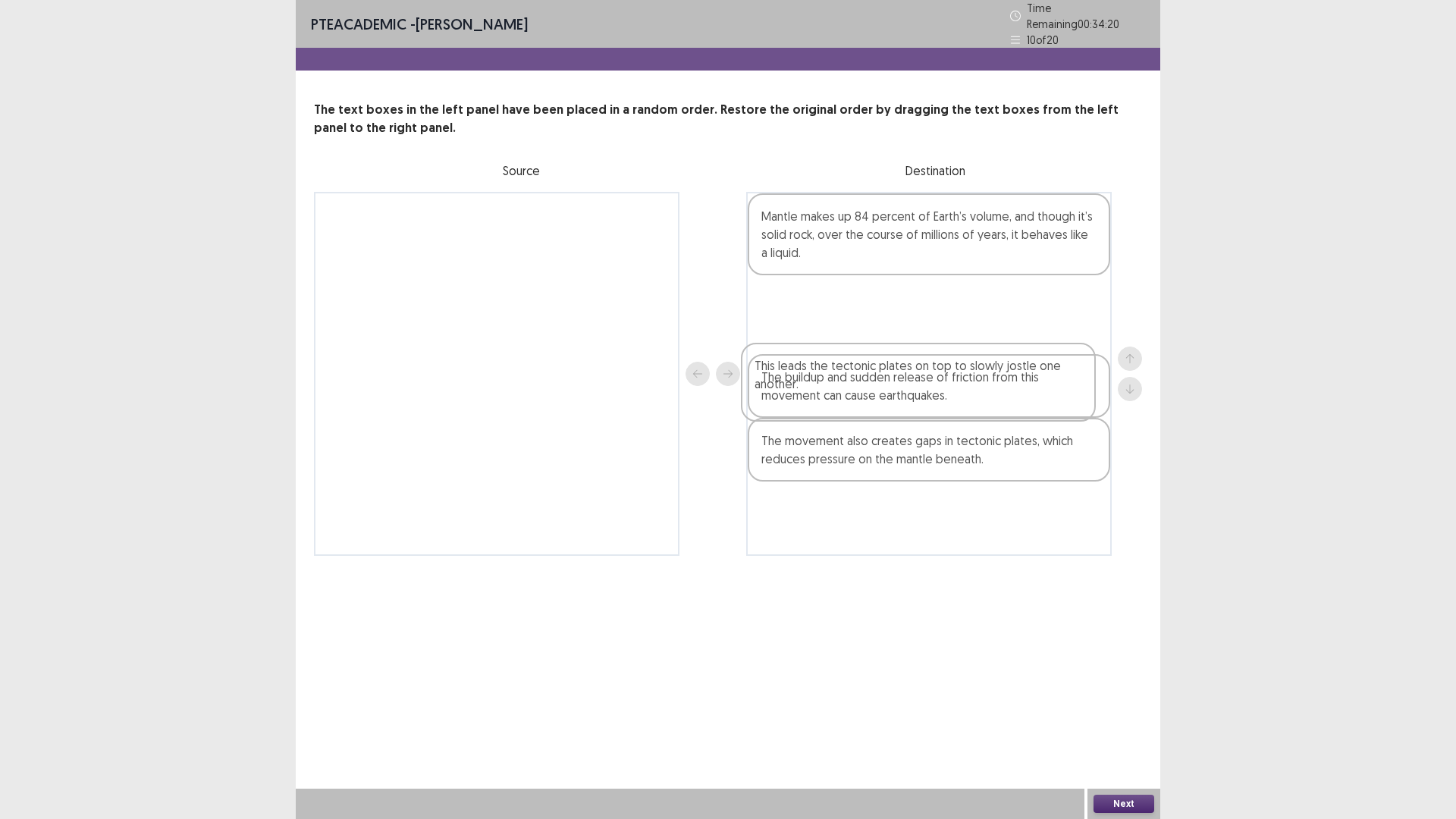
drag, startPoint x: 902, startPoint y: 567, endPoint x: 895, endPoint y: 383, distance: 184.1
click at [895, 383] on div "Mantle makes up 84 percent of Earth’s volume, and though it’s solid rock, over …" at bounding box center [929, 374] width 366 height 364
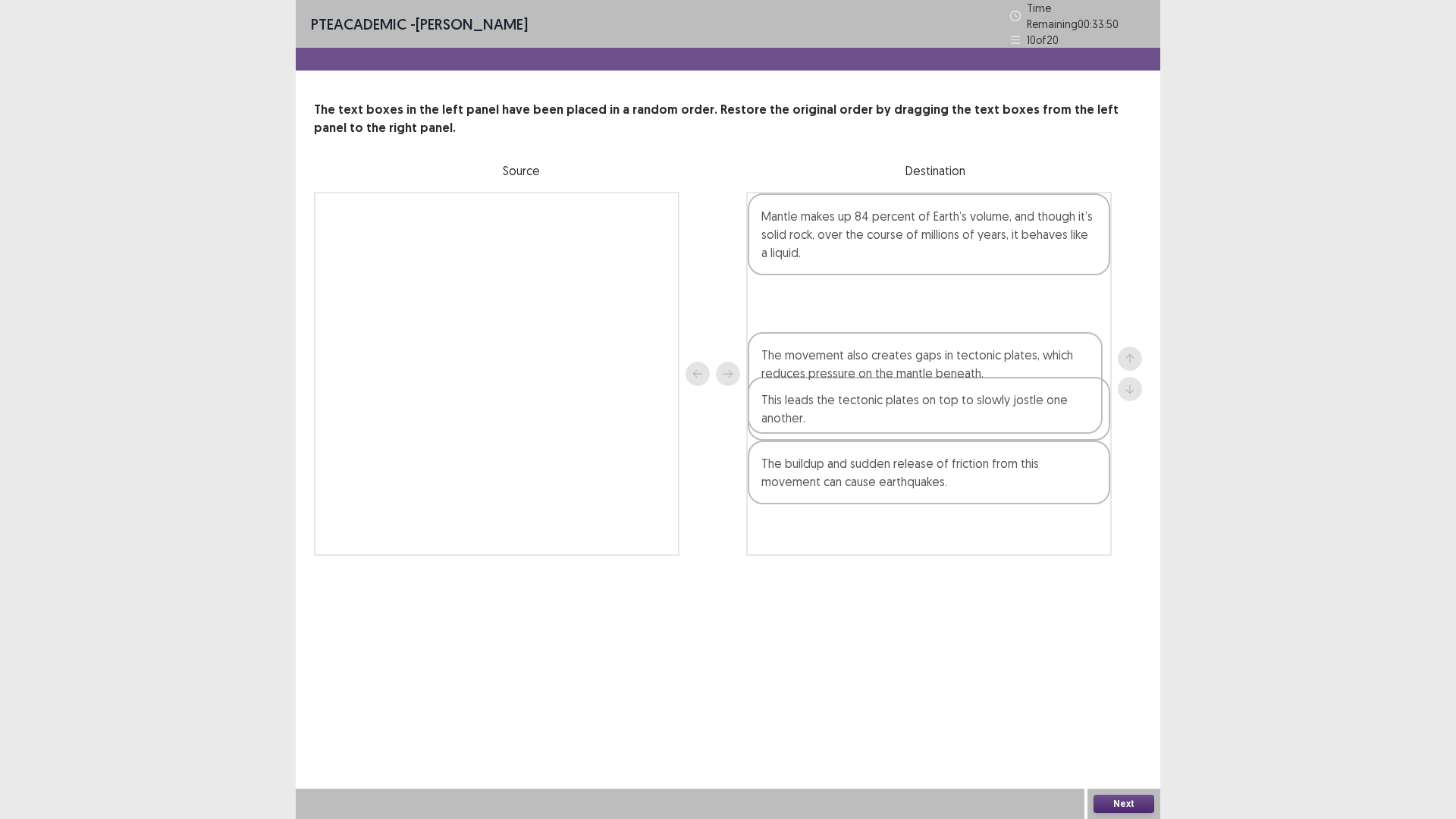
drag, startPoint x: 948, startPoint y: 569, endPoint x: 940, endPoint y: 400, distance: 169.2
click at [944, 396] on div "Mantle makes up 84 percent of Earth’s volume, and though it’s solid rock, over …" at bounding box center [929, 374] width 366 height 364
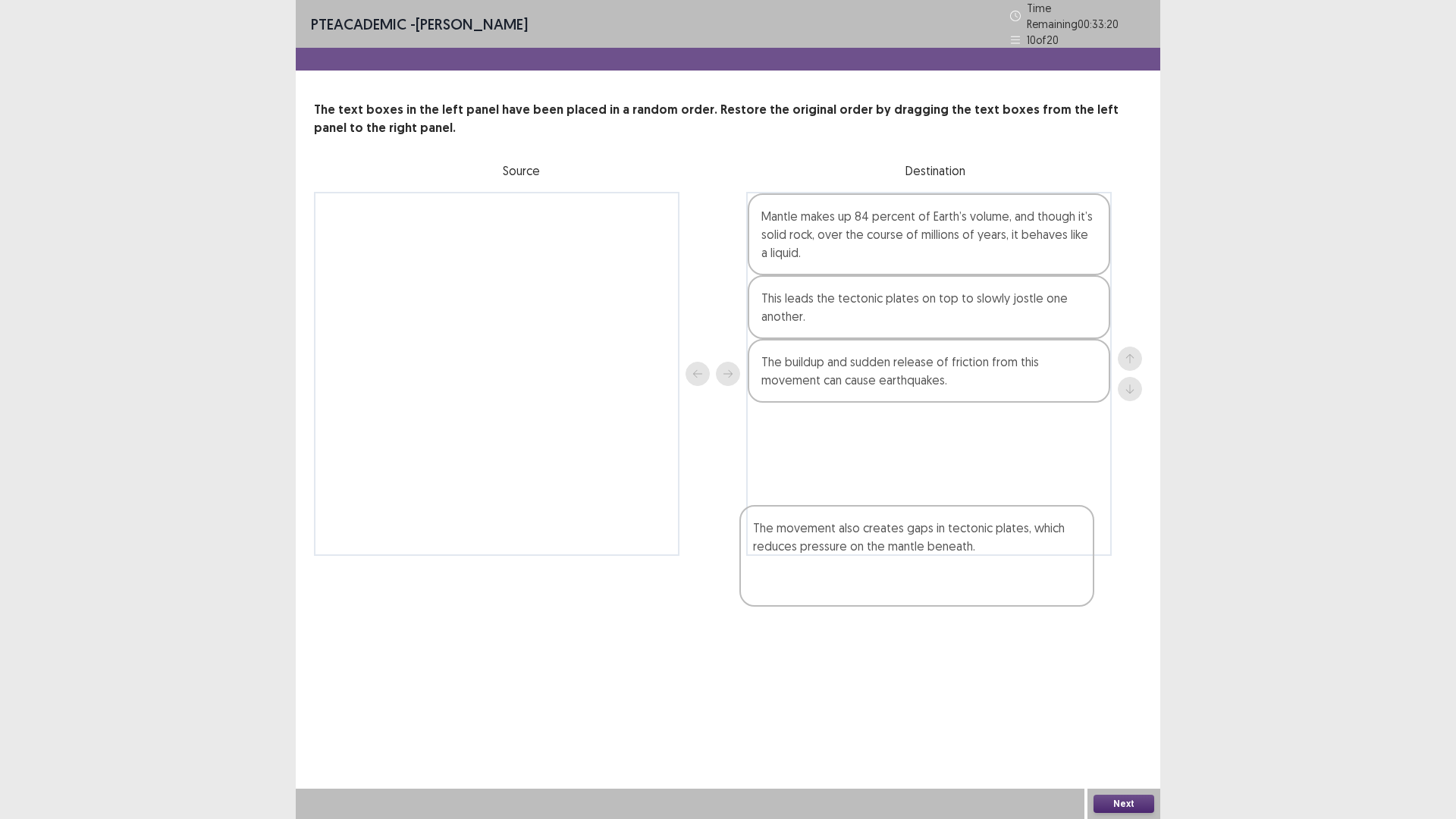
drag, startPoint x: 865, startPoint y: 384, endPoint x: 871, endPoint y: 555, distance: 171.1
click at [864, 552] on div "Mantle makes up 84 percent of Earth’s volume, and though it’s solid rock, over …" at bounding box center [929, 374] width 366 height 364
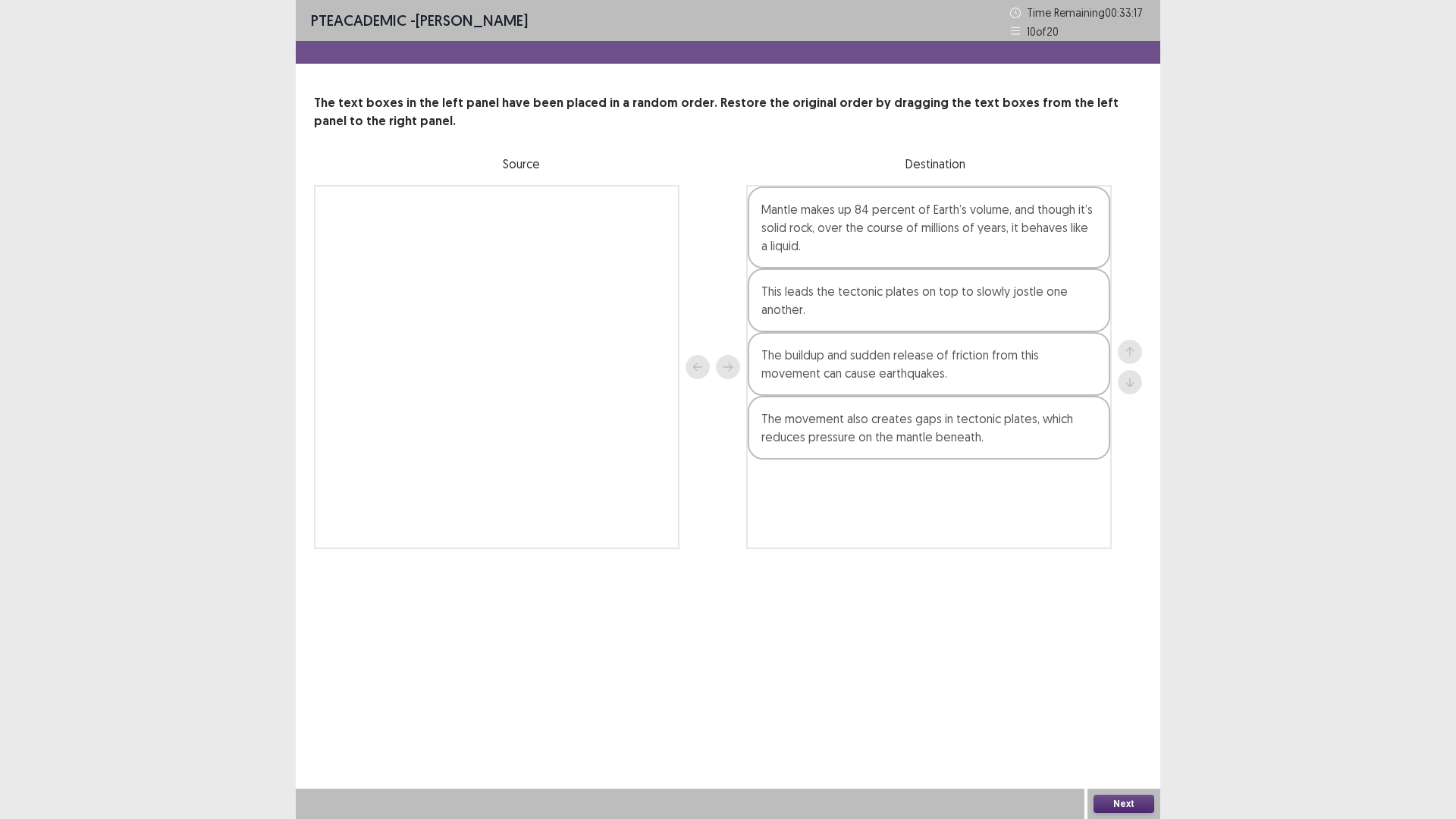
click at [1123, 724] on button "Next" at bounding box center [1123, 804] width 61 height 18
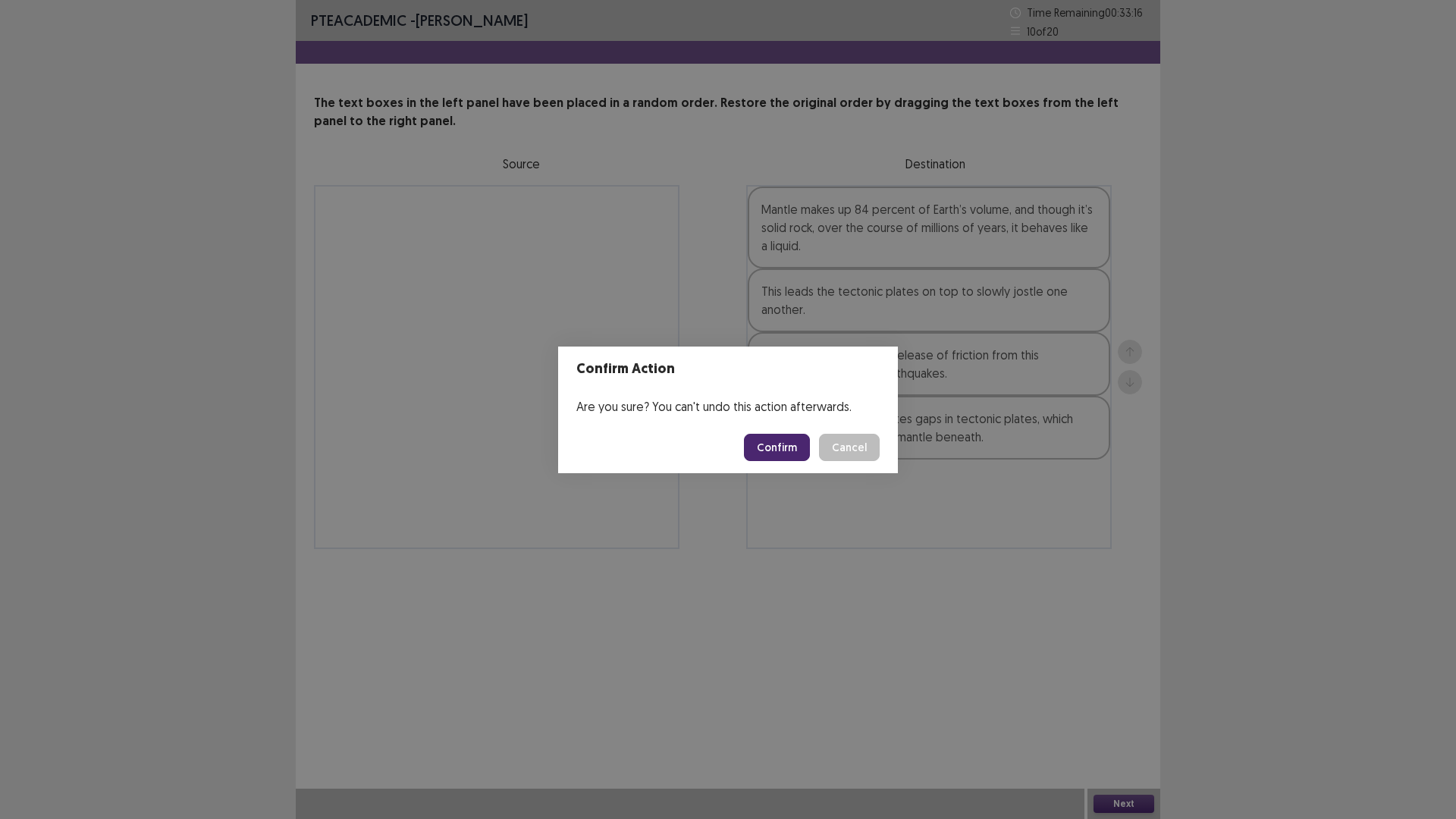
click at [764, 461] on button "Confirm" at bounding box center [777, 447] width 66 height 28
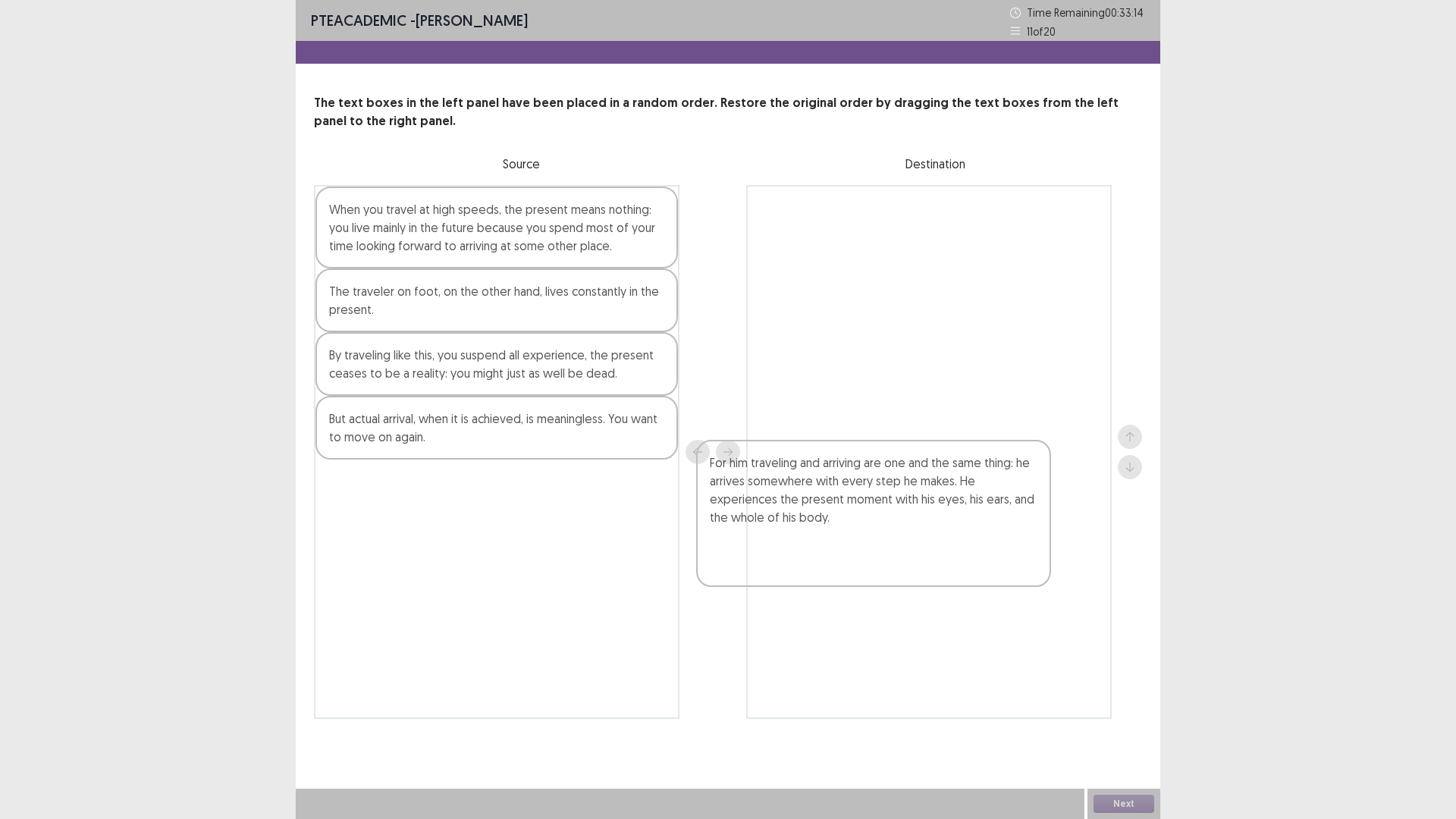
drag, startPoint x: 516, startPoint y: 363, endPoint x: 1139, endPoint y: 474, distance: 632.8
click at [1139, 474] on div "The text boxes in the left panel have been placed in a random order. Restore th…" at bounding box center [728, 406] width 864 height 625
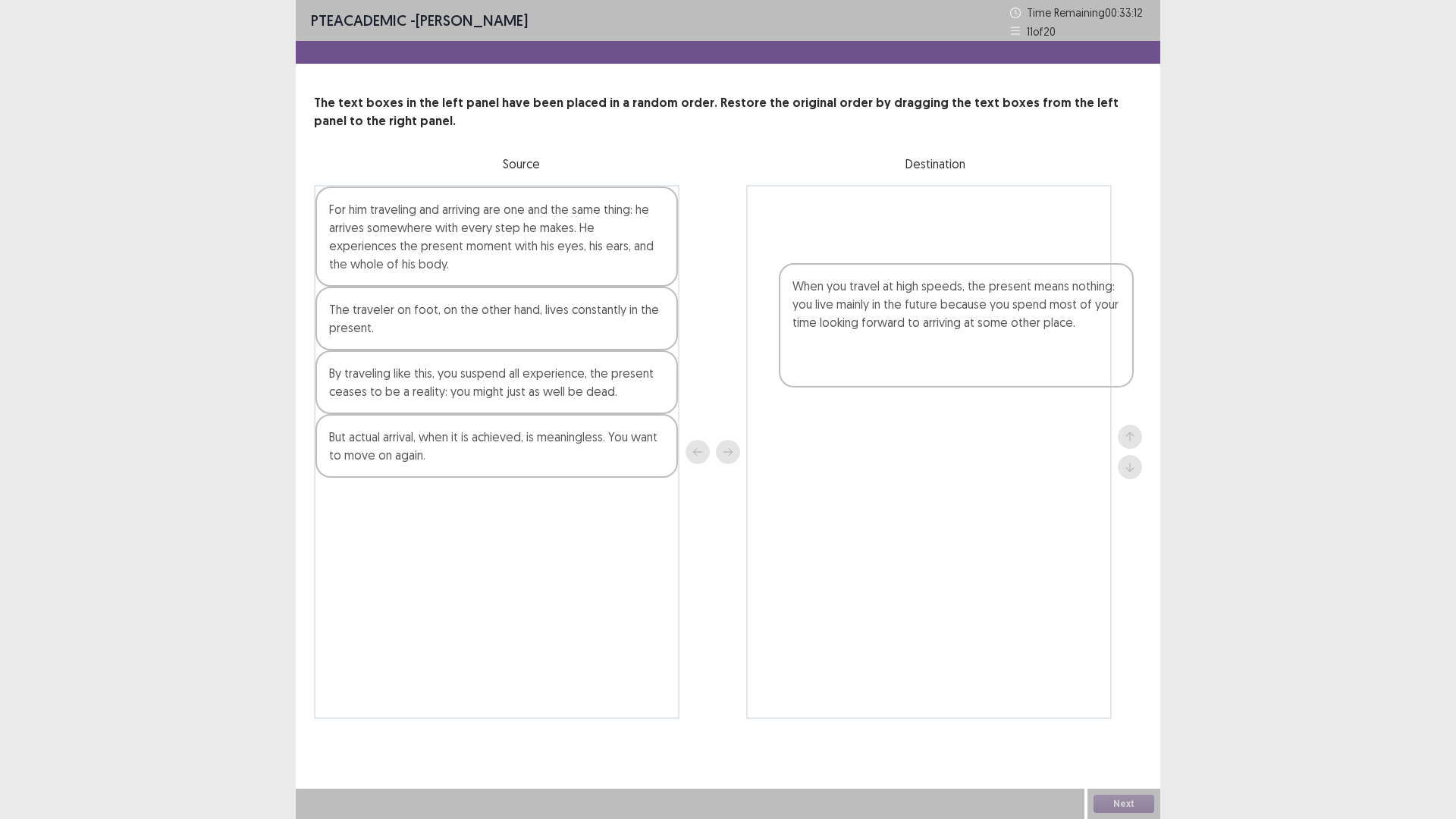
drag, startPoint x: 602, startPoint y: 307, endPoint x: 1135, endPoint y: 361, distance: 535.7
click at [1165, 345] on div "PTE academic - [PERSON_NAME] Time Remaining 00 : 33 : 12 11 of 20 The text boxe…" at bounding box center [728, 410] width 1456 height 819
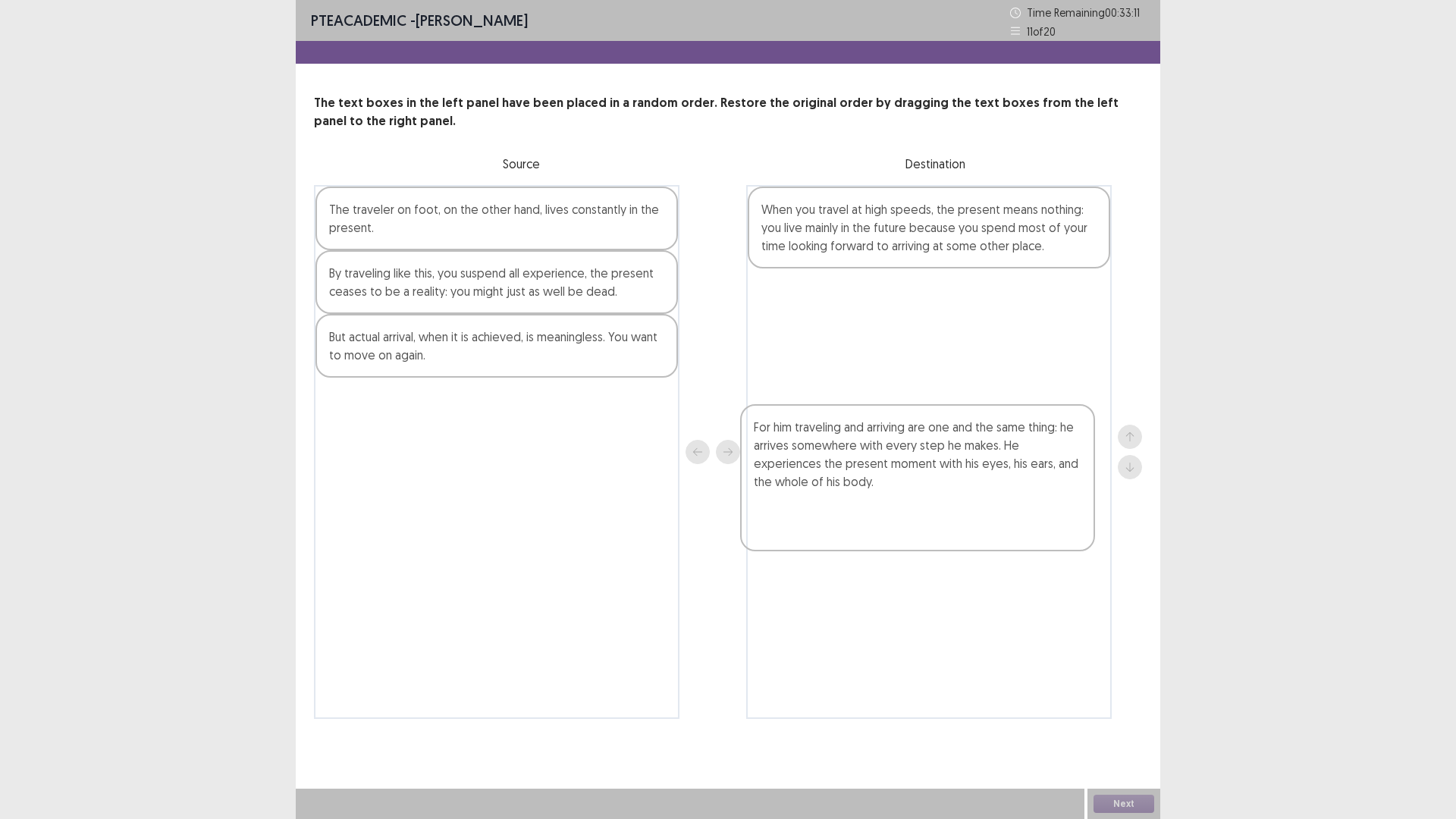
drag, startPoint x: 571, startPoint y: 307, endPoint x: 934, endPoint y: 439, distance: 386.3
click at [992, 427] on div "For him traveling and arriving are one and the same thing: he arrives somewhere…" at bounding box center [728, 452] width 828 height 534
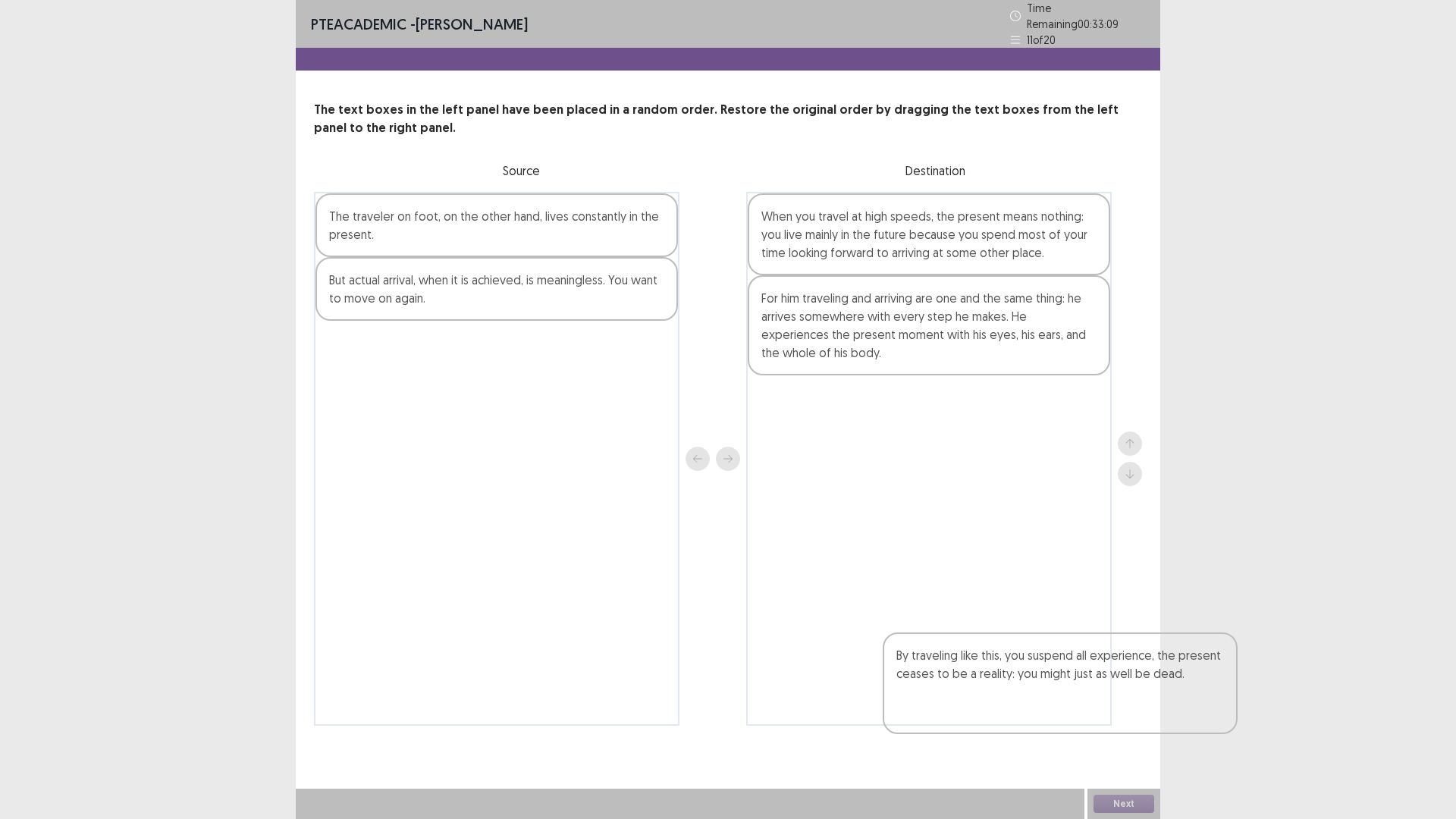
scroll to position [28, 0]
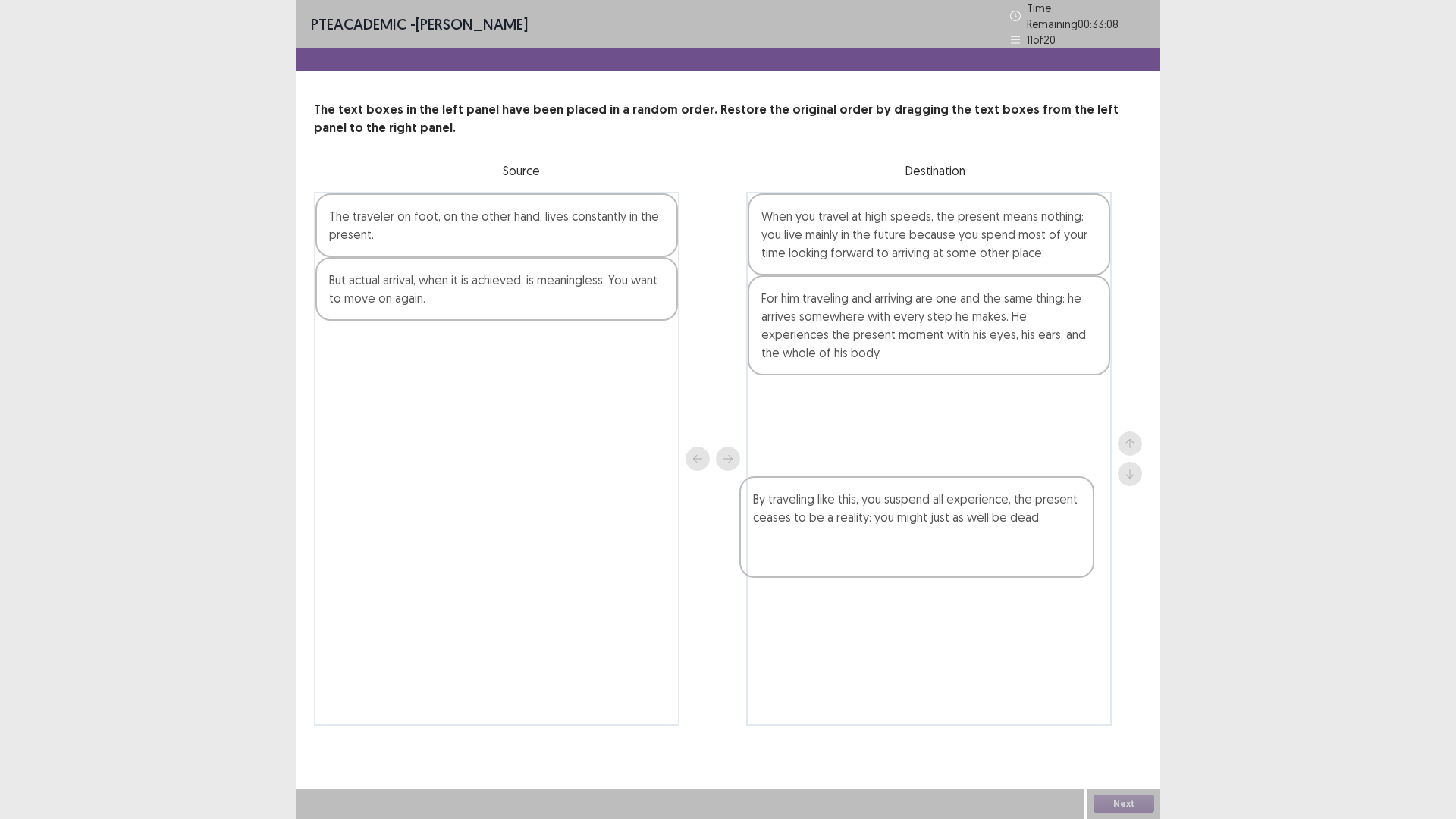
drag, startPoint x: 466, startPoint y: 366, endPoint x: 892, endPoint y: 532, distance: 457.2
click at [892, 532] on div "The traveler on foot, on the other hand, lives constantly in the present. By tr…" at bounding box center [728, 459] width 828 height 534
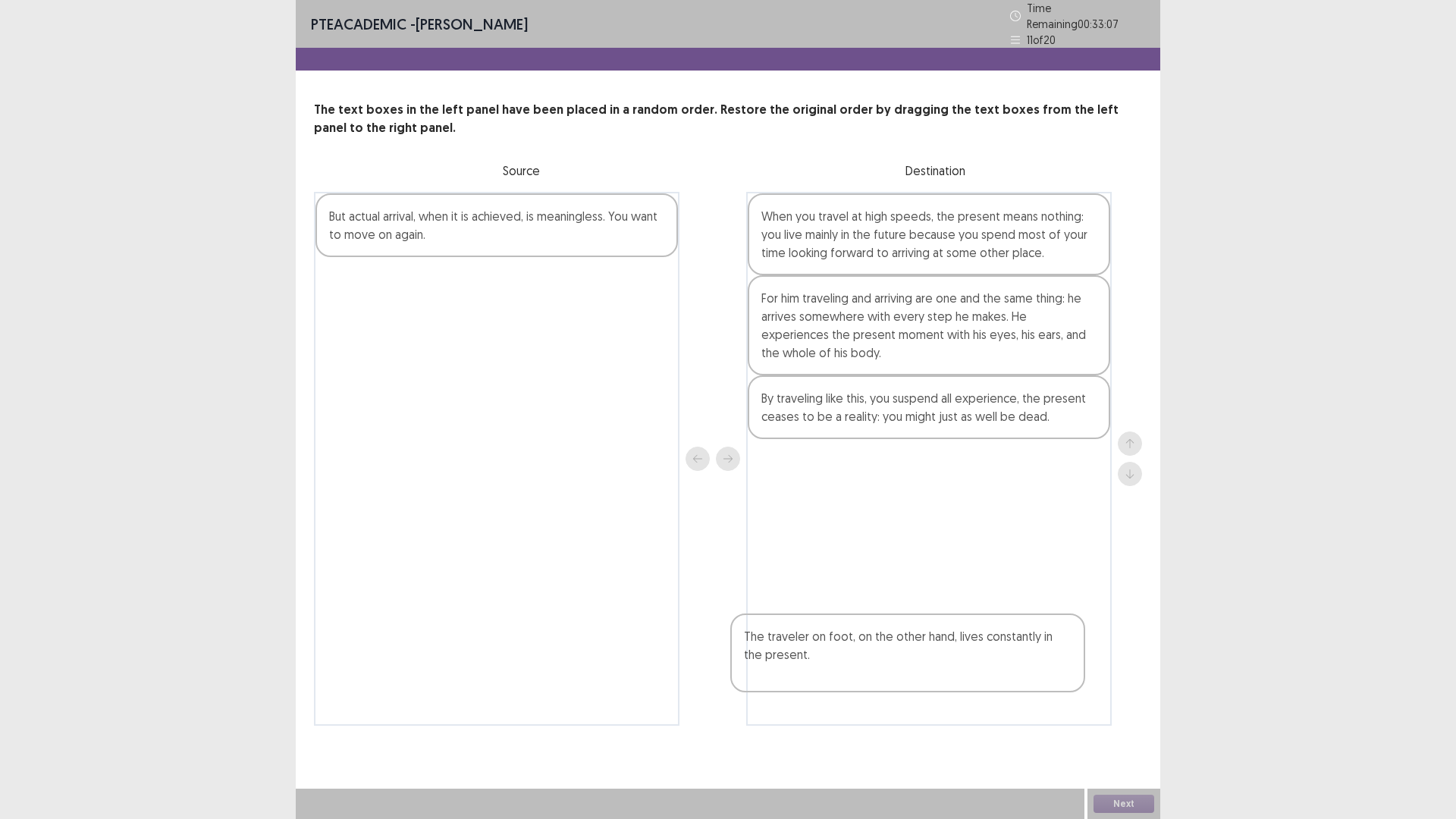
drag, startPoint x: 537, startPoint y: 253, endPoint x: 931, endPoint y: 635, distance: 548.8
click at [963, 668] on div "The traveler on foot, on the other hand, lives constantly in the present. But a…" at bounding box center [728, 459] width 828 height 534
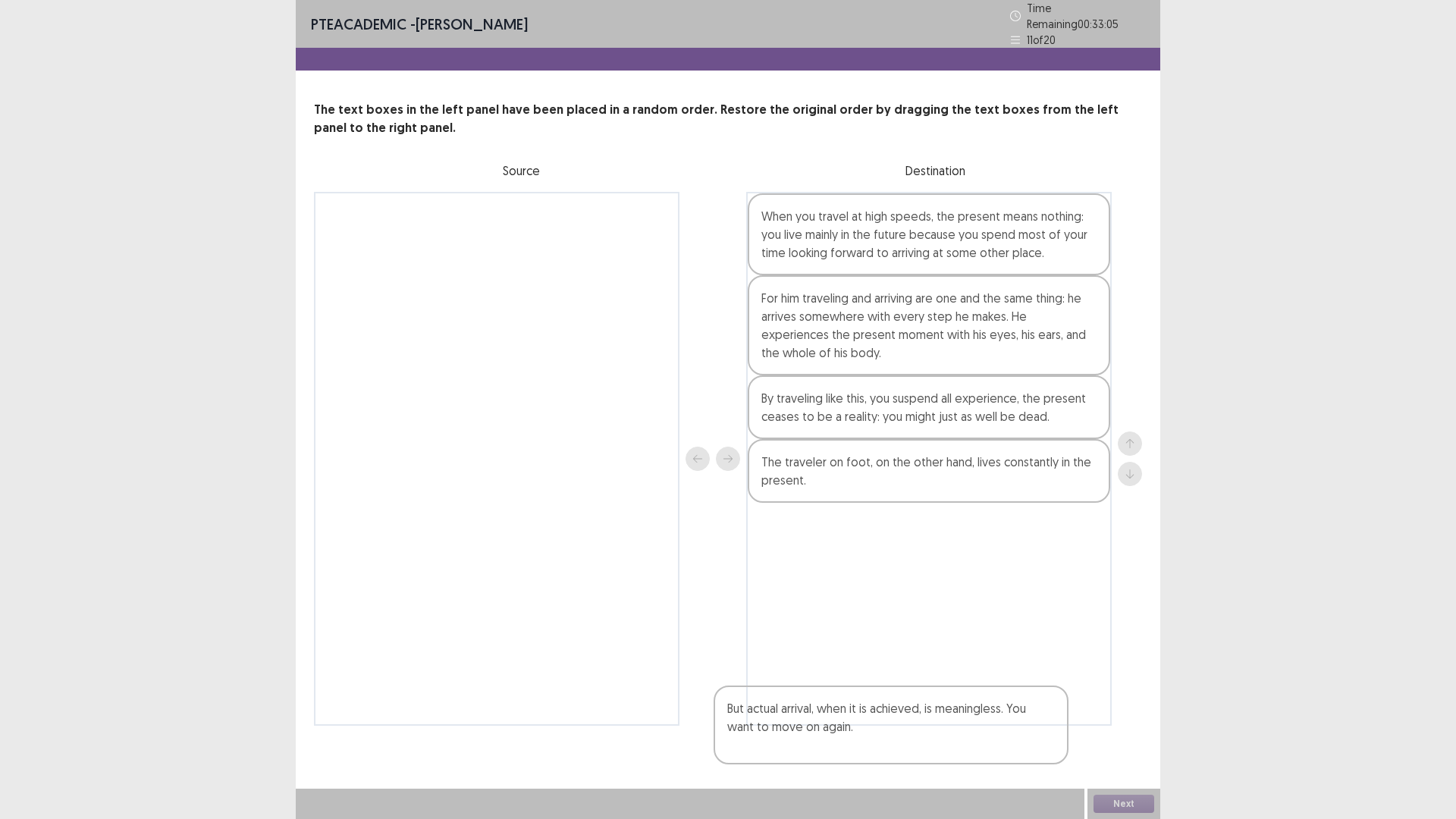
drag, startPoint x: 594, startPoint y: 240, endPoint x: 1023, endPoint y: 720, distance: 643.8
click at [1019, 721] on div "But actual arrival, when it is achieved, is meaningless. You want to move on ag…" at bounding box center [728, 459] width 828 height 534
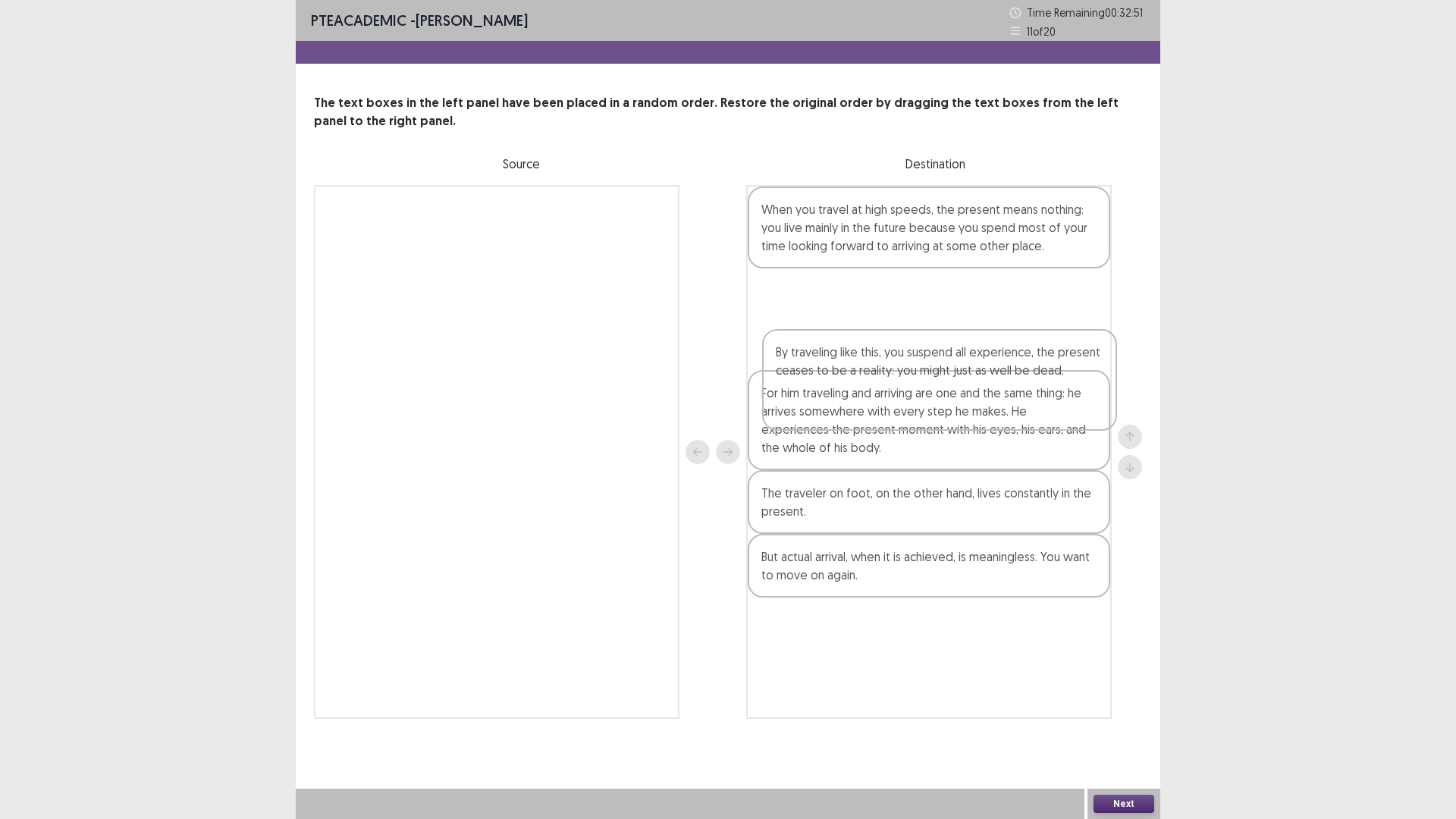
drag, startPoint x: 845, startPoint y: 545, endPoint x: 858, endPoint y: 390, distance: 155.5
click at [858, 390] on div "When you travel at high speeds, the present means nothing: you live mainly in t…" at bounding box center [929, 452] width 366 height 534
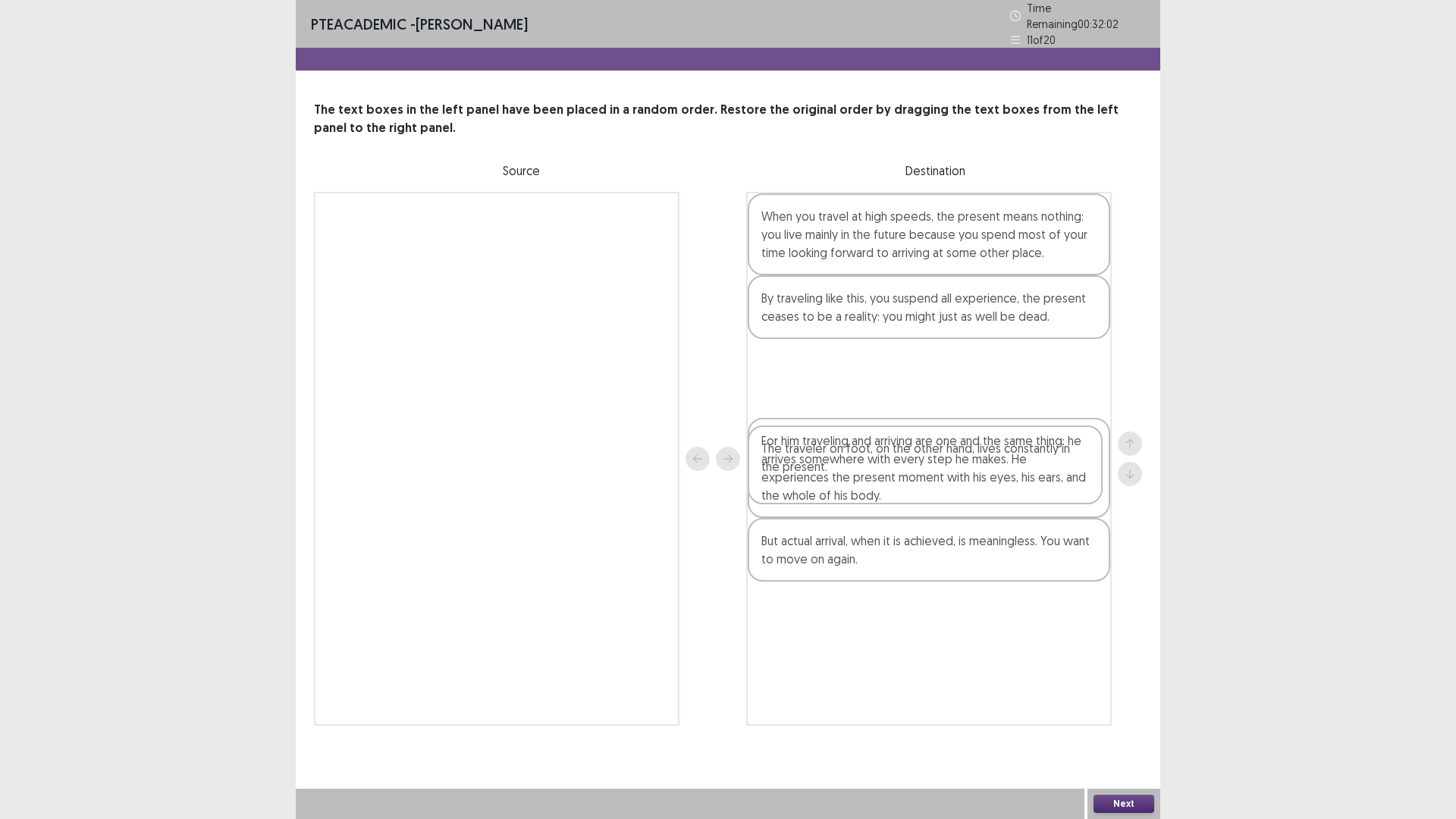
drag, startPoint x: 869, startPoint y: 629, endPoint x: 867, endPoint y: 470, distance: 159.0
click at [868, 469] on div "When you travel at high speeds, the present means nothing: you live mainly in t…" at bounding box center [929, 459] width 366 height 534
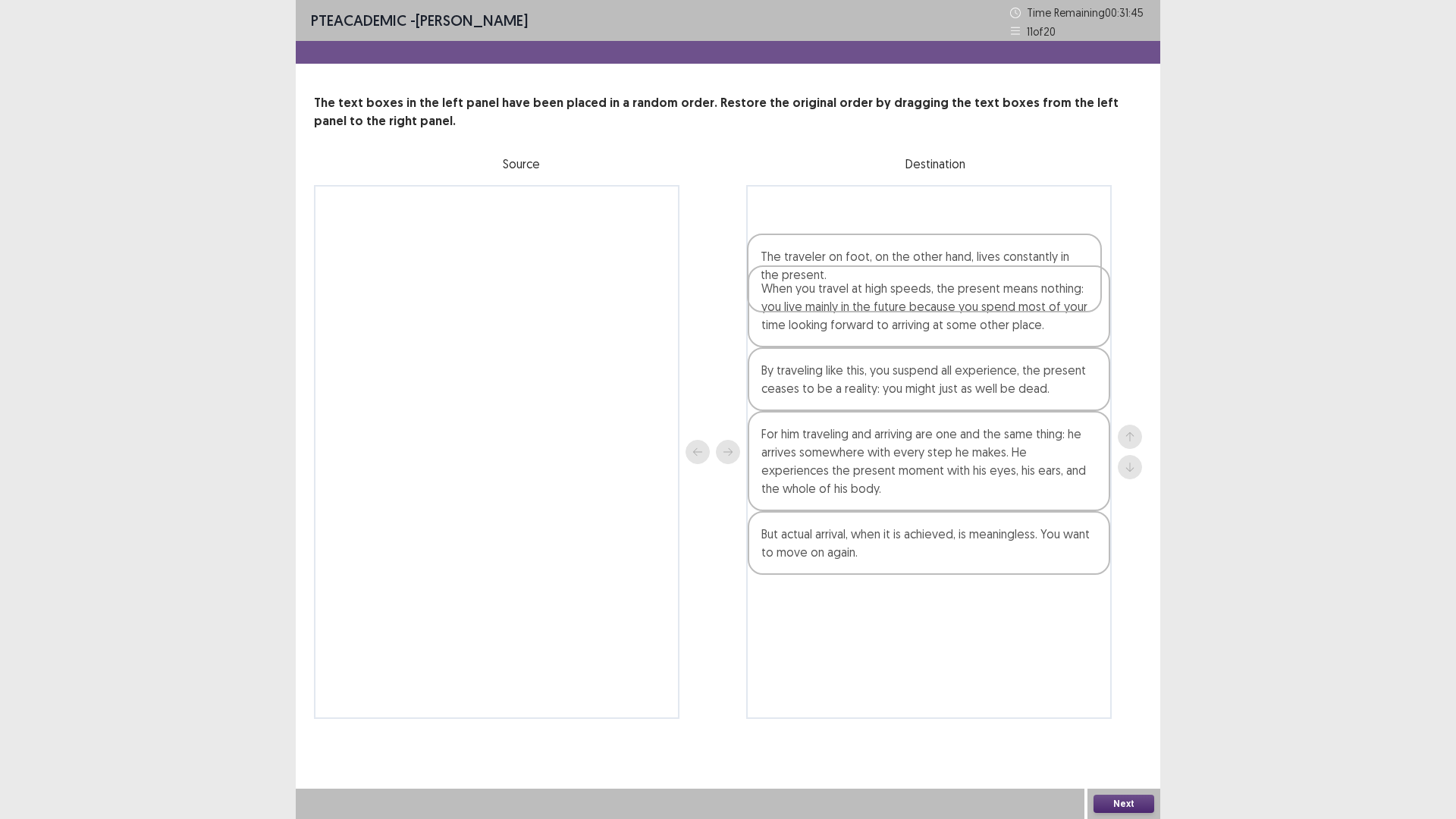
drag, startPoint x: 886, startPoint y: 487, endPoint x: 895, endPoint y: 267, distance: 220.2
click at [892, 277] on div "When you travel at high speeds, the present means nothing: you live mainly in t…" at bounding box center [929, 452] width 366 height 534
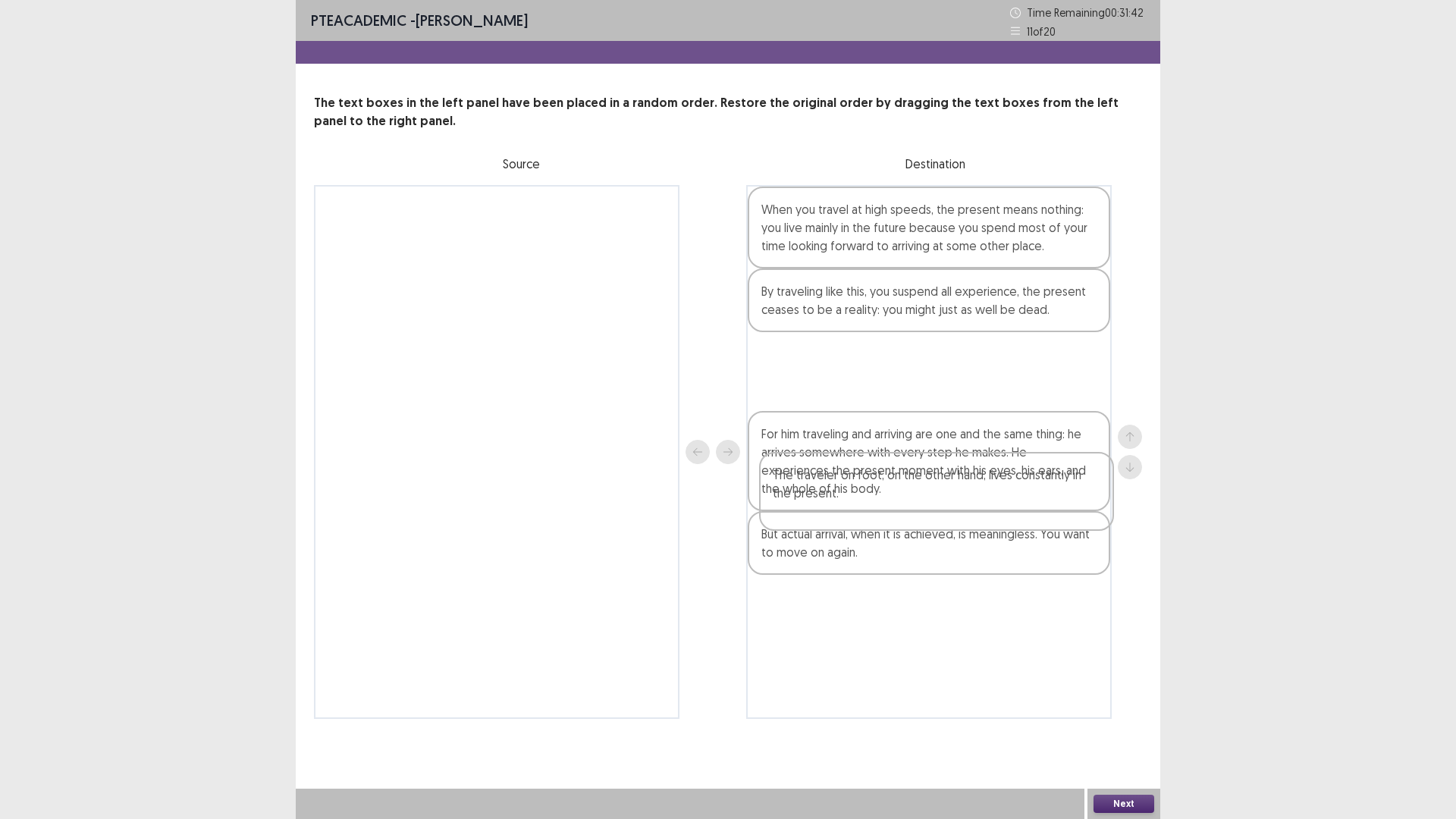
drag, startPoint x: 1010, startPoint y: 247, endPoint x: 1003, endPoint y: 476, distance: 229.1
click at [1007, 481] on div "The traveler on foot, on the other hand, lives constantly in the present. When …" at bounding box center [929, 452] width 366 height 534
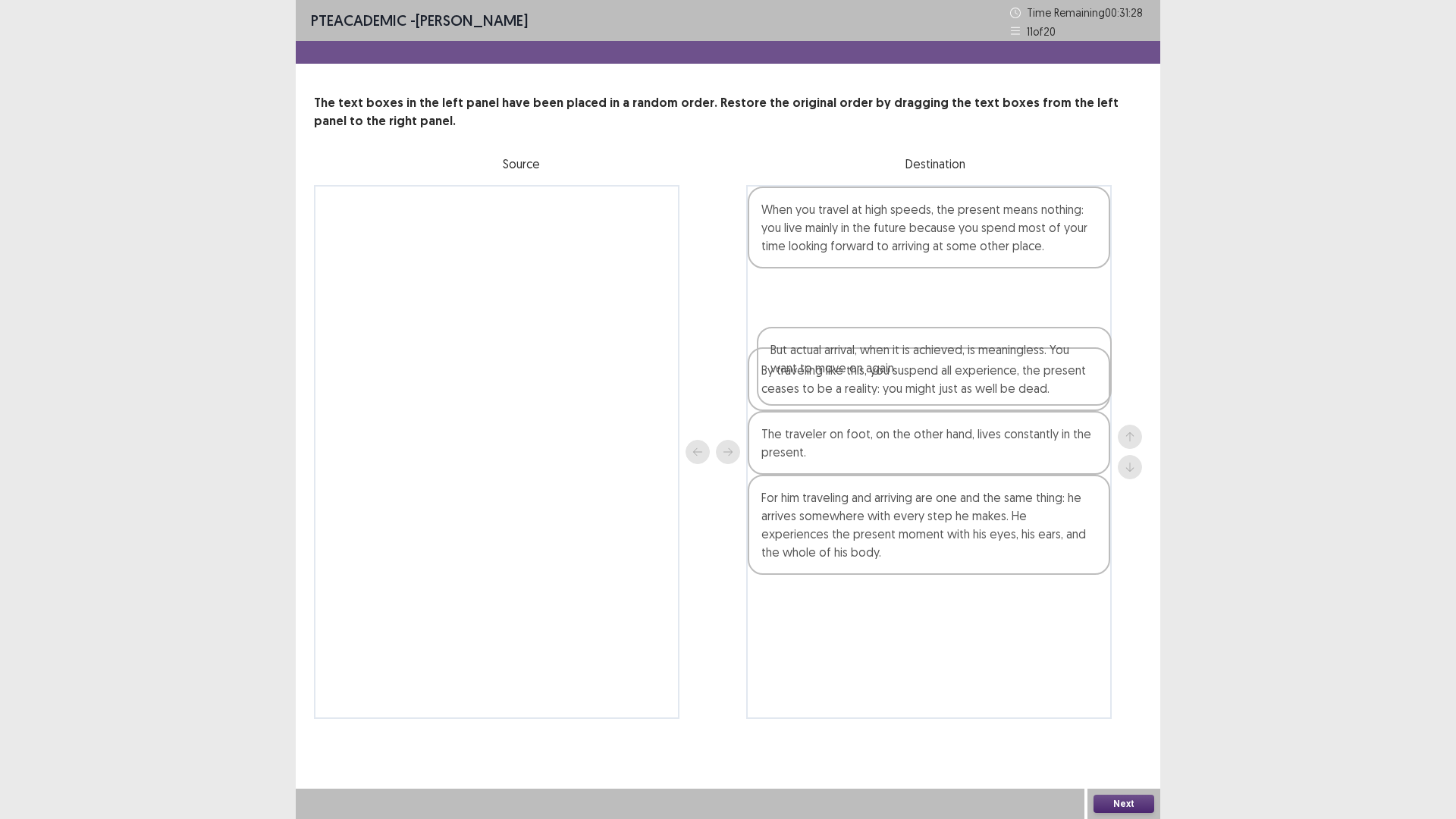
drag, startPoint x: 870, startPoint y: 707, endPoint x: 877, endPoint y: 370, distance: 337.1
click at [877, 370] on div "When you travel at high speeds, the present means nothing: you live mainly in t…" at bounding box center [929, 452] width 366 height 534
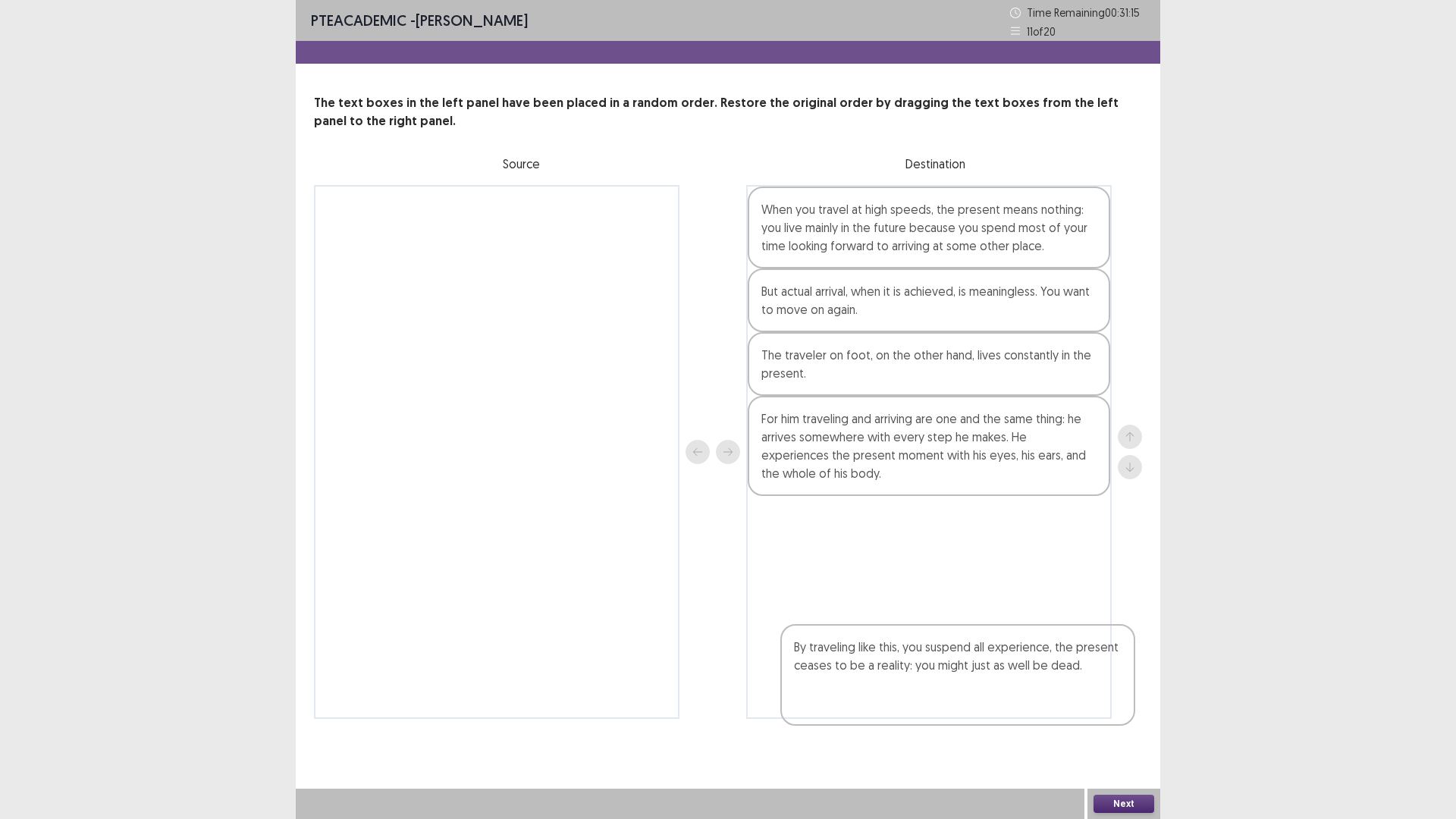
drag, startPoint x: 916, startPoint y: 440, endPoint x: 914, endPoint y: 665, distance: 225.0
click at [943, 655] on div "When you travel at high speeds, the present means nothing: you live mainly in t…" at bounding box center [929, 452] width 366 height 534
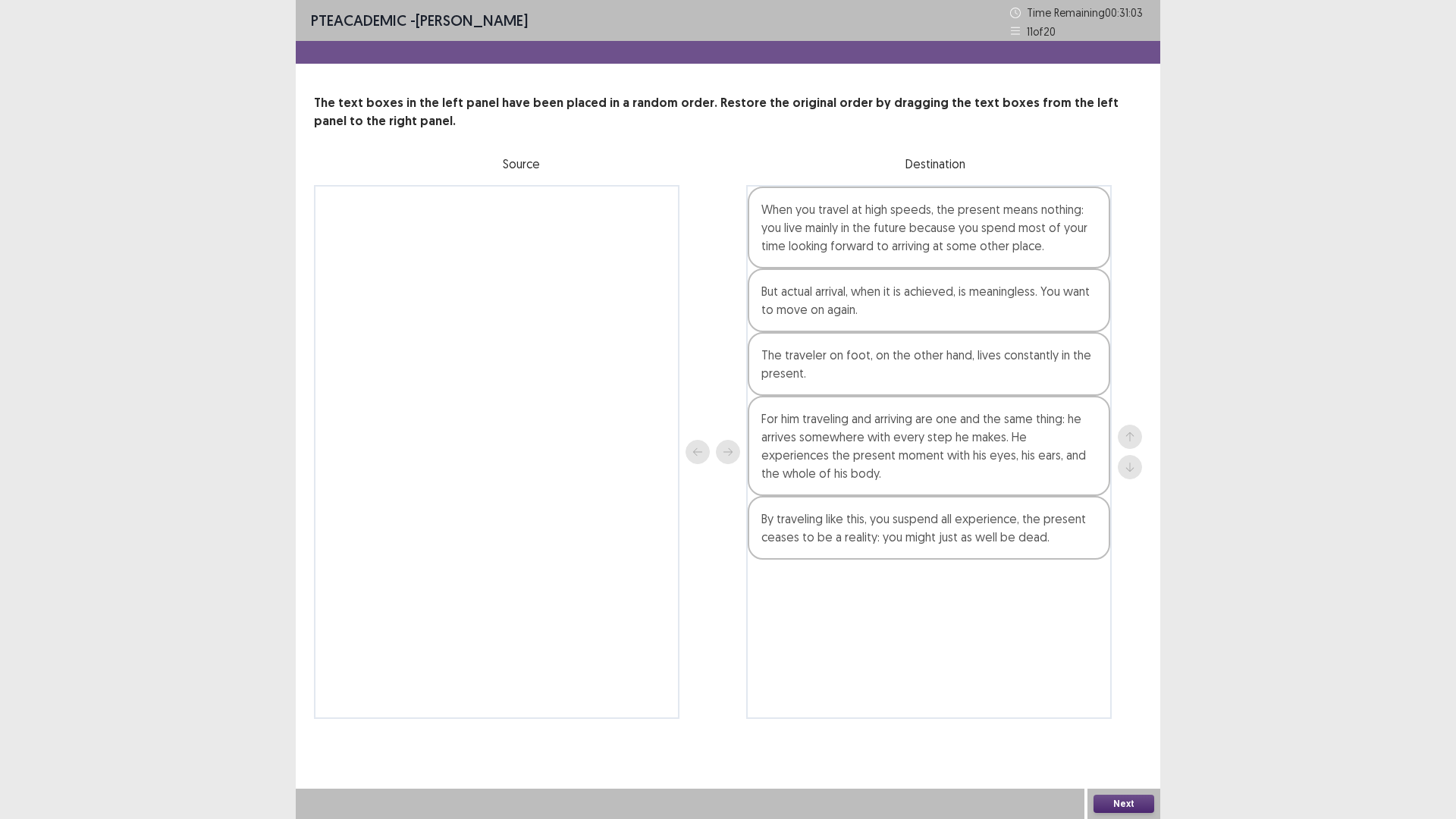
drag, startPoint x: 1147, startPoint y: 813, endPoint x: 1143, endPoint y: 806, distance: 8.1
click at [1144, 724] on div "Next" at bounding box center [1123, 803] width 73 height 30
click at [1131, 724] on button "Next" at bounding box center [1123, 804] width 61 height 18
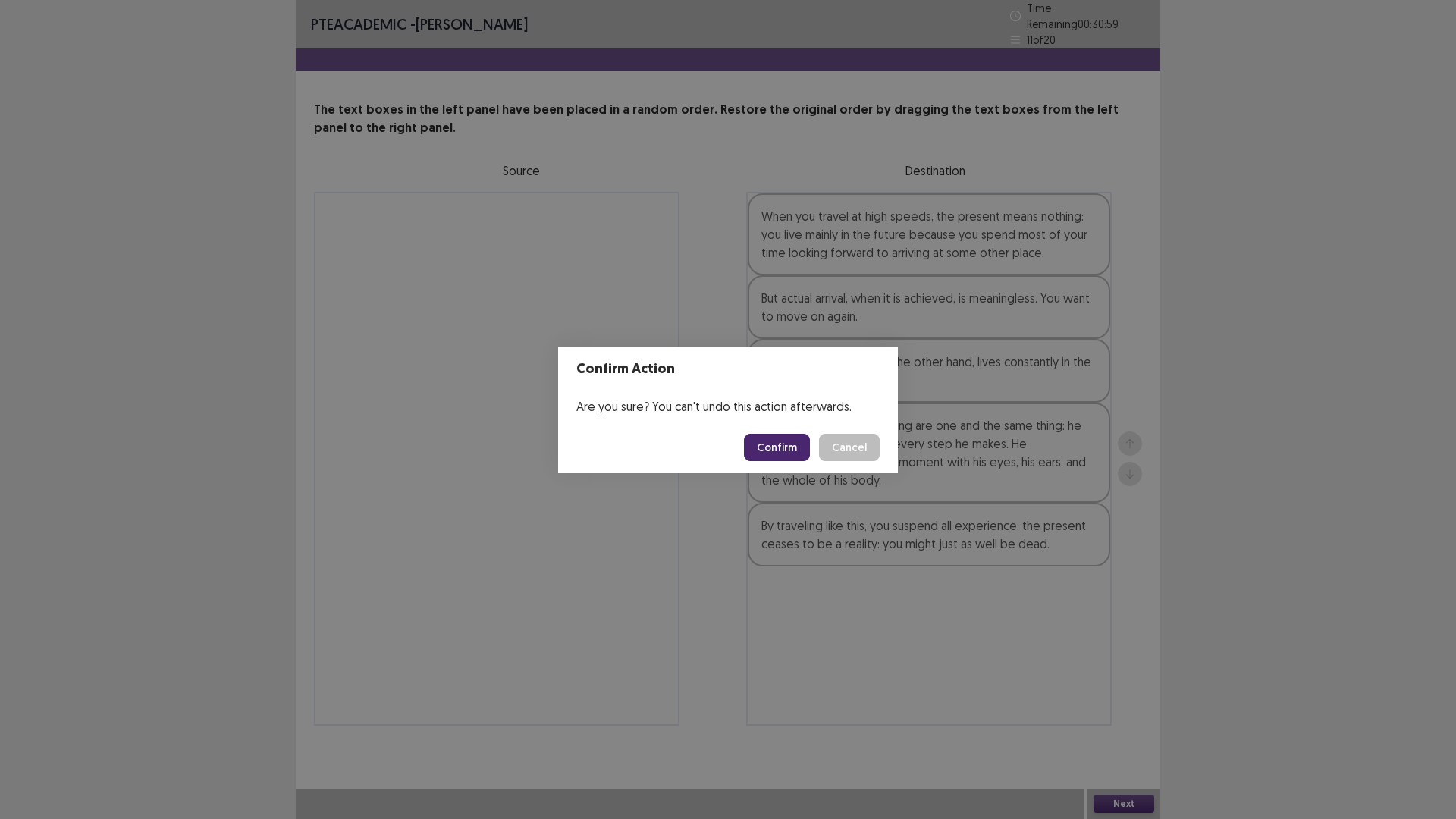
click at [869, 453] on button "Cancel" at bounding box center [849, 447] width 61 height 28
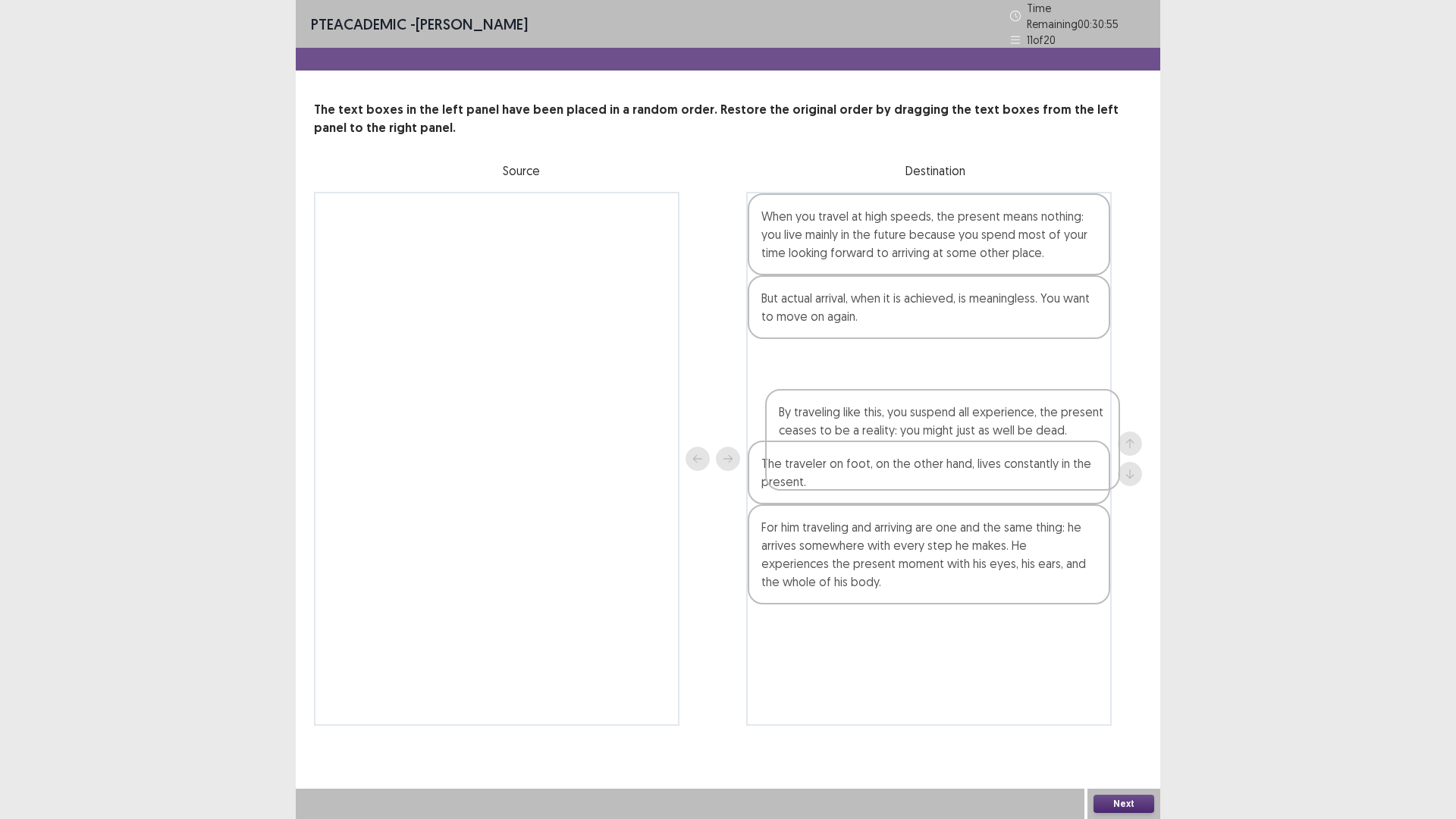
drag, startPoint x: 846, startPoint y: 677, endPoint x: 862, endPoint y: 421, distance: 256.5
click at [864, 420] on div "When you travel at high speeds, the present means nothing: you live mainly in t…" at bounding box center [929, 459] width 366 height 534
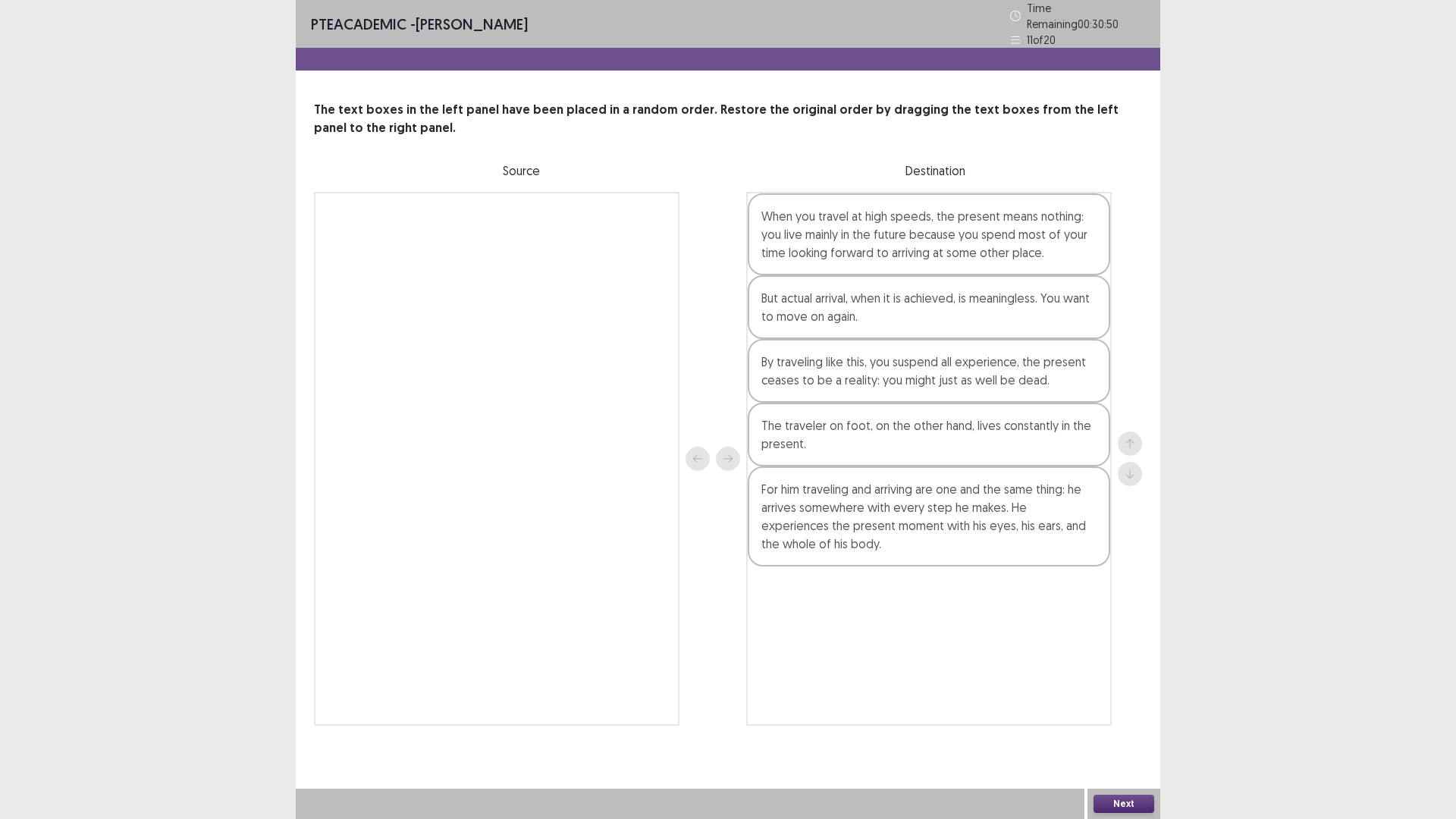
click at [1139, 724] on div "Next" at bounding box center [1123, 803] width 73 height 30
click at [1103, 724] on button "Next" at bounding box center [1123, 804] width 61 height 18
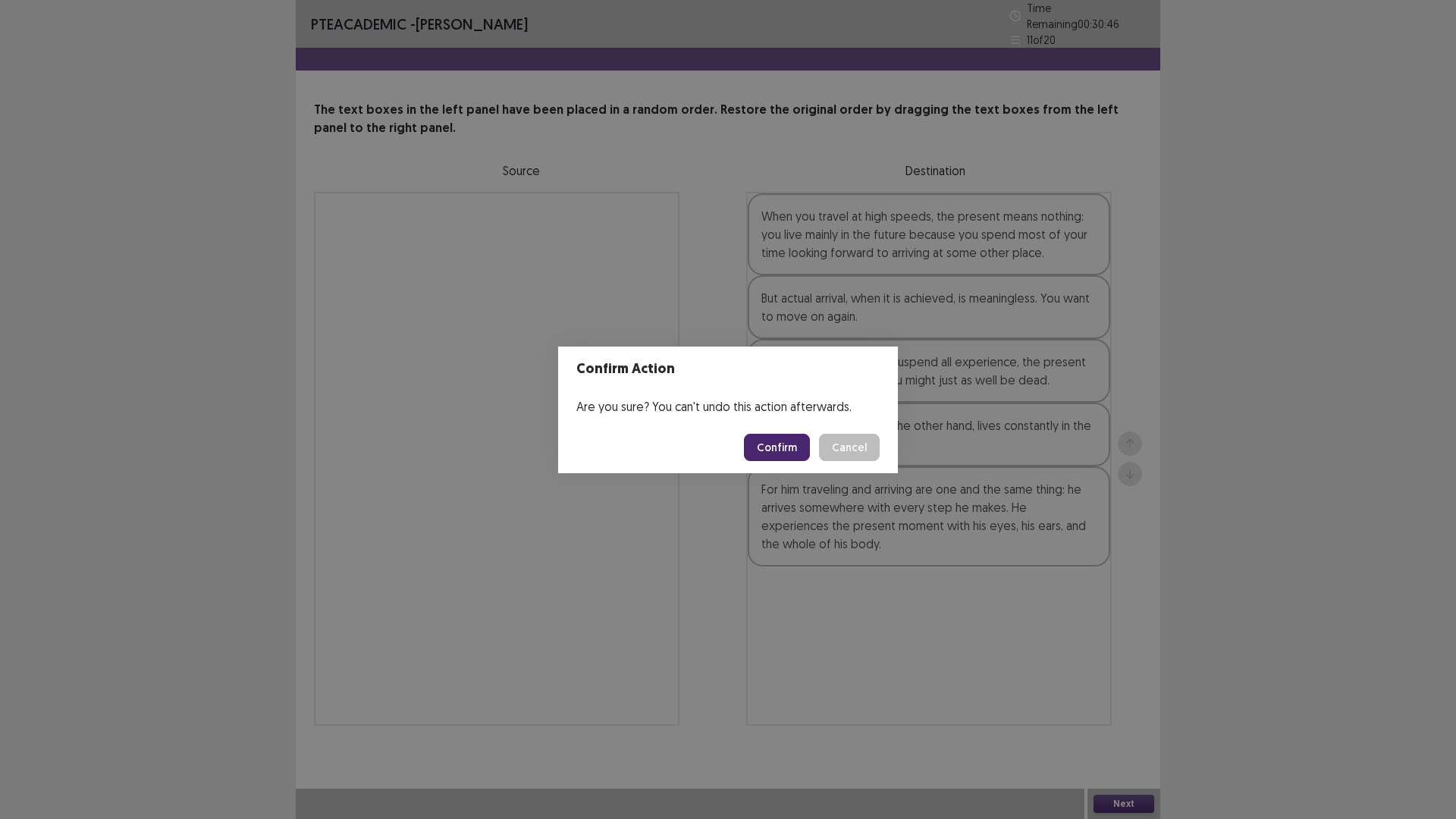
click at [782, 445] on button "Confirm" at bounding box center [777, 447] width 66 height 28
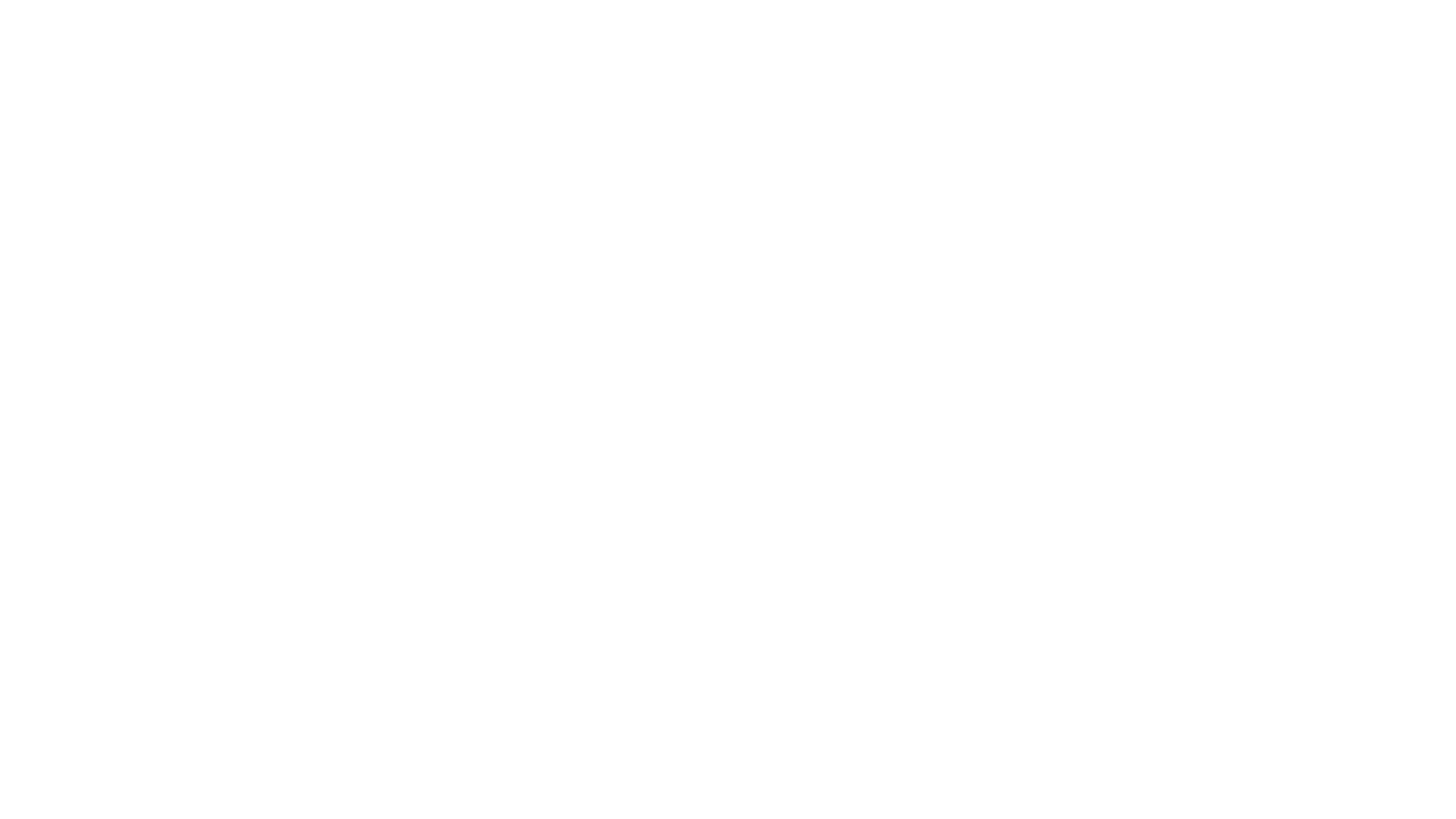
scroll to position [0, 0]
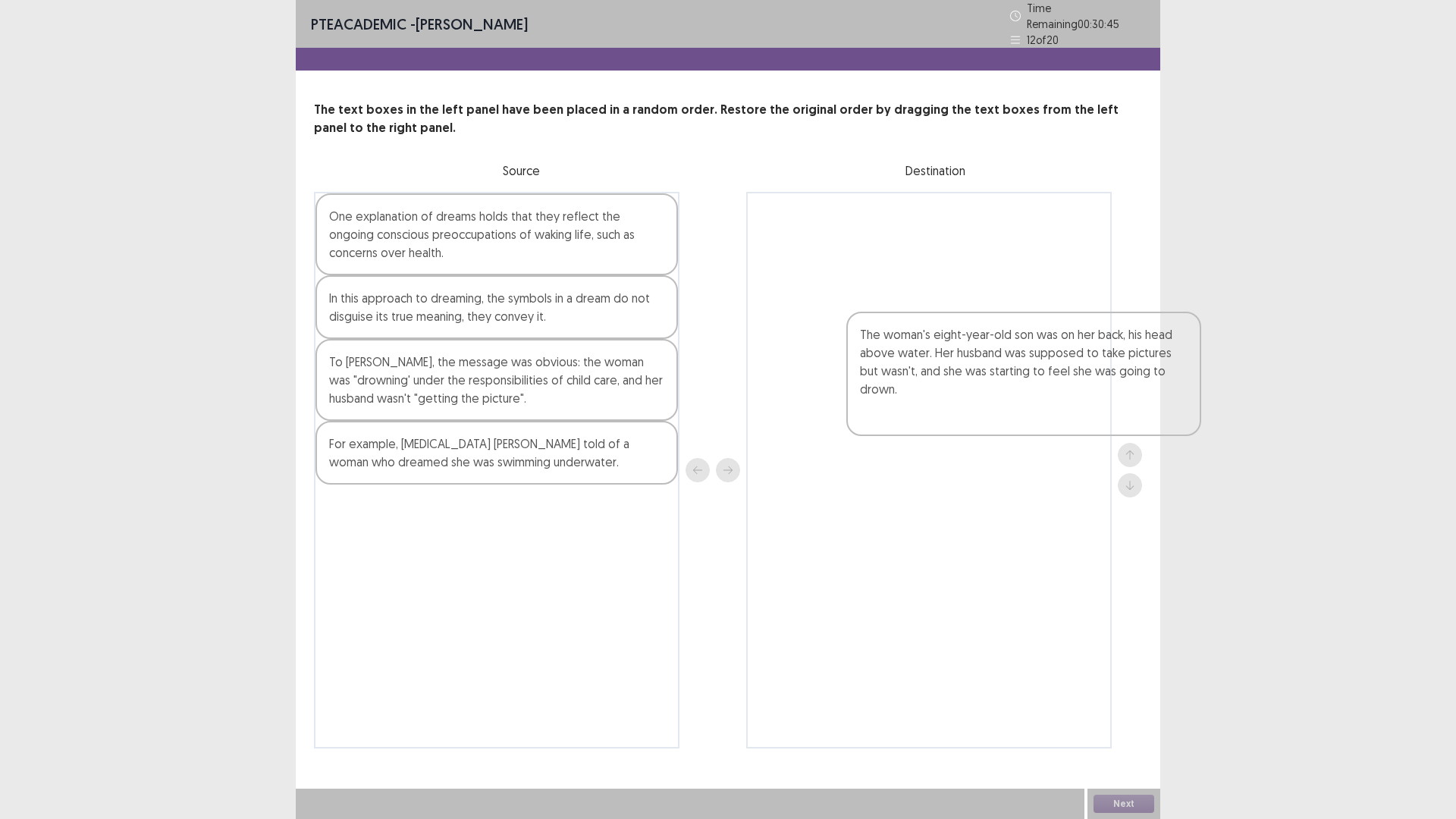
drag, startPoint x: 320, startPoint y: 248, endPoint x: 857, endPoint y: 333, distance: 543.7
click at [857, 333] on div "The woman's eight-year-old son was on her back, his head above water. Her husba…" at bounding box center [728, 470] width 828 height 556
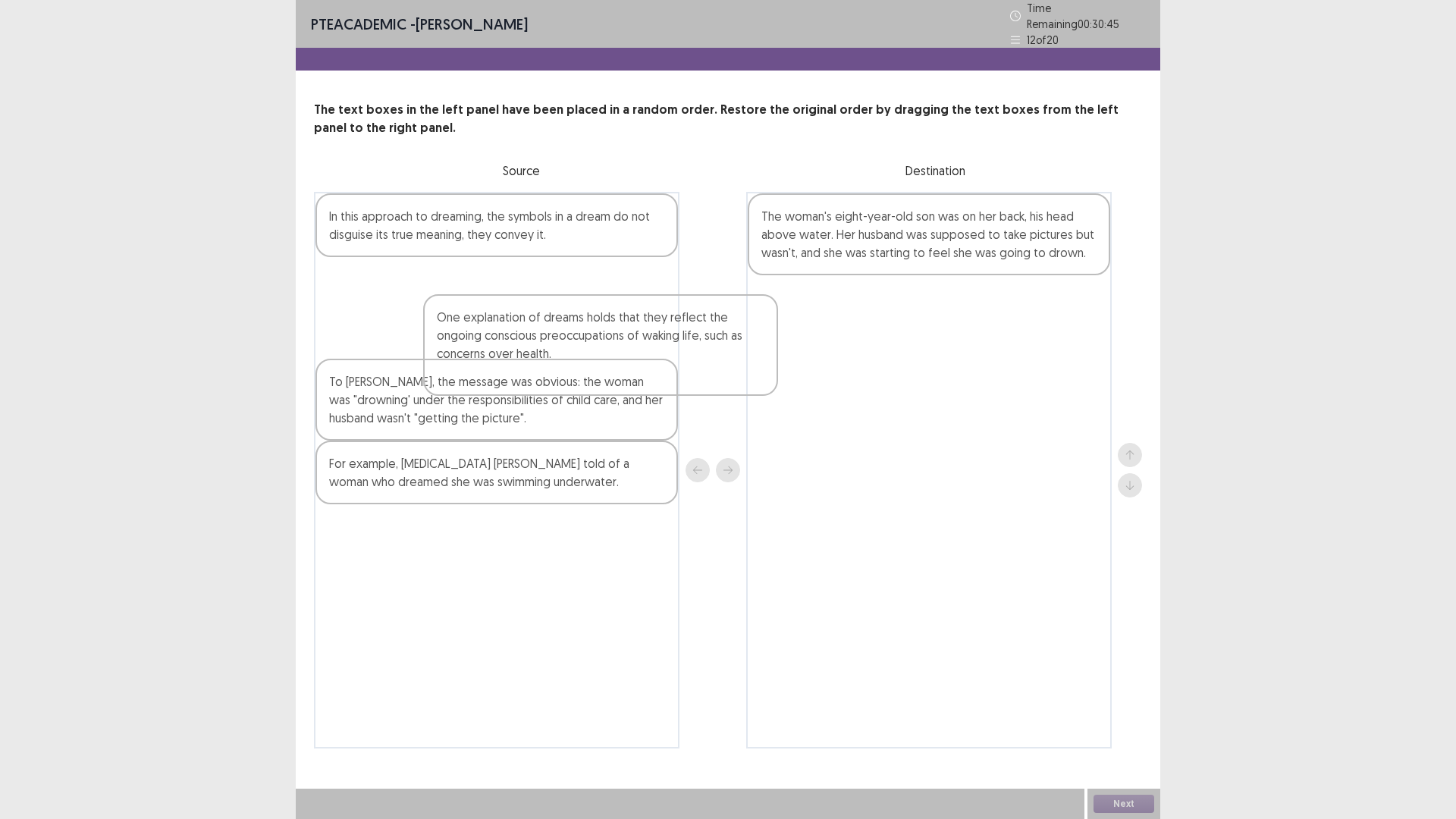
drag, startPoint x: 575, startPoint y: 311, endPoint x: 894, endPoint y: 451, distance: 348.4
click at [894, 451] on div "One explanation of dreams holds that they reflect the ongoing conscious preoccu…" at bounding box center [728, 470] width 828 height 556
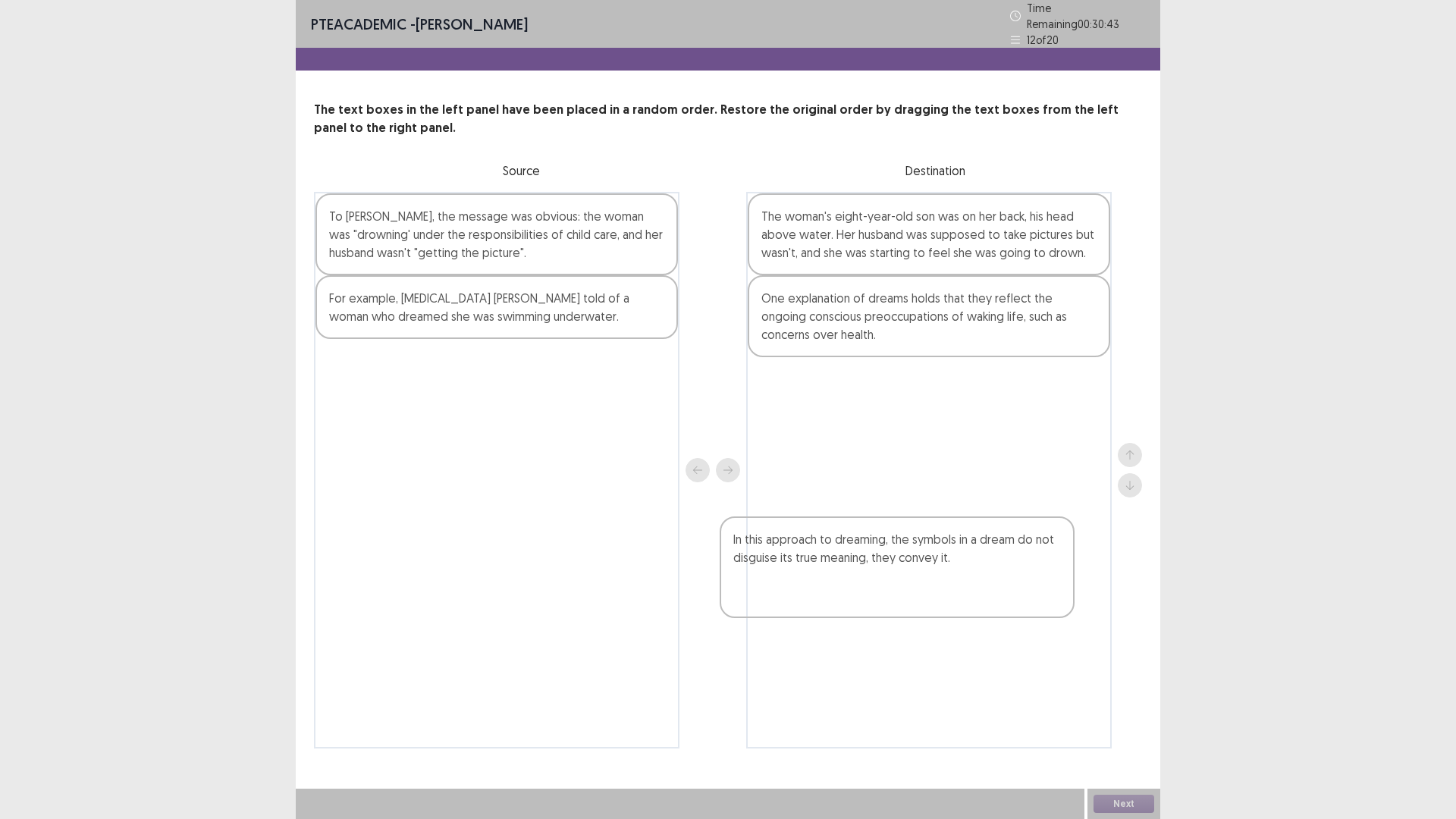
drag, startPoint x: 556, startPoint y: 292, endPoint x: 877, endPoint y: 502, distance: 383.6
click at [963, 569] on div "In this approach to dreaming, the symbols in a dream do not disguise its true m…" at bounding box center [728, 470] width 828 height 556
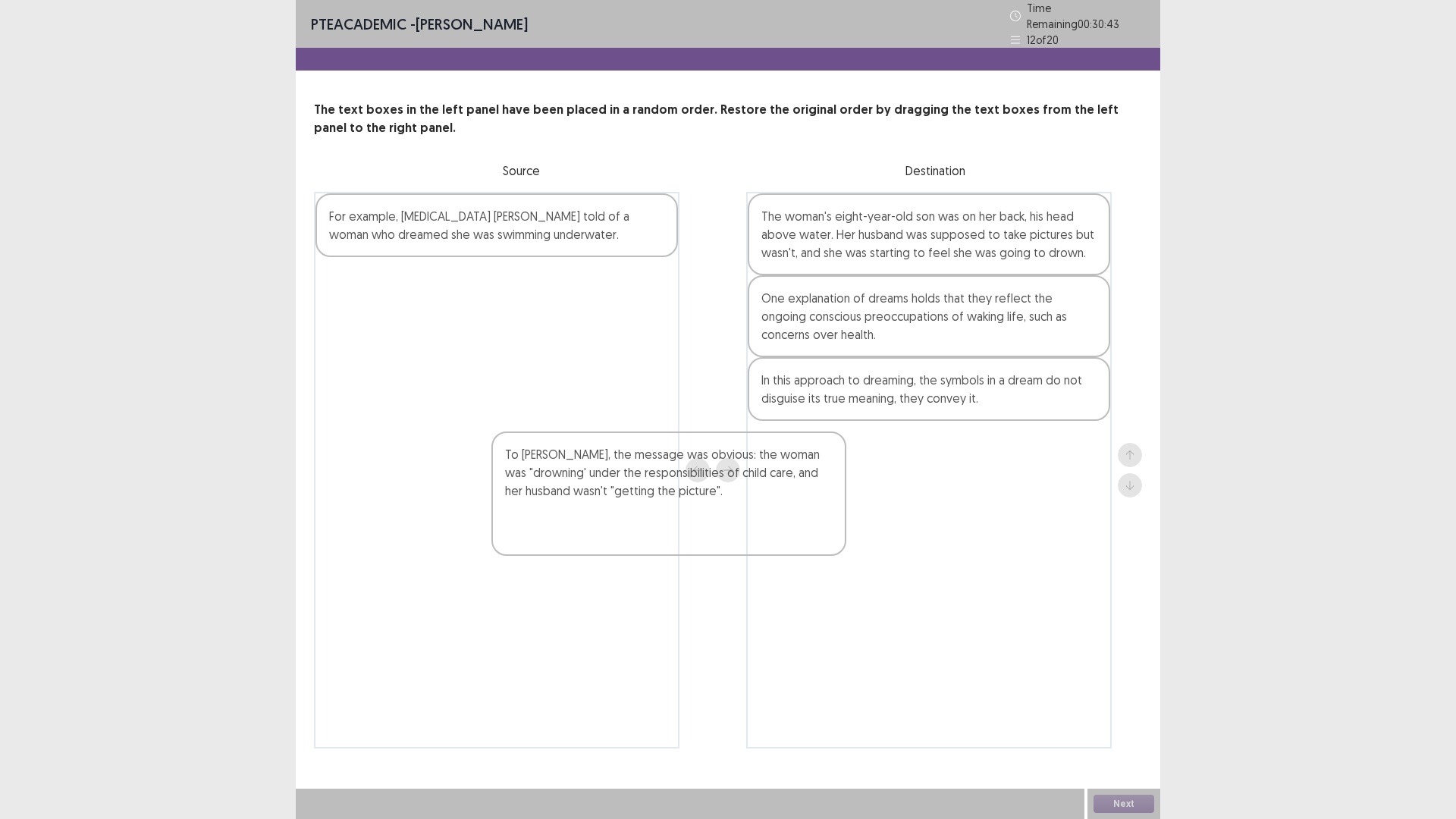
drag, startPoint x: 589, startPoint y: 346, endPoint x: 960, endPoint y: 619, distance: 460.6
click at [911, 613] on div "To [PERSON_NAME], the message was obvious: the woman was "drowning' under the r…" at bounding box center [728, 470] width 828 height 556
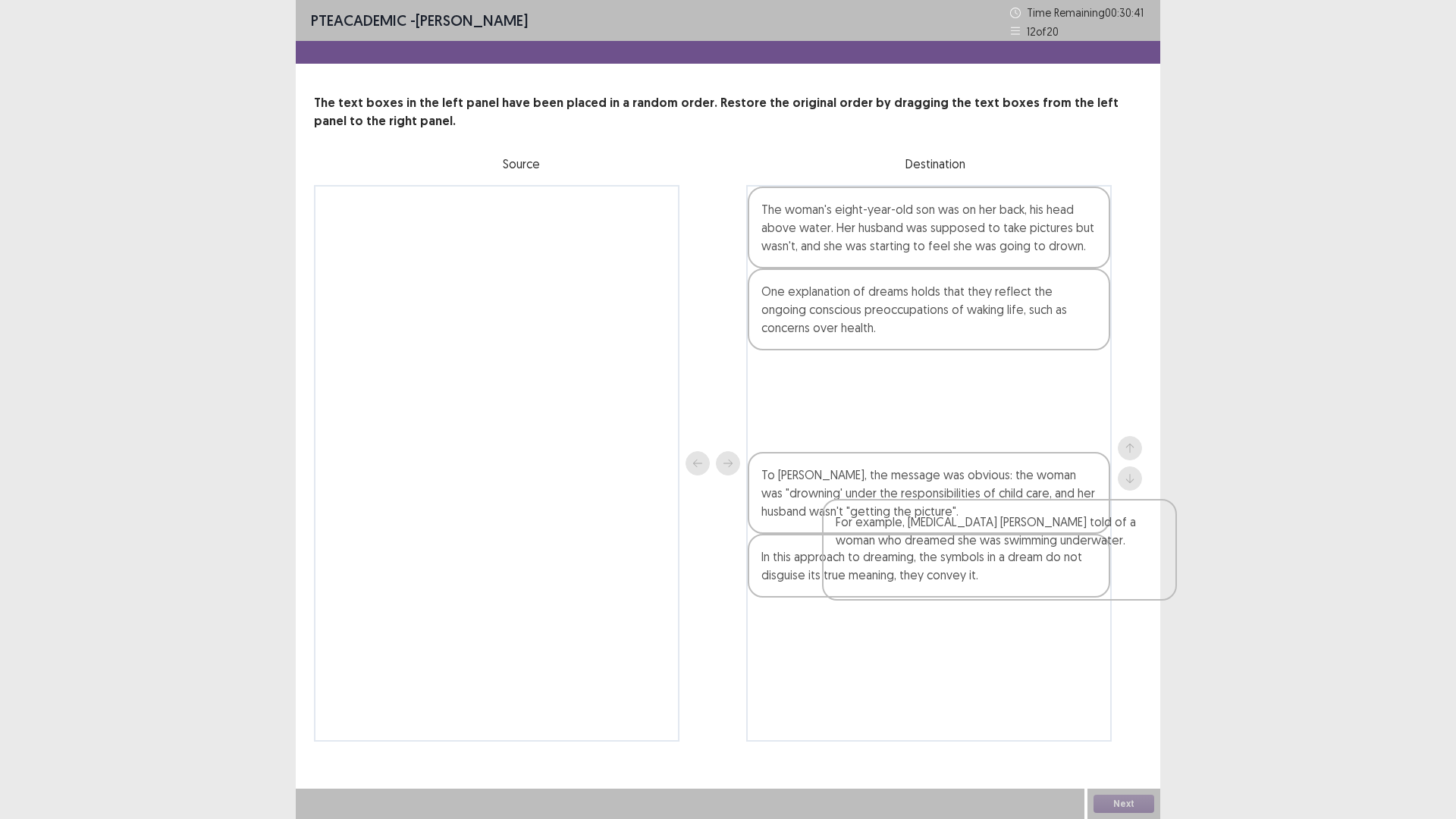
drag, startPoint x: 529, startPoint y: 293, endPoint x: 1030, endPoint y: 541, distance: 559.0
click at [1030, 543] on div "For example, [MEDICAL_DATA] [PERSON_NAME] told of a woman who dreamed she was s…" at bounding box center [728, 463] width 828 height 556
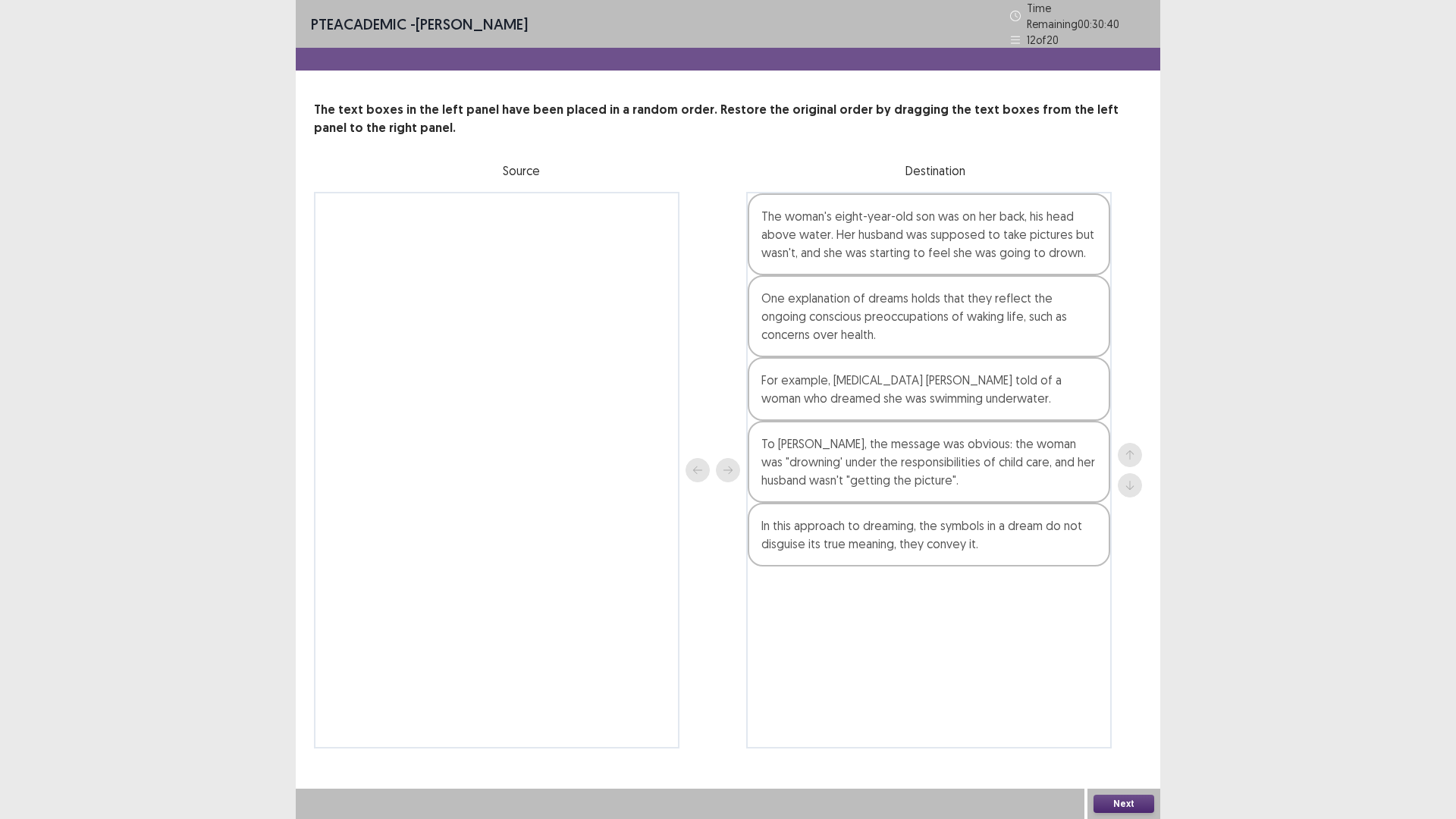
scroll to position [51, 0]
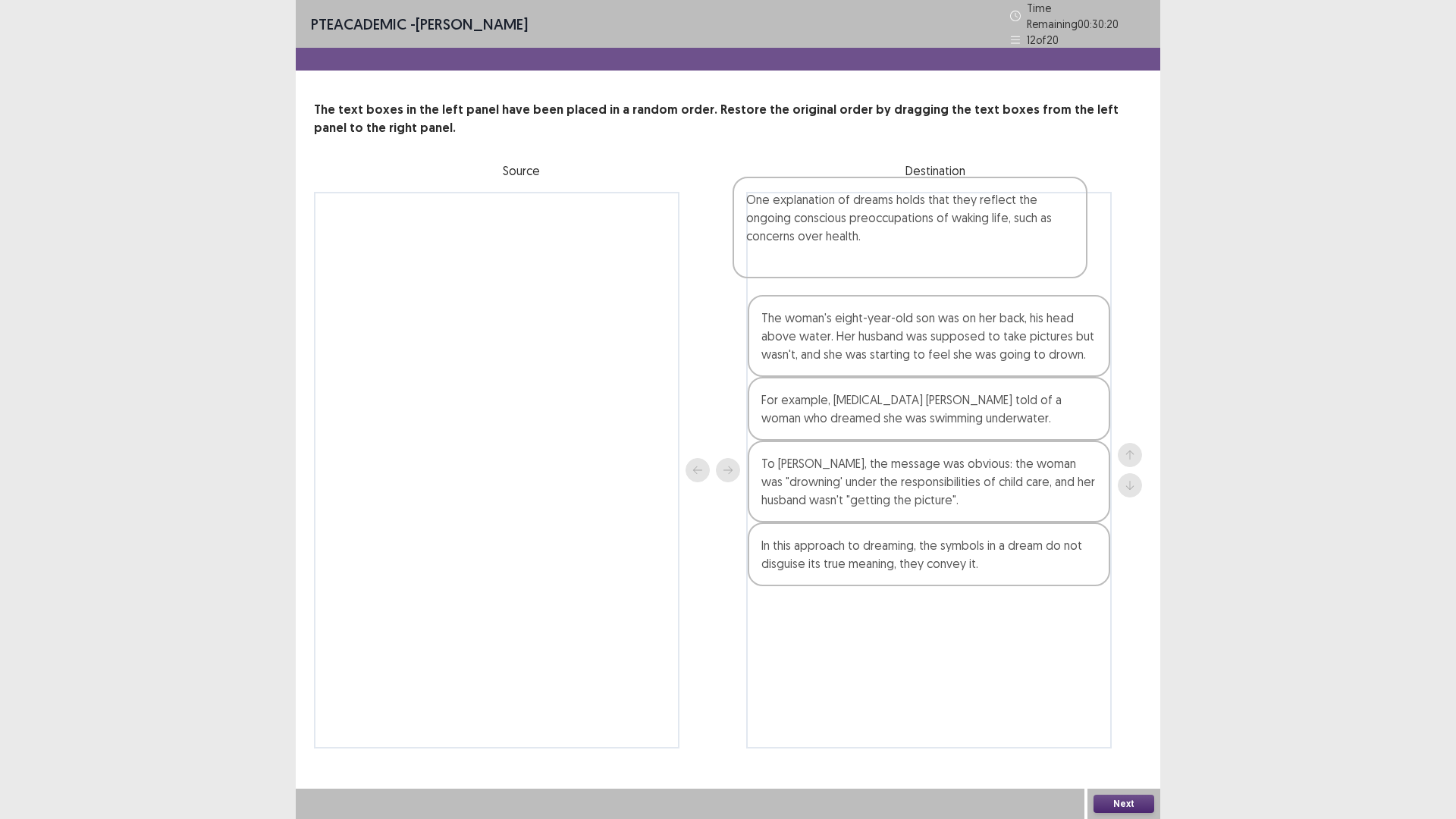
drag, startPoint x: 984, startPoint y: 400, endPoint x: 962, endPoint y: 270, distance: 131.8
click at [962, 270] on div "The woman's eight-year-old son was on her back, his head above water. Her husba…" at bounding box center [929, 470] width 366 height 556
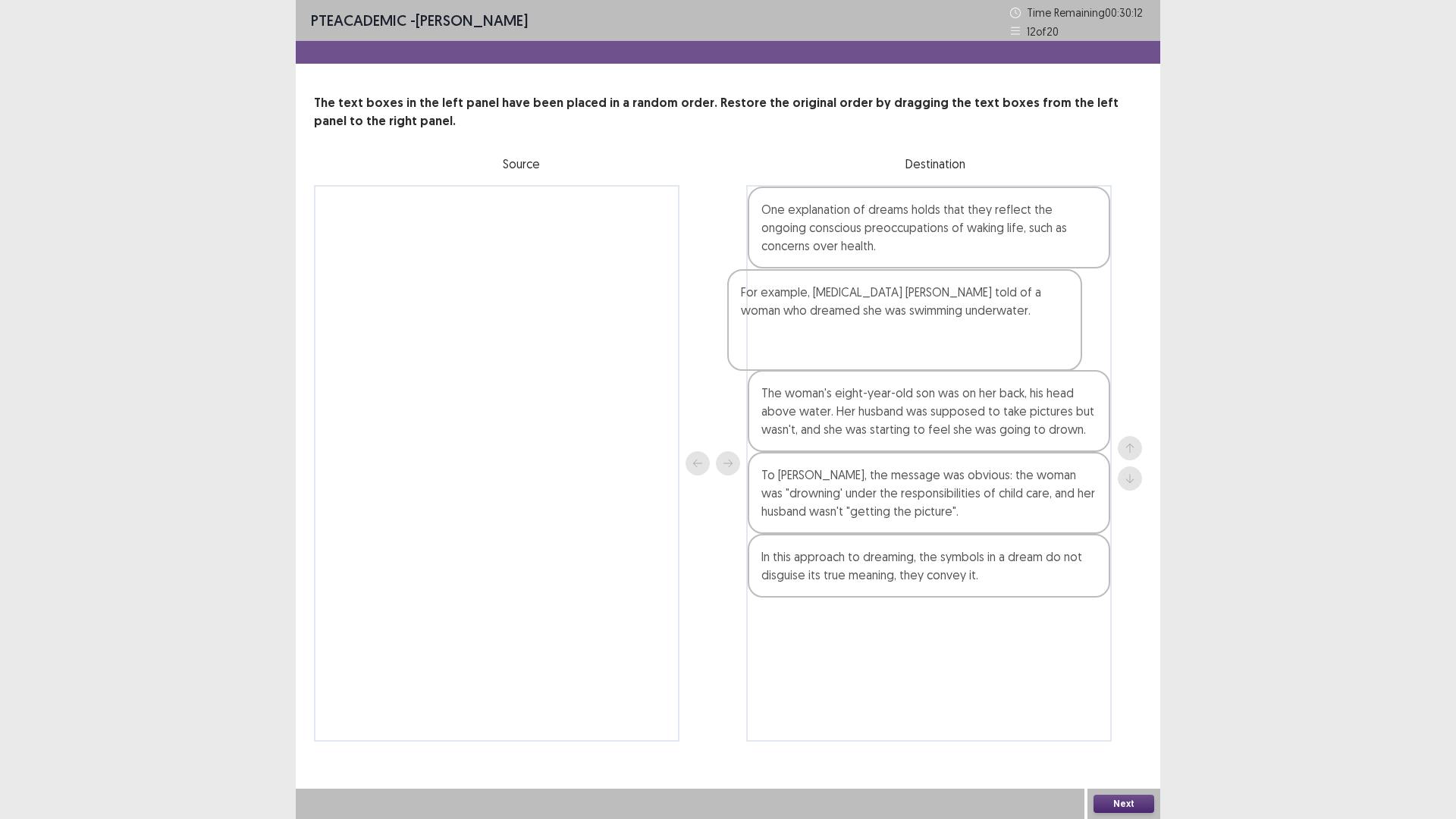
drag, startPoint x: 978, startPoint y: 500, endPoint x: 960, endPoint y: 355, distance: 146.1
click at [956, 354] on div "One explanation of dreams holds that they reflect the ongoing conscious preoccu…" at bounding box center [929, 463] width 366 height 556
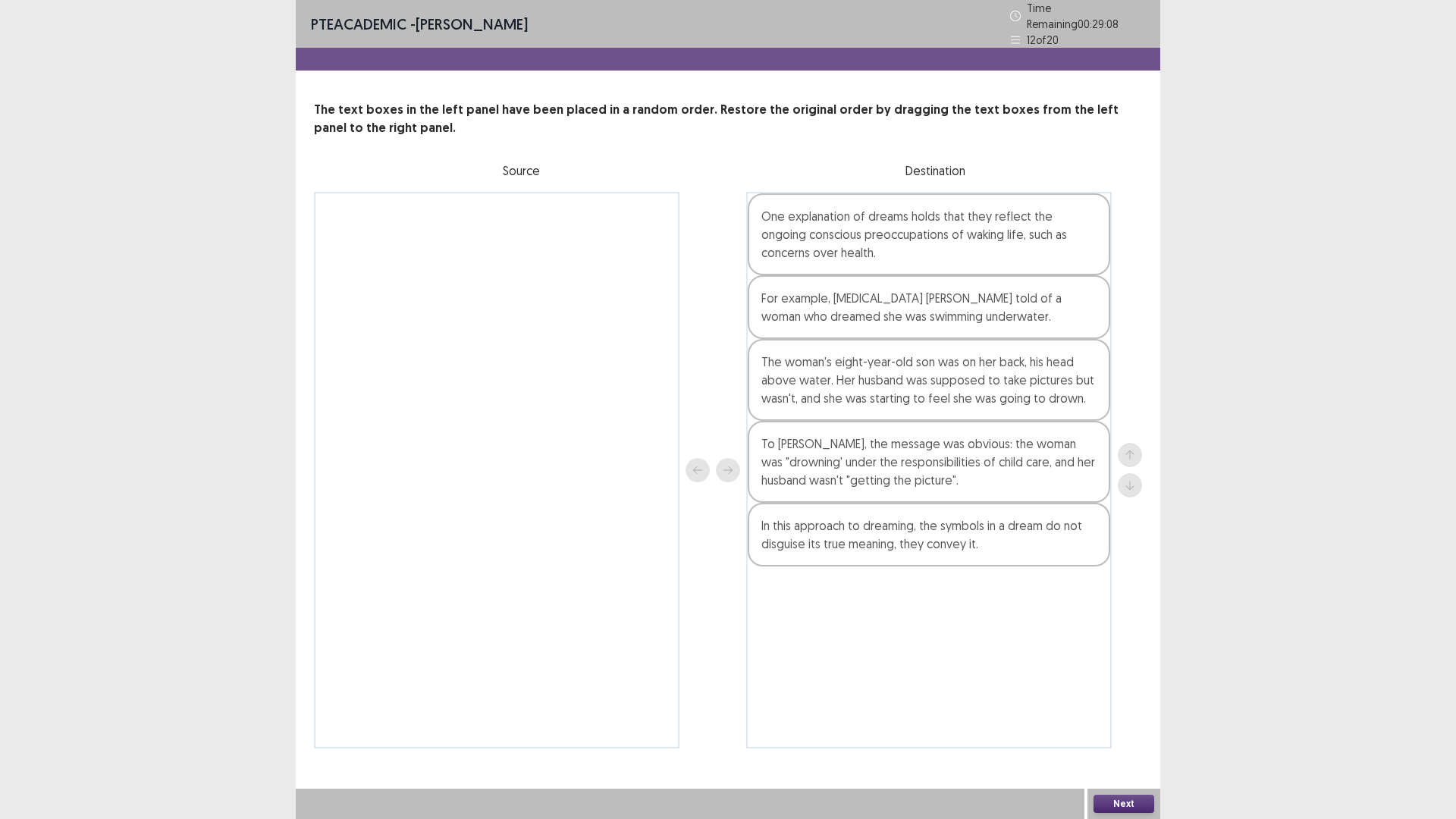
click at [1153, 724] on div "Next" at bounding box center [1123, 803] width 73 height 30
click at [1137, 724] on button "Next" at bounding box center [1123, 804] width 61 height 18
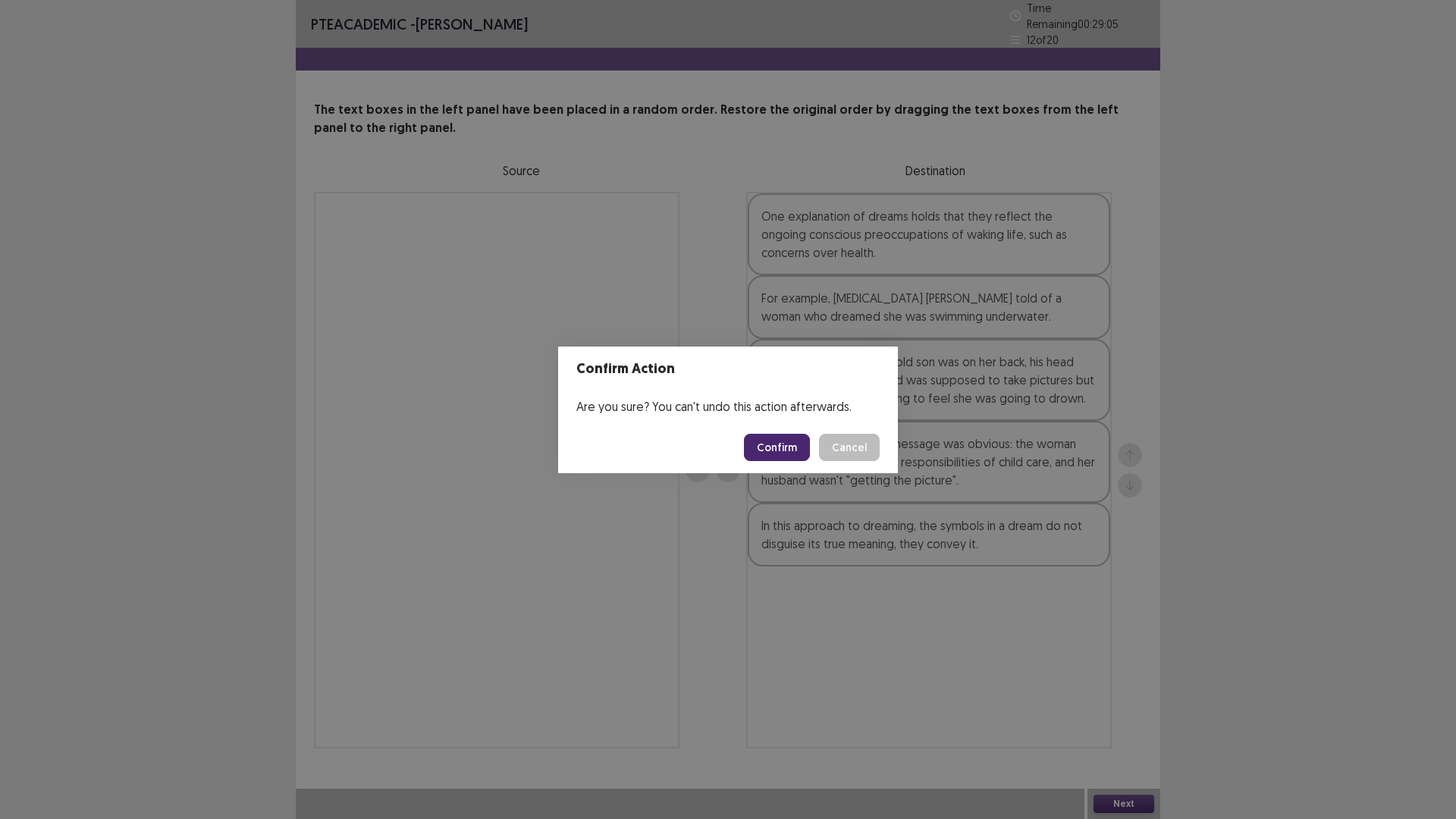
click at [806, 438] on footer "Confirm Cancel" at bounding box center [728, 447] width 340 height 51
click at [805, 446] on button "Confirm" at bounding box center [777, 447] width 66 height 28
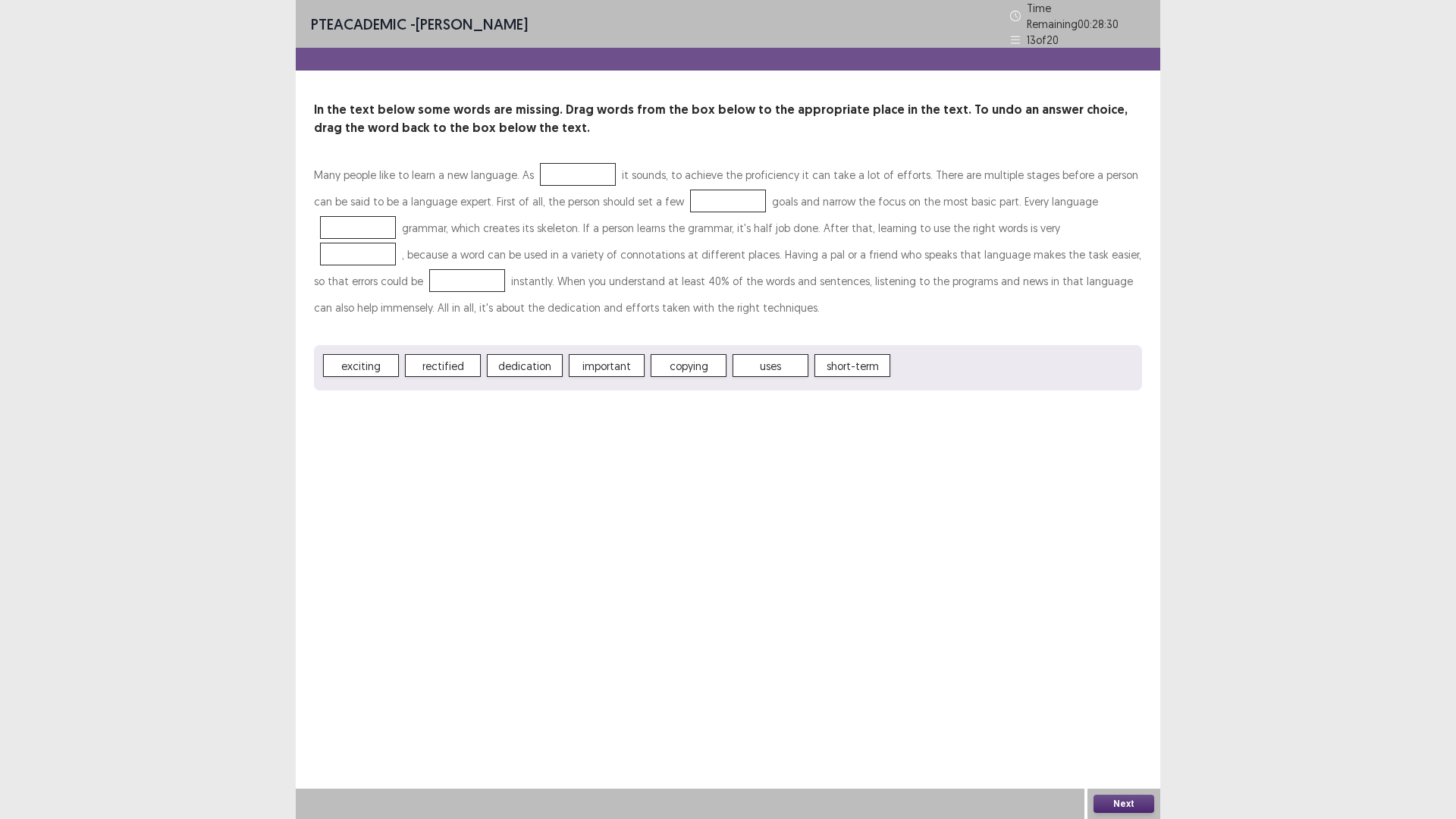
click at [795, 376] on span "uses" at bounding box center [770, 366] width 76 height 23
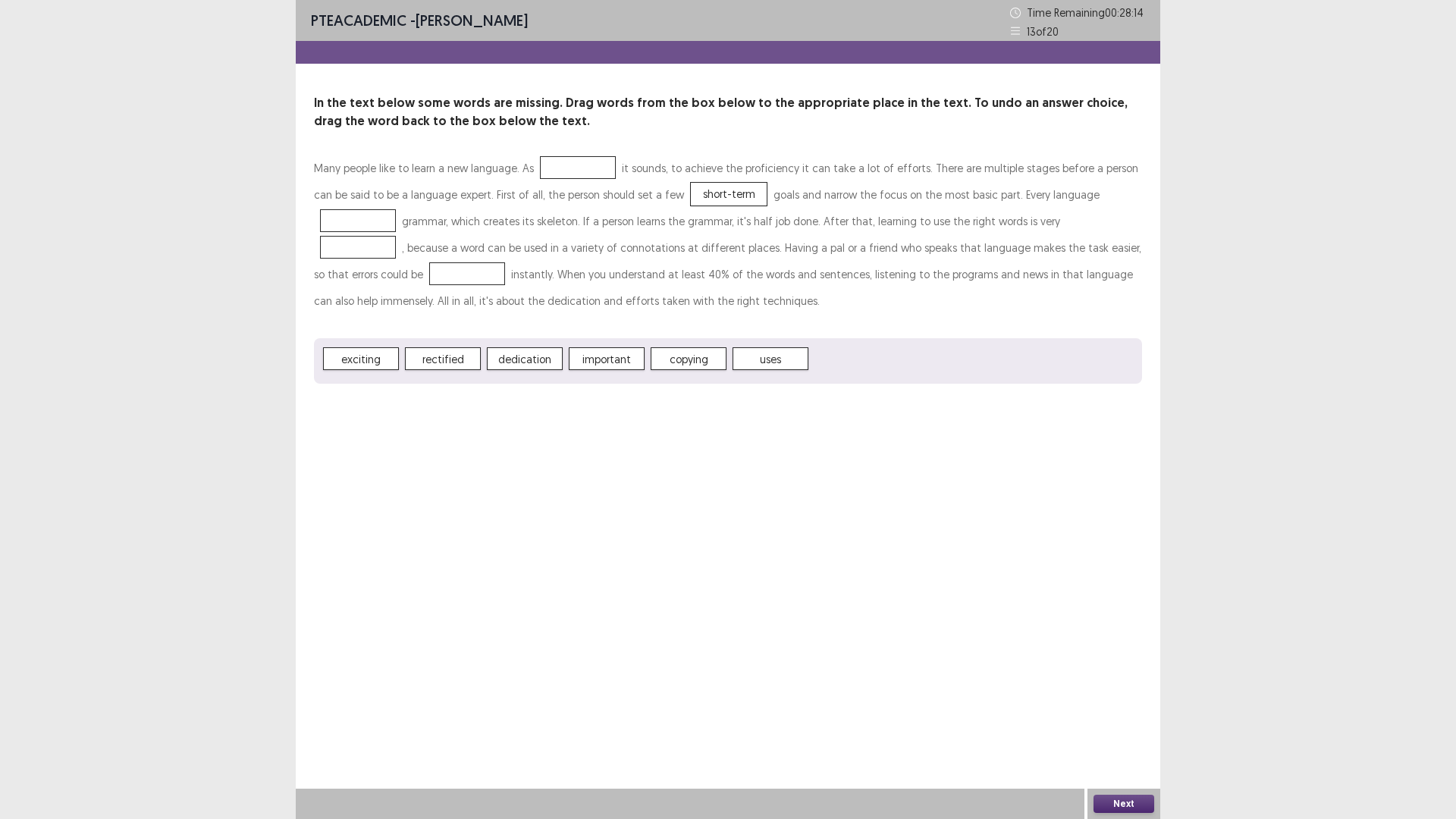
drag, startPoint x: 810, startPoint y: 499, endPoint x: 801, endPoint y: 417, distance: 82.5
click at [801, 383] on div "Many people like to learn a new language. As it sounds, to achieve the proficie…" at bounding box center [728, 269] width 828 height 229
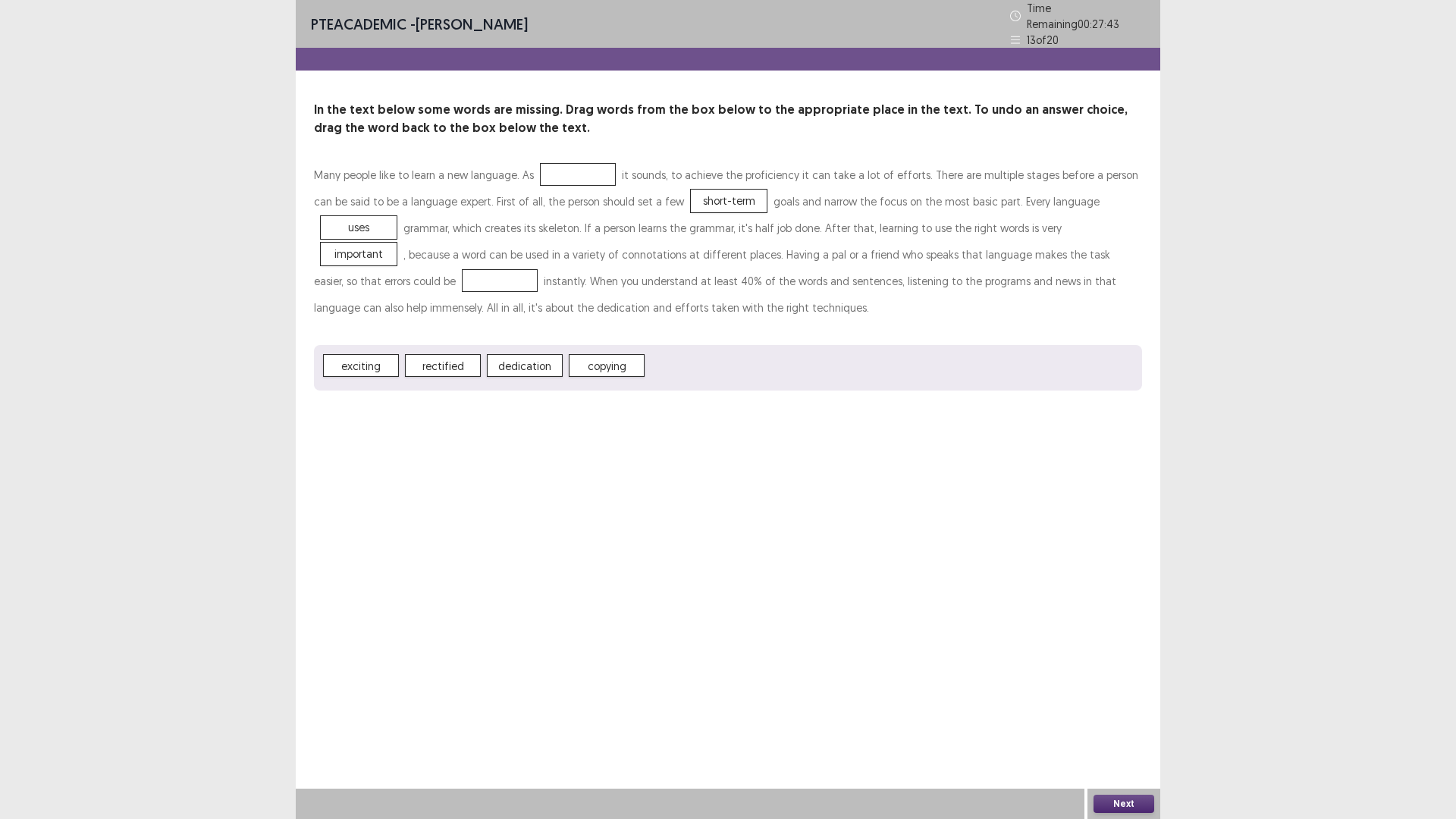
click at [467, 376] on span "rectified" at bounding box center [443, 366] width 76 height 23
click at [1109, 724] on button "Next" at bounding box center [1123, 804] width 61 height 18
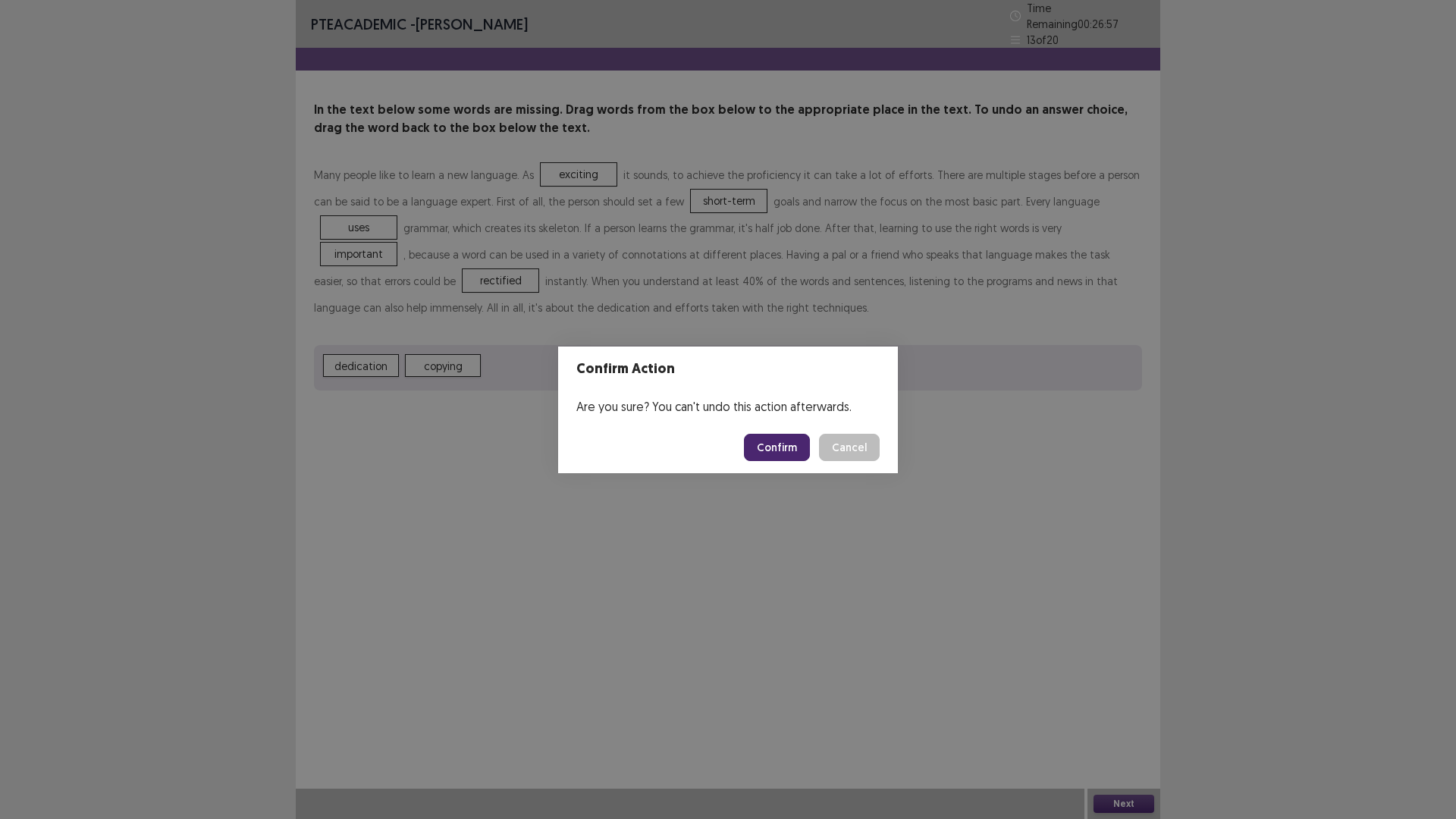
click at [793, 449] on button "Confirm" at bounding box center [777, 447] width 66 height 28
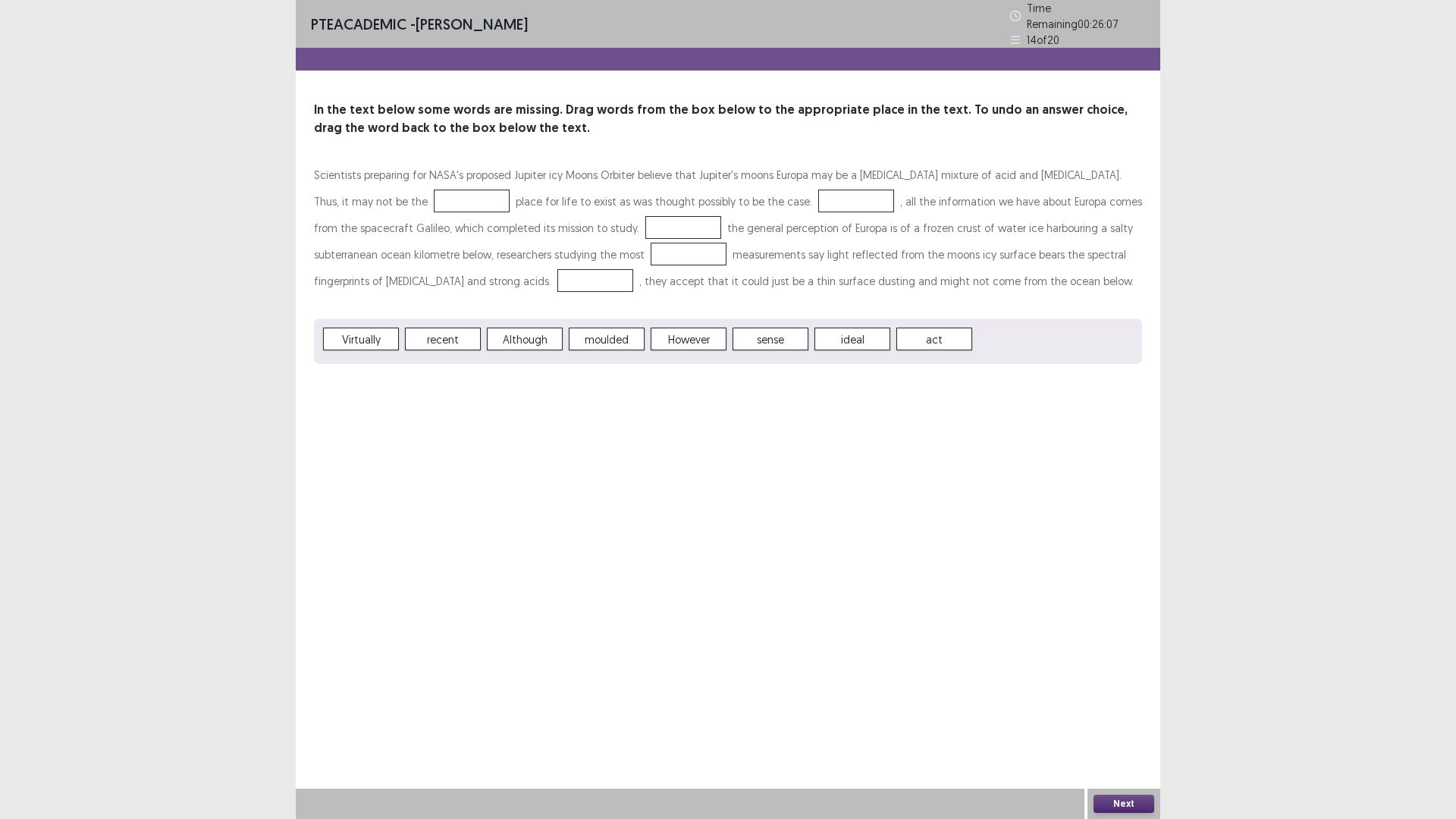
drag, startPoint x: 435, startPoint y: 422, endPoint x: 443, endPoint y: 391, distance: 32.0
click at [450, 364] on div "Scientists preparing for NASA's proposed Jupiter icy Moons Orbiter believe that…" at bounding box center [728, 262] width 828 height 202
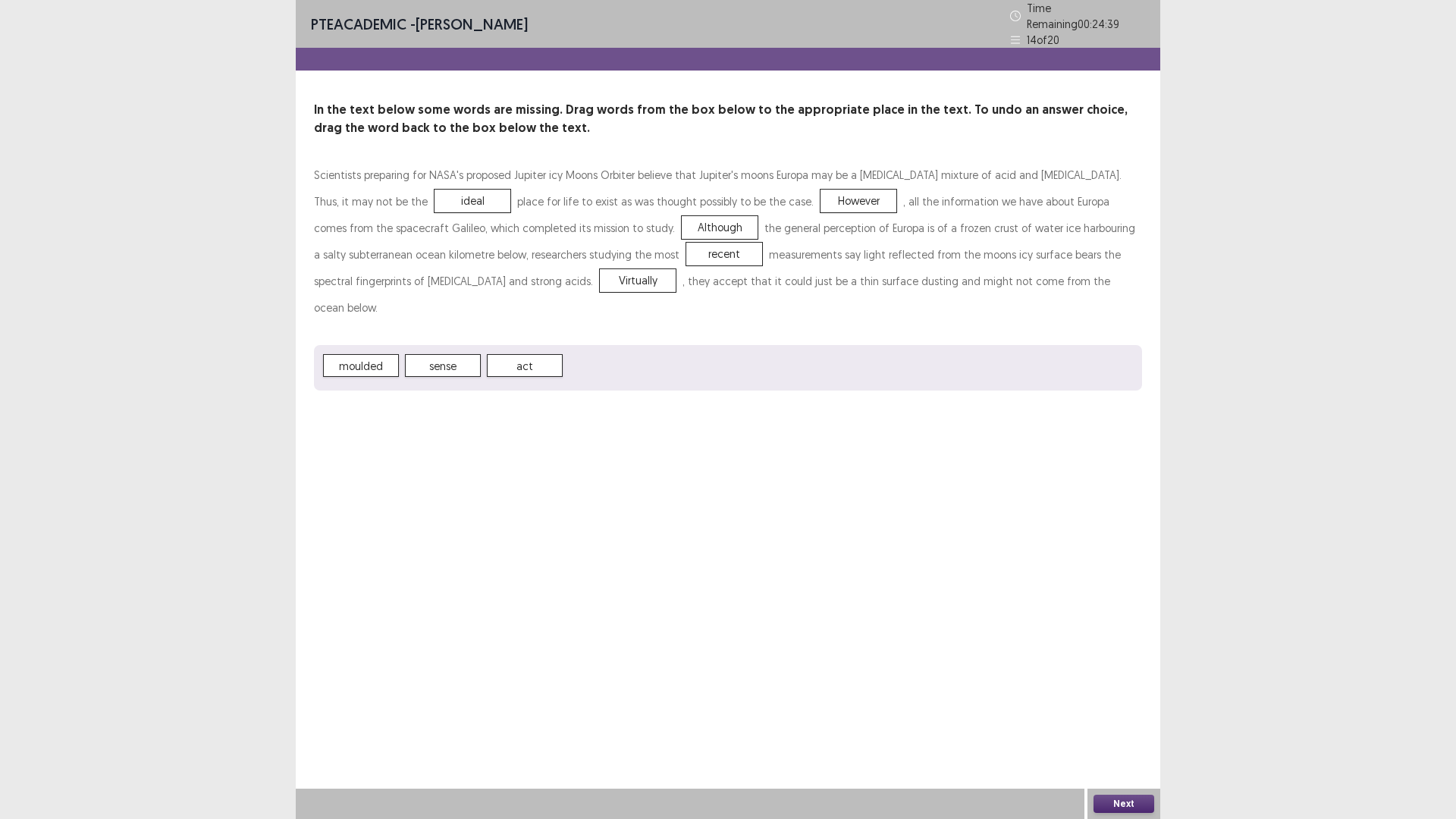
click at [1136, 724] on button "Next" at bounding box center [1123, 804] width 61 height 18
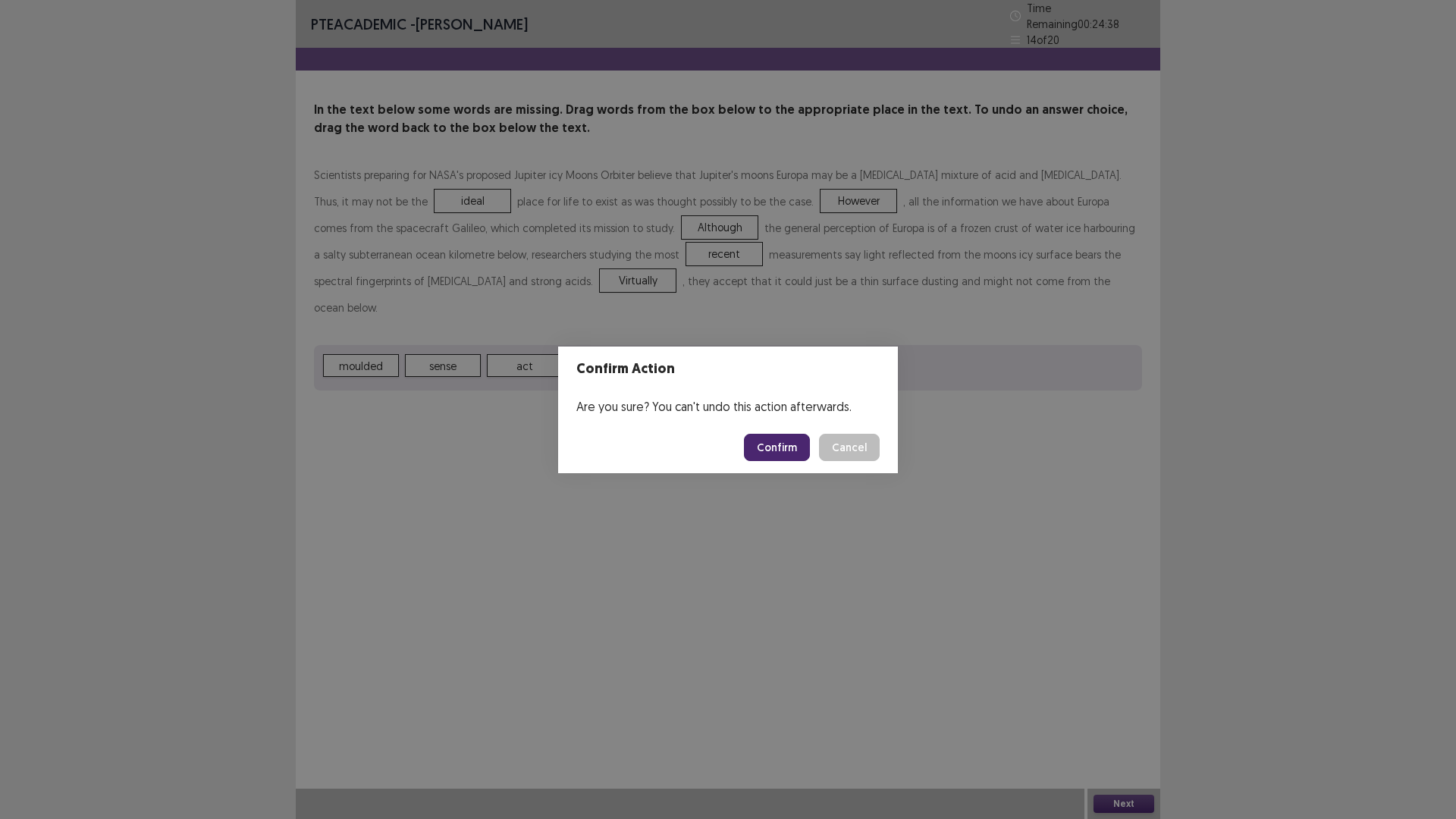
click at [781, 461] on button "Confirm" at bounding box center [777, 447] width 66 height 28
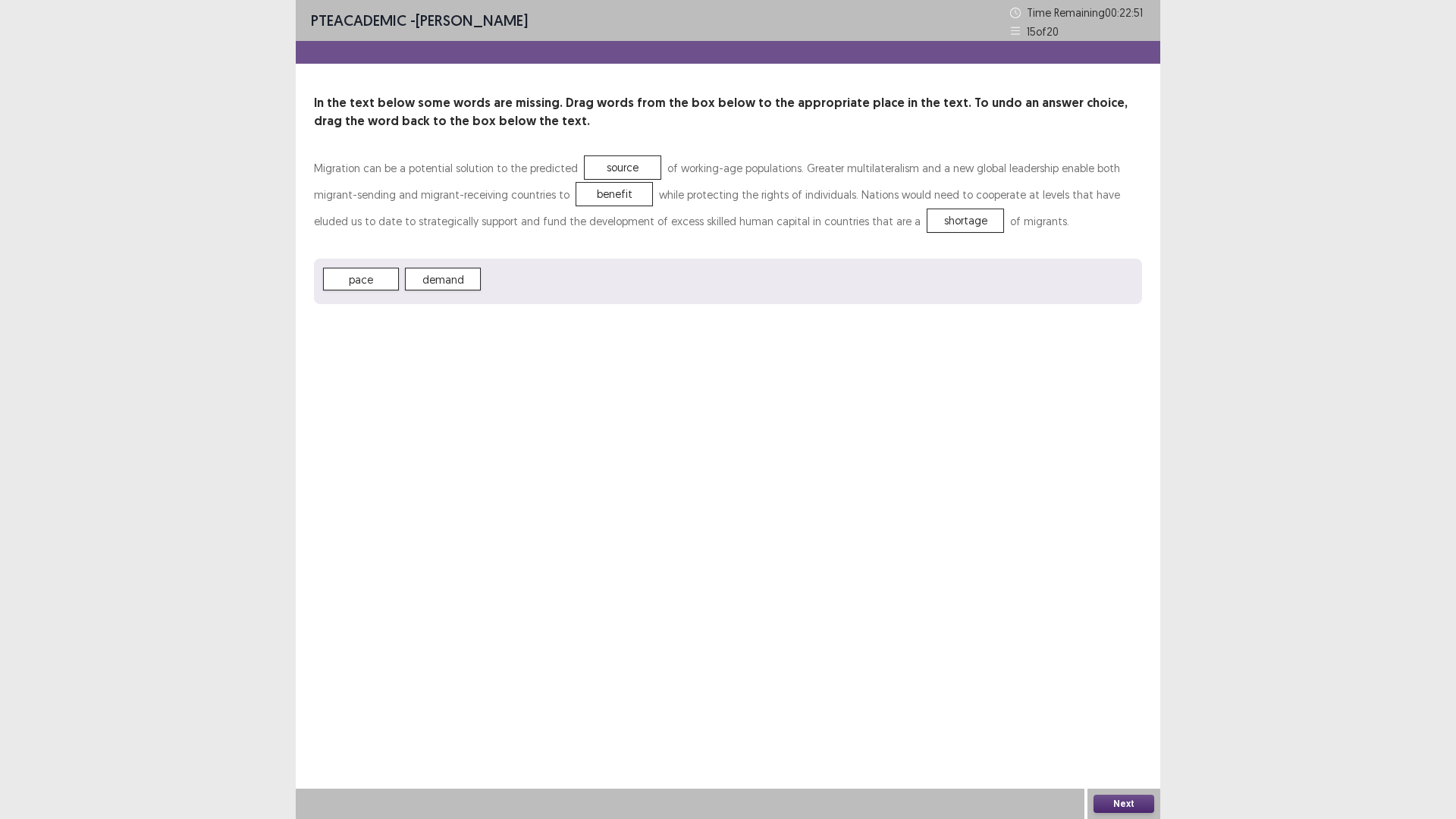
click at [1113, 724] on button "Next" at bounding box center [1123, 804] width 61 height 18
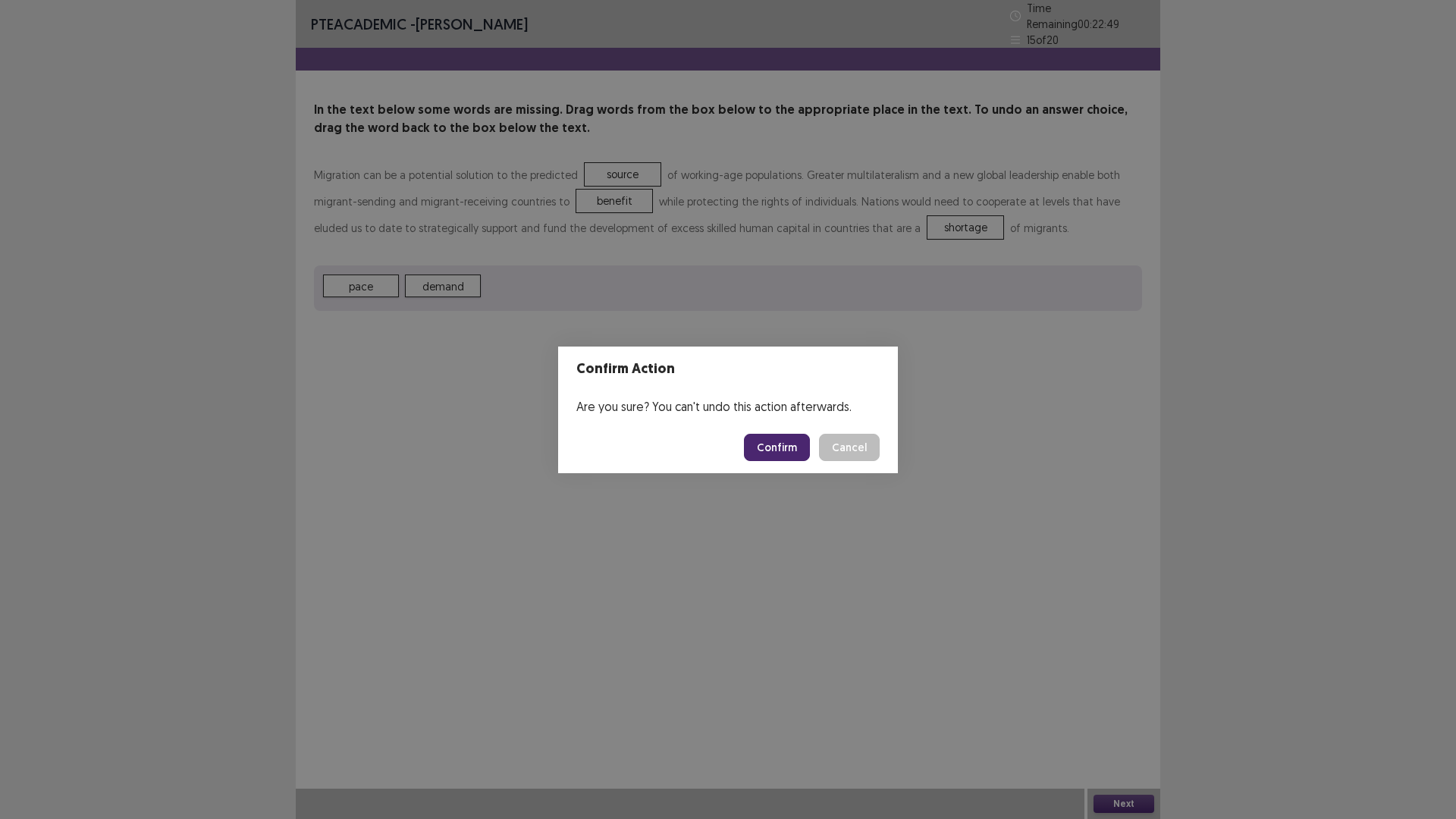
click at [796, 452] on button "Confirm" at bounding box center [777, 447] width 66 height 28
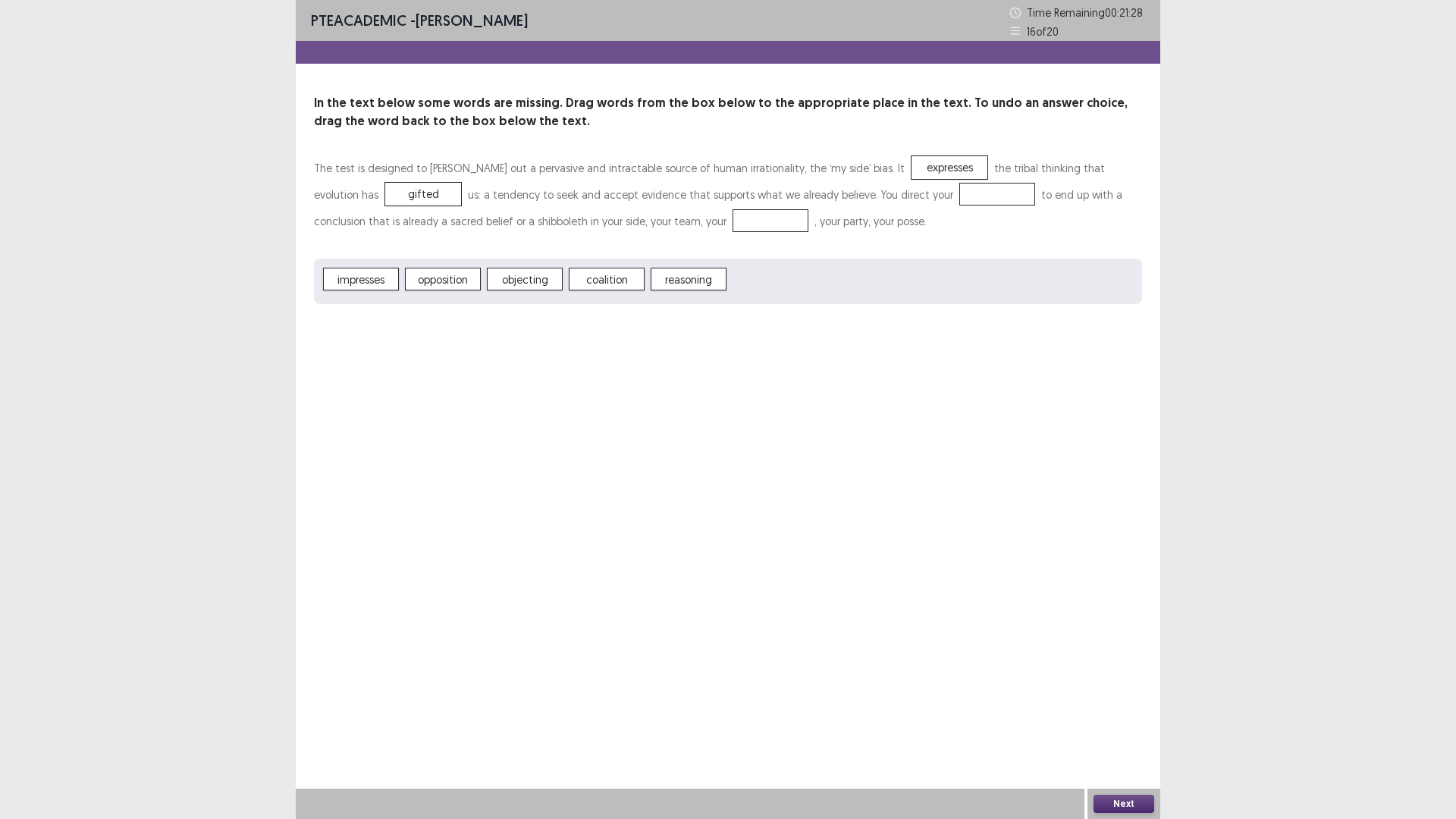
click at [952, 234] on p "The test is designed to [PERSON_NAME] out a pervasive and intractable source of…" at bounding box center [728, 194] width 828 height 80
click at [726, 290] on span "reasoning" at bounding box center [688, 279] width 76 height 23
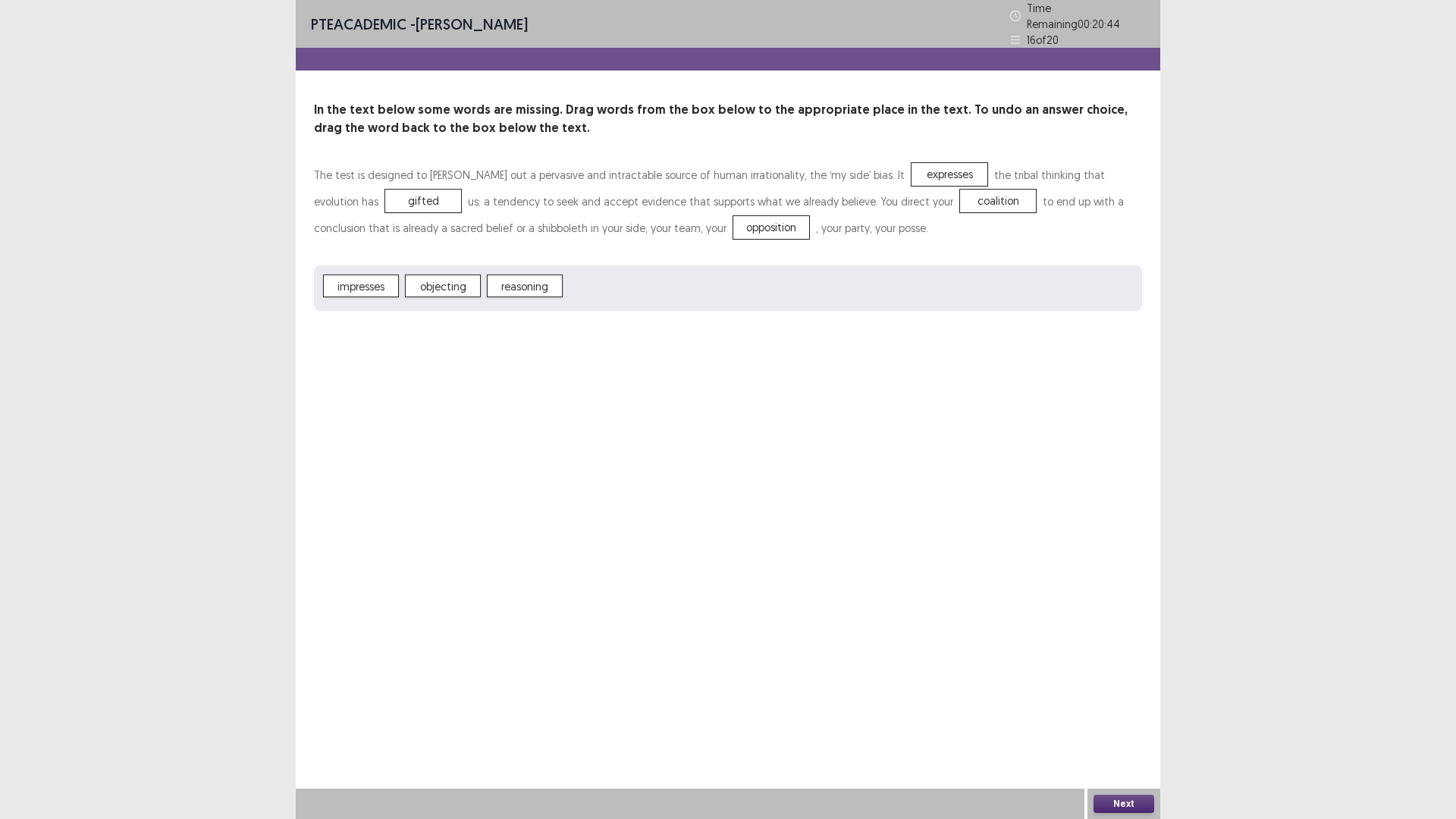
click at [1123, 724] on button "Next" at bounding box center [1123, 804] width 61 height 18
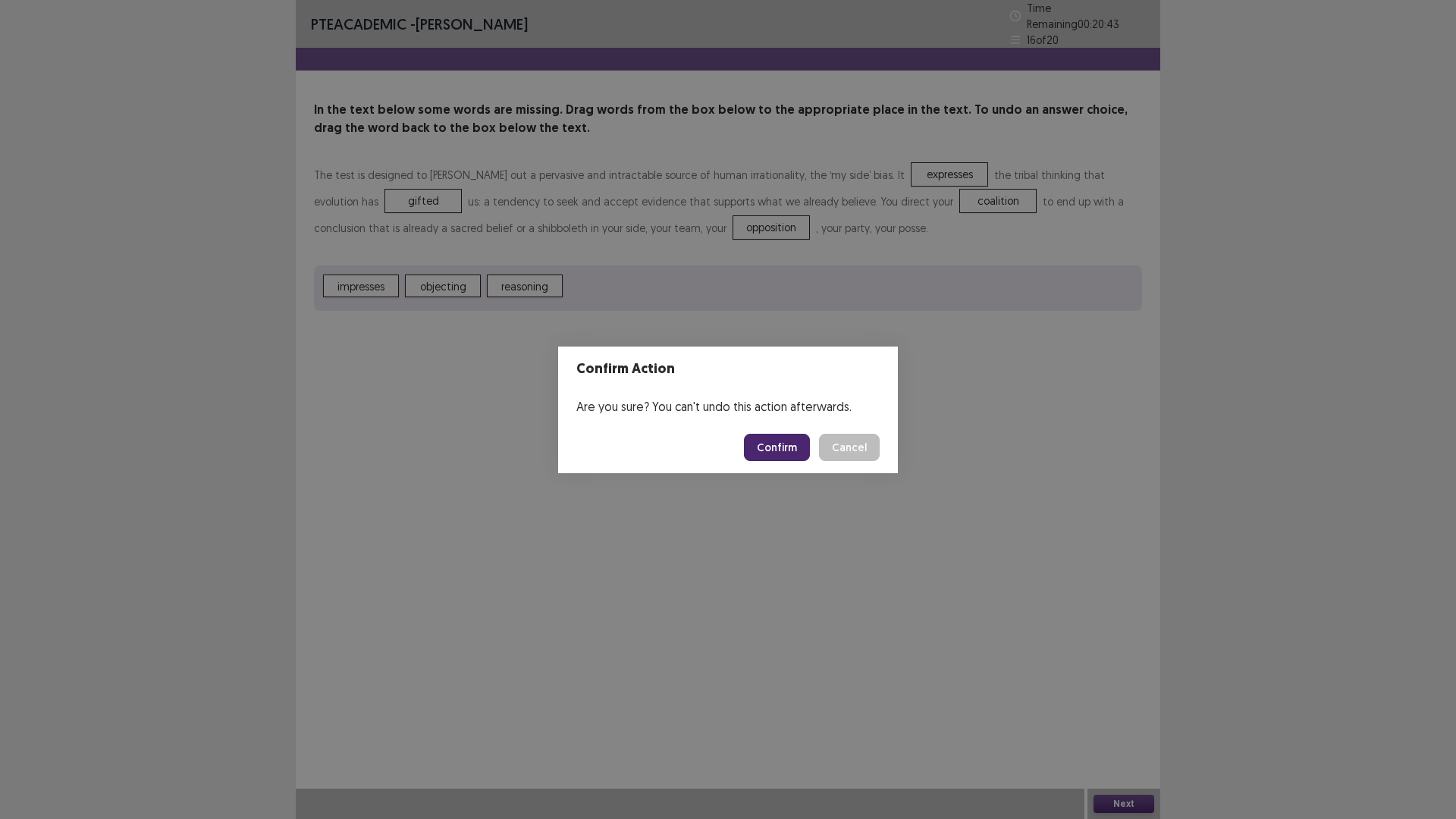
click at [802, 447] on button "Confirm" at bounding box center [777, 447] width 66 height 28
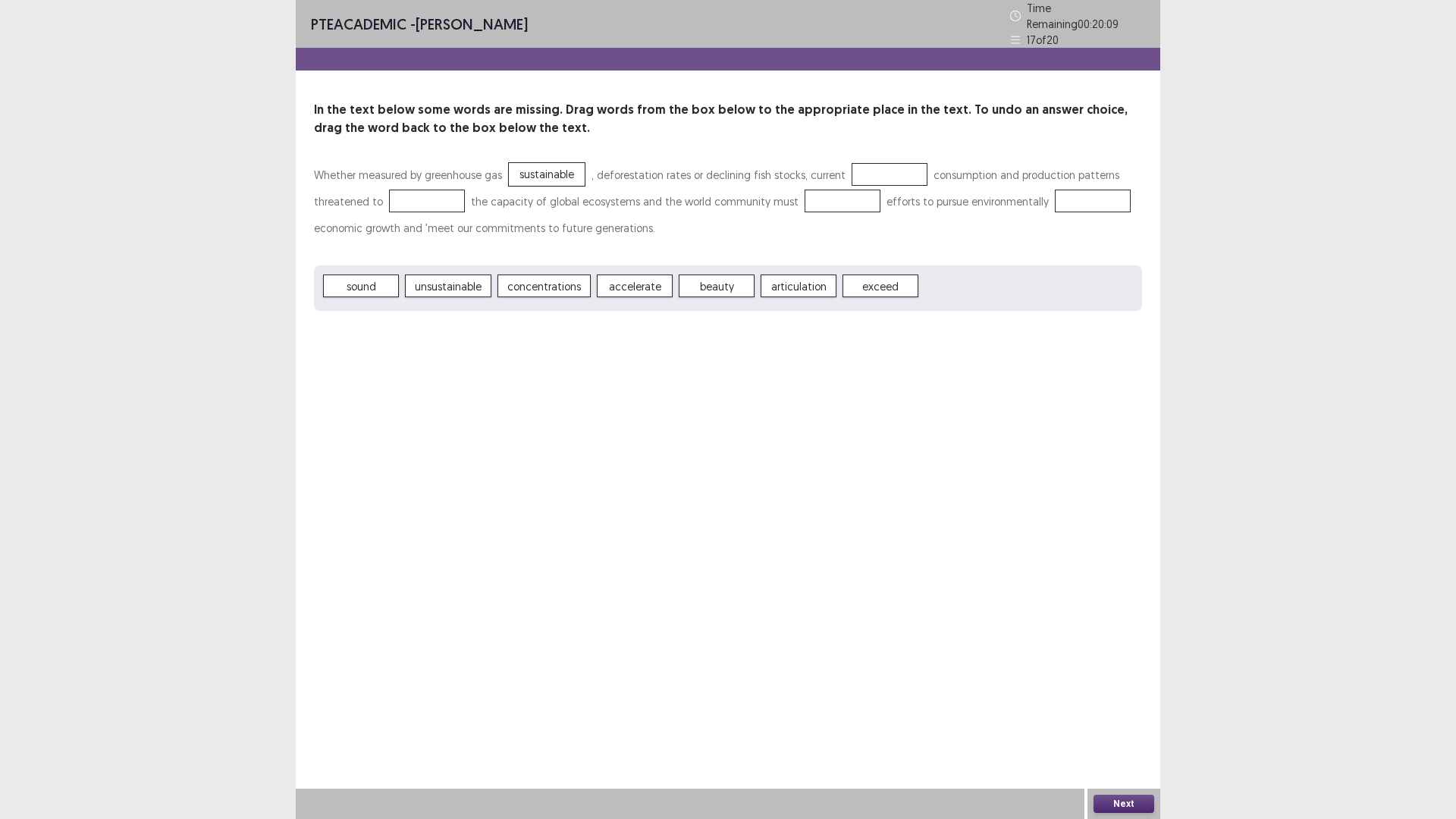
click at [563, 297] on span "concentrations" at bounding box center [543, 286] width 93 height 23
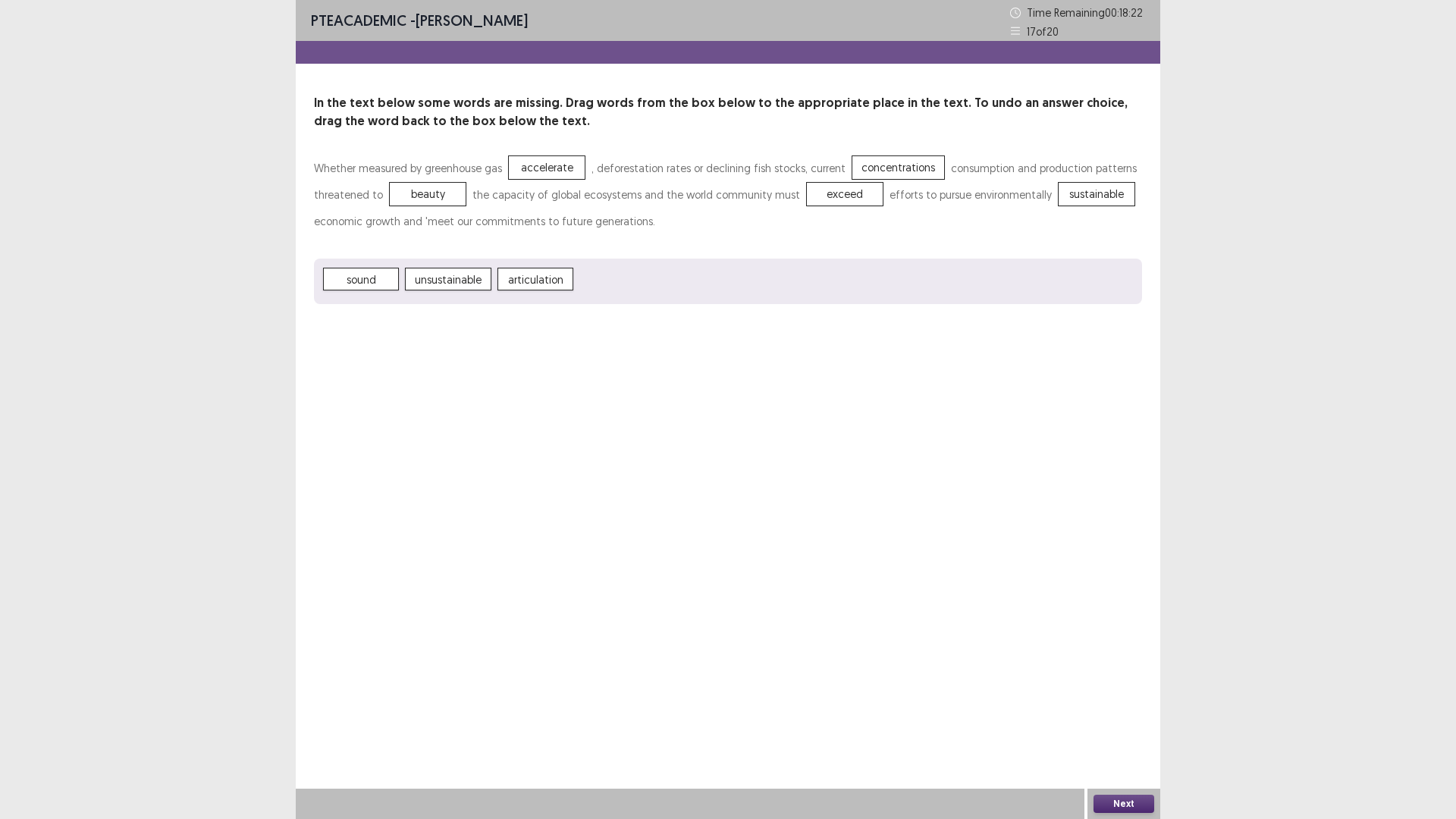
click at [1119, 724] on button "Next" at bounding box center [1123, 804] width 61 height 18
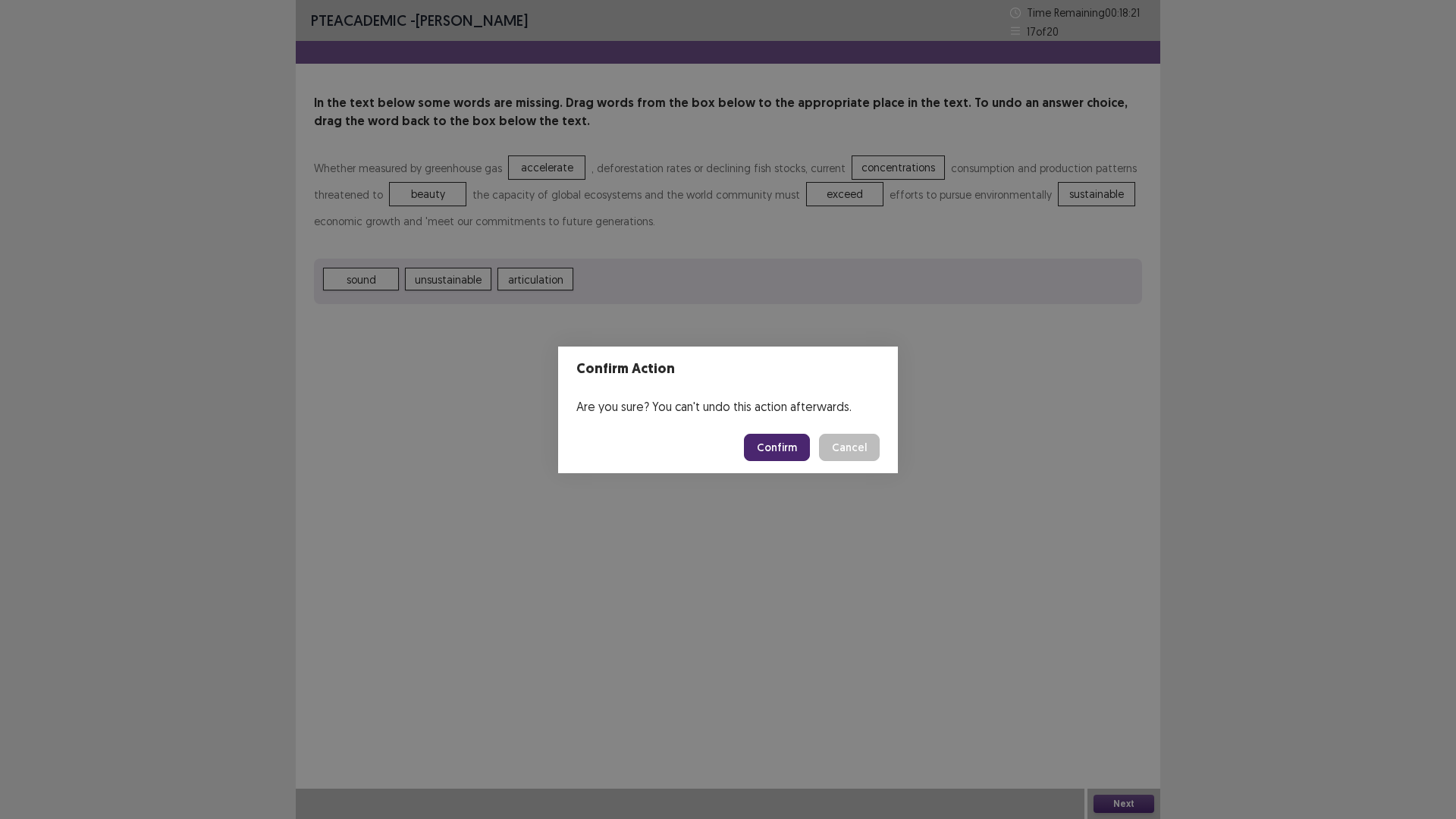
click at [803, 445] on button "Confirm" at bounding box center [777, 447] width 66 height 28
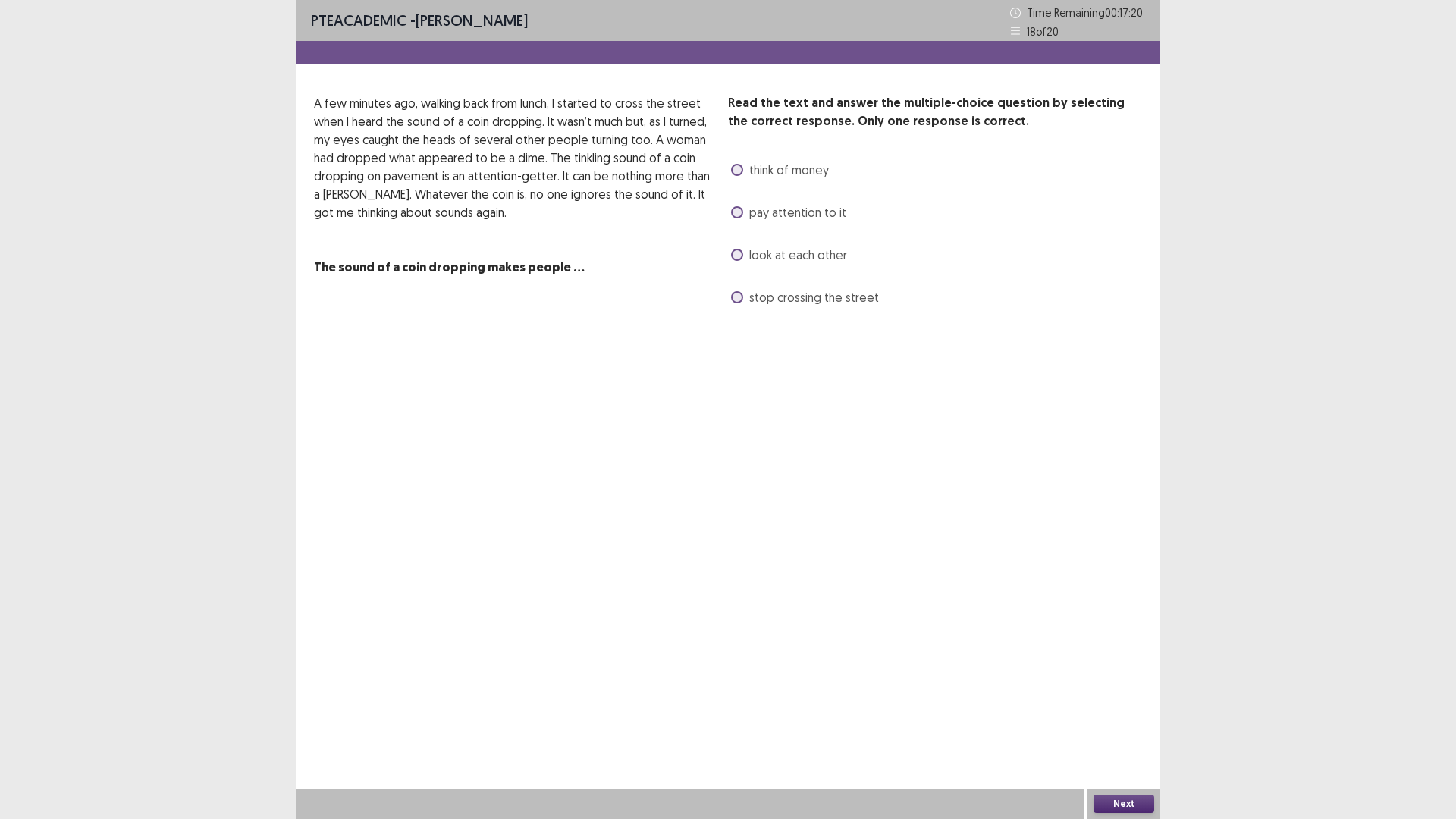
click at [747, 307] on label "stop crossing the street" at bounding box center [804, 297] width 148 height 18
click at [743, 176] on span at bounding box center [737, 170] width 12 height 12
drag, startPoint x: 747, startPoint y: 340, endPoint x: 740, endPoint y: 302, distance: 38.6
click at [746, 264] on label "look at each other" at bounding box center [788, 255] width 116 height 18
click at [746, 221] on label "pay attention to it" at bounding box center [788, 212] width 115 height 18
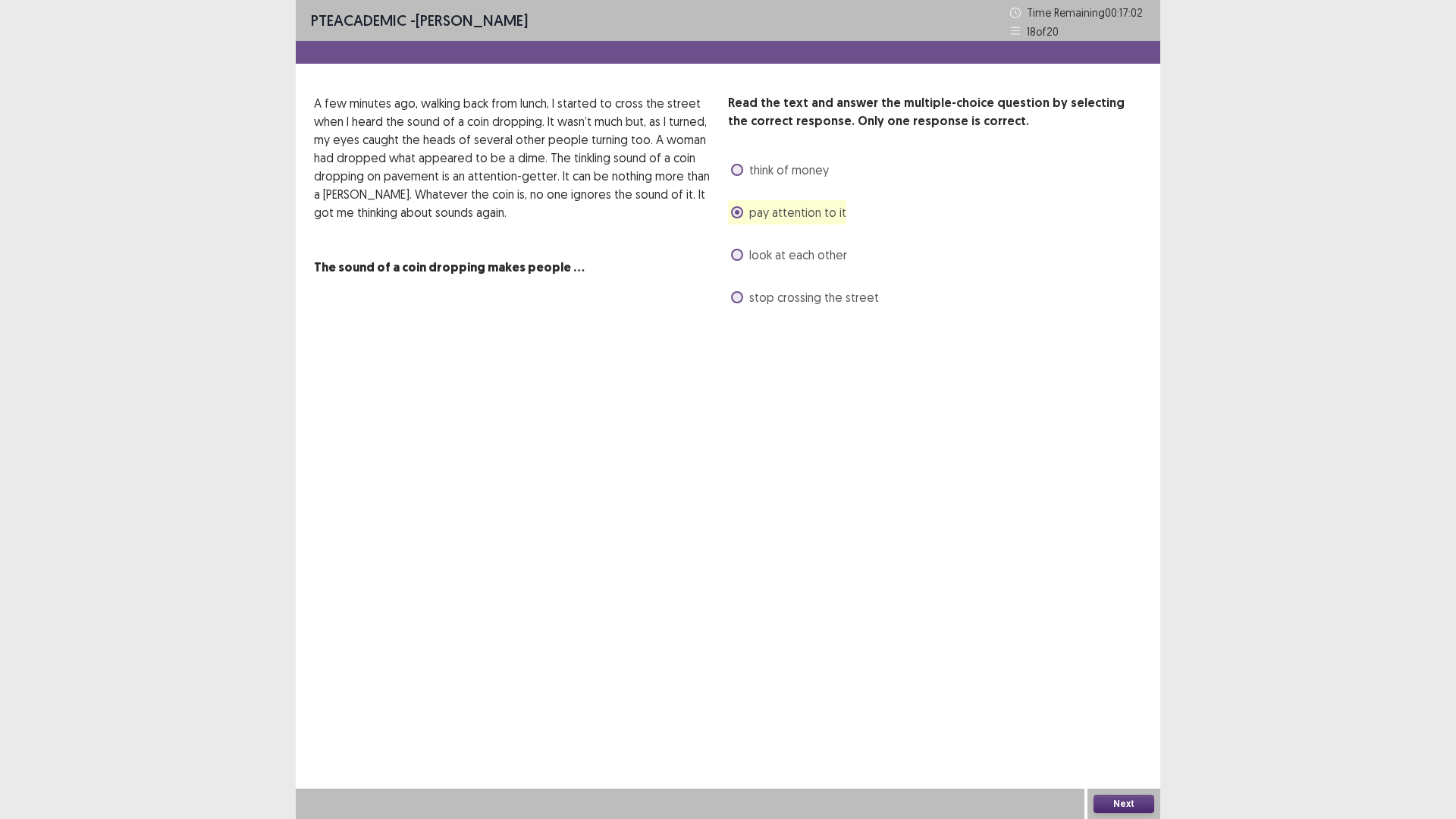
click at [739, 303] on span at bounding box center [737, 297] width 12 height 12
click at [1129, 724] on button "Next" at bounding box center [1123, 804] width 61 height 18
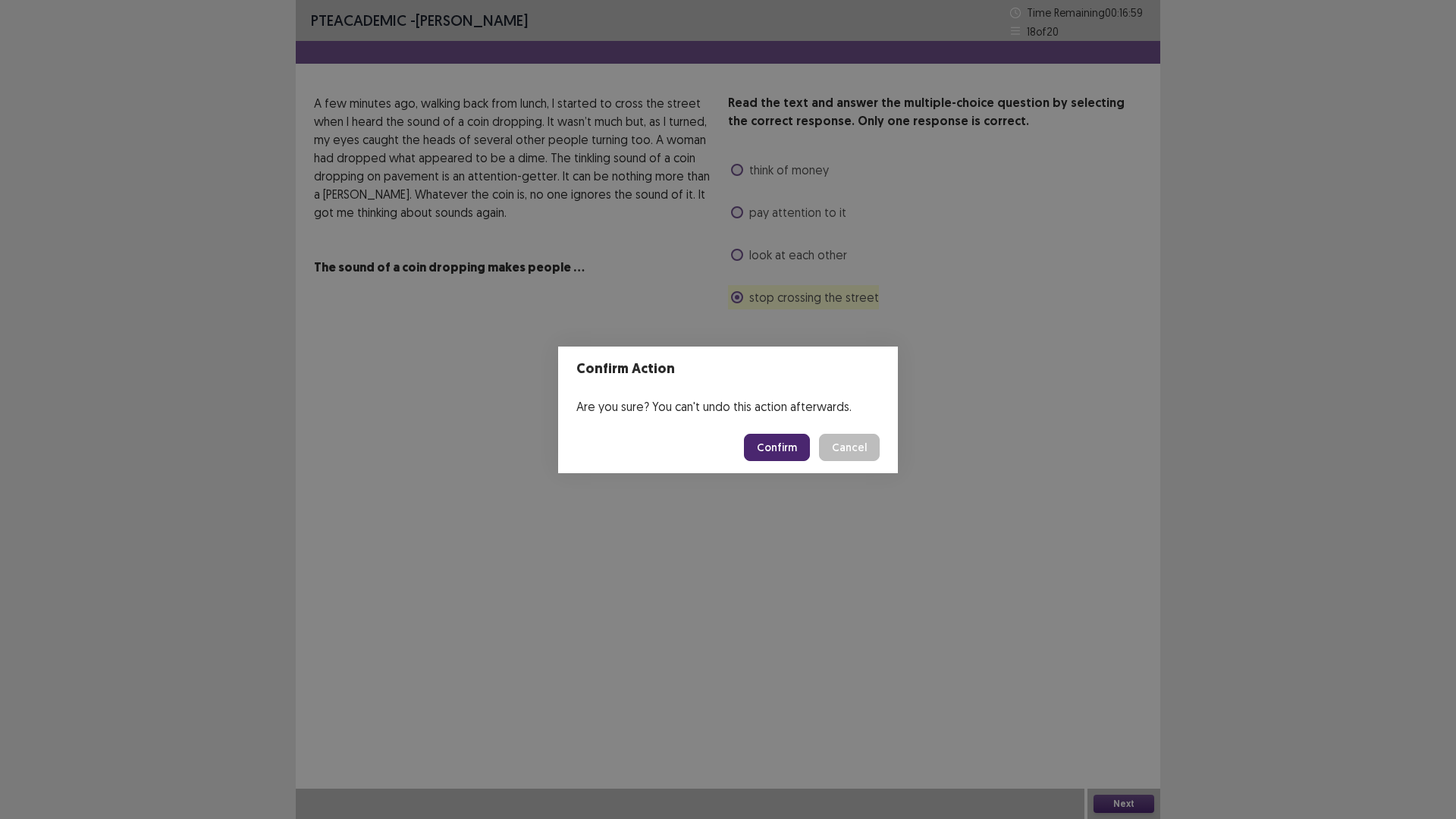
drag, startPoint x: 797, startPoint y: 435, endPoint x: 791, endPoint y: 449, distance: 15.2
click at [791, 449] on footer "Confirm Cancel" at bounding box center [728, 447] width 340 height 51
click at [789, 449] on button "Confirm" at bounding box center [777, 447] width 66 height 28
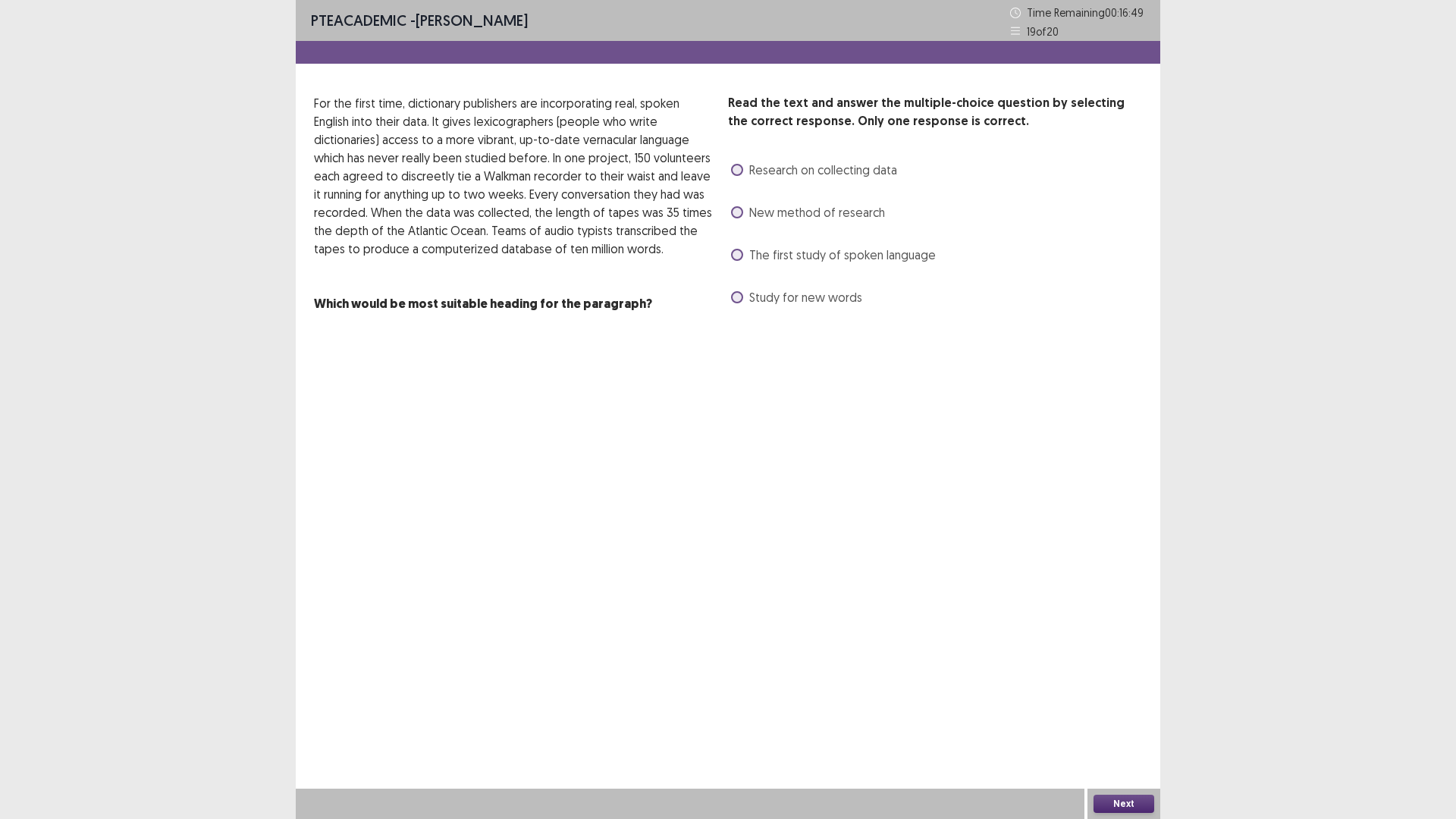
click at [754, 307] on label "Study for new words" at bounding box center [796, 297] width 131 height 18
click at [1124, 724] on button "Next" at bounding box center [1123, 804] width 61 height 18
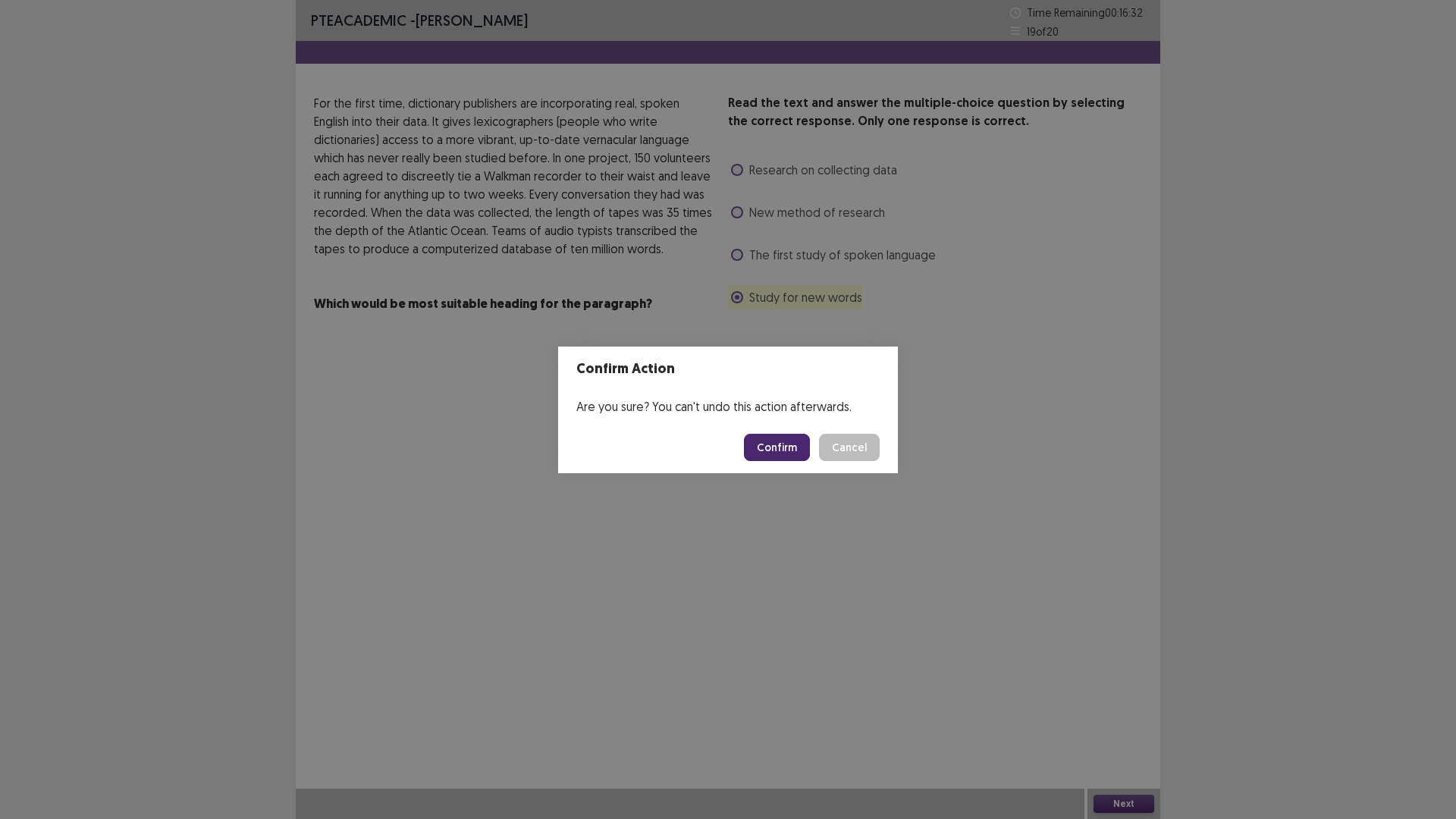
click at [880, 461] on button "Cancel" at bounding box center [849, 447] width 61 height 28
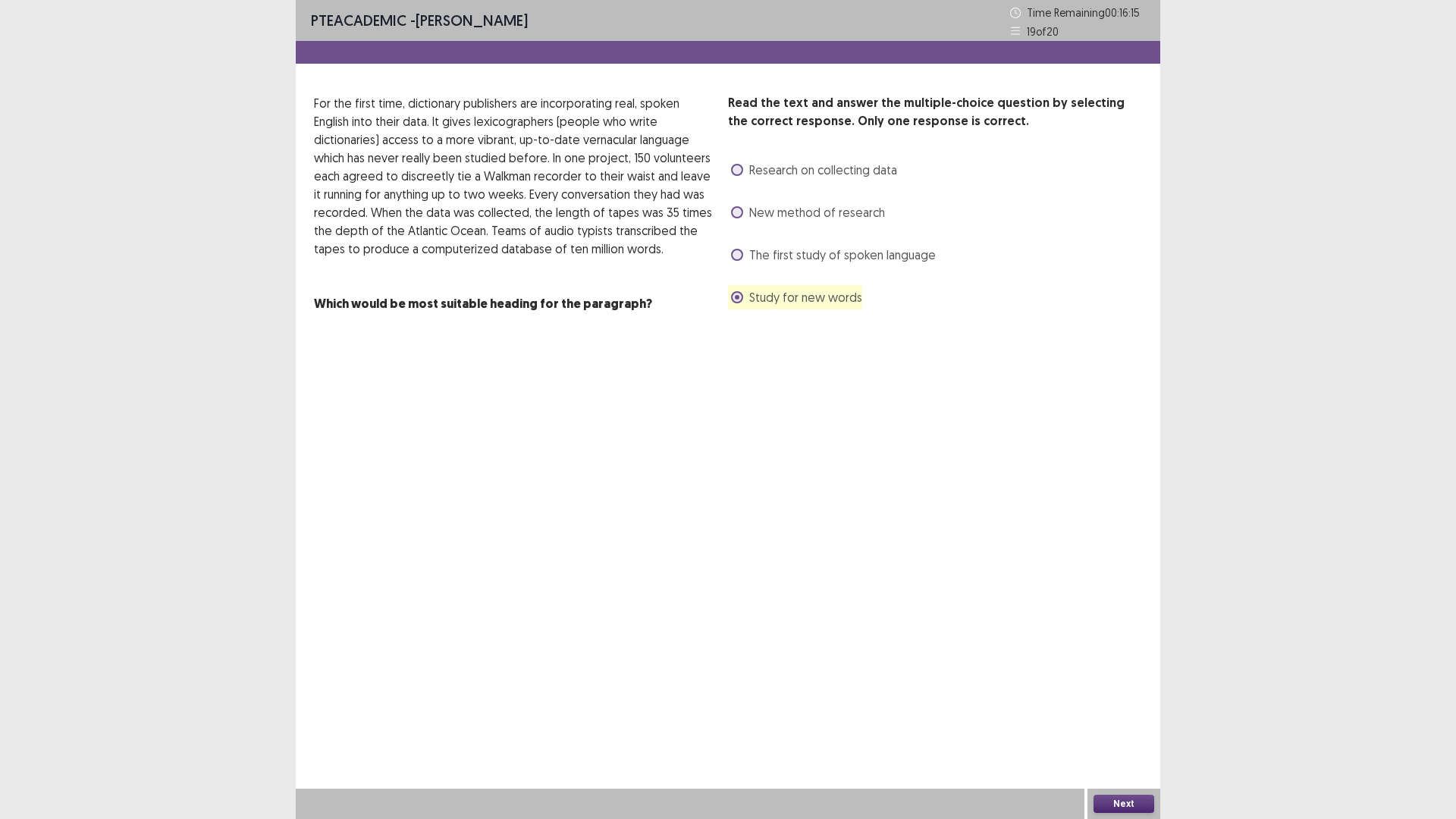
click at [1115, 724] on button "Next" at bounding box center [1123, 804] width 61 height 18
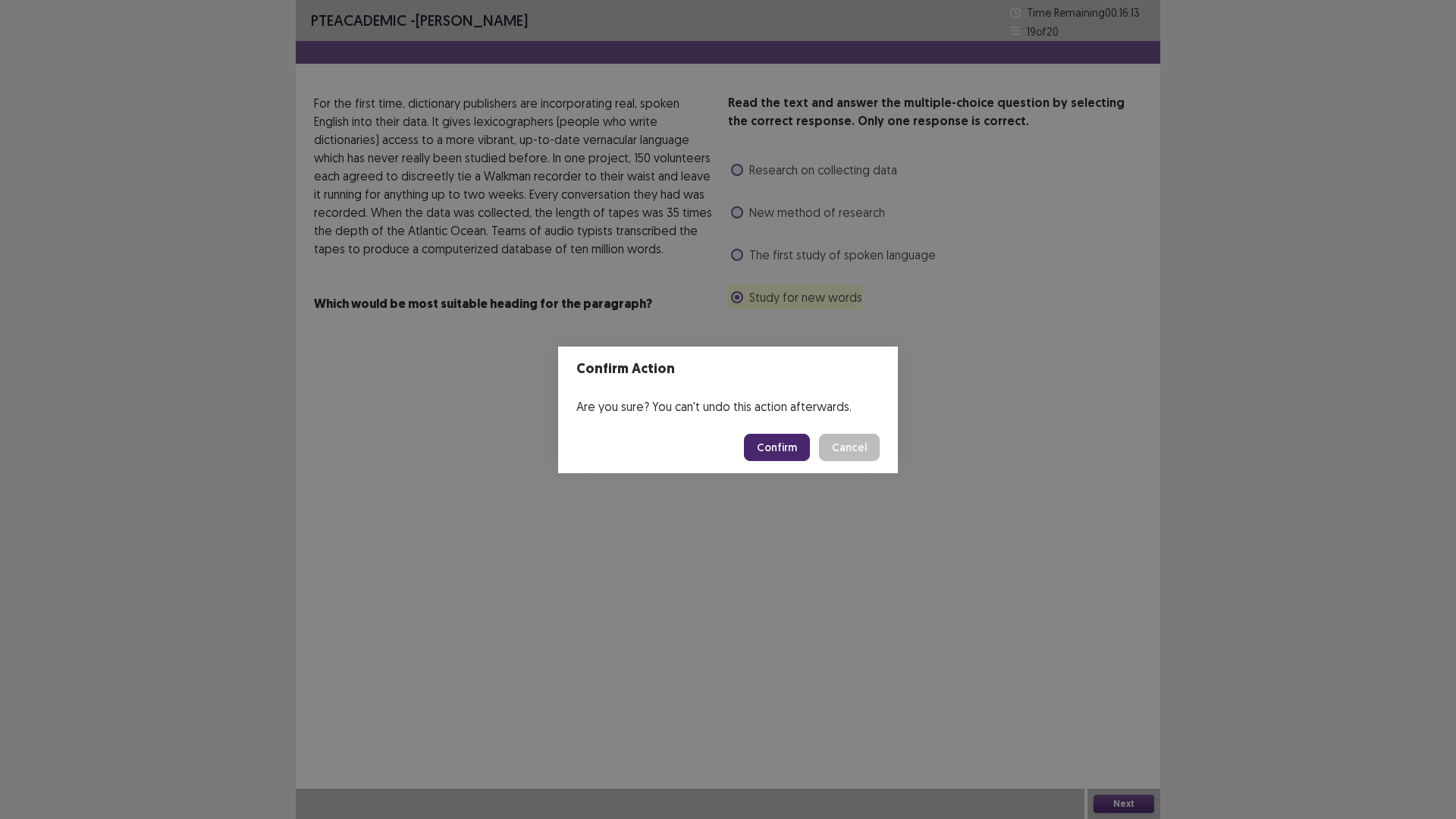
click at [791, 459] on button "Confirm" at bounding box center [777, 447] width 66 height 28
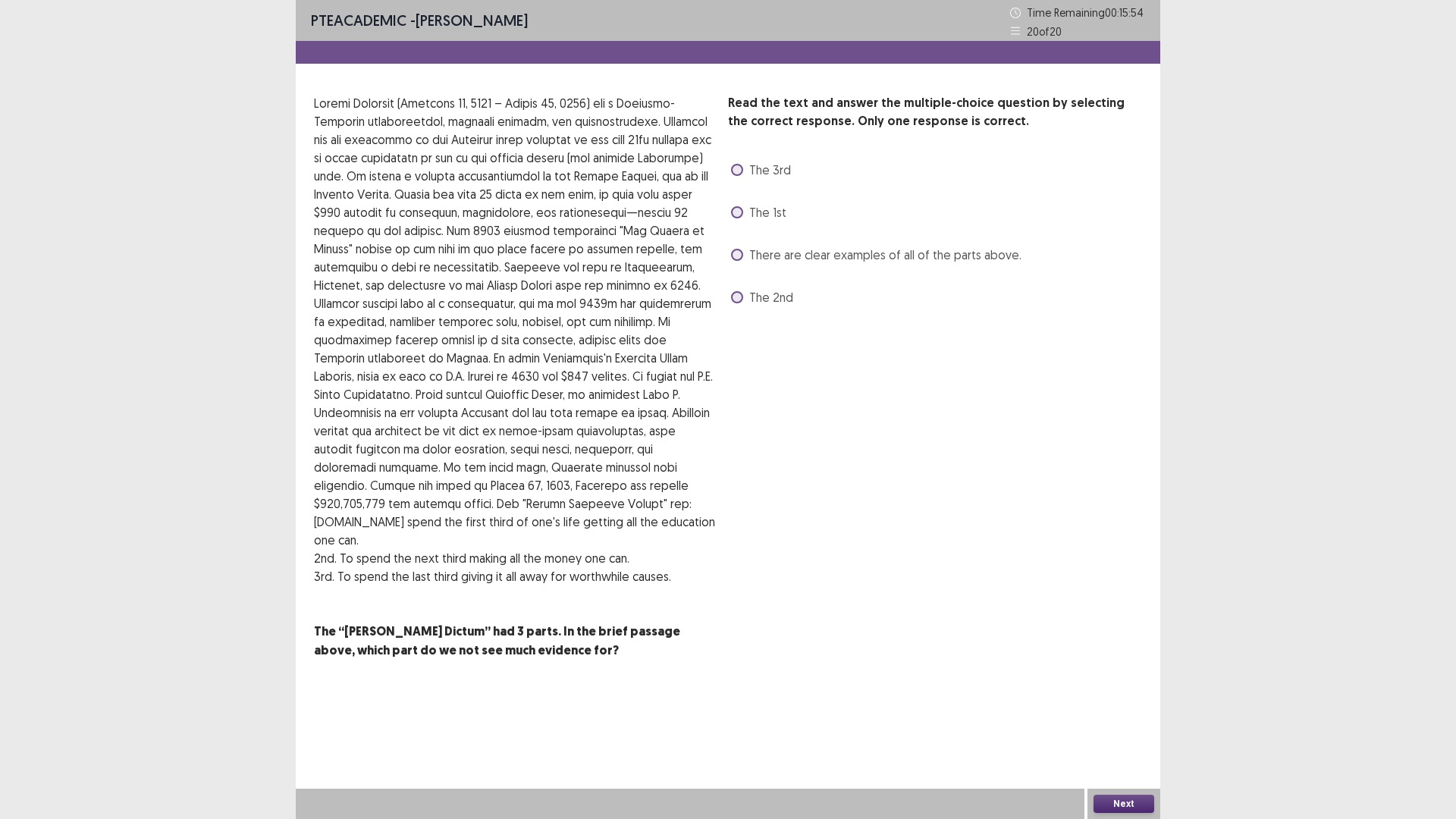
click at [741, 260] on span at bounding box center [737, 255] width 12 height 12
click at [1120, 724] on div "Next" at bounding box center [1123, 803] width 73 height 30
click at [1119, 724] on button "Next" at bounding box center [1123, 804] width 61 height 18
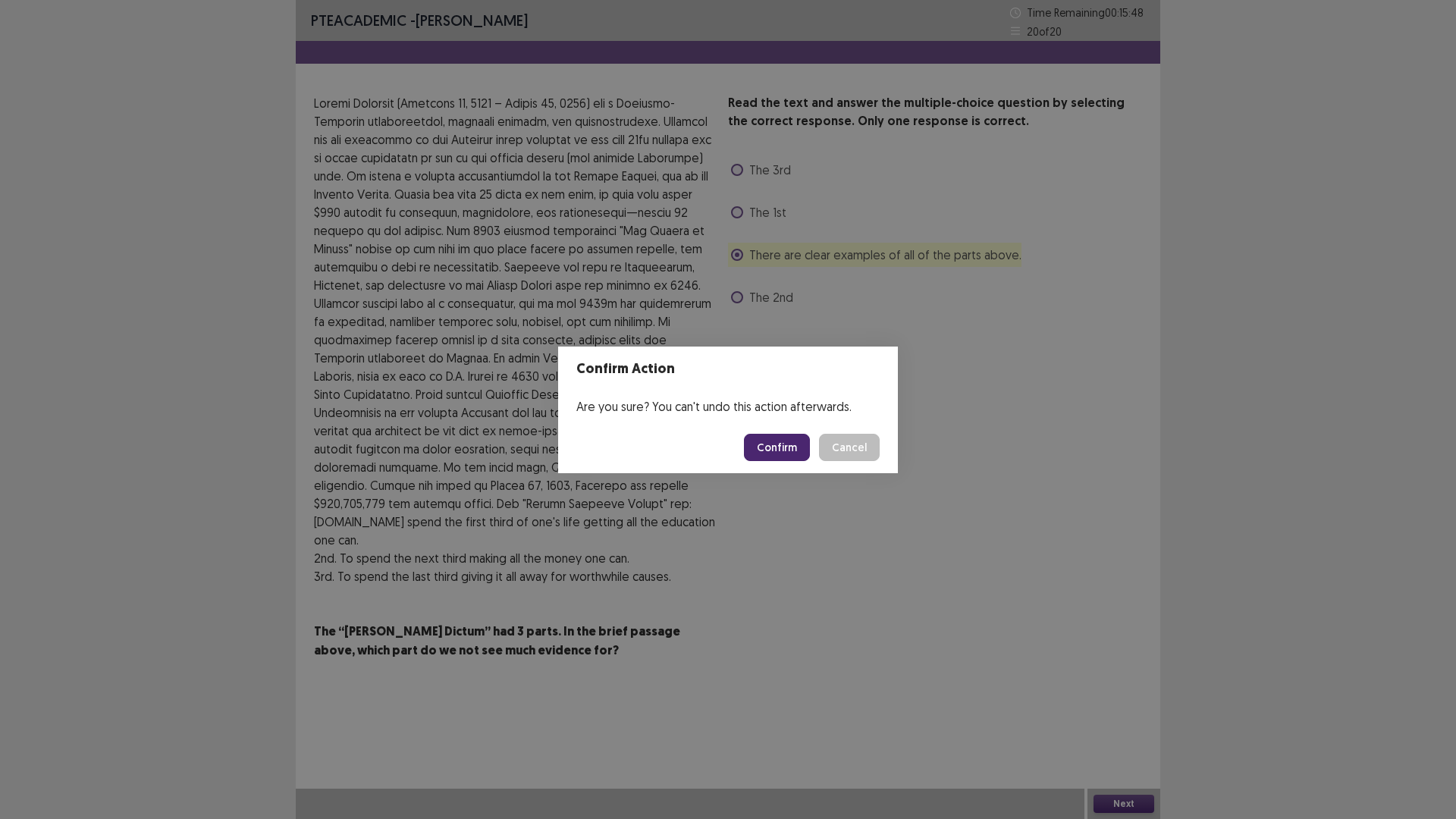
click at [810, 449] on button "Confirm" at bounding box center [777, 447] width 66 height 28
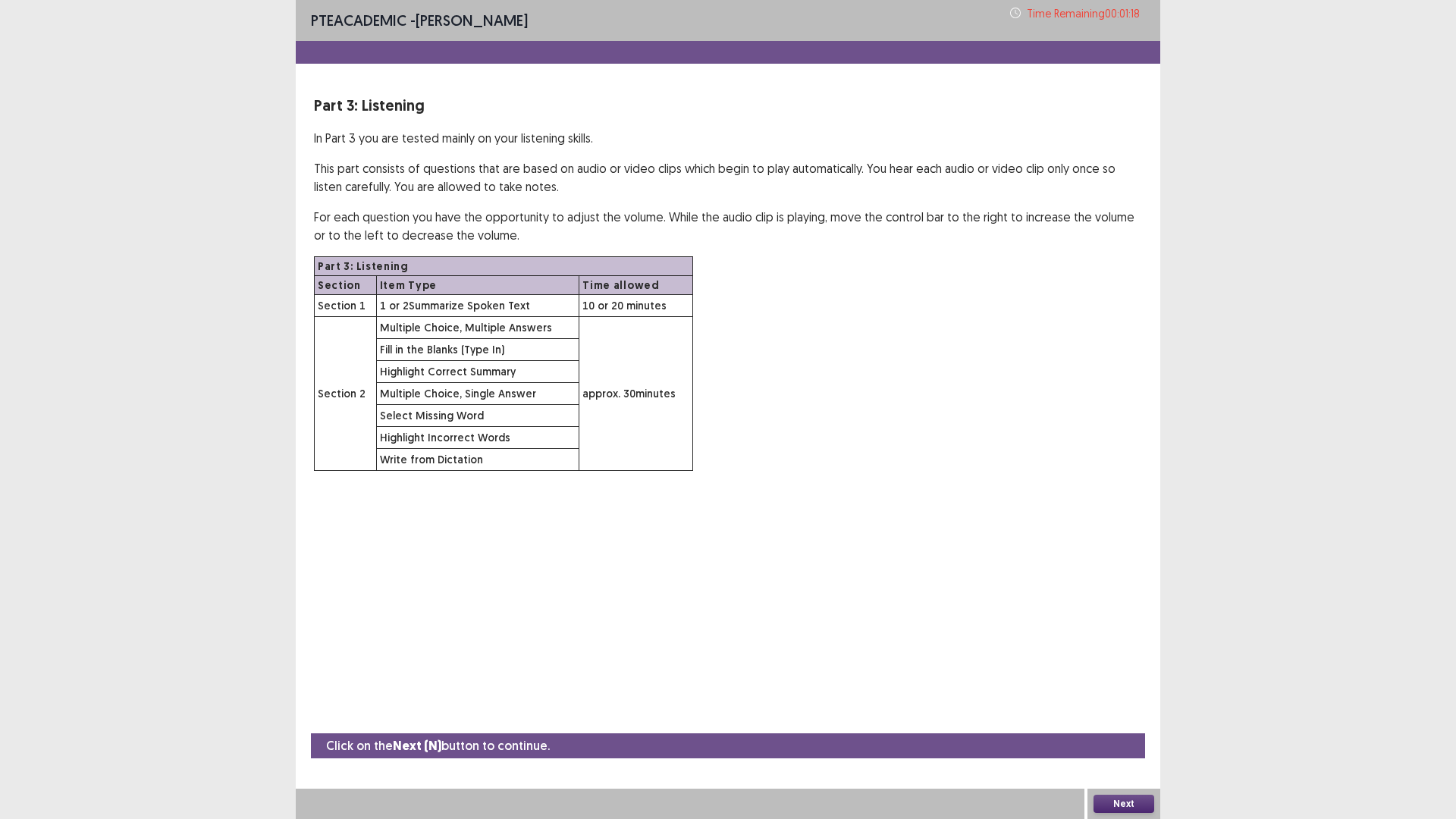
click at [1106, 724] on button "Next" at bounding box center [1123, 804] width 61 height 18
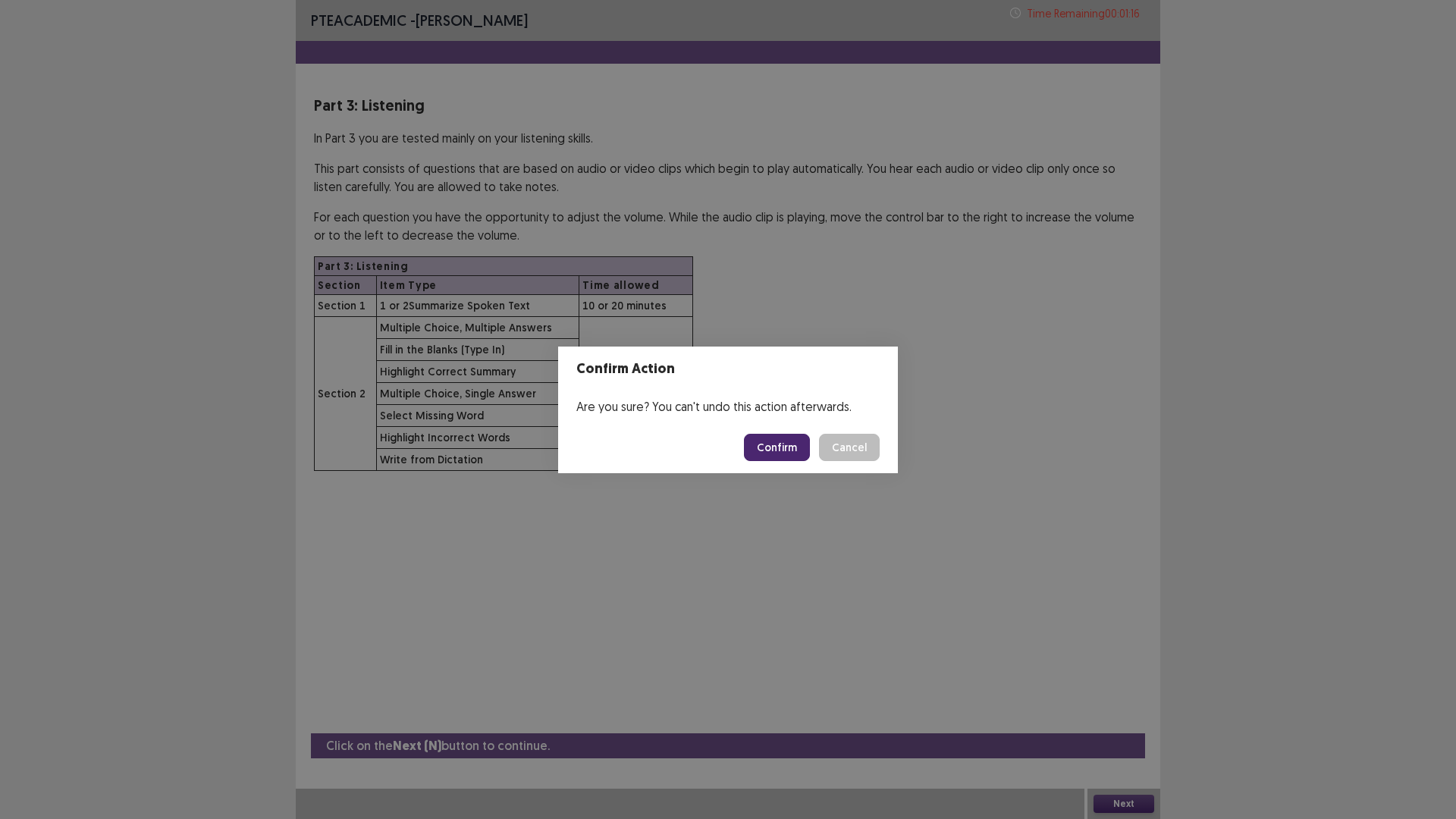
click at [810, 457] on button "Confirm" at bounding box center [777, 447] width 66 height 28
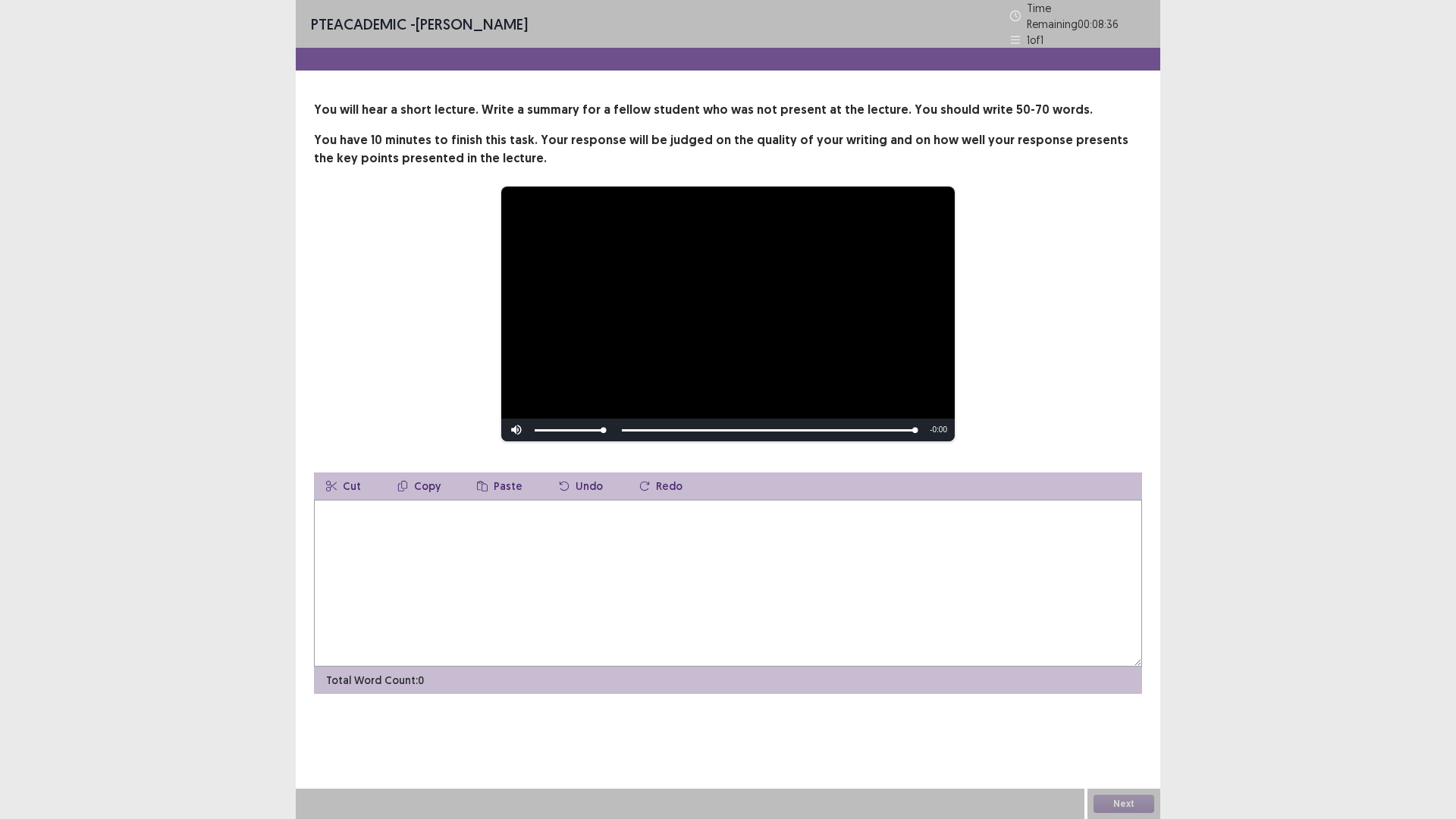
click at [373, 636] on textarea at bounding box center [728, 582] width 828 height 167
type textarea "*"
click at [548, 441] on div "19%" at bounding box center [569, 430] width 76 height 23
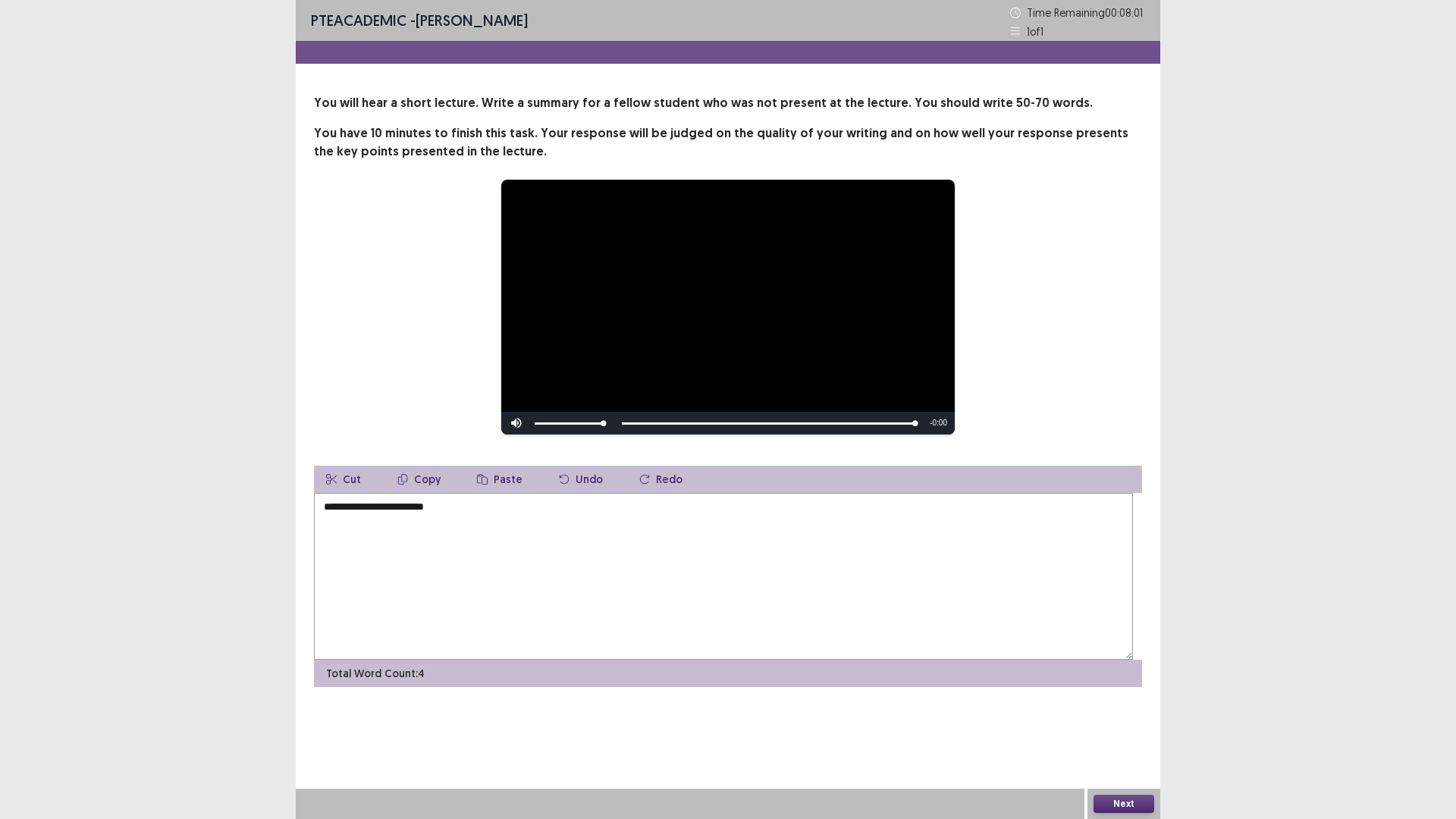
scroll to position [25, 0]
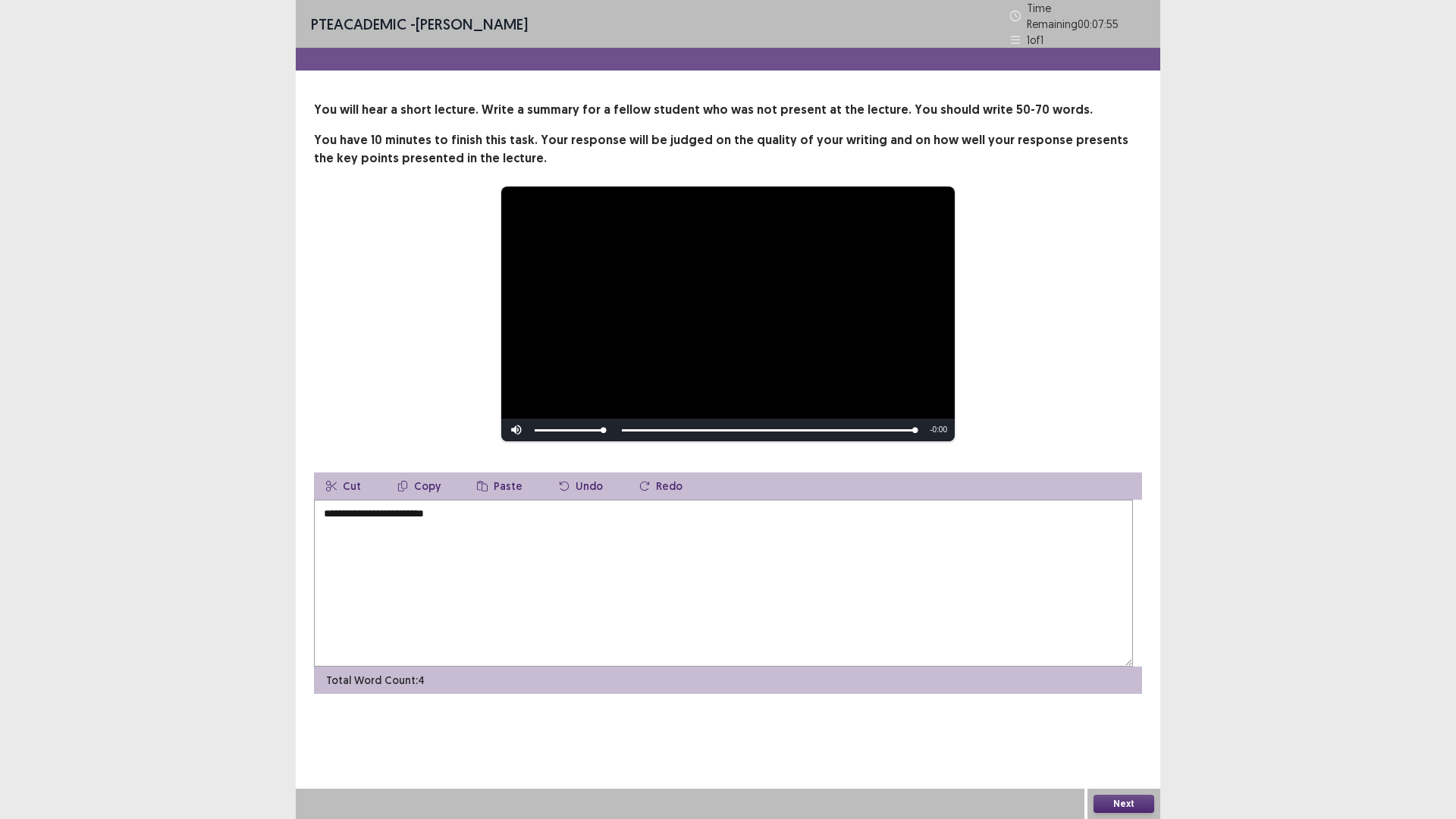
click at [714, 652] on textarea "**********" at bounding box center [724, 582] width 819 height 167
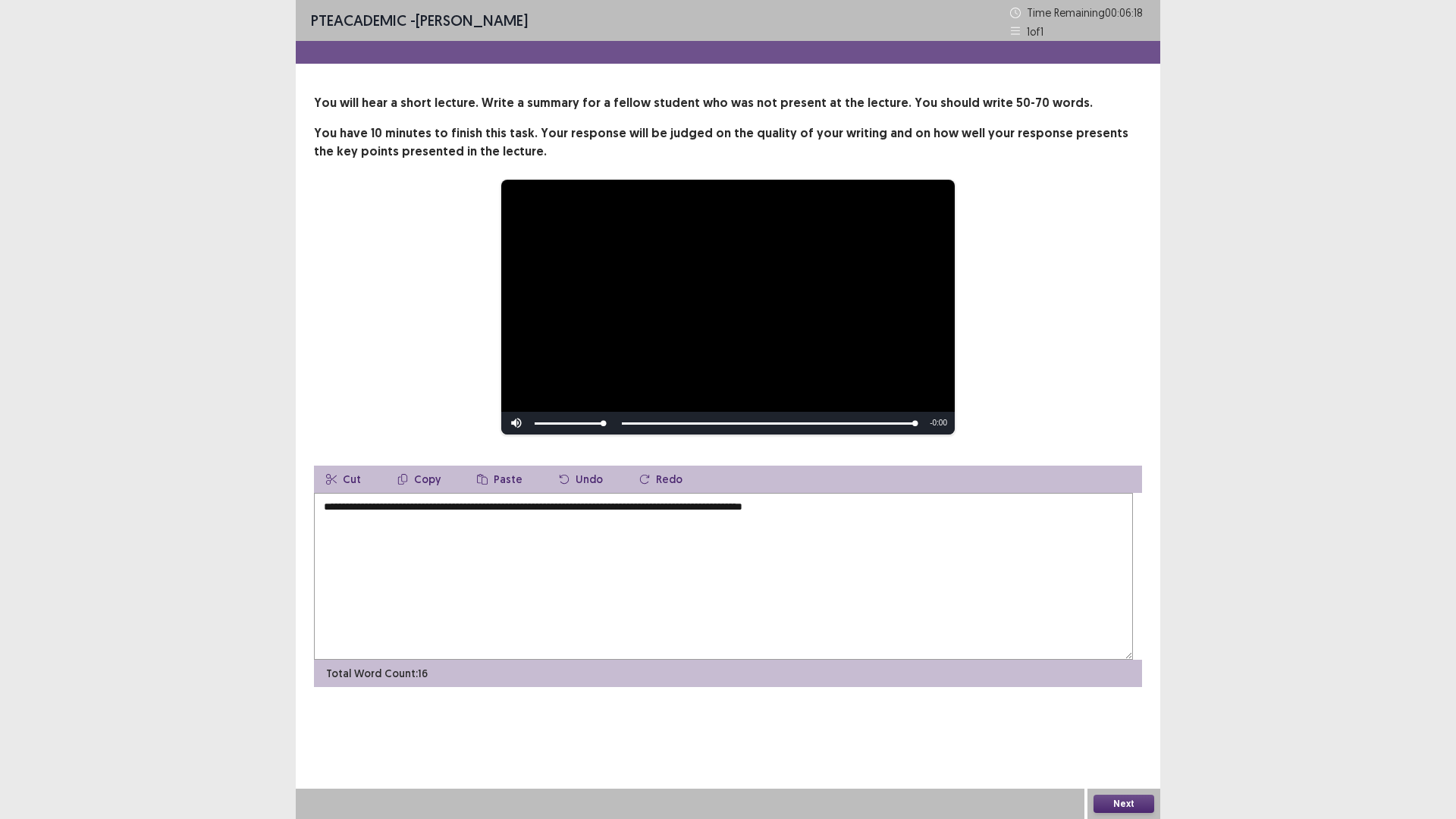
click at [478, 558] on textarea "**********" at bounding box center [724, 575] width 819 height 167
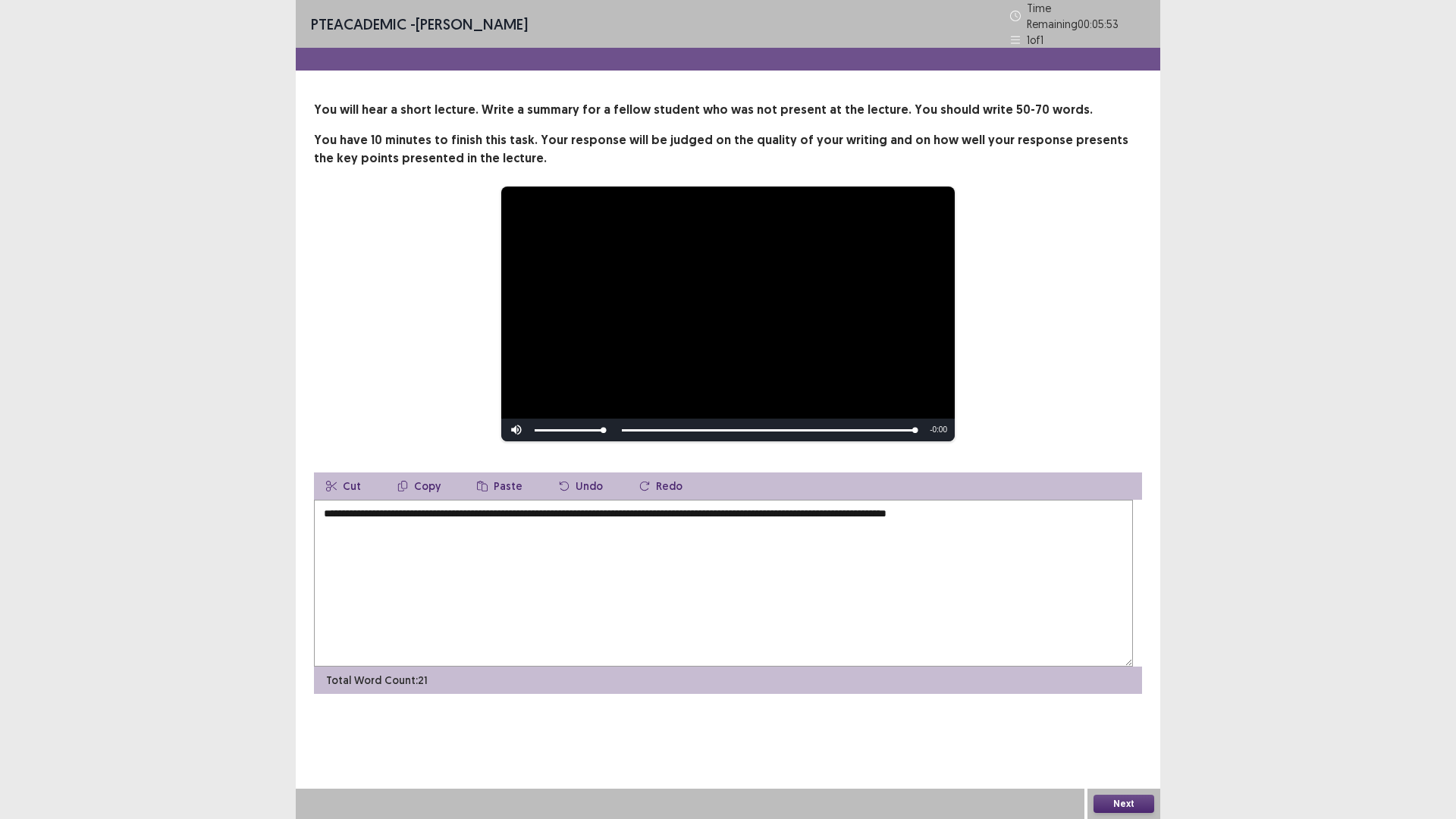
drag, startPoint x: 857, startPoint y: 562, endPoint x: 686, endPoint y: 562, distance: 171.0
click at [686, 562] on textarea "**********" at bounding box center [724, 582] width 819 height 167
click at [631, 572] on textarea "**********" at bounding box center [724, 582] width 819 height 167
click at [1020, 573] on textarea "**********" at bounding box center [724, 582] width 819 height 167
click at [509, 582] on textarea "**********" at bounding box center [724, 582] width 819 height 167
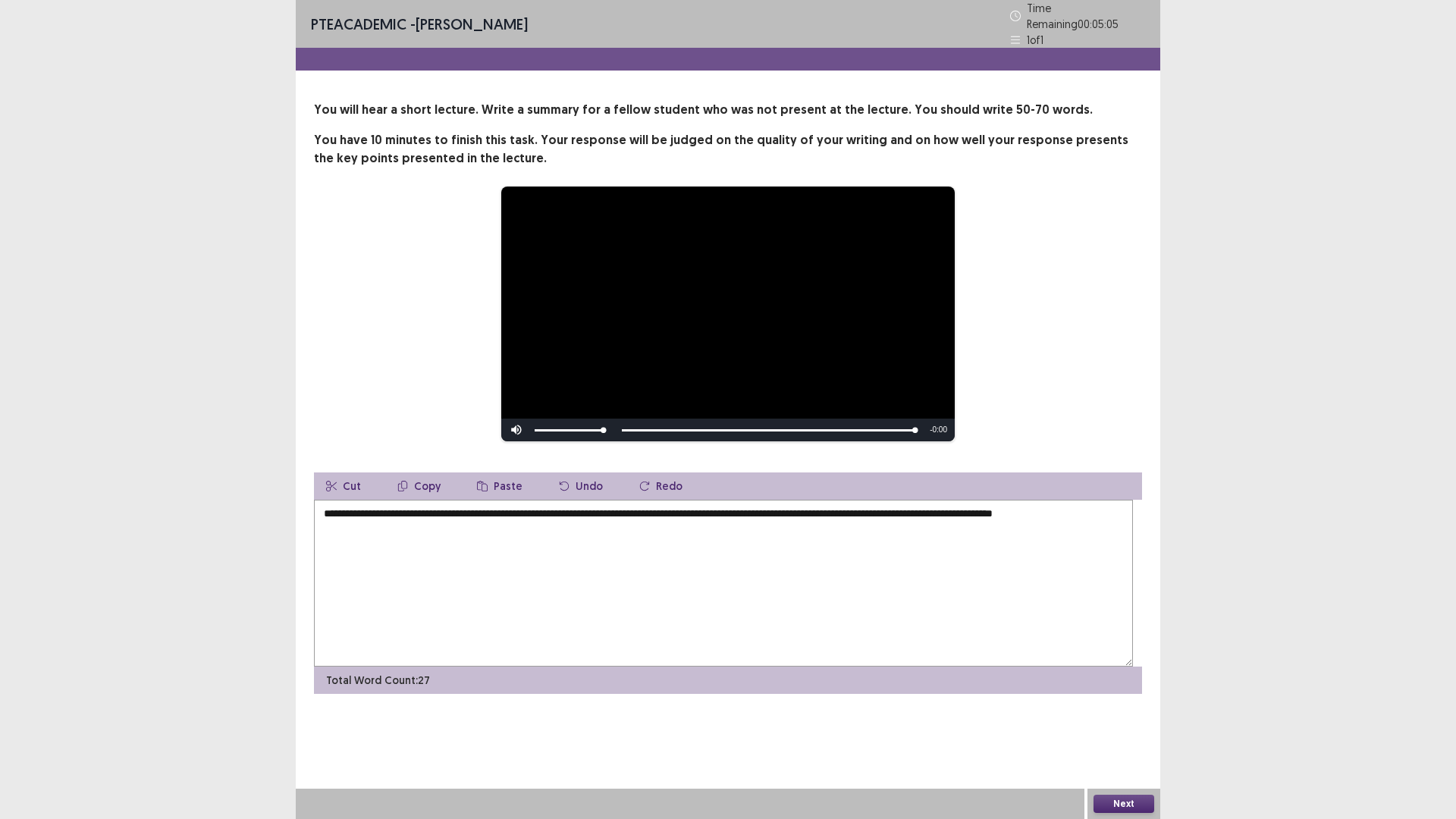
drag, startPoint x: 585, startPoint y: 581, endPoint x: 586, endPoint y: 593, distance: 12.0
click at [586, 593] on textarea "**********" at bounding box center [724, 582] width 819 height 167
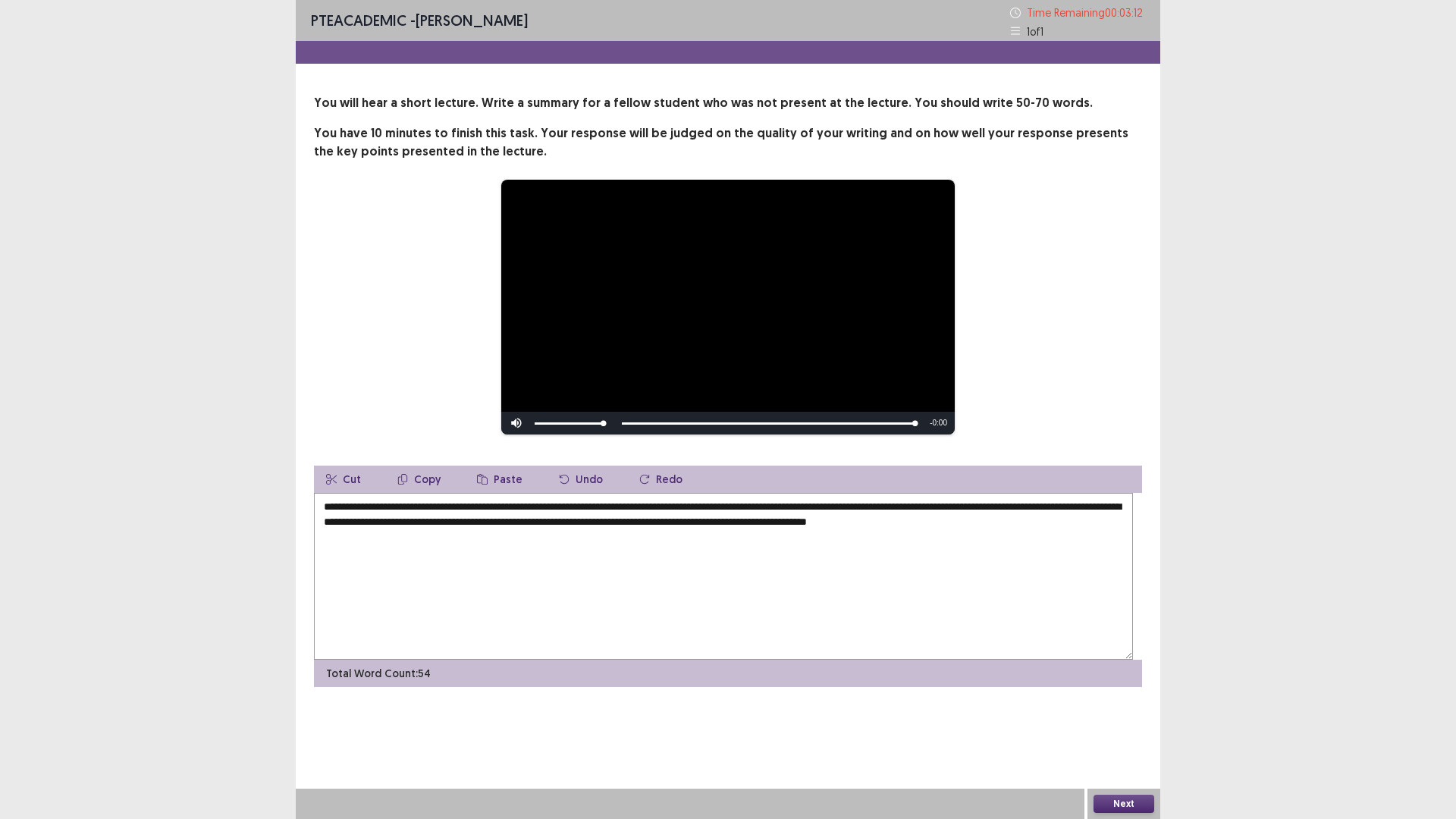
click at [698, 605] on textarea "**********" at bounding box center [724, 575] width 819 height 167
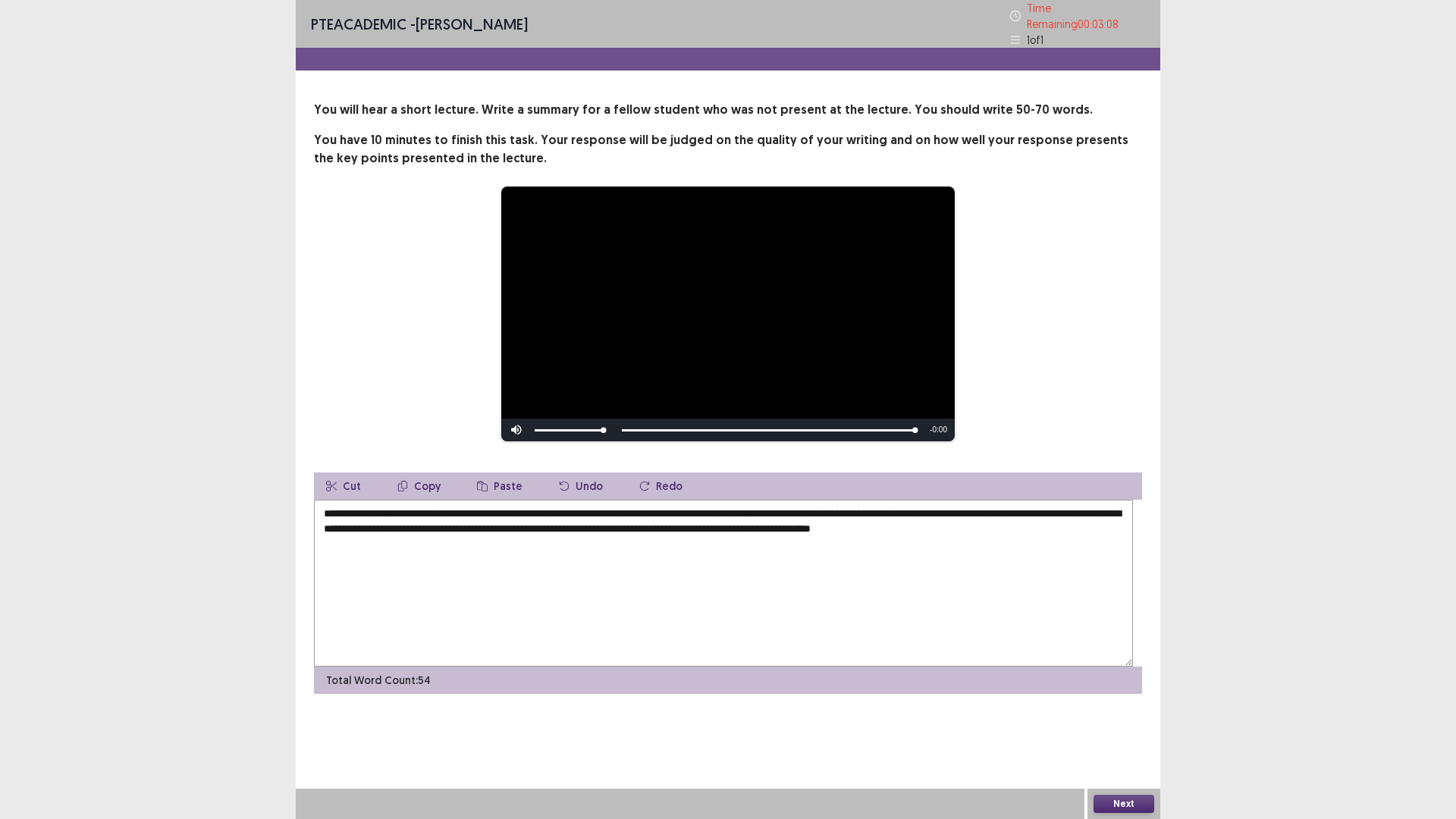
click at [814, 595] on textarea "**********" at bounding box center [724, 582] width 819 height 167
click at [1115, 574] on textarea "**********" at bounding box center [724, 582] width 819 height 167
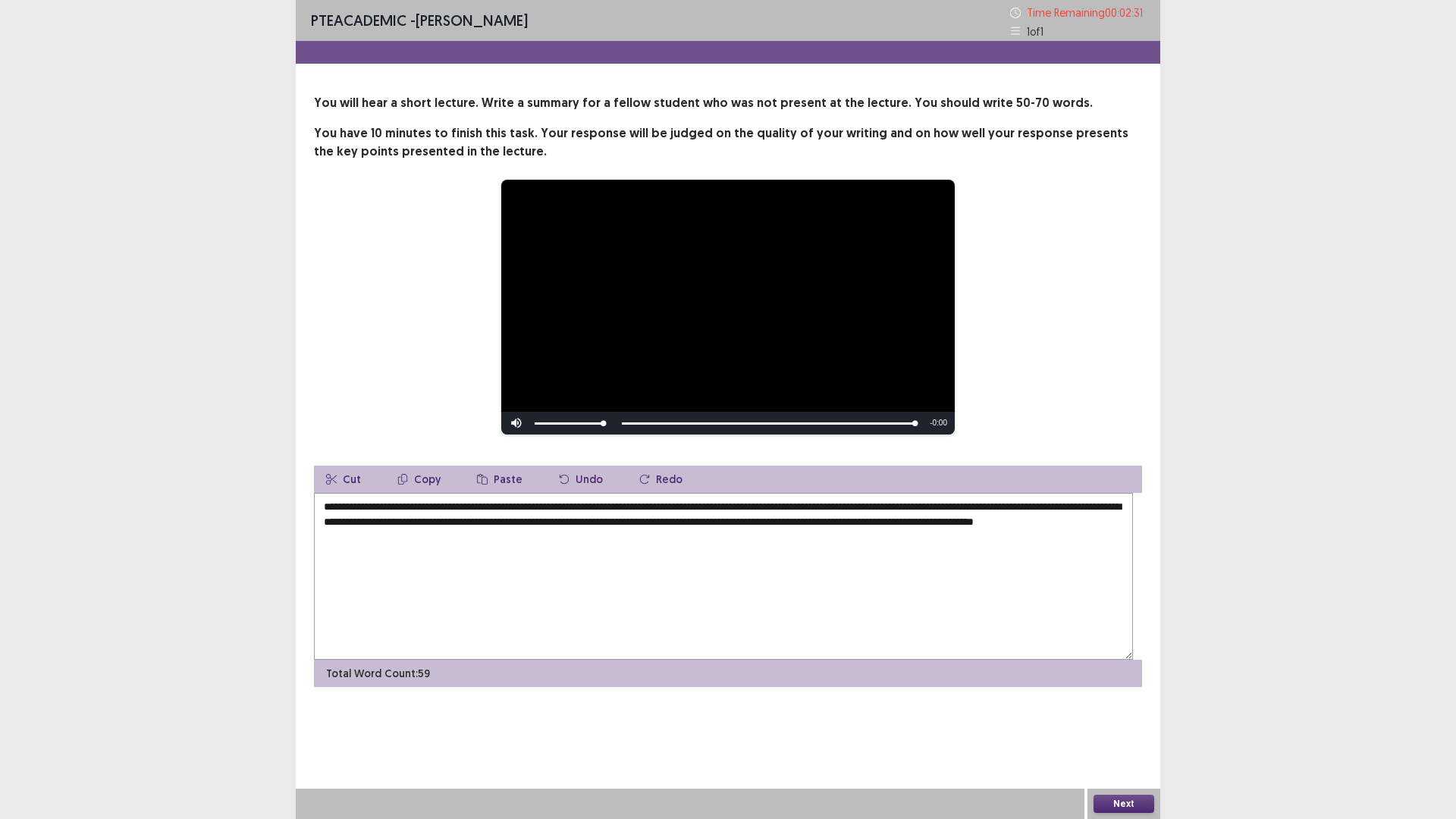
click at [1094, 565] on textarea "**********" at bounding box center [724, 575] width 819 height 167
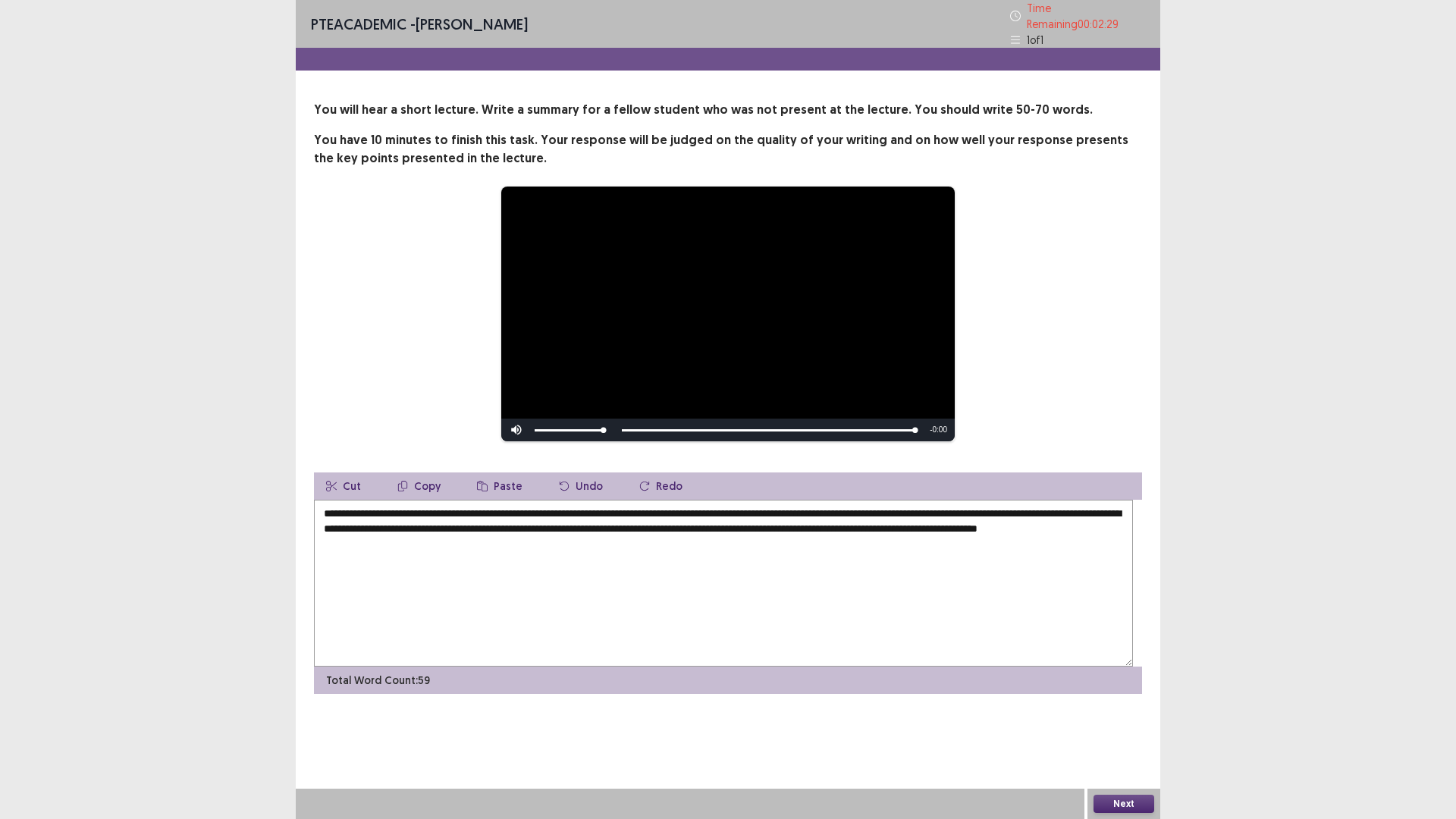
click at [1126, 567] on textarea "**********" at bounding box center [724, 582] width 819 height 167
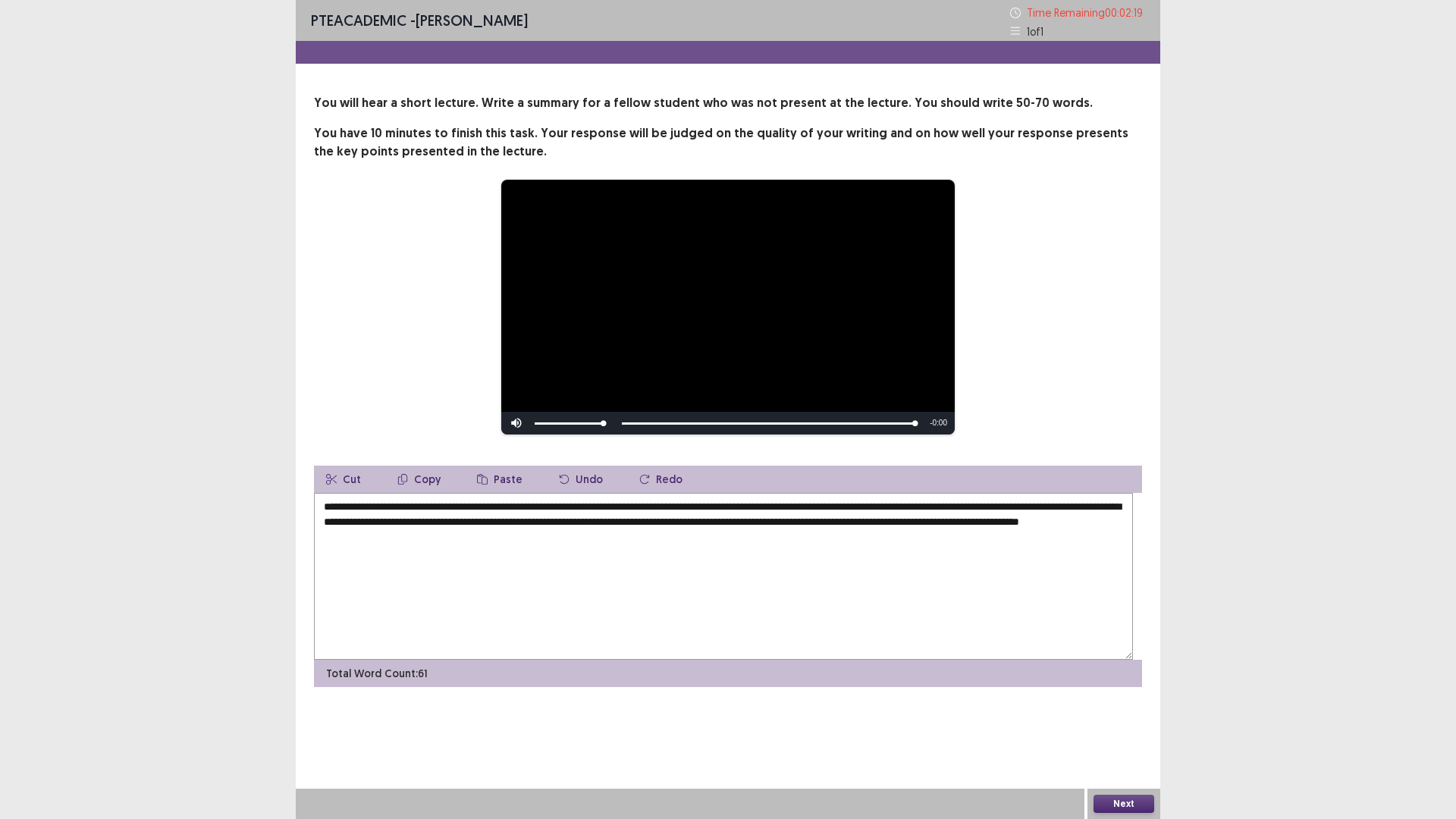
click at [810, 587] on textarea "**********" at bounding box center [724, 575] width 819 height 167
click at [474, 565] on textarea "**********" at bounding box center [724, 575] width 819 height 167
click at [471, 570] on textarea "**********" at bounding box center [724, 575] width 819 height 167
click at [887, 562] on textarea "**********" at bounding box center [724, 575] width 819 height 167
click at [1115, 603] on textarea "**********" at bounding box center [724, 575] width 819 height 167
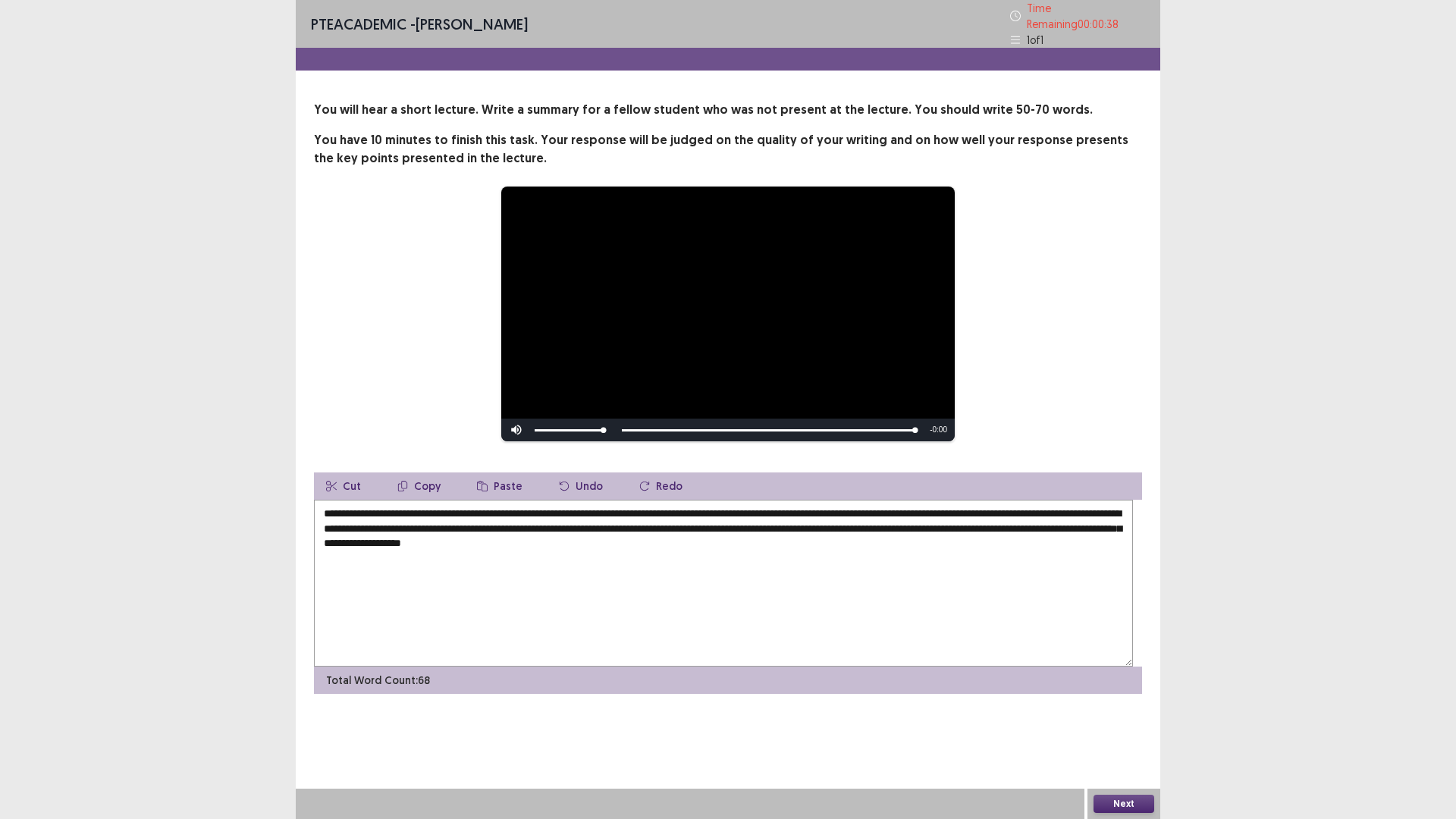
click at [356, 619] on textarea "**********" at bounding box center [724, 582] width 819 height 167
click at [453, 622] on textarea "**********" at bounding box center [724, 582] width 819 height 167
type textarea "**********"
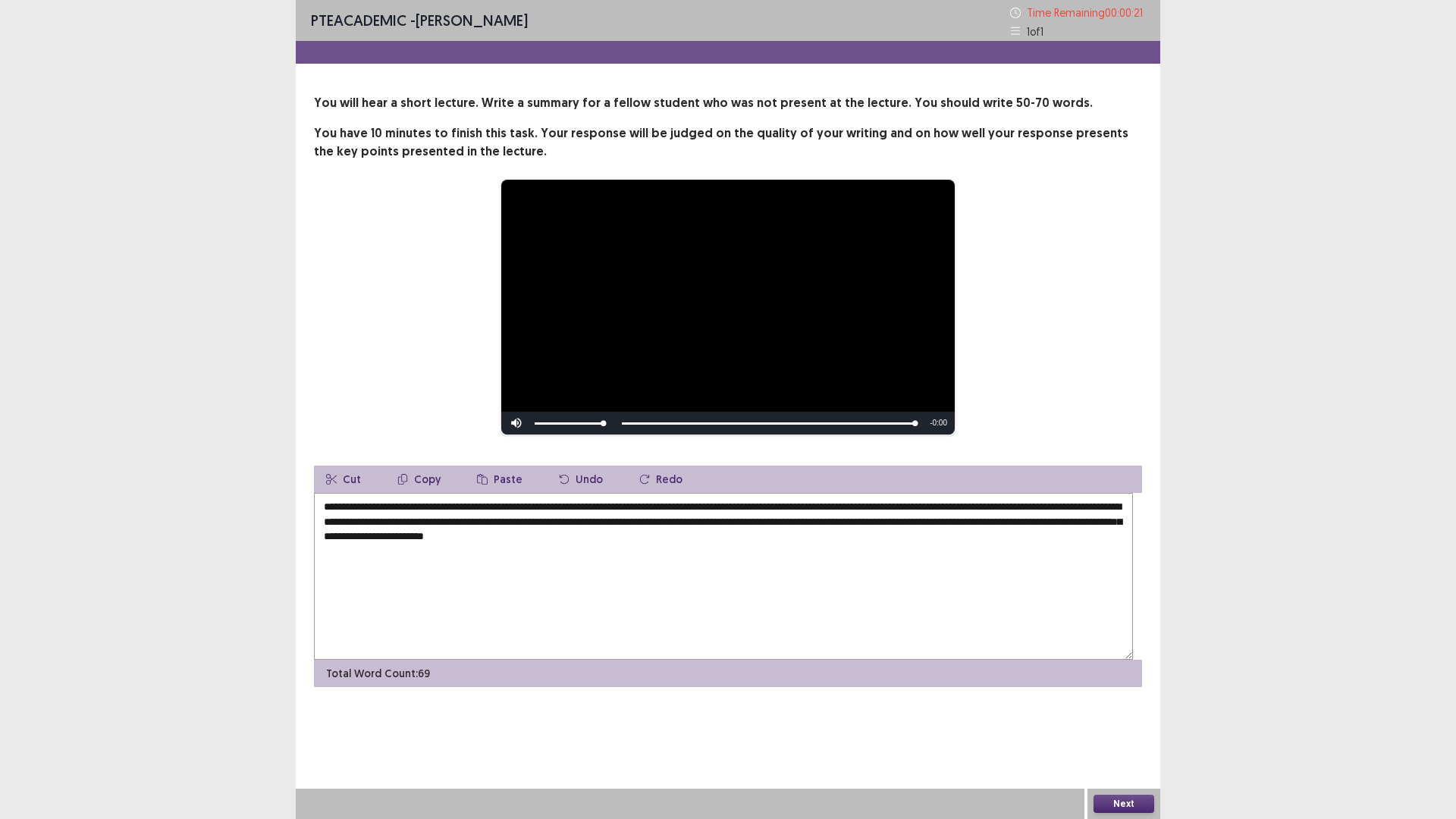
click at [1143, 724] on button "Next" at bounding box center [1123, 804] width 61 height 18
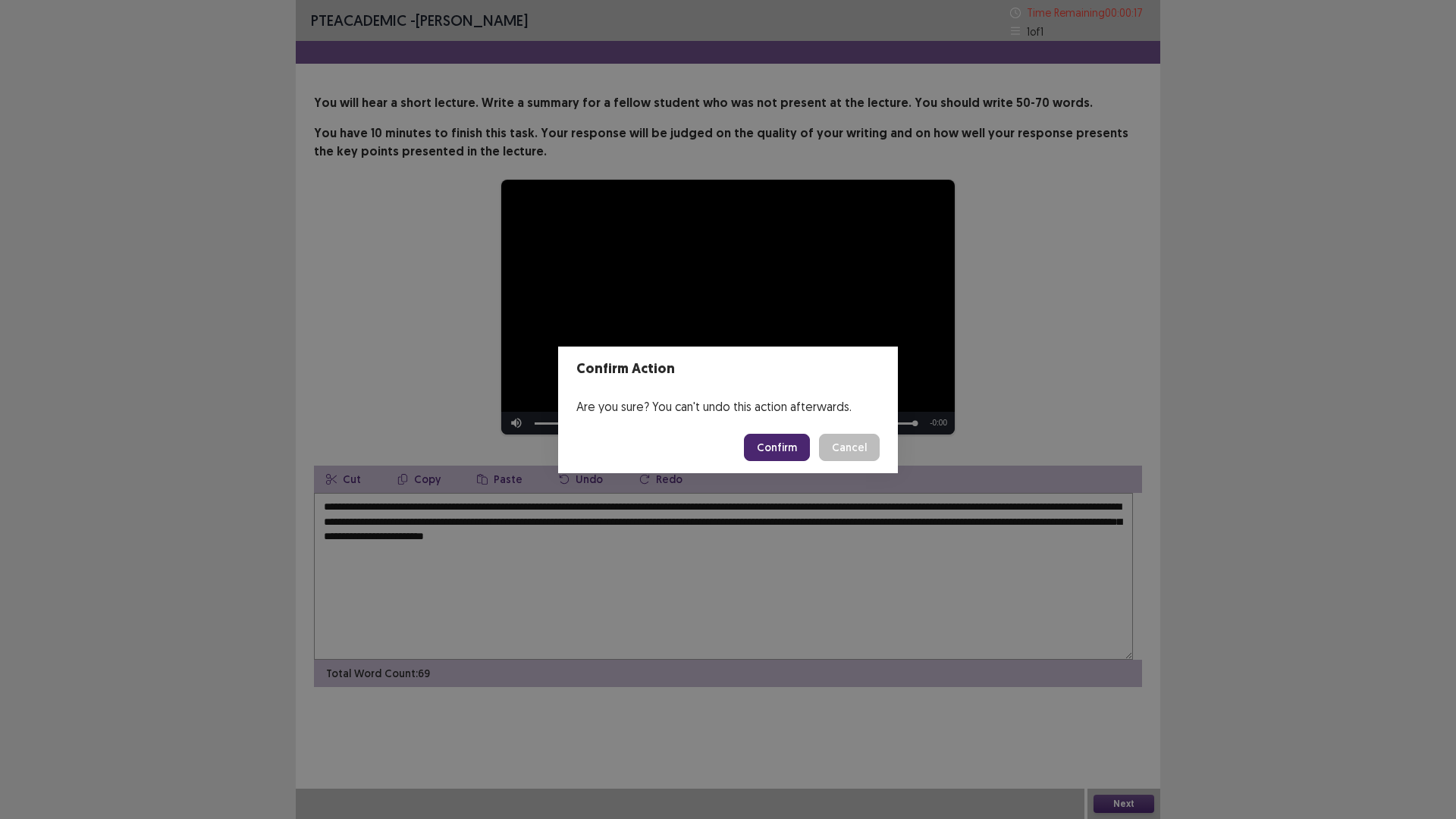
click at [784, 451] on button "Confirm" at bounding box center [777, 447] width 66 height 28
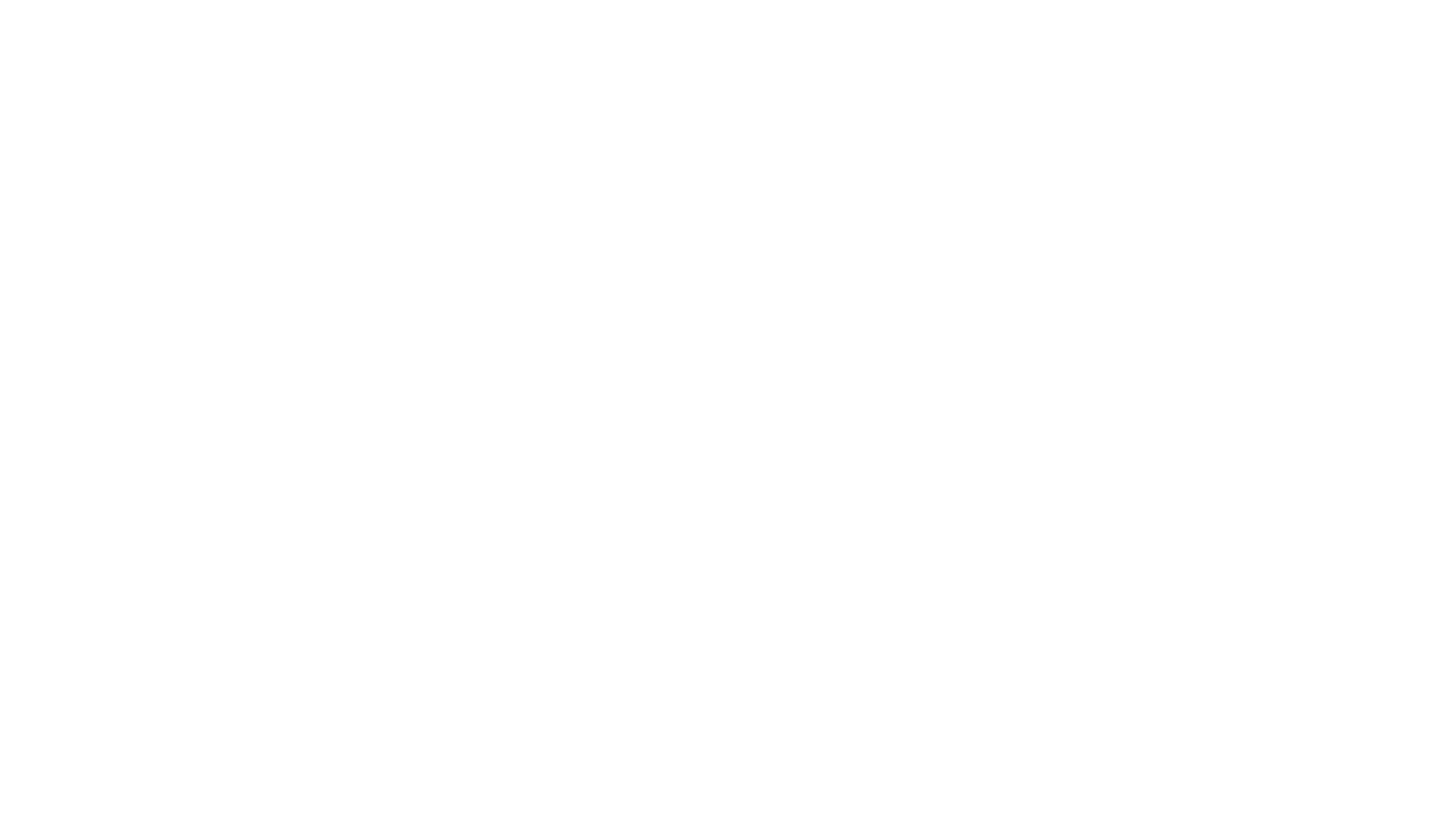
scroll to position [0, 0]
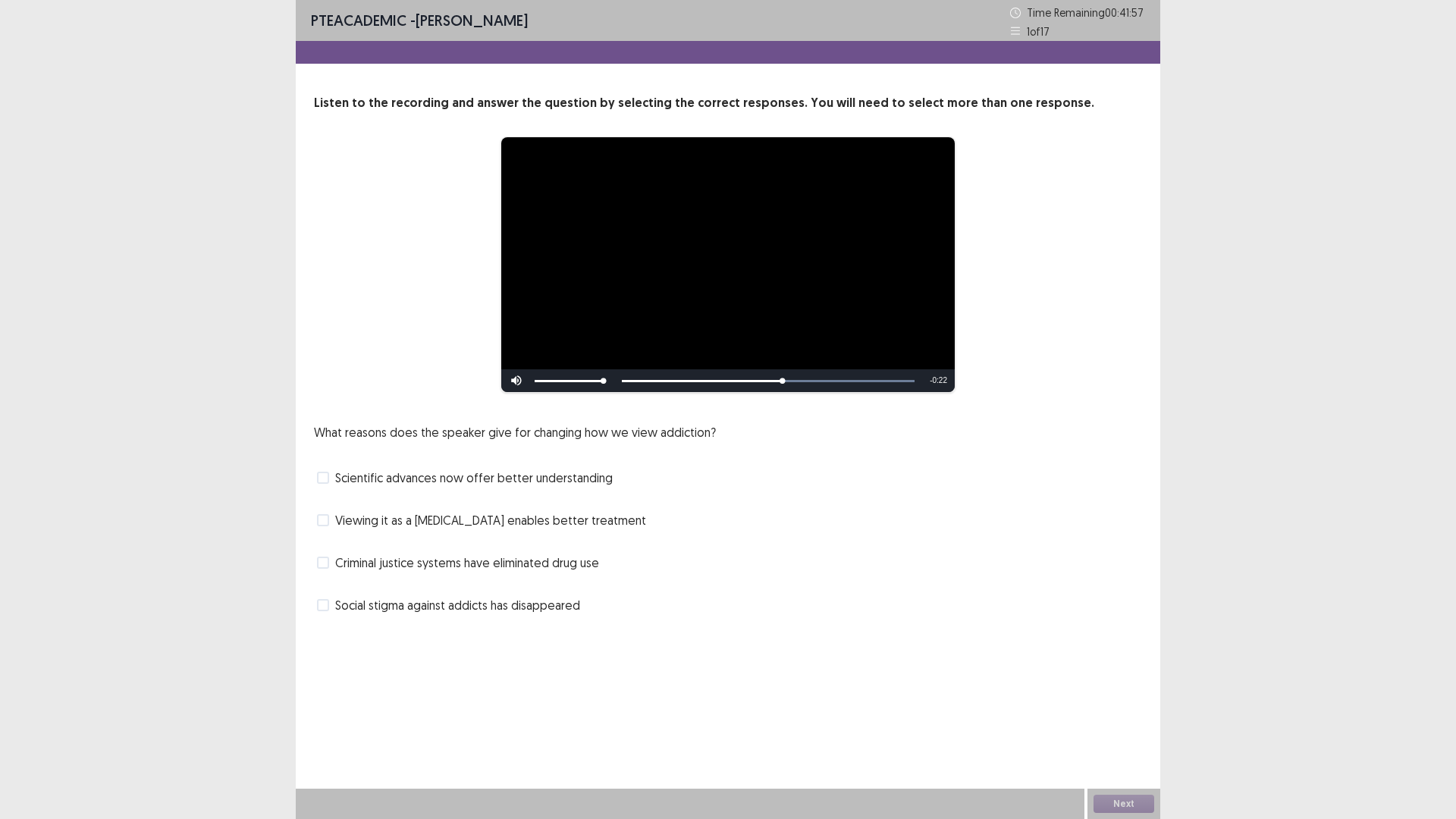
click at [347, 529] on span "Viewing it as a [MEDICAL_DATA] enables better treatment" at bounding box center [490, 520] width 311 height 18
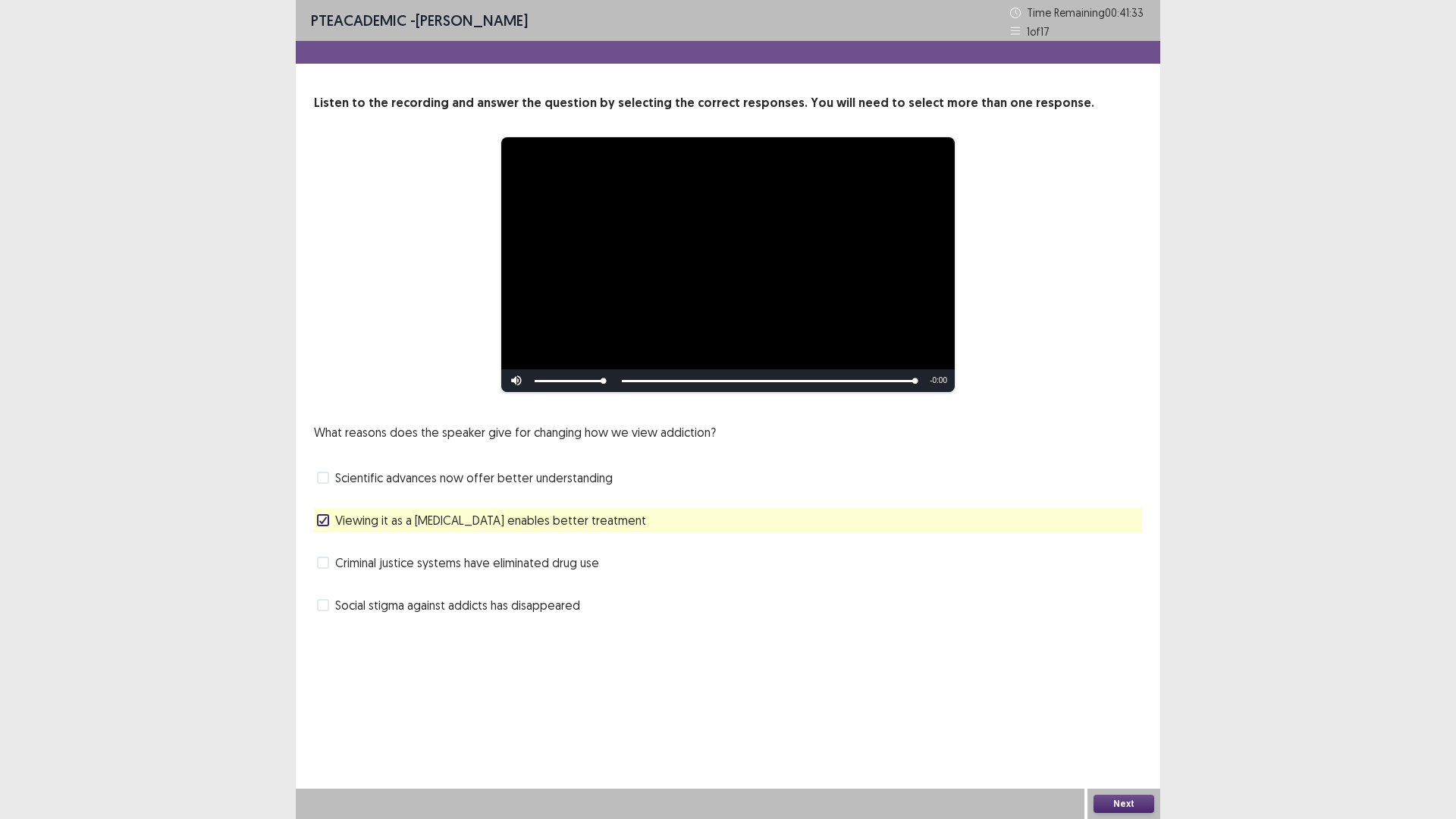
click at [1118, 724] on button "Next" at bounding box center [1123, 804] width 61 height 18
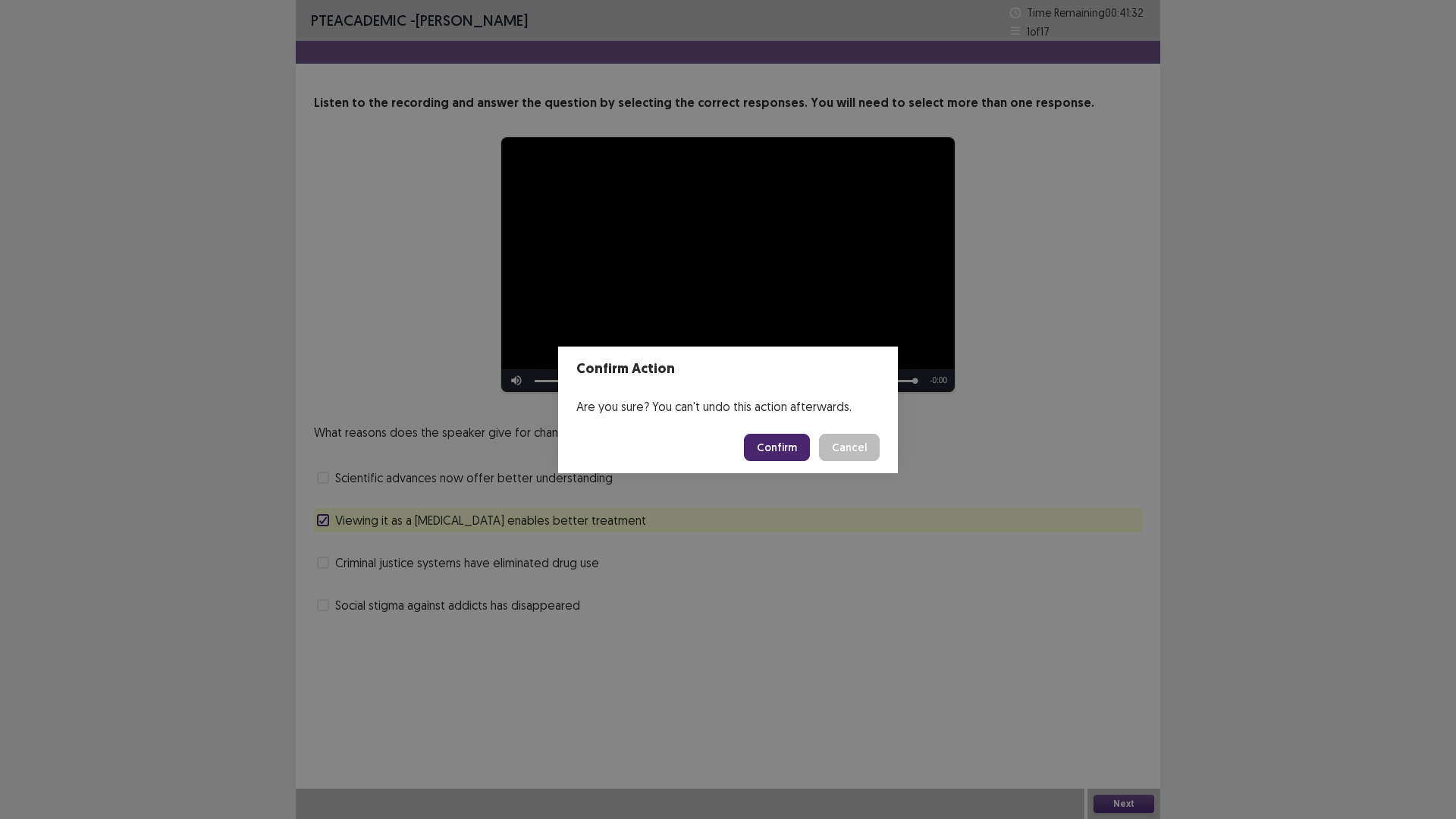
click at [810, 458] on button "Confirm" at bounding box center [777, 447] width 66 height 28
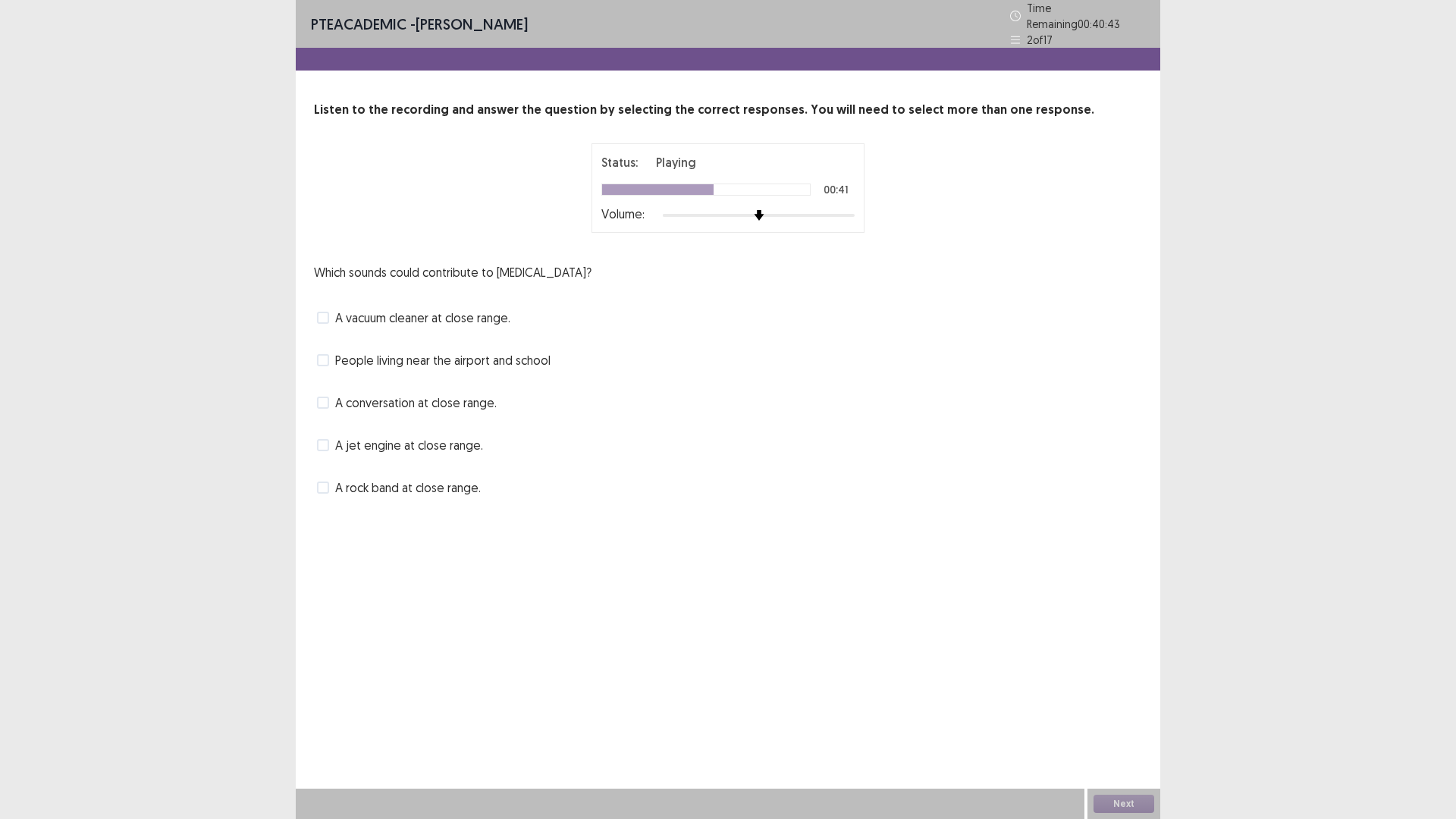
click at [329, 366] on span at bounding box center [323, 360] width 12 height 12
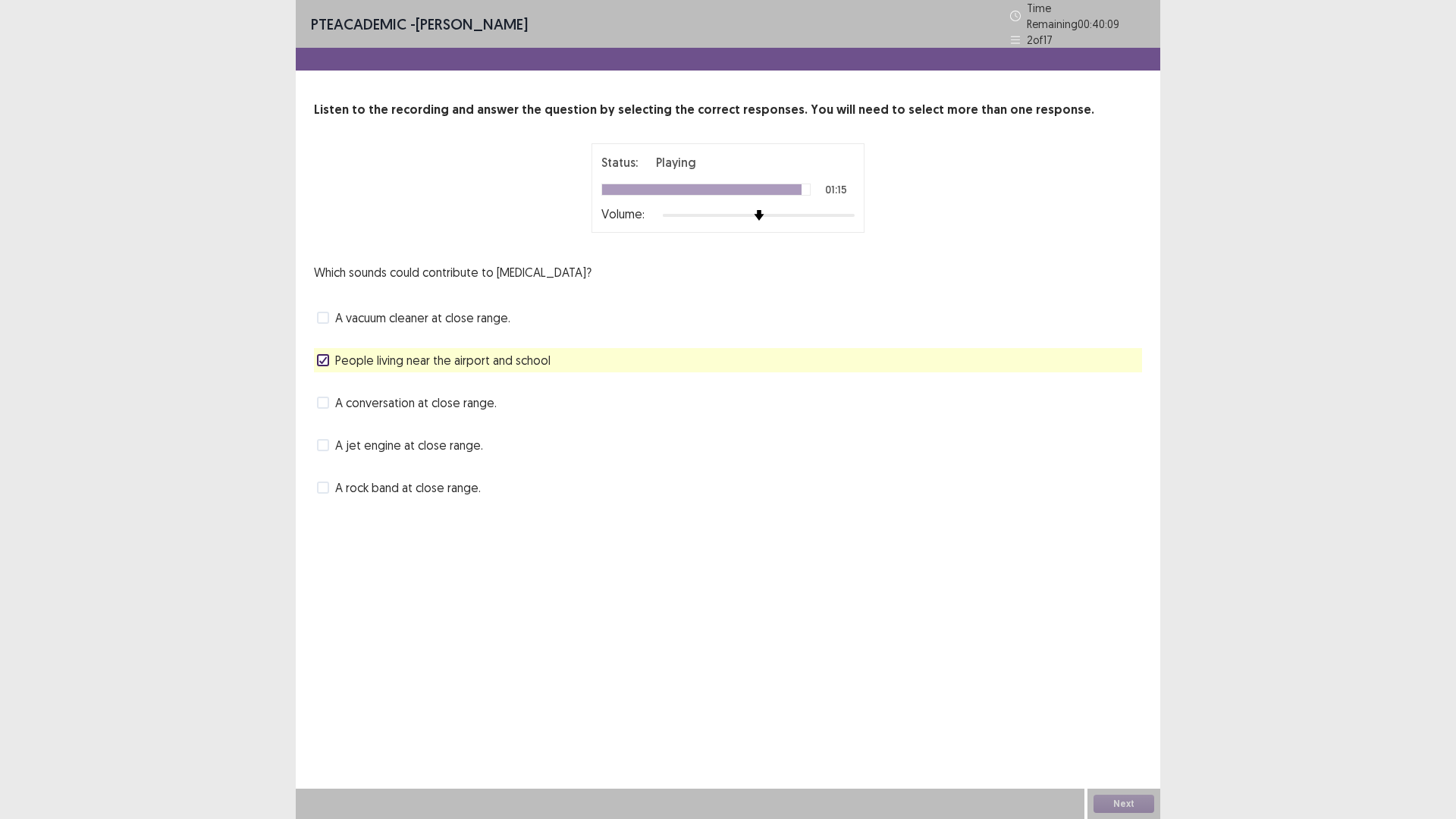
click at [324, 409] on span at bounding box center [323, 403] width 12 height 12
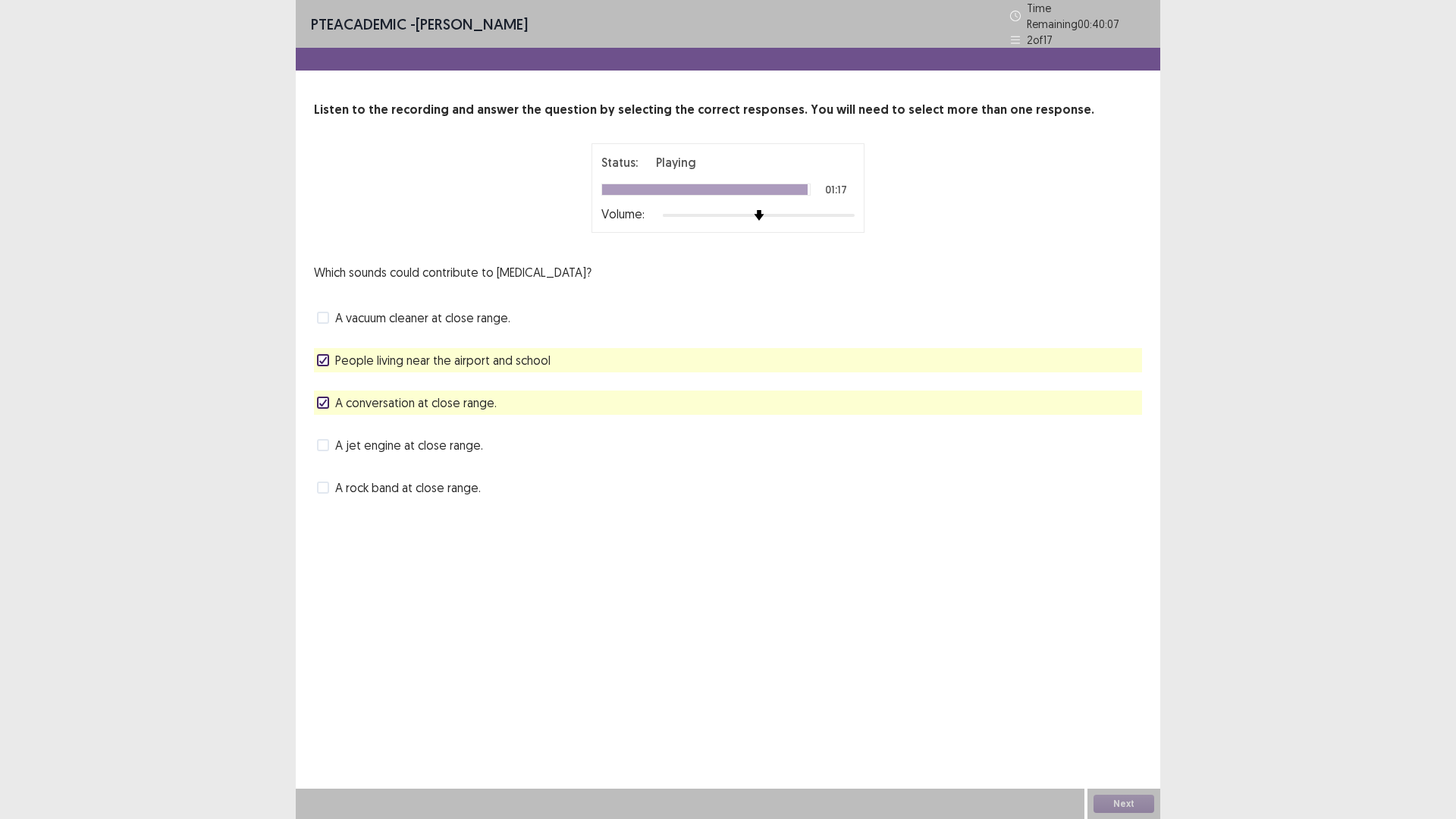
click at [327, 406] on icon at bounding box center [323, 403] width 9 height 8
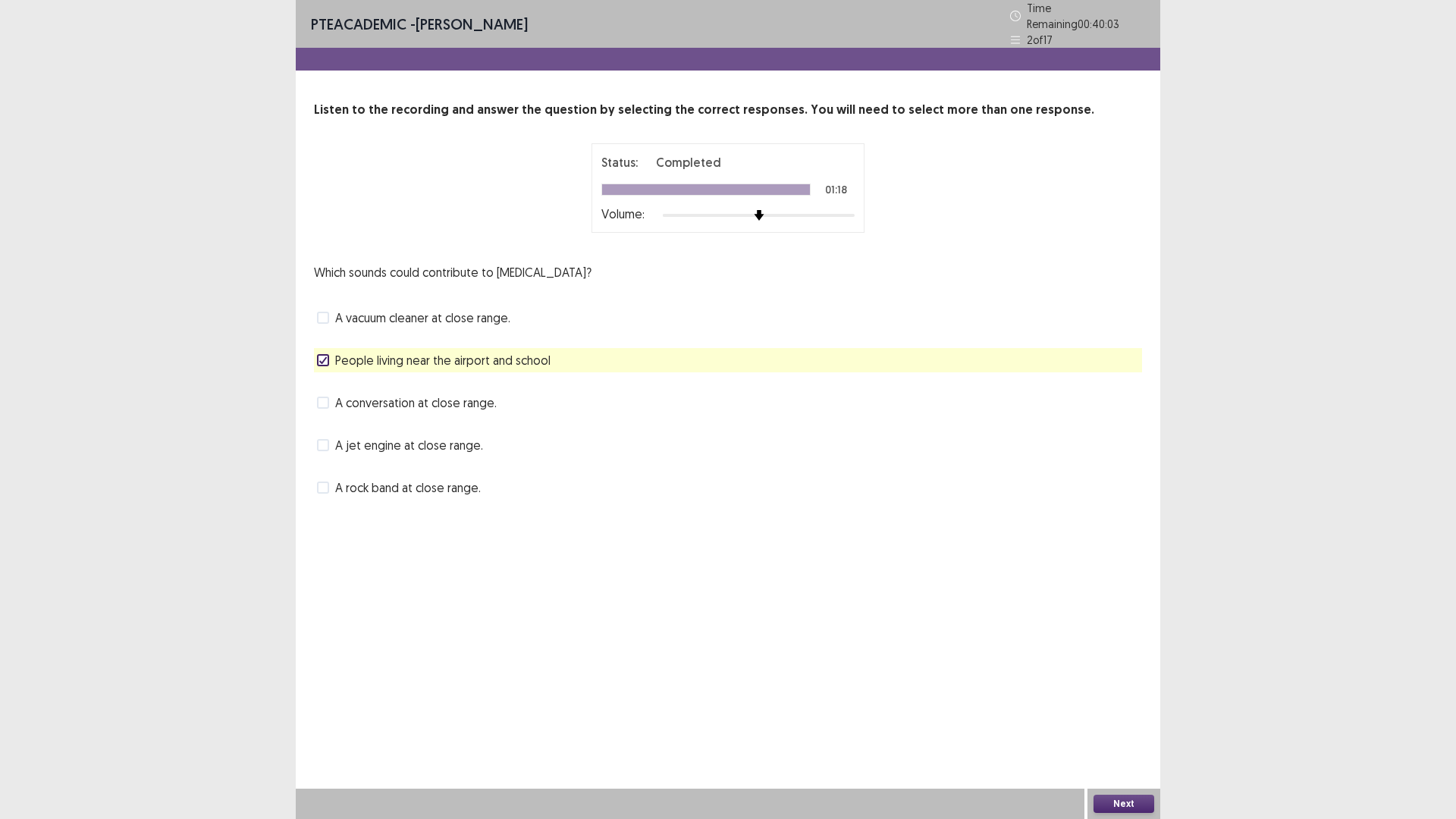
click at [1123, 724] on button "Next" at bounding box center [1123, 804] width 61 height 18
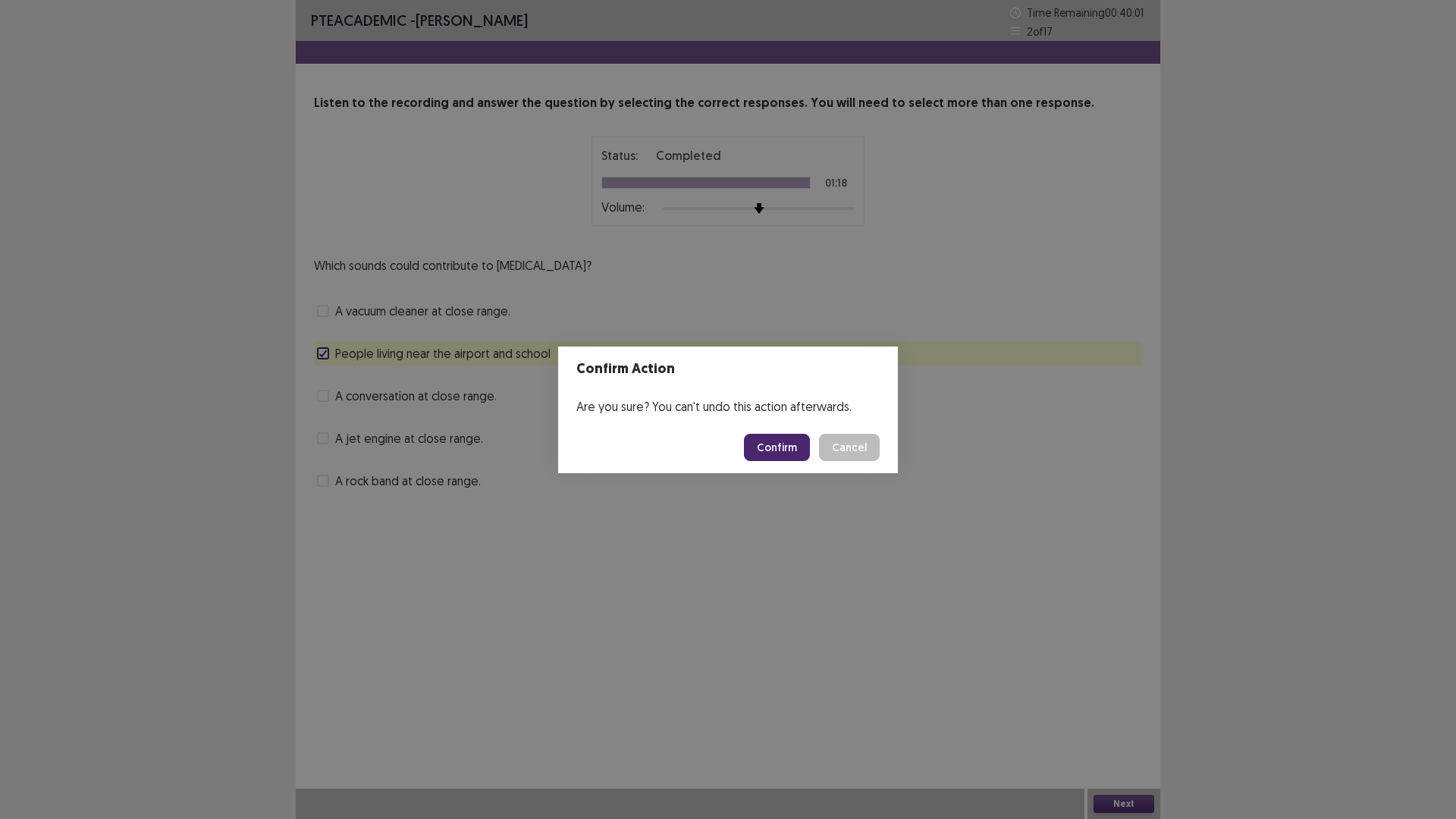
click at [791, 461] on button "Confirm" at bounding box center [777, 447] width 66 height 28
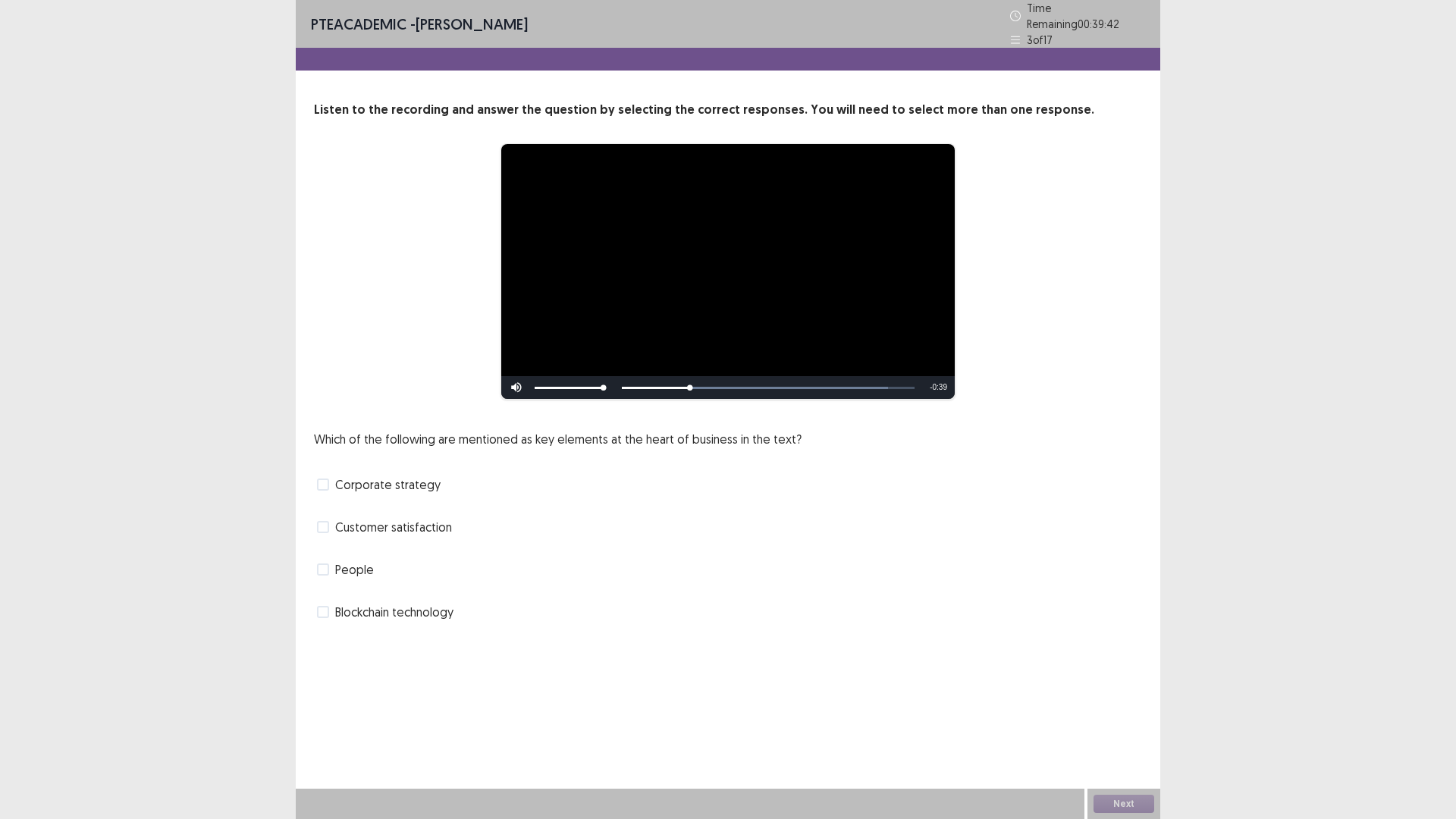
click at [323, 575] on span at bounding box center [323, 569] width 12 height 12
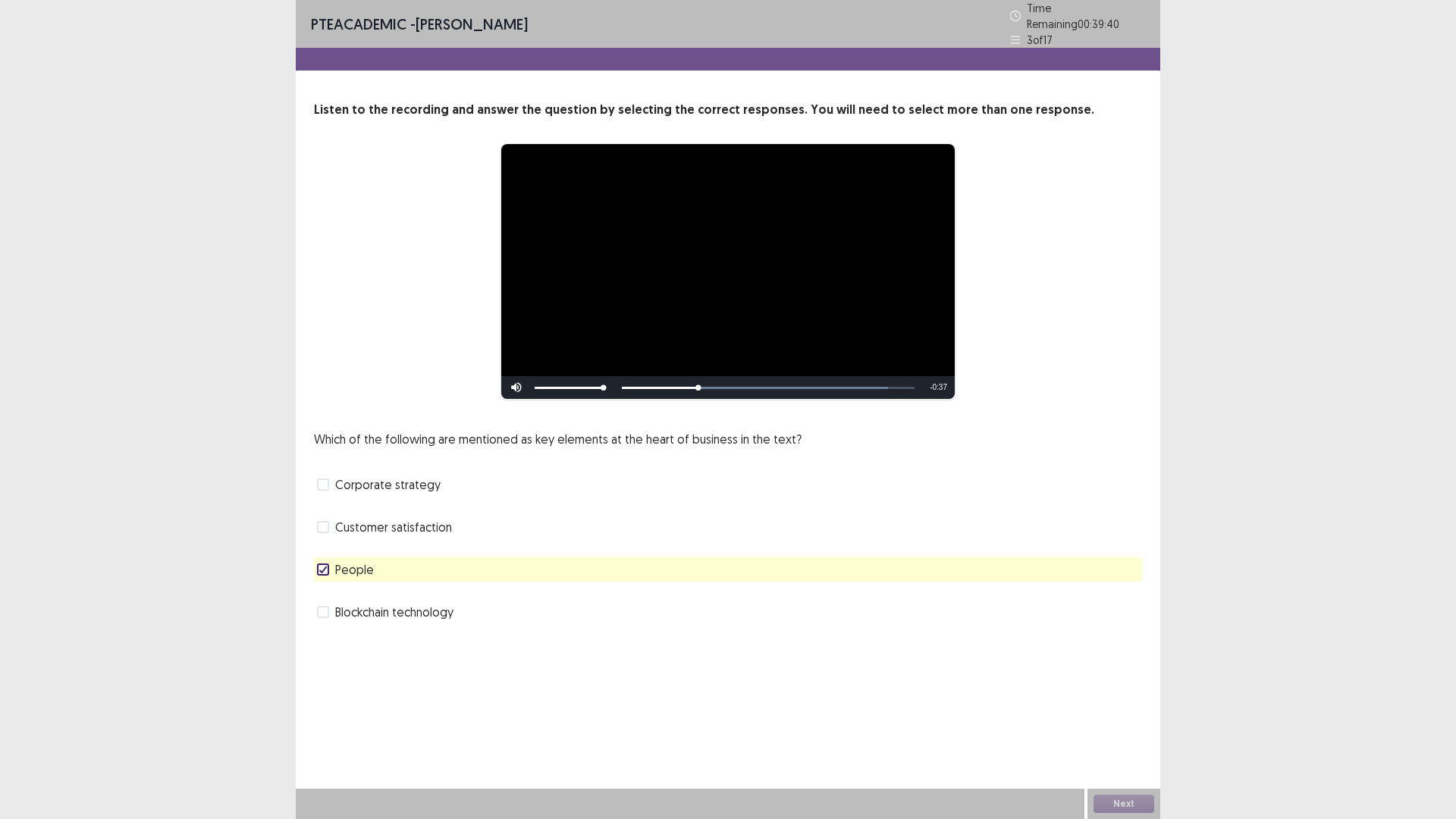
click at [340, 493] on label "Corporate strategy" at bounding box center [379, 485] width 124 height 18
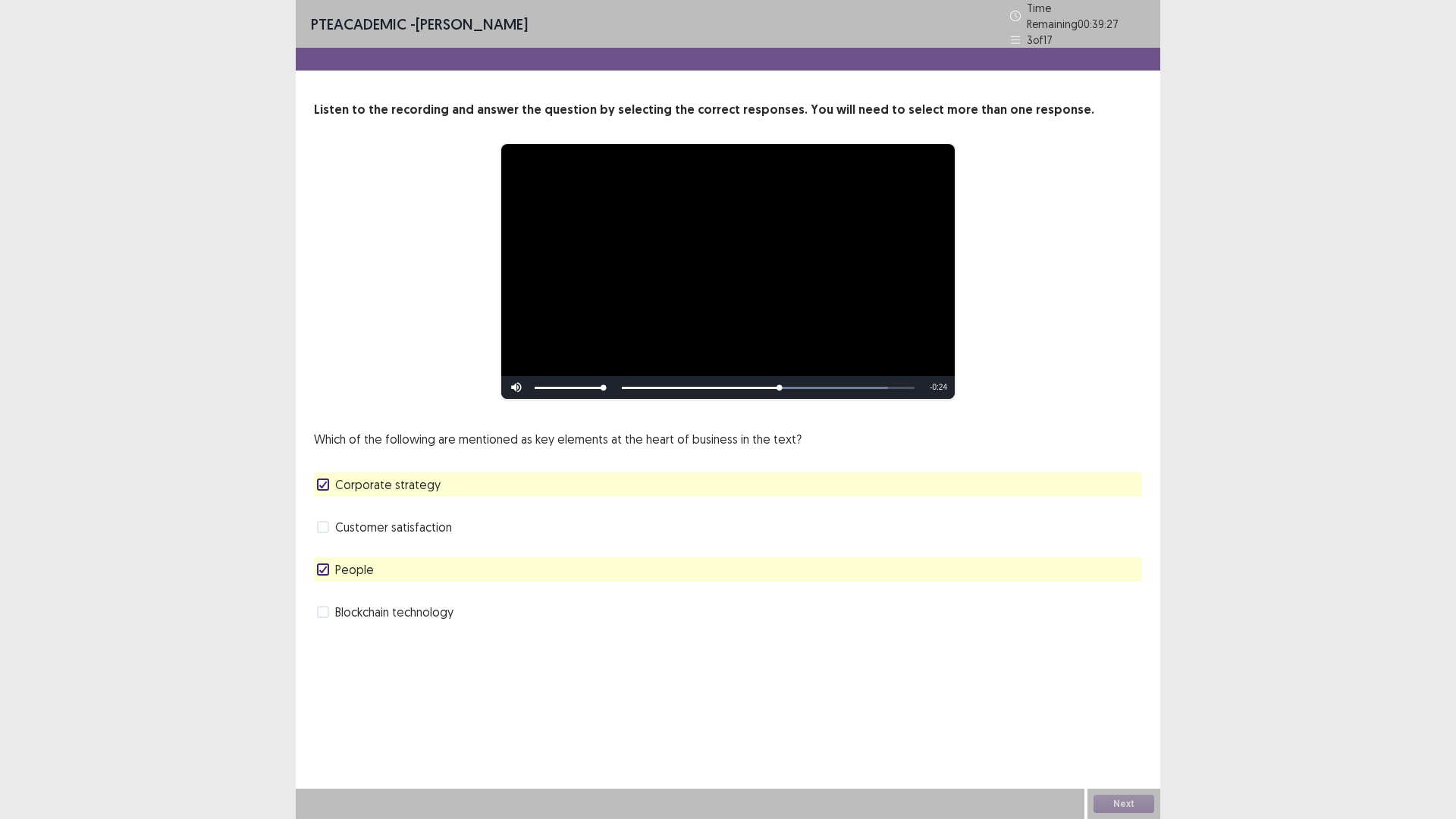
click at [327, 489] on icon at bounding box center [323, 485] width 9 height 8
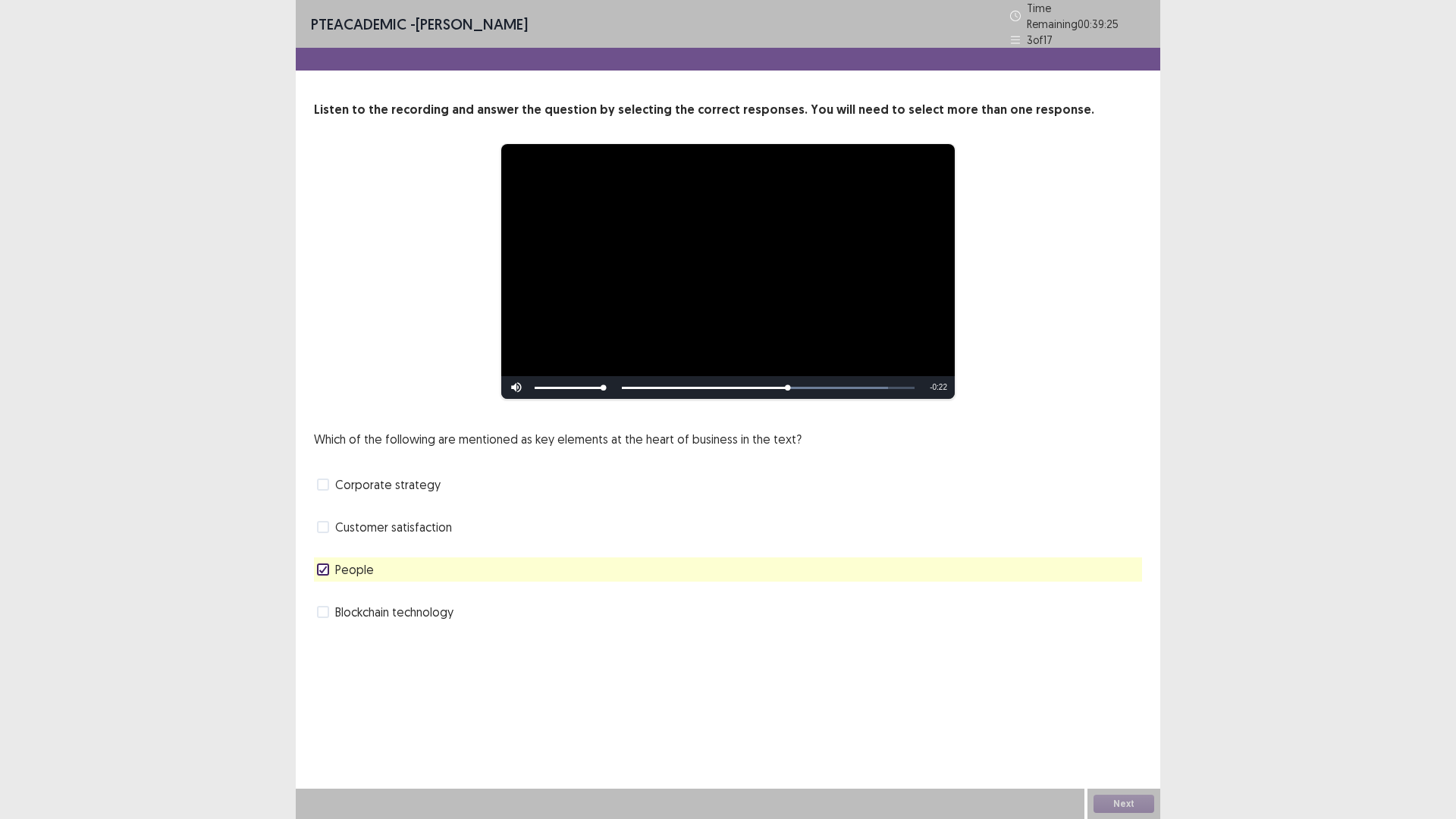
click at [323, 574] on div at bounding box center [323, 569] width 9 height 9
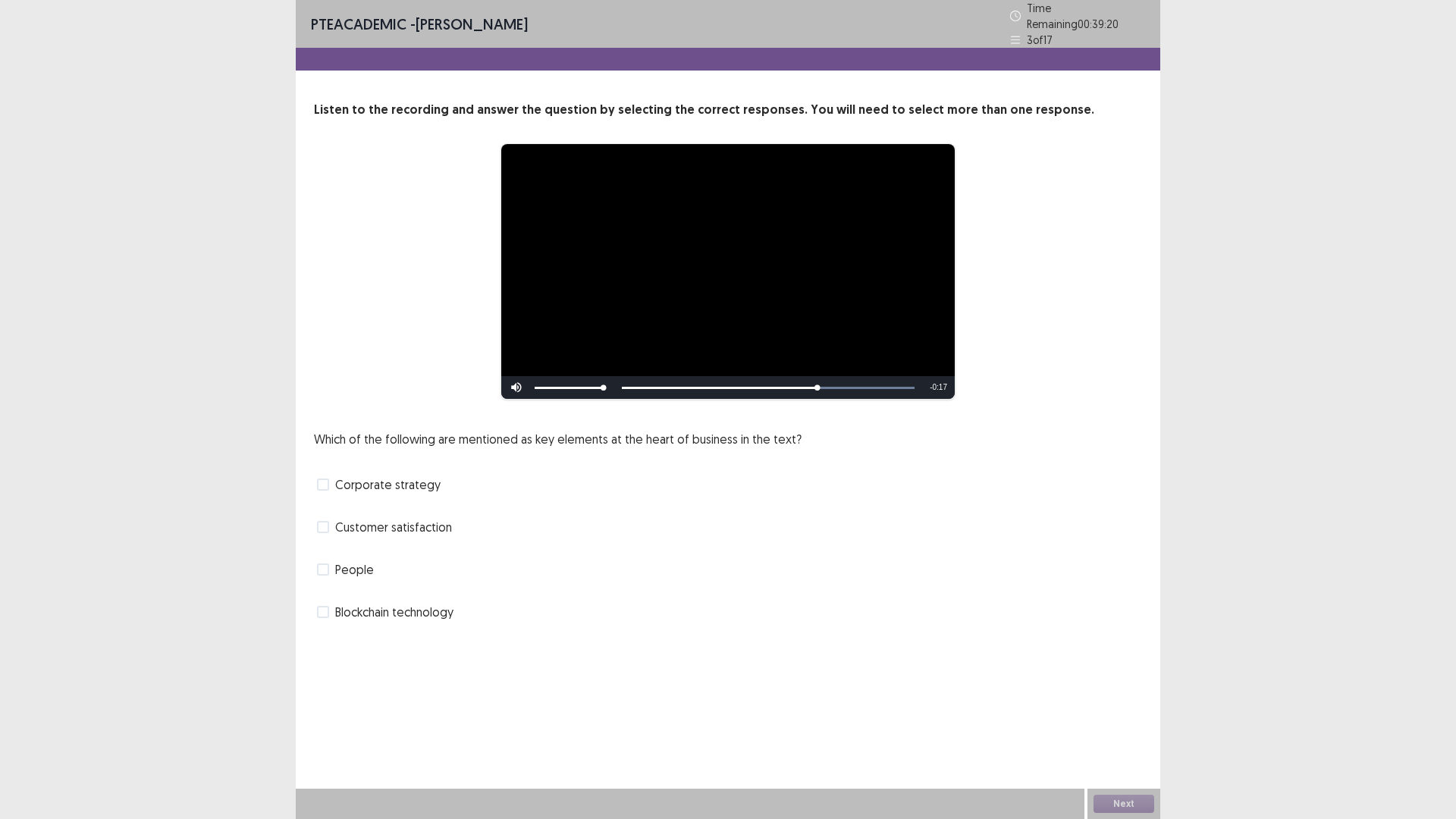
click at [329, 618] on span at bounding box center [323, 612] width 12 height 12
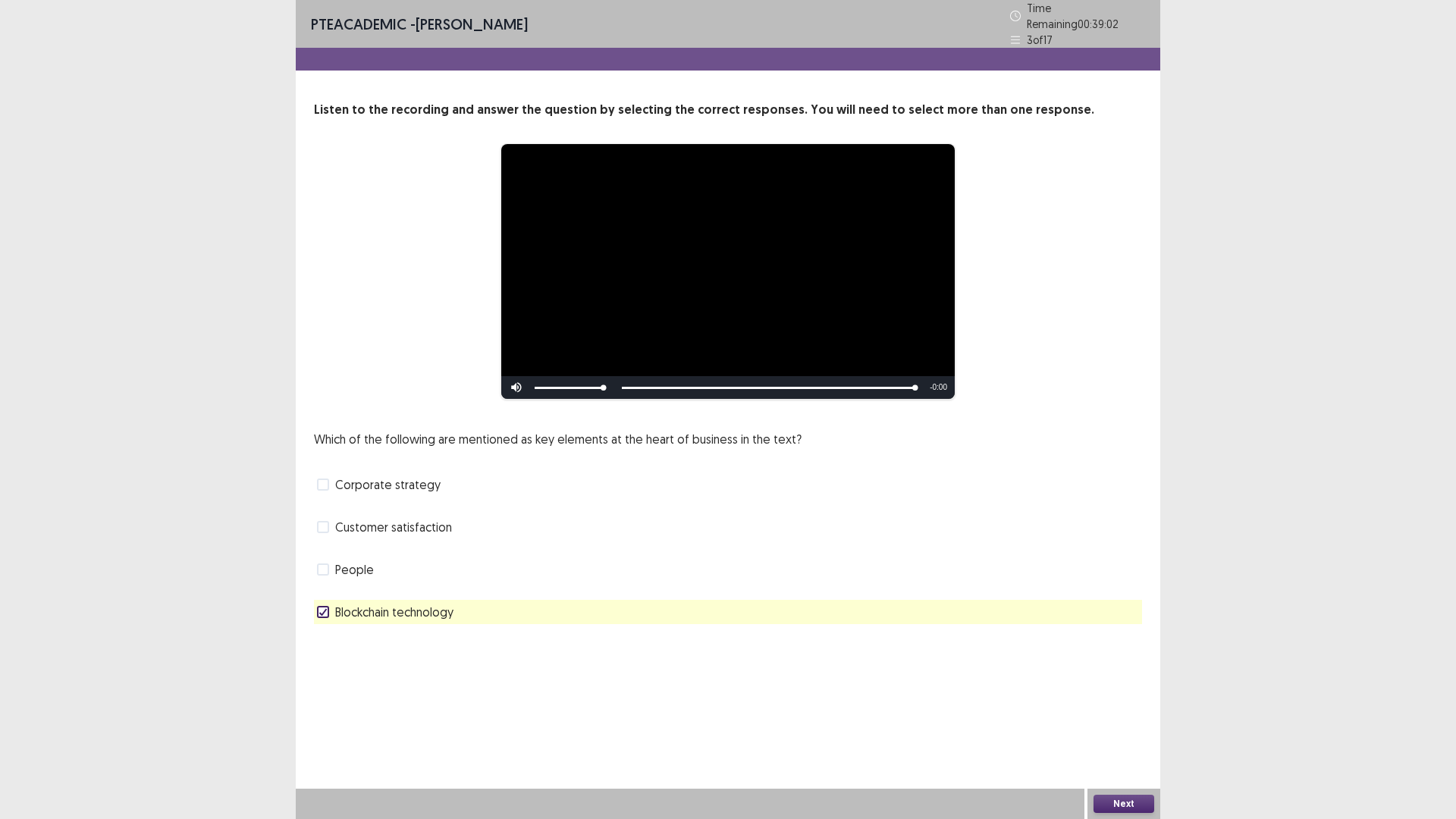
click at [1126, 724] on button "Next" at bounding box center [1123, 804] width 61 height 18
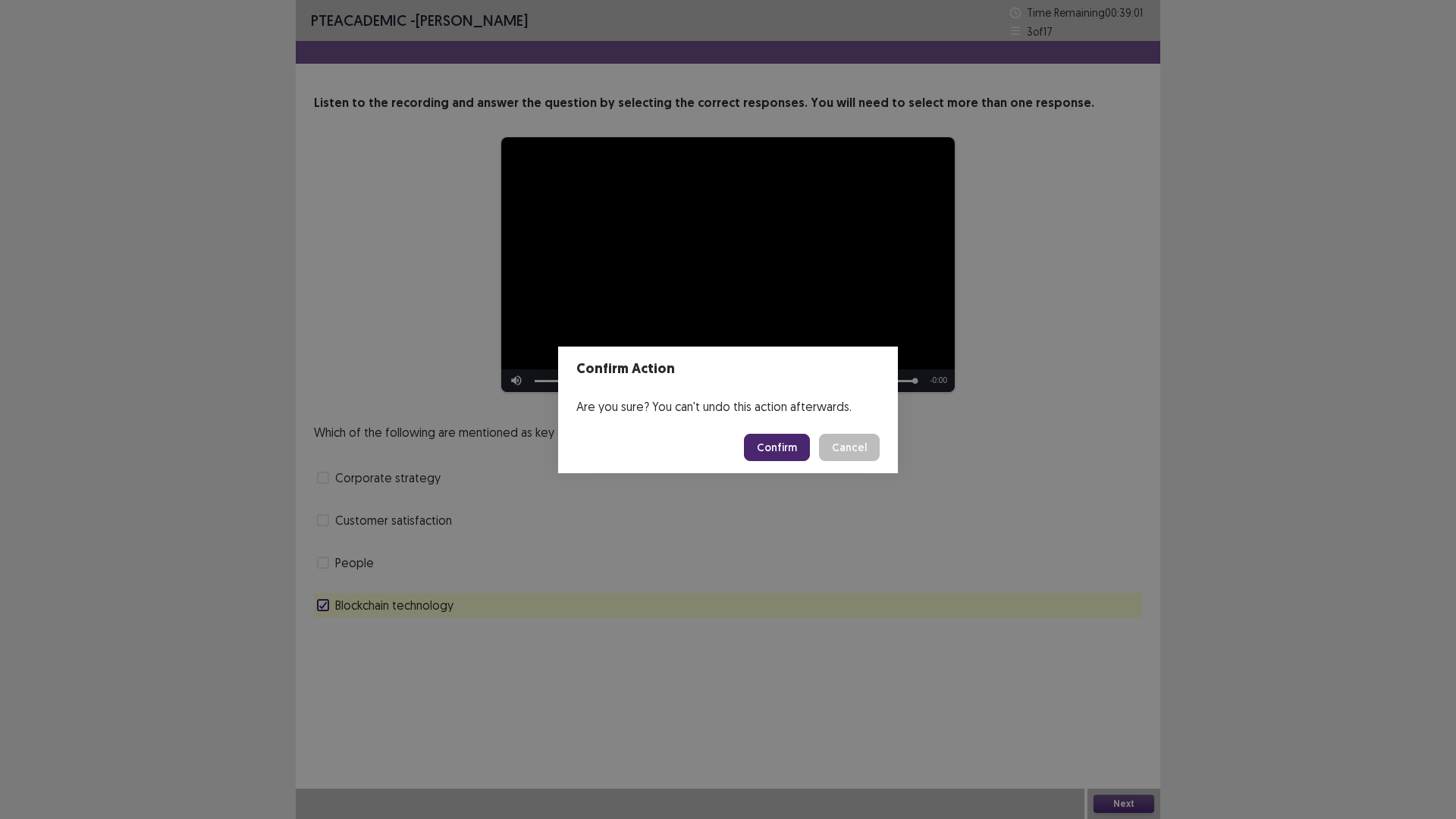
click at [804, 456] on button "Confirm" at bounding box center [777, 447] width 66 height 28
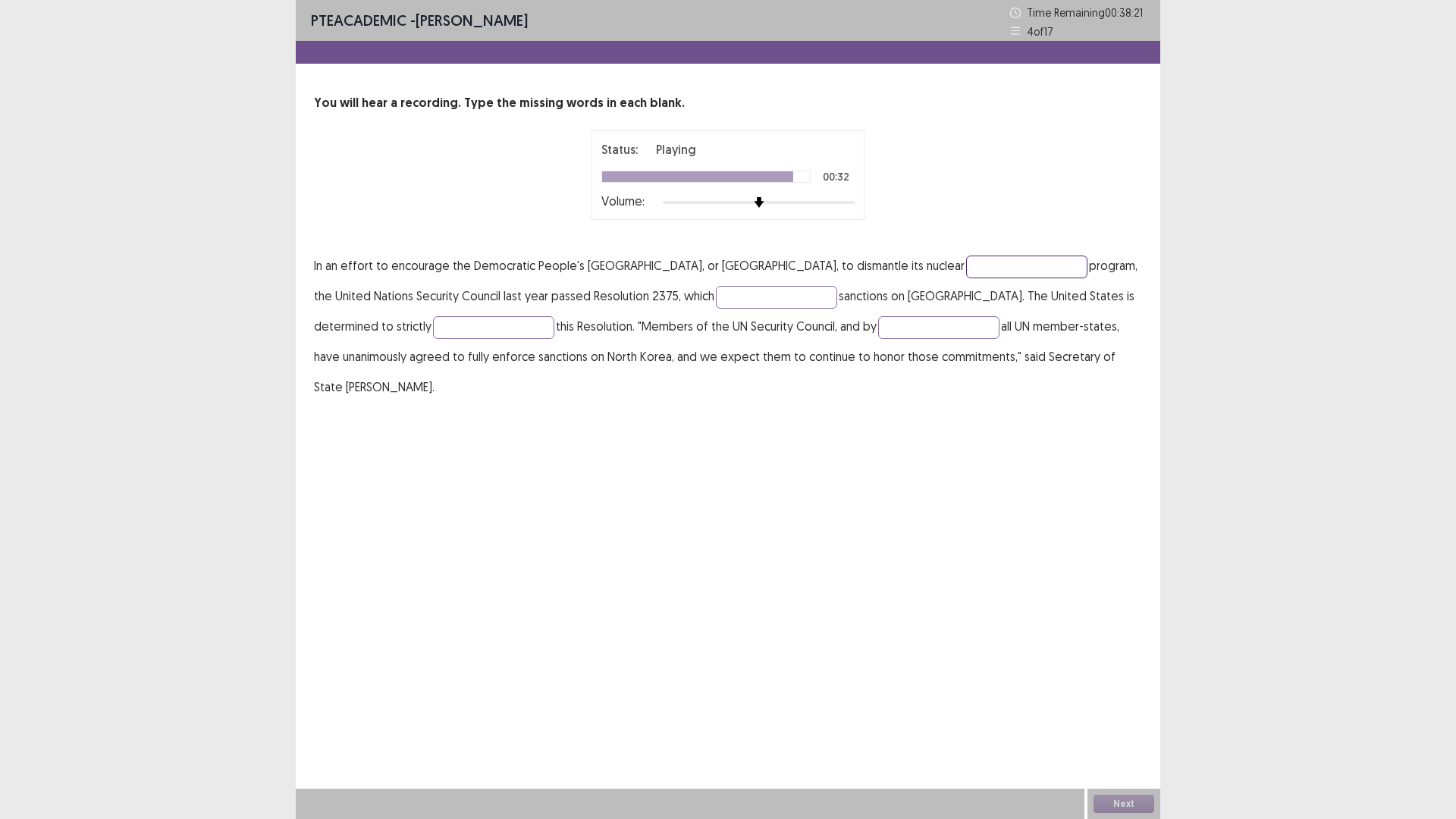
click at [966, 278] on input "text" at bounding box center [1026, 267] width 121 height 23
type input "*******"
click at [716, 309] on input "text" at bounding box center [777, 297] width 121 height 23
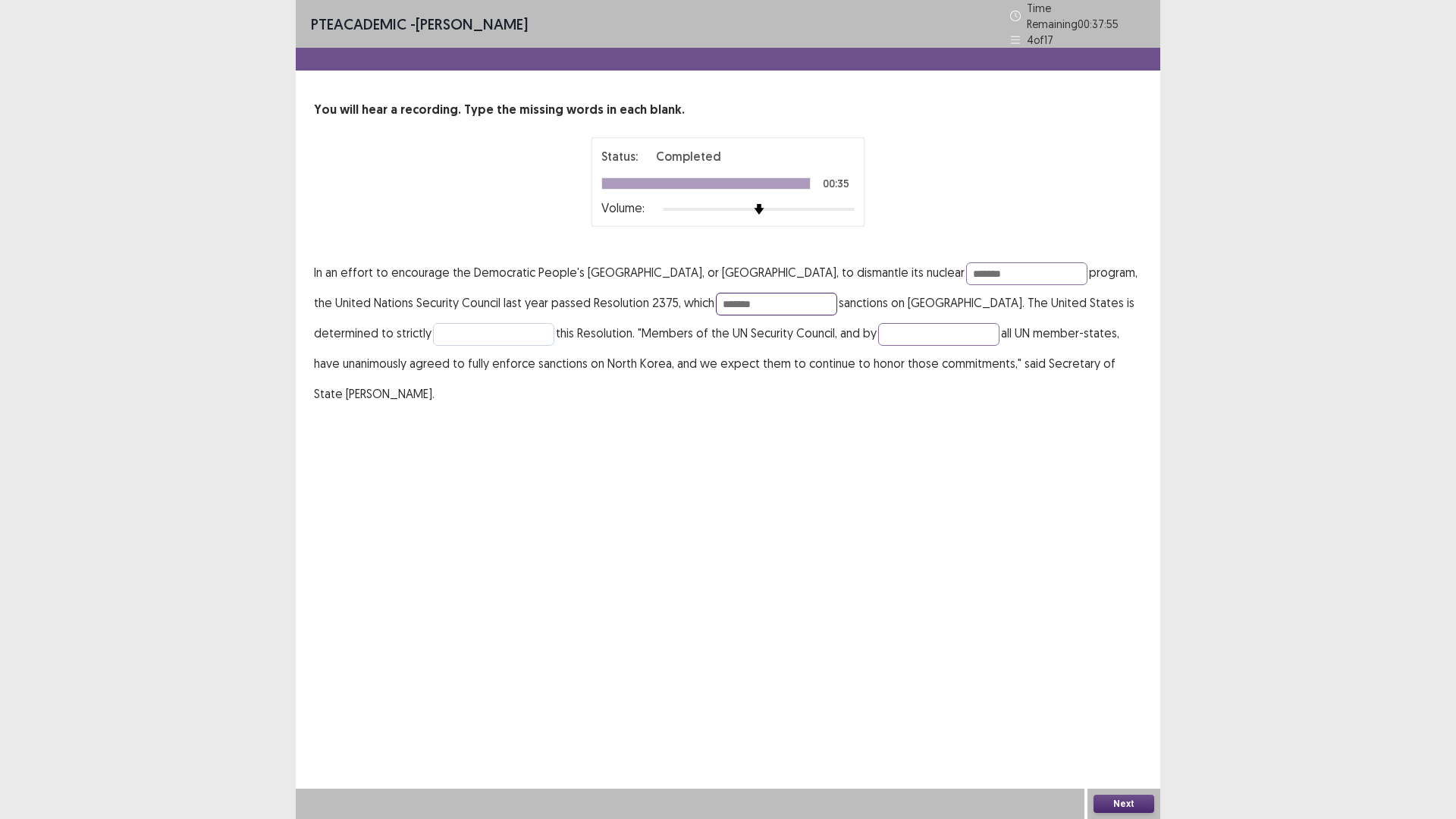
type input "*******"
click at [554, 346] on input "text" at bounding box center [493, 334] width 121 height 23
type input "*********"
click at [878, 346] on input "text" at bounding box center [939, 334] width 121 height 23
type input "*********"
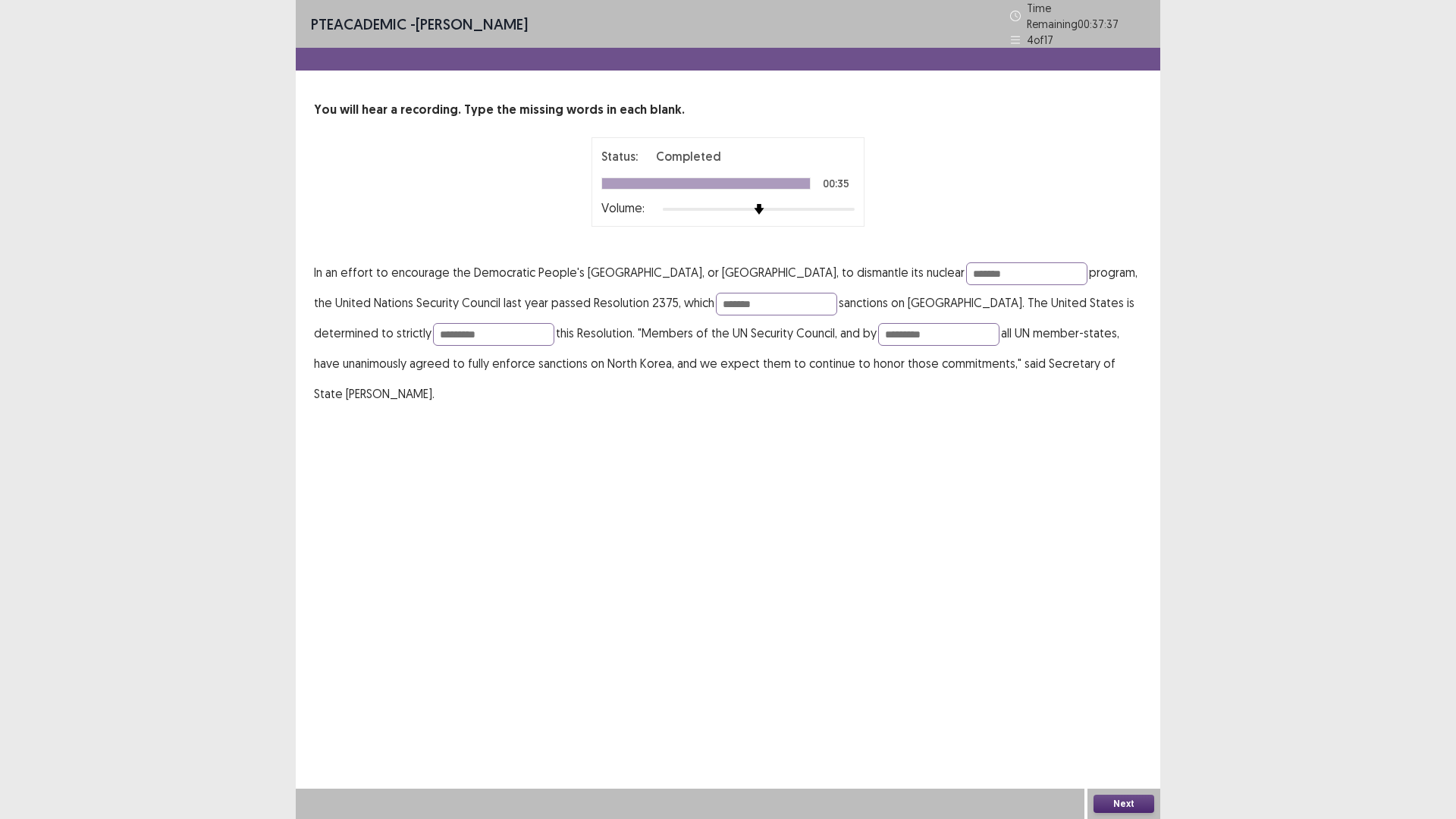
click at [1120, 724] on button "Next" at bounding box center [1123, 804] width 61 height 18
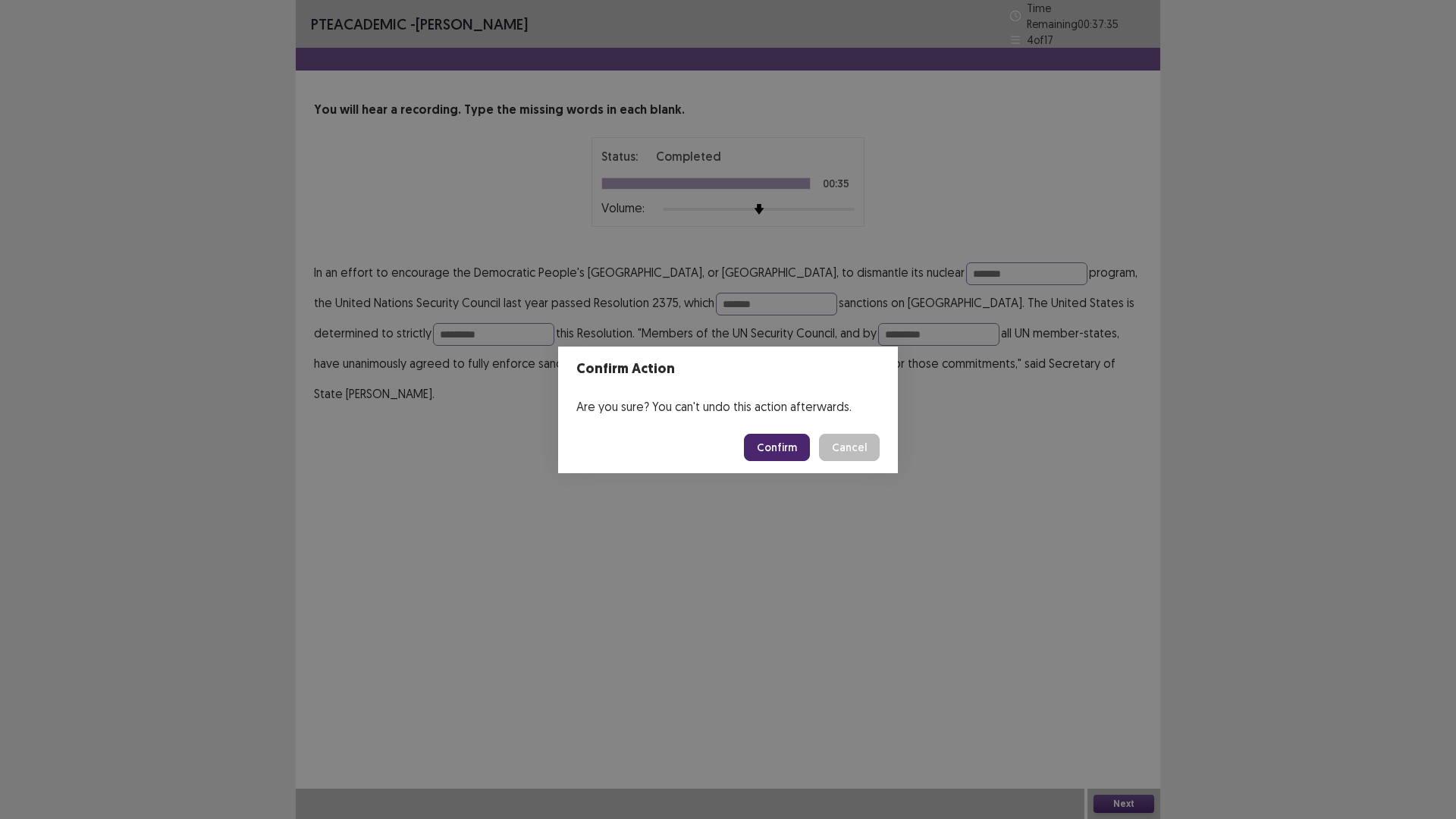
click at [810, 449] on button "Confirm" at bounding box center [777, 447] width 66 height 28
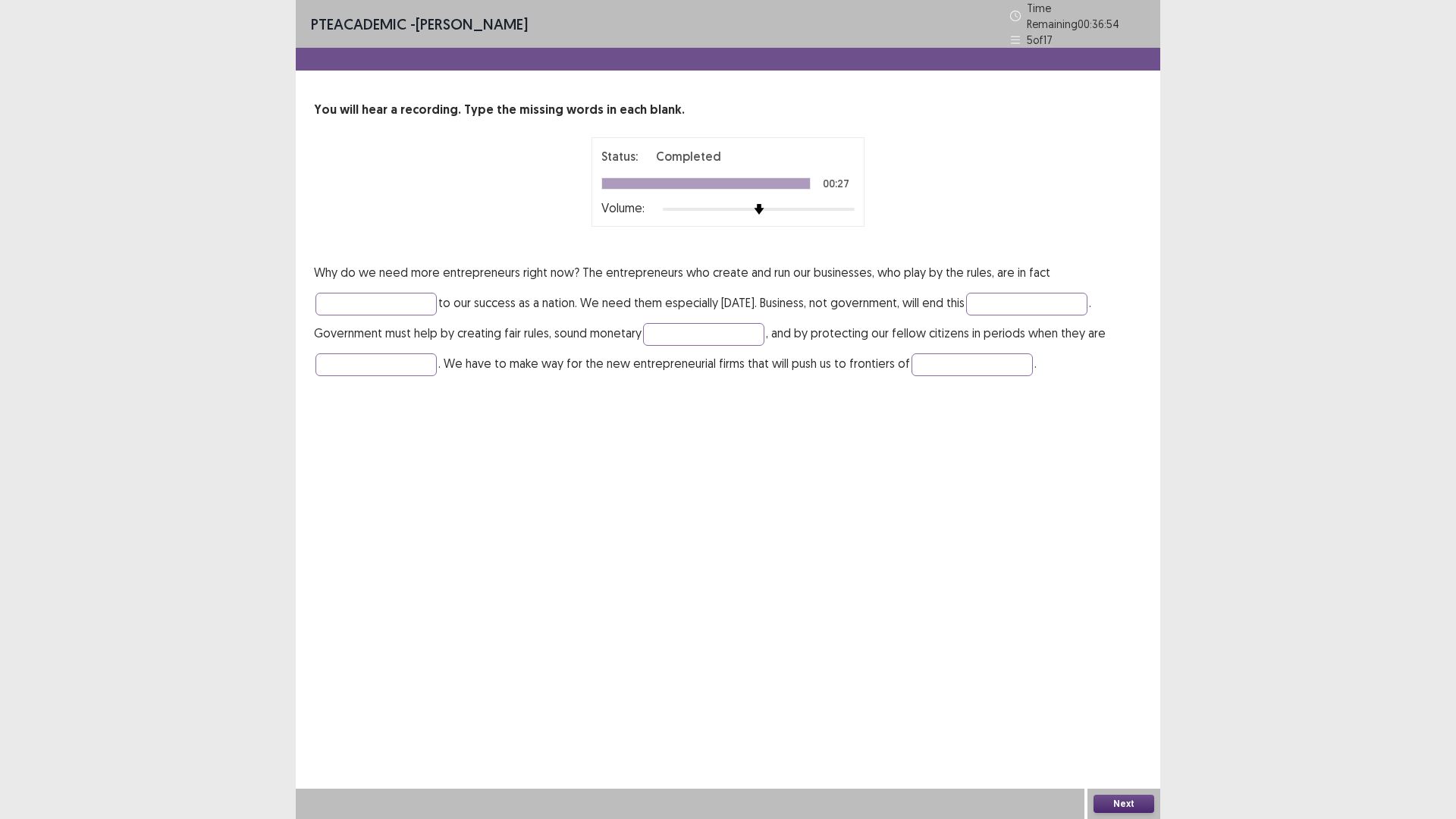
click at [0, 0] on div "PTE academic - [PERSON_NAME] Time Remaining 00 : 36 : 54 5 of 17 You will hear …" at bounding box center [728, 410] width 1456 height 819
drag, startPoint x: 91, startPoint y: 818, endPoint x: 541, endPoint y: 361, distance: 641.4
click at [436, 316] on input "text" at bounding box center [376, 304] width 121 height 23
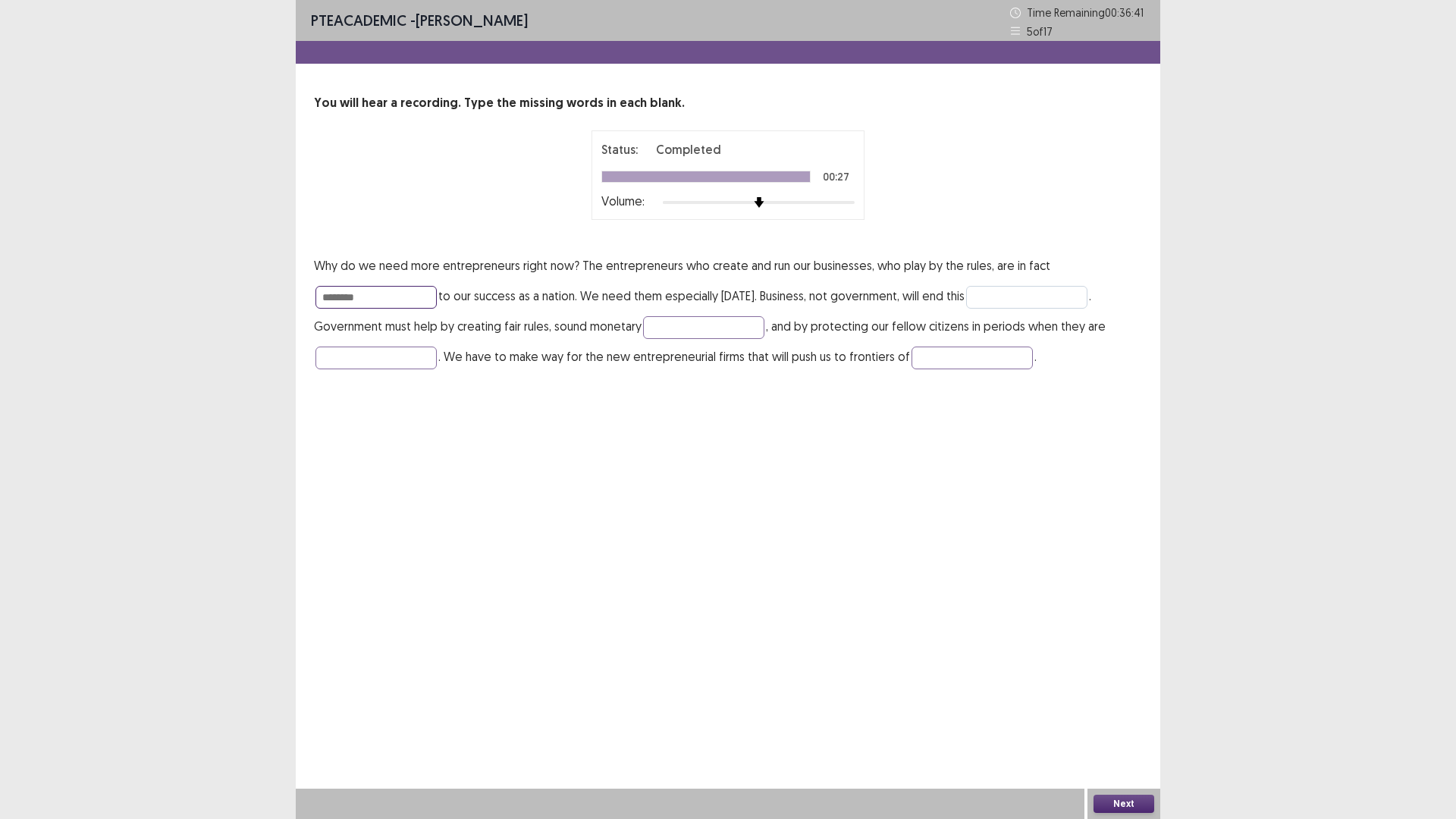
type input "********"
click at [966, 309] on input "text" at bounding box center [1026, 297] width 121 height 23
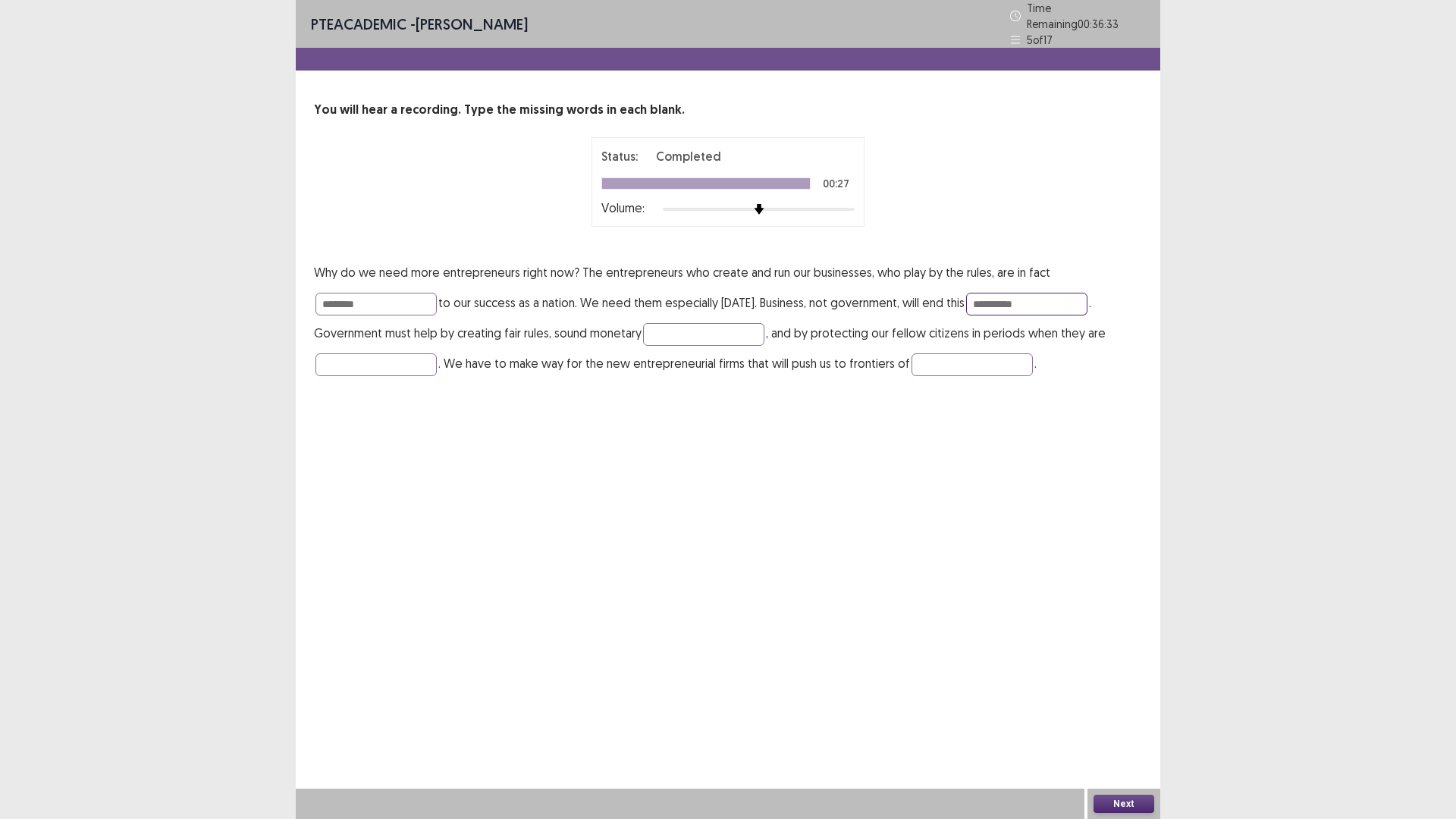
type input "**********"
click at [1019, 378] on p "**********" at bounding box center [728, 318] width 828 height 121
click at [764, 346] on input "text" at bounding box center [704, 334] width 121 height 23
type input "******"
click at [436, 376] on input "text" at bounding box center [376, 365] width 121 height 23
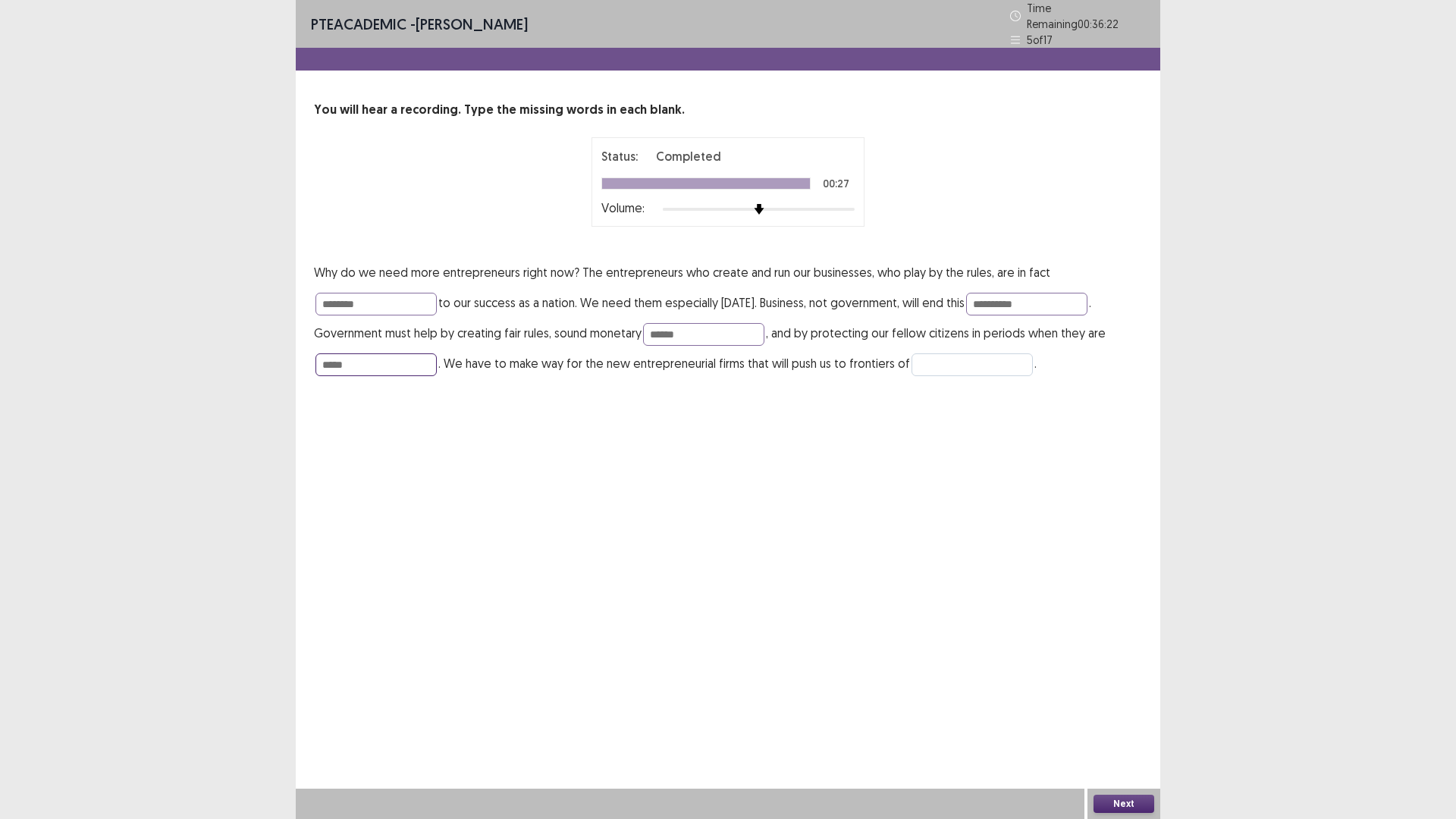
type input "*****"
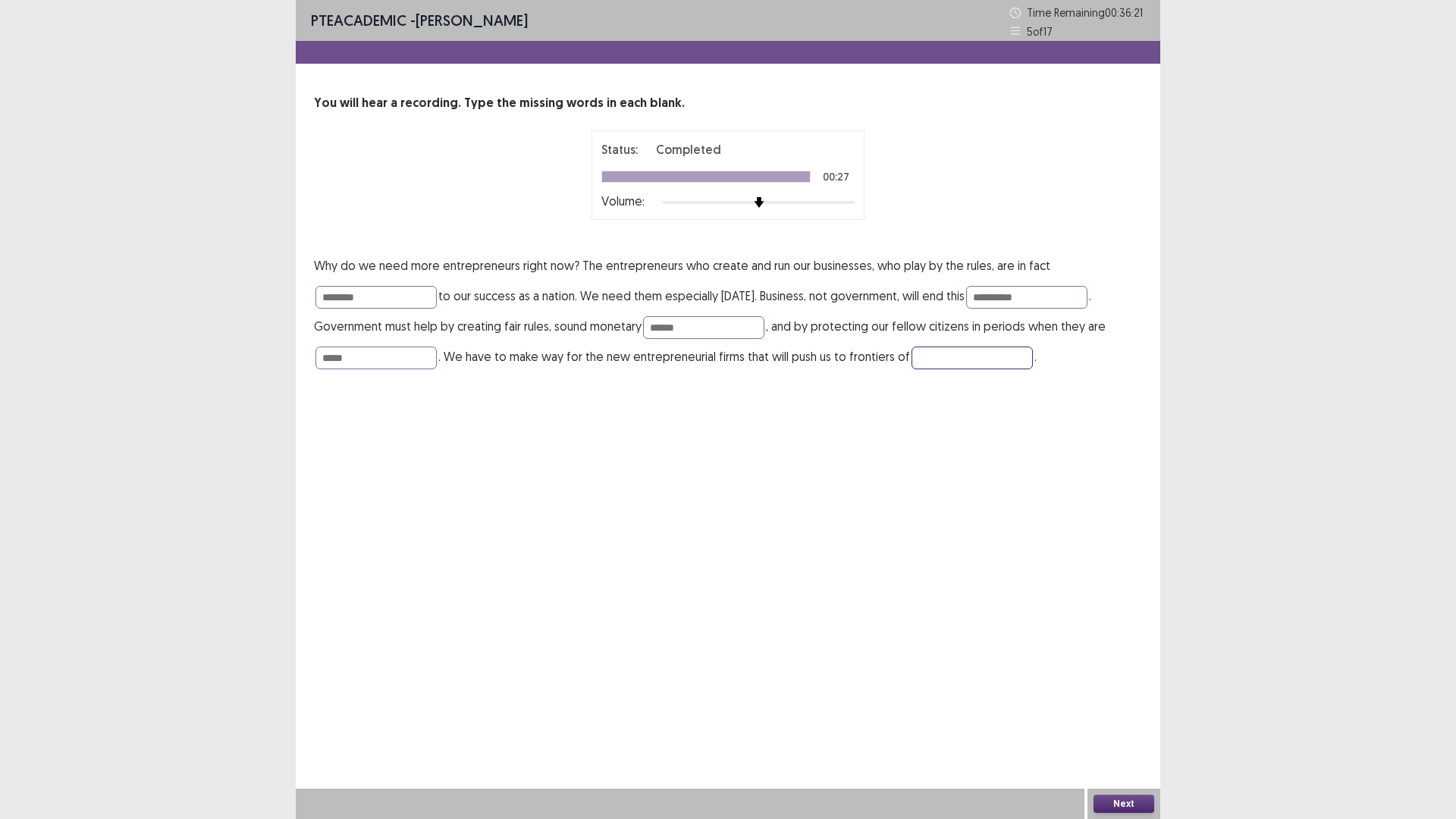
click at [911, 370] on input "text" at bounding box center [972, 358] width 121 height 23
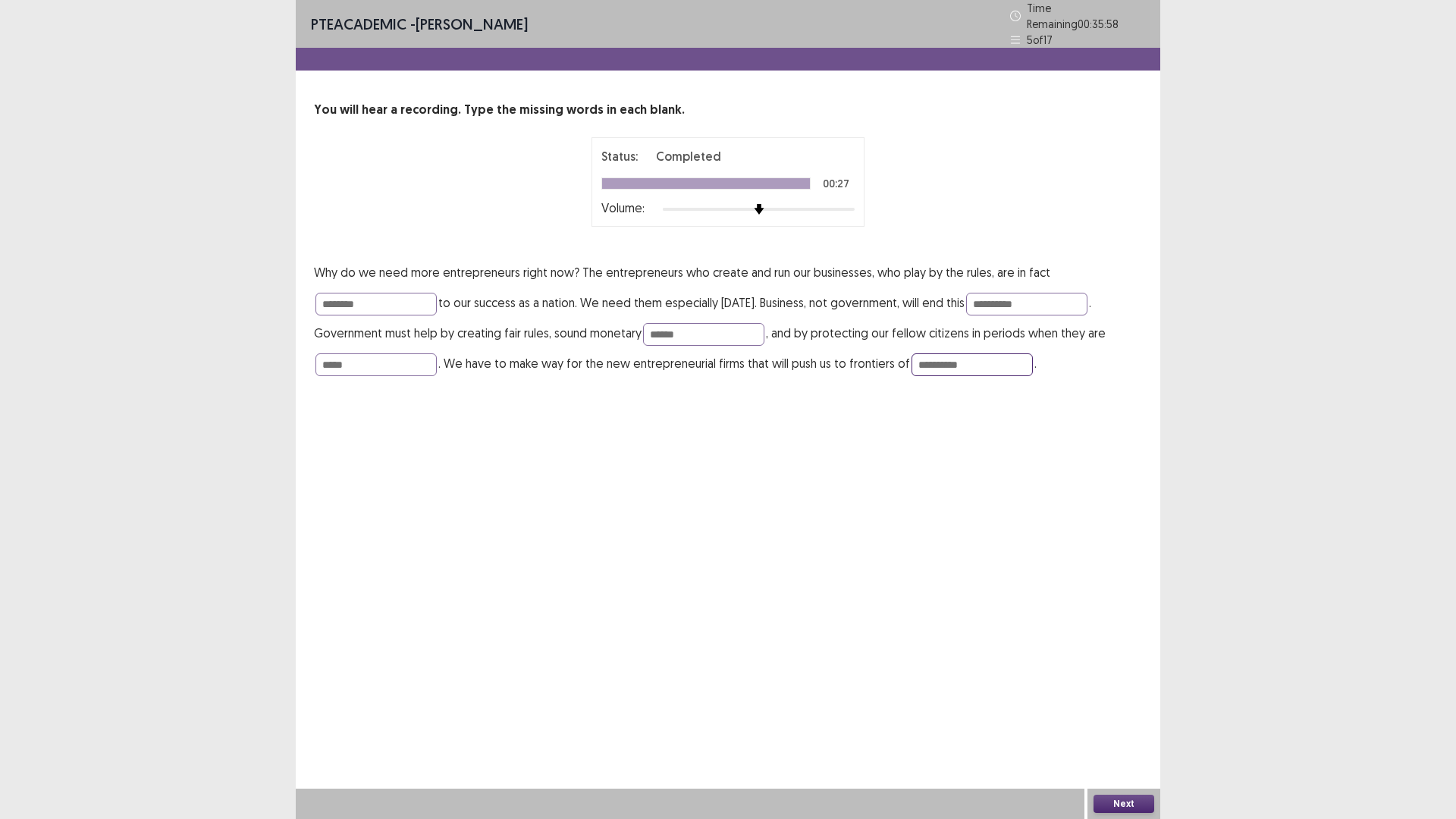
click at [911, 376] on input "**********" at bounding box center [972, 365] width 121 height 23
click at [1139, 724] on button "Next" at bounding box center [1123, 804] width 61 height 18
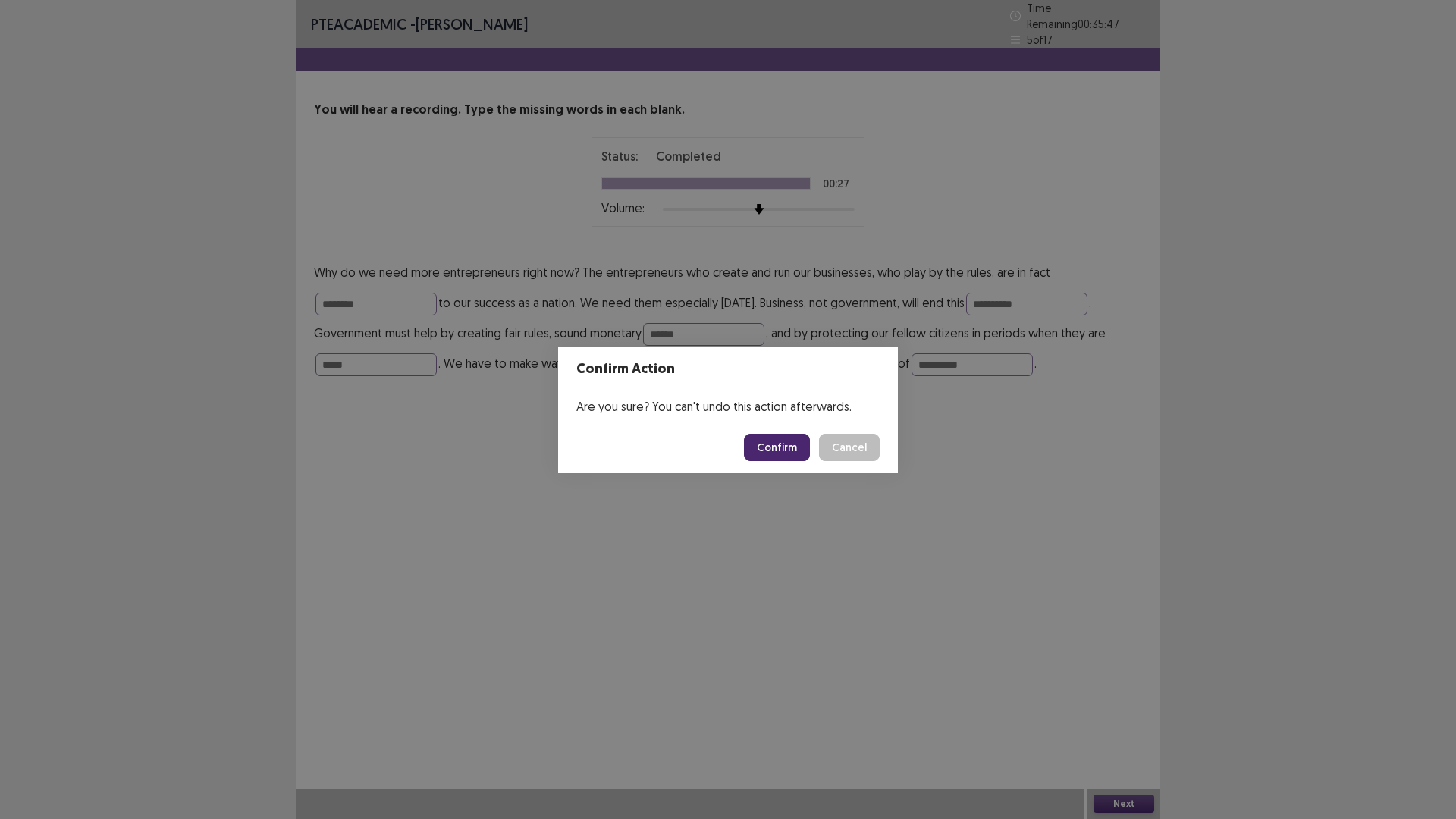
click at [880, 460] on button "Cancel" at bounding box center [849, 447] width 61 height 28
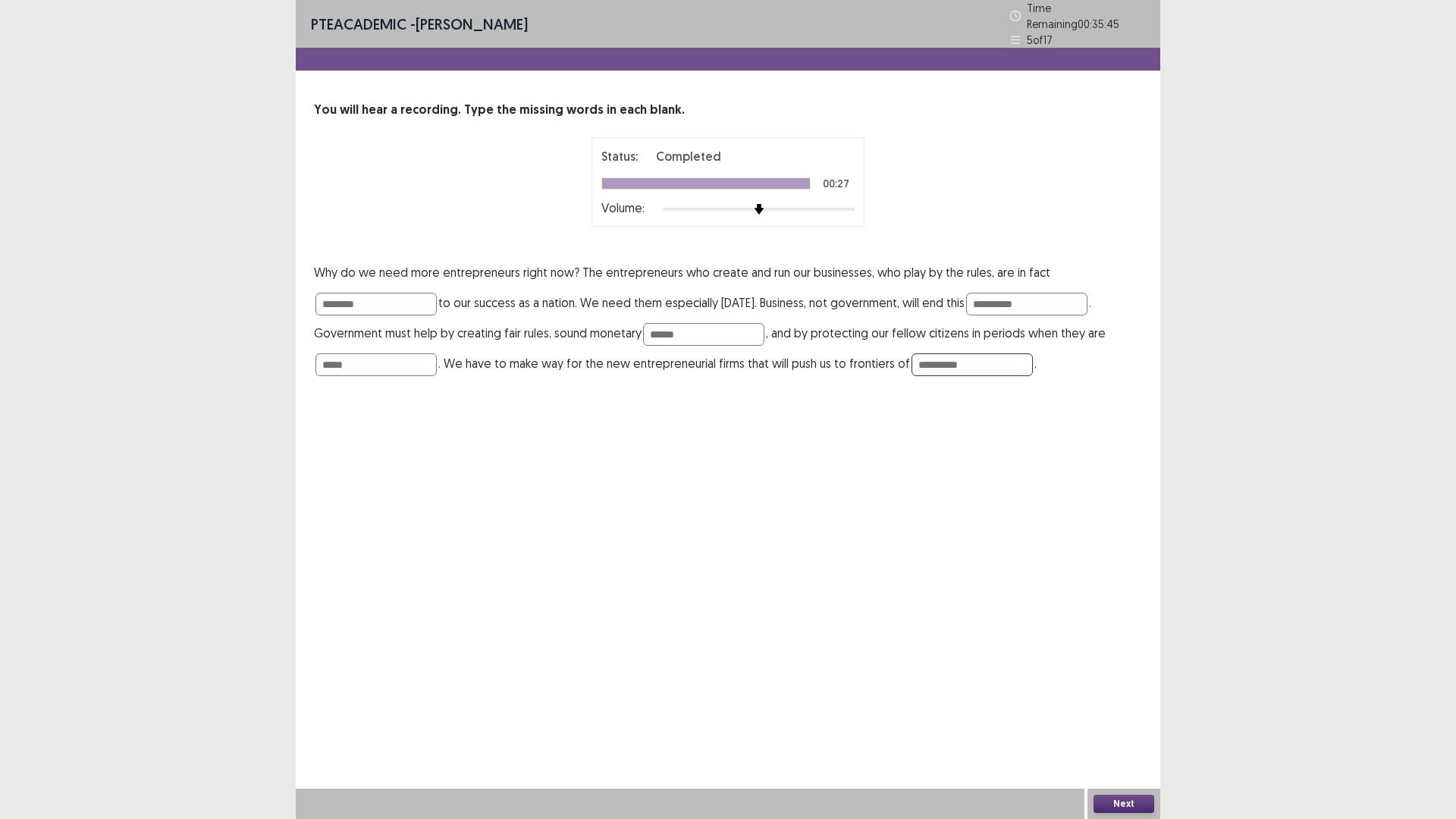
click at [911, 376] on input "**********" at bounding box center [972, 365] width 121 height 23
type input "**********"
click at [1104, 724] on button "Next" at bounding box center [1123, 804] width 61 height 18
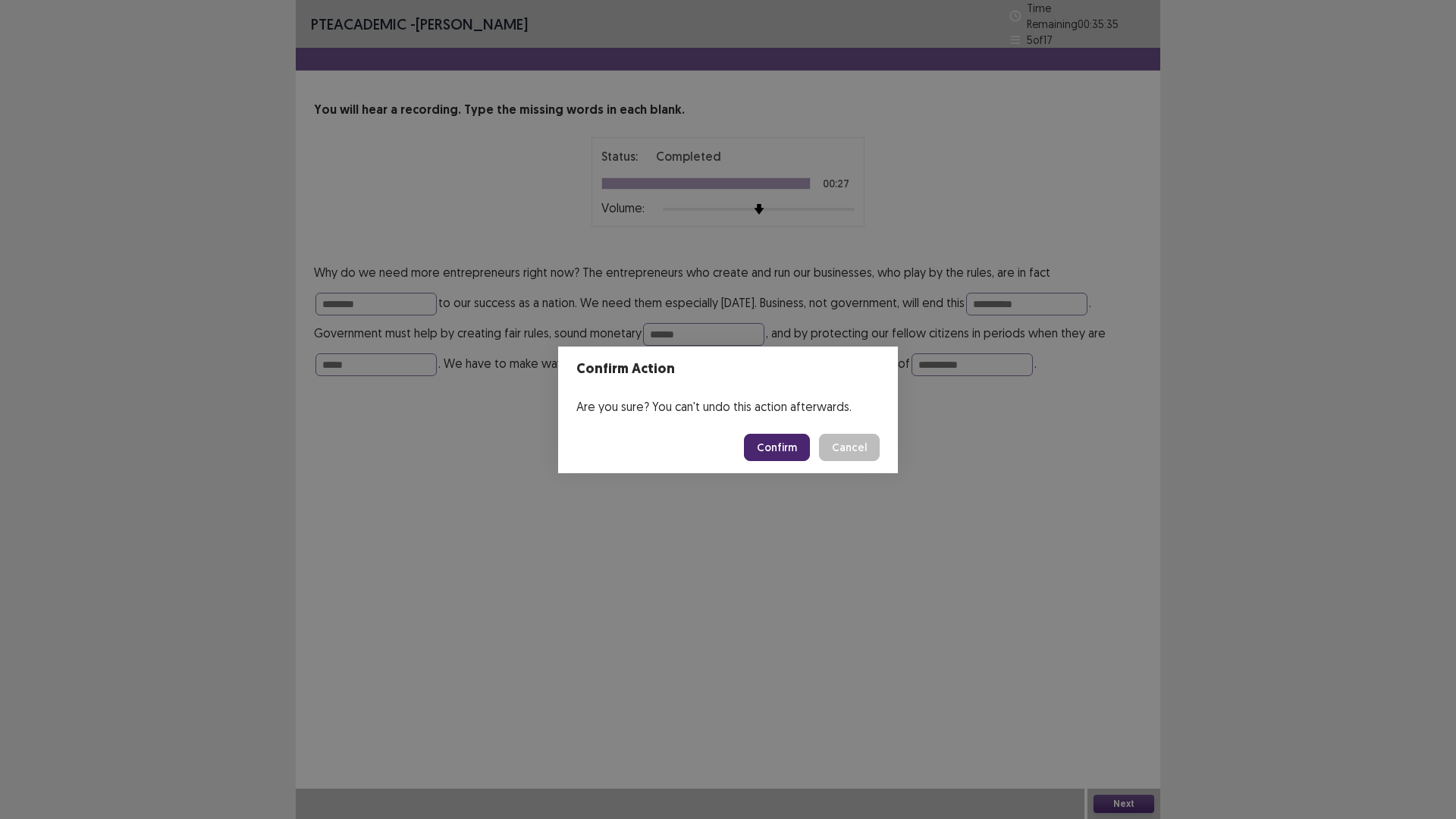
click at [810, 461] on button "Confirm" at bounding box center [777, 447] width 66 height 28
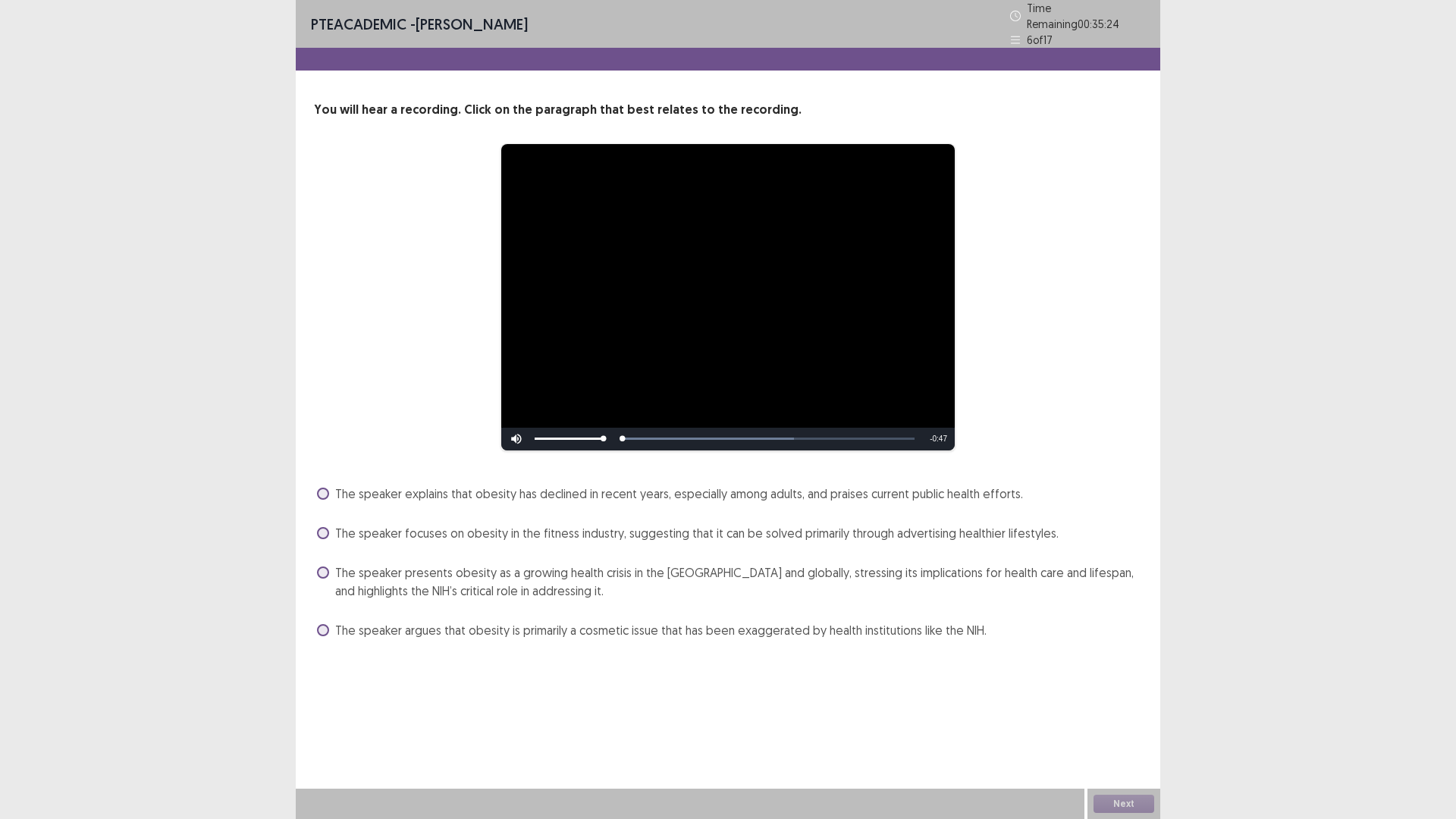
scroll to position [48, 0]
click at [340, 600] on label "The speaker presents obesity as a growing health crisis in the [GEOGRAPHIC_DATA…" at bounding box center [730, 581] width 825 height 36
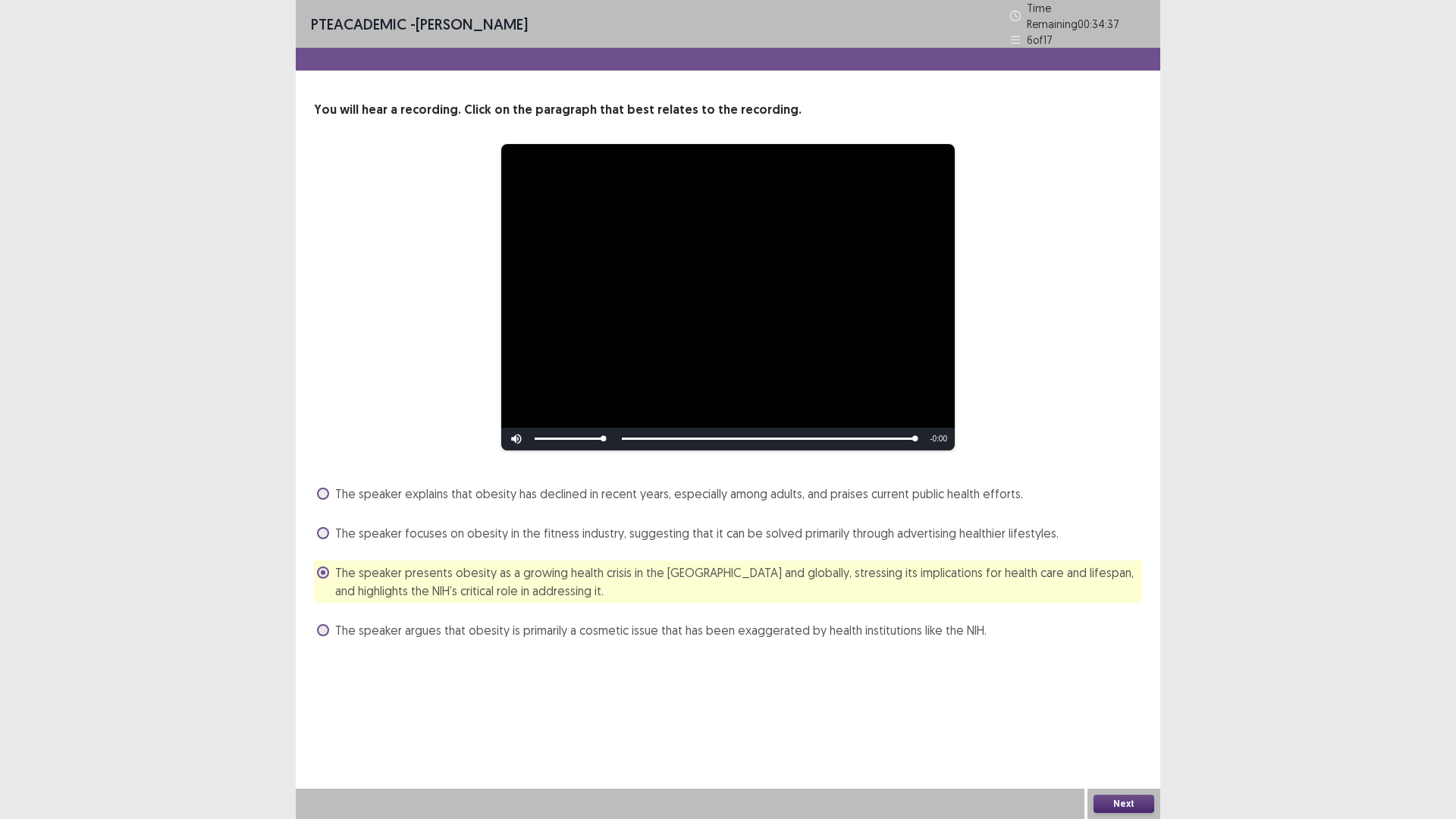
click at [1107, 724] on button "Next" at bounding box center [1123, 804] width 61 height 18
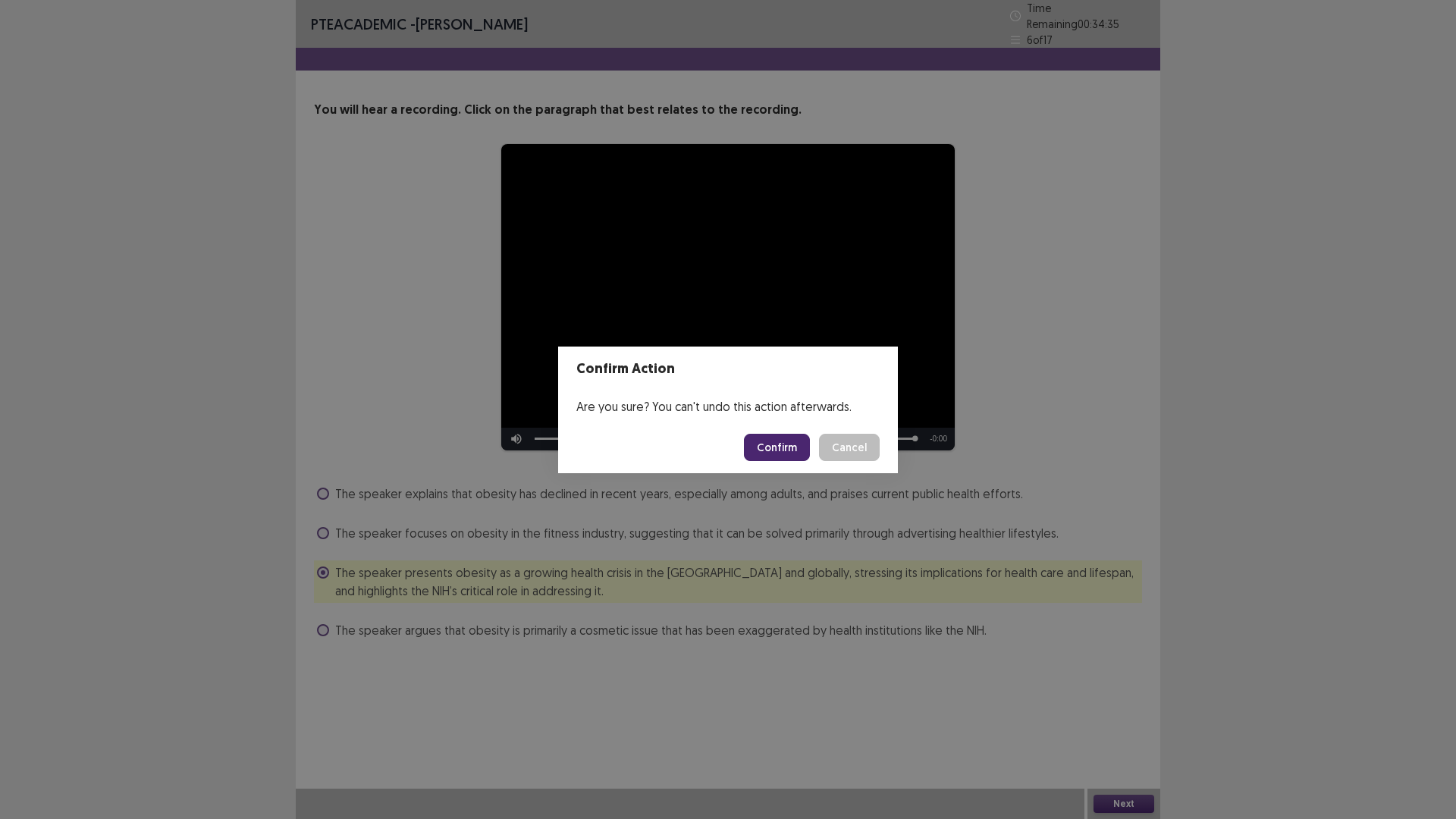
click at [792, 461] on button "Confirm" at bounding box center [777, 447] width 66 height 28
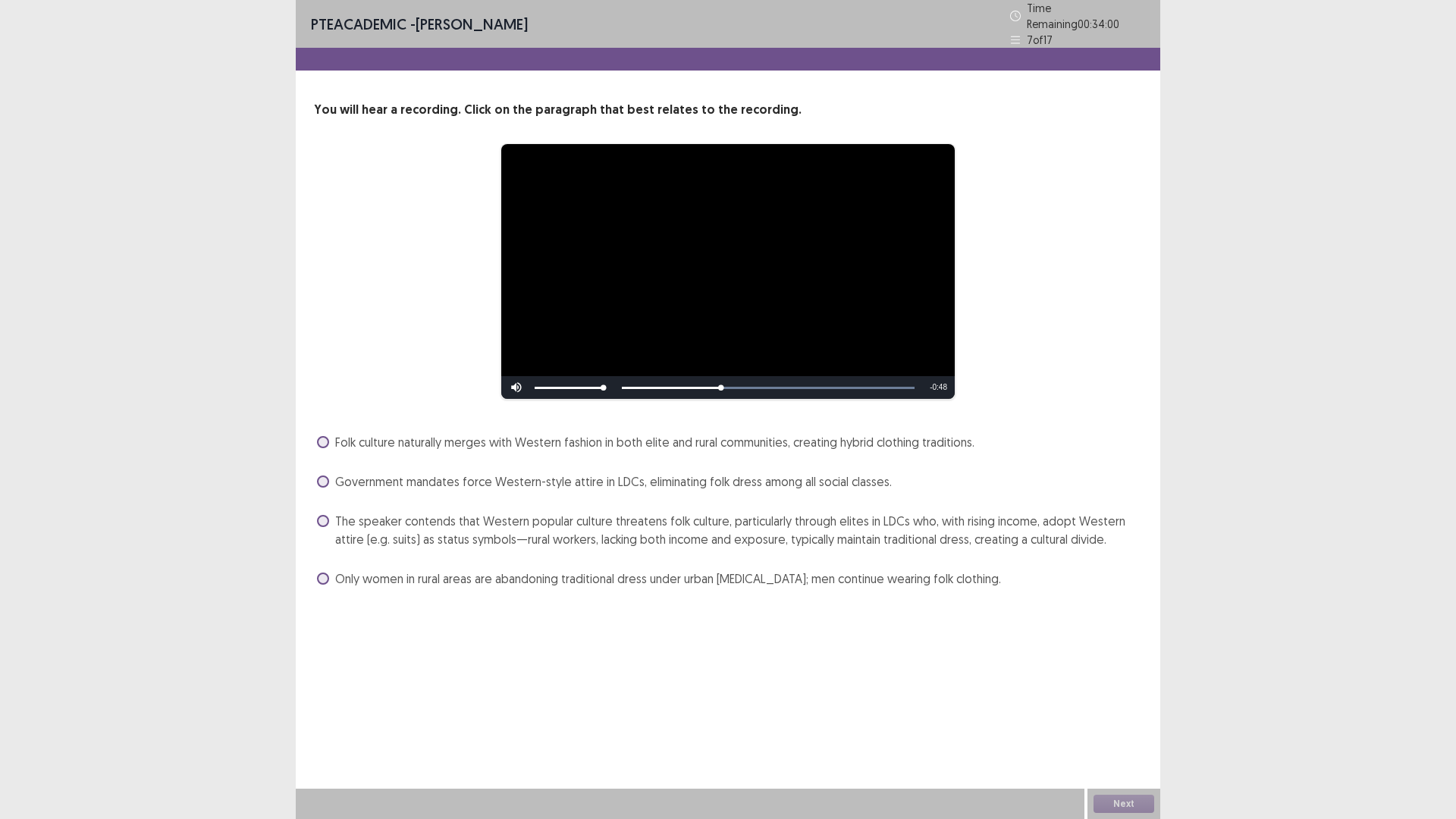
drag, startPoint x: 347, startPoint y: 597, endPoint x: 392, endPoint y: 608, distance: 46.3
click at [356, 549] on span "The speaker contends that Western popular culture threatens folk culture, parti…" at bounding box center [738, 529] width 807 height 36
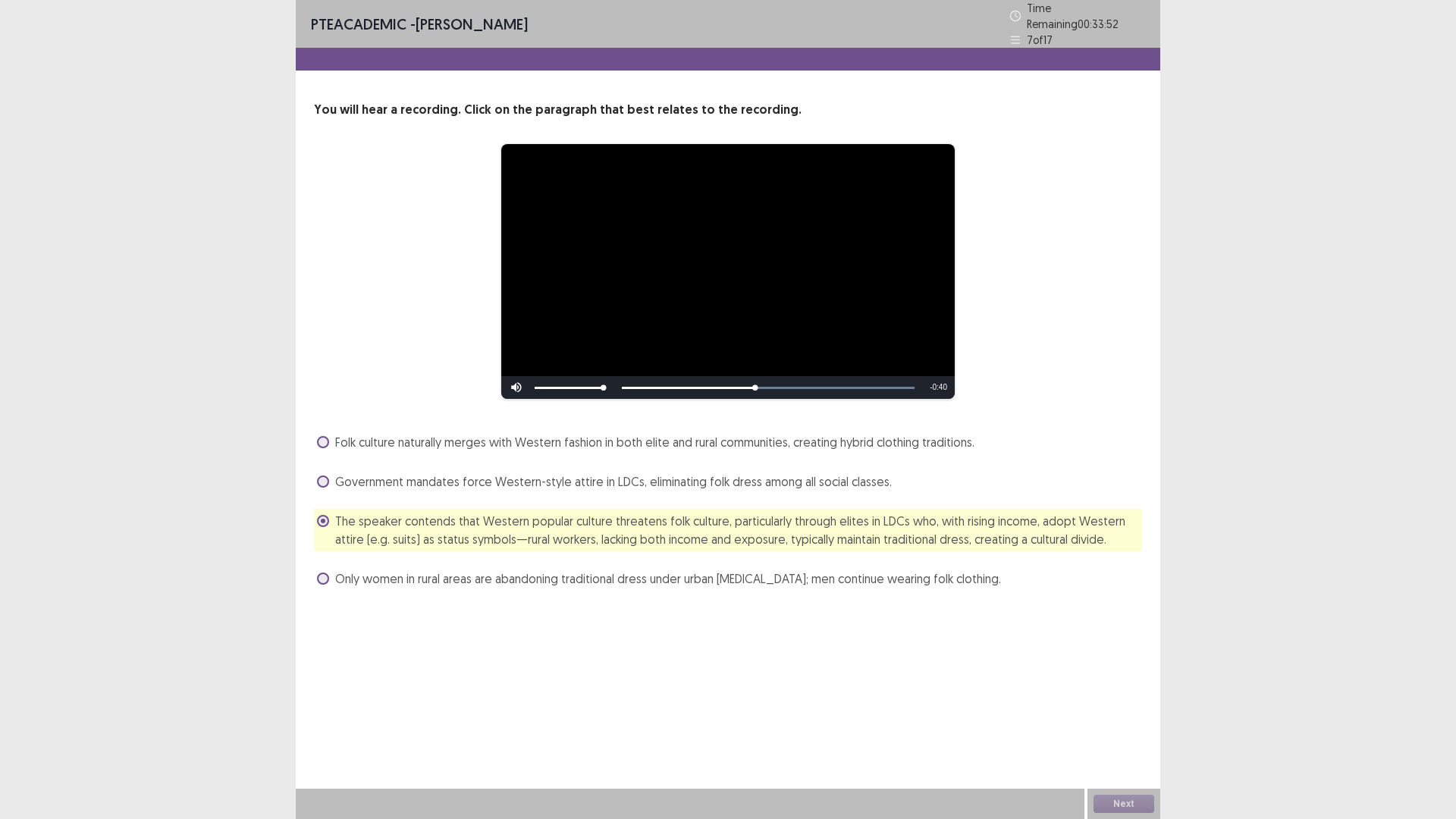
drag, startPoint x: 1455, startPoint y: 0, endPoint x: 1443, endPoint y: 53, distance: 54.3
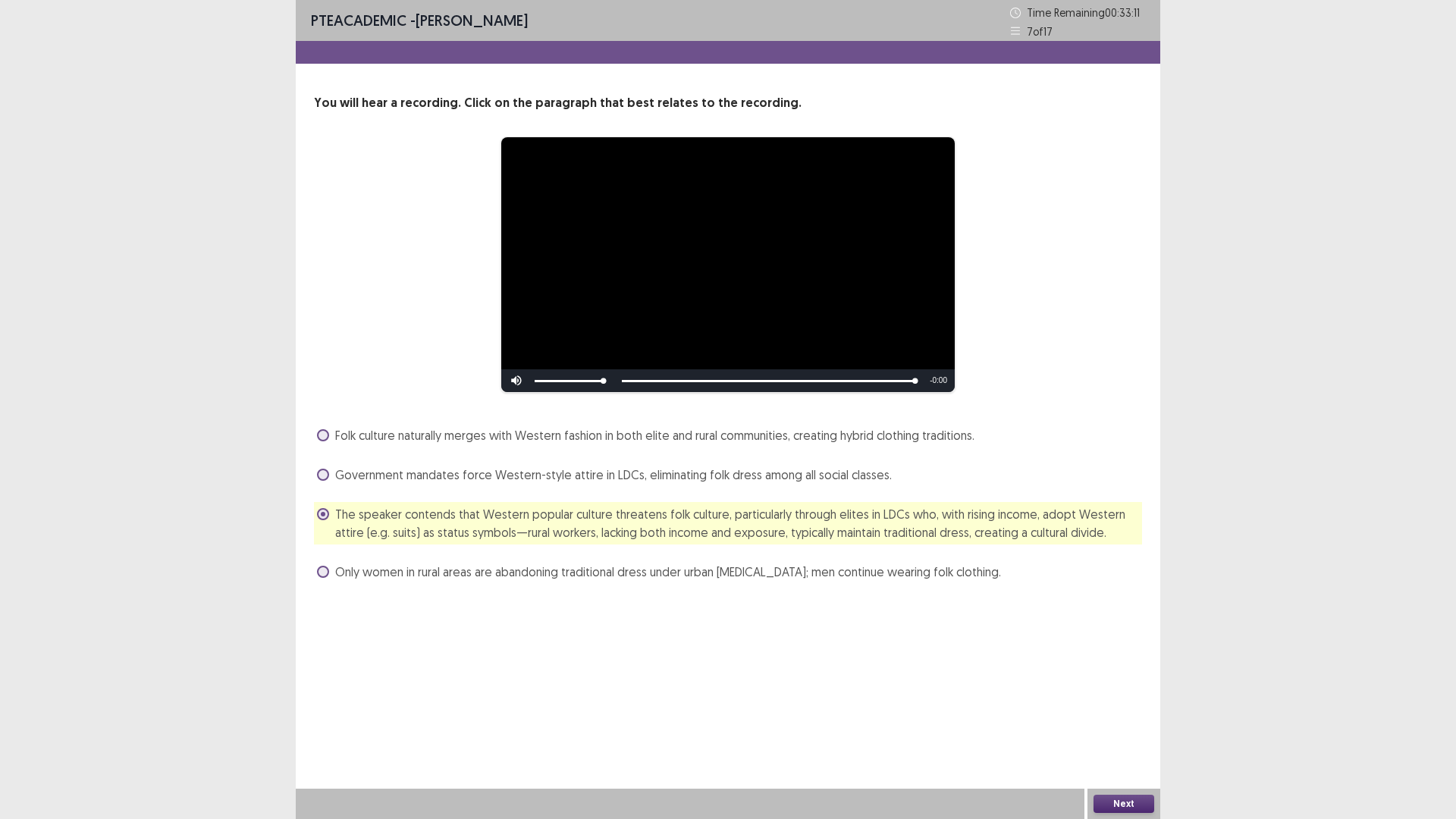
drag, startPoint x: 1443, startPoint y: 53, endPoint x: 1119, endPoint y: 802, distance: 816.1
click at [1119, 724] on button "Next" at bounding box center [1123, 804] width 61 height 18
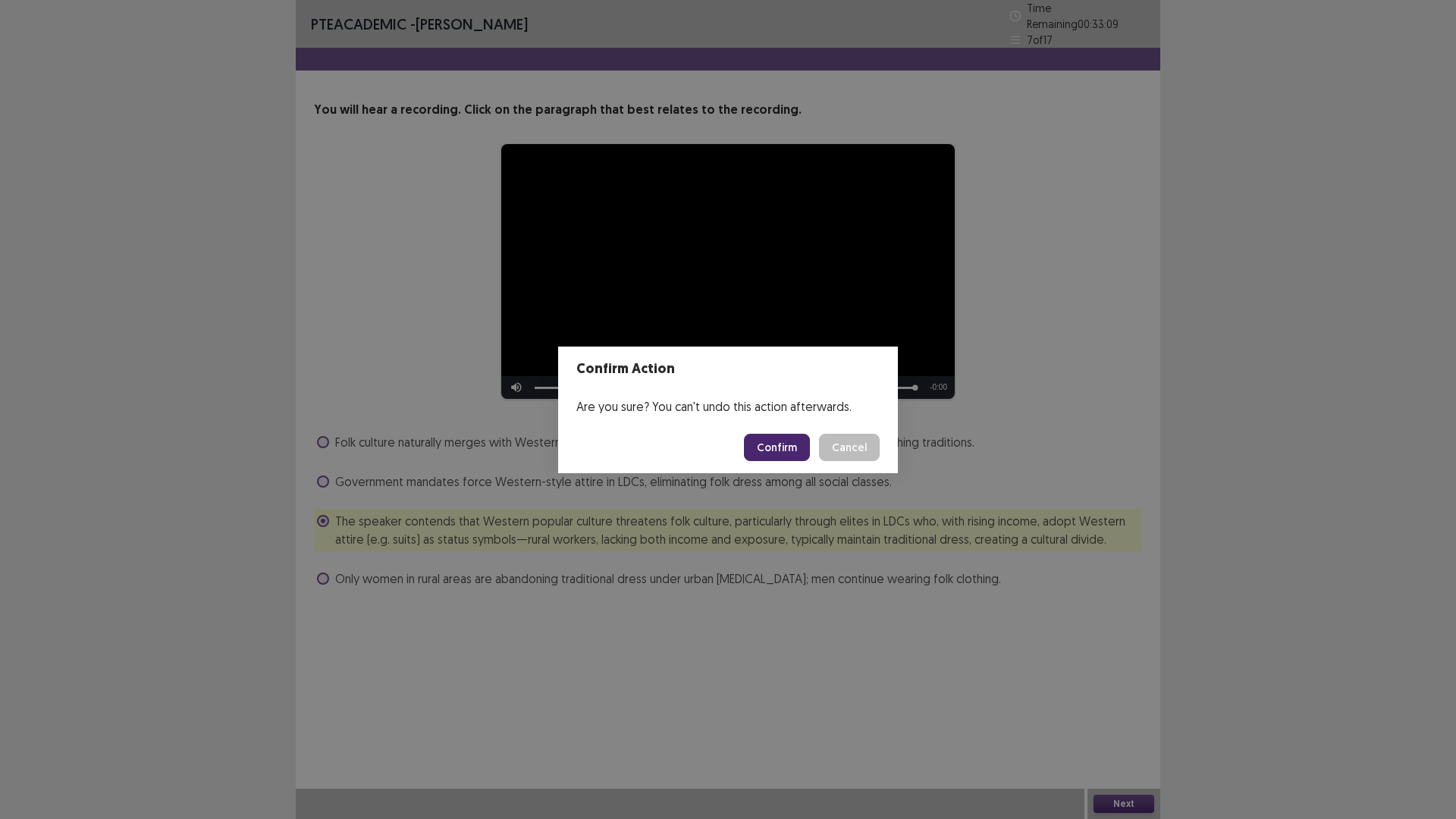
click at [810, 456] on button "Confirm" at bounding box center [777, 447] width 66 height 28
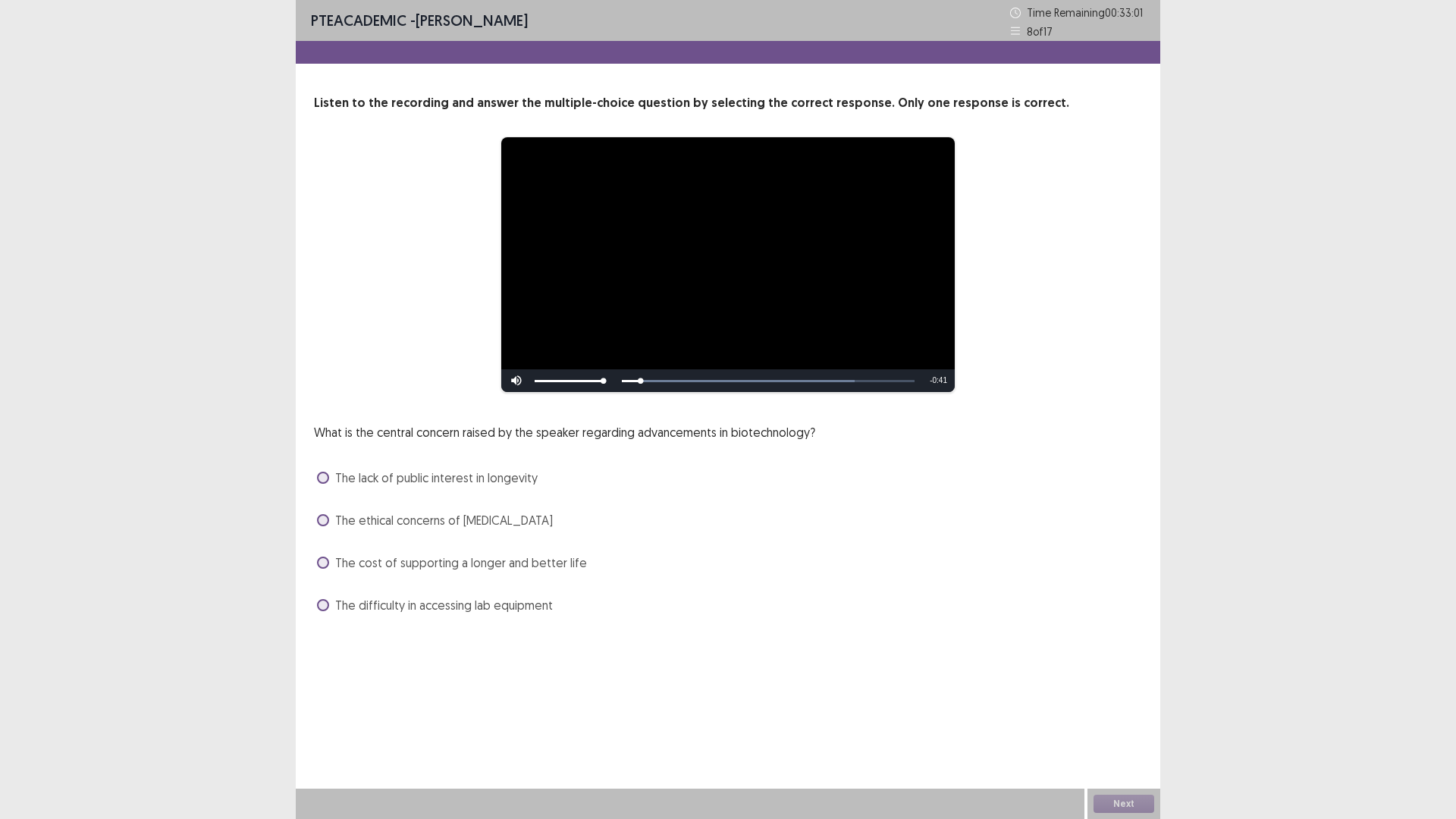
drag, startPoint x: 572, startPoint y: 648, endPoint x: 581, endPoint y: 652, distance: 9.8
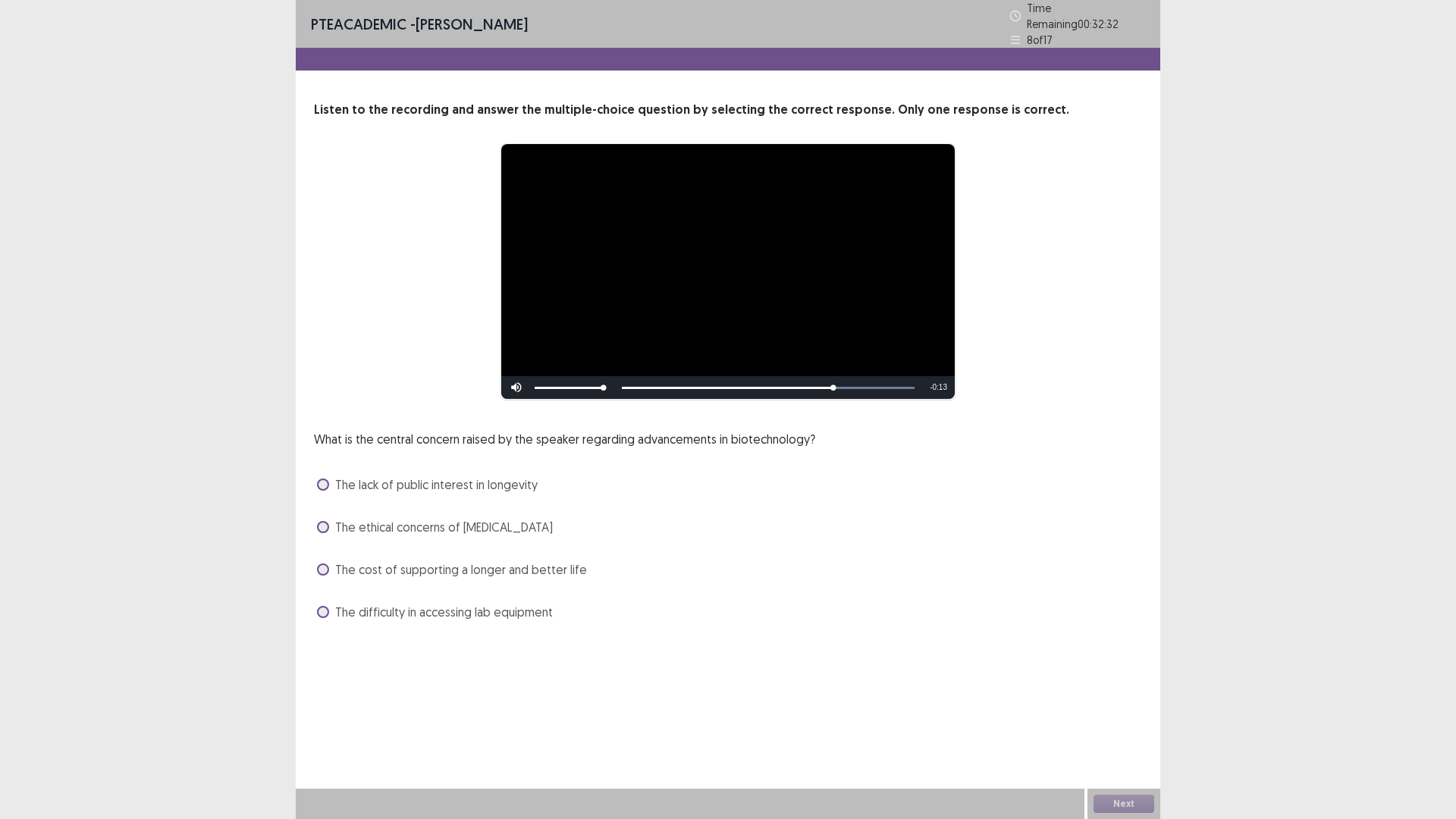
click at [346, 579] on label "The cost of supporting a longer and better life" at bounding box center [452, 569] width 270 height 18
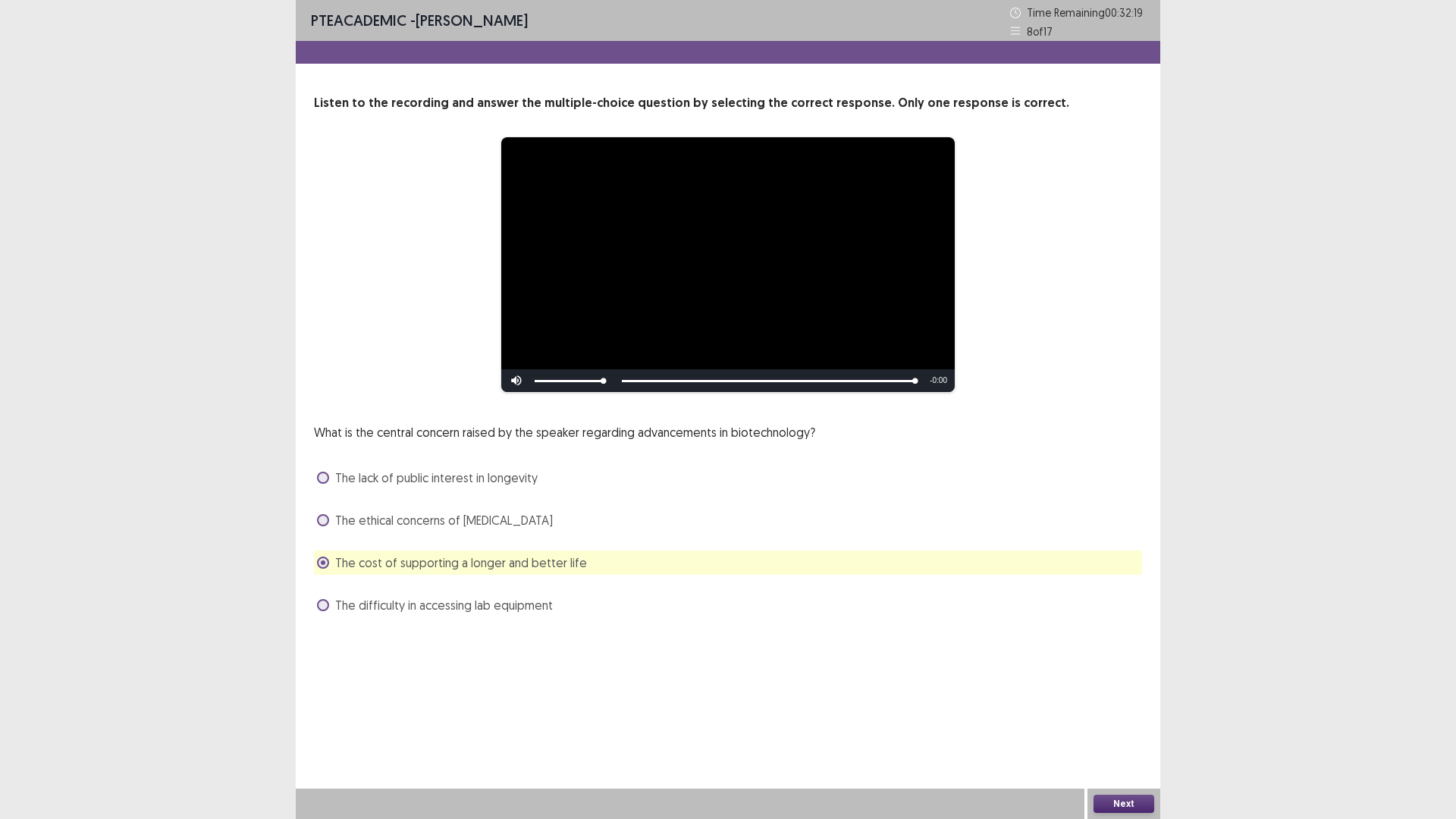
click at [1121, 724] on div "Next" at bounding box center [1123, 803] width 73 height 30
click at [1128, 724] on button "Next" at bounding box center [1123, 804] width 61 height 18
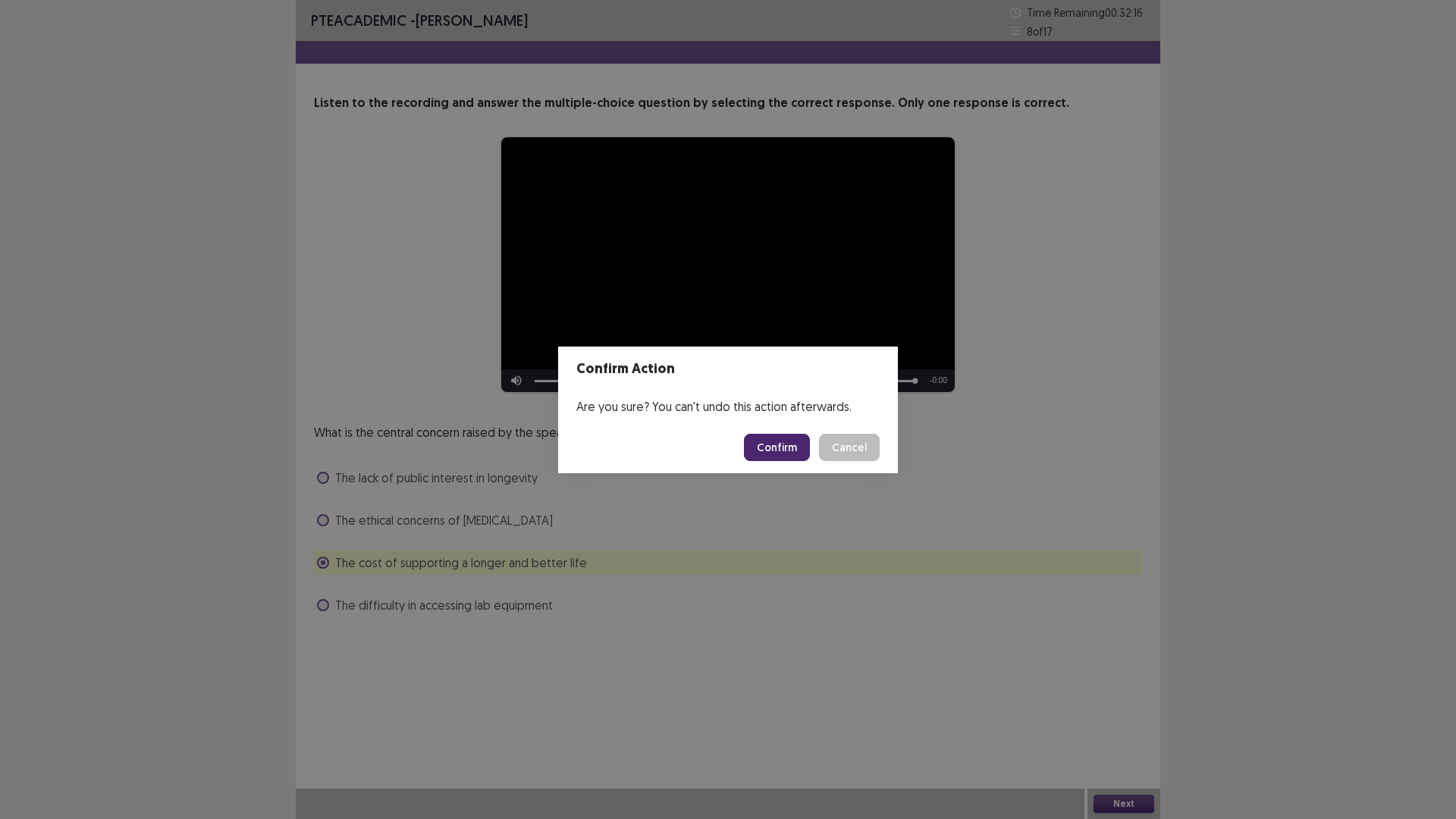
click at [807, 454] on button "Confirm" at bounding box center [777, 447] width 66 height 28
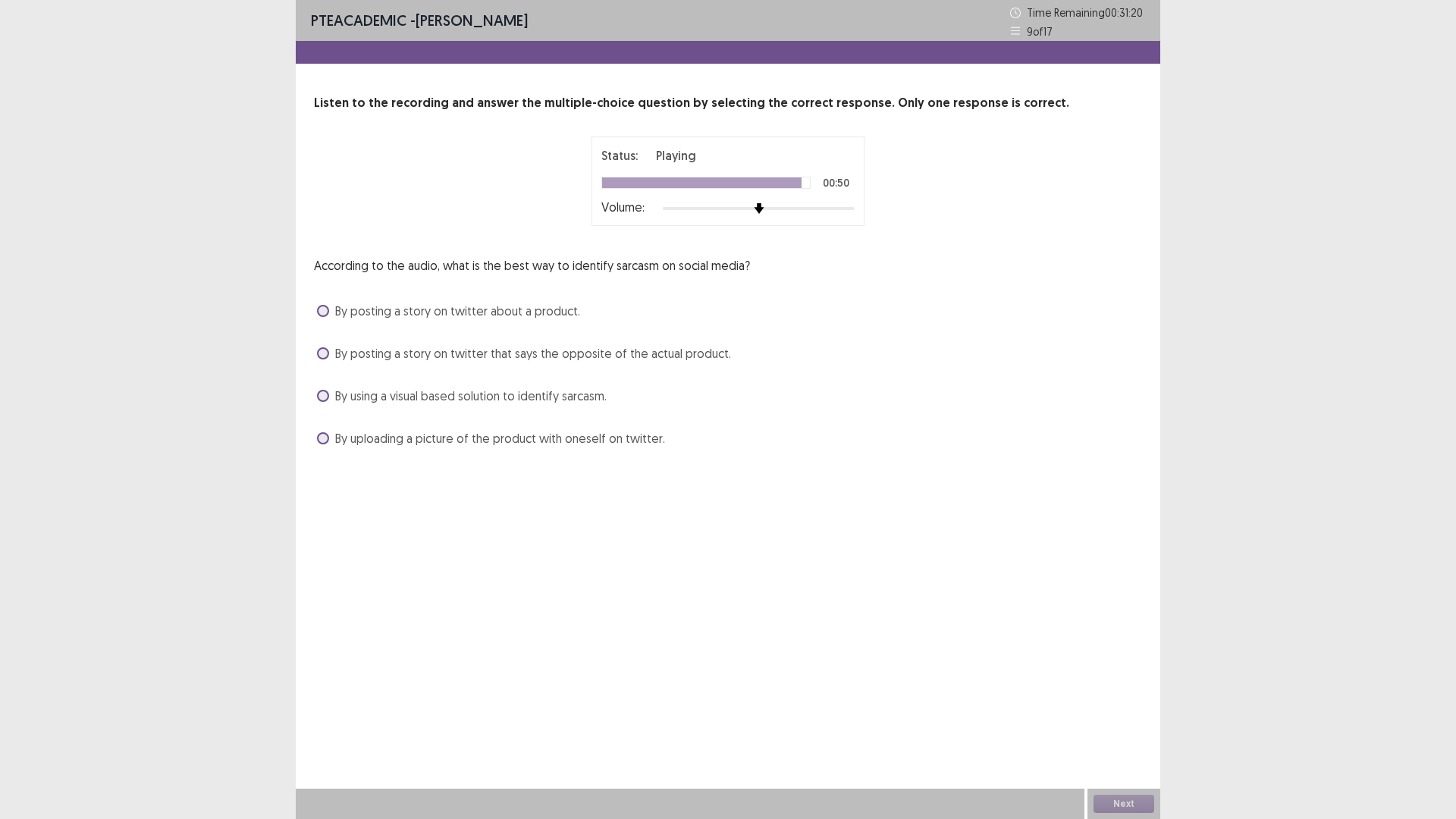
click at [329, 360] on span at bounding box center [323, 353] width 12 height 12
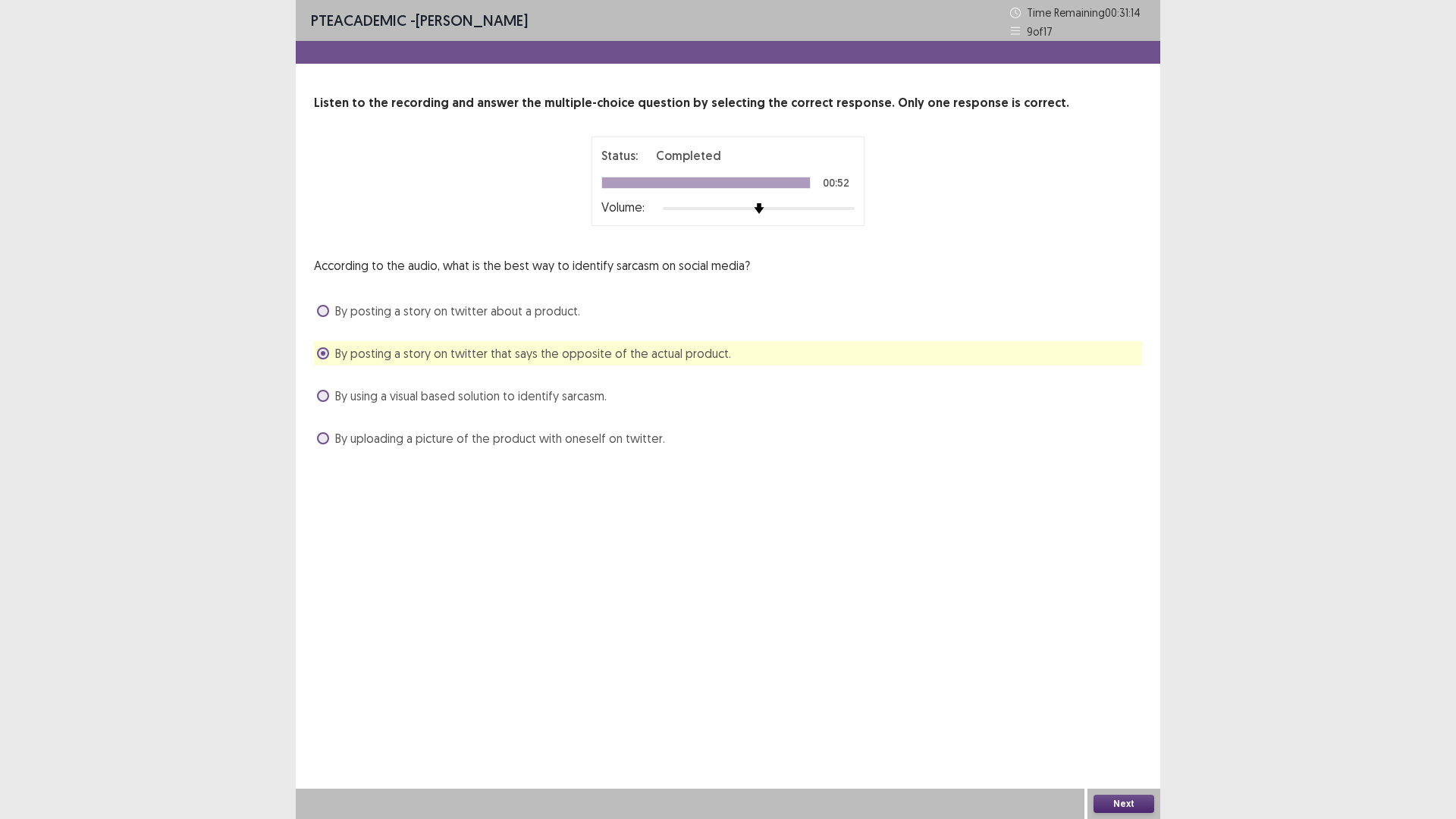
click at [1136, 724] on div "Next" at bounding box center [1123, 803] width 73 height 30
click at [1148, 724] on button "Next" at bounding box center [1123, 804] width 61 height 18
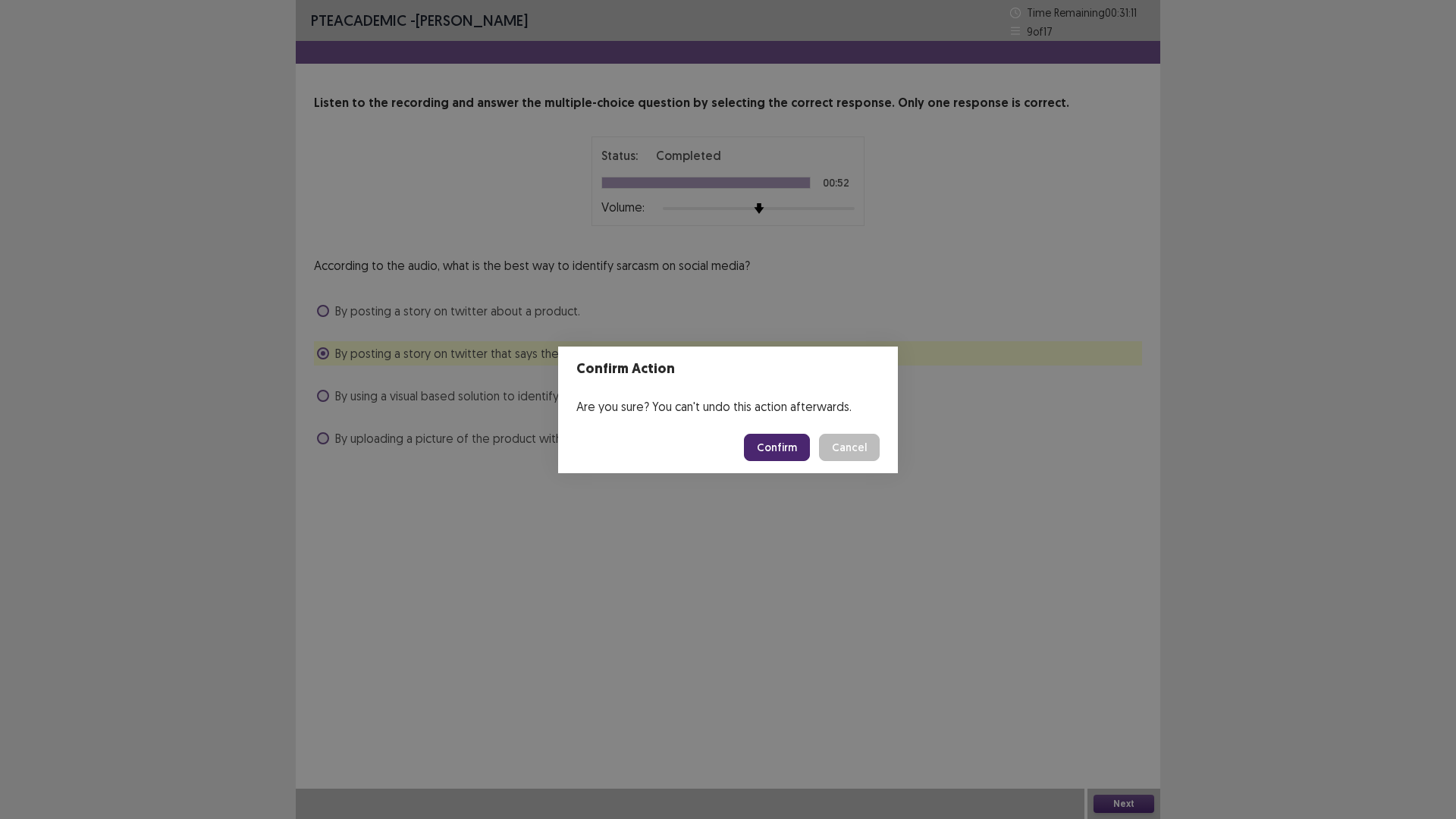
click at [794, 461] on button "Confirm" at bounding box center [777, 447] width 66 height 28
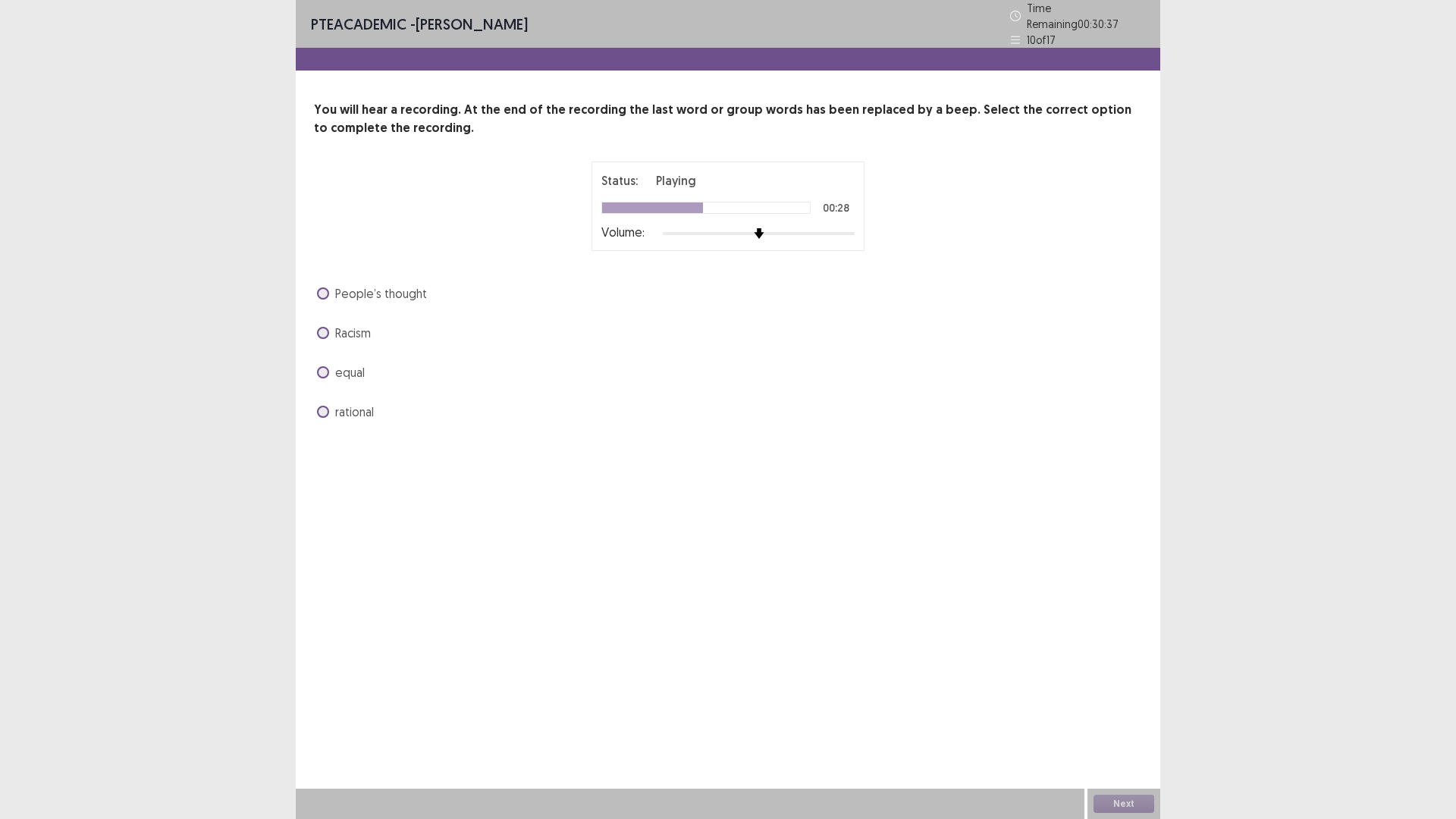
click at [371, 342] on span "Racism" at bounding box center [353, 333] width 35 height 18
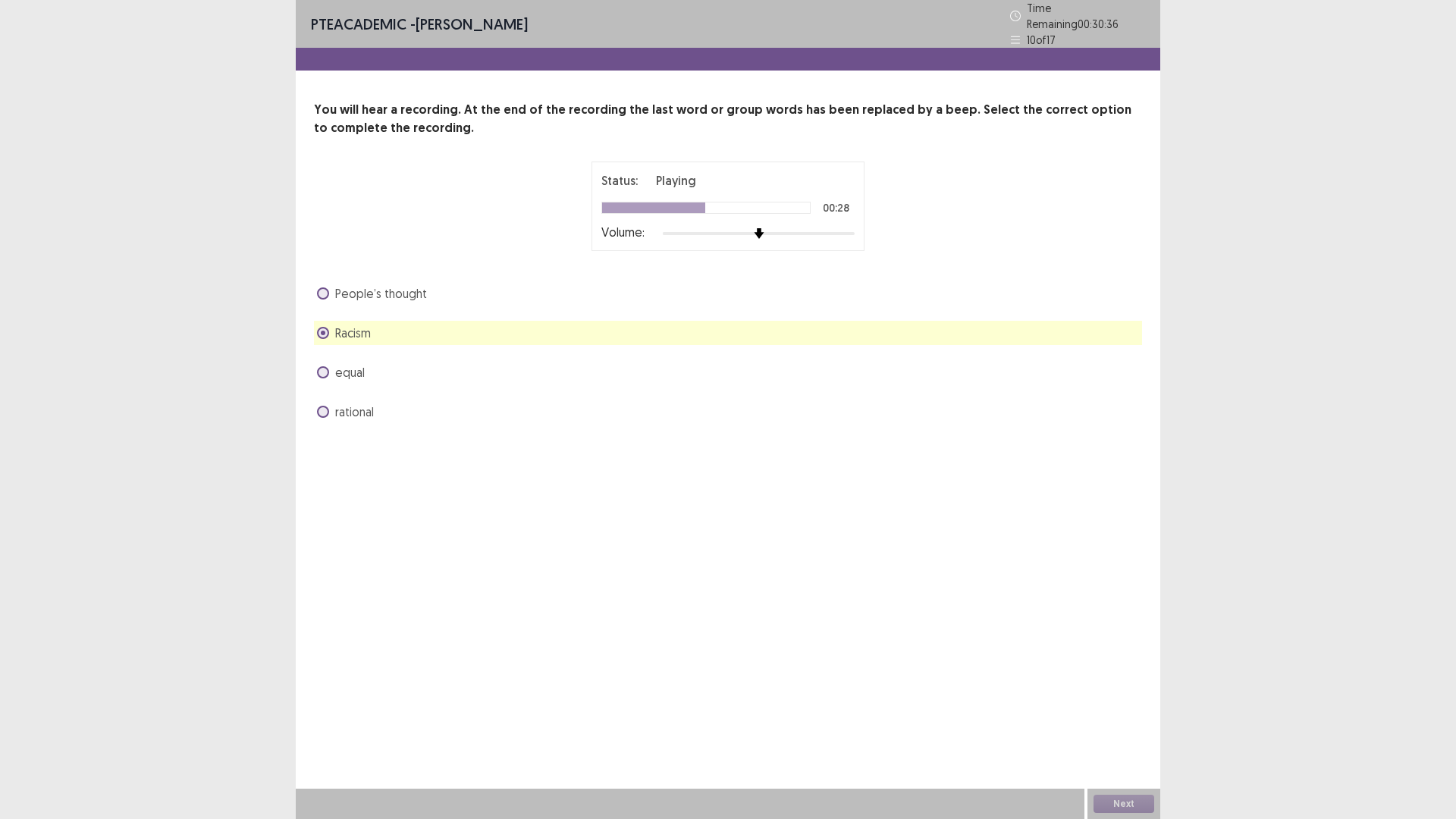
click at [392, 345] on div "Racism" at bounding box center [728, 333] width 828 height 25
click at [329, 339] on span at bounding box center [323, 333] width 12 height 12
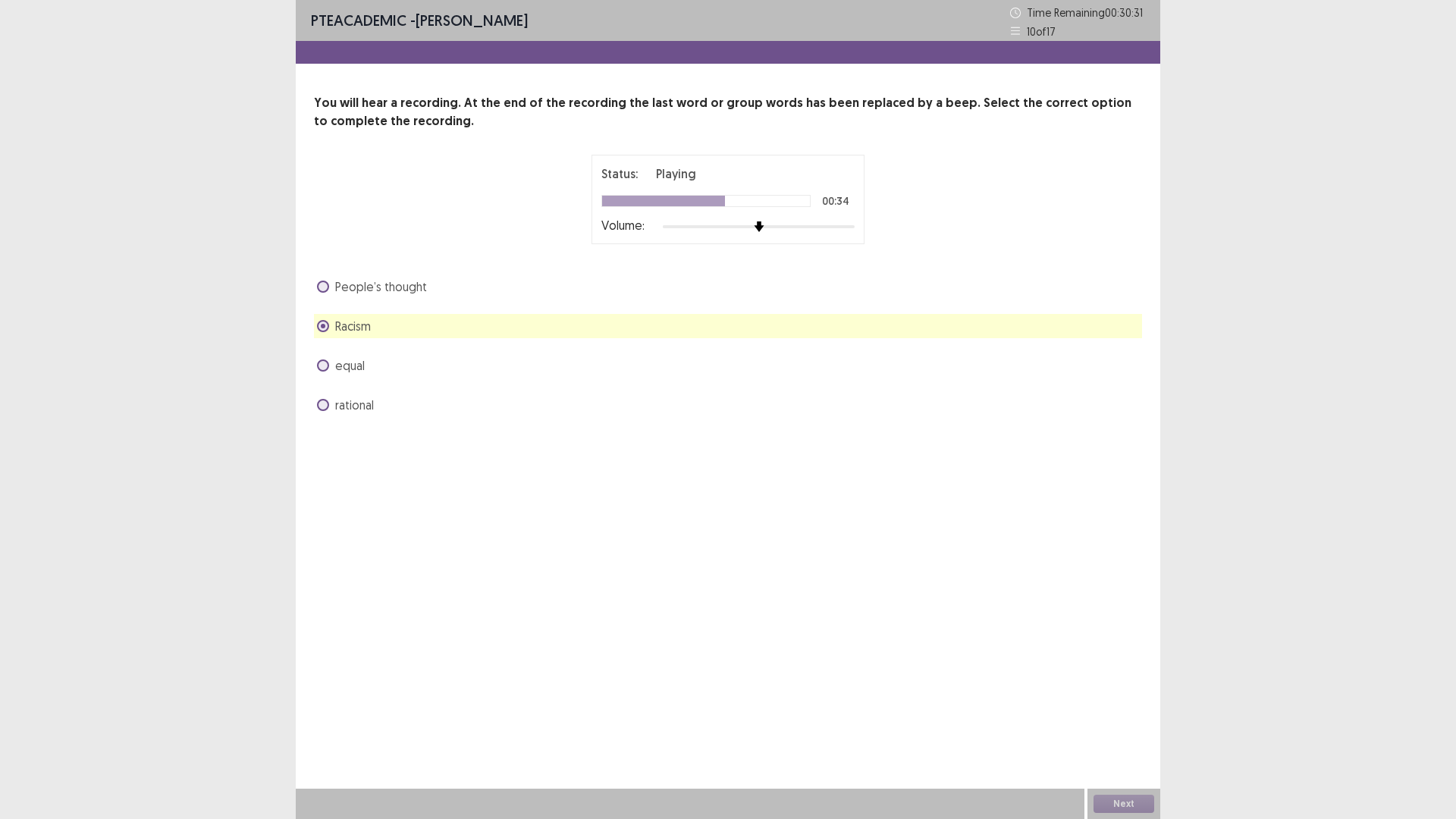
click at [340, 335] on label "Racism" at bounding box center [344, 327] width 54 height 18
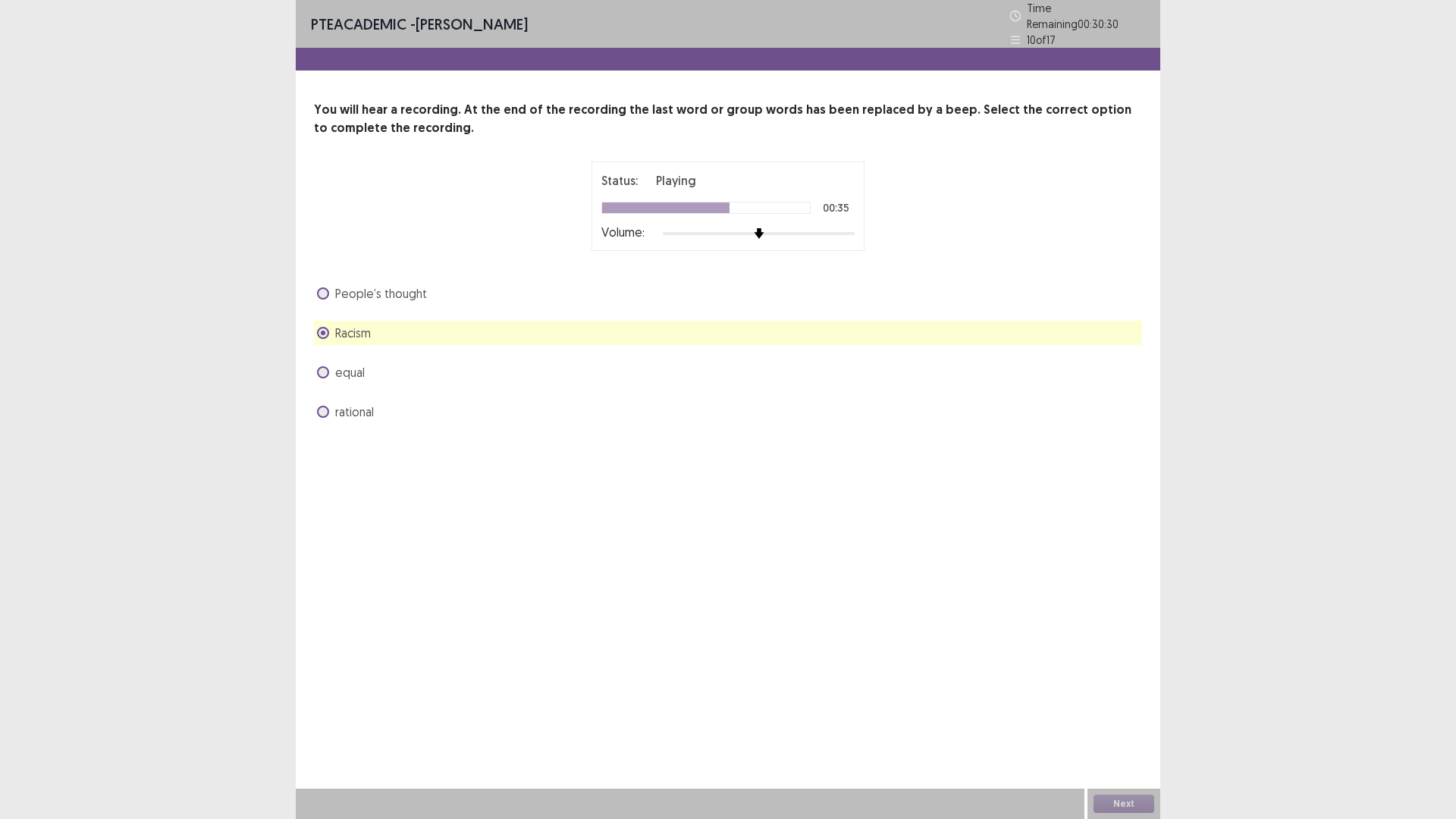
click at [329, 339] on span at bounding box center [323, 333] width 12 height 12
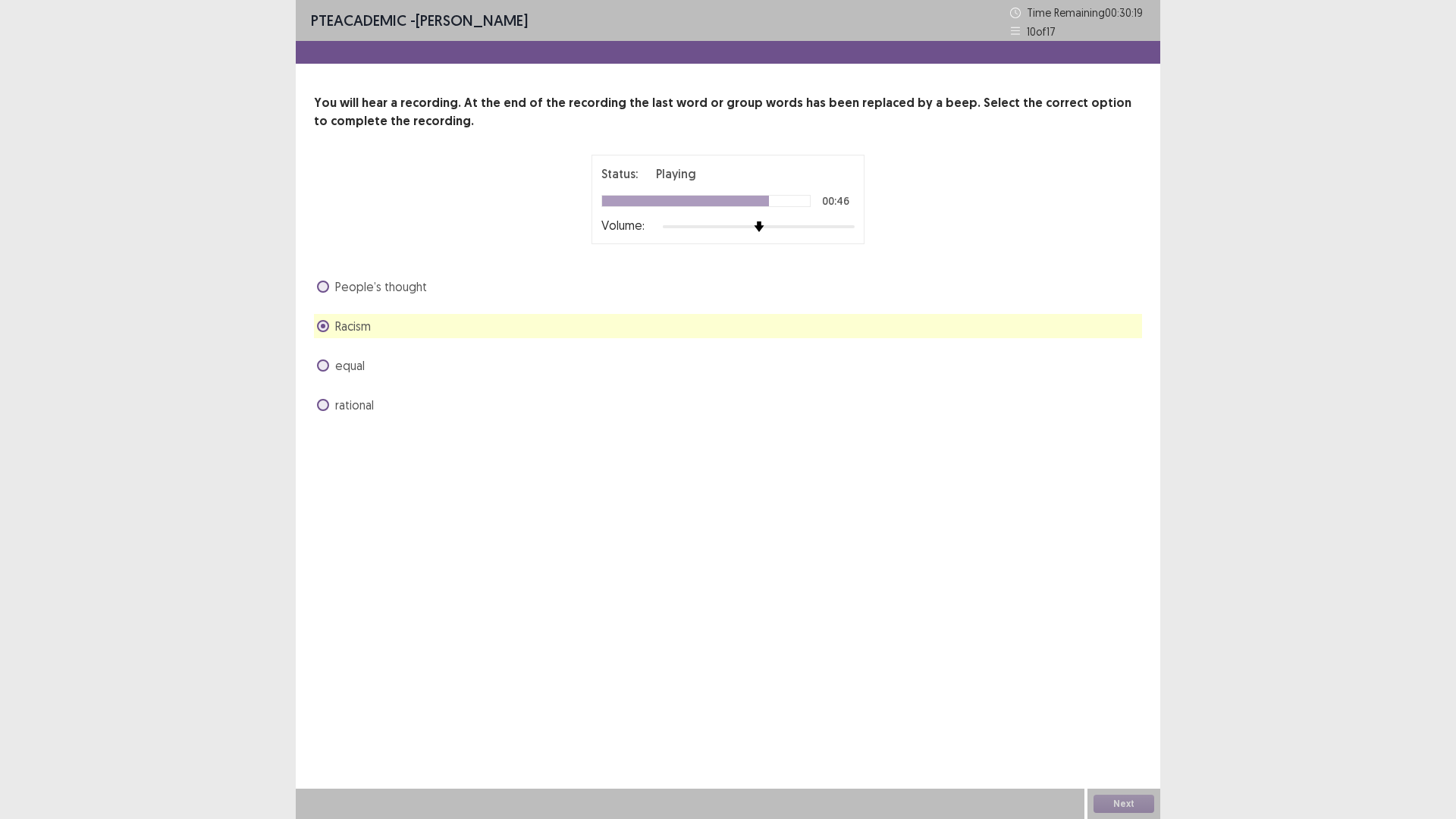
click at [329, 293] on span at bounding box center [323, 287] width 12 height 12
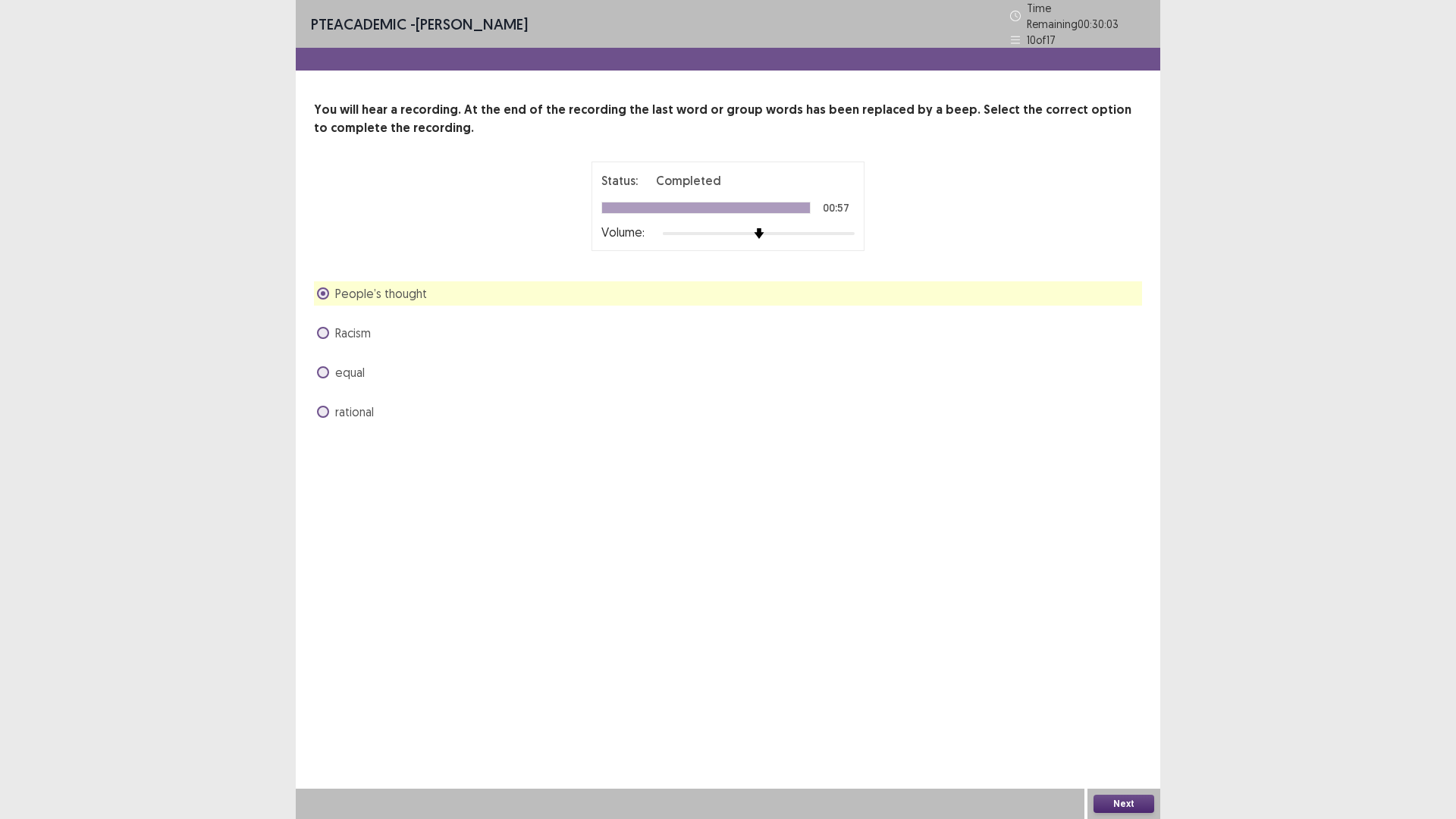
click at [326, 378] on span at bounding box center [323, 373] width 12 height 12
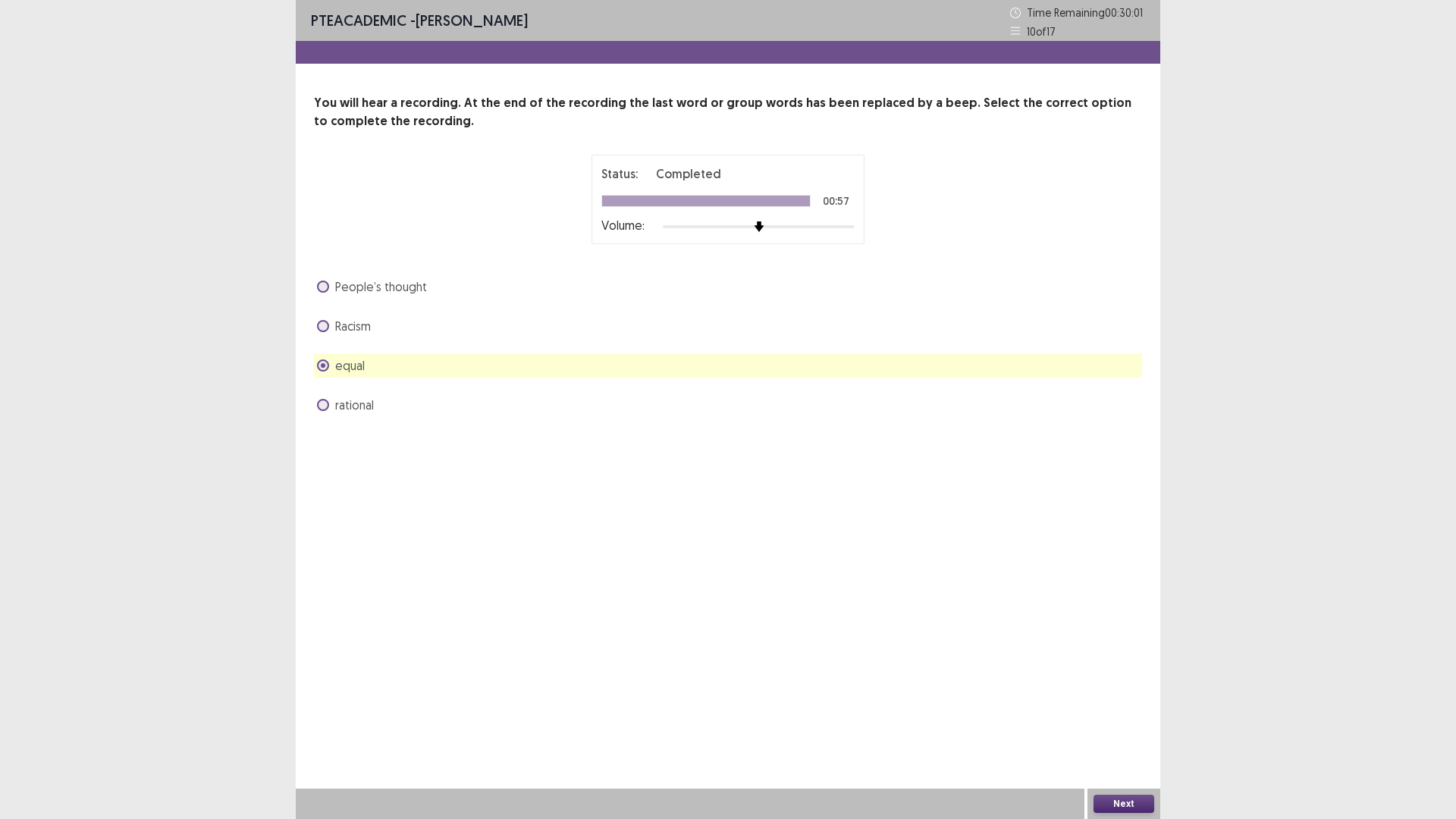
click at [1125, 724] on div "Next" at bounding box center [1123, 803] width 73 height 30
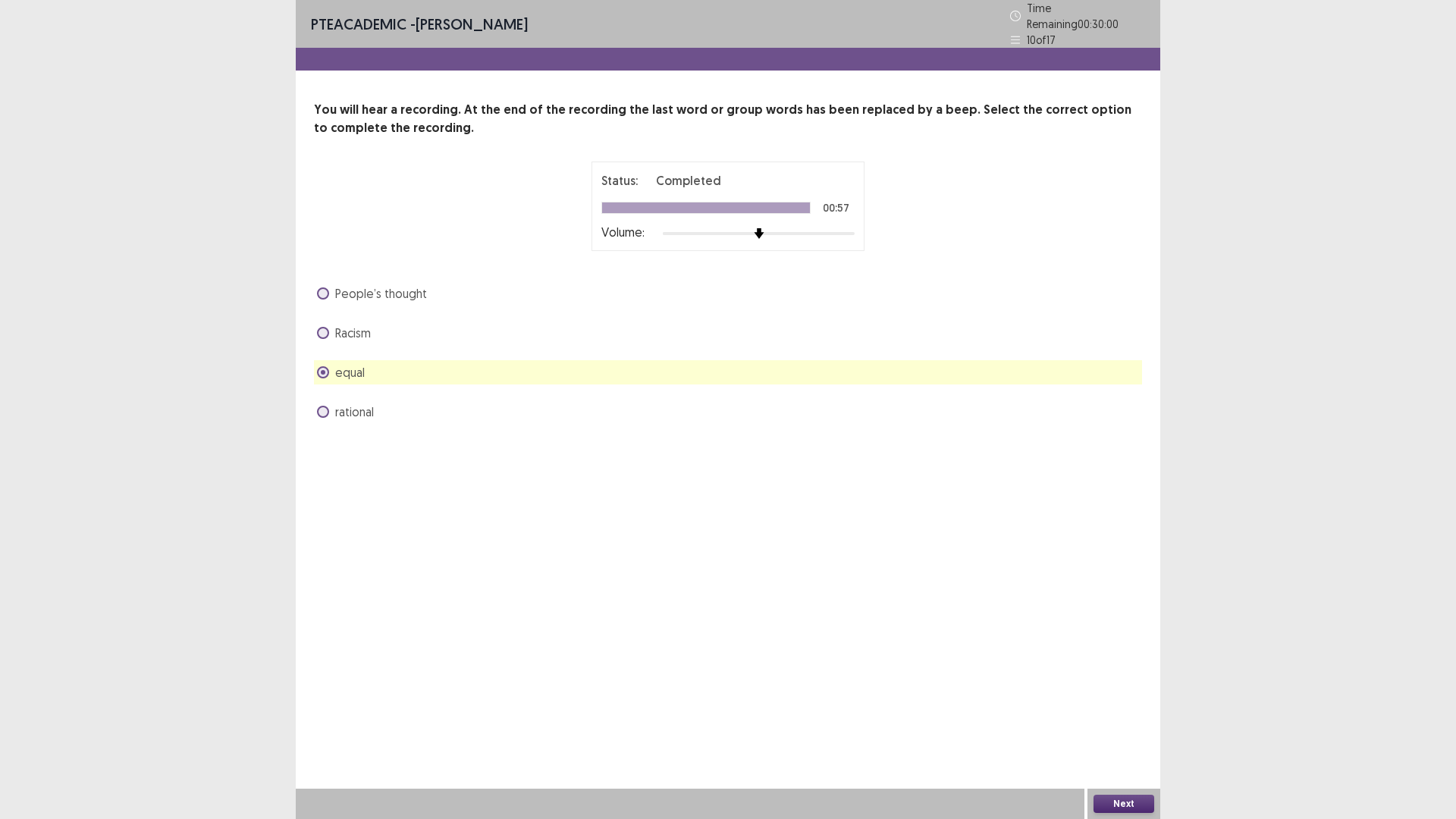
click at [1126, 724] on button "Next" at bounding box center [1123, 804] width 61 height 18
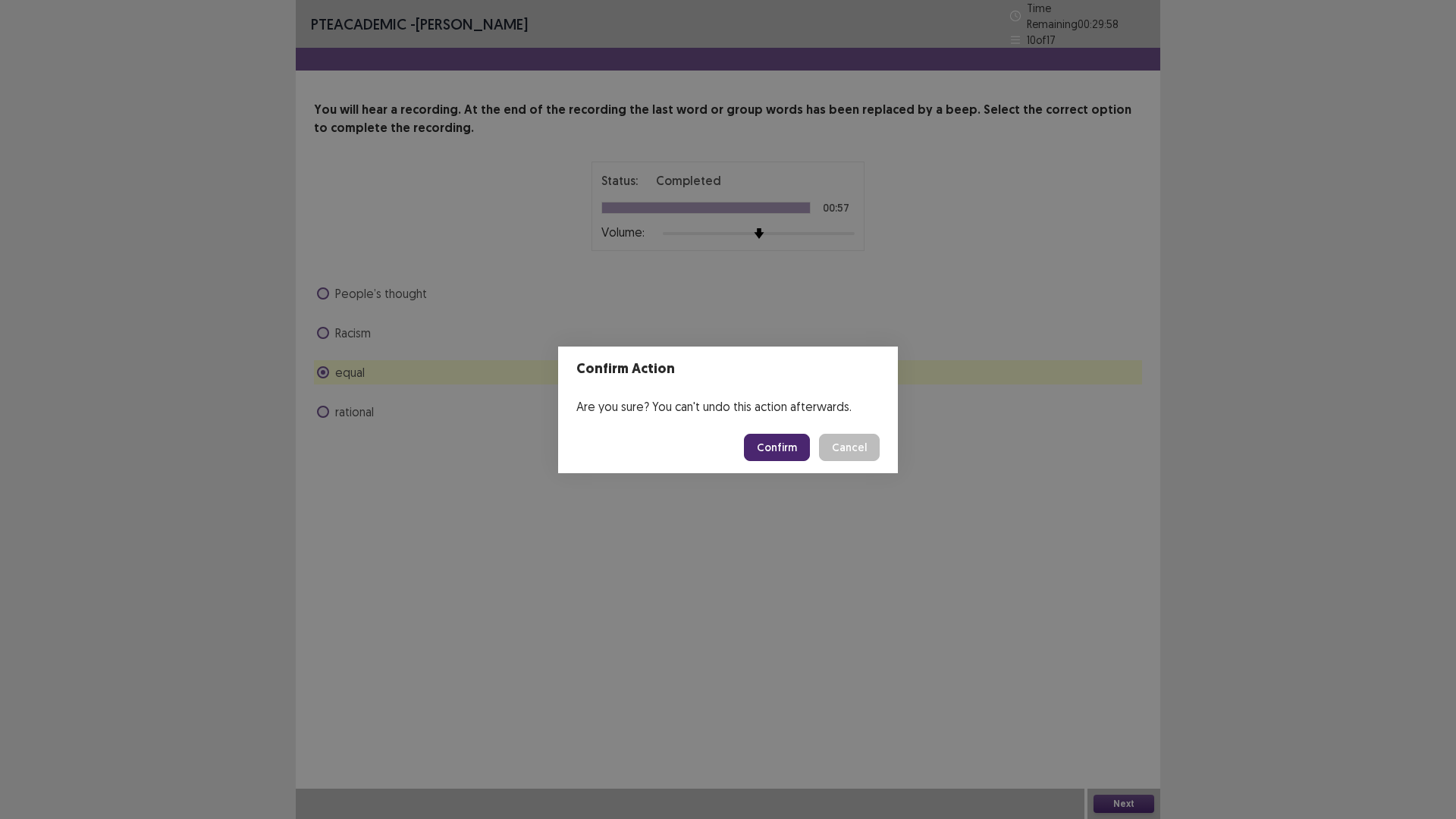
click at [810, 455] on button "Confirm" at bounding box center [777, 447] width 66 height 28
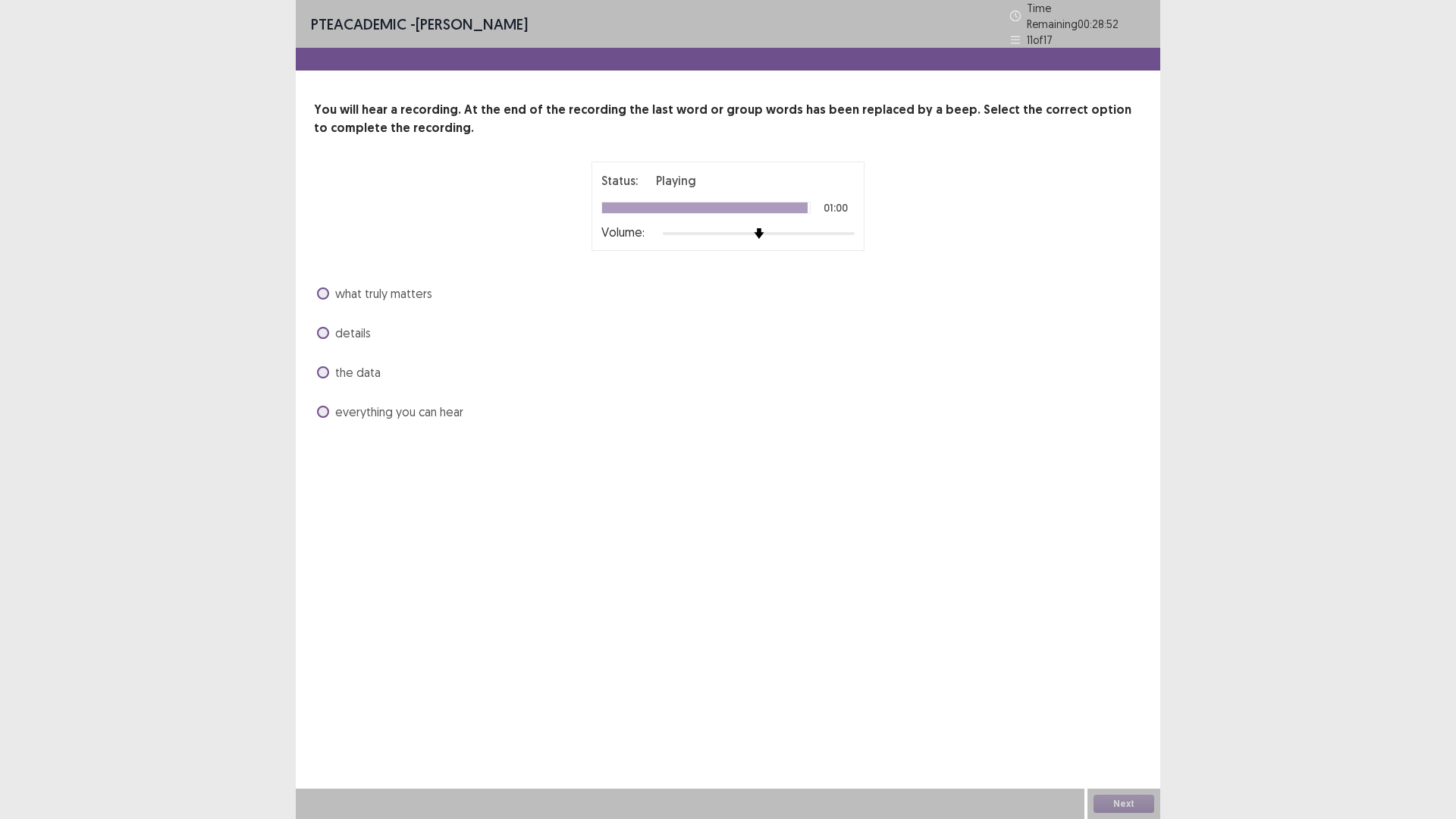
click at [343, 421] on label "everything you can hear" at bounding box center [390, 412] width 146 height 18
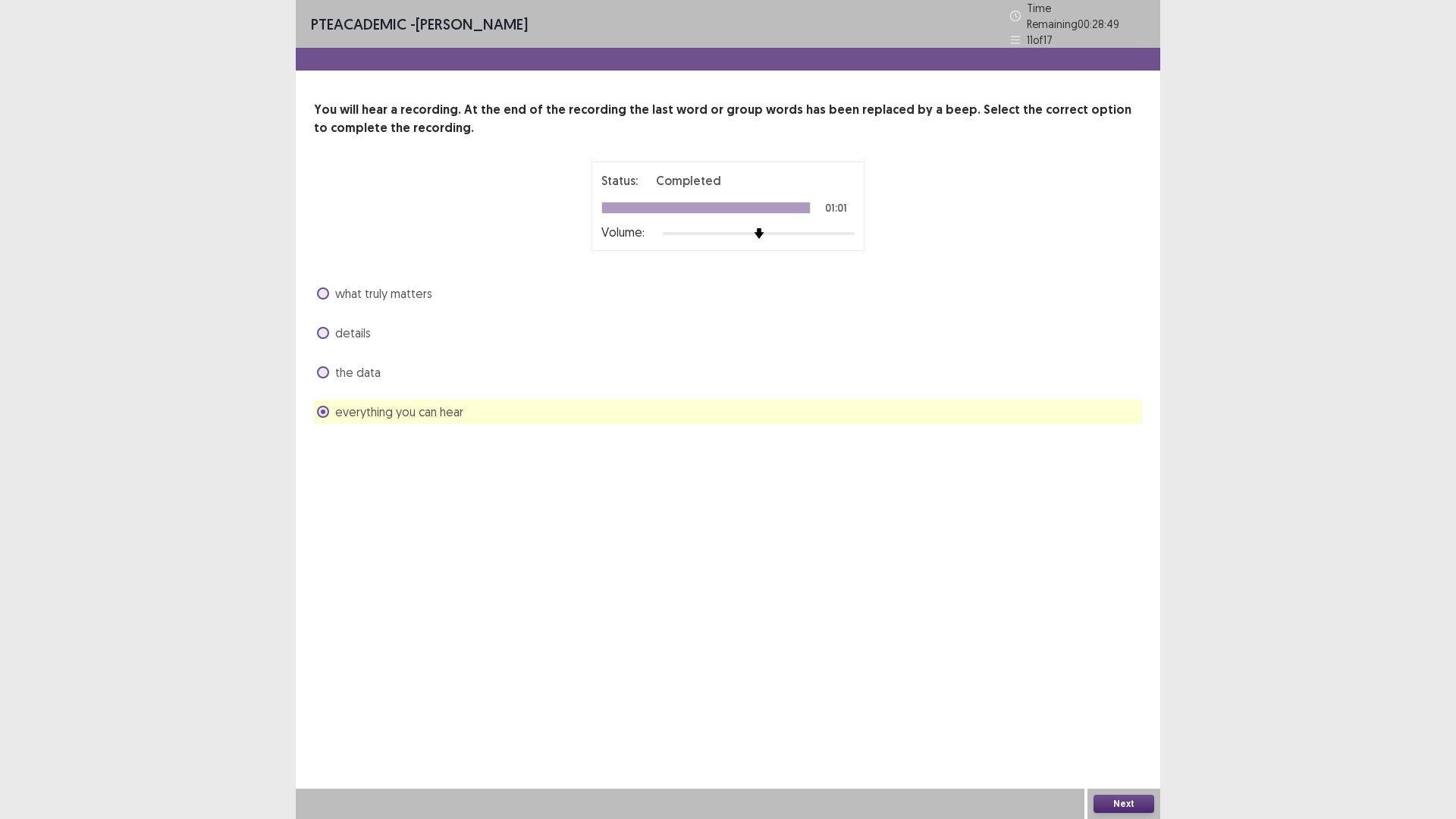
click at [1114, 724] on div "Next" at bounding box center [1123, 803] width 73 height 30
click at [1115, 724] on button "Next" at bounding box center [1123, 804] width 61 height 18
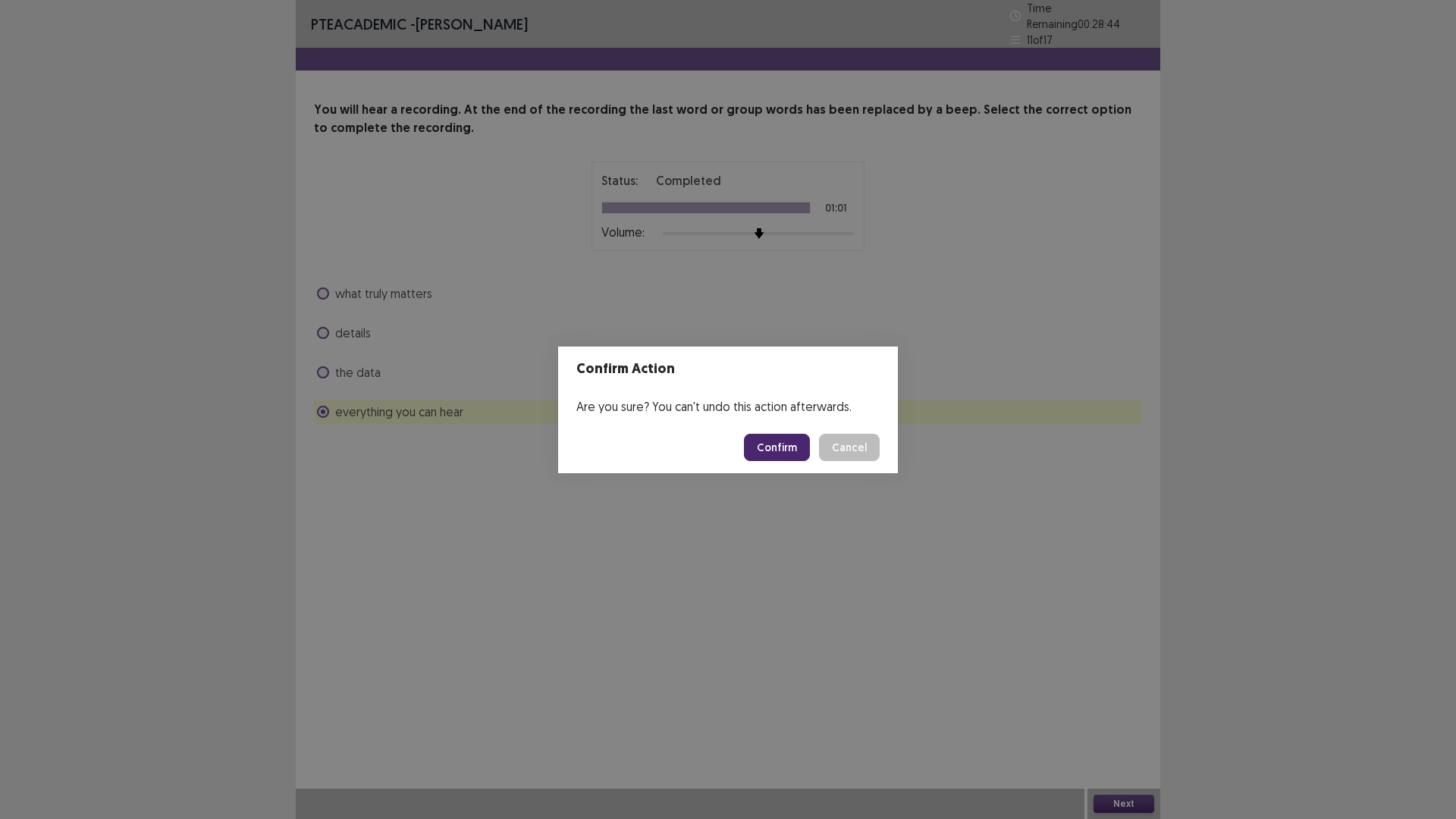
click at [810, 446] on button "Confirm" at bounding box center [777, 447] width 66 height 28
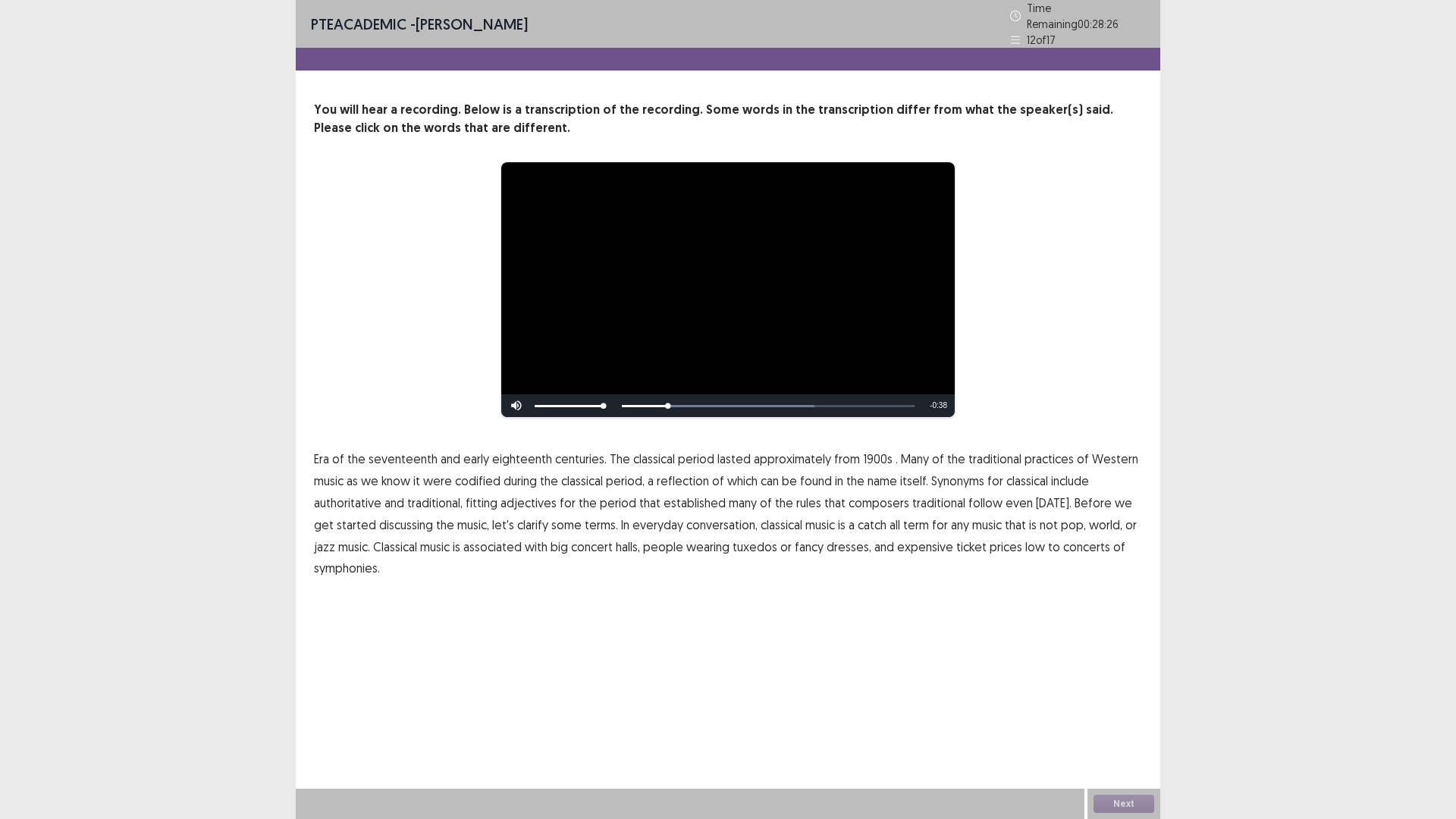
click at [893, 468] on span "1900s" at bounding box center [877, 459] width 29 height 18
click at [912, 512] on span "traditional" at bounding box center [938, 502] width 53 height 18
click at [1025, 555] on span "low" at bounding box center [1035, 547] width 20 height 18
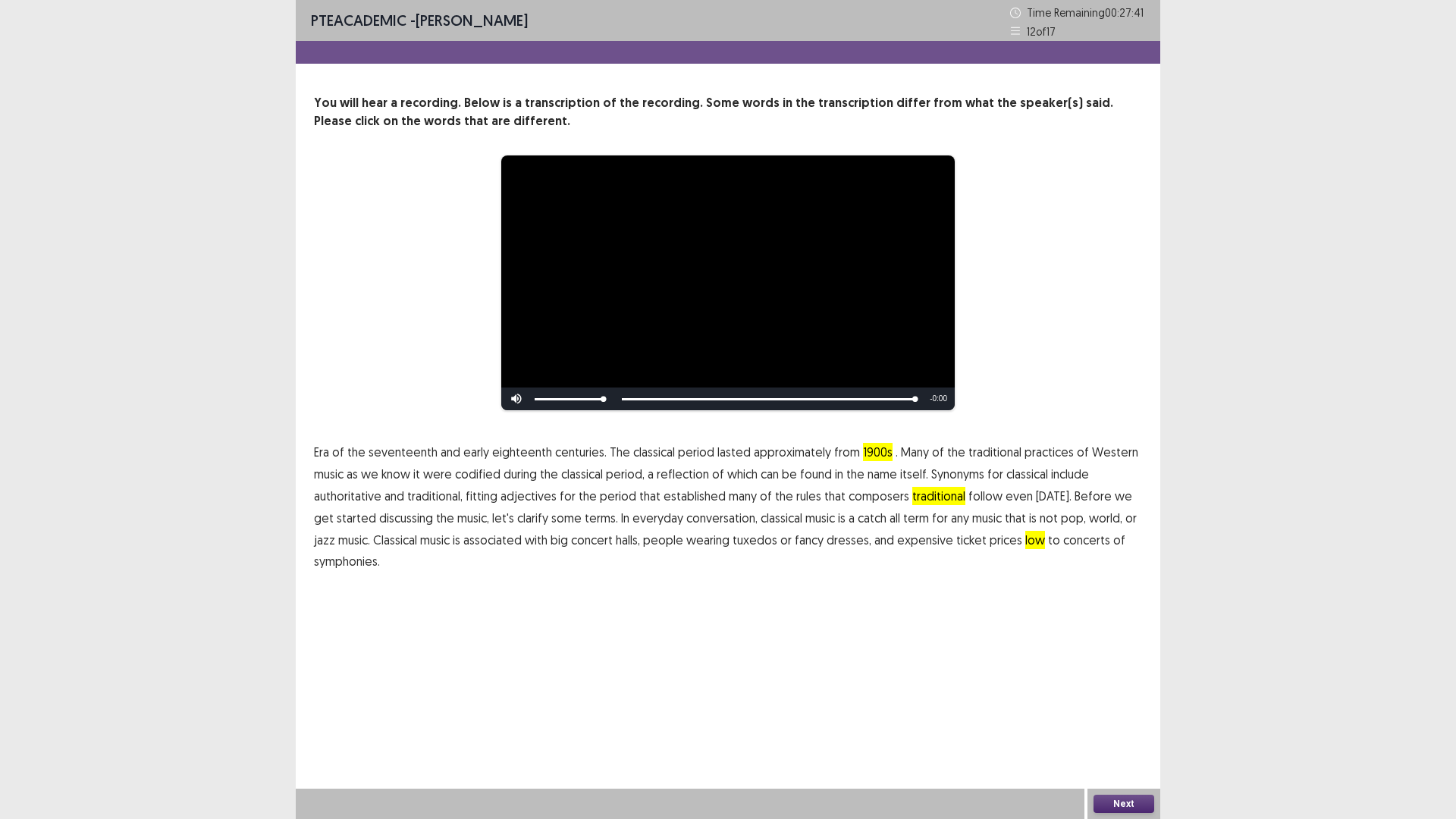
click at [1124, 724] on button "Next" at bounding box center [1123, 804] width 61 height 18
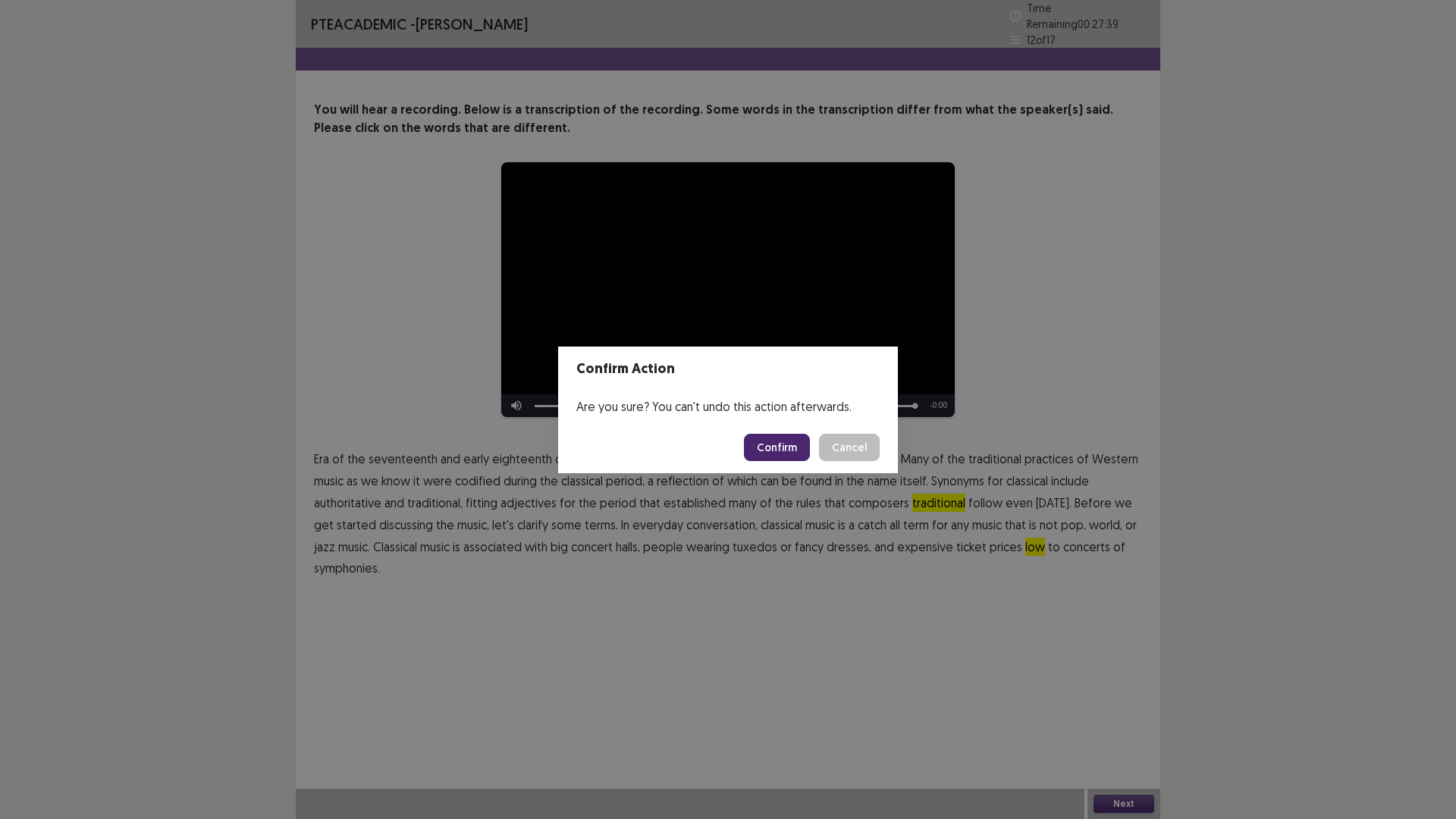
click at [793, 451] on button "Confirm" at bounding box center [777, 447] width 66 height 28
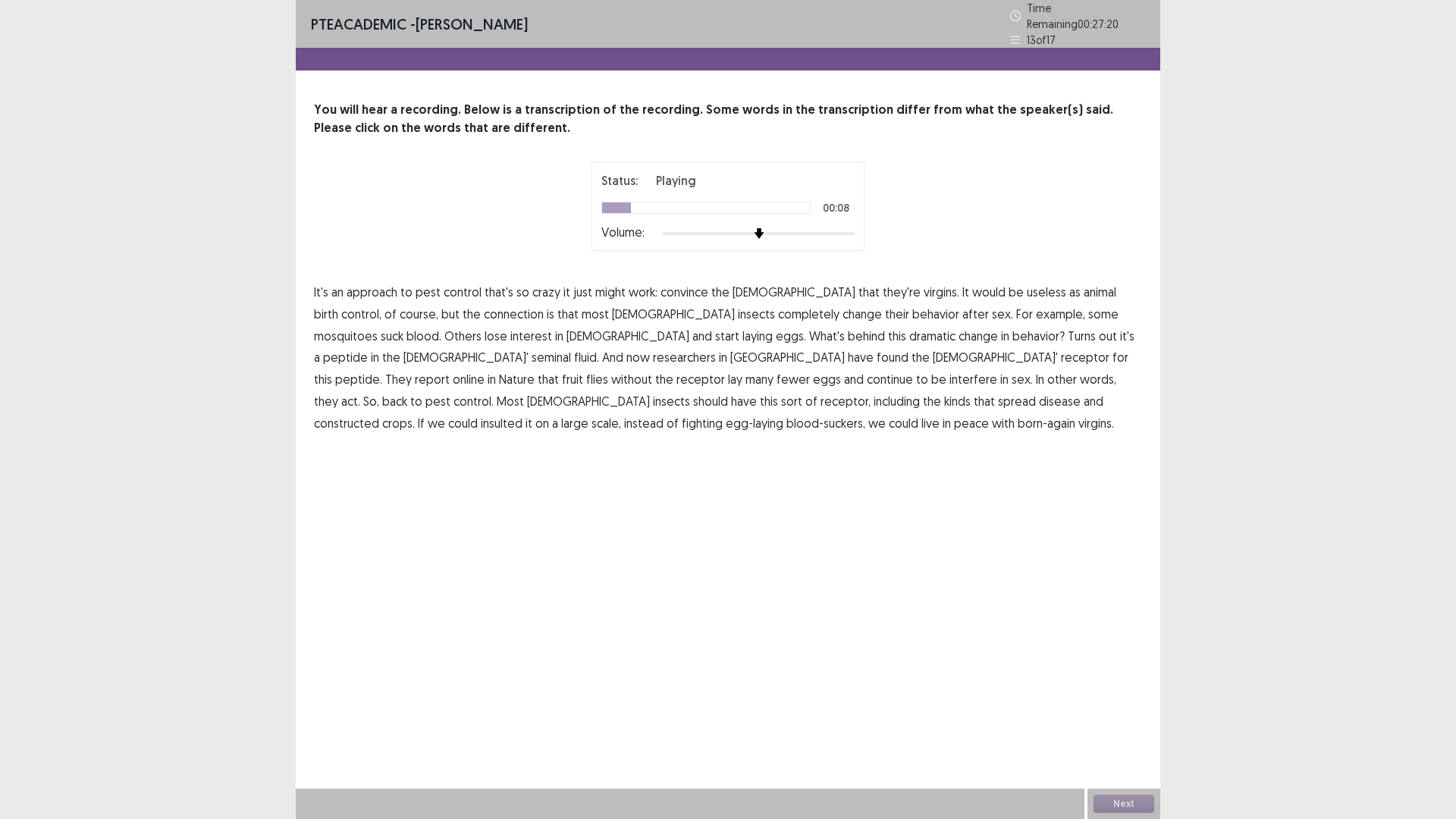
click at [1083, 301] on span "animal" at bounding box center [1099, 292] width 32 height 18
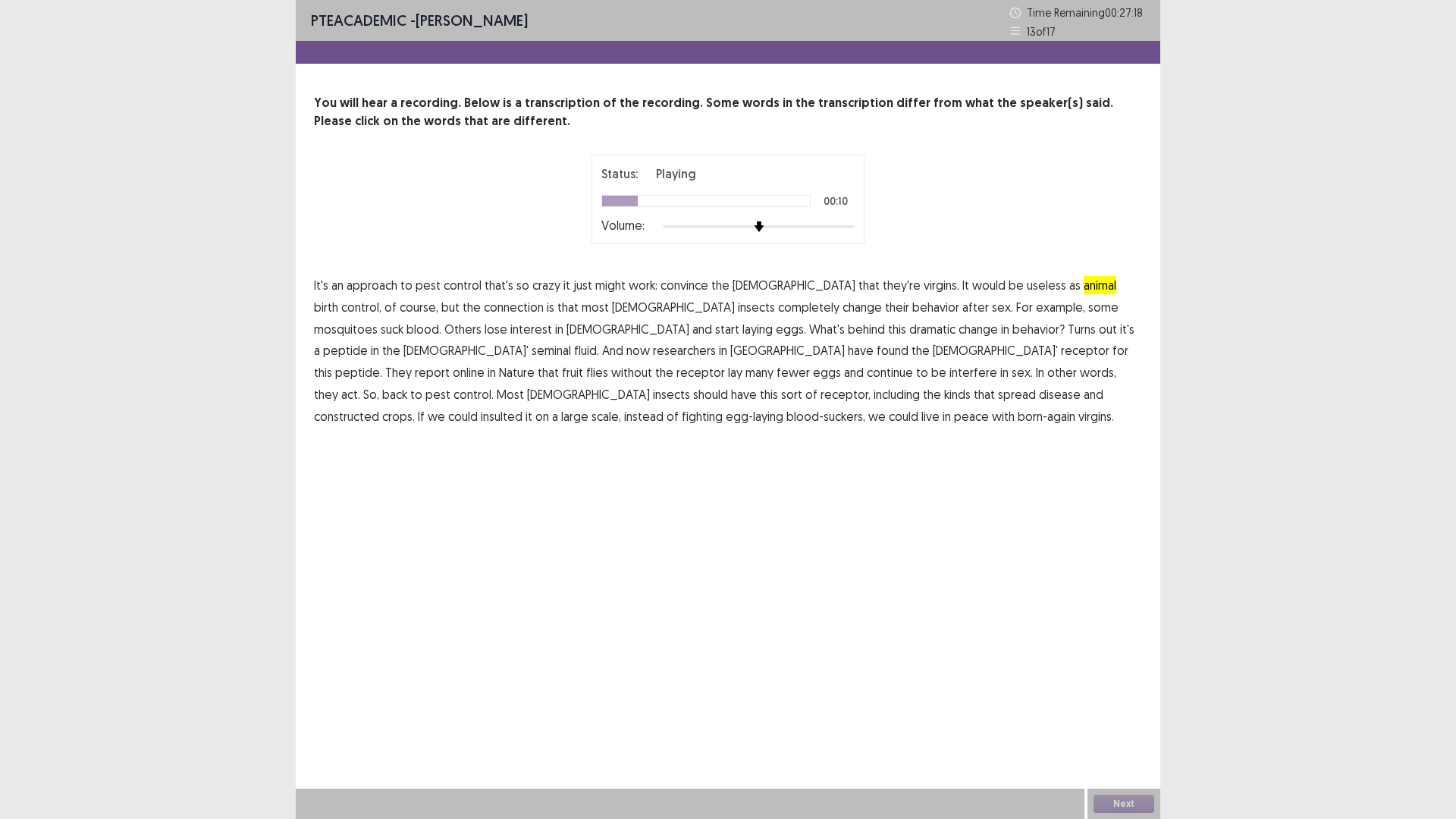
click at [544, 317] on span "connection" at bounding box center [514, 307] width 60 height 18
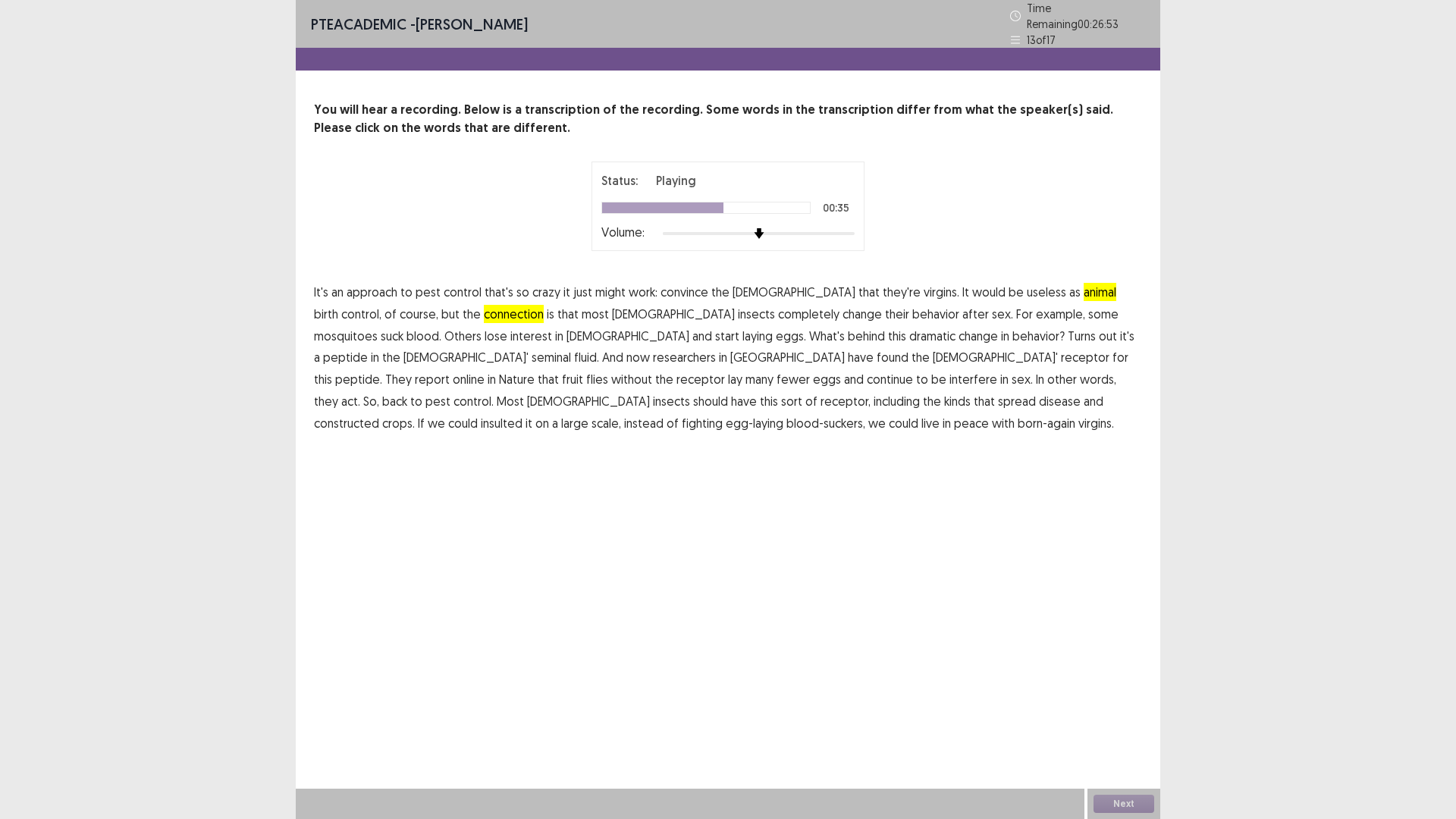
drag, startPoint x: 997, startPoint y: 486, endPoint x: 1027, endPoint y: 501, distance: 33.5
drag, startPoint x: 1027, startPoint y: 501, endPoint x: 554, endPoint y: 572, distance: 478.3
click at [647, 705] on div "PTE academic - [PERSON_NAME] Time Remaining 00 : 26 : 50 13 of 17 You will hear…" at bounding box center [728, 410] width 864 height 819
click at [950, 388] on span "interfere" at bounding box center [973, 380] width 48 height 18
click at [379, 433] on span "constructed" at bounding box center [347, 423] width 65 height 18
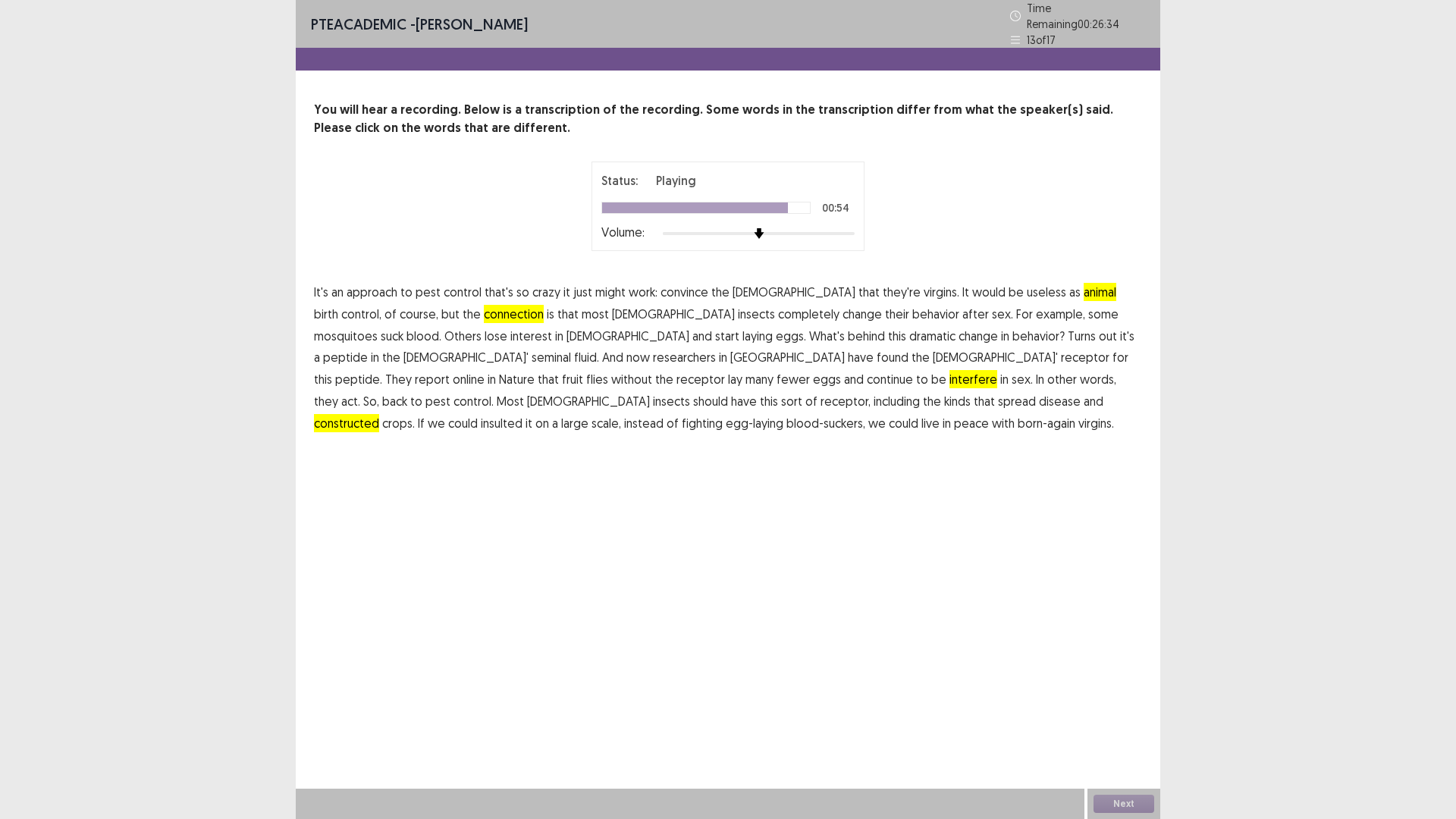
click at [522, 433] on span "insulted" at bounding box center [502, 423] width 41 height 18
click at [1118, 724] on button "Next" at bounding box center [1123, 804] width 61 height 18
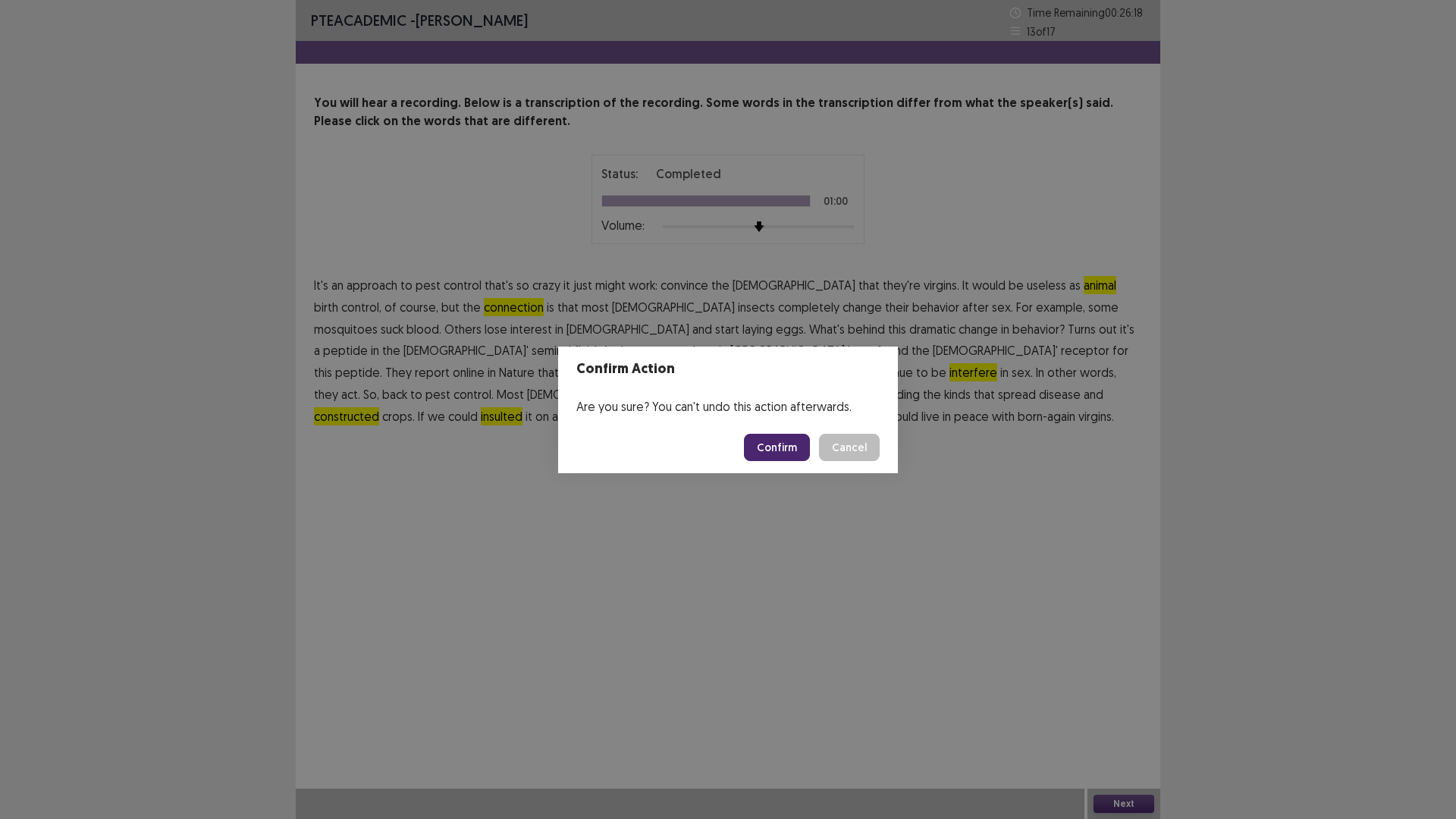
click at [771, 461] on button "Confirm" at bounding box center [777, 447] width 66 height 28
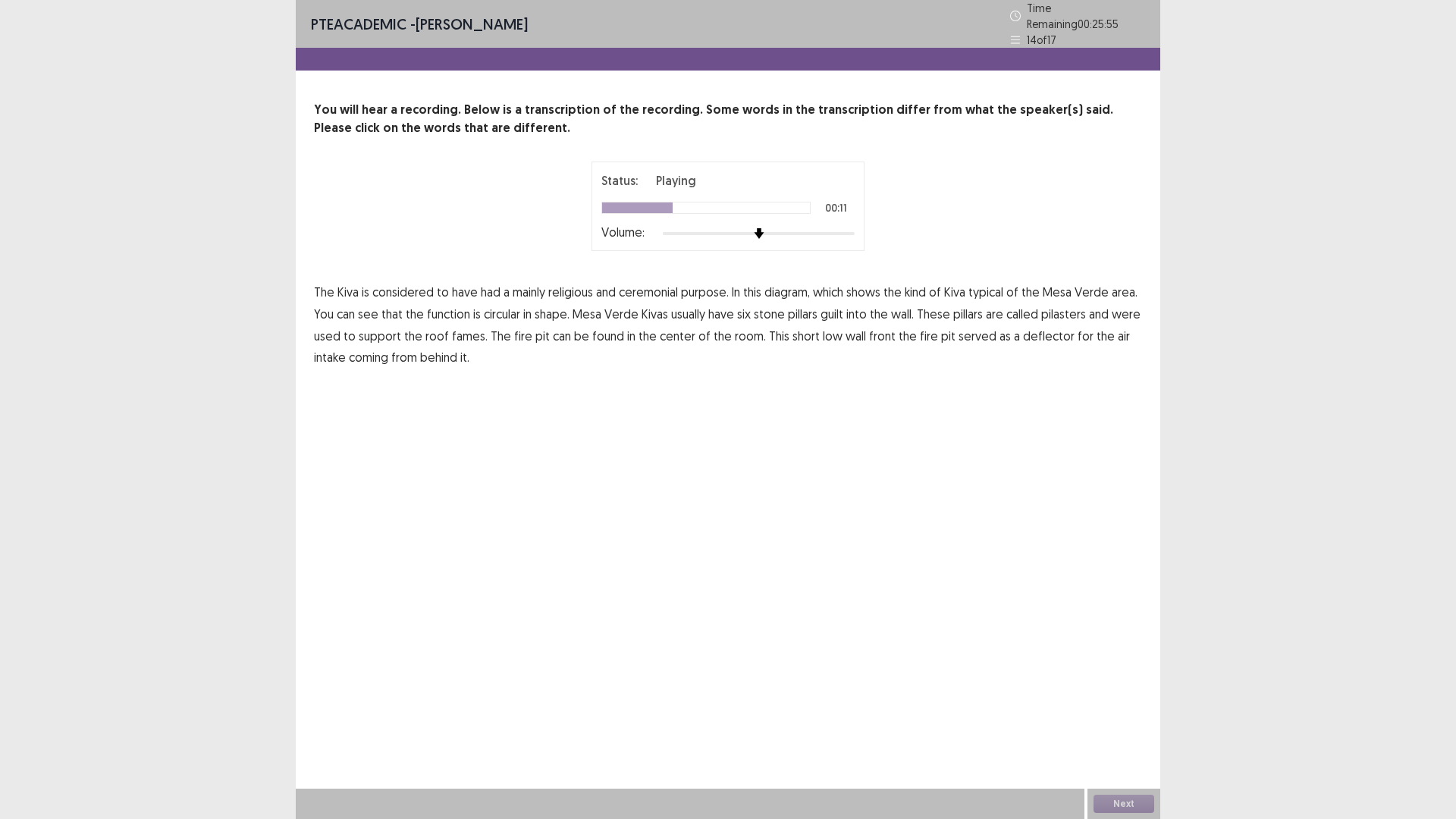
click at [470, 323] on span "function" at bounding box center [449, 314] width 43 height 18
click at [488, 345] on span "fames." at bounding box center [469, 336] width 35 height 18
click at [869, 345] on span "front" at bounding box center [882, 336] width 27 height 18
click at [1133, 724] on button "Next" at bounding box center [1123, 804] width 61 height 18
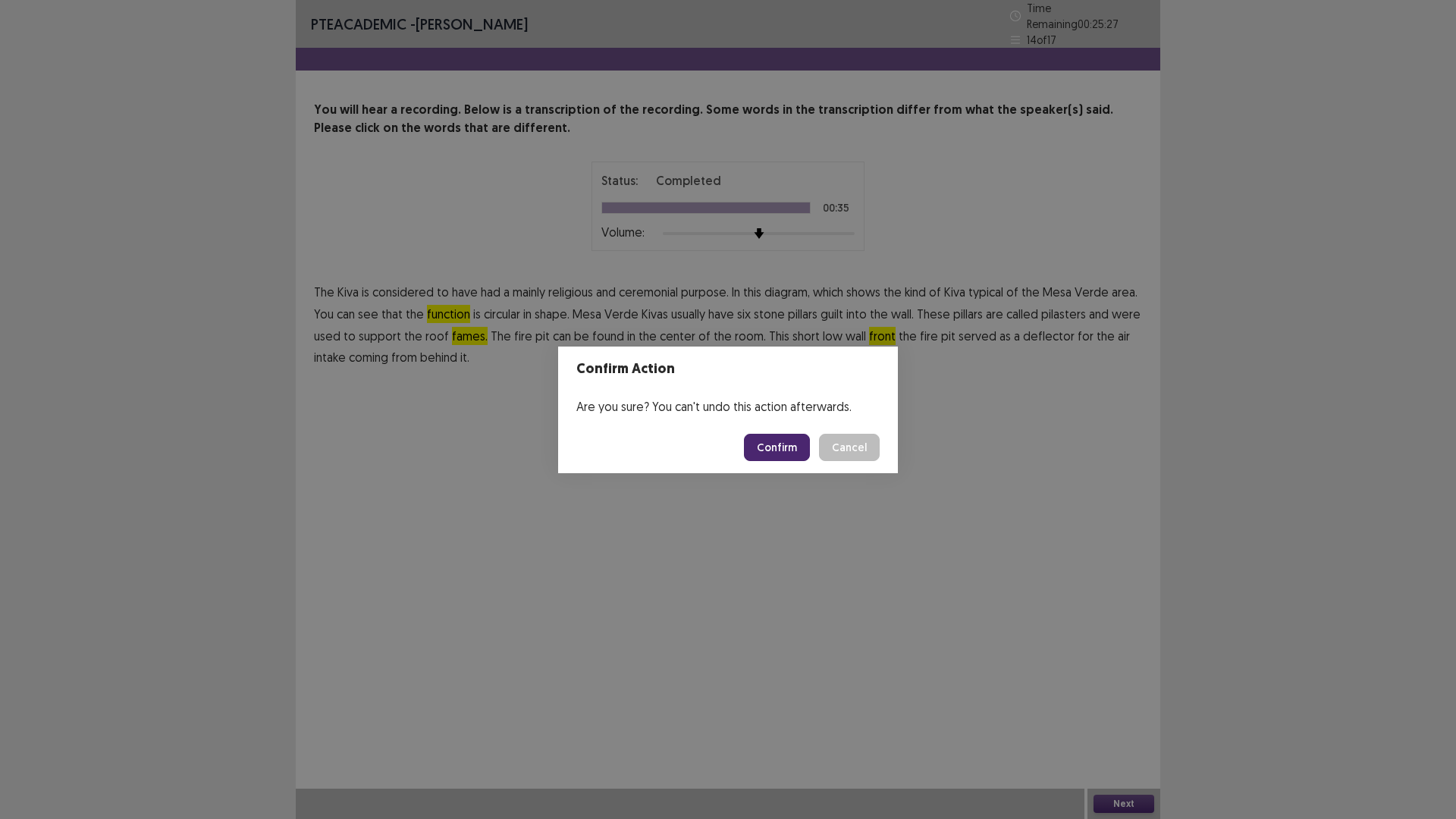
click at [805, 453] on button "Confirm" at bounding box center [777, 447] width 66 height 28
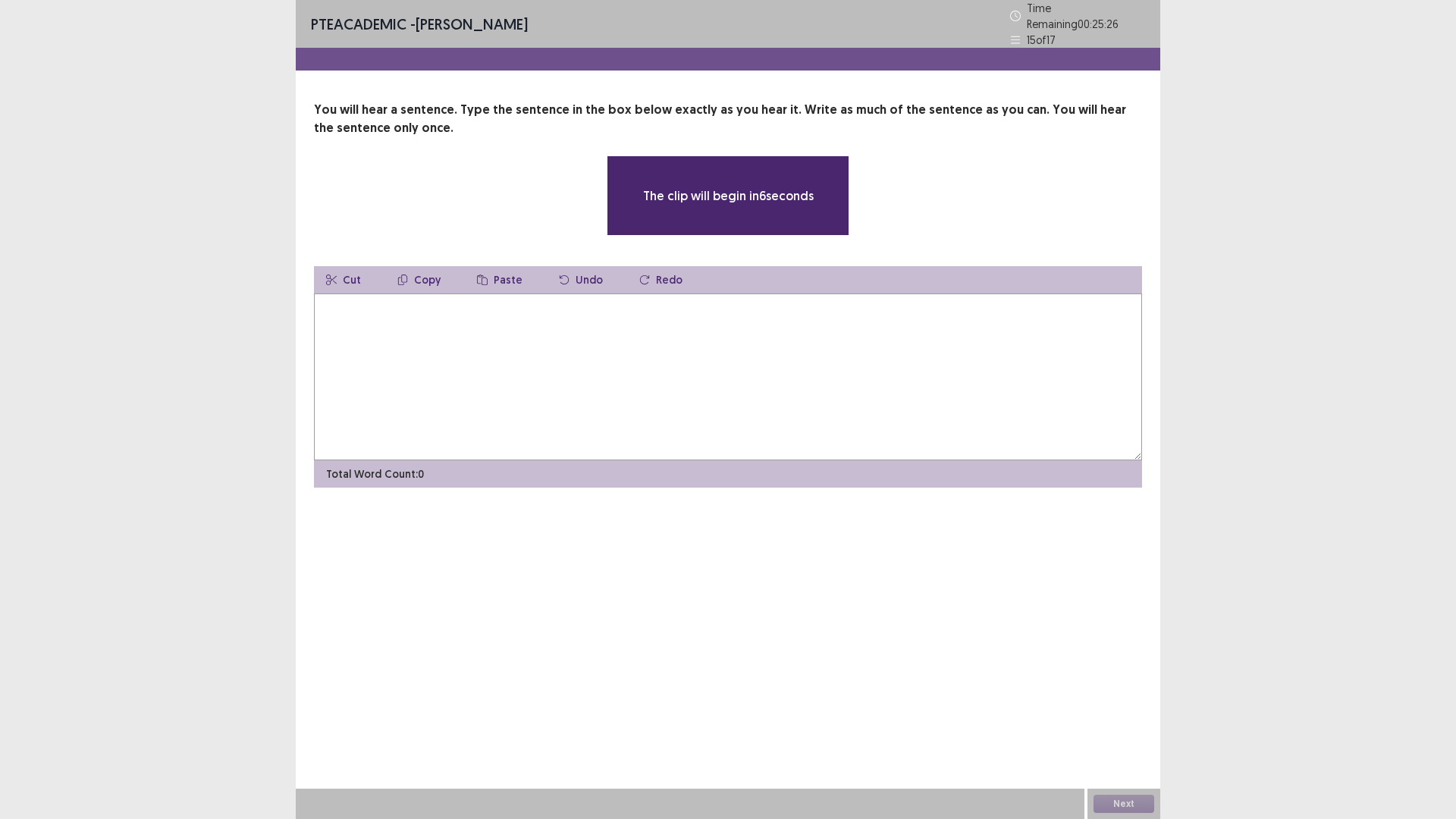
click at [376, 460] on textarea at bounding box center [728, 376] width 828 height 167
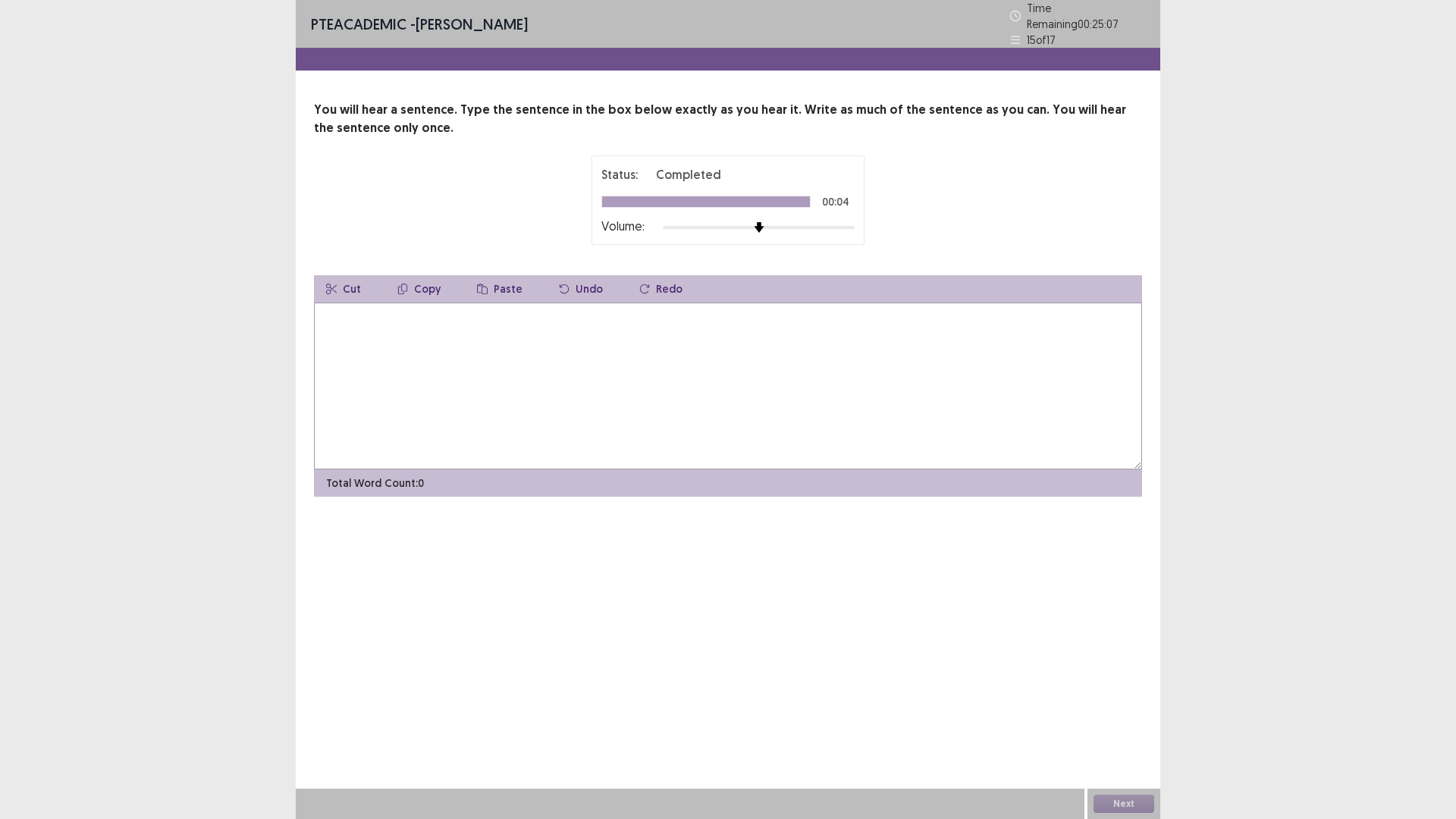
click at [496, 438] on textarea at bounding box center [728, 386] width 828 height 167
click at [451, 382] on textarea "**********" at bounding box center [724, 386] width 819 height 167
click at [509, 383] on textarea "**********" at bounding box center [724, 386] width 819 height 167
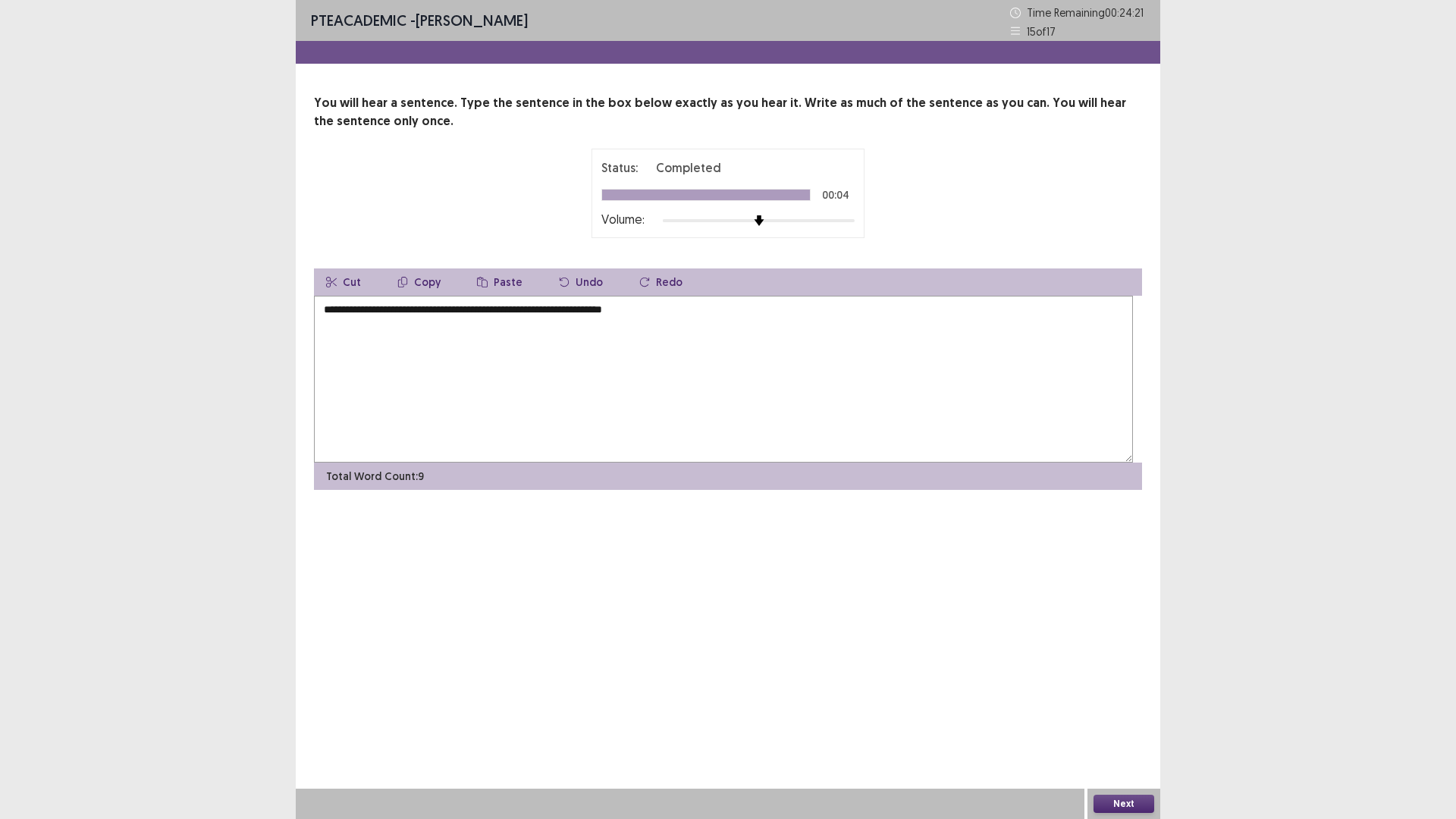
click at [571, 385] on textarea "**********" at bounding box center [724, 379] width 819 height 167
click at [645, 381] on textarea "**********" at bounding box center [724, 379] width 819 height 167
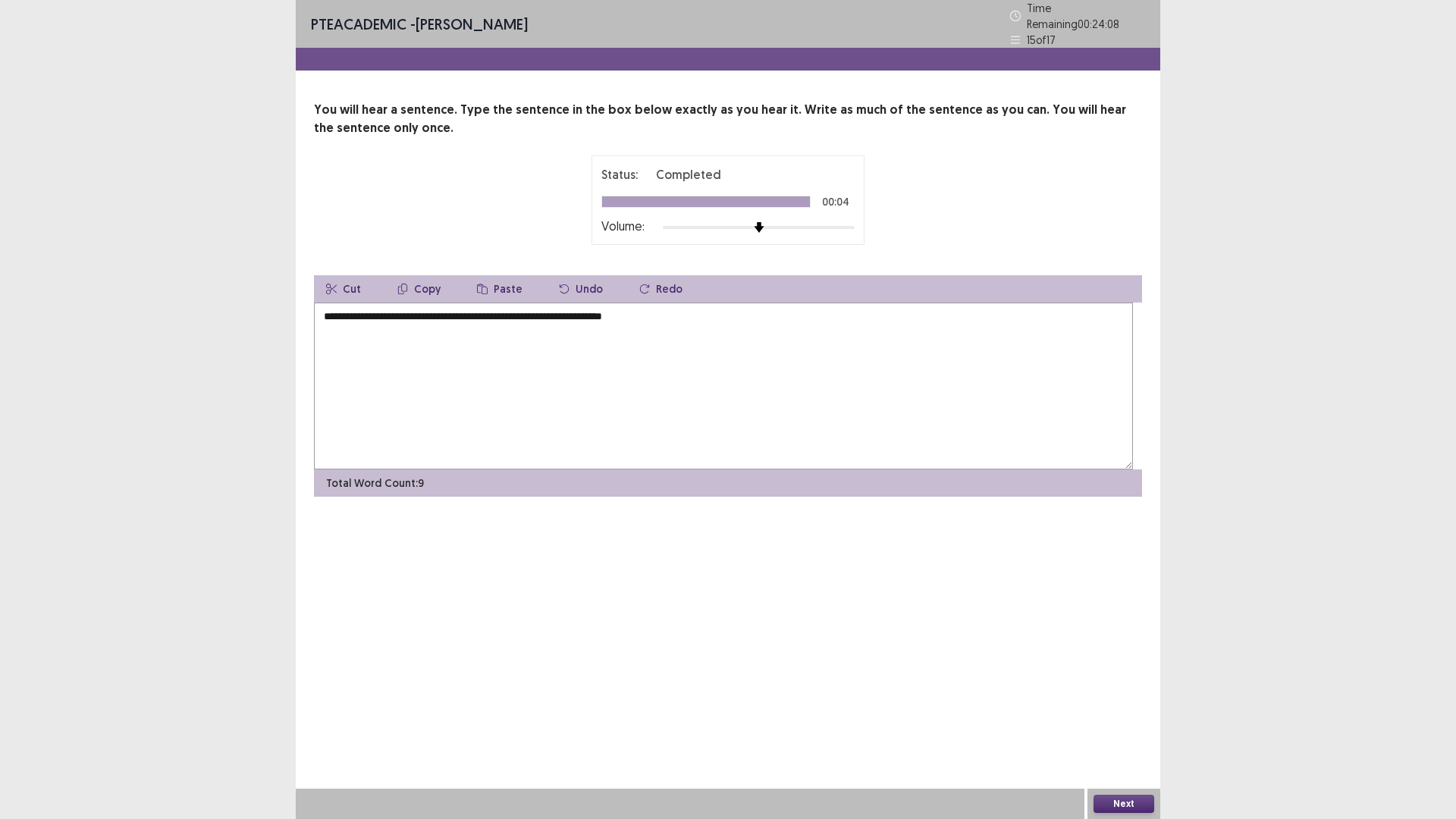
click at [711, 385] on textarea "**********" at bounding box center [724, 386] width 819 height 167
click at [714, 380] on textarea "**********" at bounding box center [724, 386] width 819 height 167
type textarea "**********"
click at [1112, 724] on button "Next" at bounding box center [1123, 804] width 61 height 18
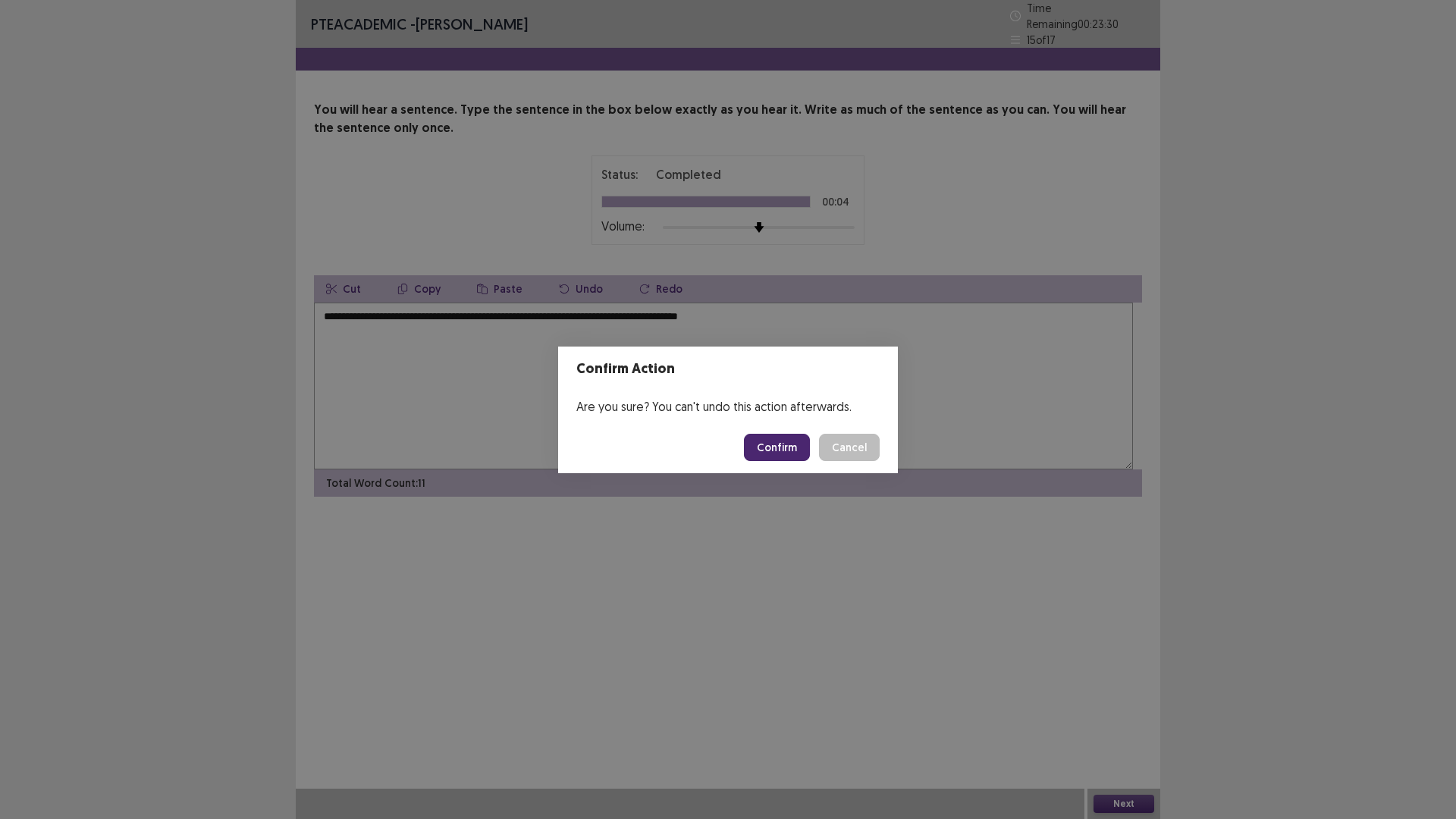
click at [810, 456] on button "Confirm" at bounding box center [777, 447] width 66 height 28
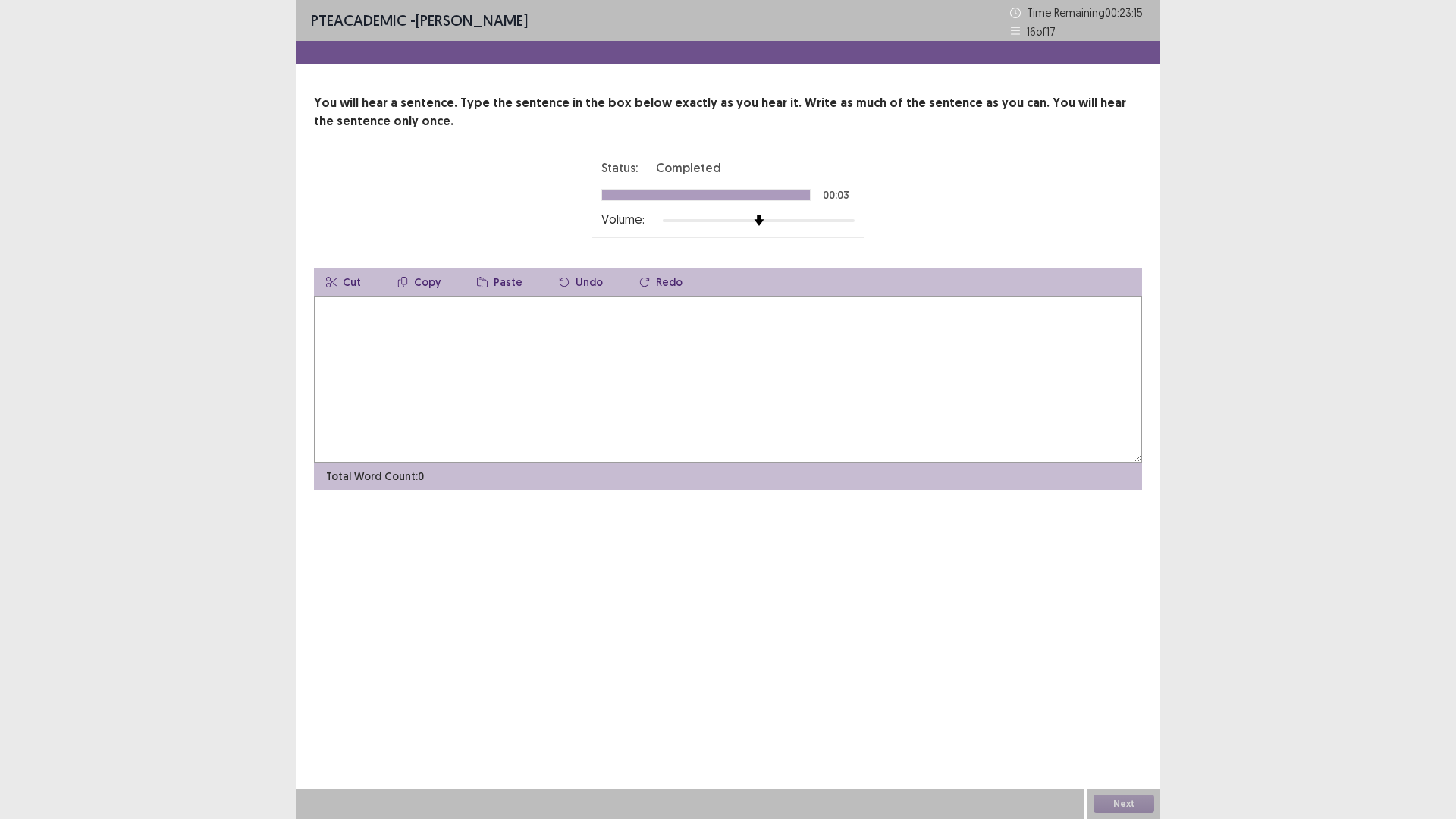
drag, startPoint x: 0, startPoint y: 177, endPoint x: 0, endPoint y: 0, distance: 177.0
drag, startPoint x: 0, startPoint y: 0, endPoint x: 990, endPoint y: 489, distance: 1104.2
click at [990, 463] on textarea at bounding box center [728, 379] width 828 height 167
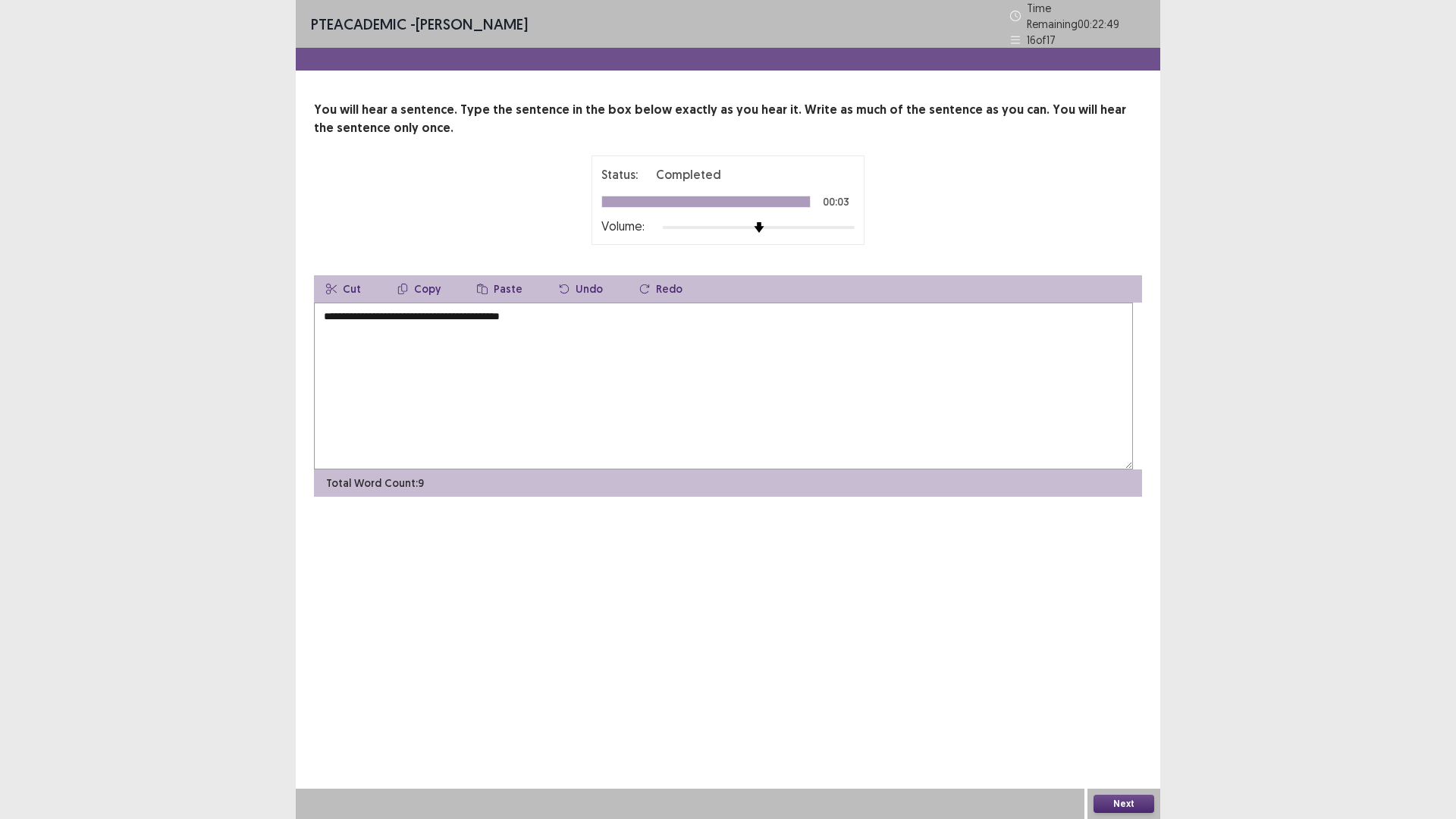
click at [512, 380] on textarea "**********" at bounding box center [724, 386] width 819 height 167
drag, startPoint x: 512, startPoint y: 380, endPoint x: 459, endPoint y: 664, distance: 288.9
click at [615, 303] on button "Undo" at bounding box center [581, 289] width 68 height 28
click at [516, 378] on textarea "**********" at bounding box center [724, 386] width 819 height 167
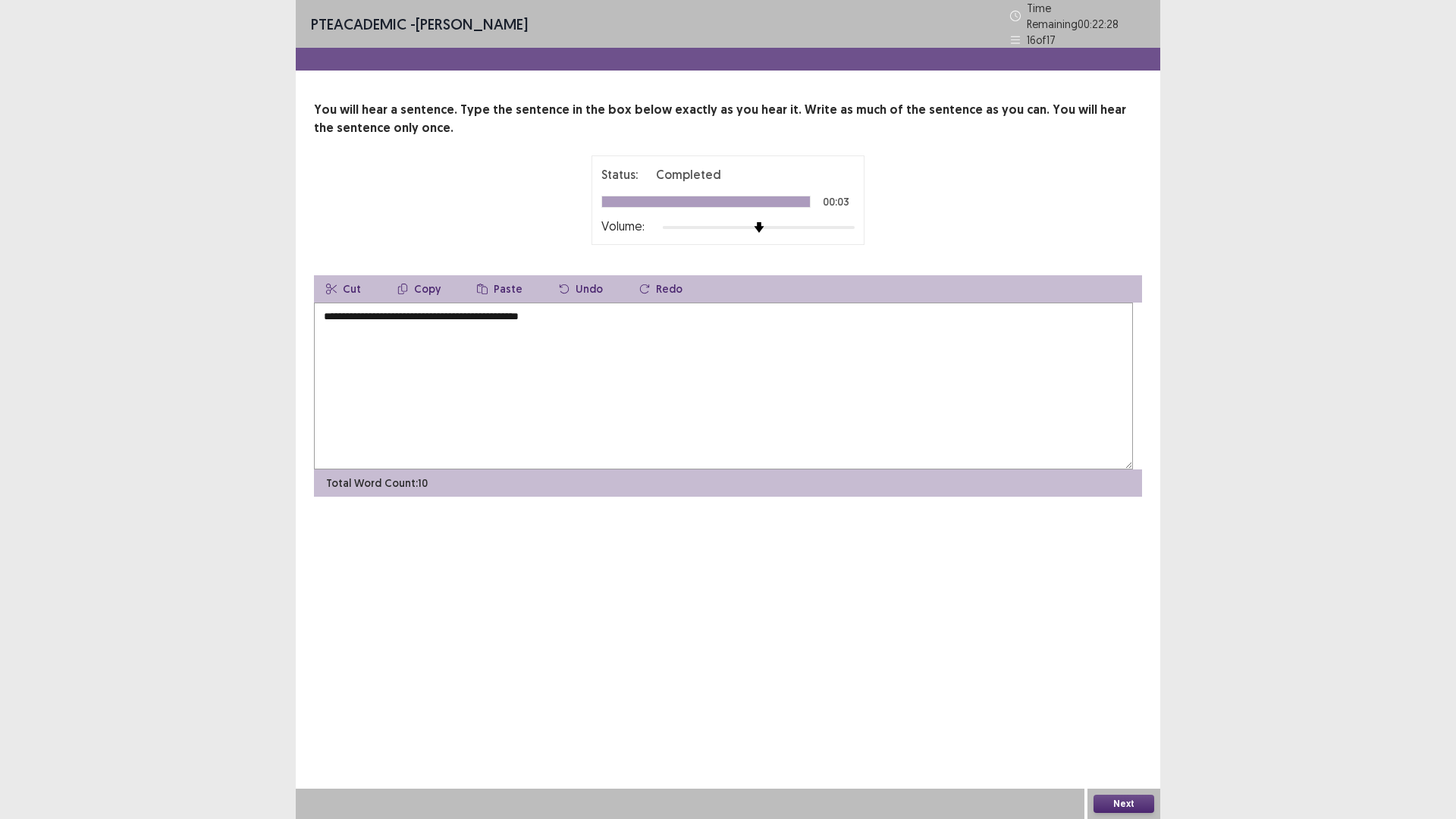
click at [542, 390] on textarea "**********" at bounding box center [724, 386] width 819 height 167
click at [439, 377] on textarea "**********" at bounding box center [724, 386] width 819 height 167
click at [529, 387] on textarea "**********" at bounding box center [724, 386] width 819 height 167
click at [534, 380] on textarea "**********" at bounding box center [724, 386] width 819 height 167
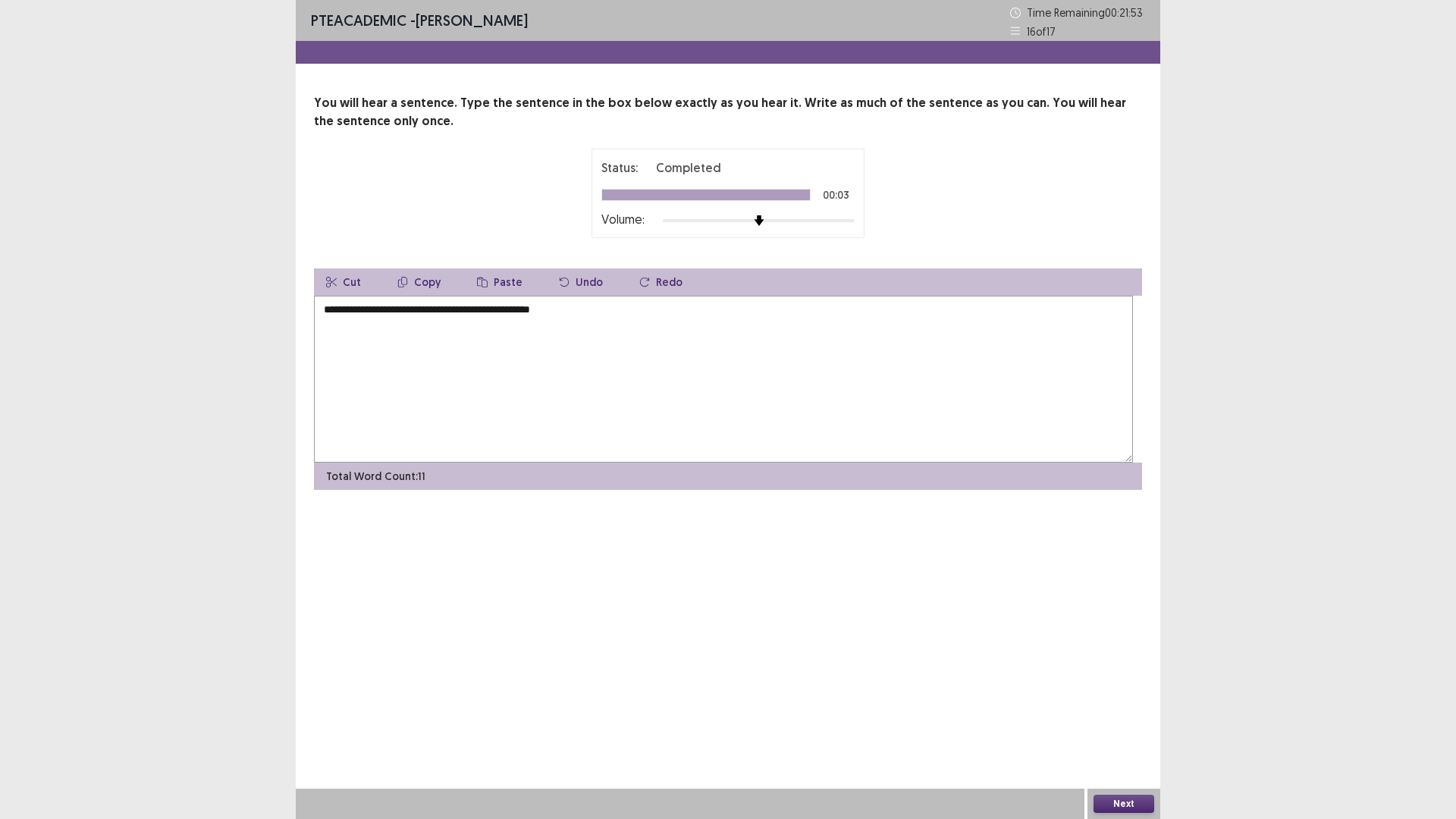
type textarea "**********"
click at [1115, 724] on button "Next" at bounding box center [1123, 804] width 61 height 18
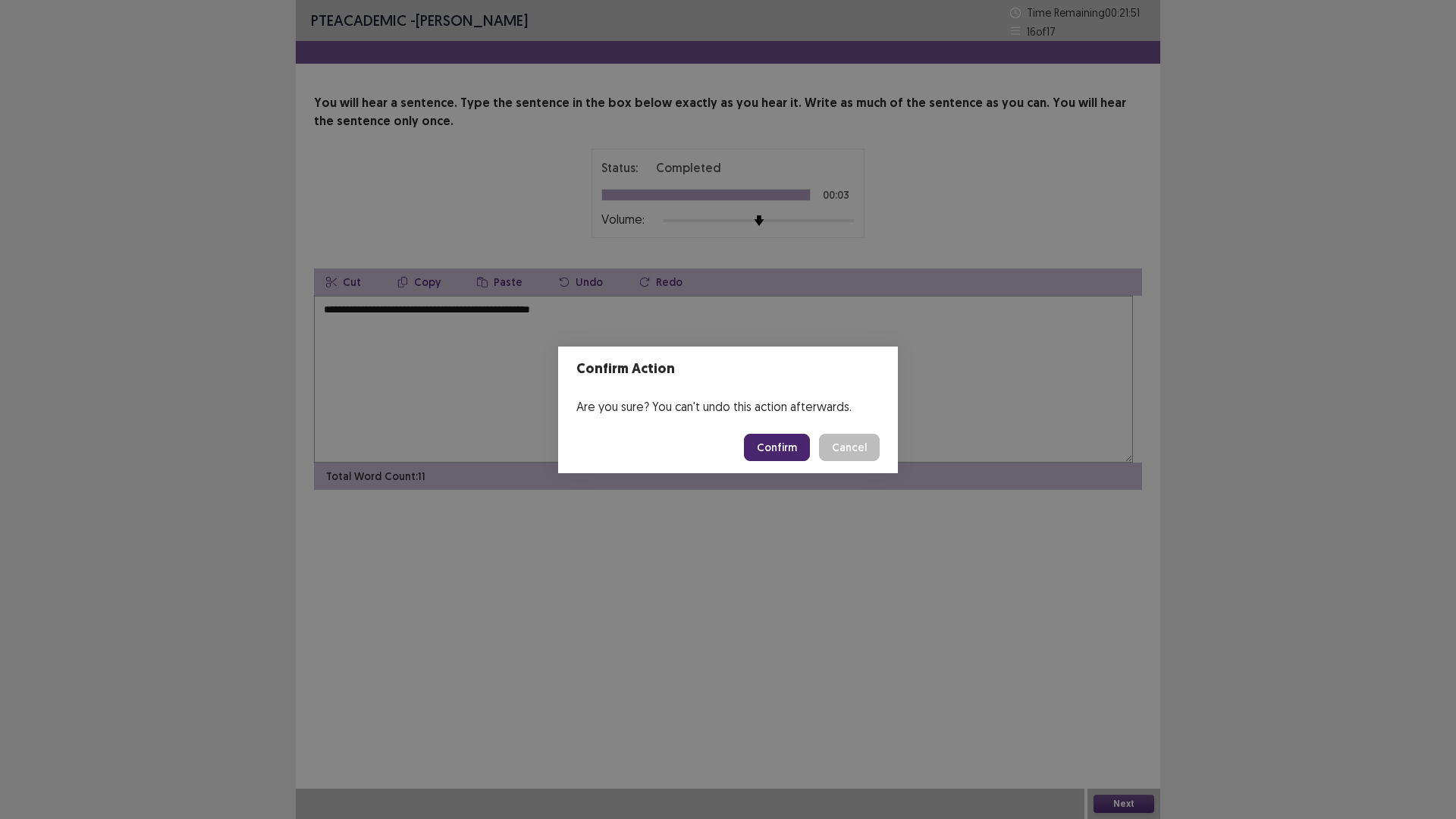
click at [794, 443] on button "Confirm" at bounding box center [777, 447] width 66 height 28
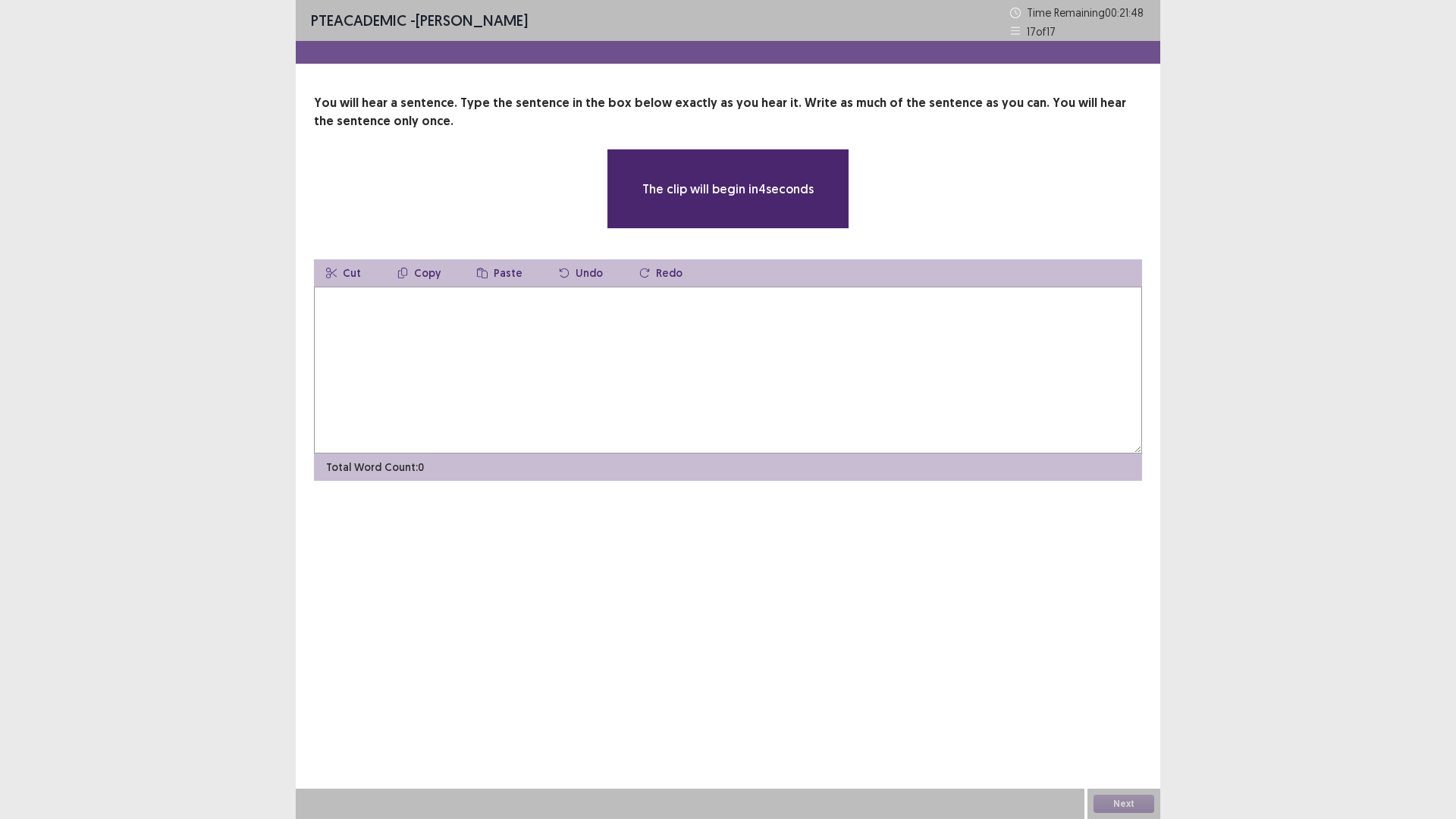
click at [579, 453] on textarea at bounding box center [728, 370] width 828 height 167
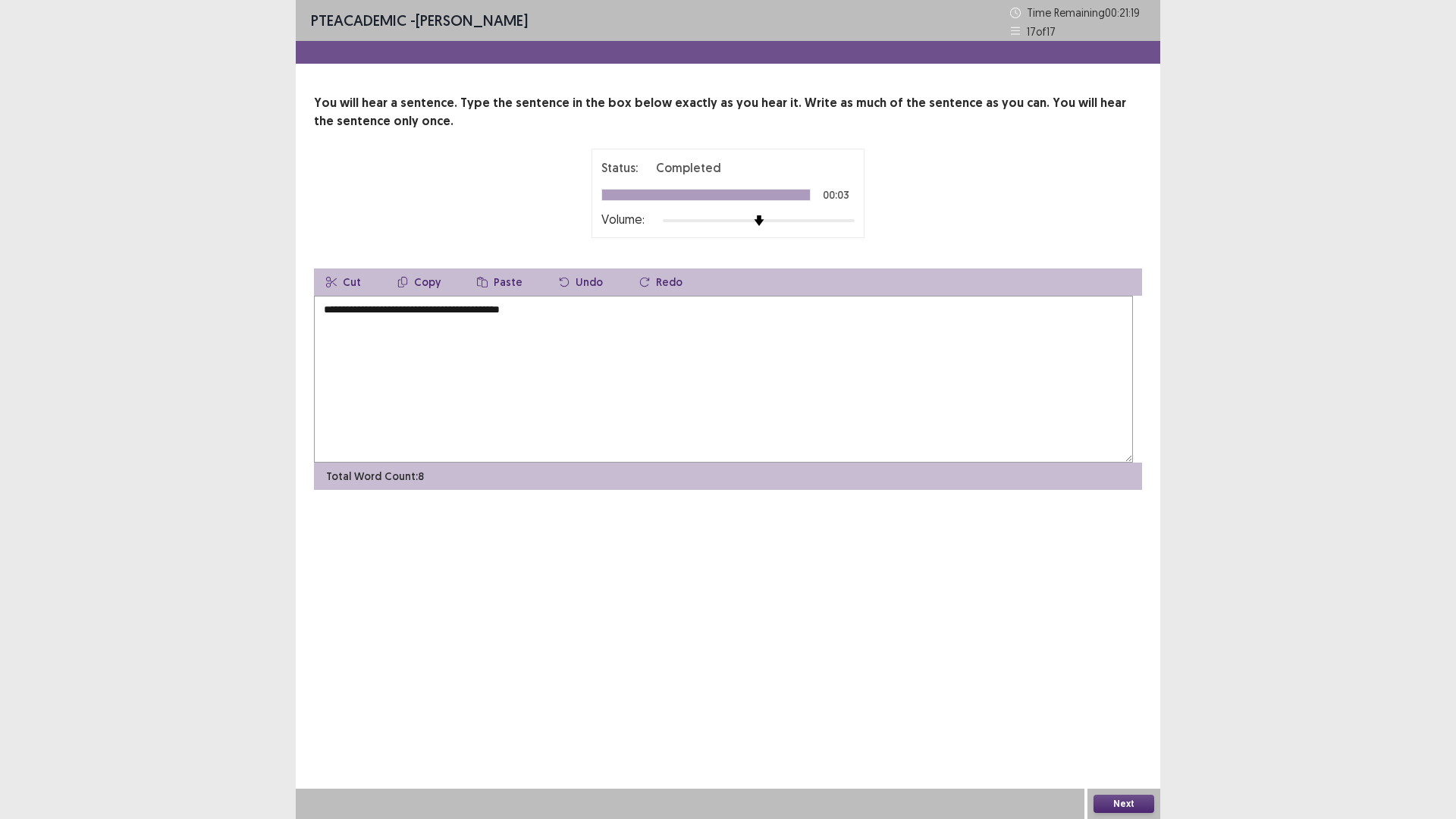
drag, startPoint x: 412, startPoint y: 365, endPoint x: 402, endPoint y: 372, distance: 12.2
click at [410, 365] on textarea "**********" at bounding box center [724, 379] width 819 height 167
click at [400, 382] on textarea "**********" at bounding box center [724, 379] width 819 height 167
drag, startPoint x: 1455, startPoint y: 818, endPoint x: 449, endPoint y: 386, distance: 1094.8
click at [449, 380] on textarea "**********" at bounding box center [724, 379] width 819 height 167
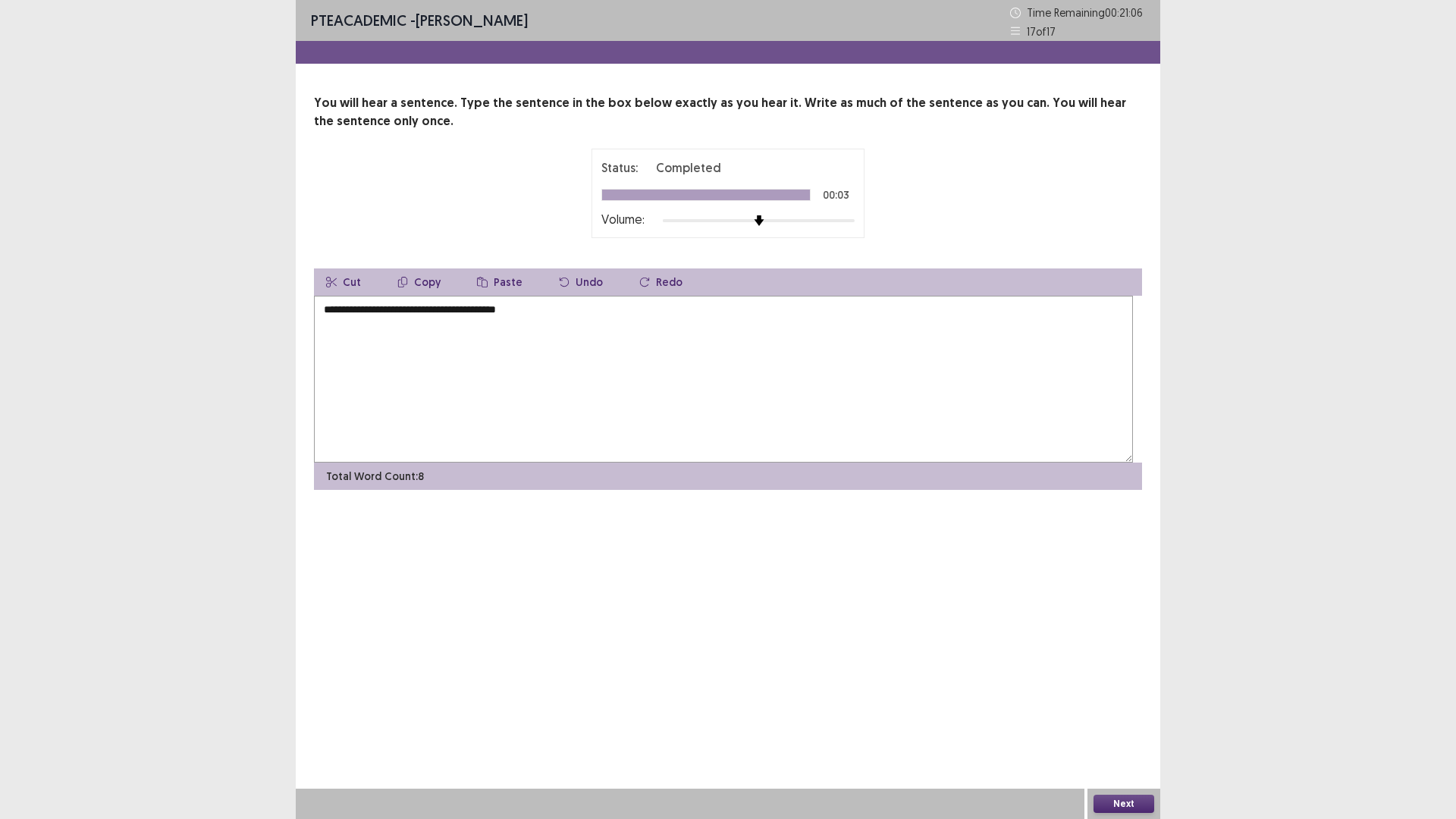
click at [469, 386] on textarea "**********" at bounding box center [724, 379] width 819 height 167
click at [482, 382] on textarea "**********" at bounding box center [724, 379] width 819 height 167
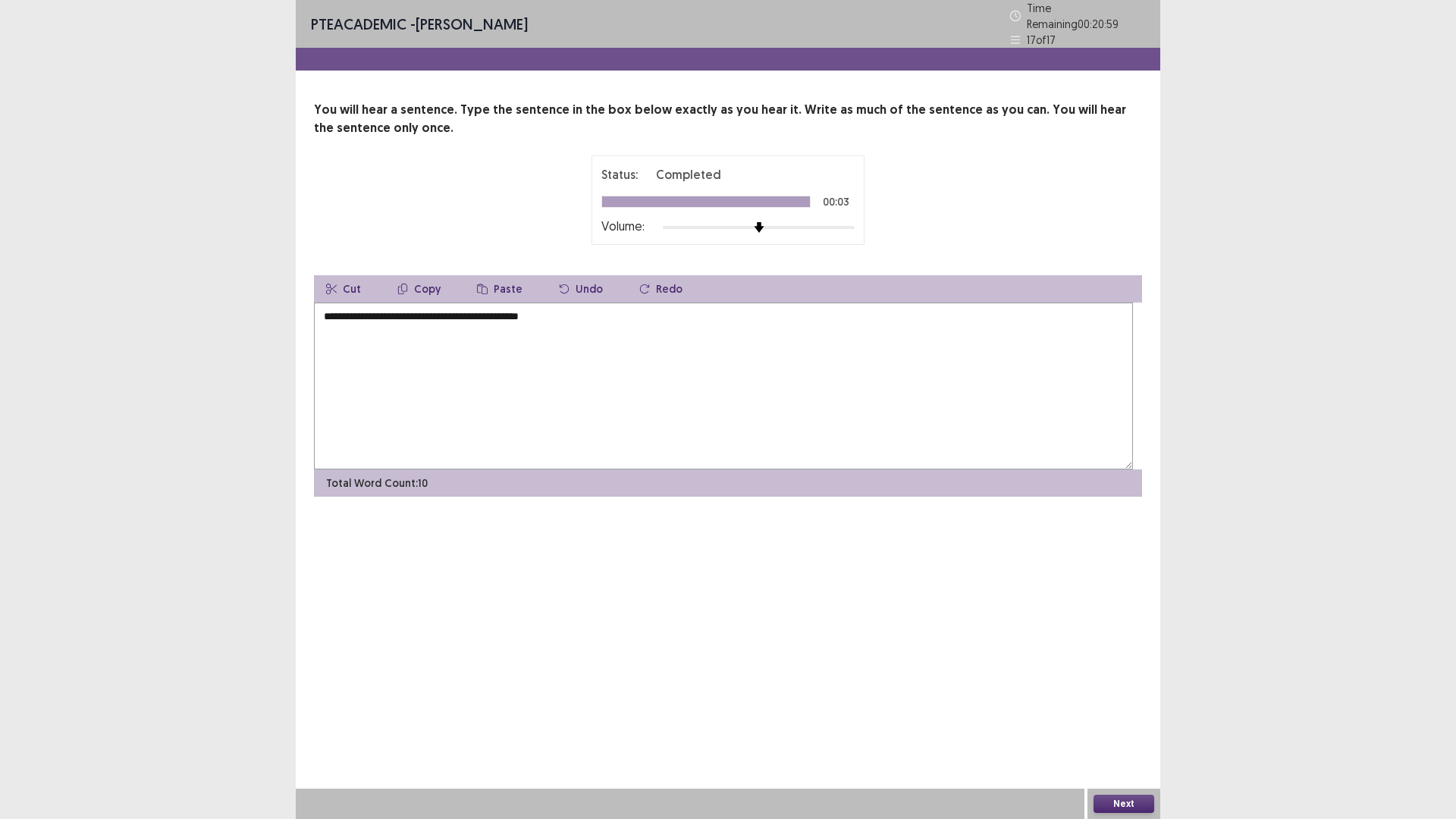
click at [520, 383] on textarea "**********" at bounding box center [724, 386] width 819 height 167
click at [569, 386] on textarea "**********" at bounding box center [724, 386] width 819 height 167
click at [569, 386] on textarea "**********" at bounding box center [724, 386] width 819 height 167
click at [570, 385] on textarea "**********" at bounding box center [724, 386] width 819 height 167
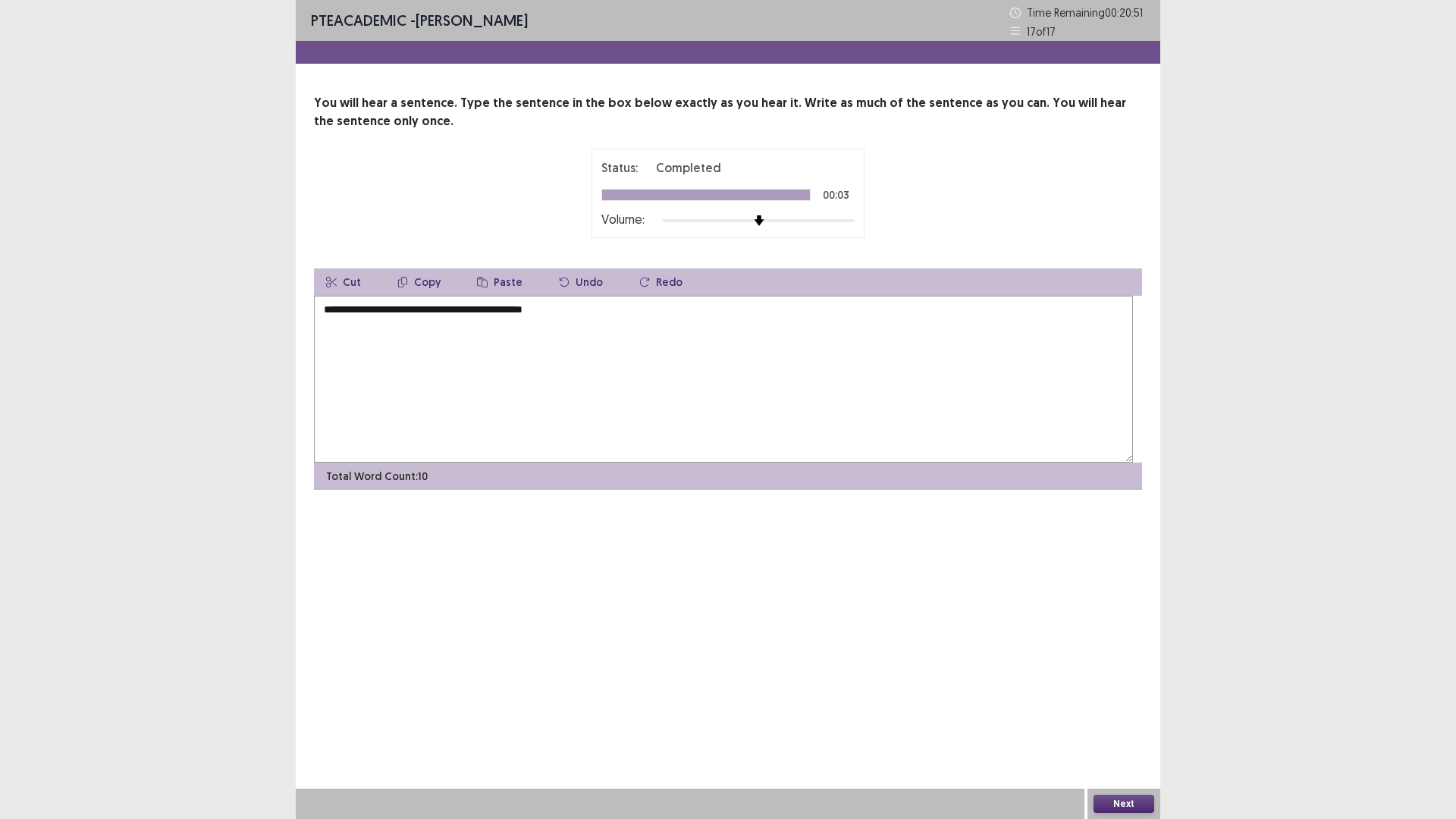
click at [575, 380] on textarea "**********" at bounding box center [724, 379] width 819 height 167
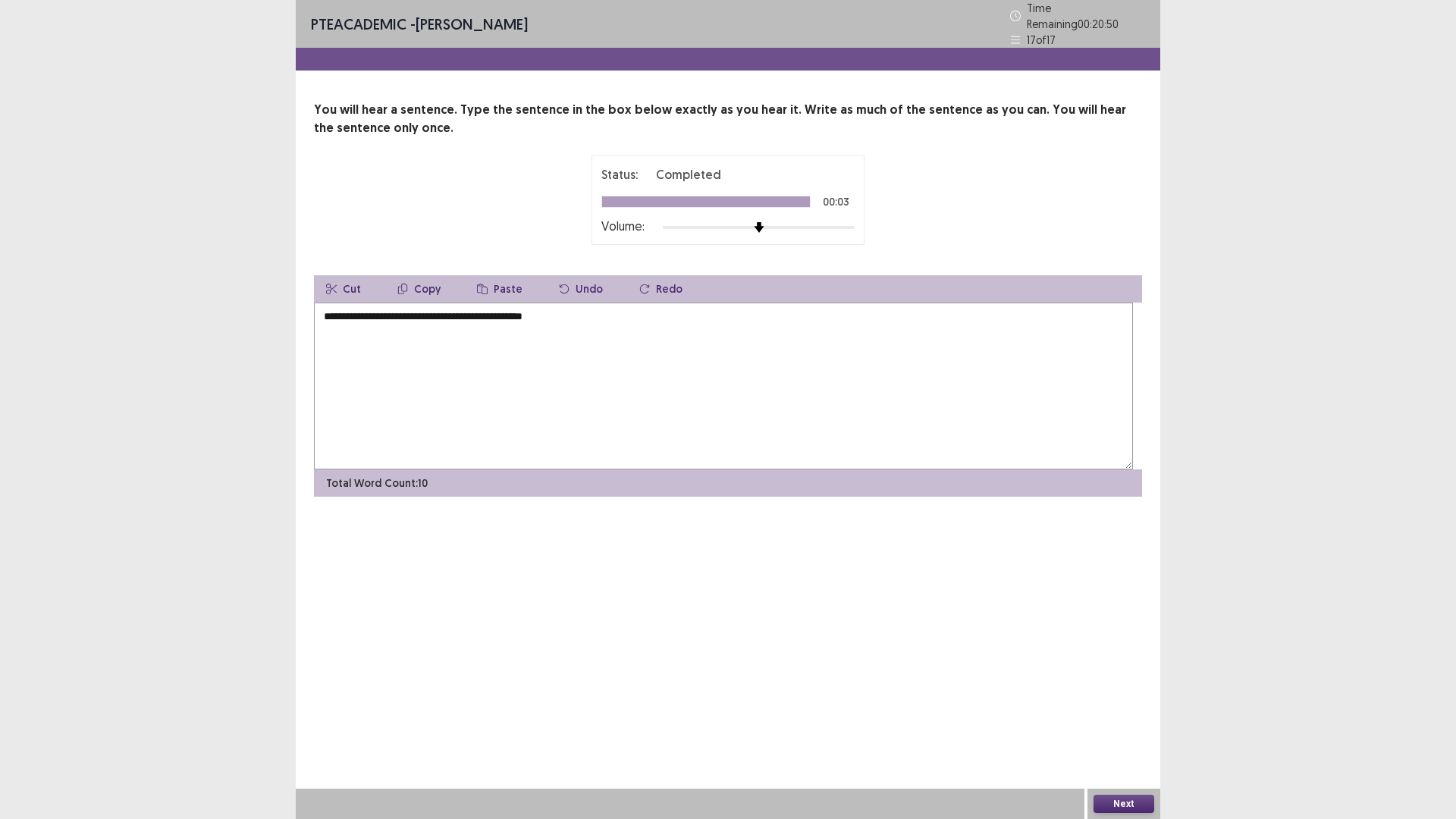
click at [570, 386] on textarea "**********" at bounding box center [724, 386] width 819 height 167
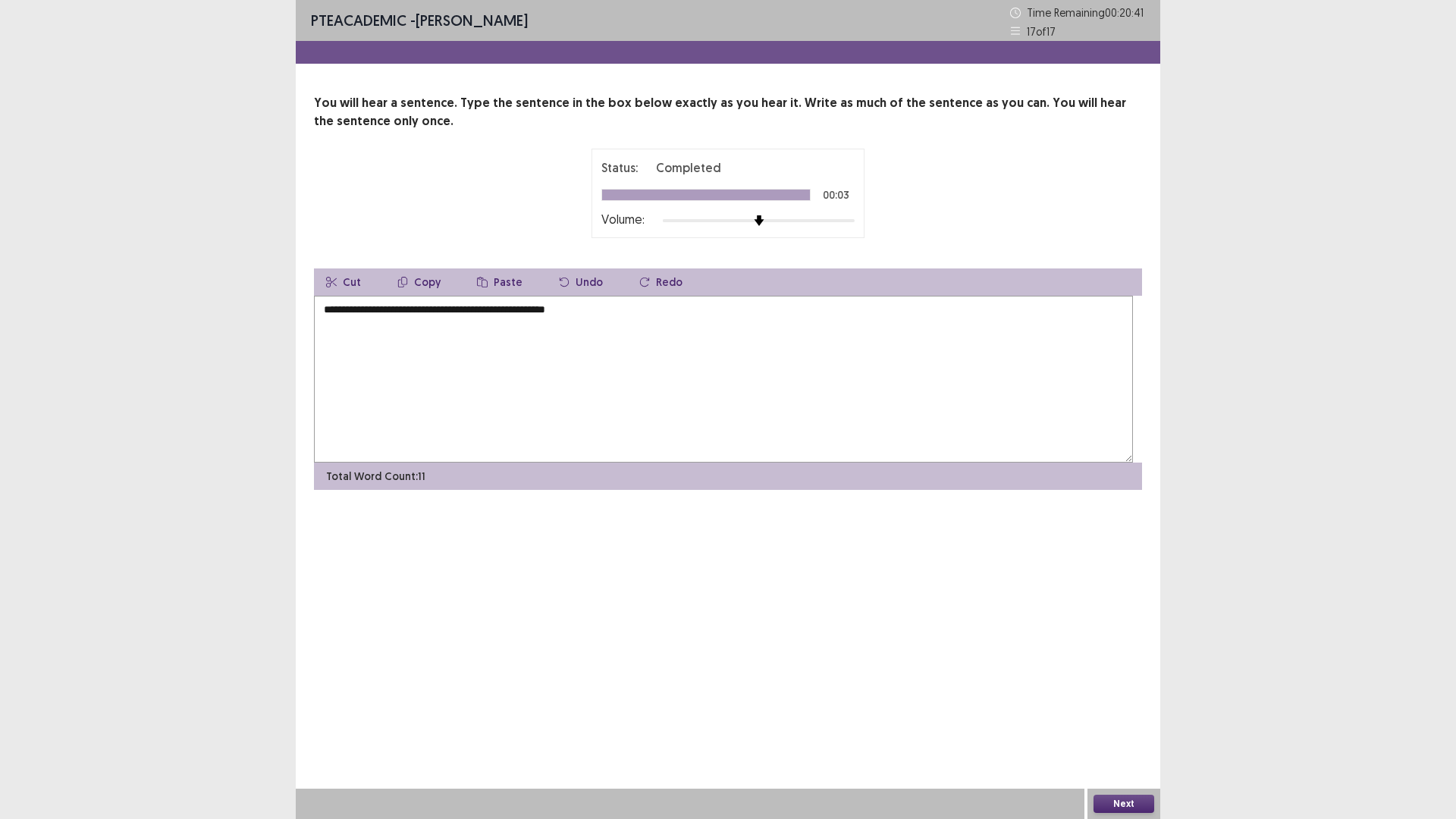
type textarea "**********"
click at [1130, 724] on button "Next" at bounding box center [1123, 804] width 61 height 18
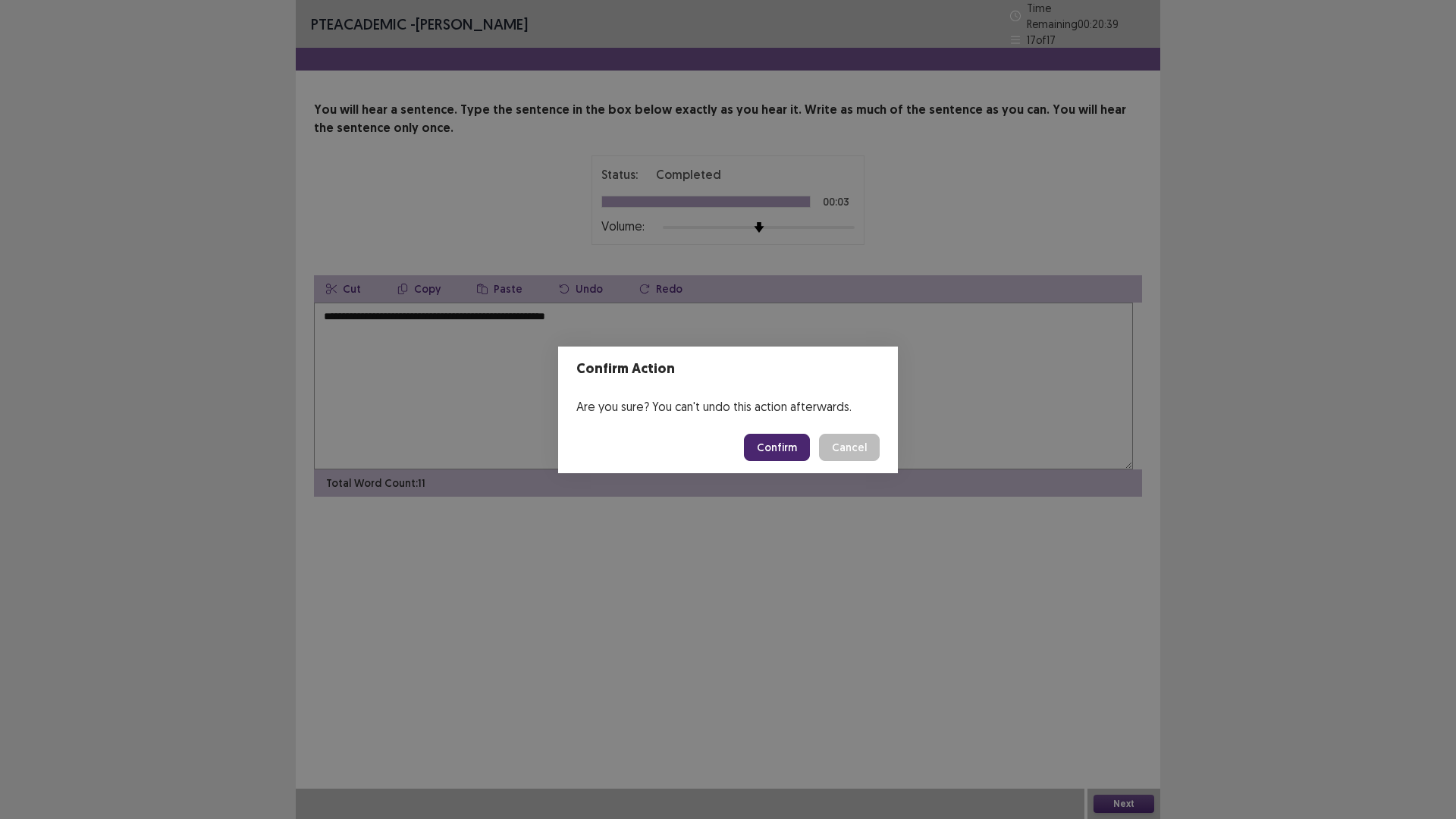
click at [798, 461] on button "Confirm" at bounding box center [777, 447] width 66 height 28
